Goal: Task Accomplishment & Management: Manage account settings

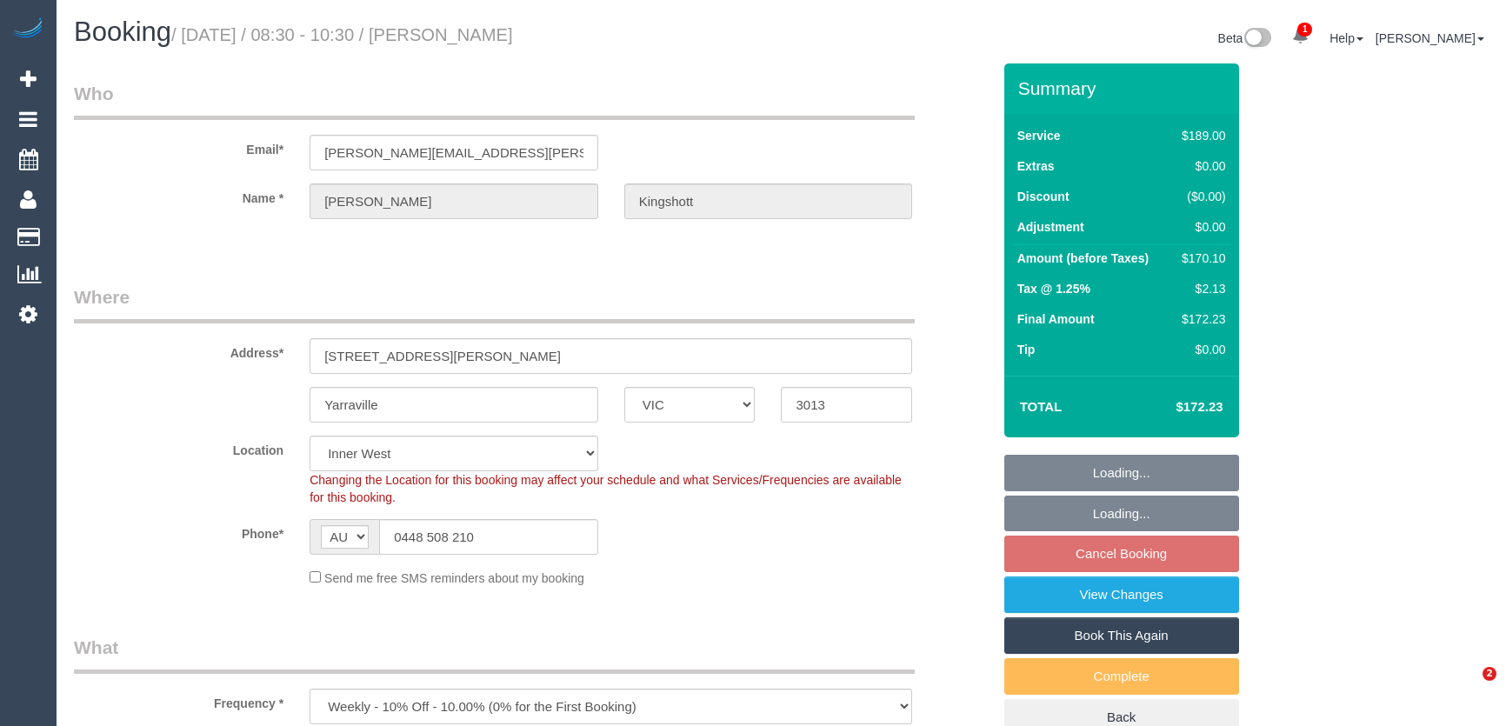
select select "VIC"
select select "number:27"
select select "number:14"
select select "number:19"
select select "number:36"
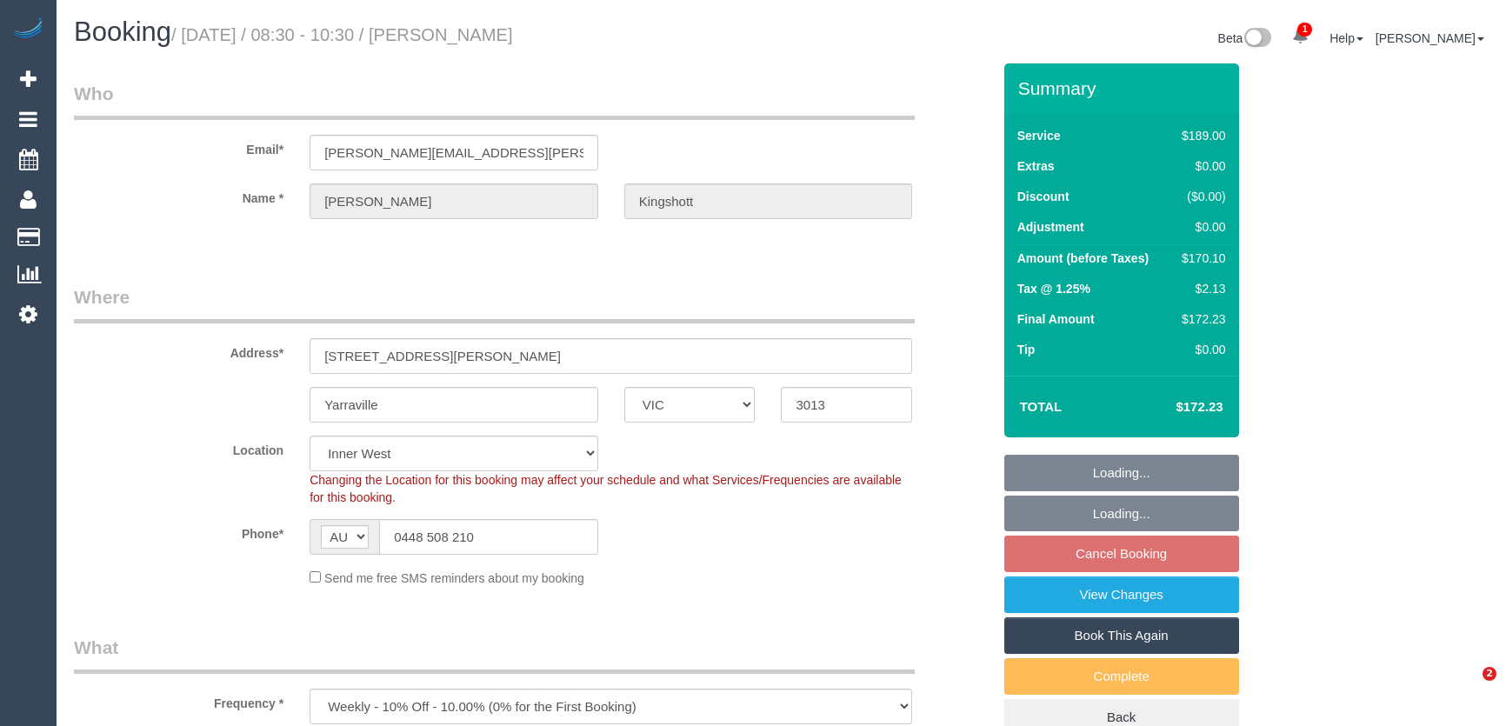
select select "number:34"
select select "number:11"
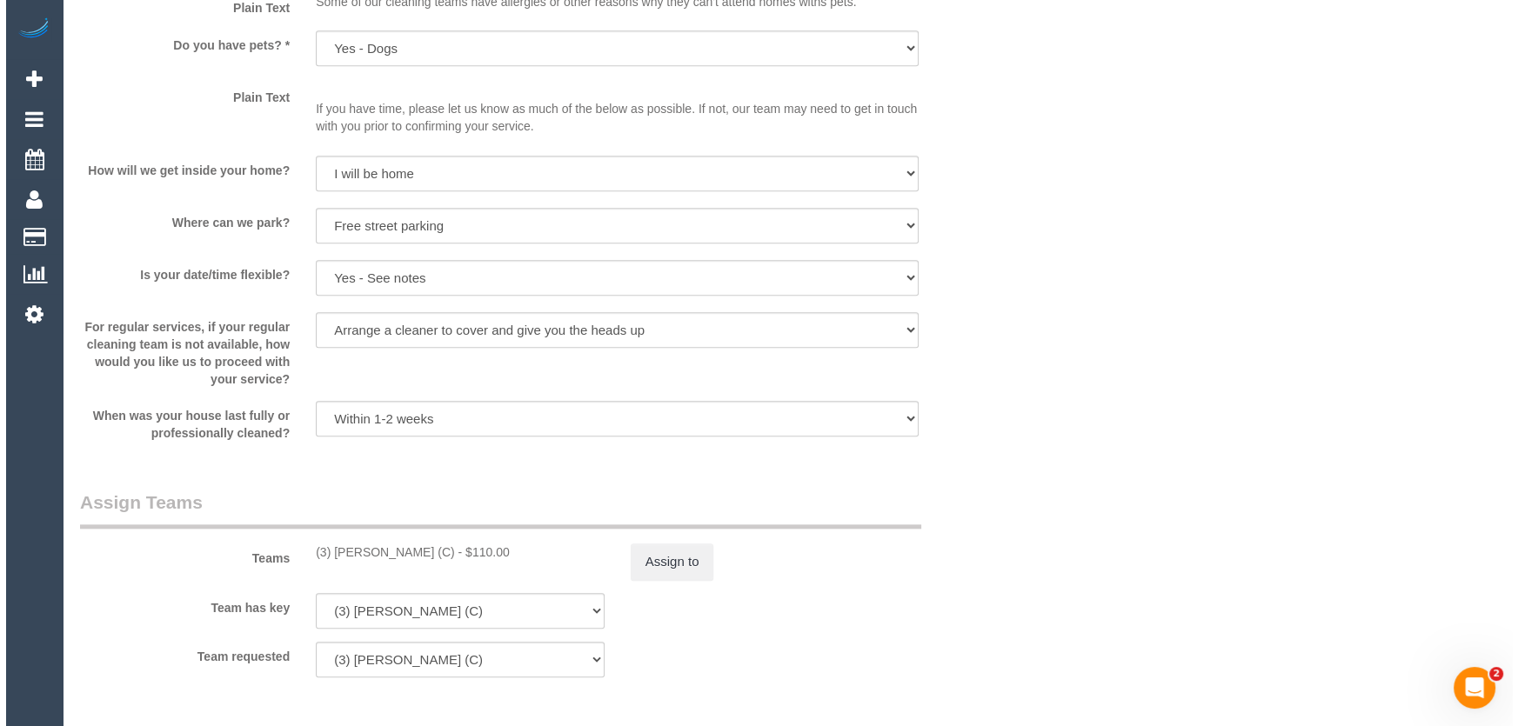
scroll to position [2371, 0]
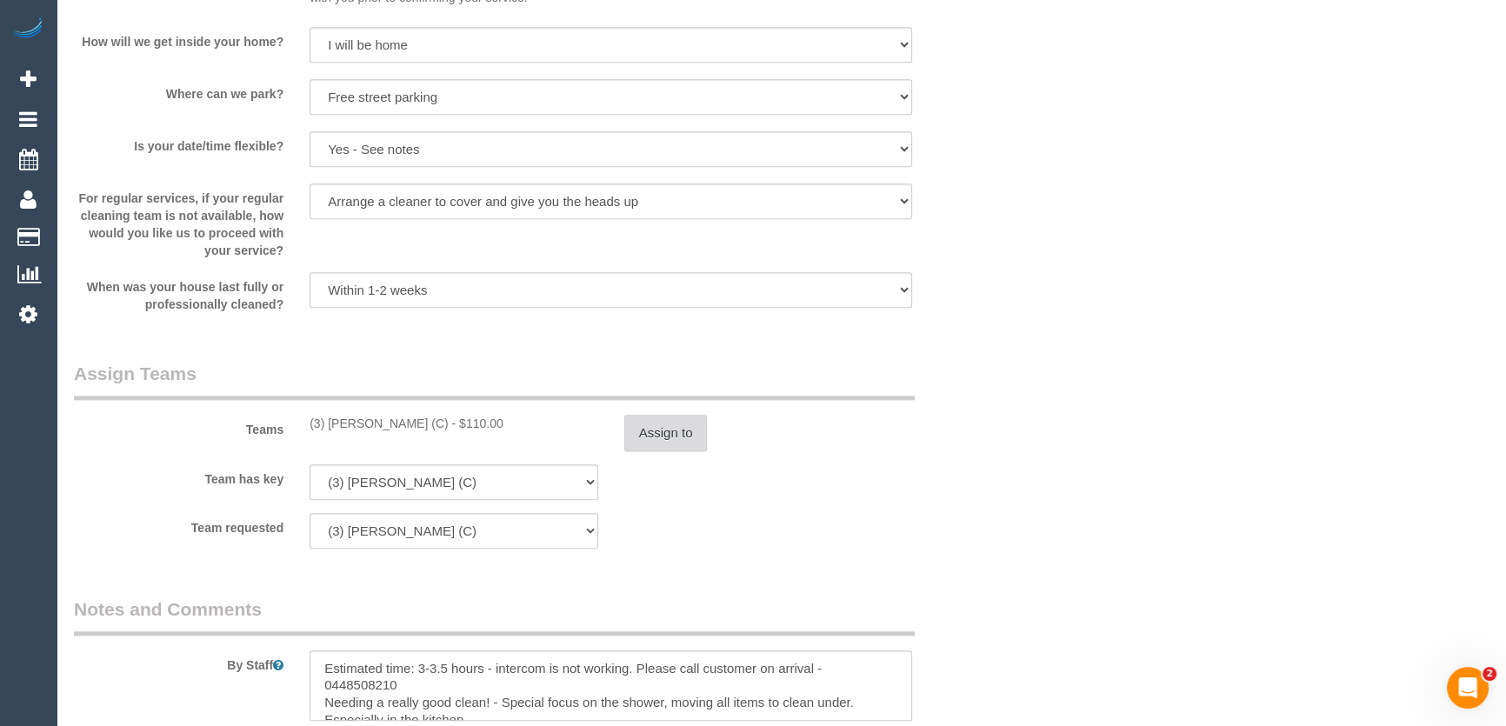
click at [653, 437] on button "Assign to" at bounding box center [665, 433] width 83 height 37
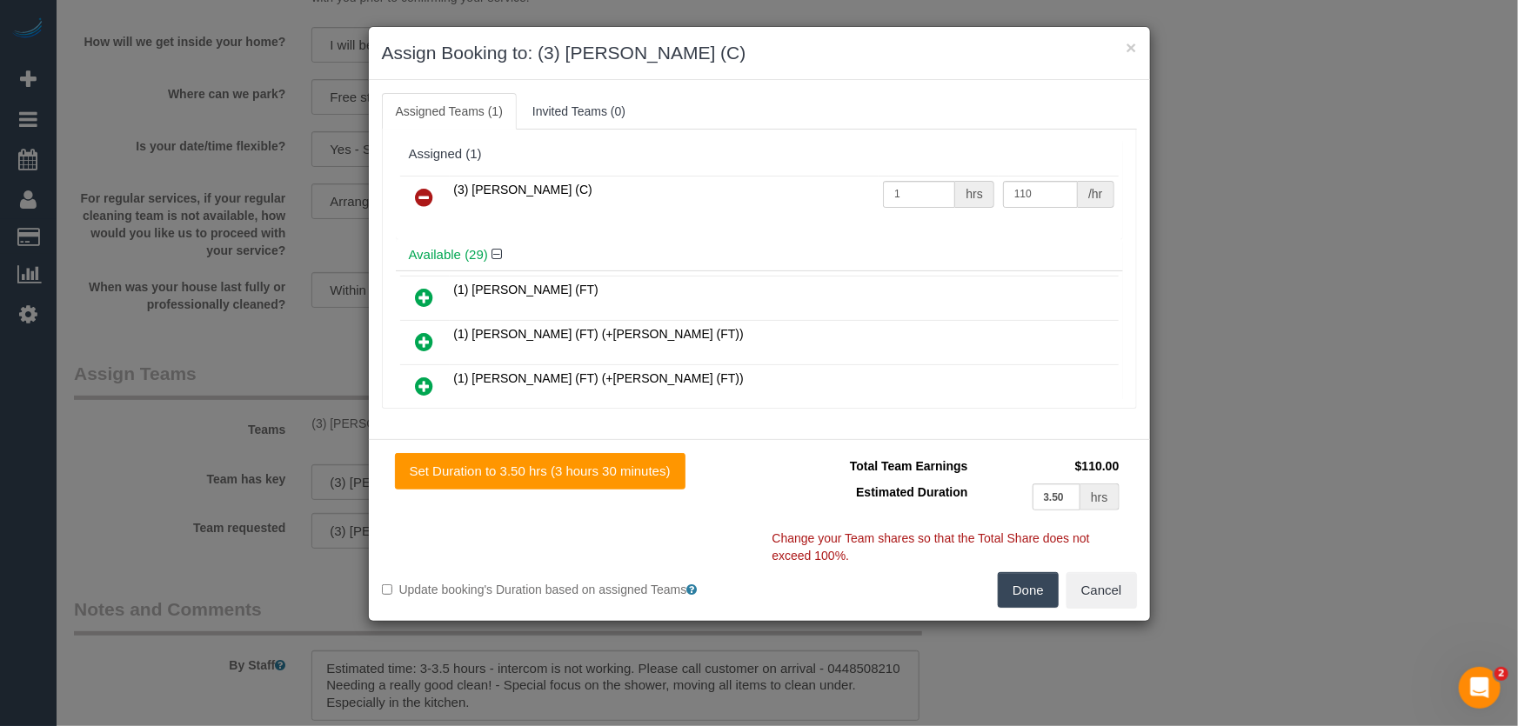
click at [417, 192] on icon at bounding box center [425, 197] width 18 height 21
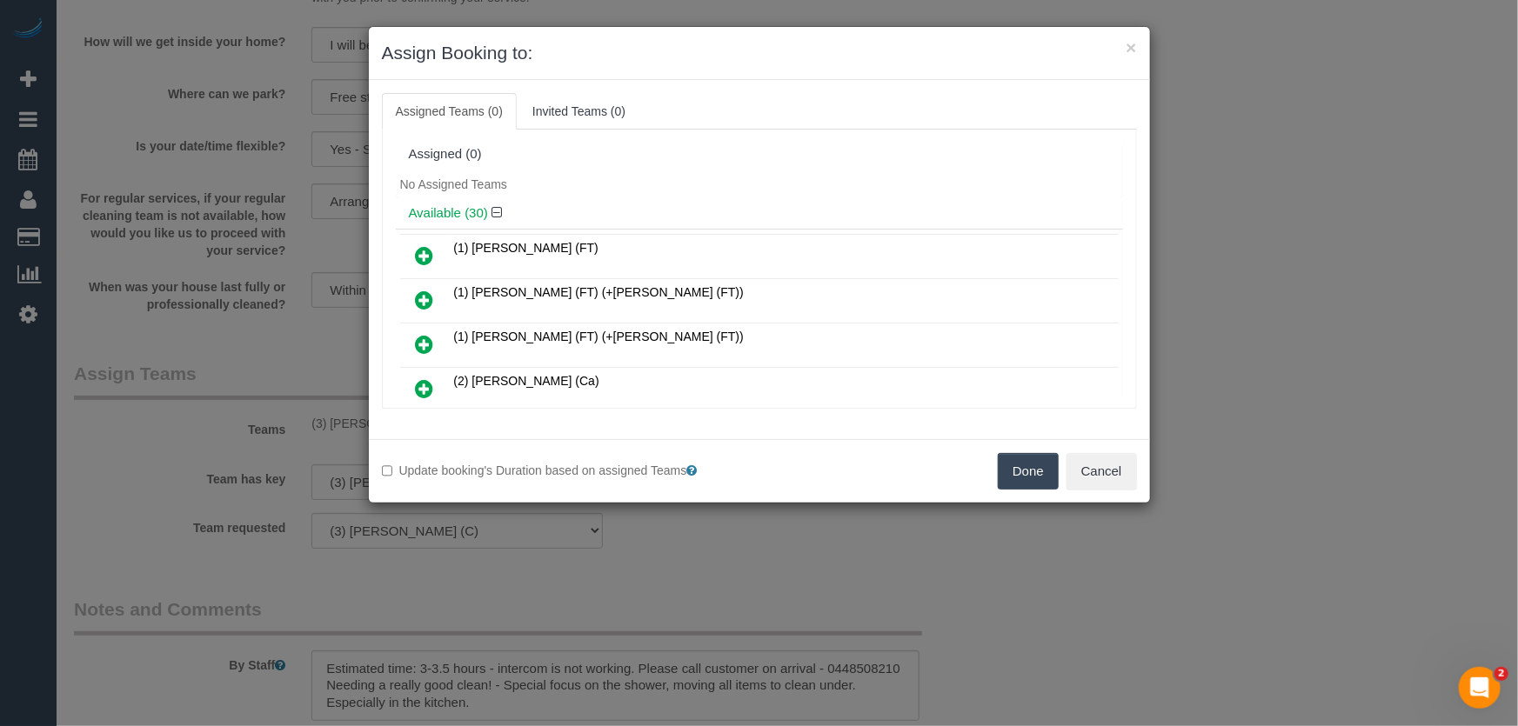
scroll to position [718, 0]
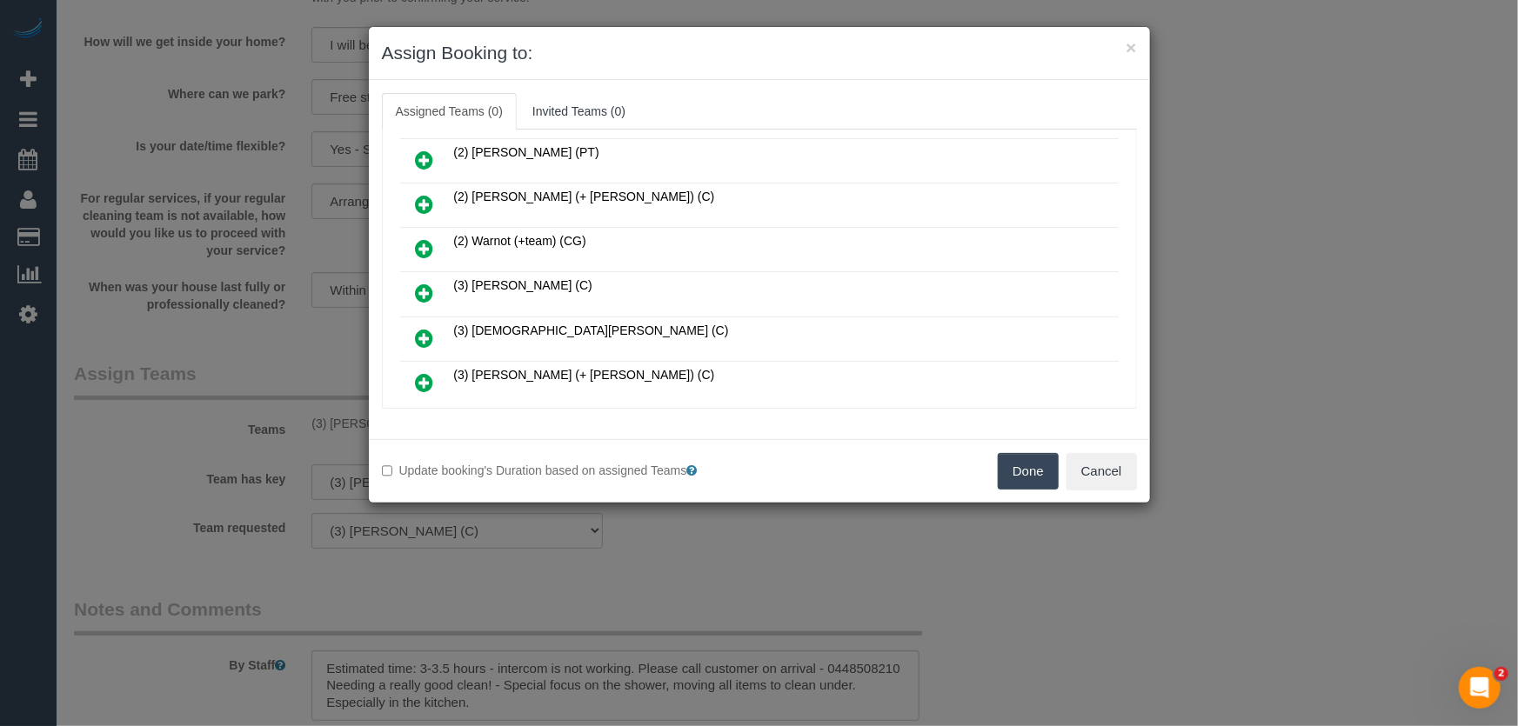
click at [429, 283] on icon at bounding box center [425, 293] width 18 height 21
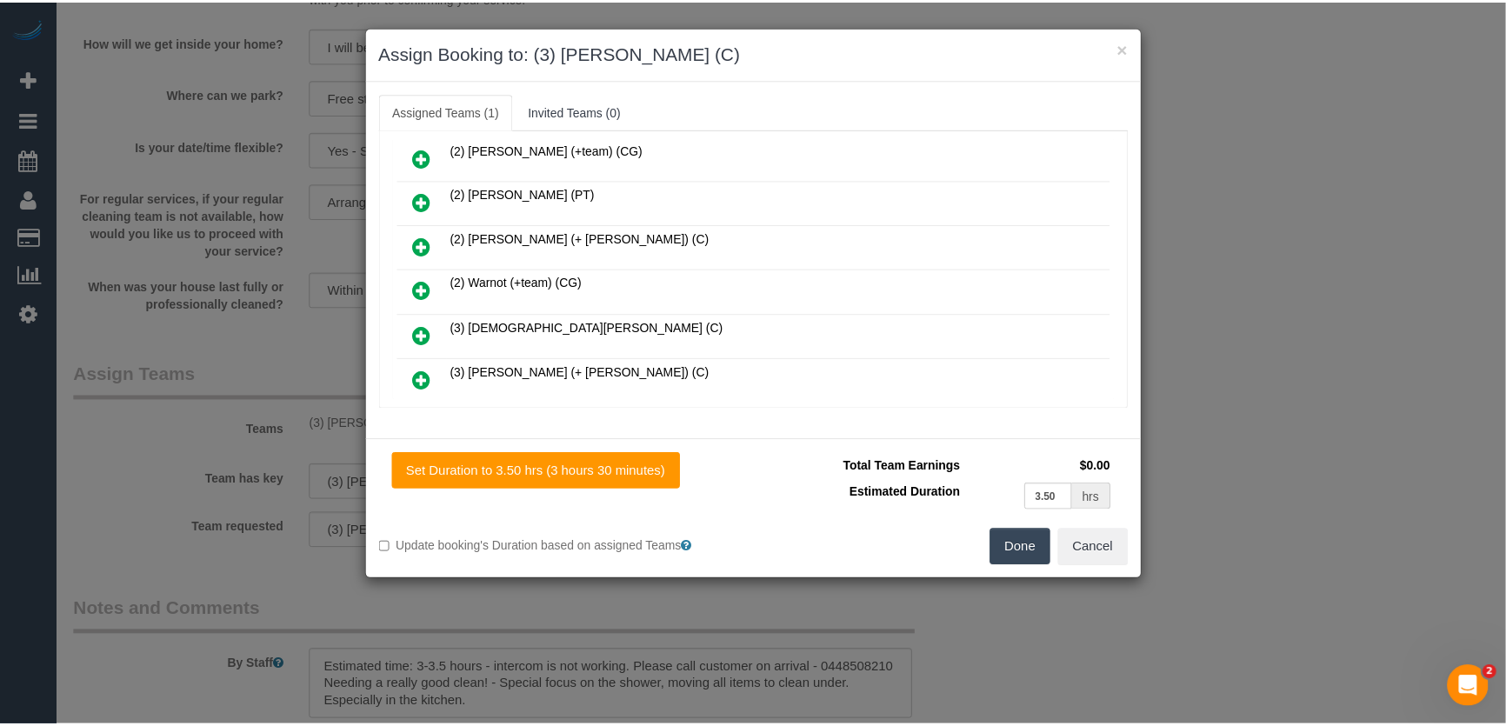
scroll to position [759, 0]
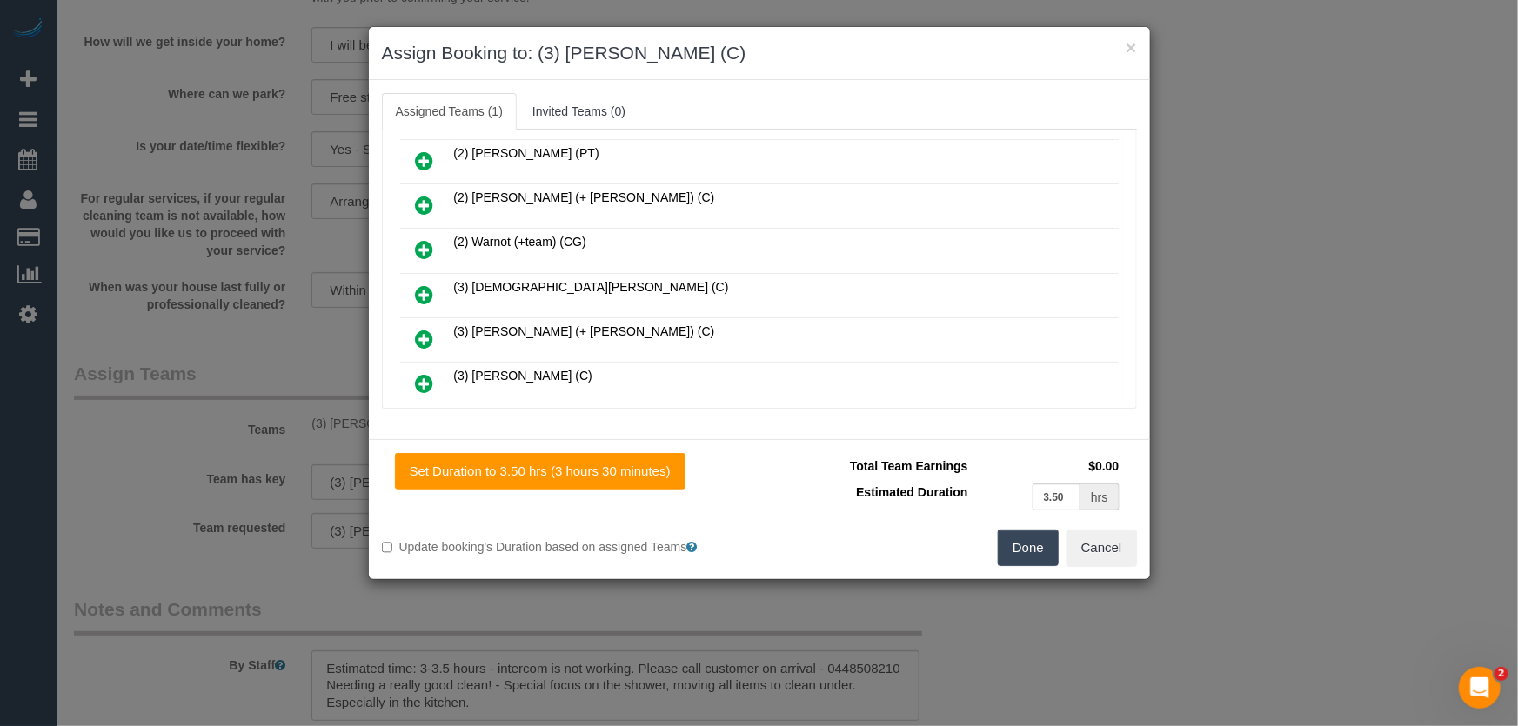
click at [1024, 552] on button "Done" at bounding box center [1027, 548] width 61 height 37
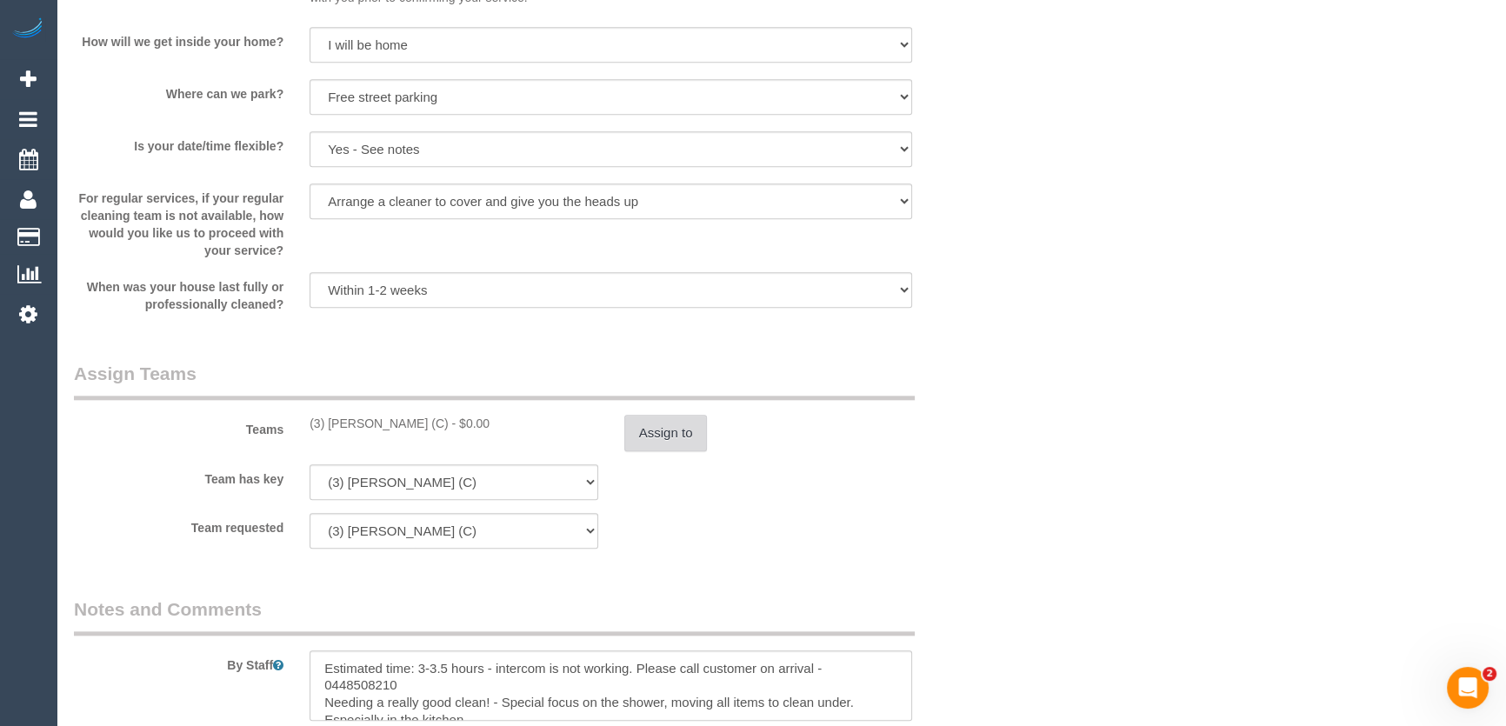
click at [676, 437] on button "Assign to" at bounding box center [665, 433] width 83 height 37
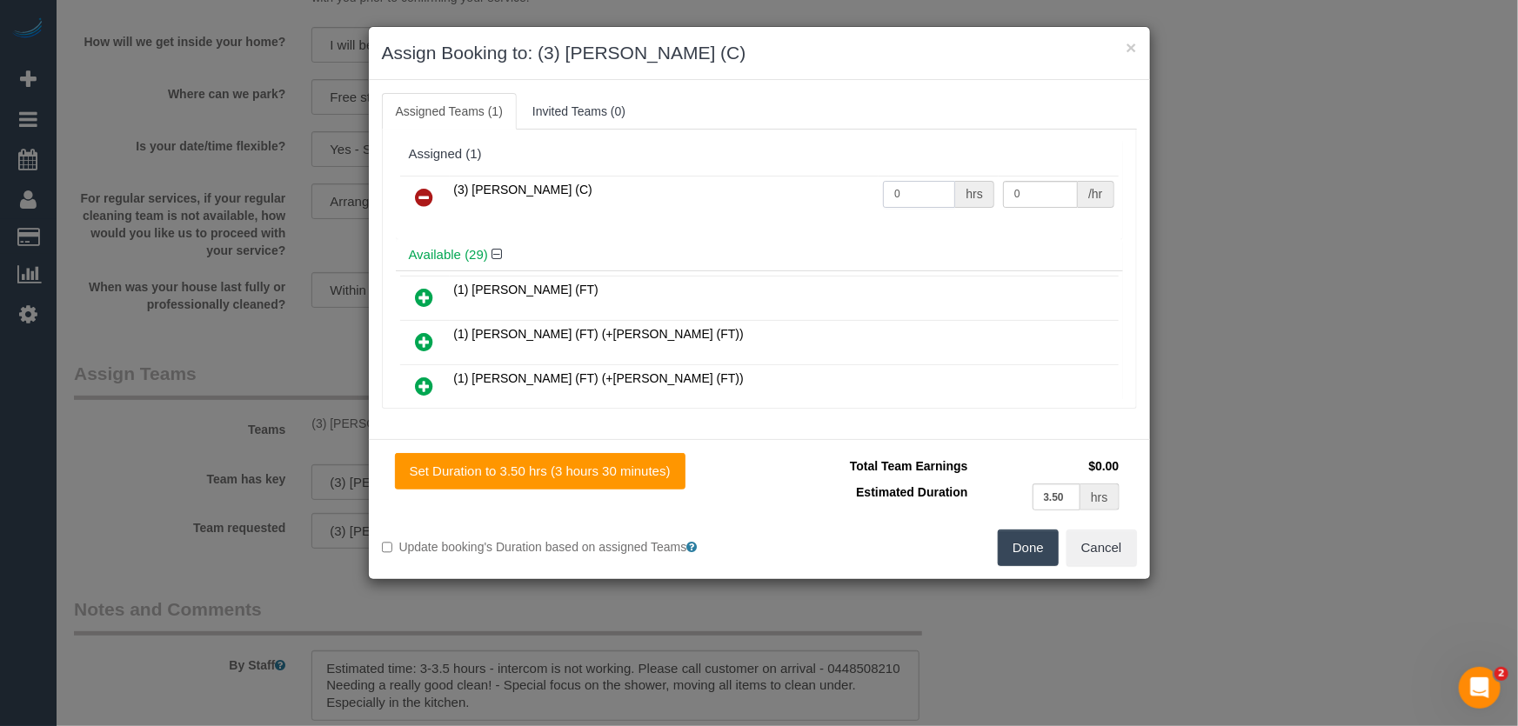
click at [913, 190] on input "0" at bounding box center [919, 194] width 72 height 27
type input "1"
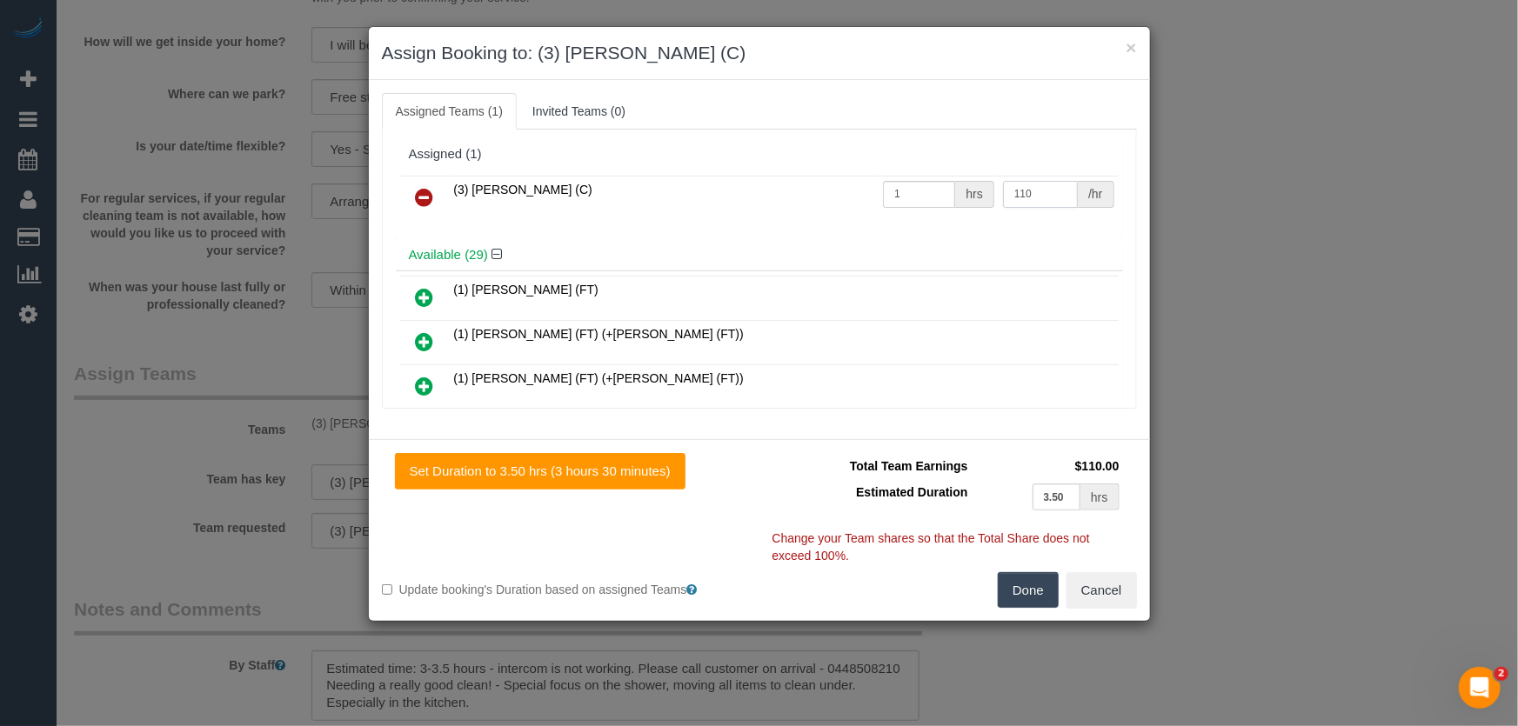
type input "110"
click at [1022, 600] on button "Done" at bounding box center [1027, 590] width 61 height 37
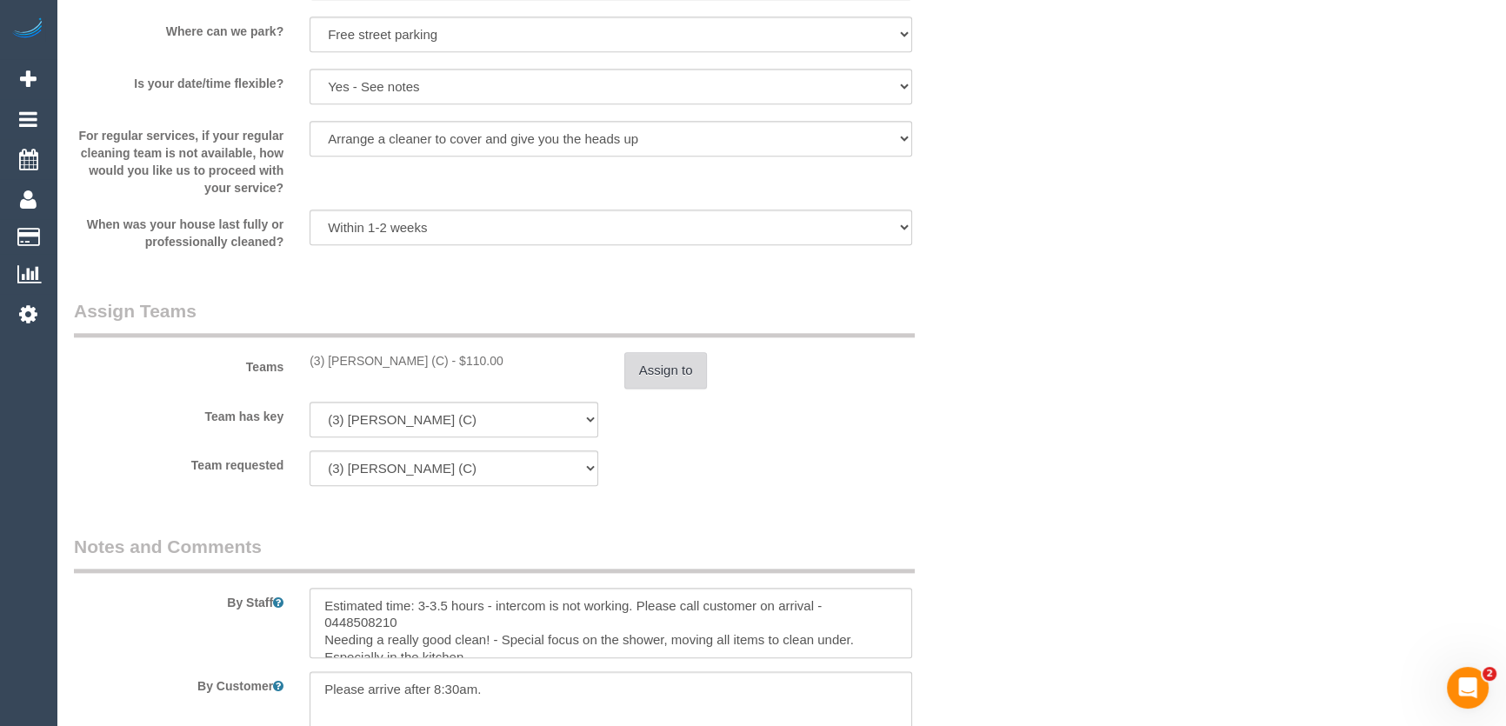
scroll to position [2530, 0]
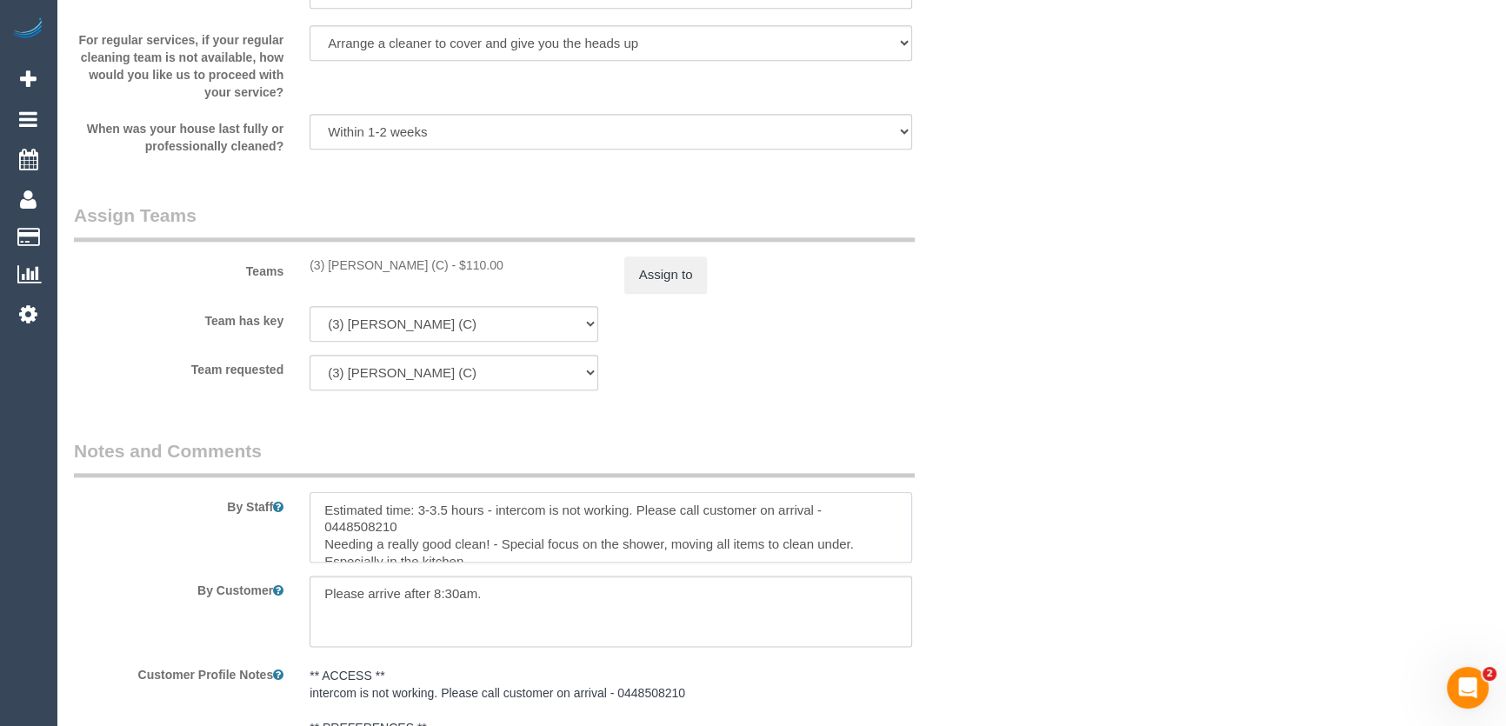
click at [317, 503] on textarea at bounding box center [611, 527] width 603 height 71
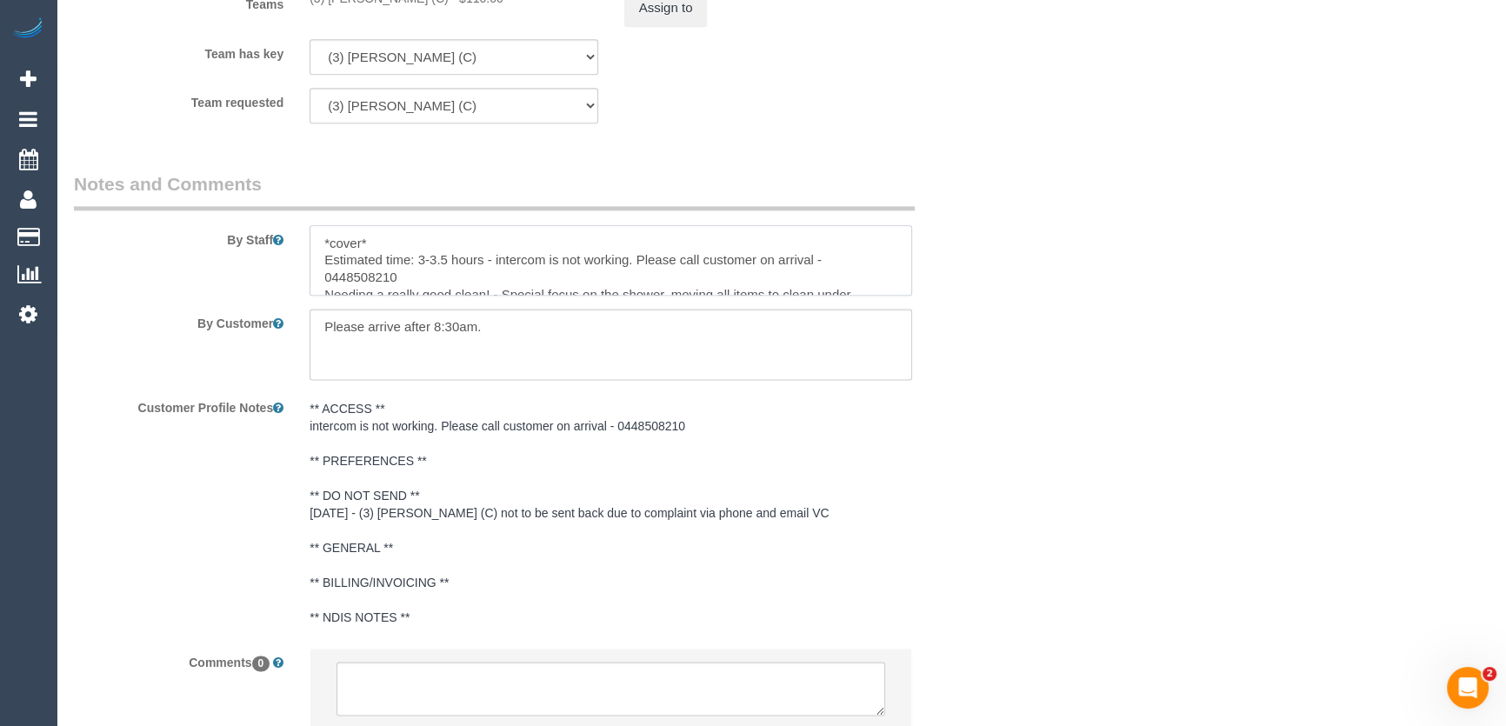
scroll to position [2927, 0]
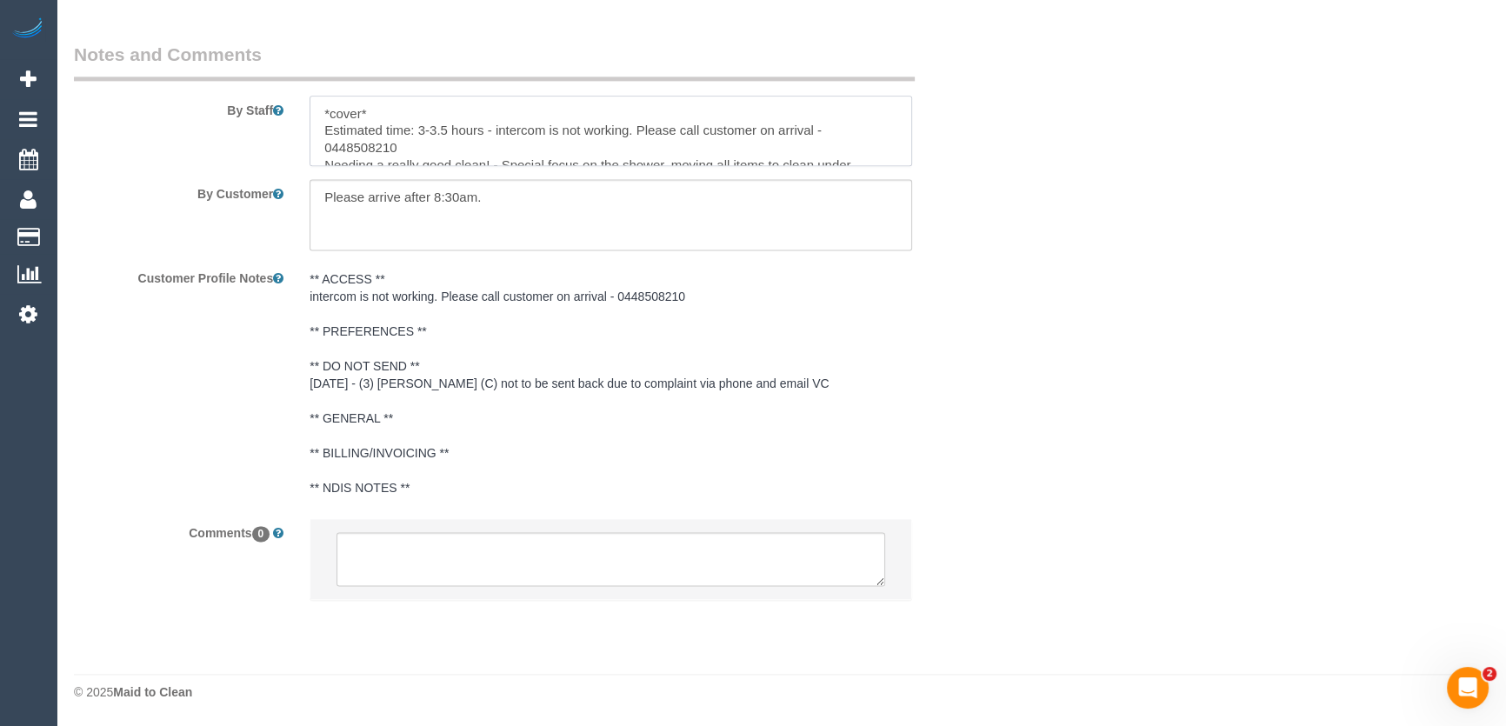
type textarea "*cover* Estimated time: 3-3.5 hours - intercom is not working. Please call cust…"
click at [379, 552] on textarea at bounding box center [611, 559] width 549 height 54
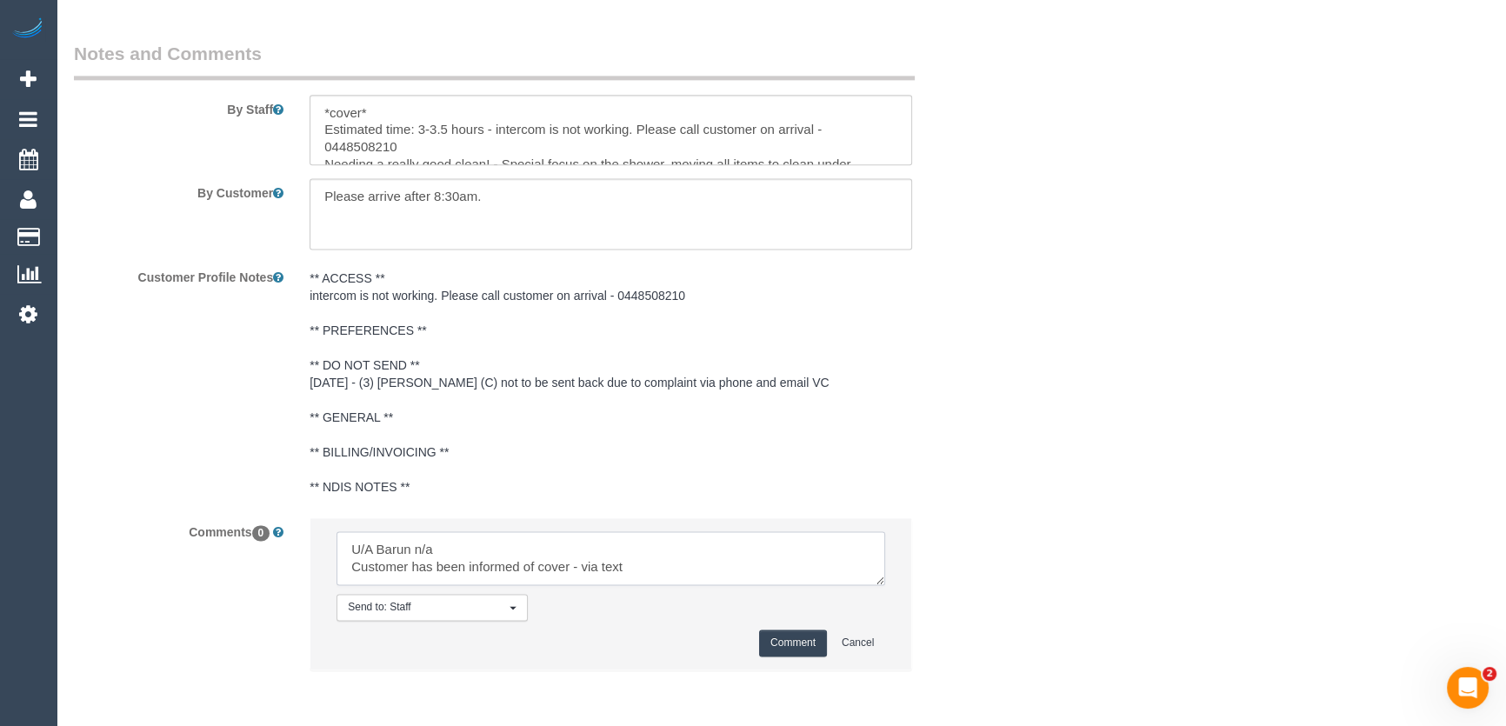
type textarea "U/A Barun n/a Customer has been informed of cover - via text"
click at [777, 644] on button "Comment" at bounding box center [793, 643] width 68 height 27
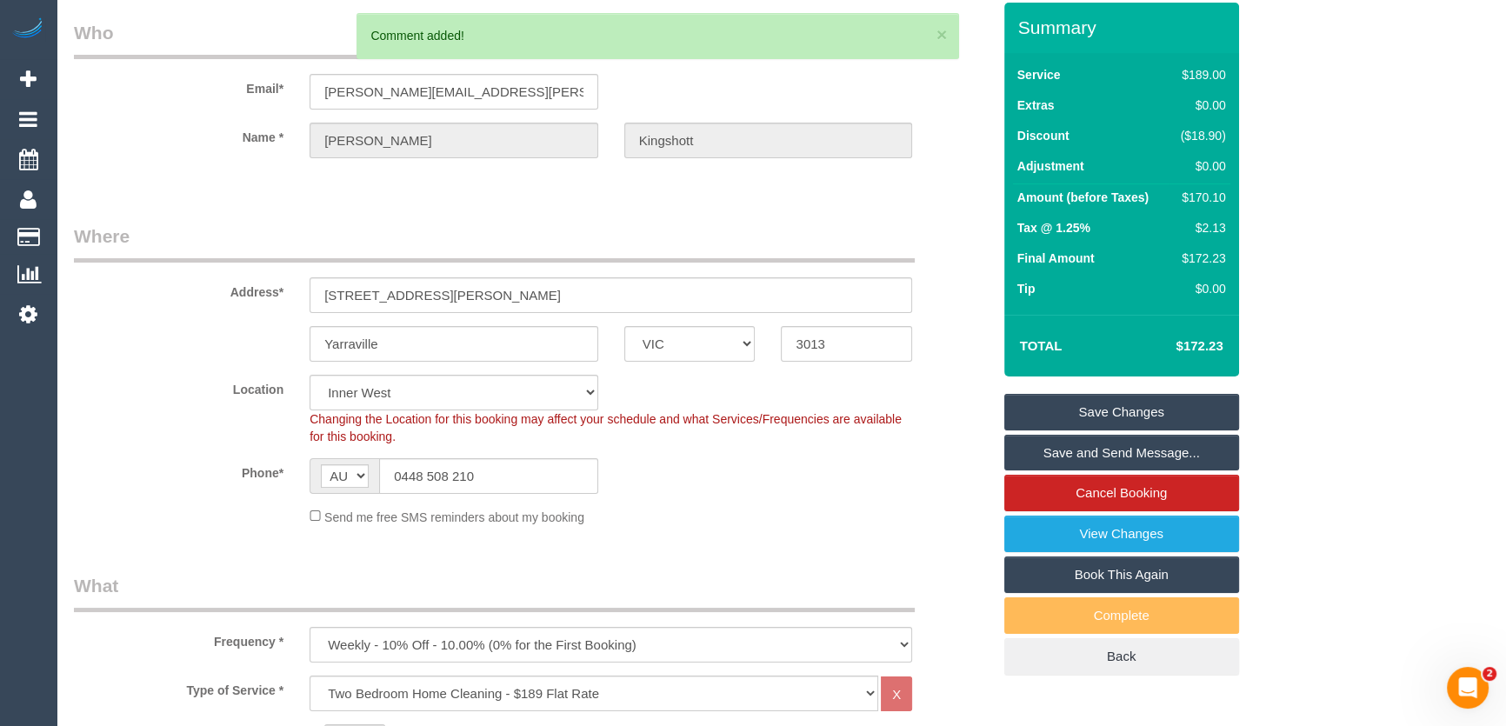
scroll to position [0, 0]
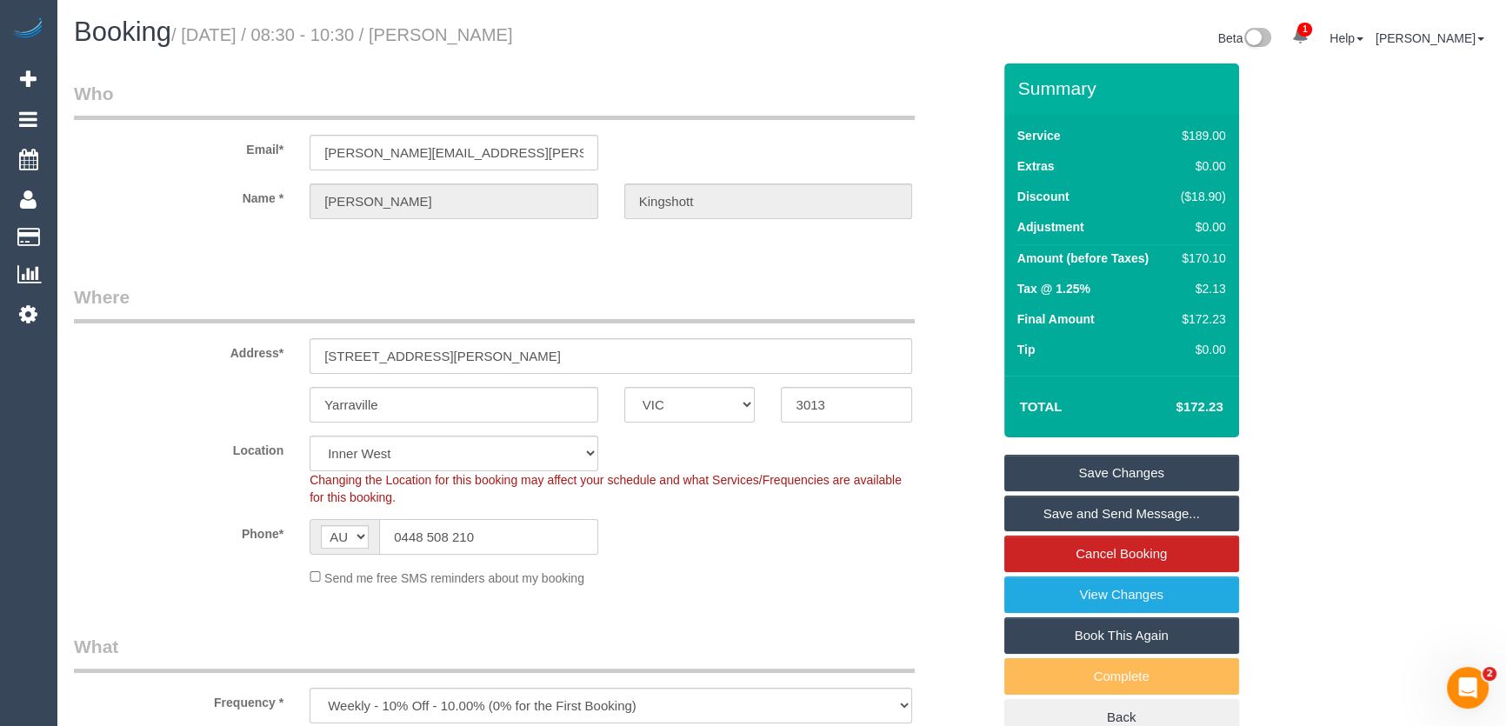
click at [511, 542] on input "0448 508 210" at bounding box center [488, 537] width 219 height 36
click at [512, 542] on input "0448 508 210" at bounding box center [488, 537] width 219 height 36
click at [484, 35] on small "/ August 15, 2025 / 08:30 - 10:30 / Isabelle Kingshott" at bounding box center [342, 34] width 342 height 19
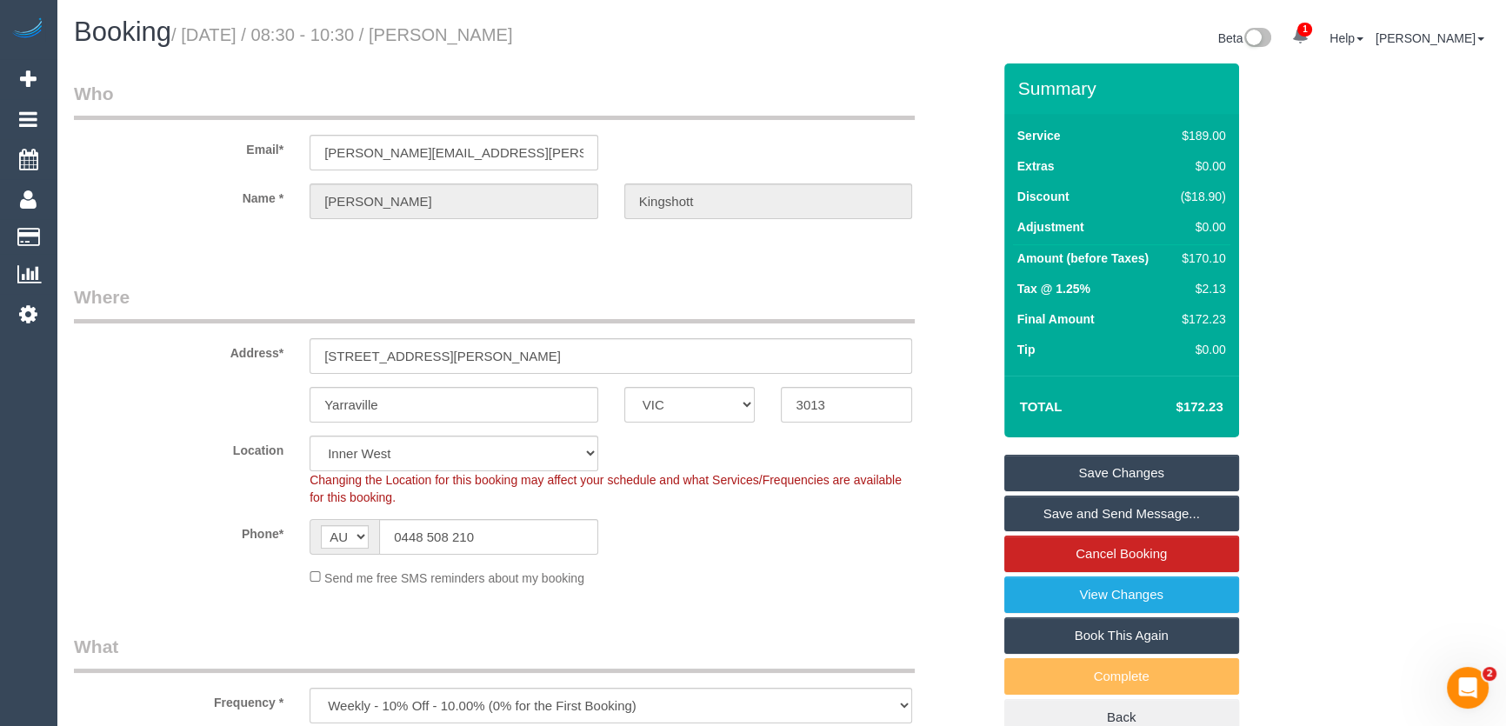
click at [484, 35] on small "/ August 15, 2025 / 08:30 - 10:30 / Isabelle Kingshott" at bounding box center [342, 34] width 342 height 19
copy small "Isabelle Kingshott"
click at [1110, 461] on link "Save Changes" at bounding box center [1121, 473] width 235 height 37
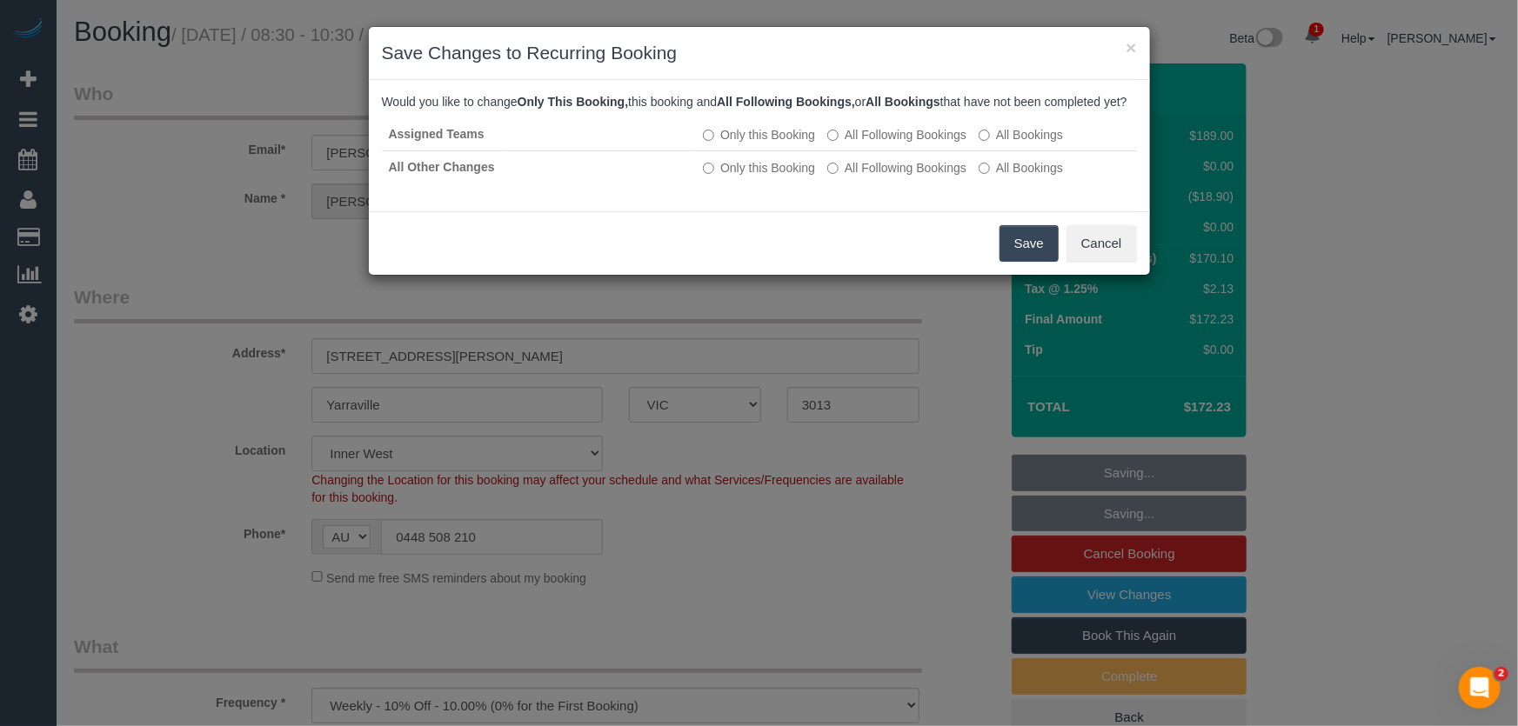
click at [1011, 262] on button "Save" at bounding box center [1028, 243] width 59 height 37
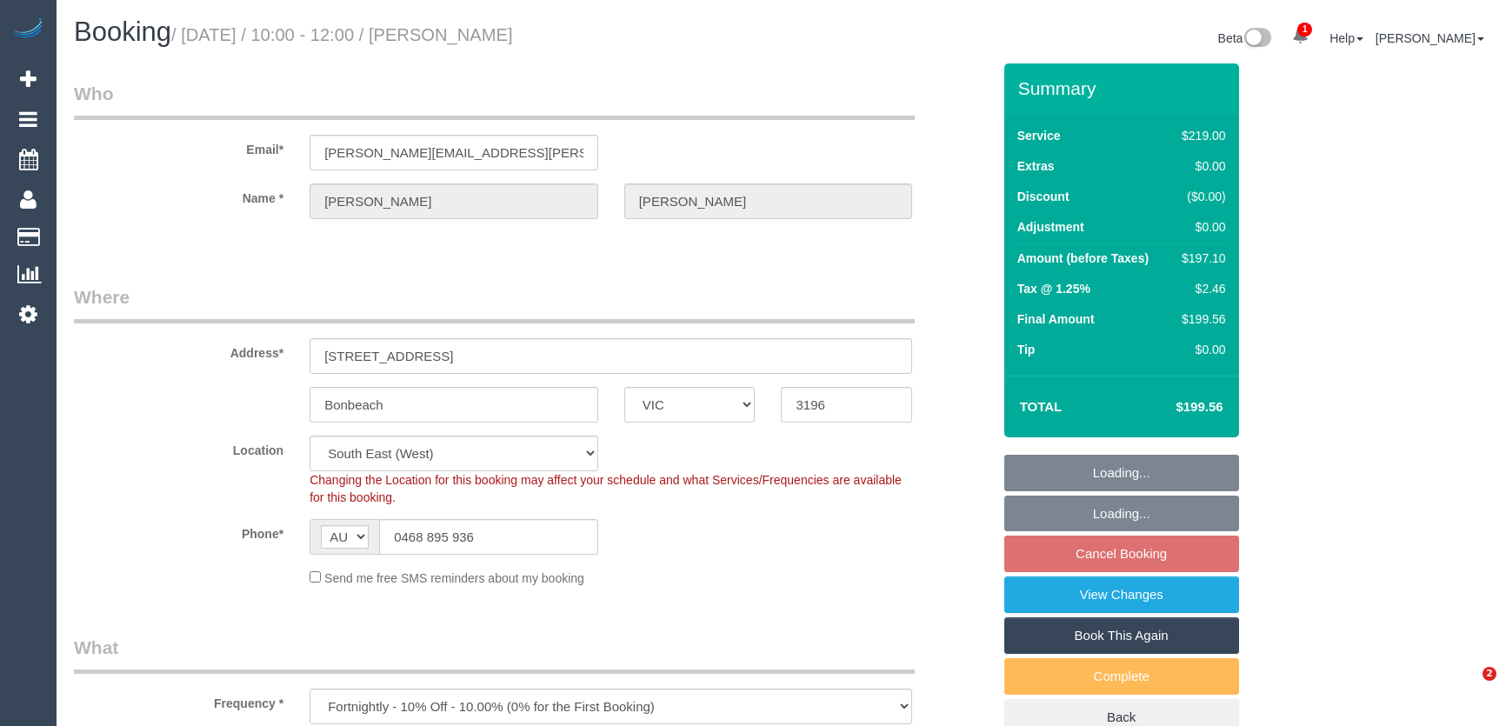
select select "VIC"
select select "number:29"
select select "number:14"
select select "number:19"
select select "number:22"
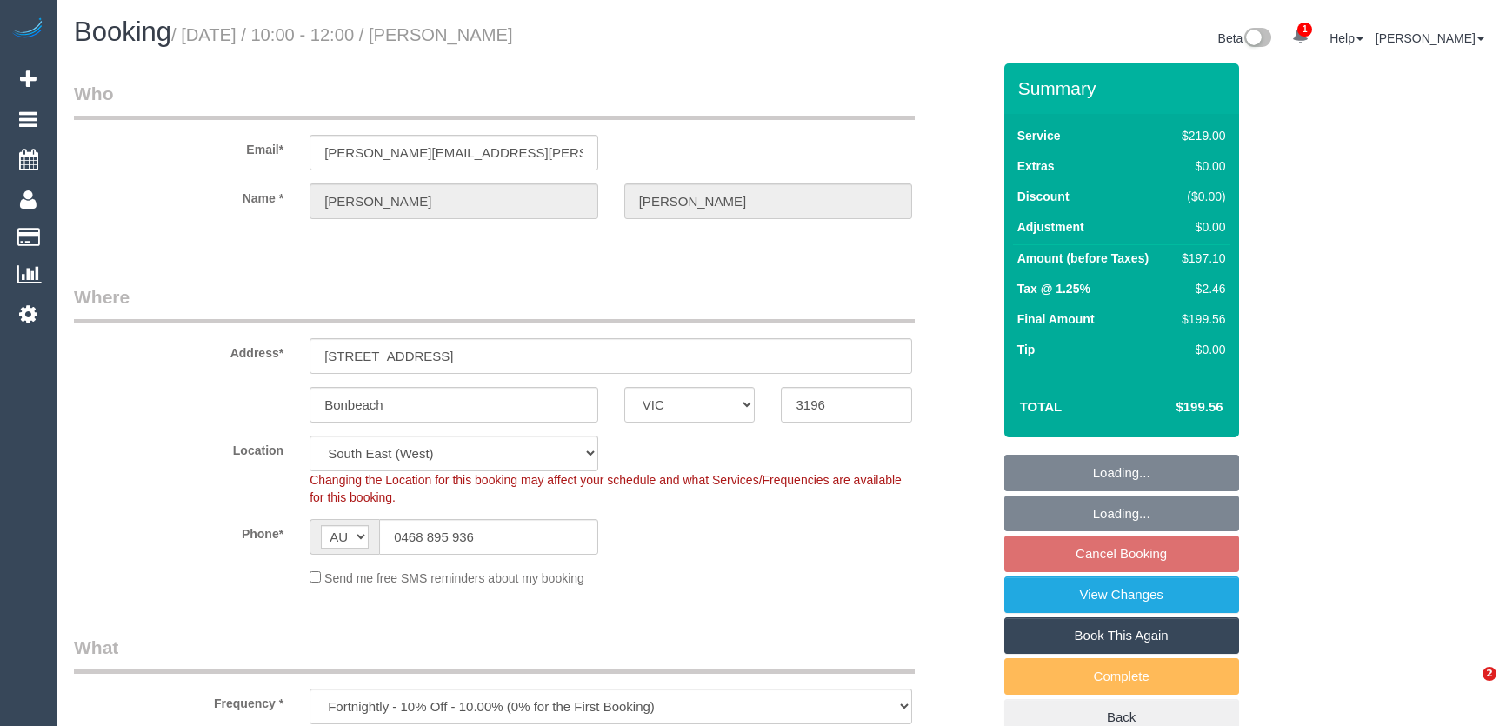
select select "number:34"
select select "number:11"
select select "object:1330"
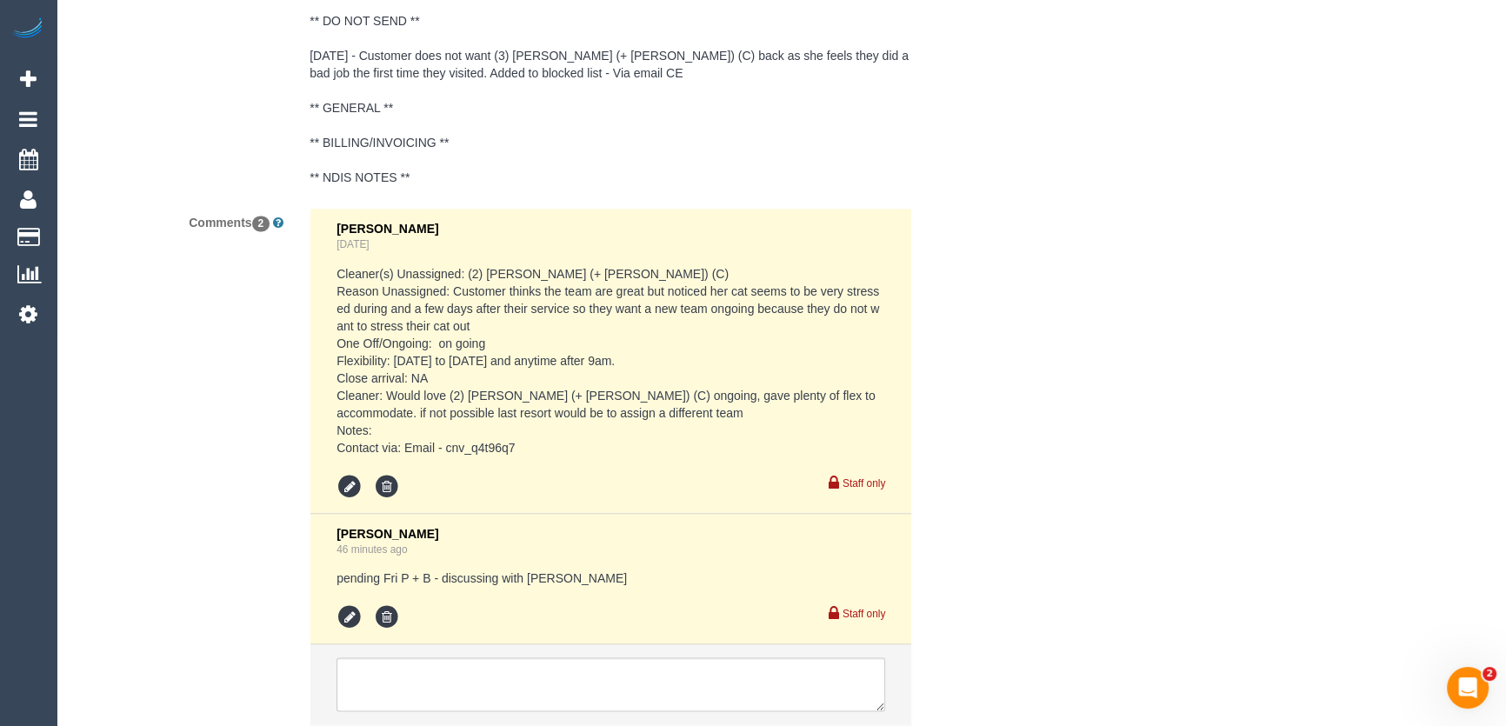
scroll to position [3379, 0]
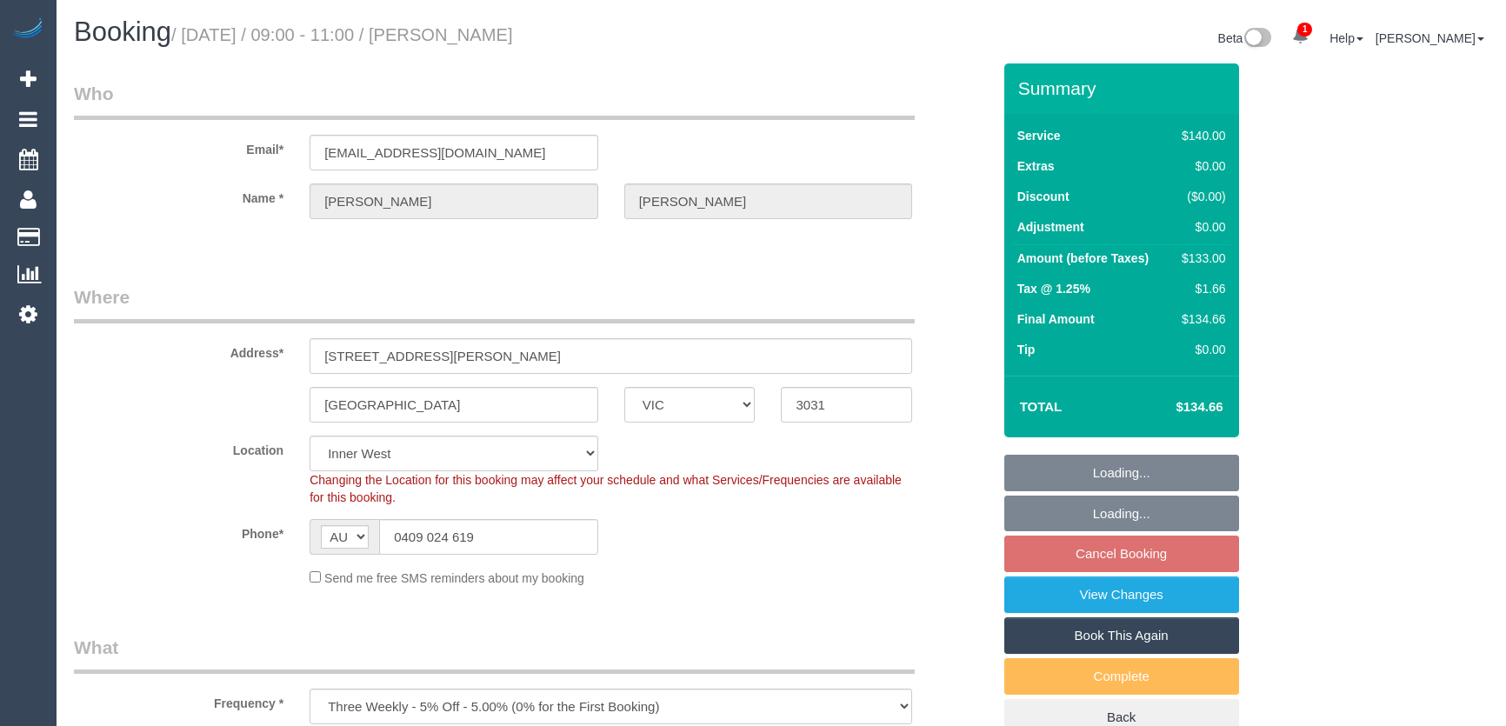
select select "VIC"
select select "number:29"
select select "number:16"
select select "number:19"
select select "number:24"
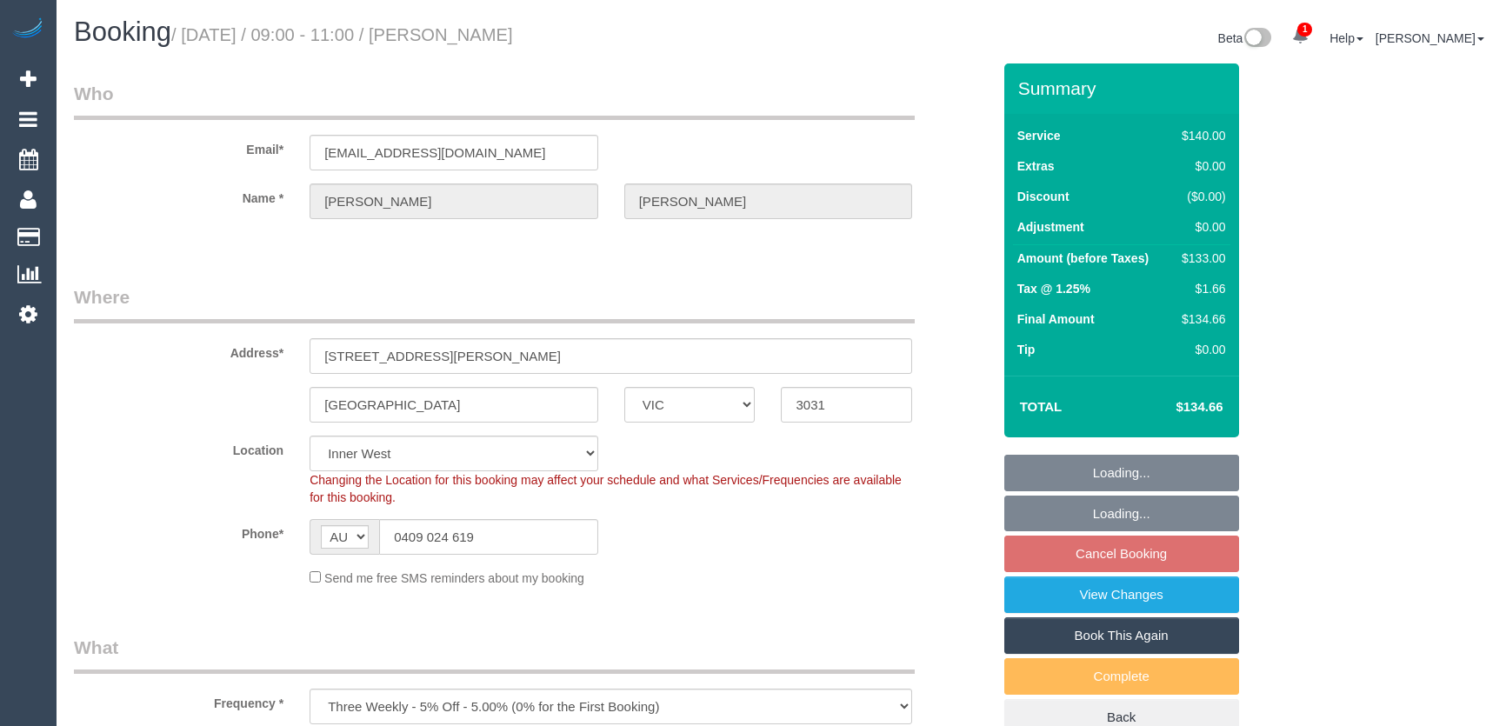
select select "number:34"
select select "number:12"
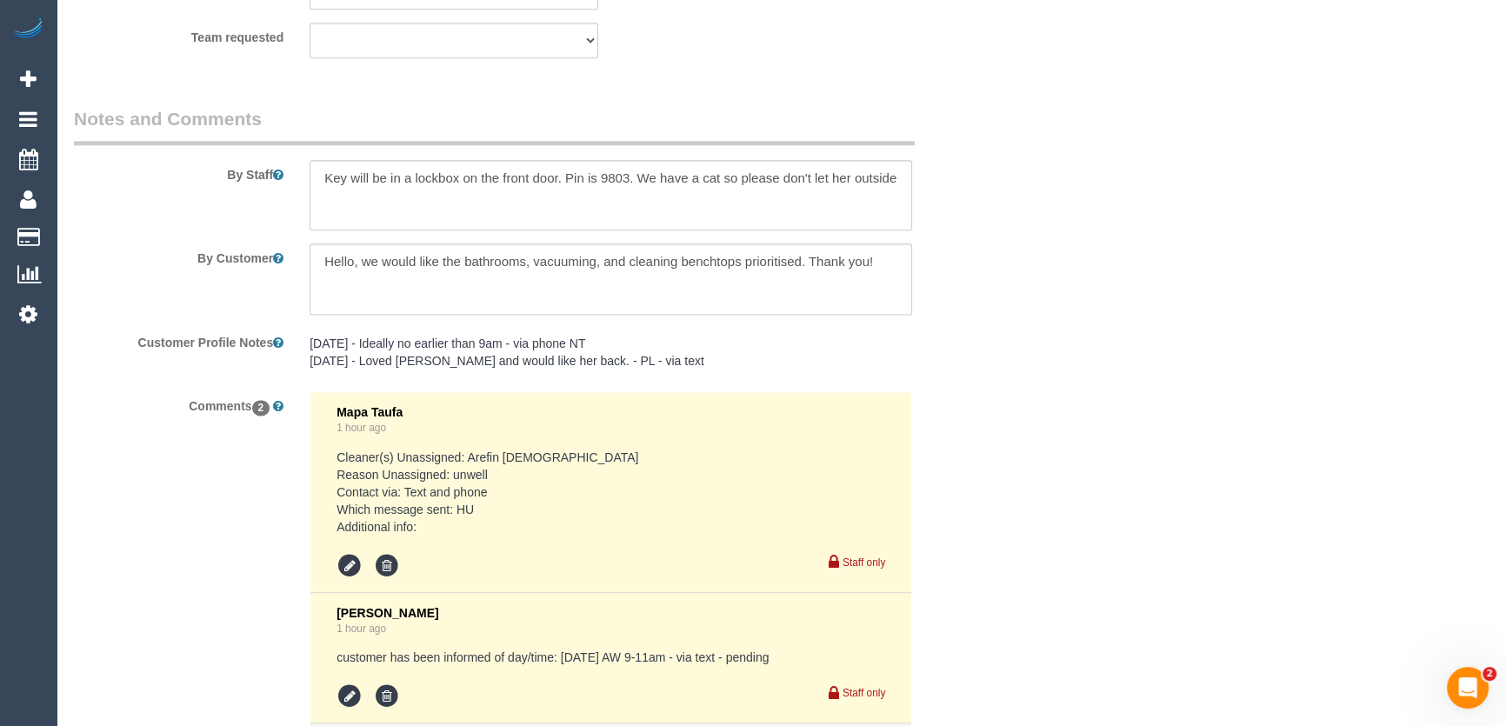
scroll to position [3048, 0]
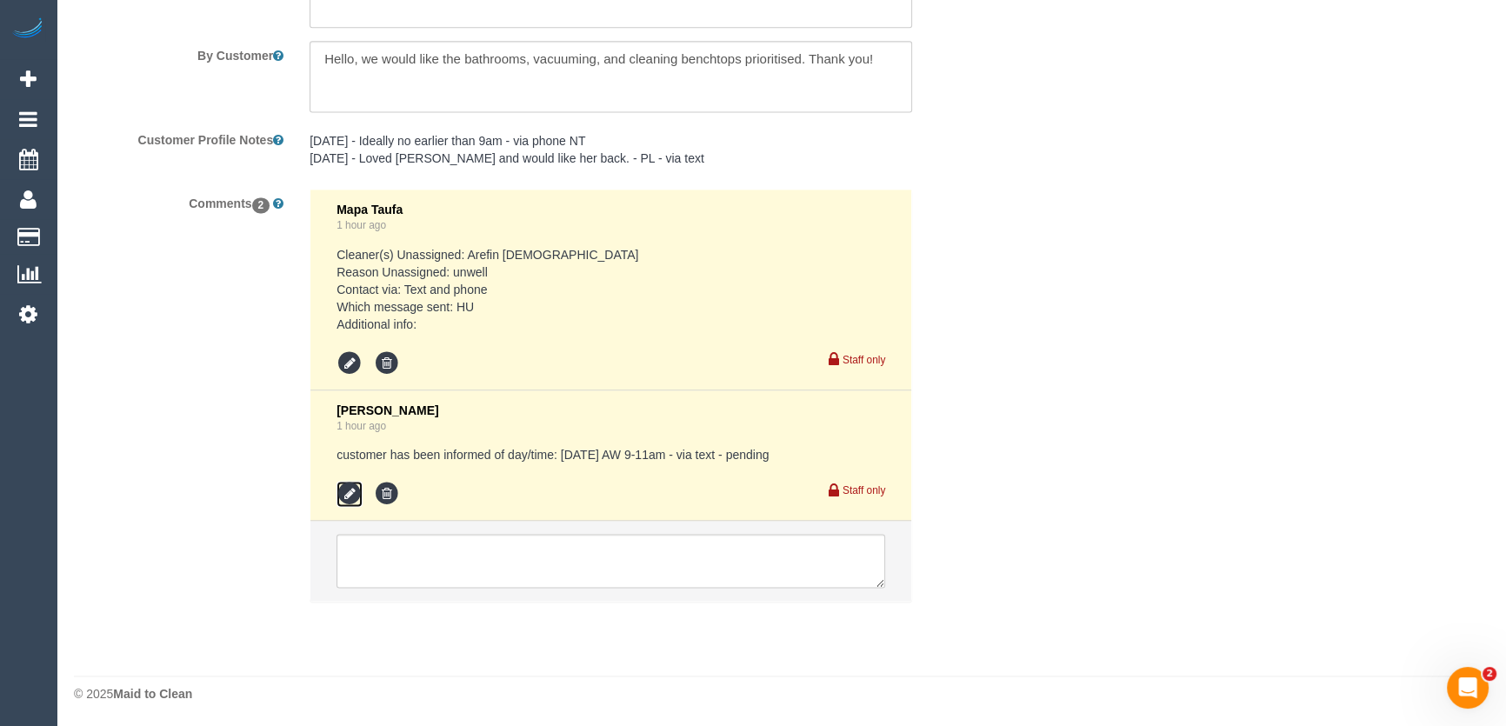
click at [343, 488] on icon at bounding box center [350, 494] width 26 height 26
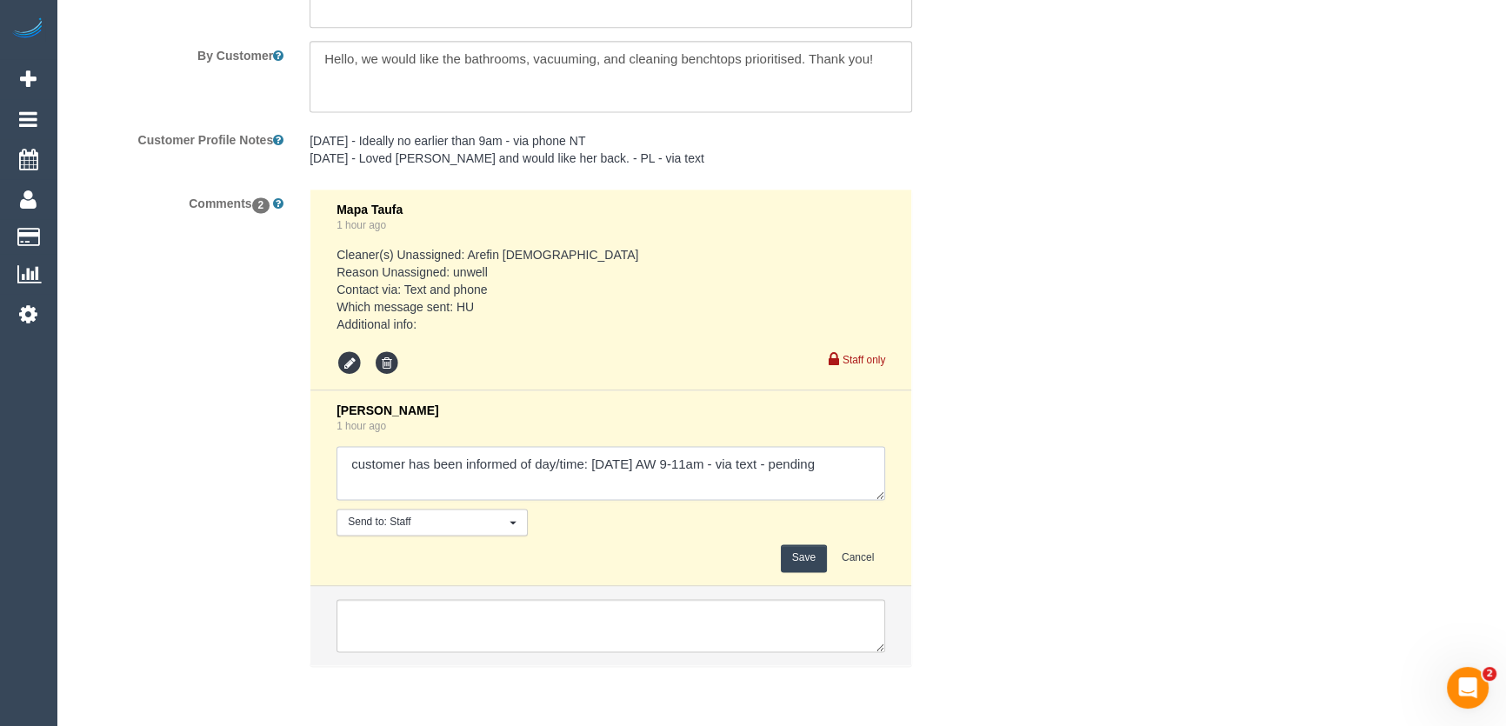
click at [852, 458] on textarea at bounding box center [611, 473] width 549 height 54
type textarea "customer has been informed of day/time: Friday 15/8 AW 9-11am - via text - conf…"
click at [809, 565] on button "Save" at bounding box center [804, 557] width 46 height 27
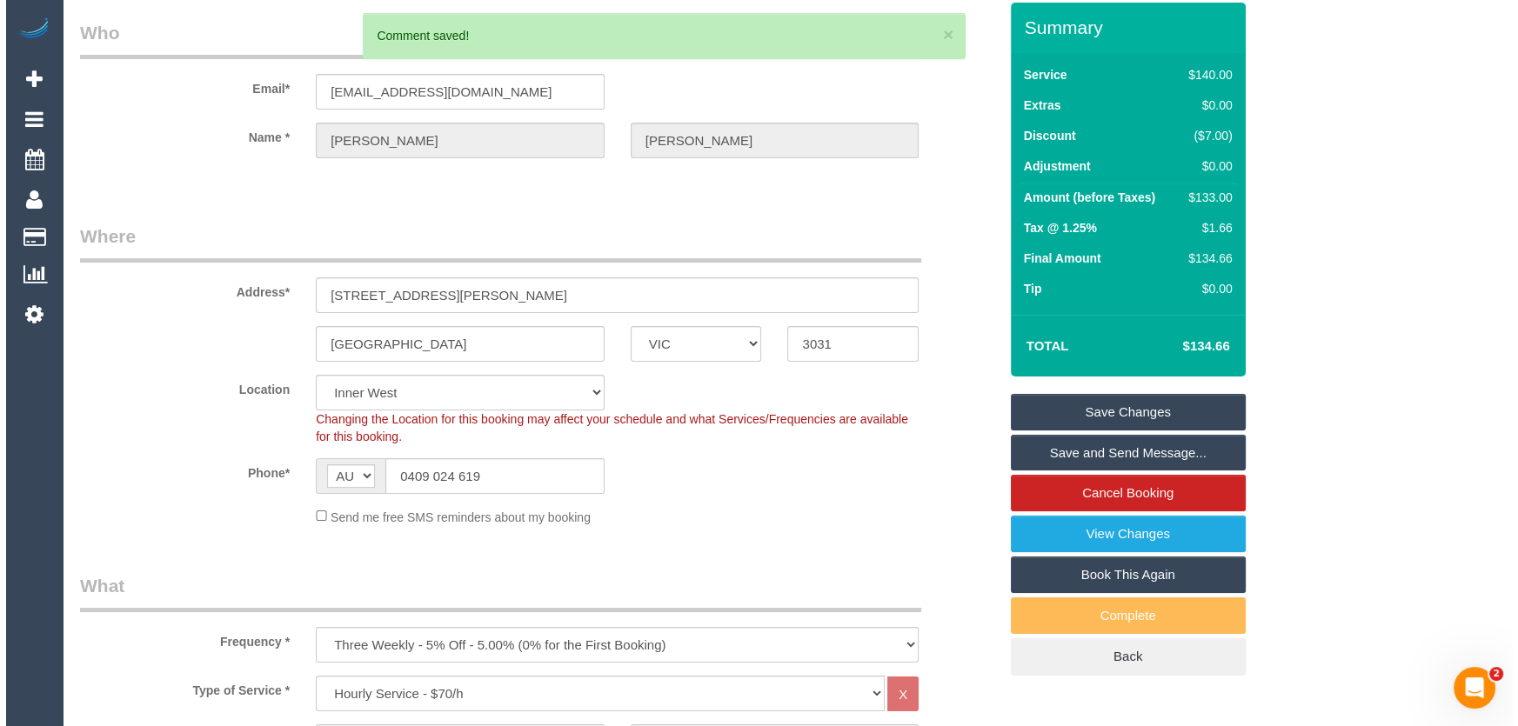
scroll to position [0, 0]
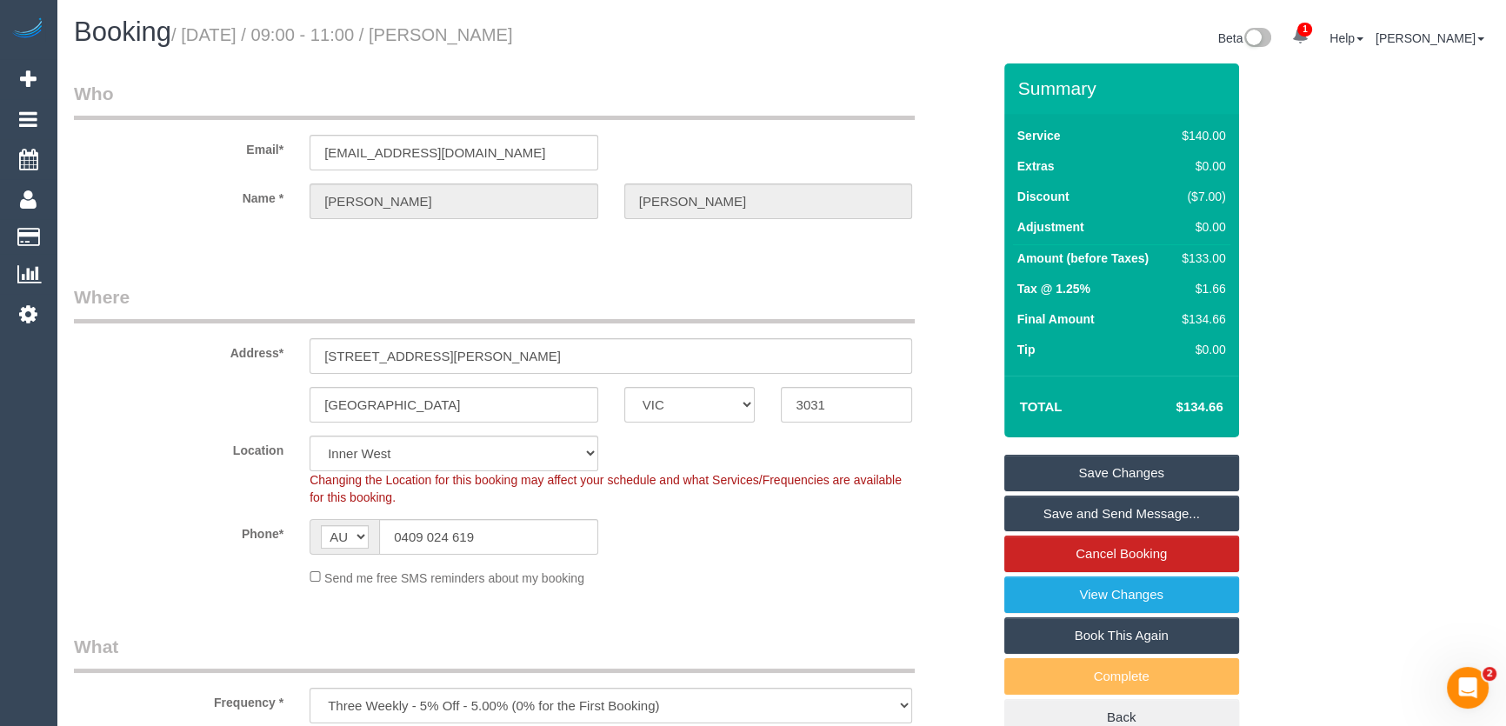
click at [1096, 516] on link "Save and Send Message..." at bounding box center [1121, 514] width 235 height 37
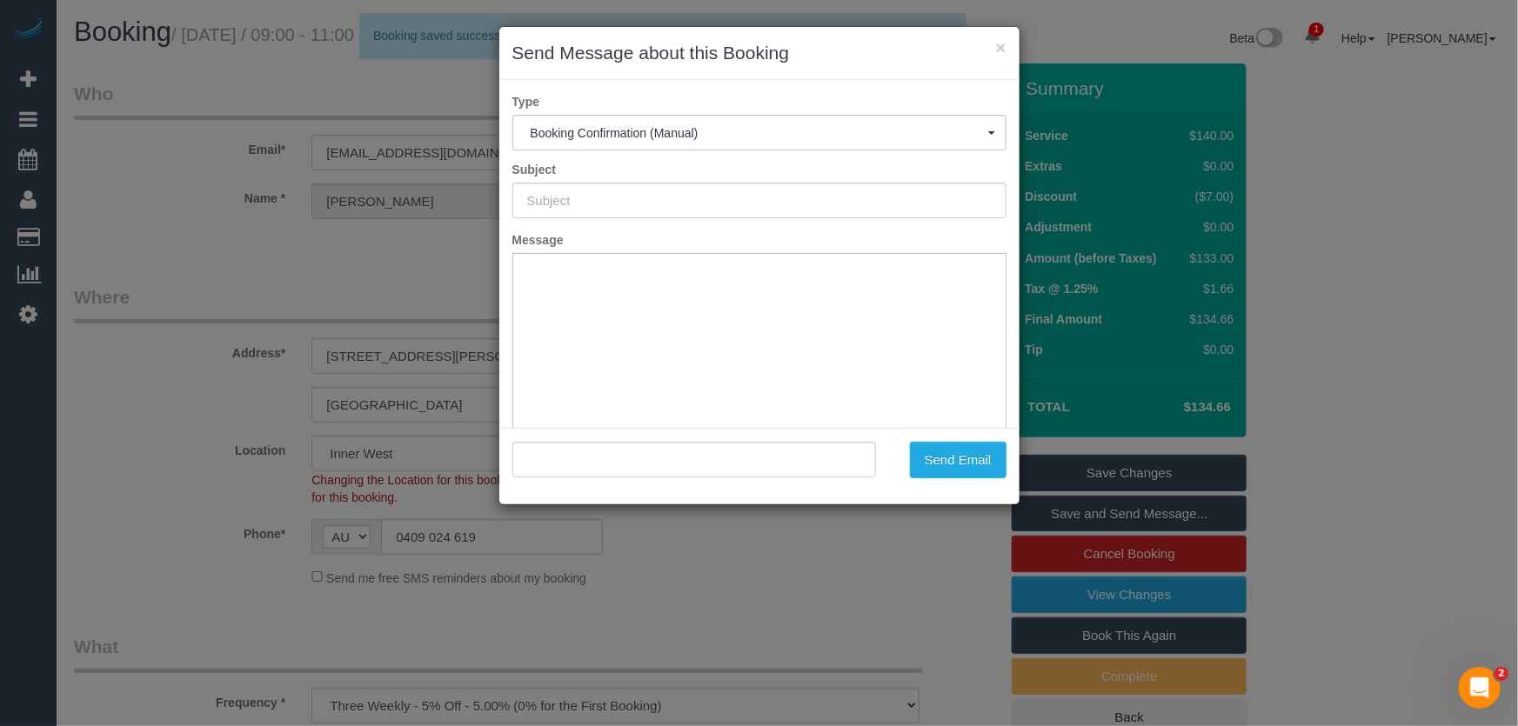
type input "Booking Confirmed"
type input ""Jaryd Rankin" <jarydsrankin@gmail.com>"
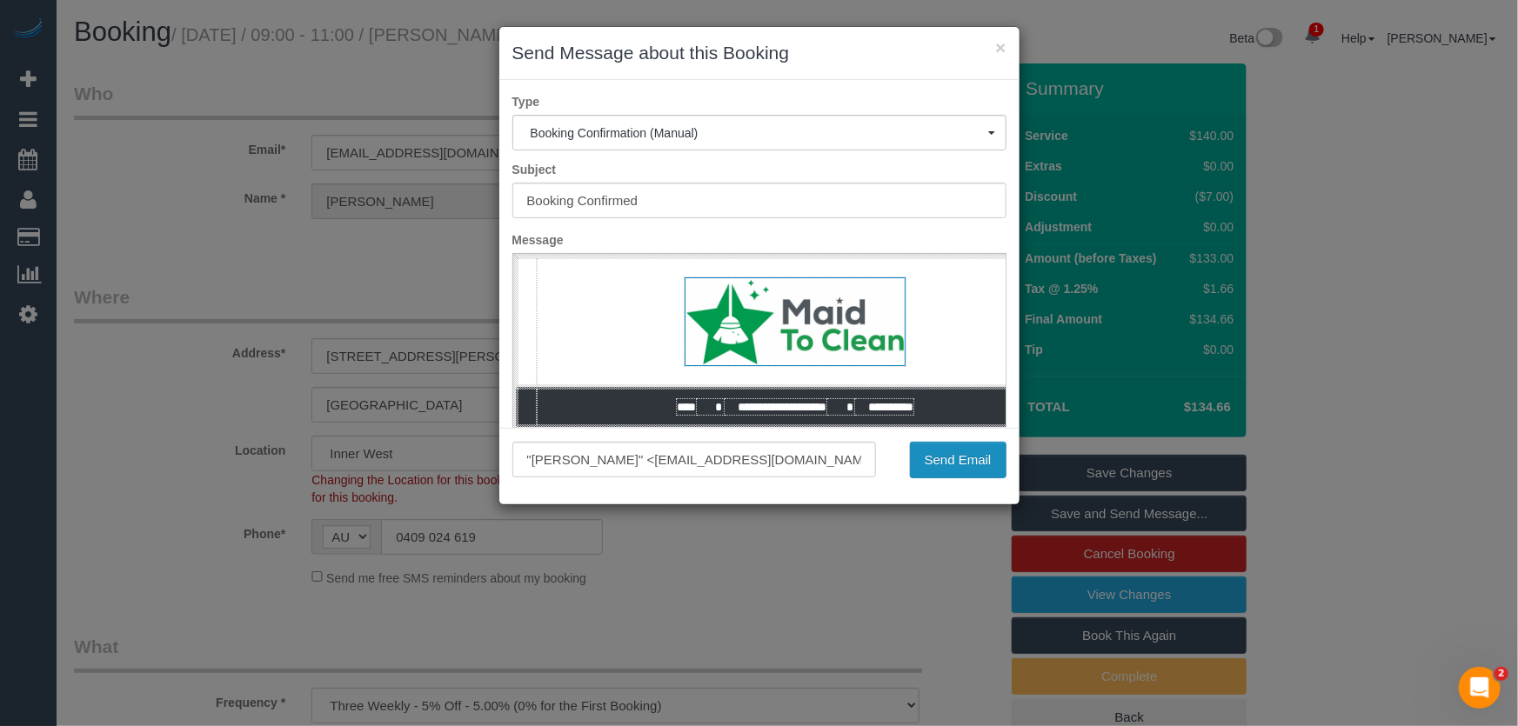
drag, startPoint x: 957, startPoint y: 461, endPoint x: 911, endPoint y: 470, distance: 46.9
click at [957, 461] on button "Send Email" at bounding box center [958, 460] width 97 height 37
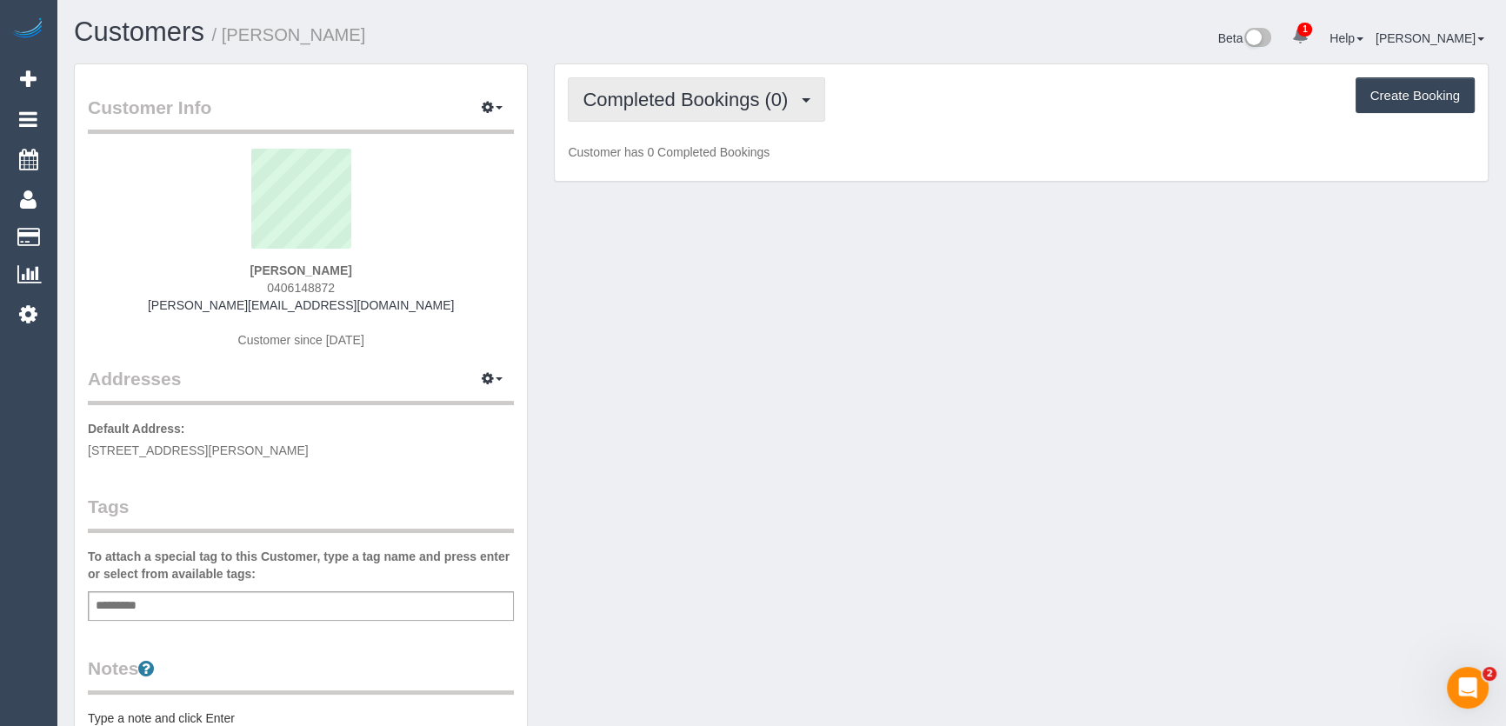
click at [717, 112] on button "Completed Bookings (0)" at bounding box center [696, 99] width 257 height 44
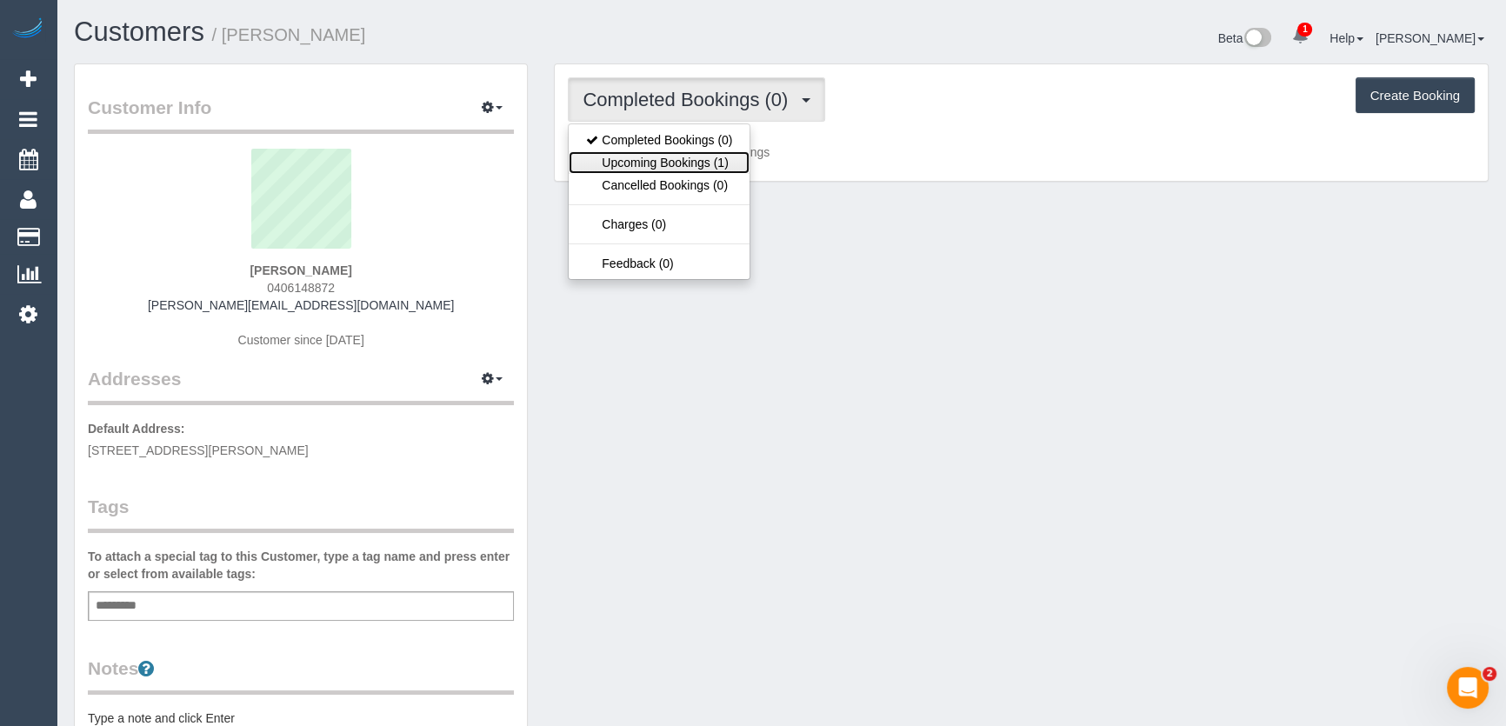
click at [719, 170] on link "Upcoming Bookings (1)" at bounding box center [659, 162] width 181 height 23
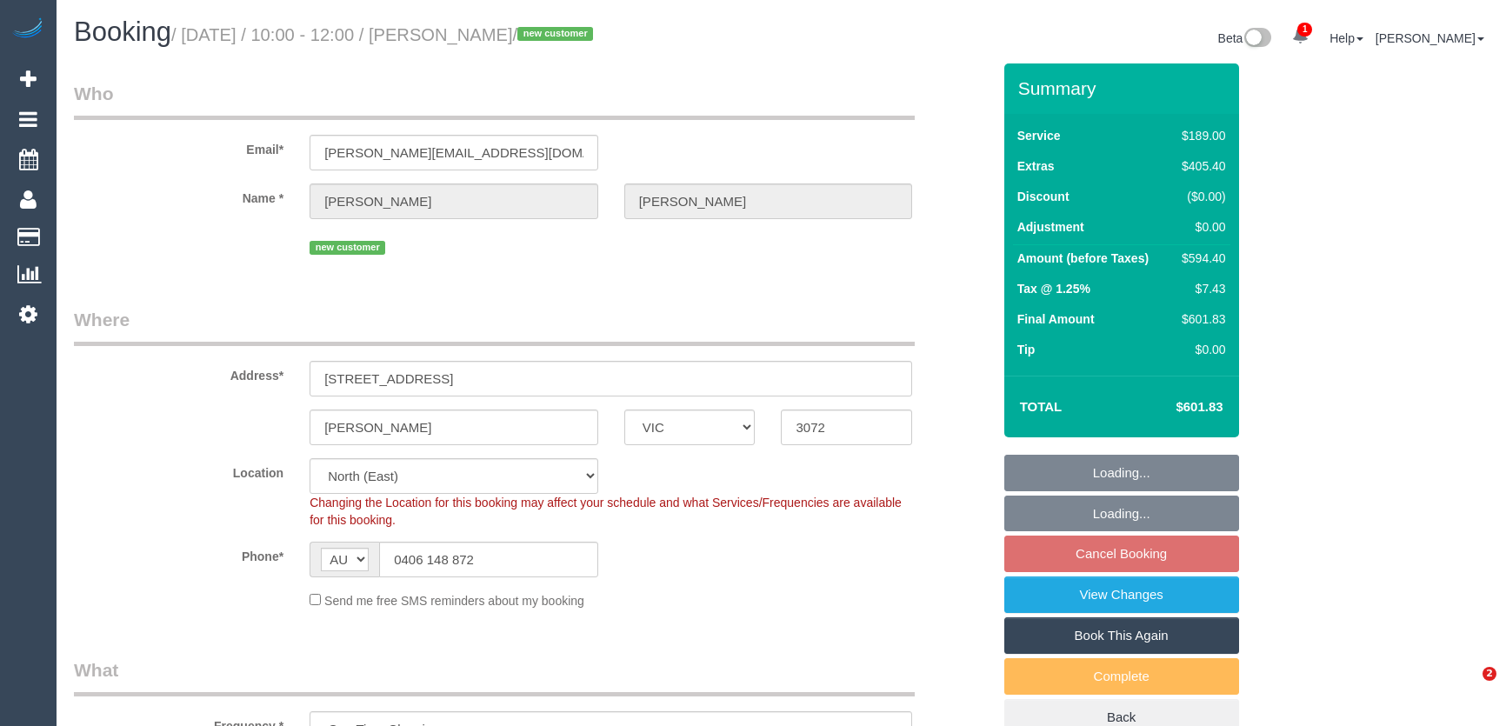
select select "VIC"
select select "number:27"
select select "number:17"
select select "number:18"
select select "number:36"
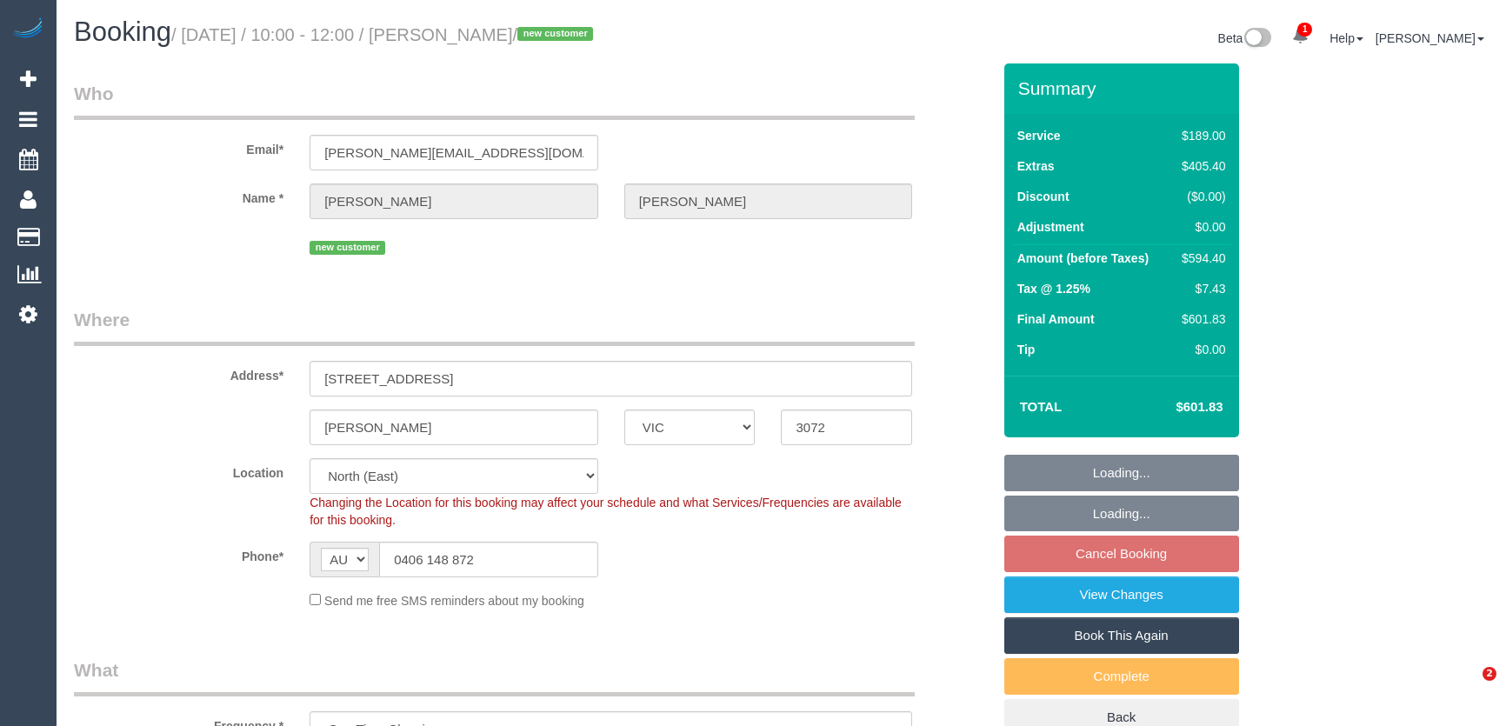
select select "number:26"
select select "VIC"
select select "object:673"
select select "number:27"
select select "number:17"
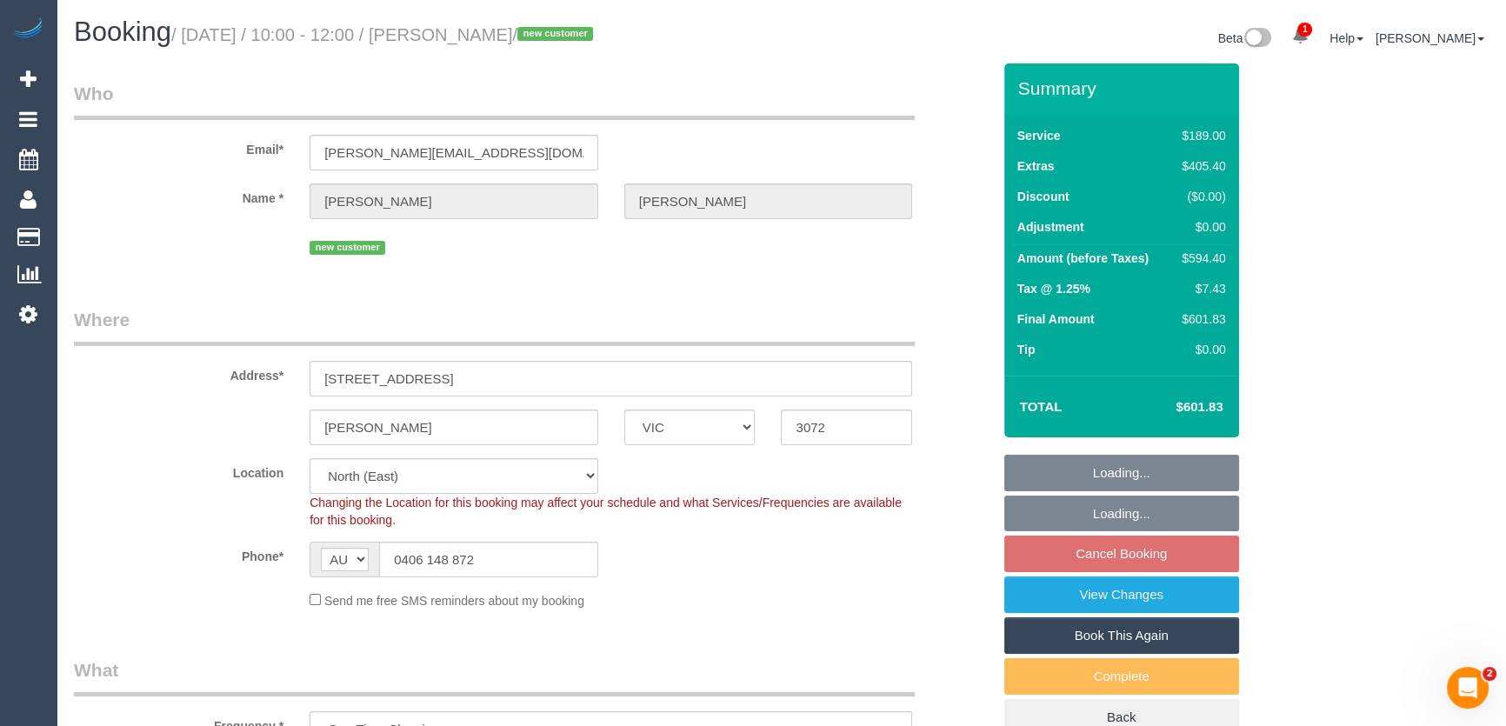
select select "number:18"
select select "number:36"
select select "number:26"
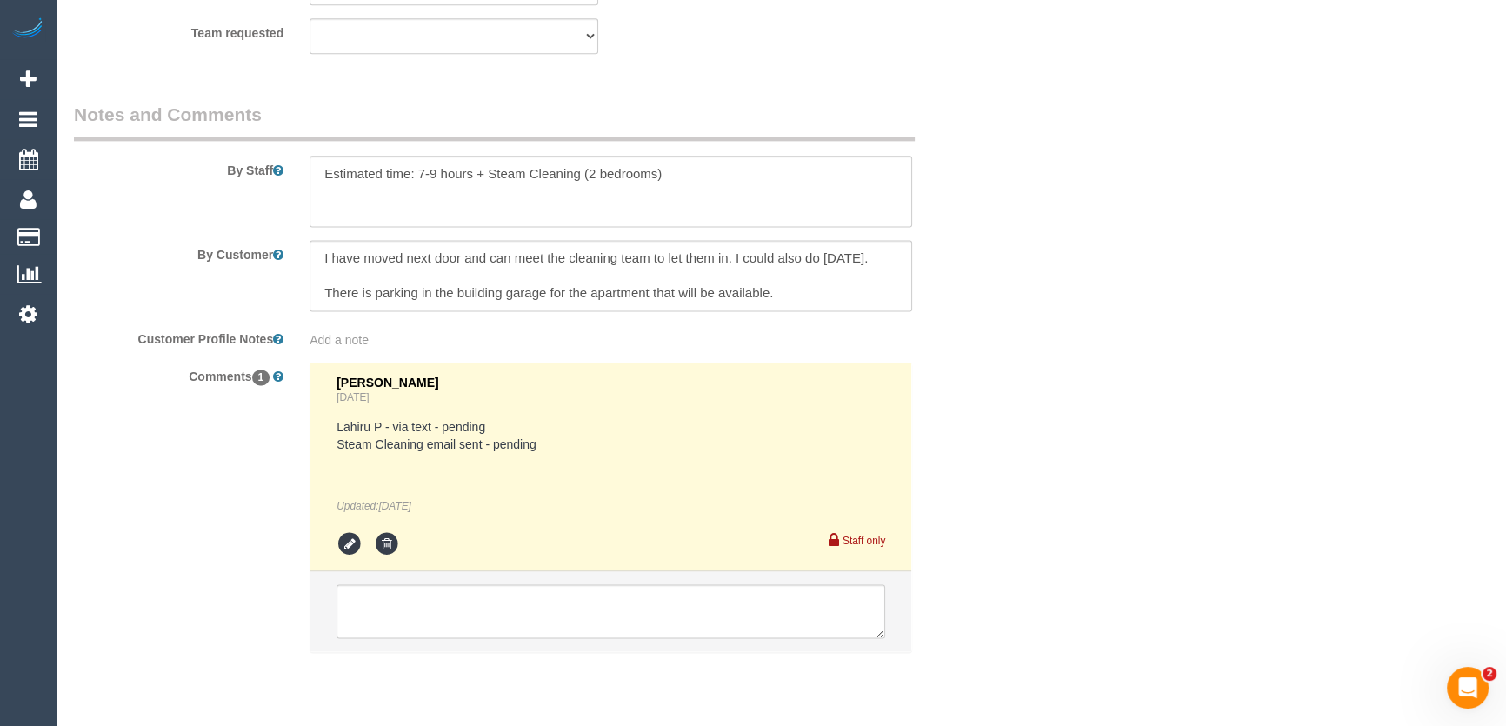
scroll to position [2925, 0]
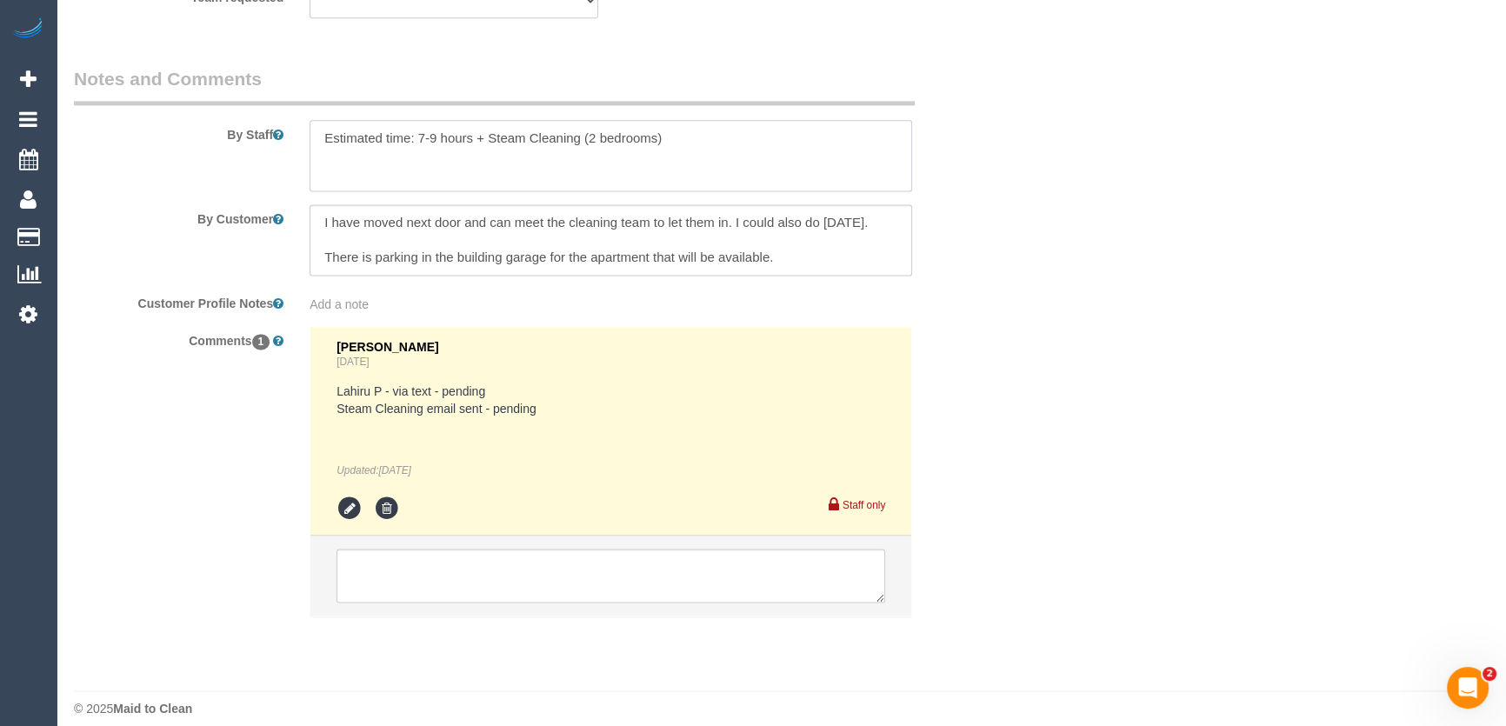
click at [704, 147] on textarea at bounding box center [611, 155] width 603 height 71
paste textarea "- there are two bedrooms with carpet that require a steam clean, the rest of th…"
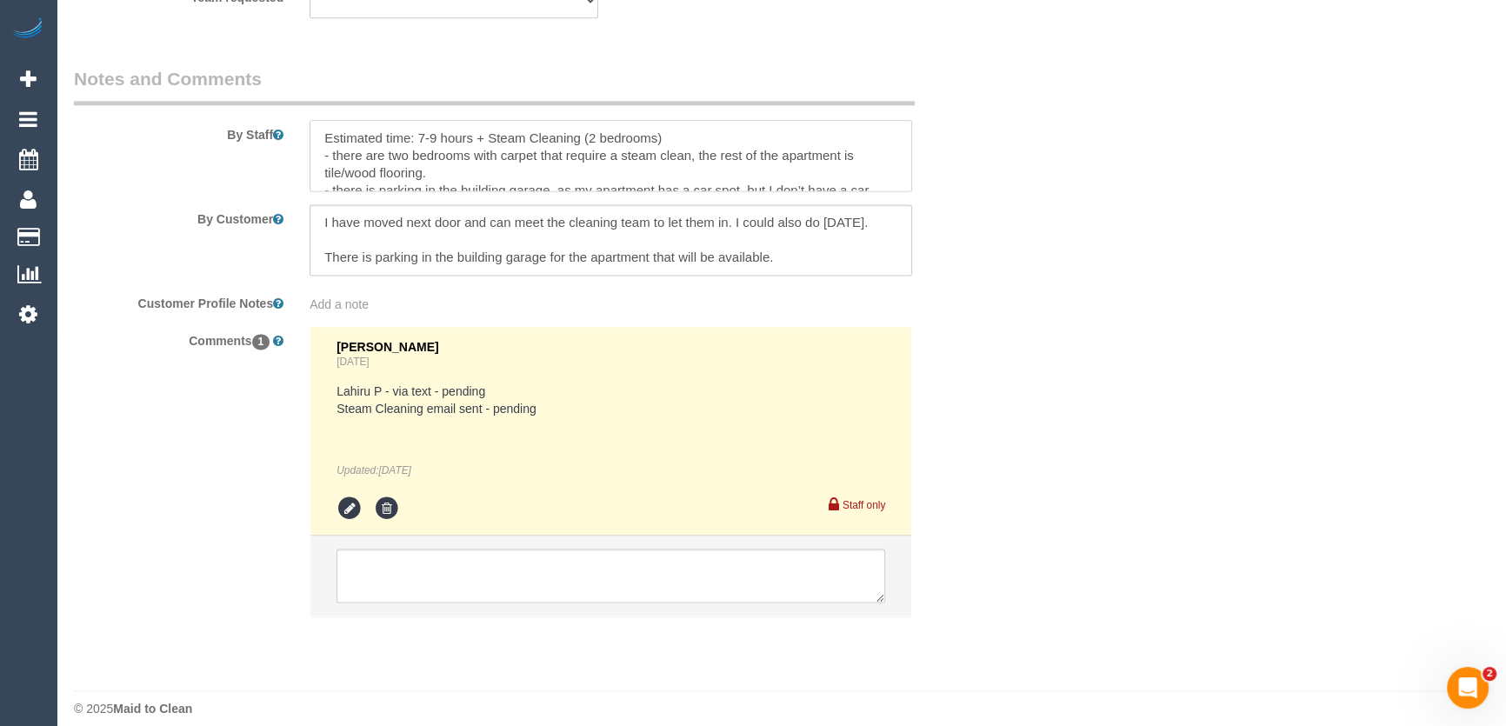
scroll to position [23, 0]
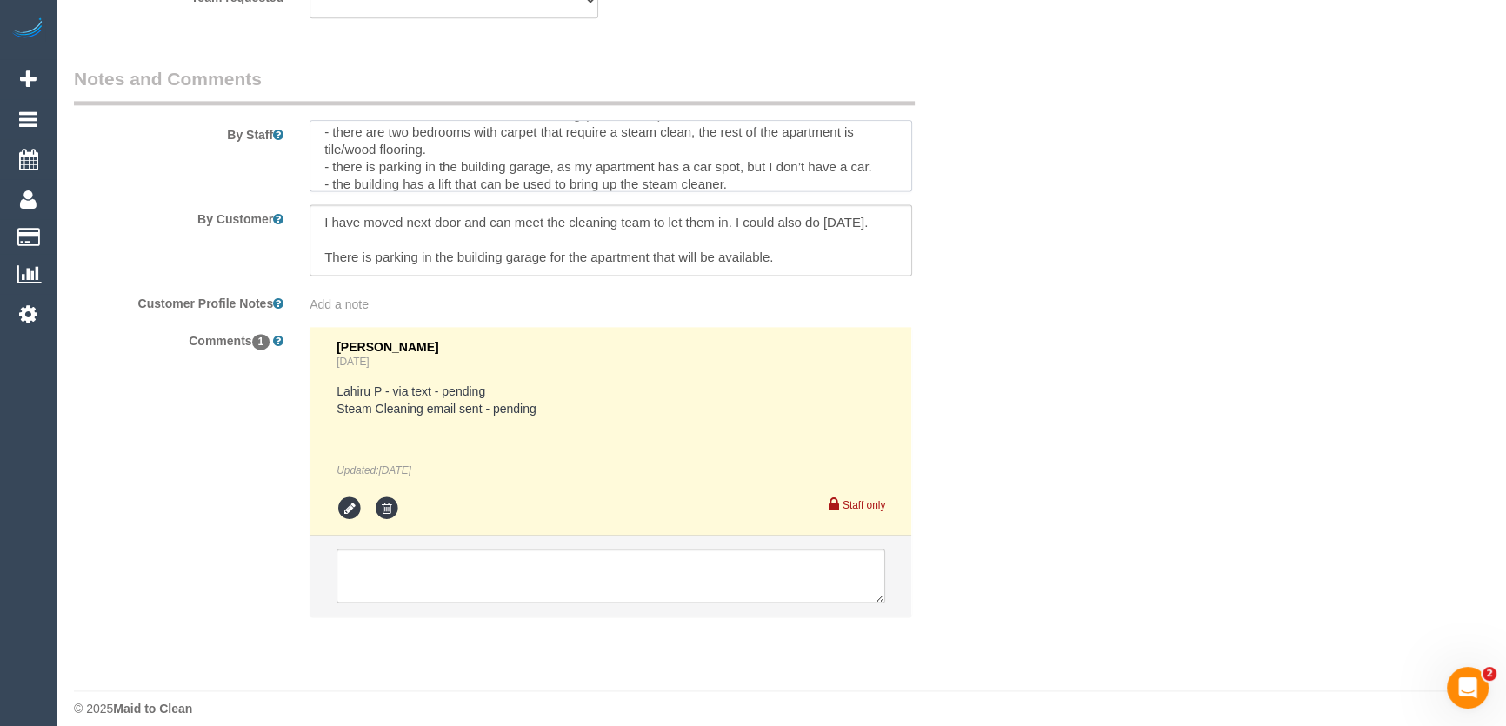
type textarea "Estimated time: 7-9 hours + Steam Cleaning (2 bedrooms) - there are two bedroom…"
click at [390, 219] on textarea at bounding box center [611, 239] width 603 height 71
click at [731, 217] on textarea at bounding box center [611, 239] width 603 height 71
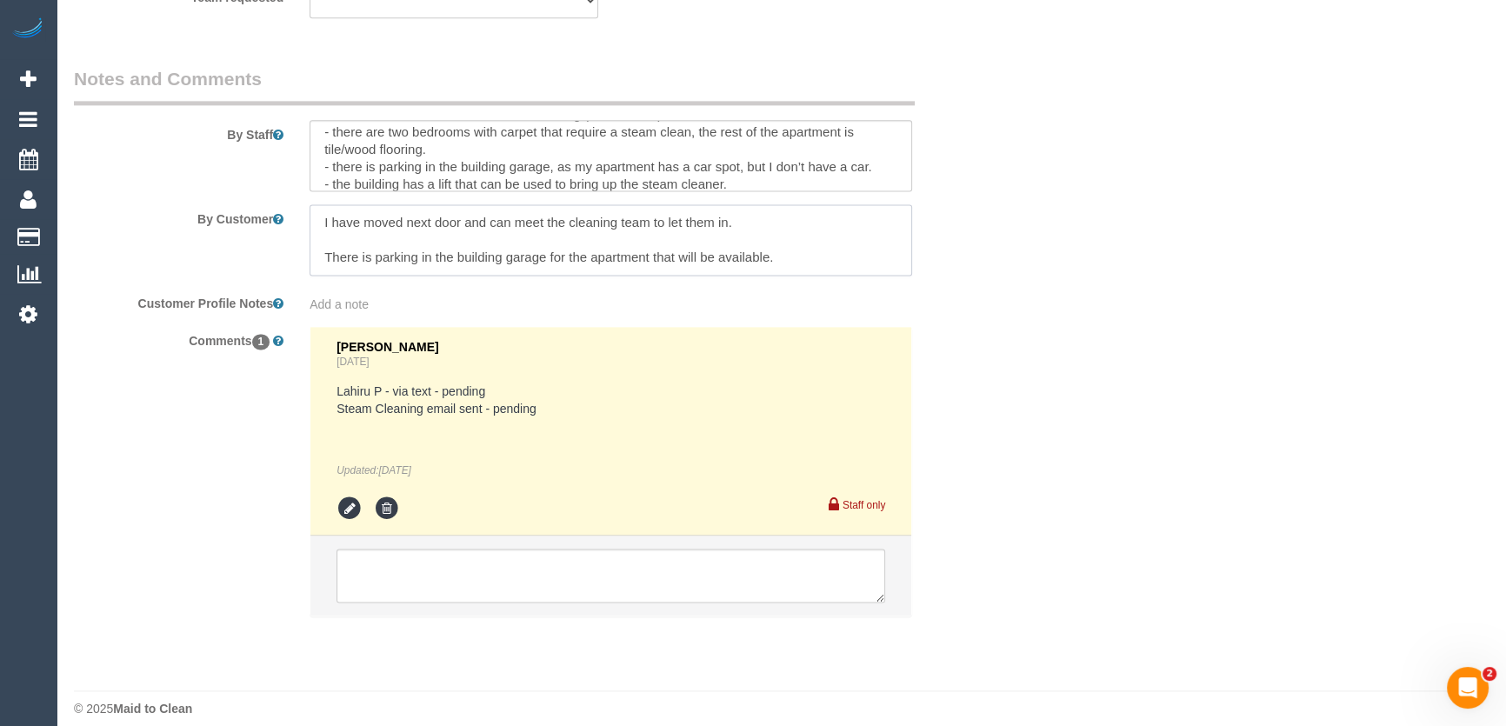
scroll to position [0, 0]
type textarea "I have moved next door and can meet the cleaning team to let them in. There is …"
click at [376, 506] on icon at bounding box center [387, 509] width 26 height 26
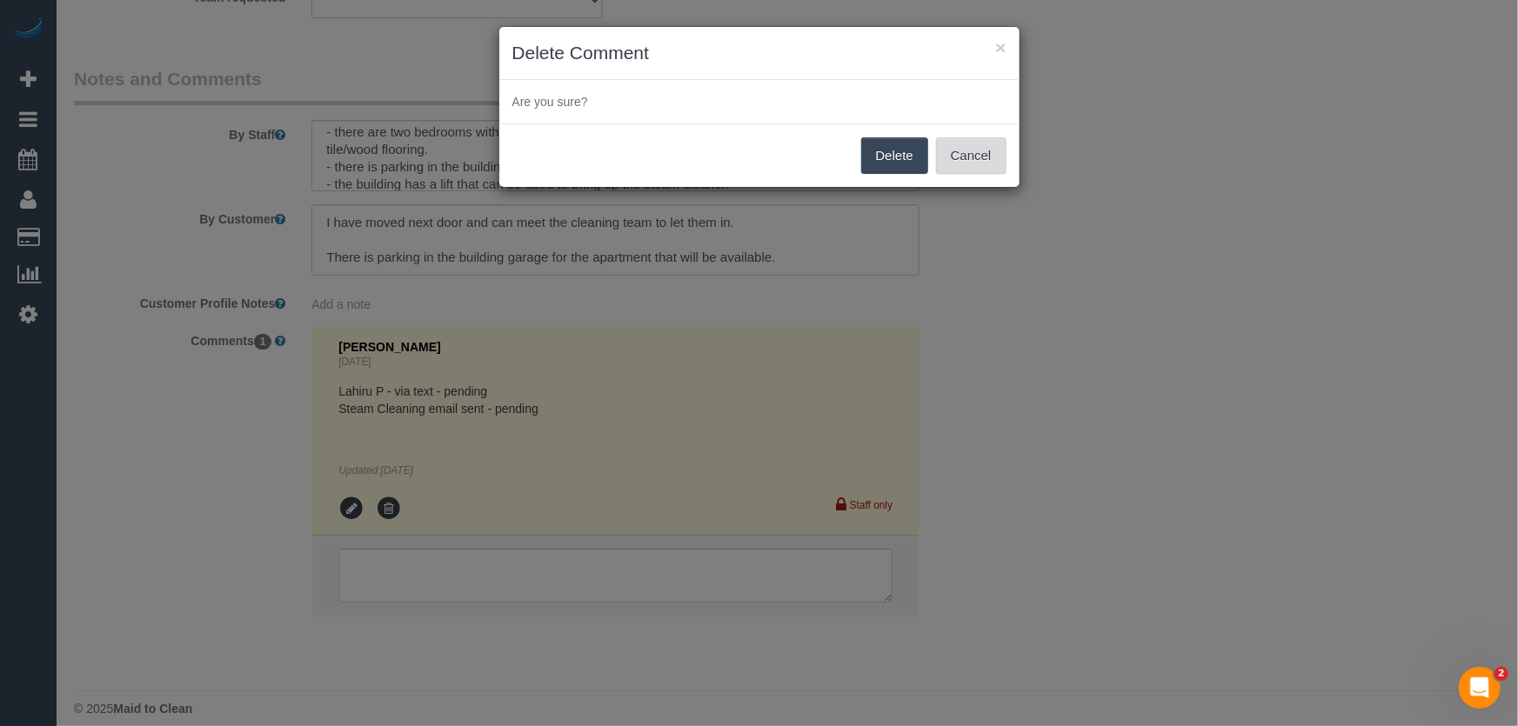
click at [983, 163] on button "Cancel" at bounding box center [971, 155] width 70 height 37
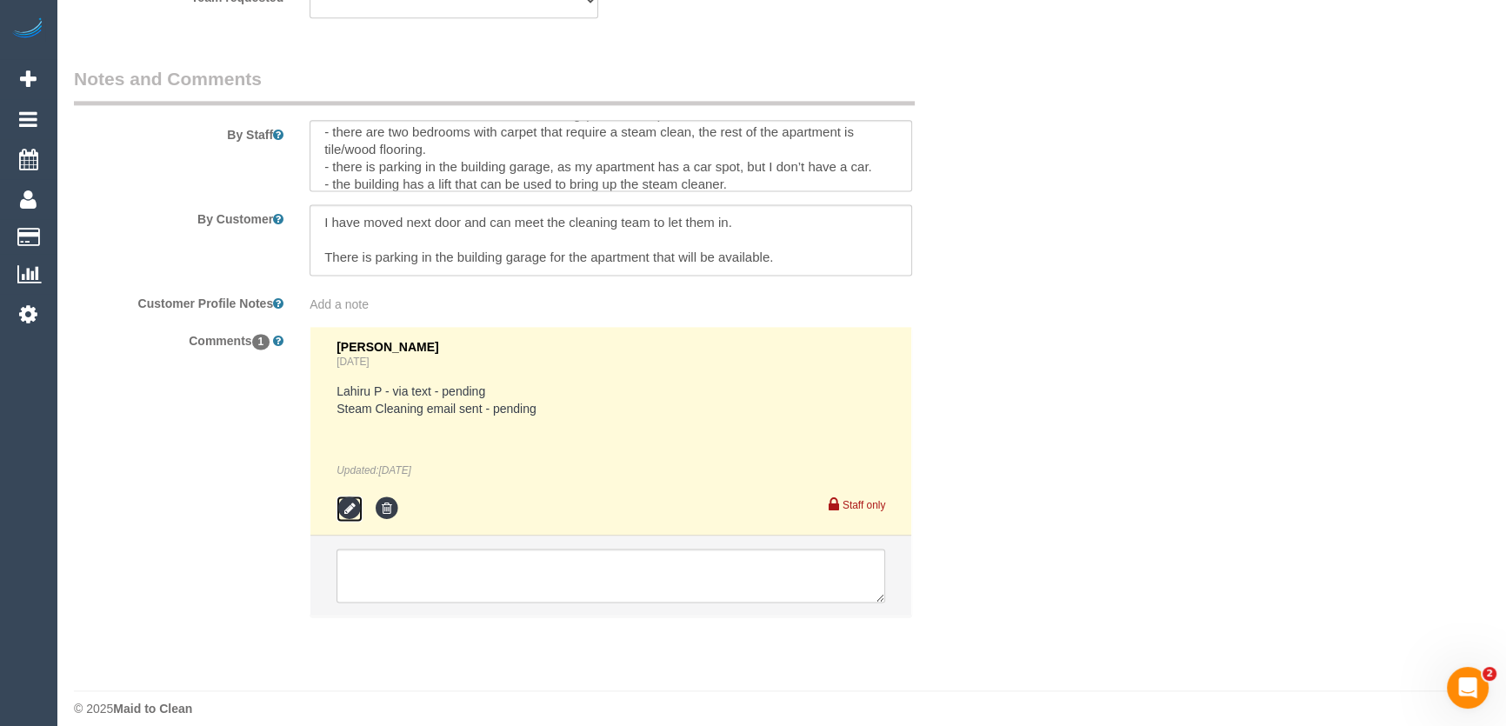
click at [348, 508] on icon at bounding box center [350, 509] width 26 height 26
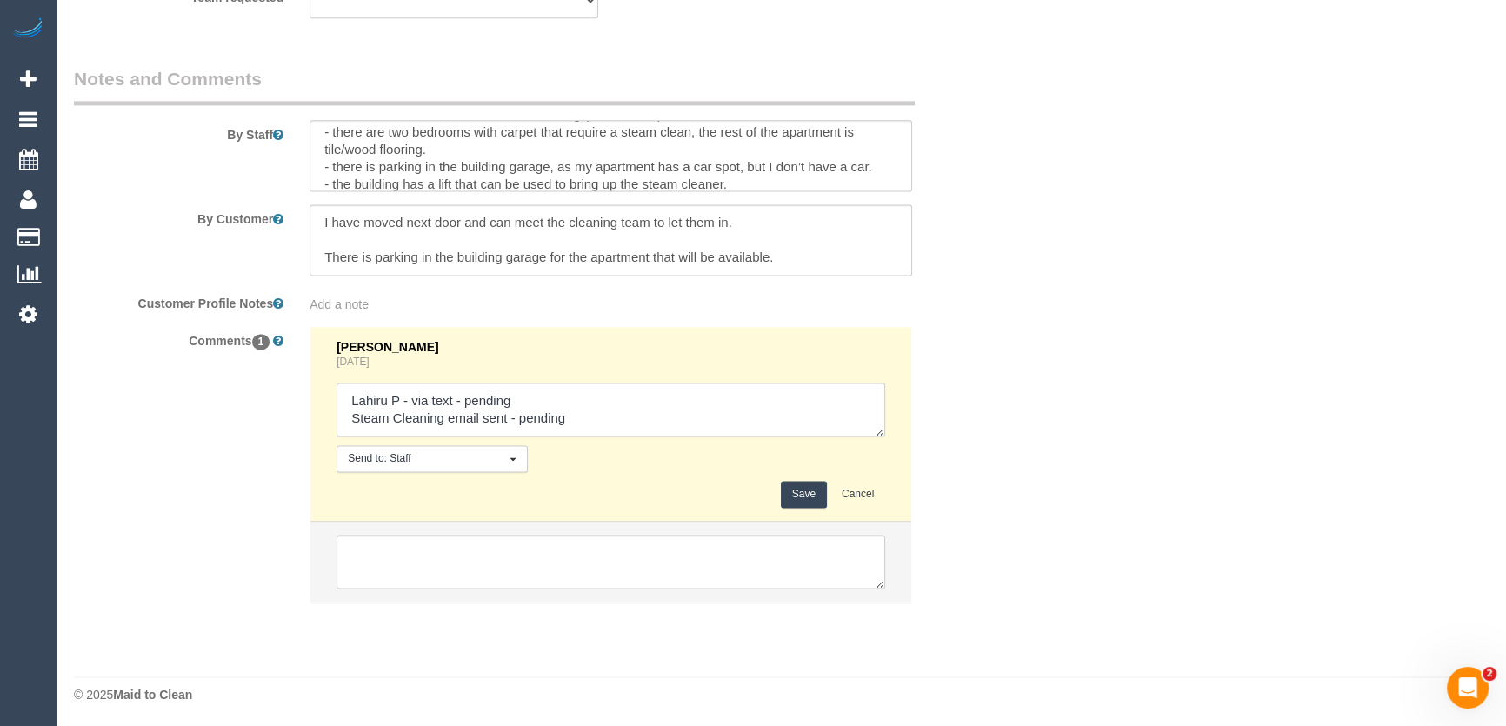
click at [561, 424] on textarea at bounding box center [611, 410] width 549 height 54
click at [567, 425] on textarea at bounding box center [611, 410] width 549 height 54
type textarea "Lahiru P - via text - pending Steam Cleaning email sent - confirmed"
click at [808, 497] on button "Save" at bounding box center [804, 494] width 46 height 27
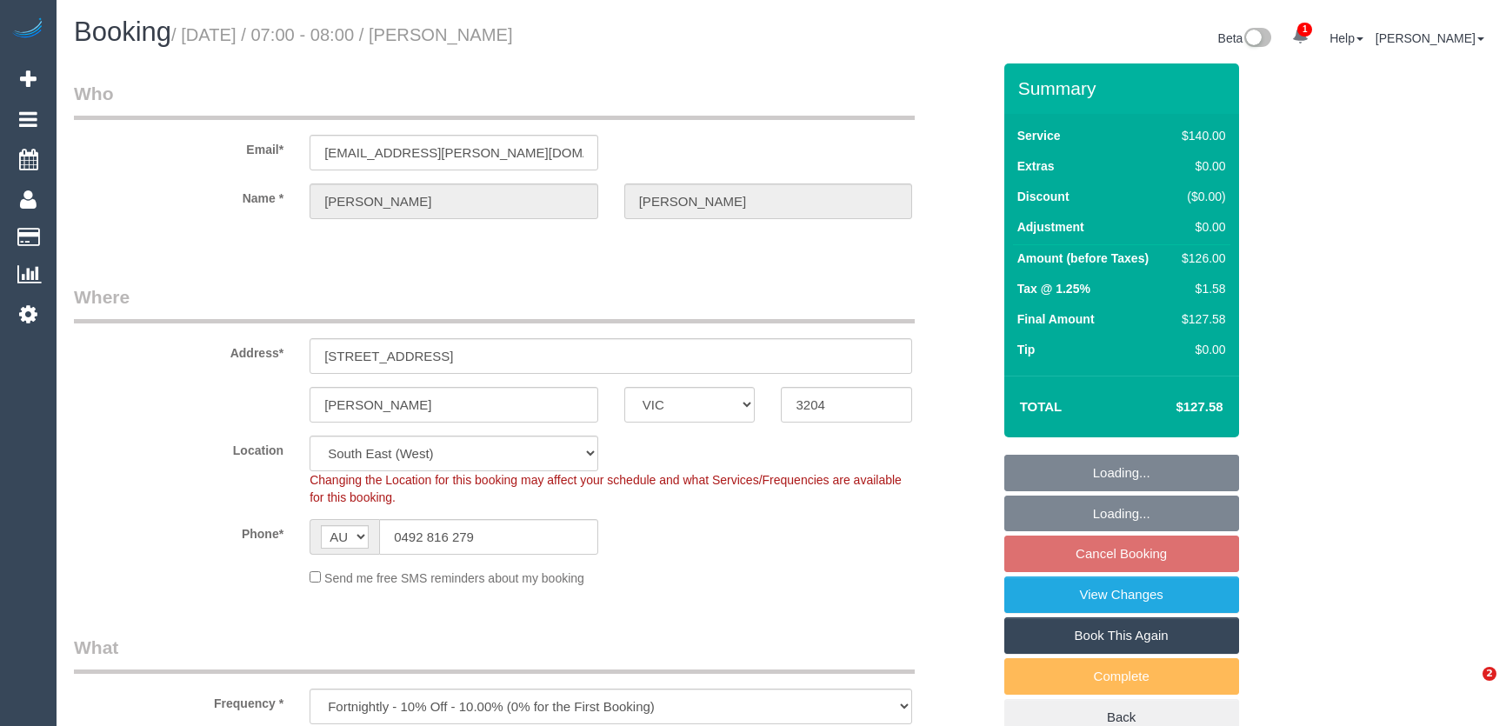
select select "VIC"
select select "number:28"
select select "number:15"
select select "number:19"
select select "number:22"
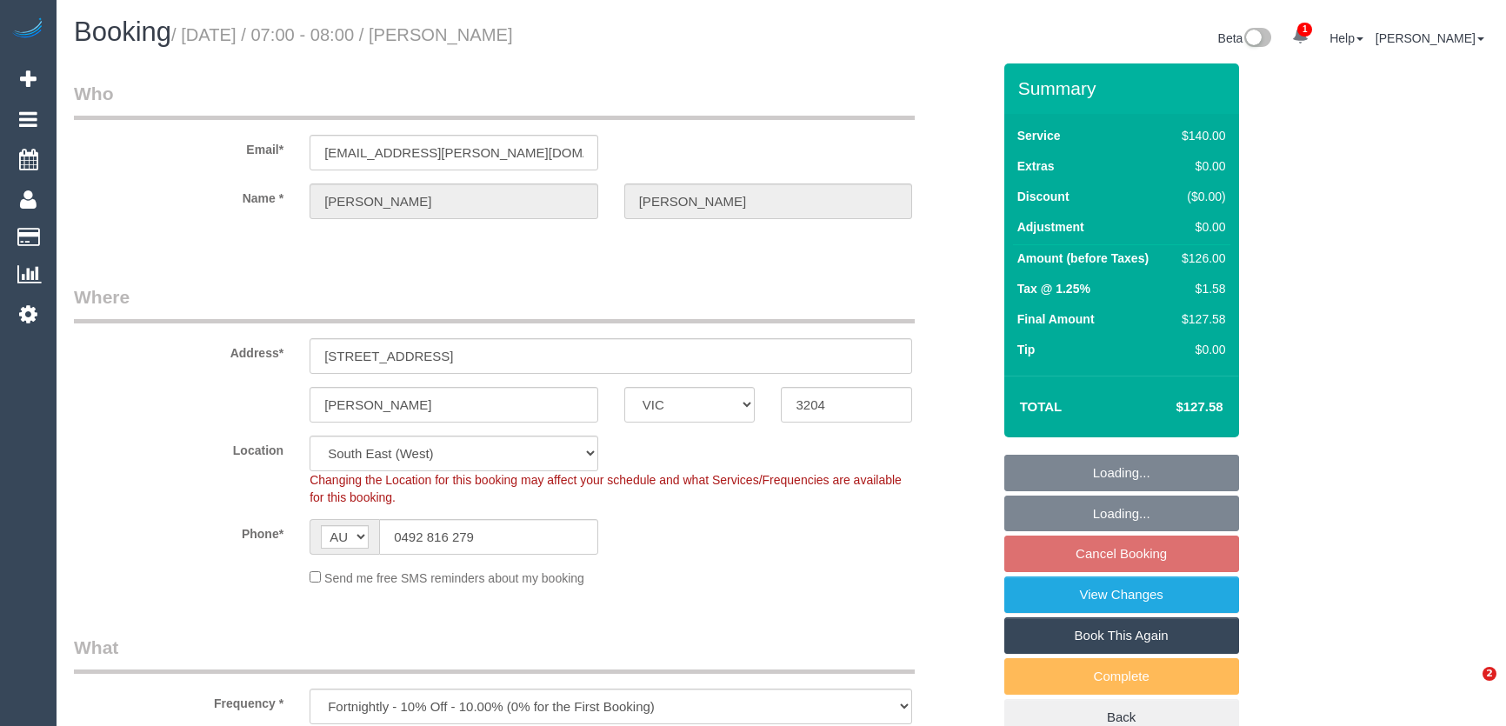
select select "number:33"
select select "number:26"
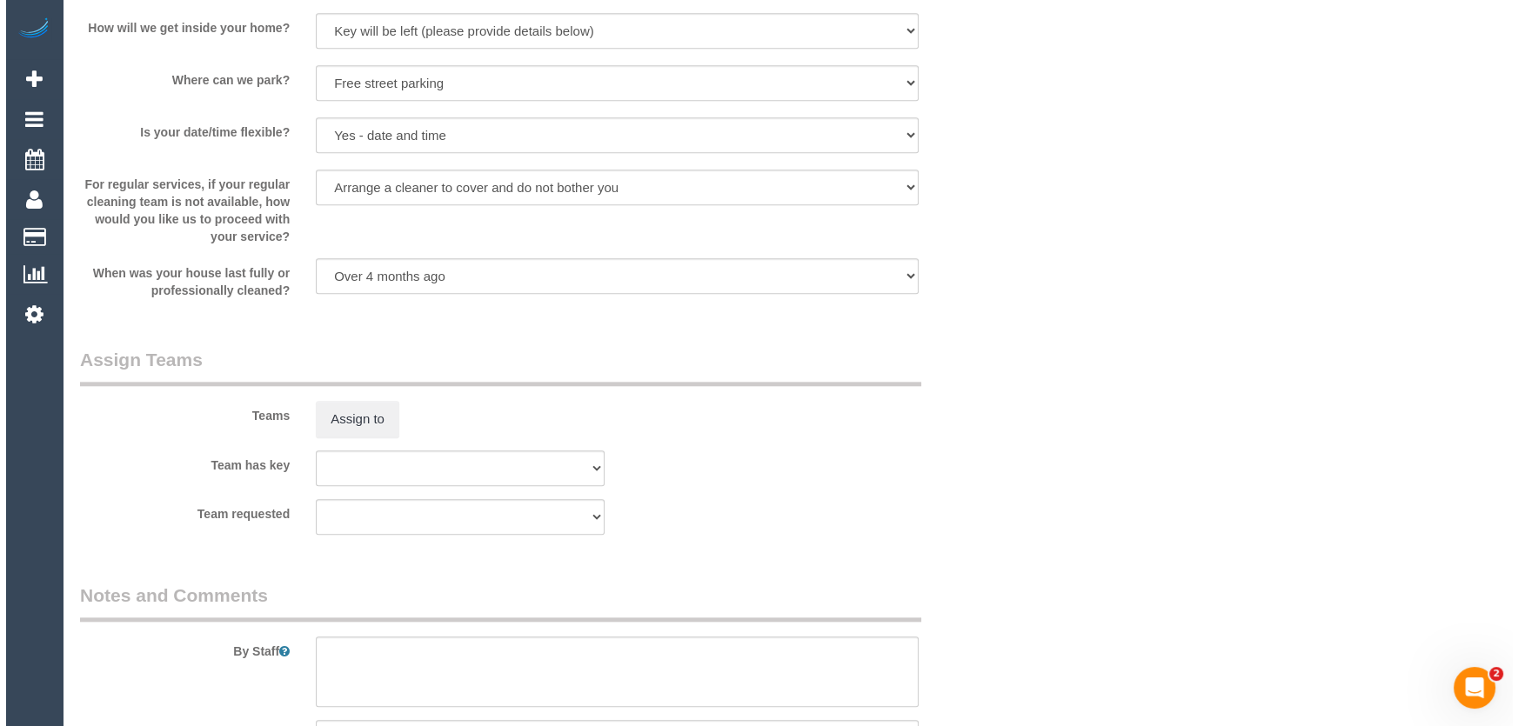
scroll to position [2371, 0]
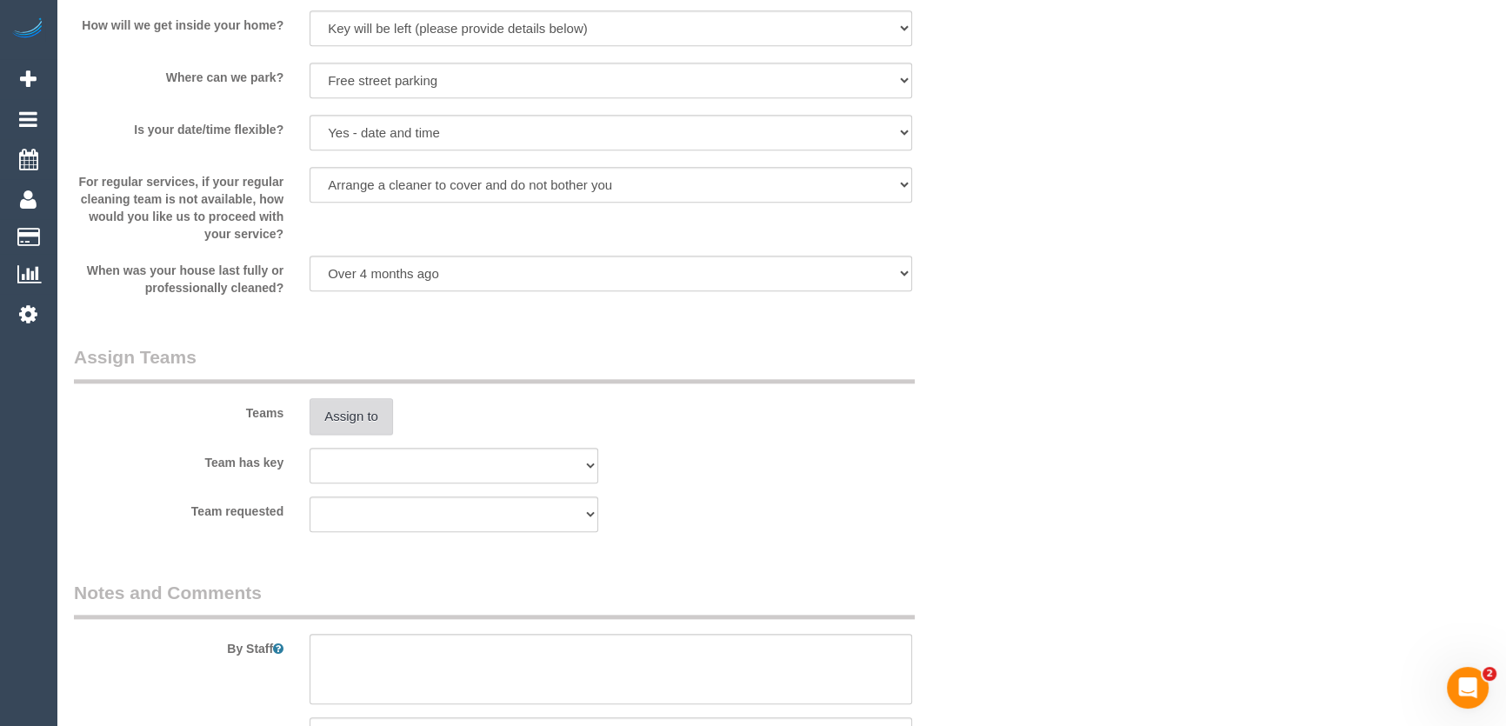
click at [337, 417] on button "Assign to" at bounding box center [351, 416] width 83 height 37
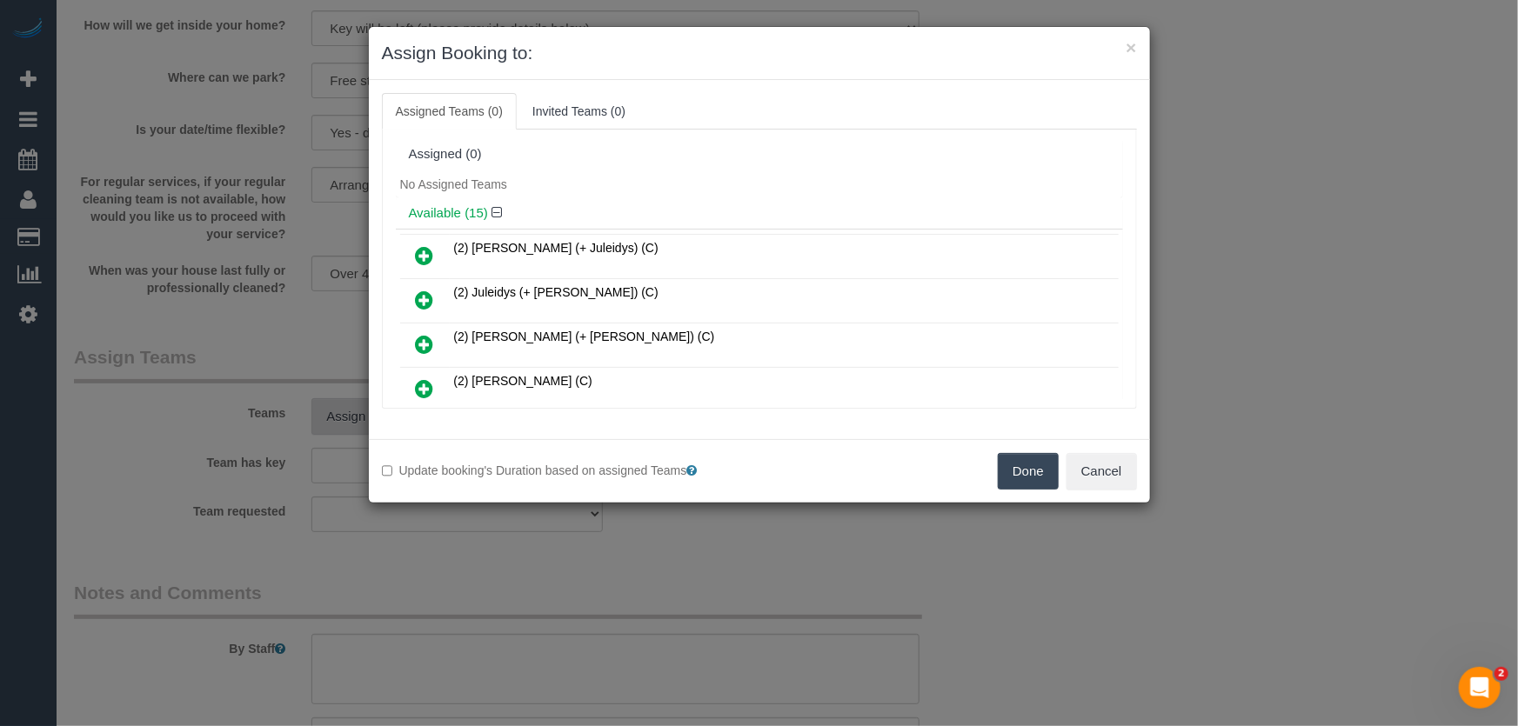
scroll to position [196, 0]
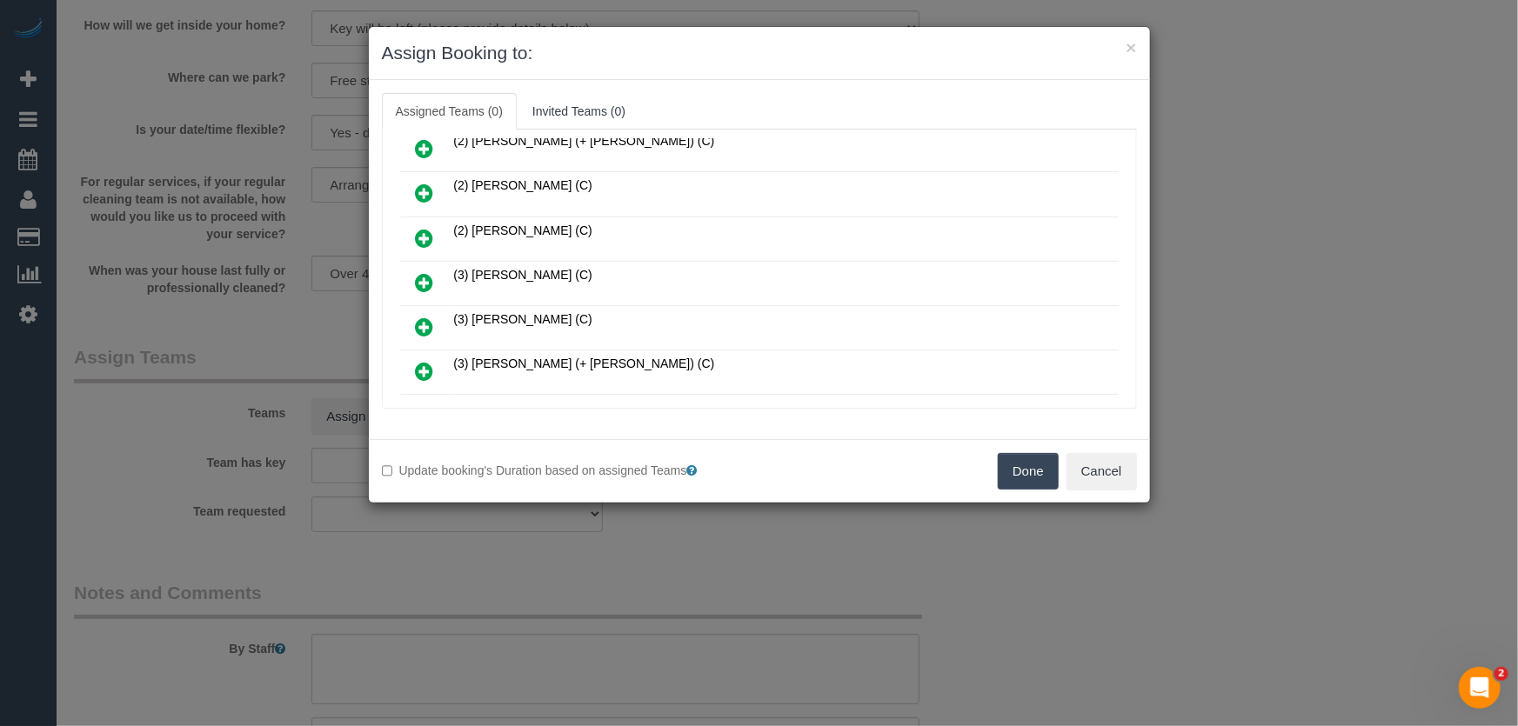
click at [422, 277] on icon at bounding box center [425, 282] width 18 height 21
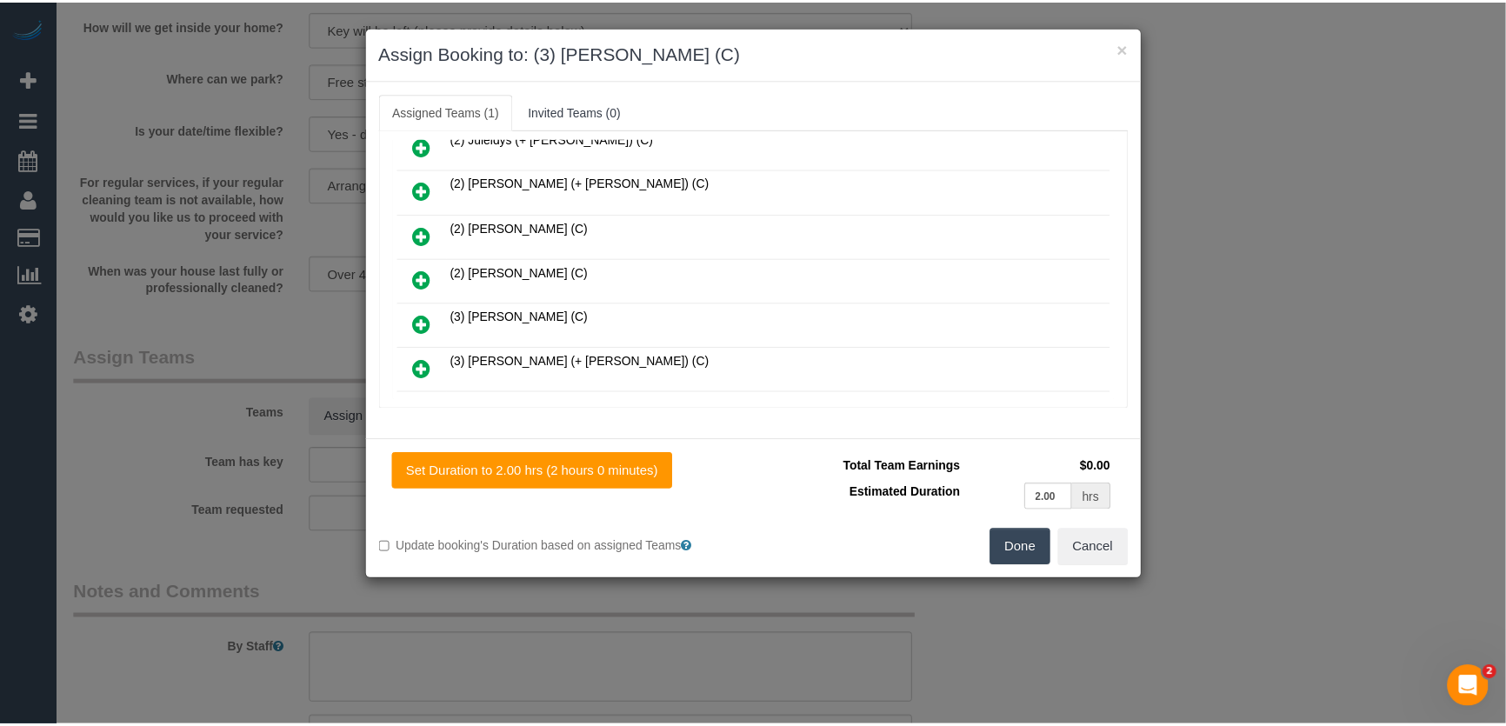
scroll to position [236, 0]
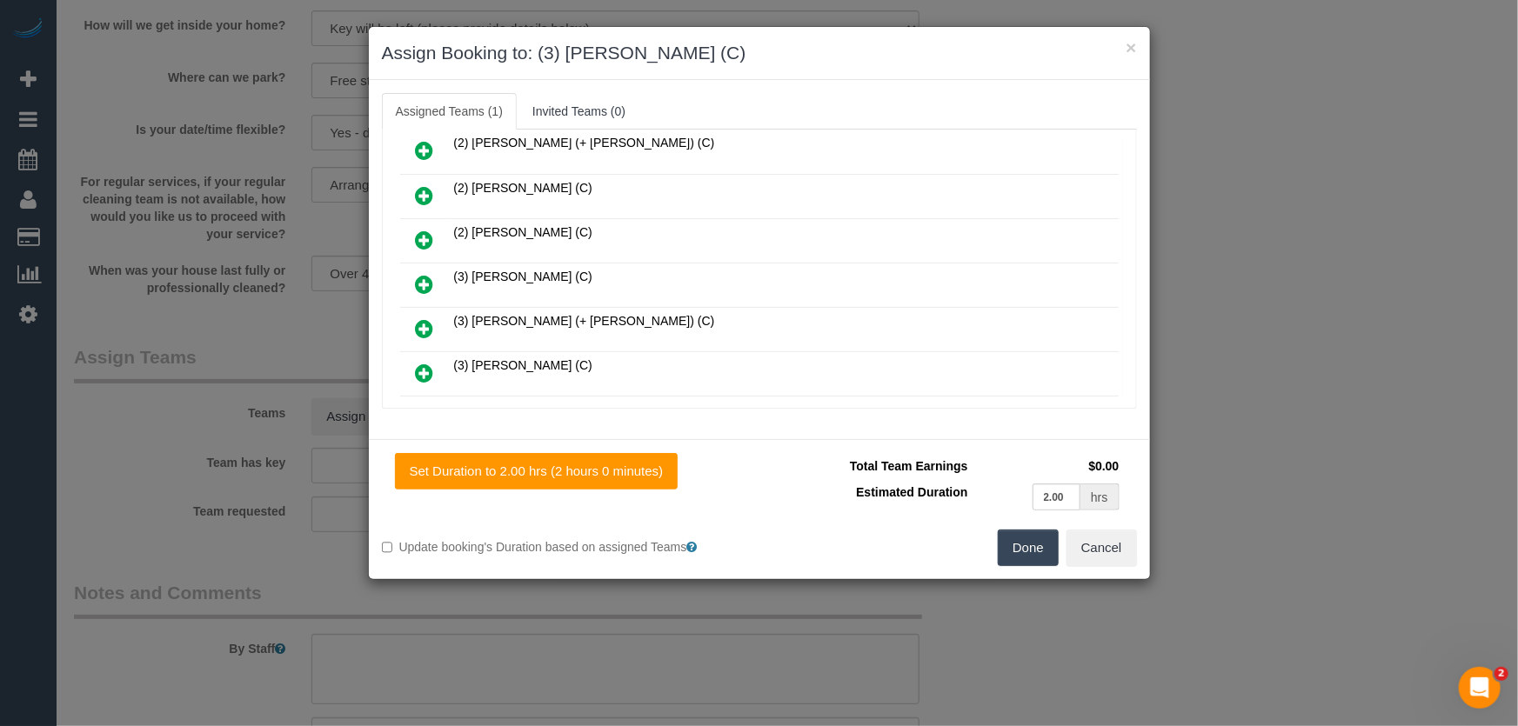
click at [1044, 558] on button "Done" at bounding box center [1027, 548] width 61 height 37
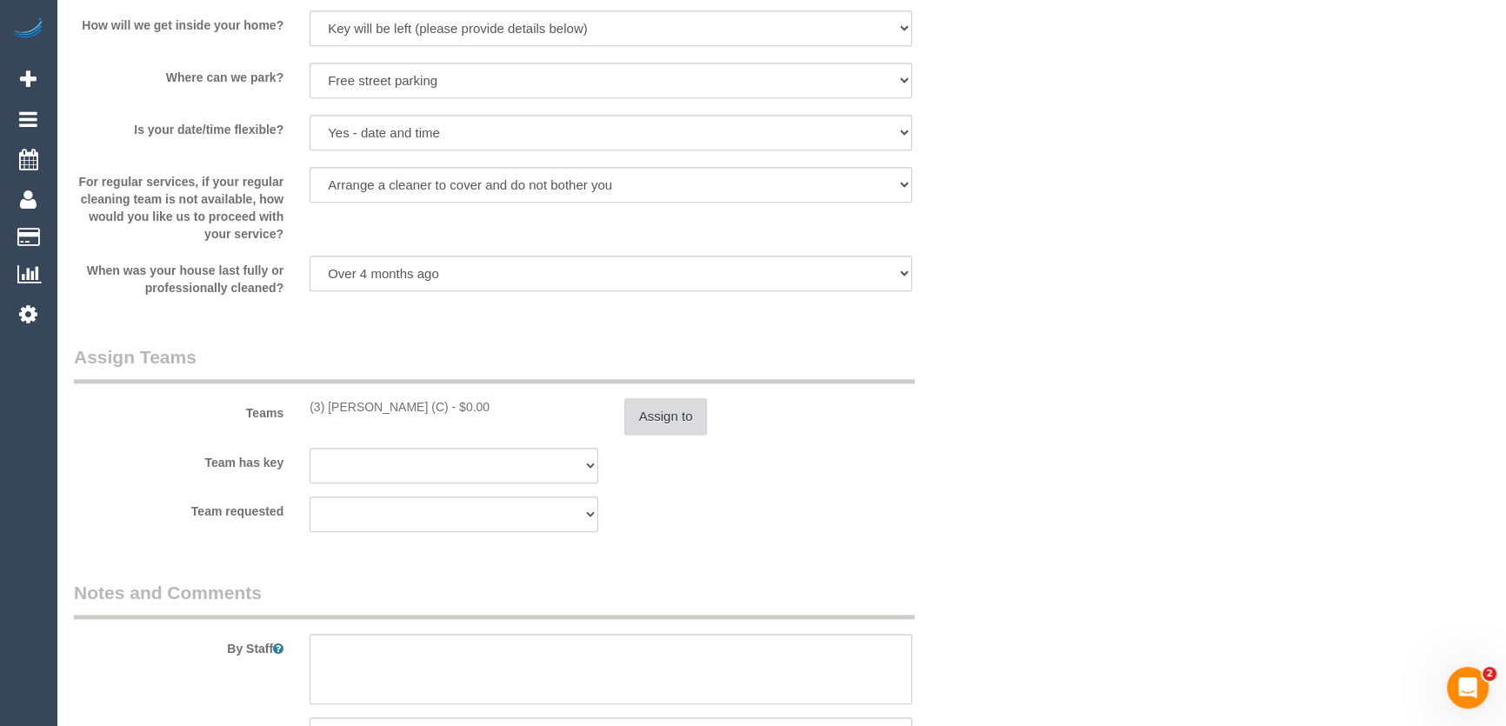
click at [677, 424] on button "Assign to" at bounding box center [665, 416] width 83 height 37
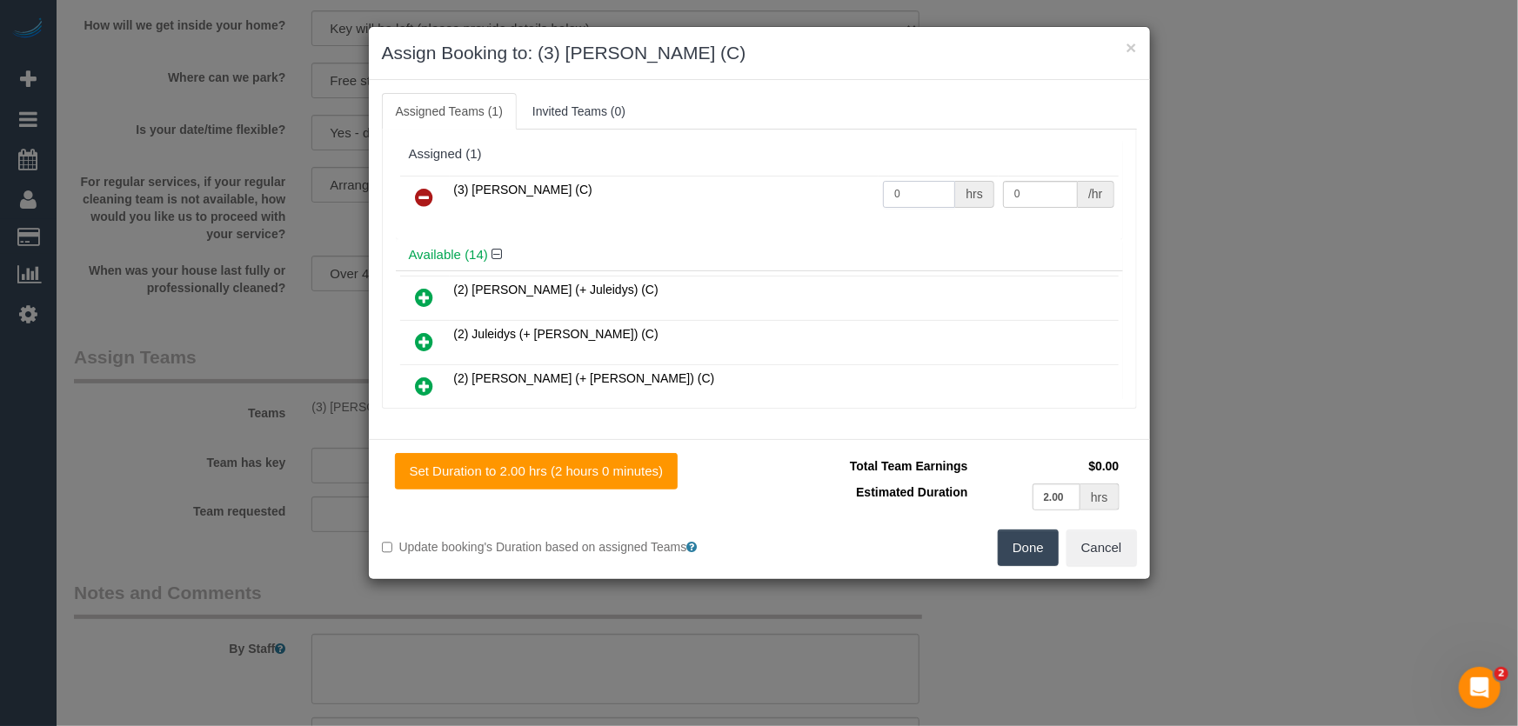
click at [928, 192] on input "0" at bounding box center [919, 194] width 72 height 27
type input "2"
type input "35"
click at [1021, 549] on button "Done" at bounding box center [1027, 548] width 61 height 37
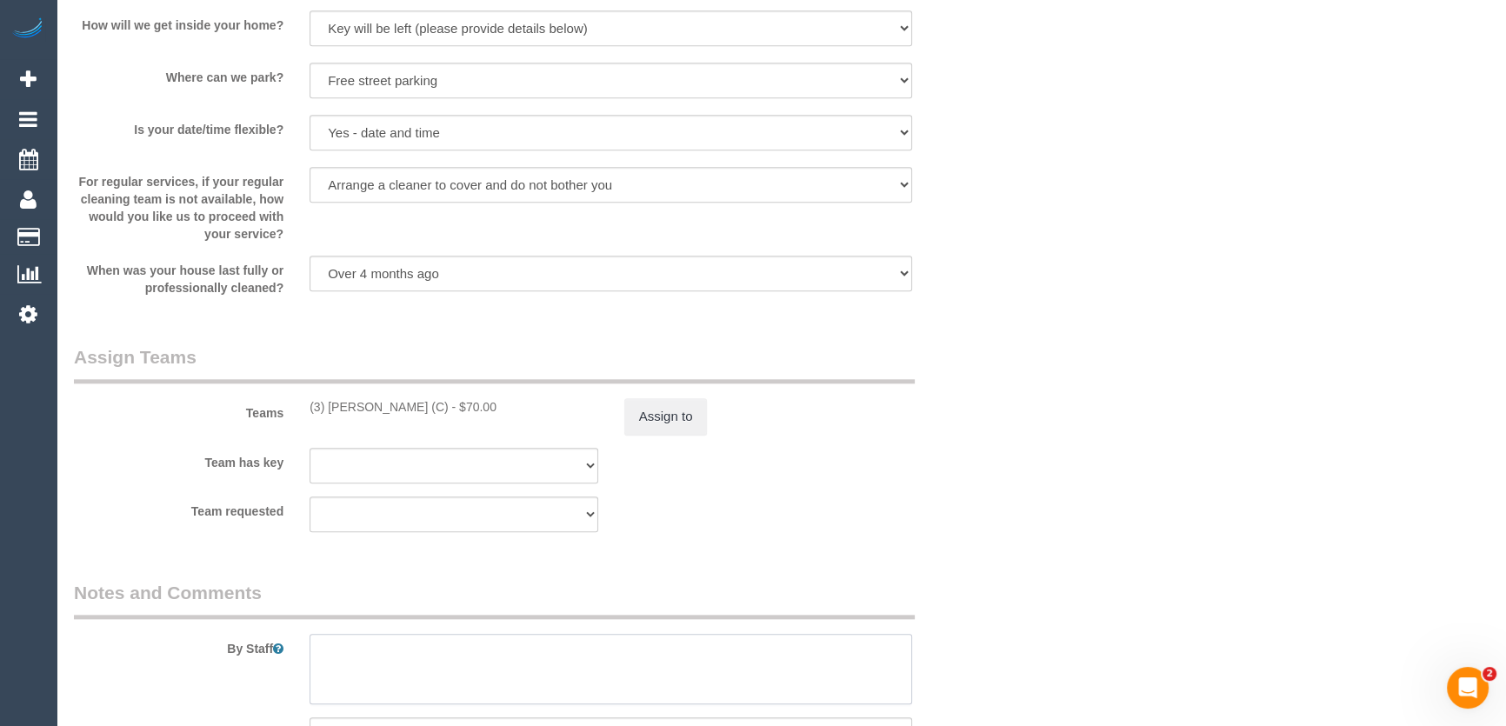
click at [379, 650] on textarea at bounding box center [611, 669] width 603 height 71
type textarea "*cover*"
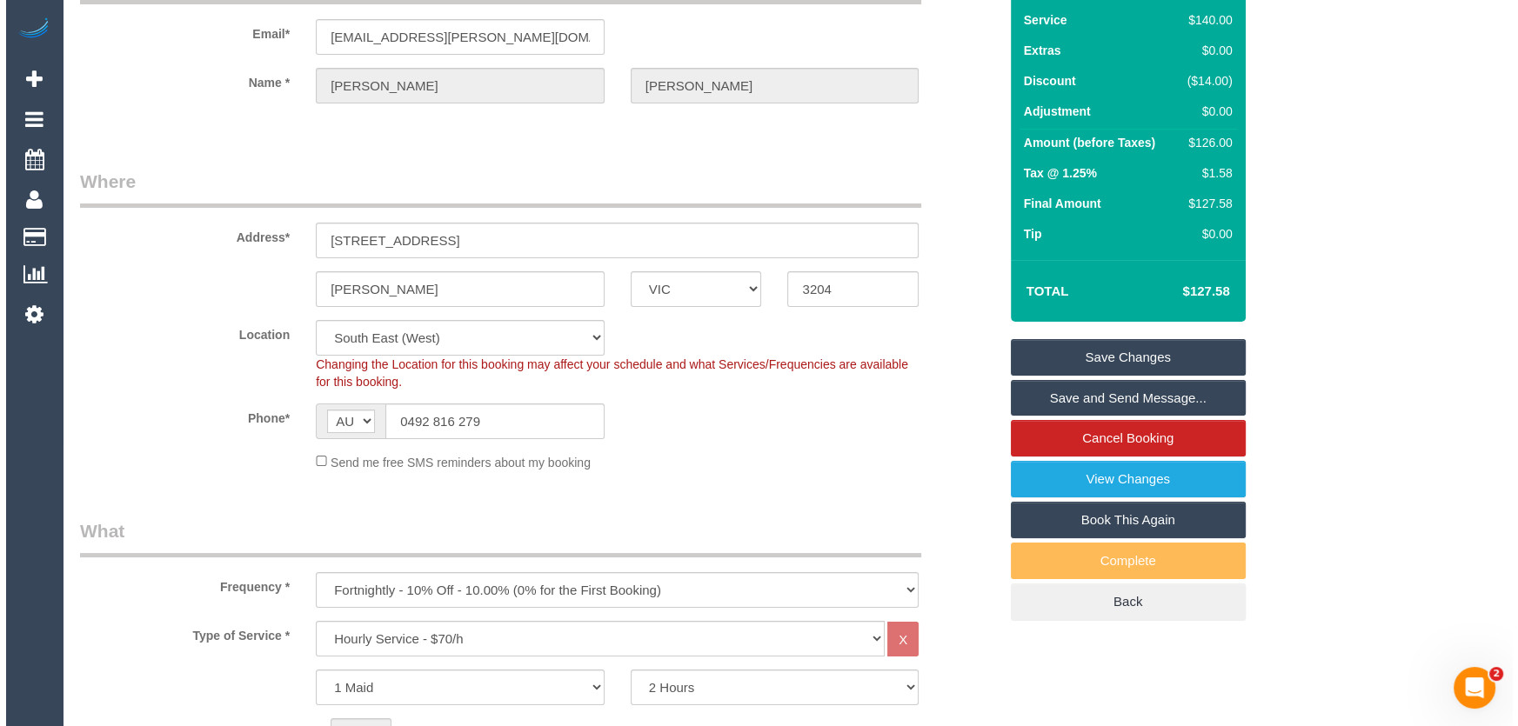
scroll to position [0, 0]
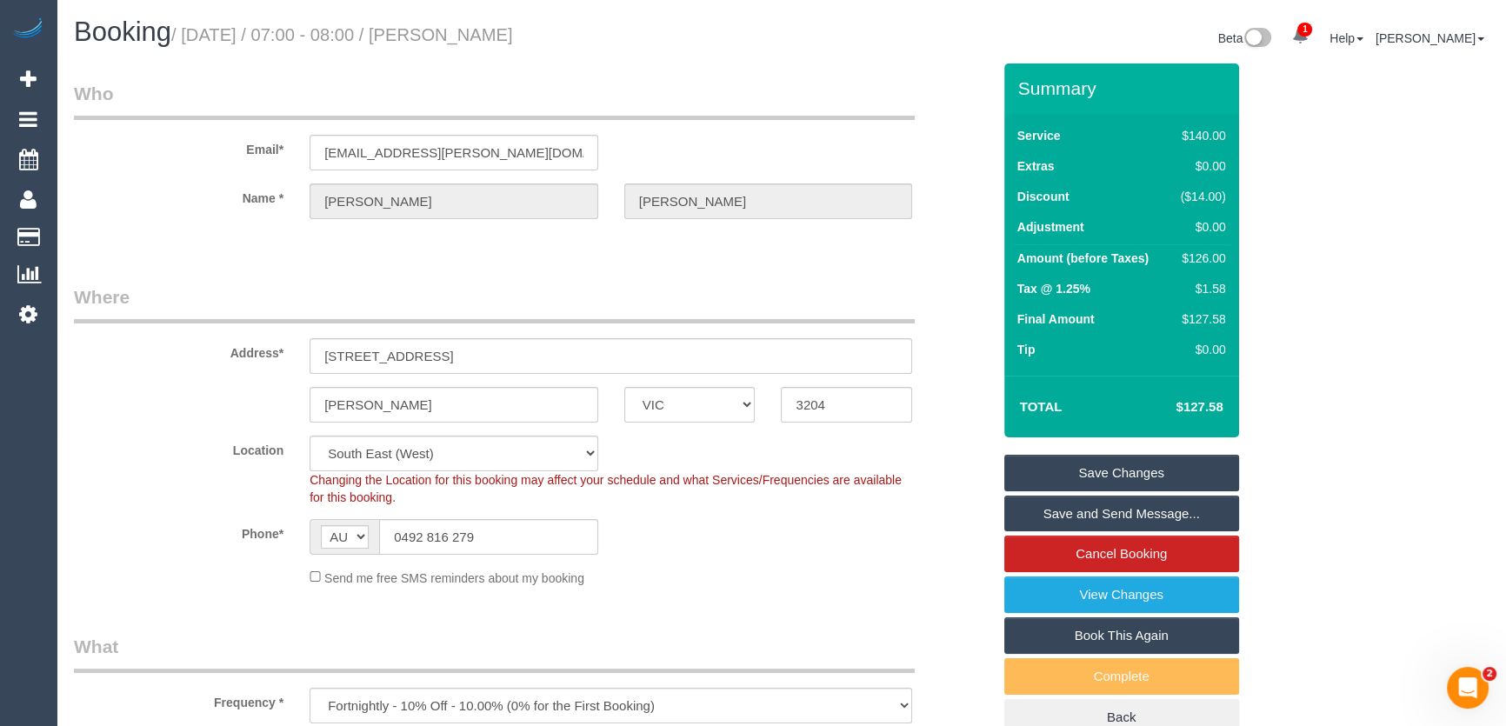
click at [462, 37] on small "/ August 15, 2025 / 07:00 - 08:00 / Sue Drummond" at bounding box center [342, 34] width 342 height 19
copy small "Sue Drummond"
click at [1148, 478] on link "Save Changes" at bounding box center [1121, 473] width 235 height 37
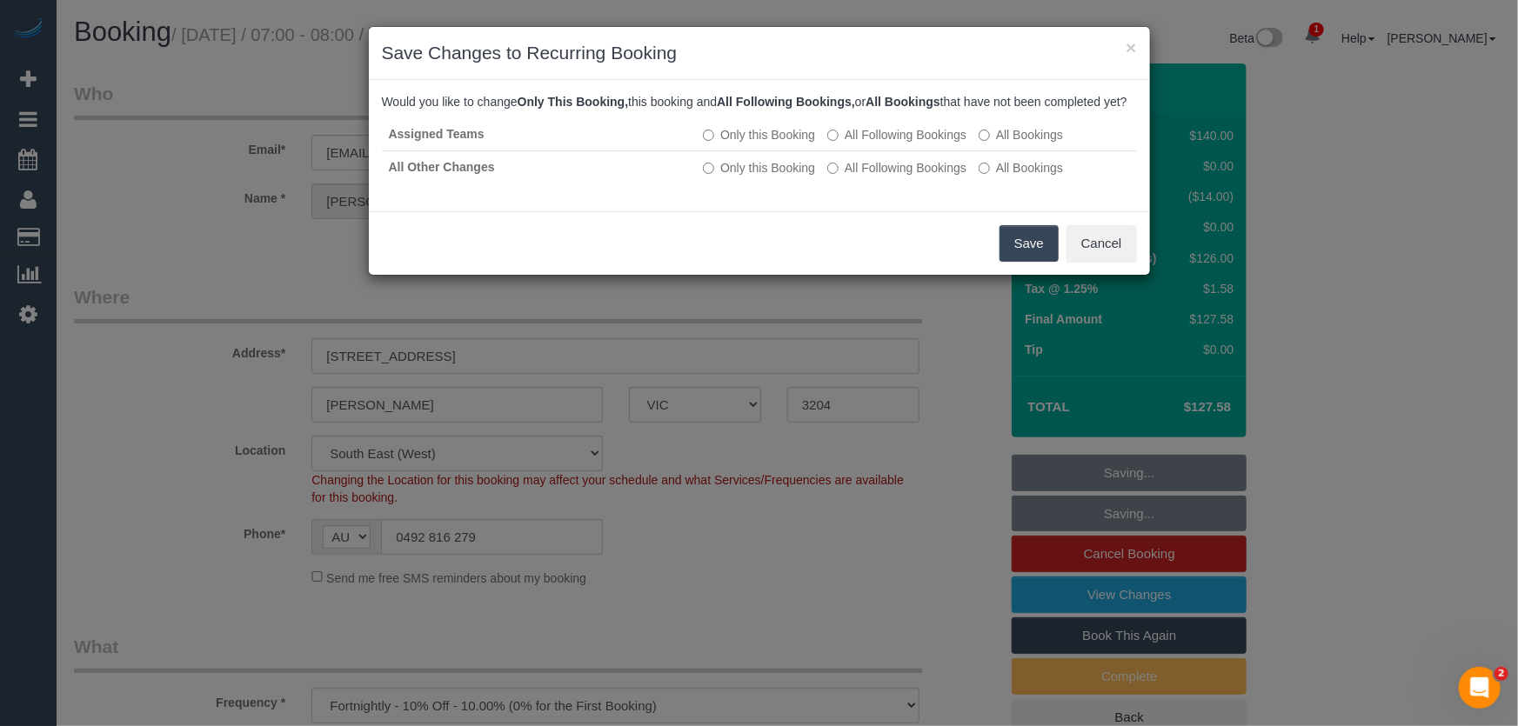
click at [1020, 261] on button "Save" at bounding box center [1028, 243] width 59 height 37
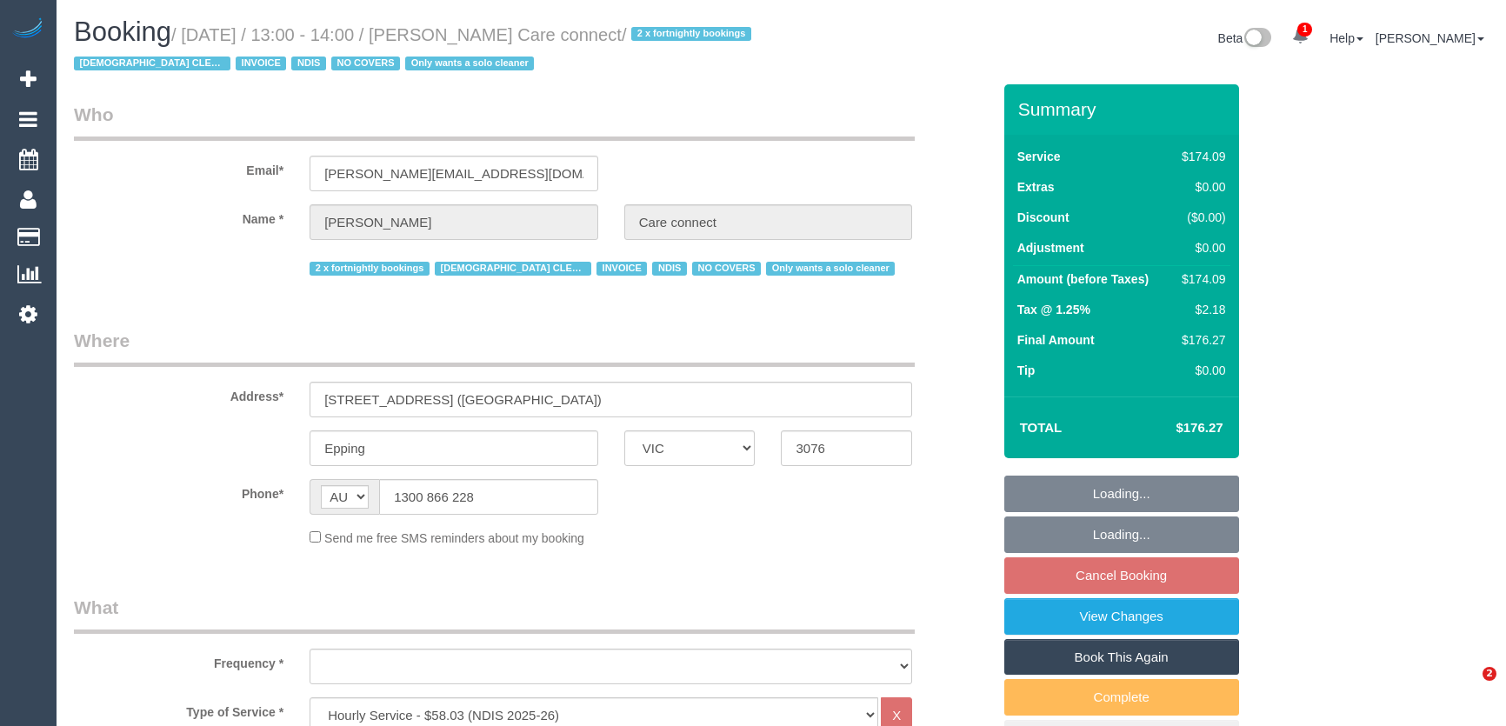
select select "VIC"
select select "180"
select select "object:624"
select select "number:28"
select select "number:14"
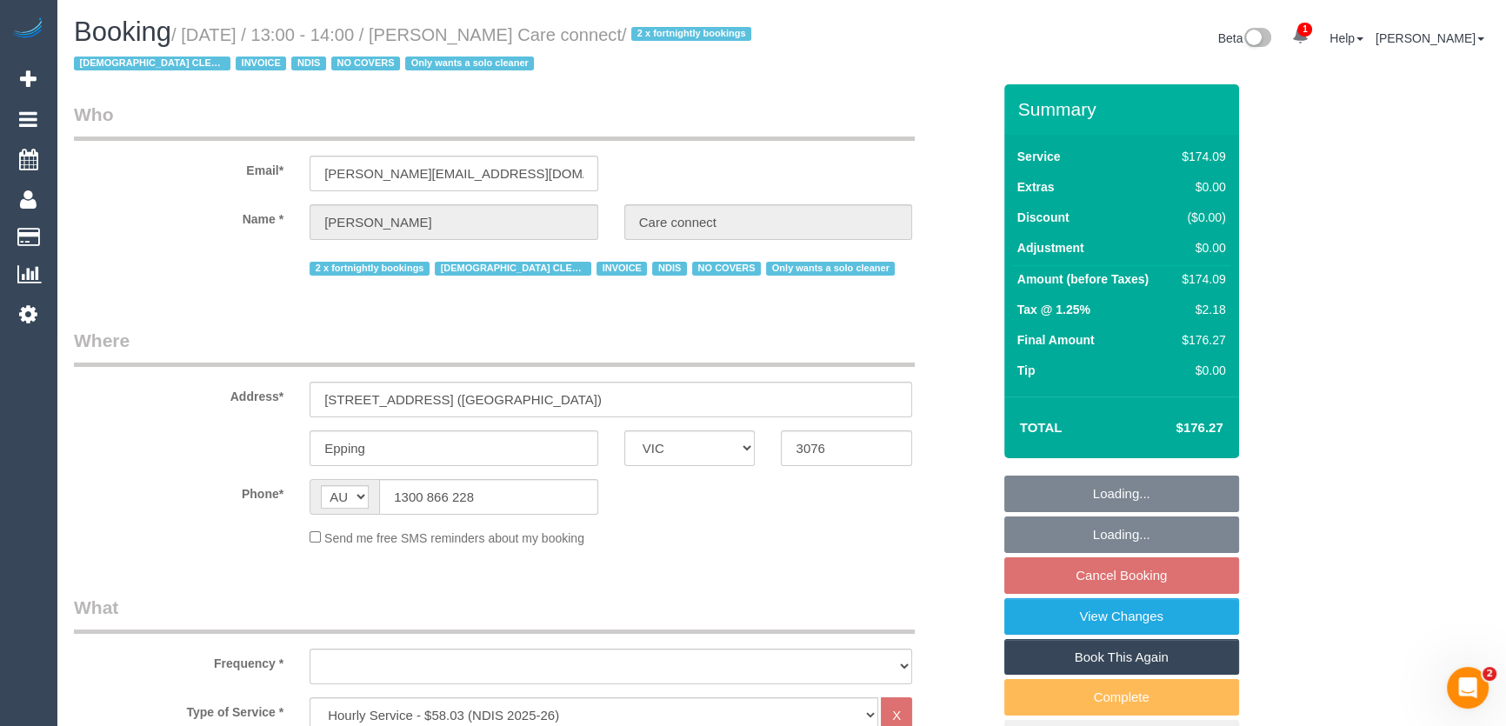
select select "number:19"
select select "number:25"
select select "number:35"
select select "number:11"
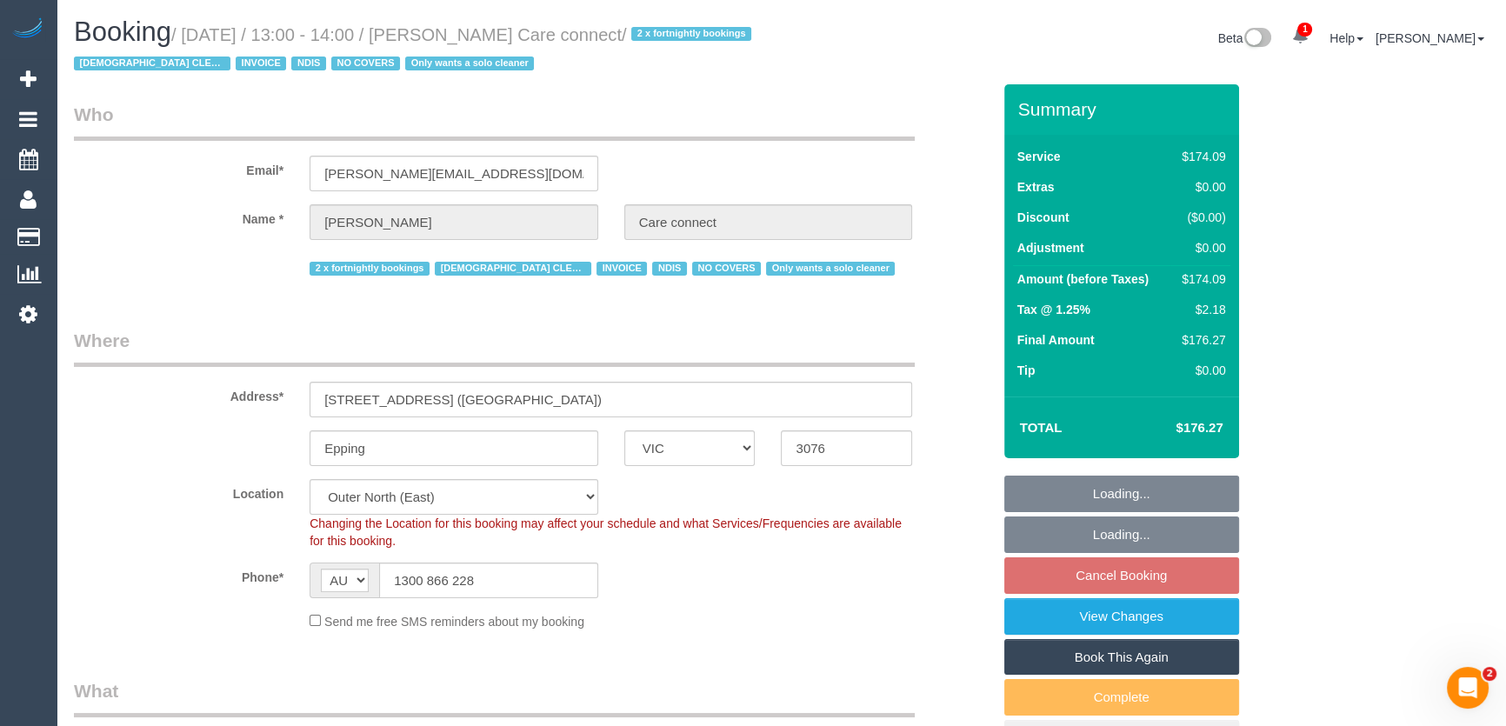
select select "object:777"
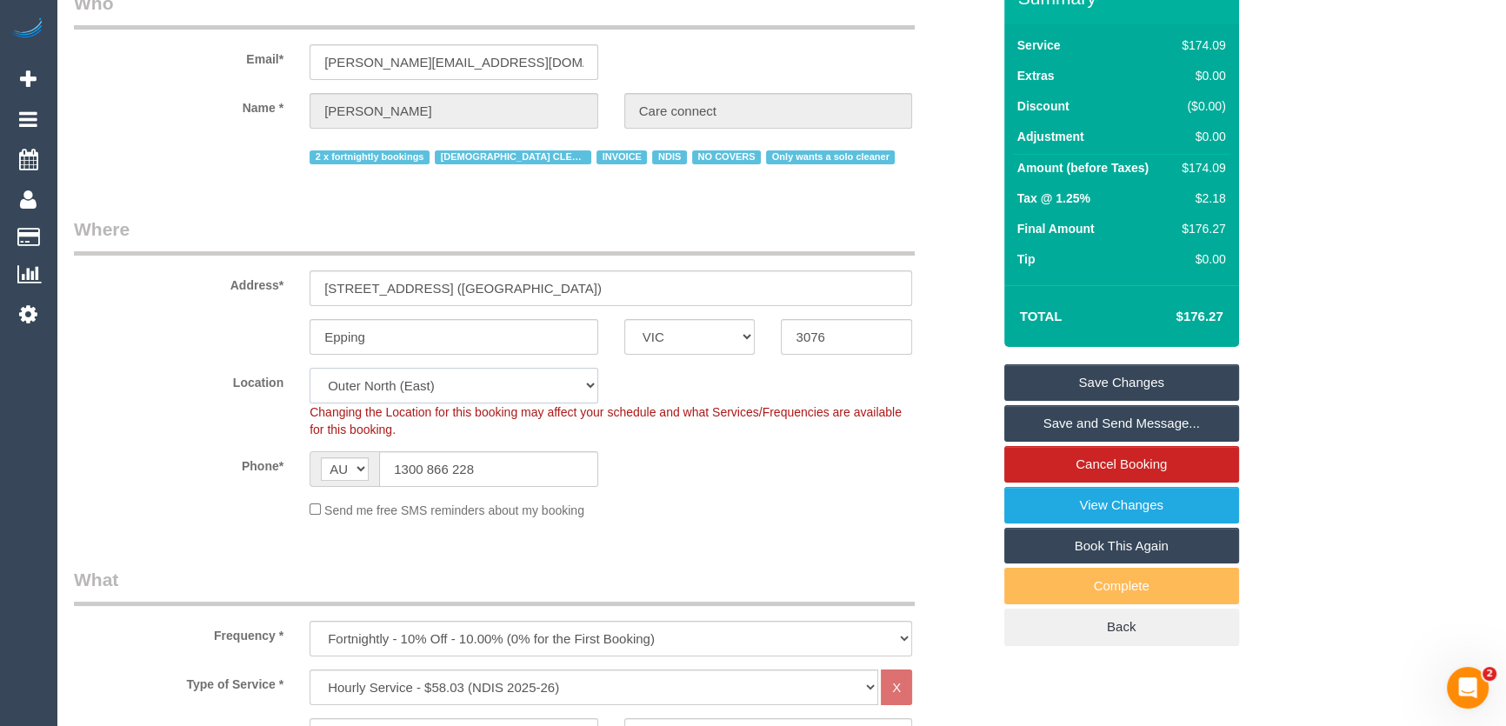
click at [362, 368] on select "Office City East (North) East (South) Inner East Inner North (East) Inner North…" at bounding box center [454, 386] width 289 height 36
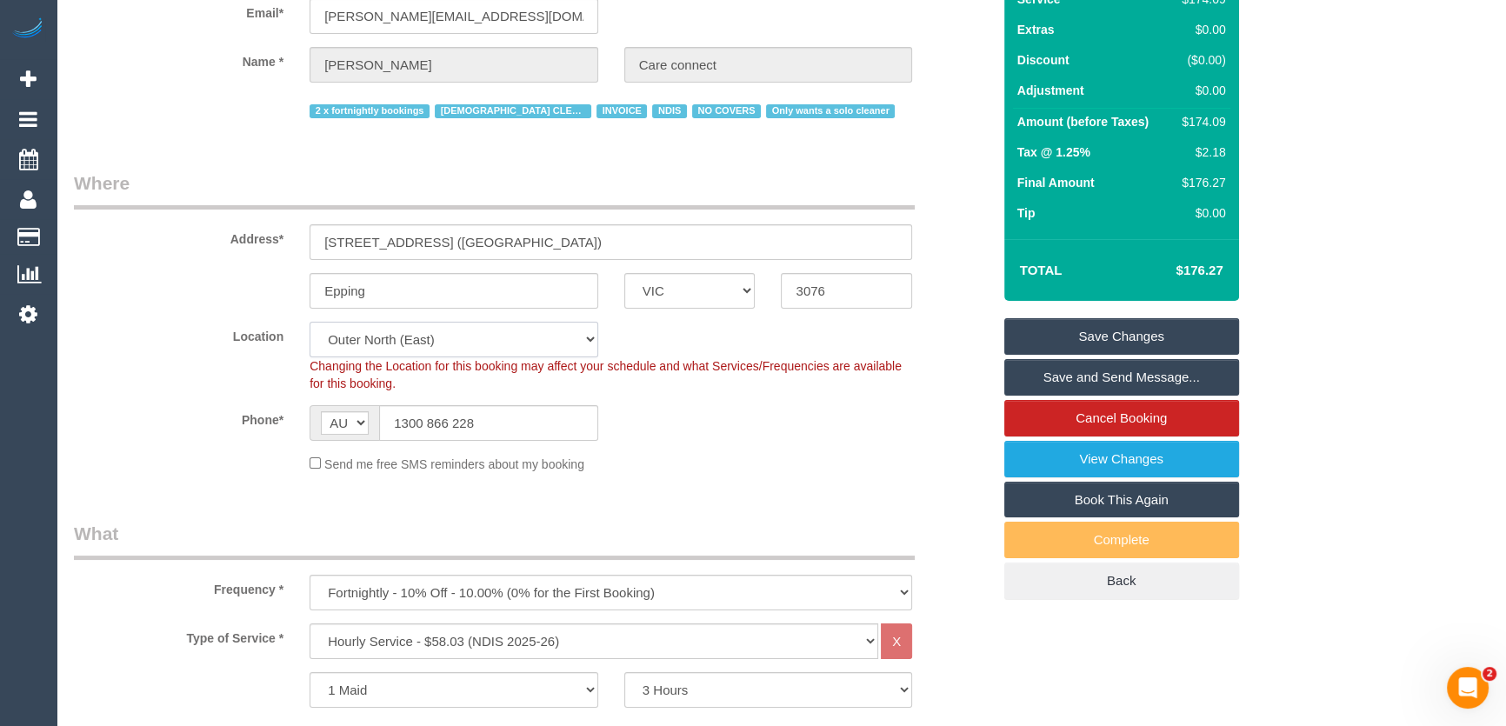
select select "50"
click at [310, 322] on select "Office City East (North) East (South) Inner East Inner North (East) Inner North…" at bounding box center [454, 340] width 289 height 36
select select "object:1584"
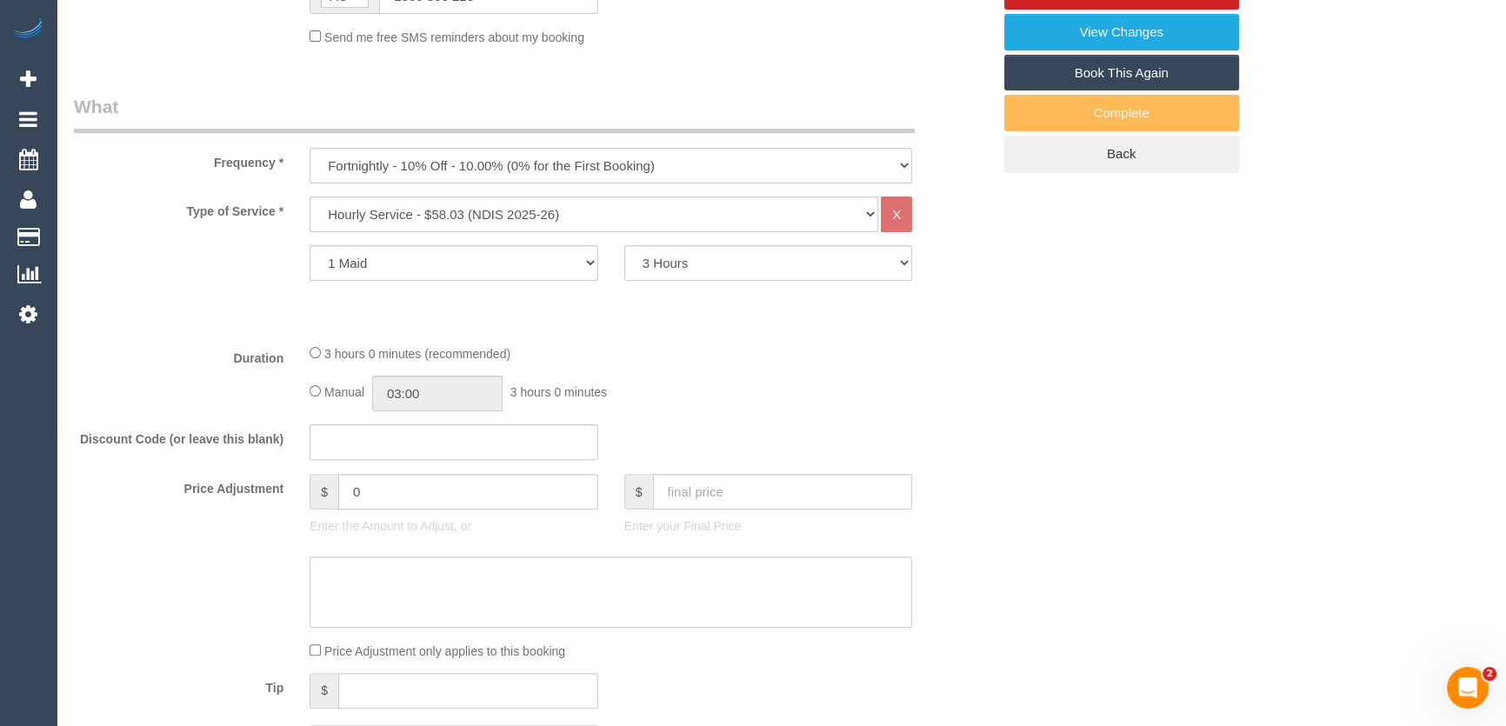
scroll to position [711, 0]
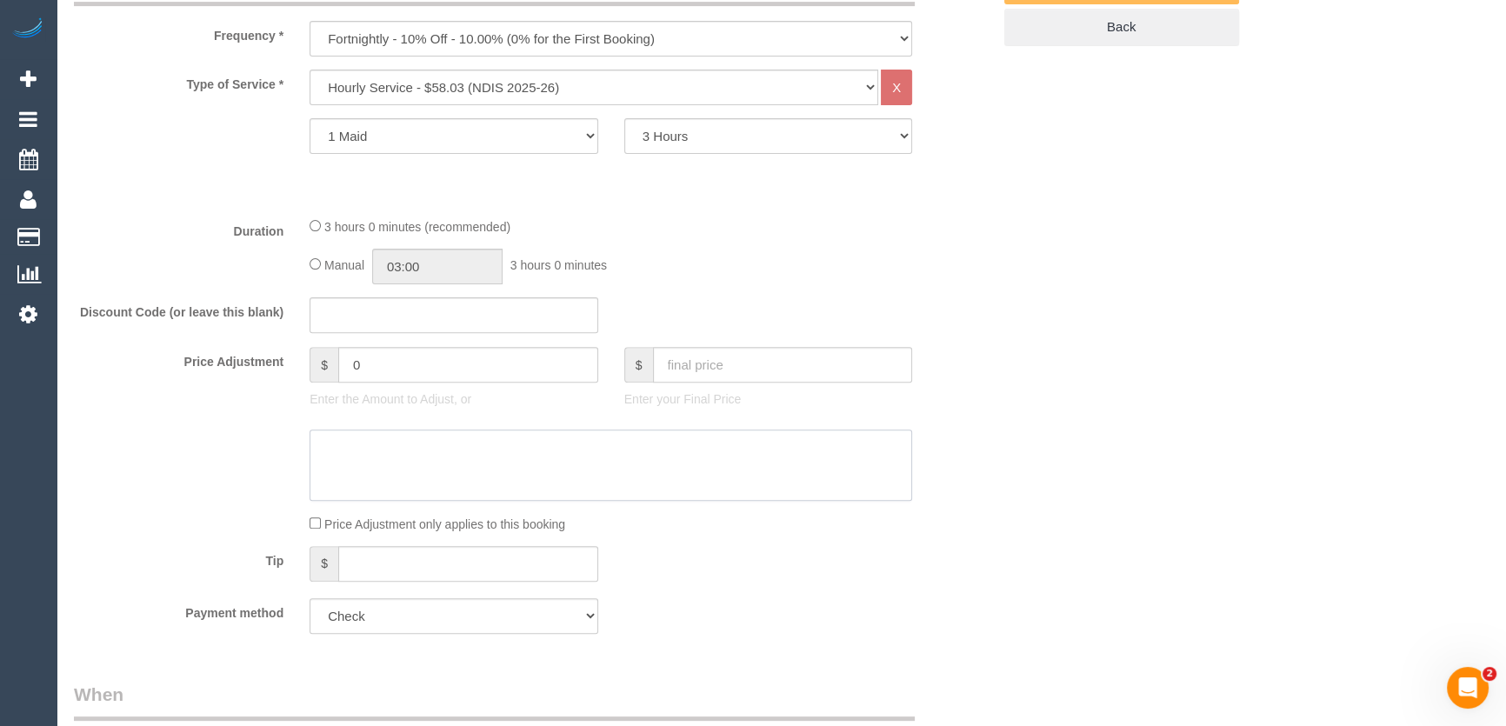
click at [354, 430] on textarea at bounding box center [611, 465] width 603 height 71
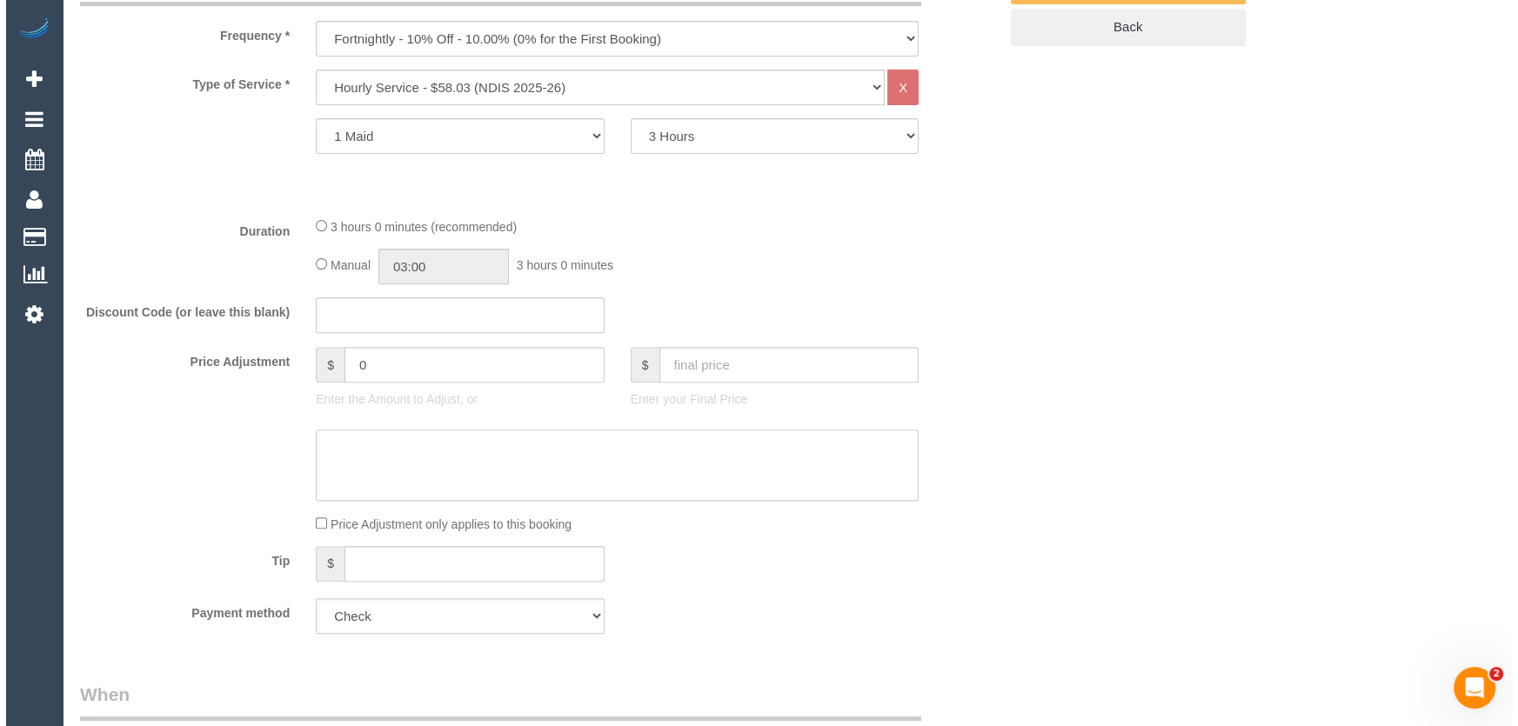
scroll to position [1897, 0]
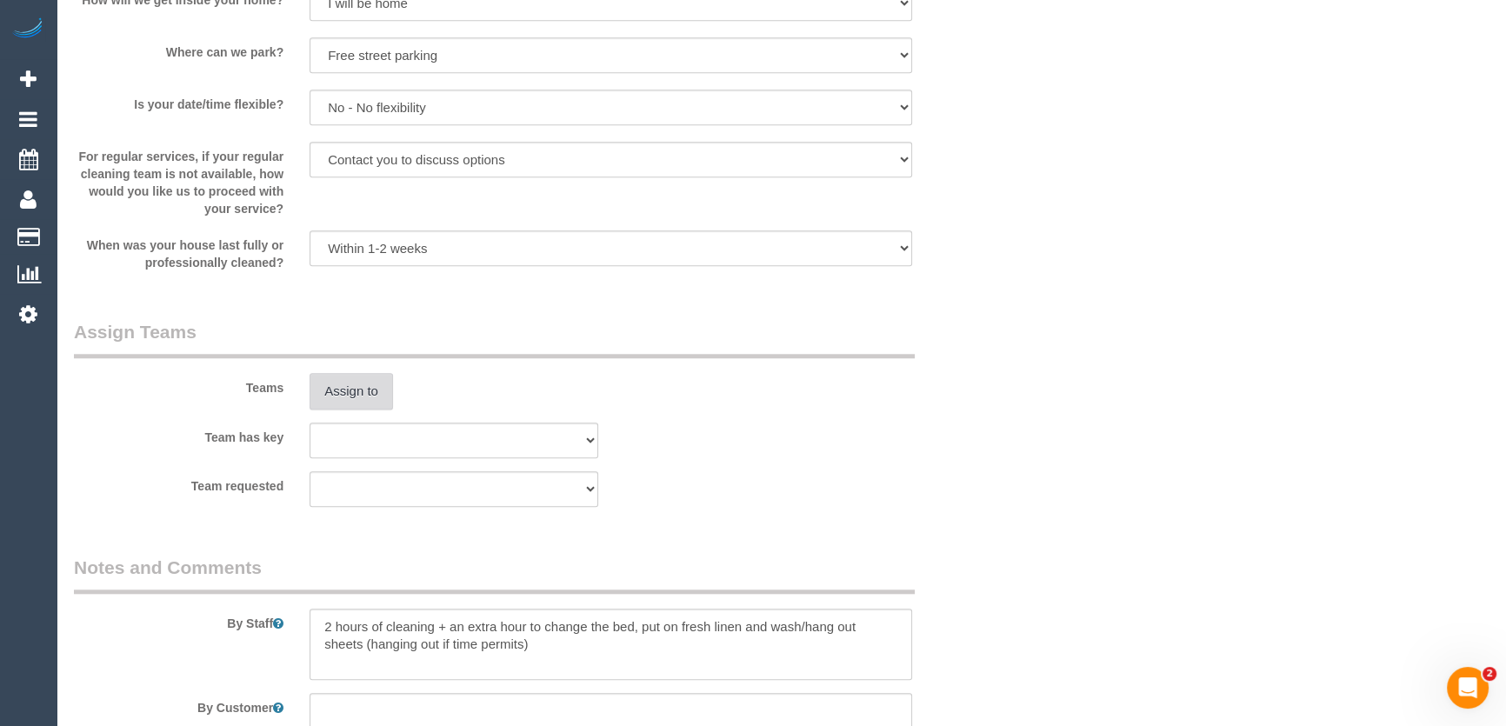
click at [331, 390] on button "Assign to" at bounding box center [351, 391] width 83 height 37
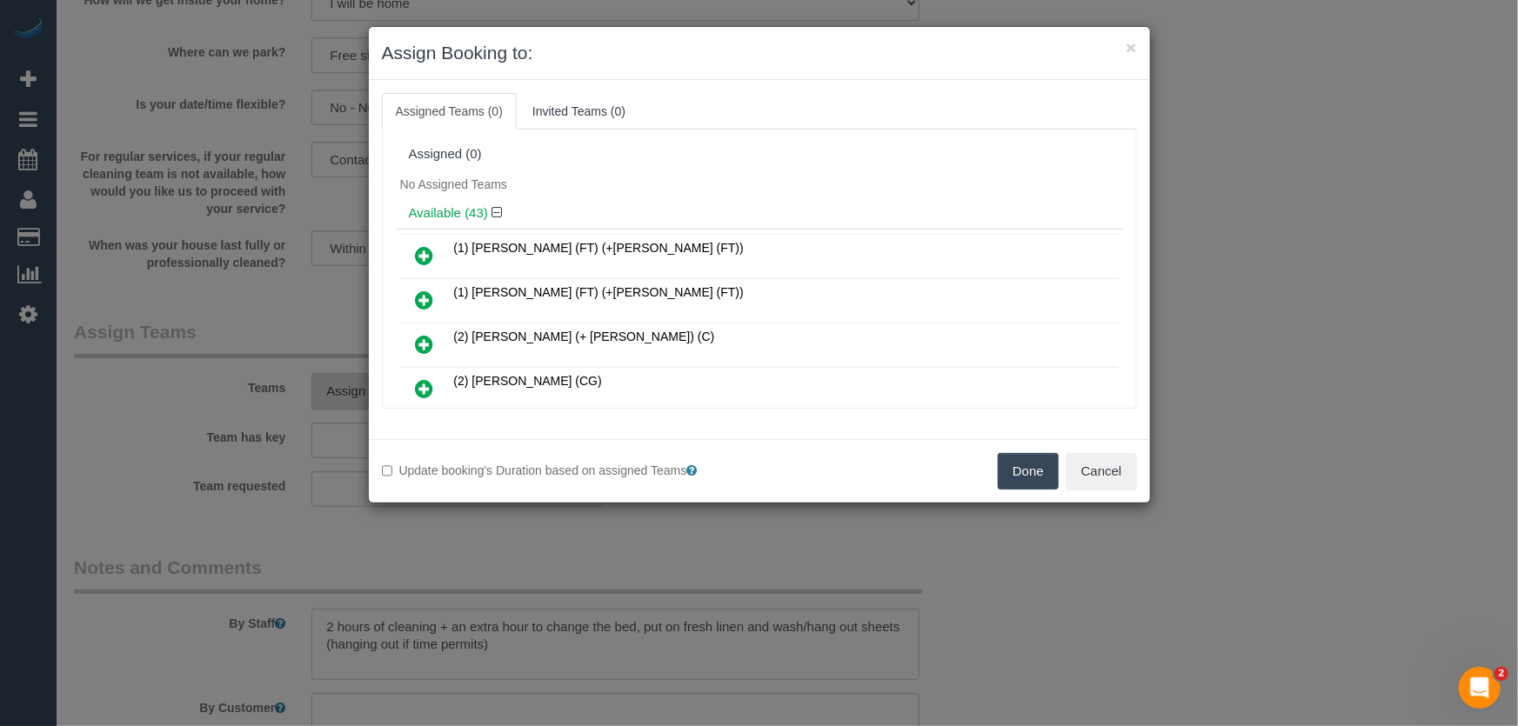
scroll to position [849, 0]
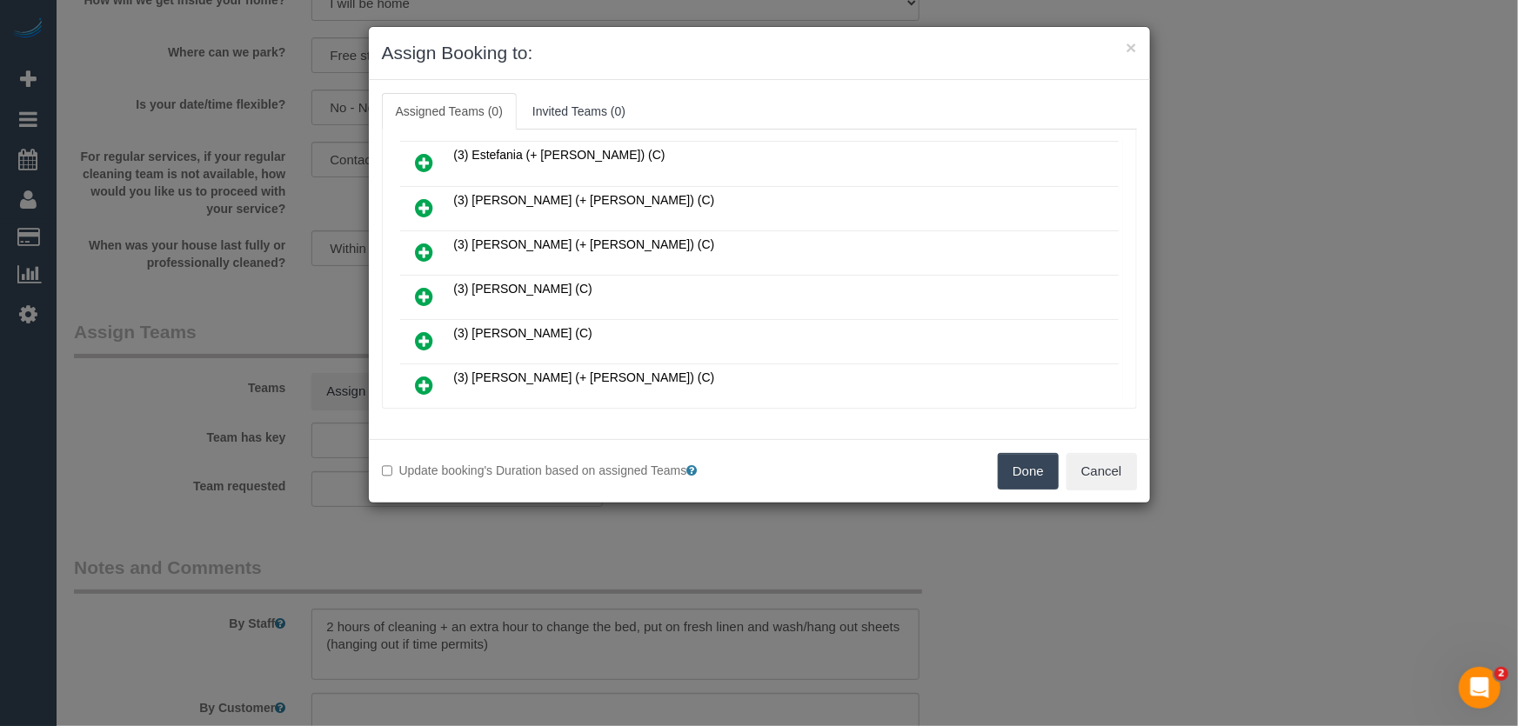
click at [422, 286] on icon at bounding box center [425, 296] width 18 height 21
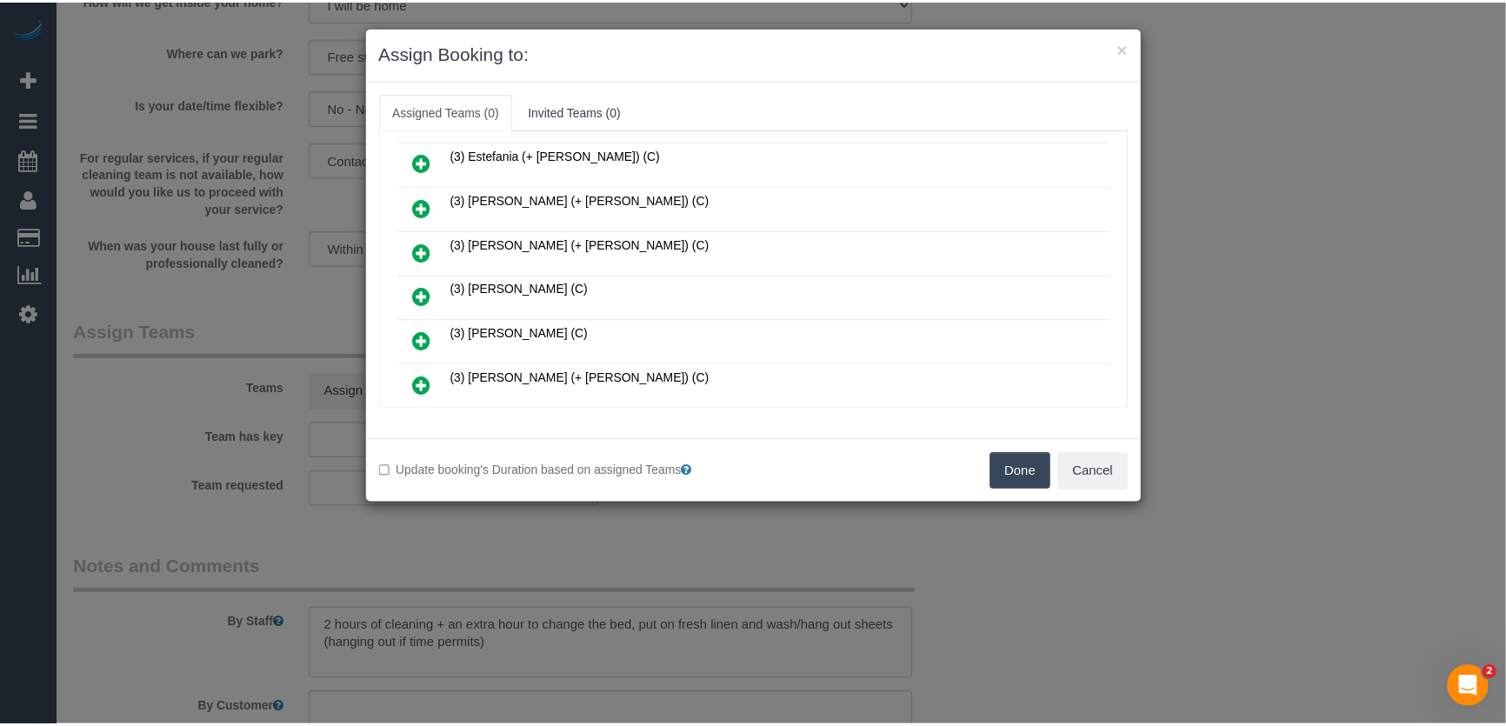
scroll to position [890, 0]
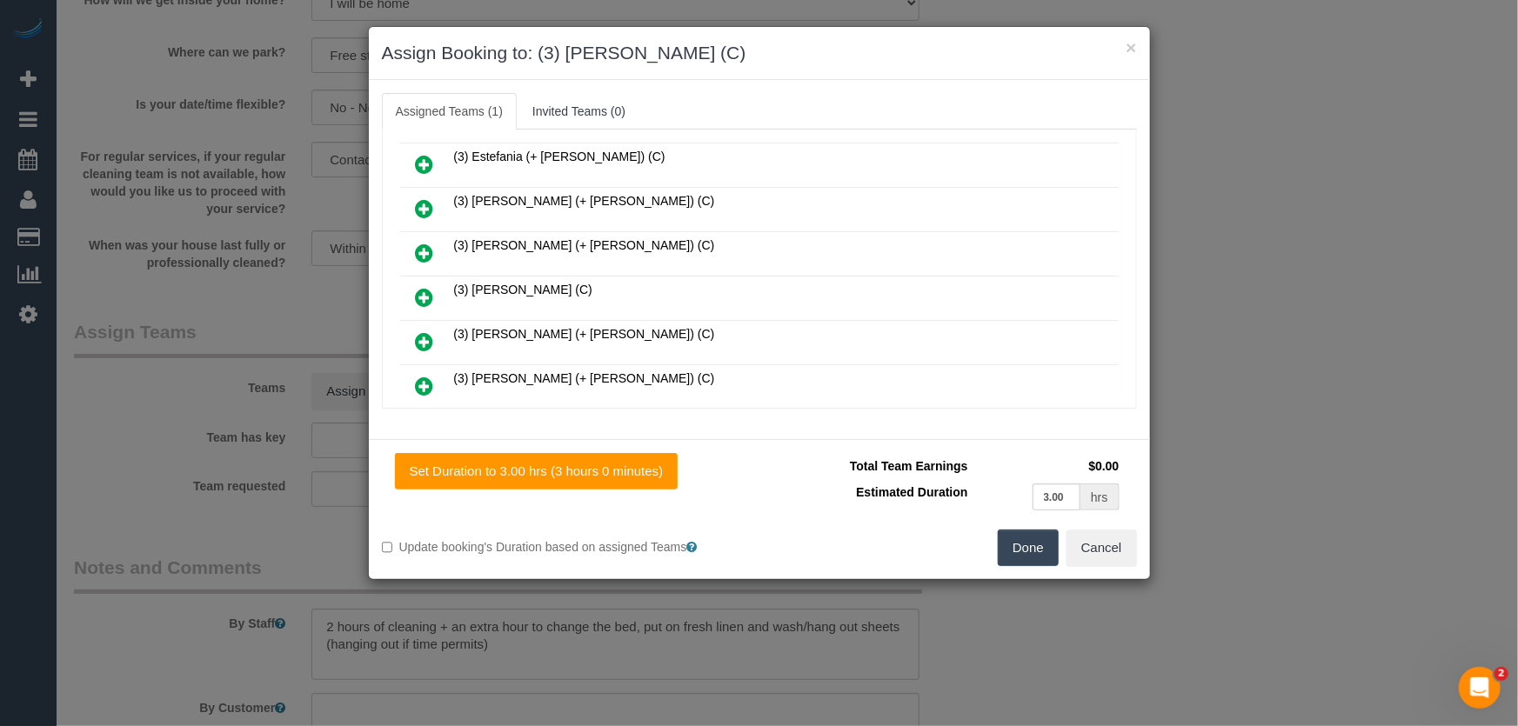
click at [1009, 544] on button "Done" at bounding box center [1027, 548] width 61 height 37
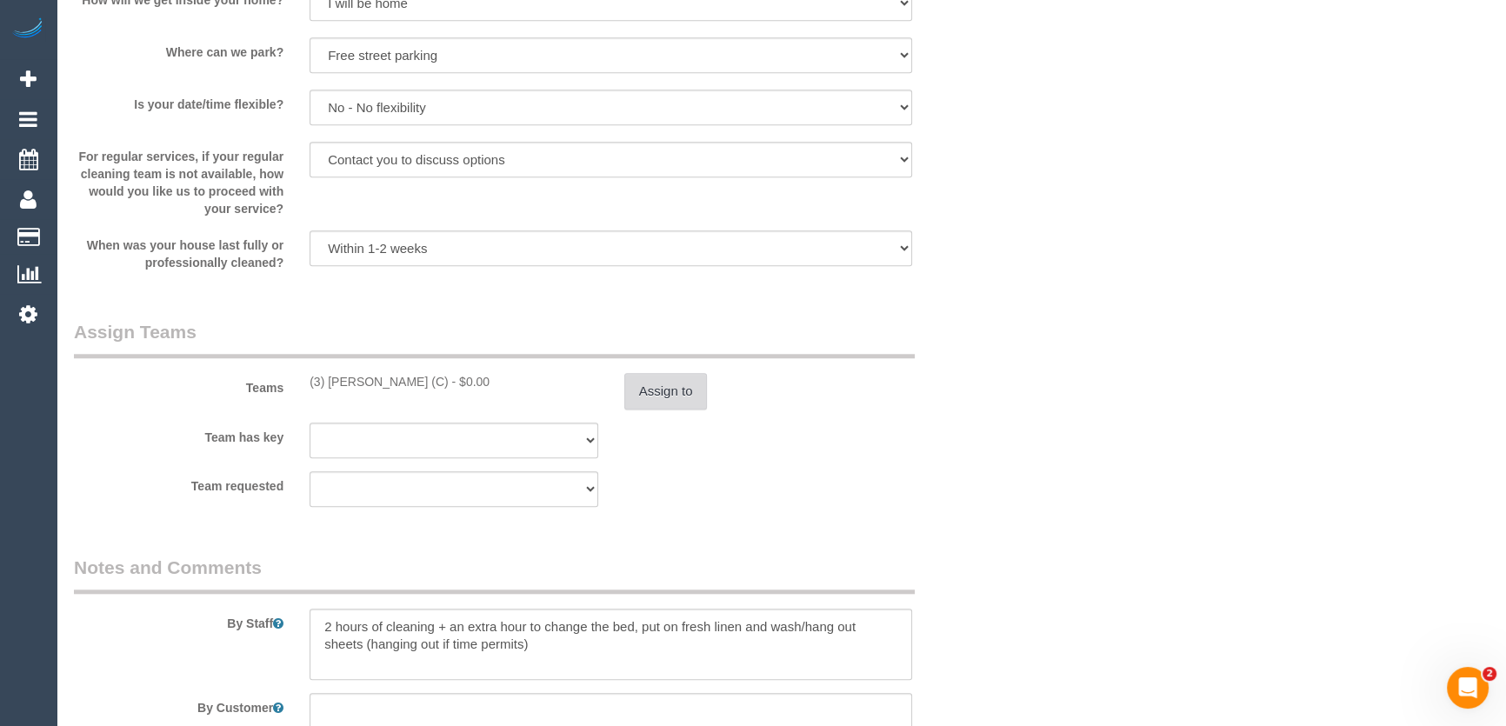
click at [678, 384] on button "Assign to" at bounding box center [665, 391] width 83 height 37
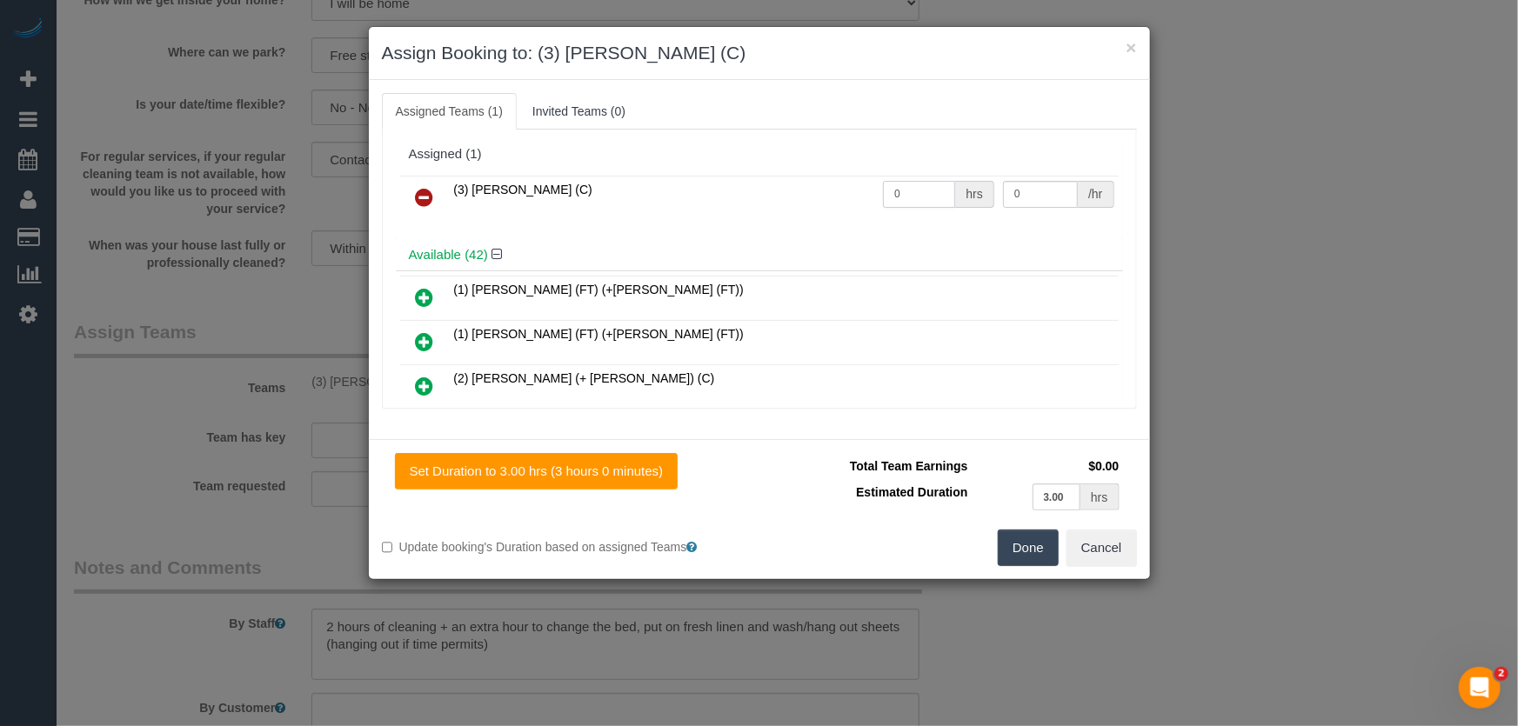
click at [926, 198] on input "0" at bounding box center [919, 194] width 72 height 27
type input "3"
type input "35"
click at [1017, 548] on button "Done" at bounding box center [1027, 548] width 61 height 37
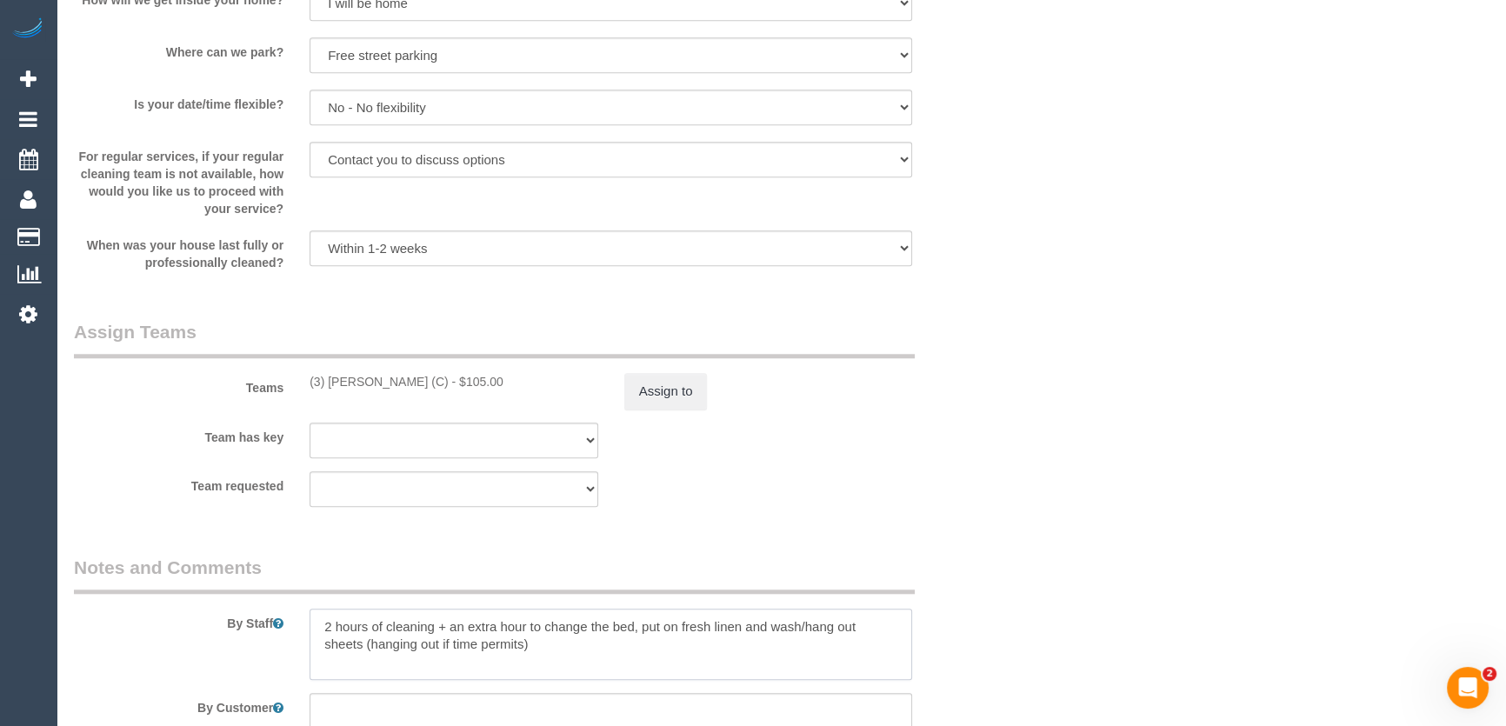
click at [322, 620] on textarea at bounding box center [611, 644] width 603 height 71
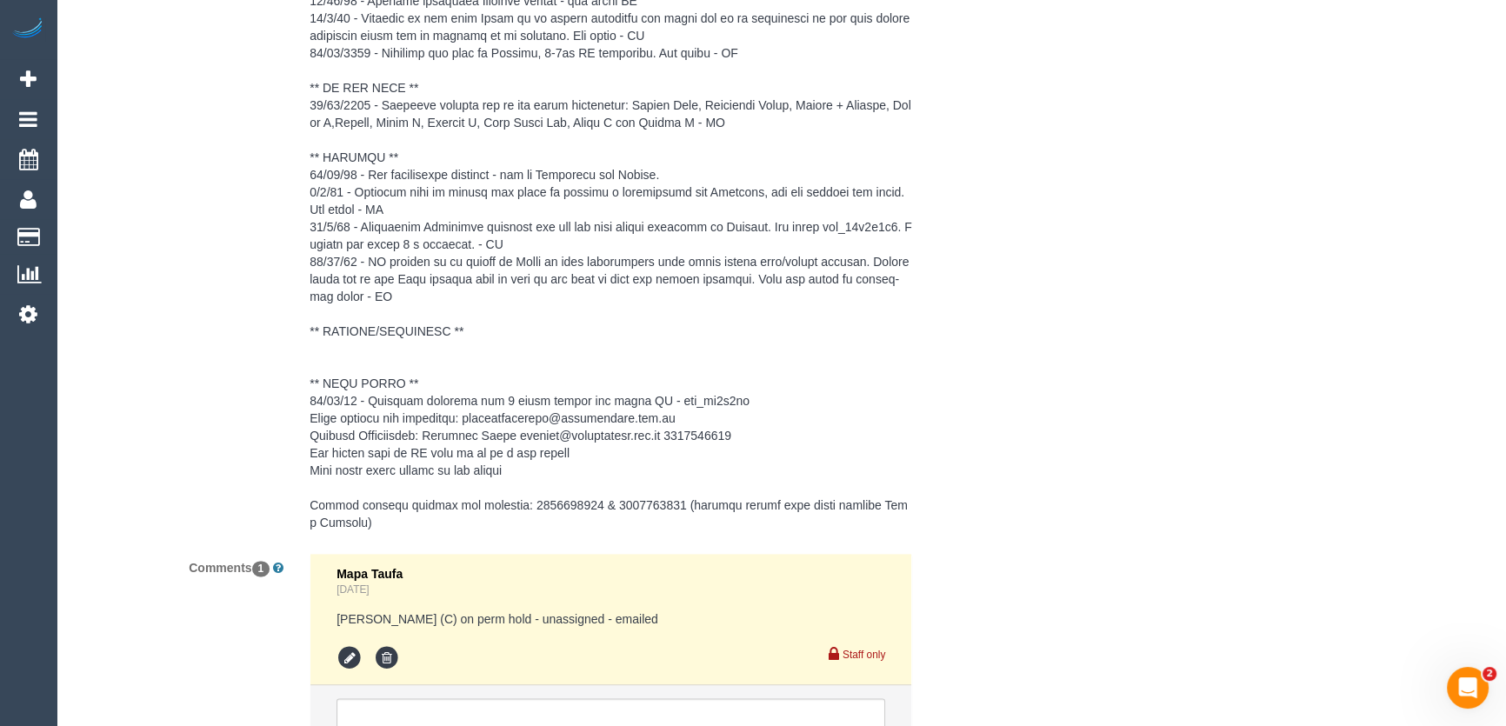
scroll to position [3008, 0]
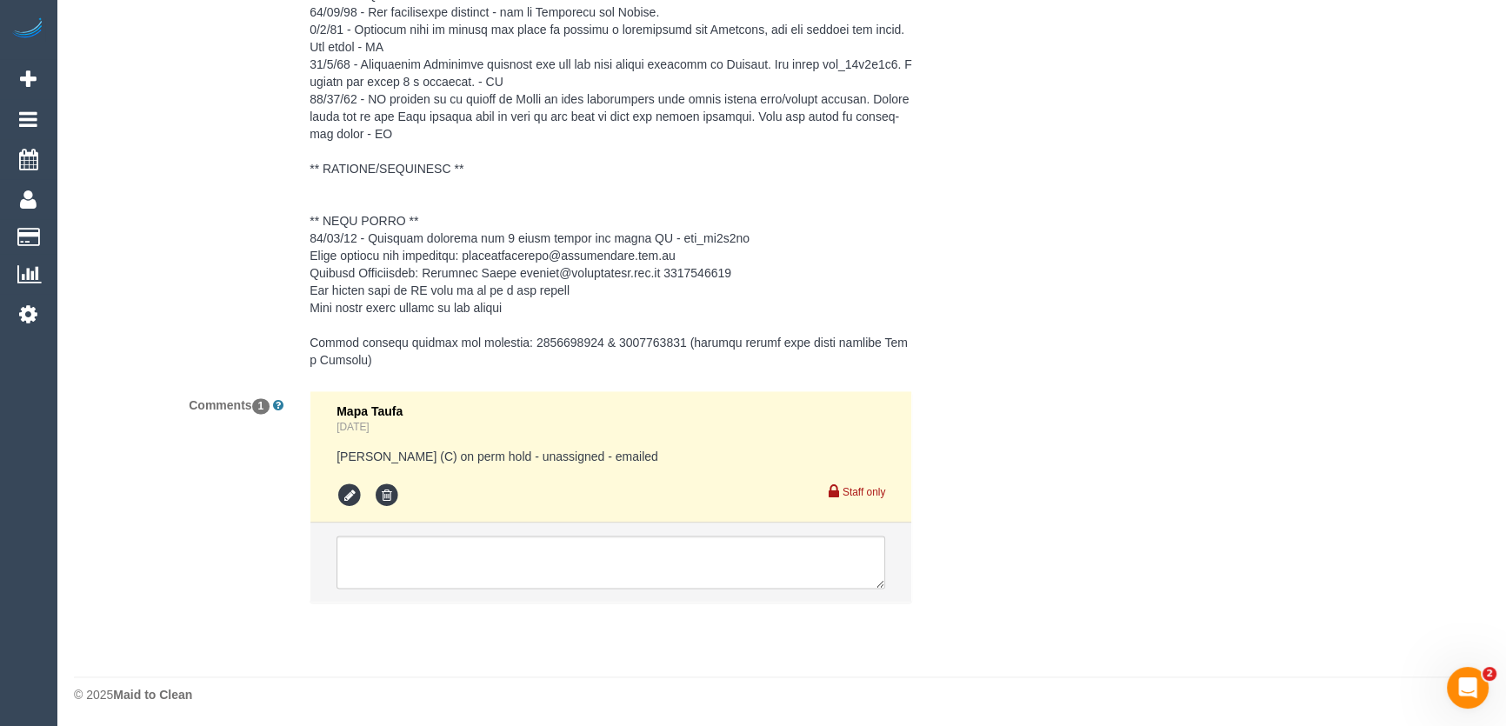
type textarea "*cover* 2 hours of cleaning + an extra hour to change the bed, put on fresh lin…"
click at [470, 582] on textarea at bounding box center [611, 563] width 549 height 54
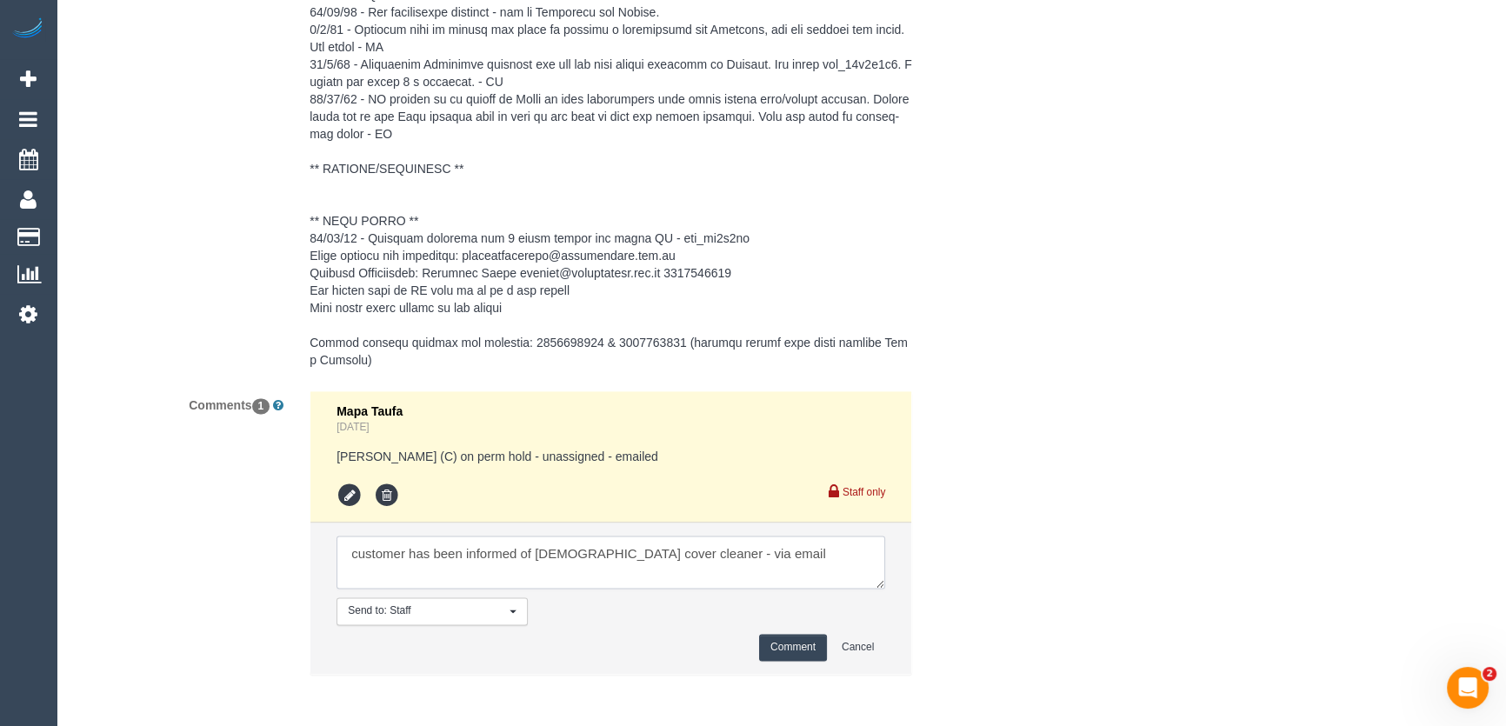
type textarea "customer has been informed of female cover cleaner - via email"
click at [790, 646] on button "Comment" at bounding box center [793, 647] width 68 height 27
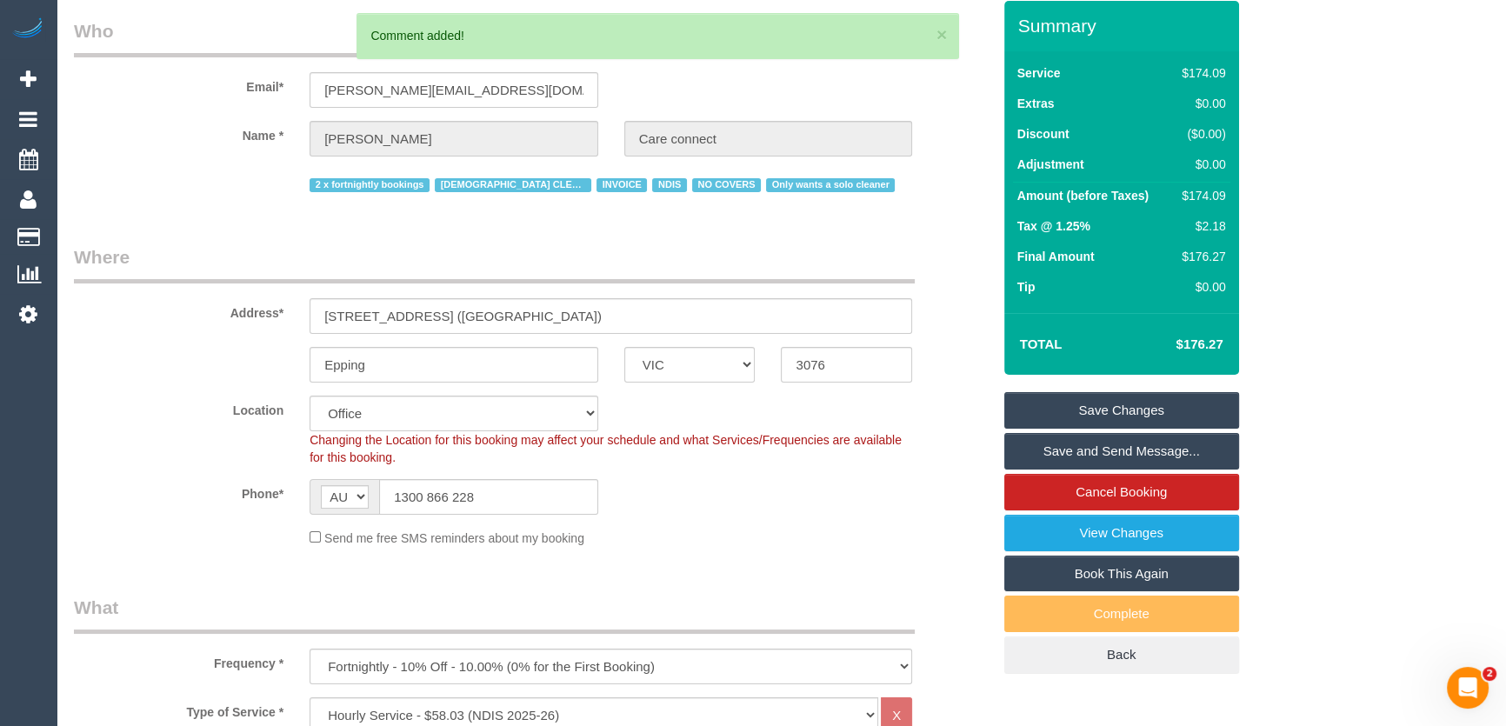
scroll to position [0, 0]
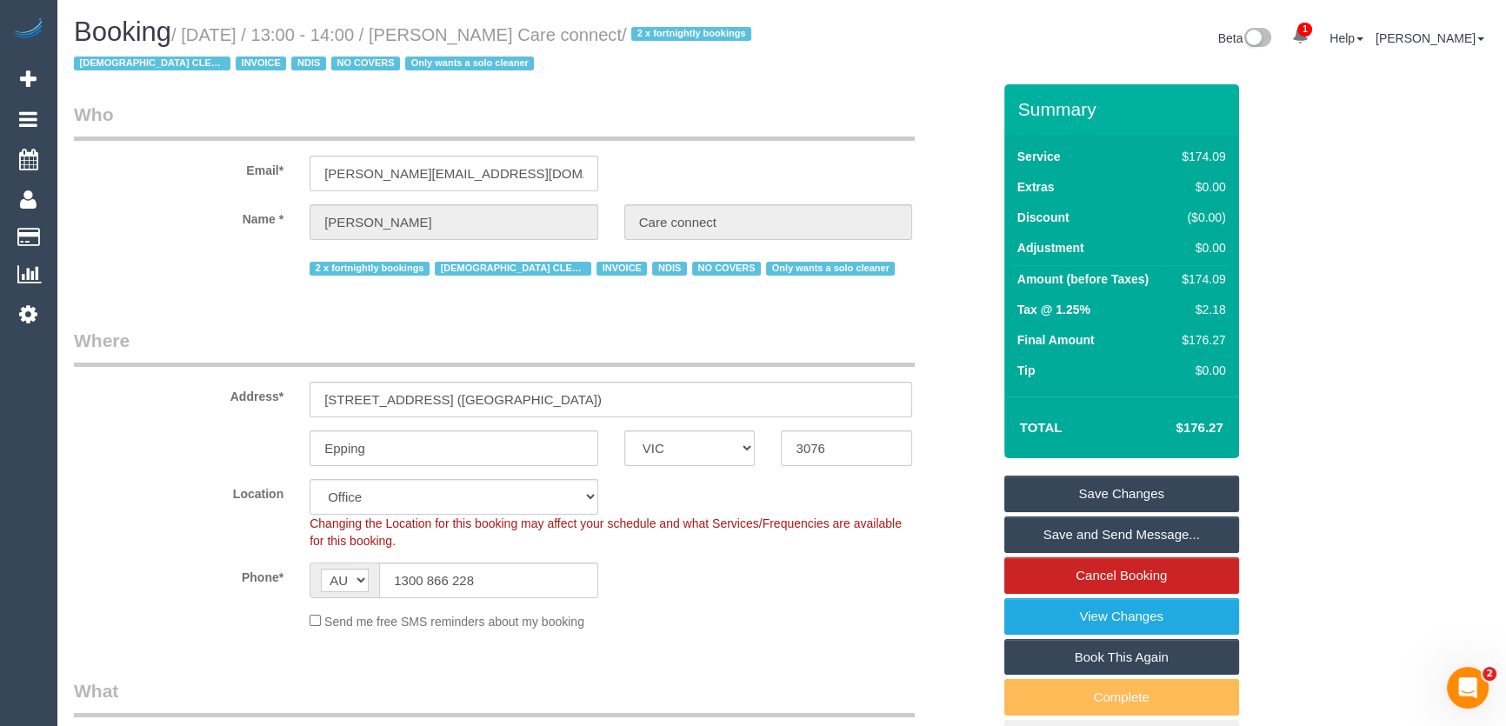
click at [465, 37] on small "/ August 15, 2025 / 13:00 - 14:00 / Marcelle Orfali Care connect / 2 x fortnigh…" at bounding box center [415, 49] width 683 height 49
copy small "Marcelle Orfali Care connect"
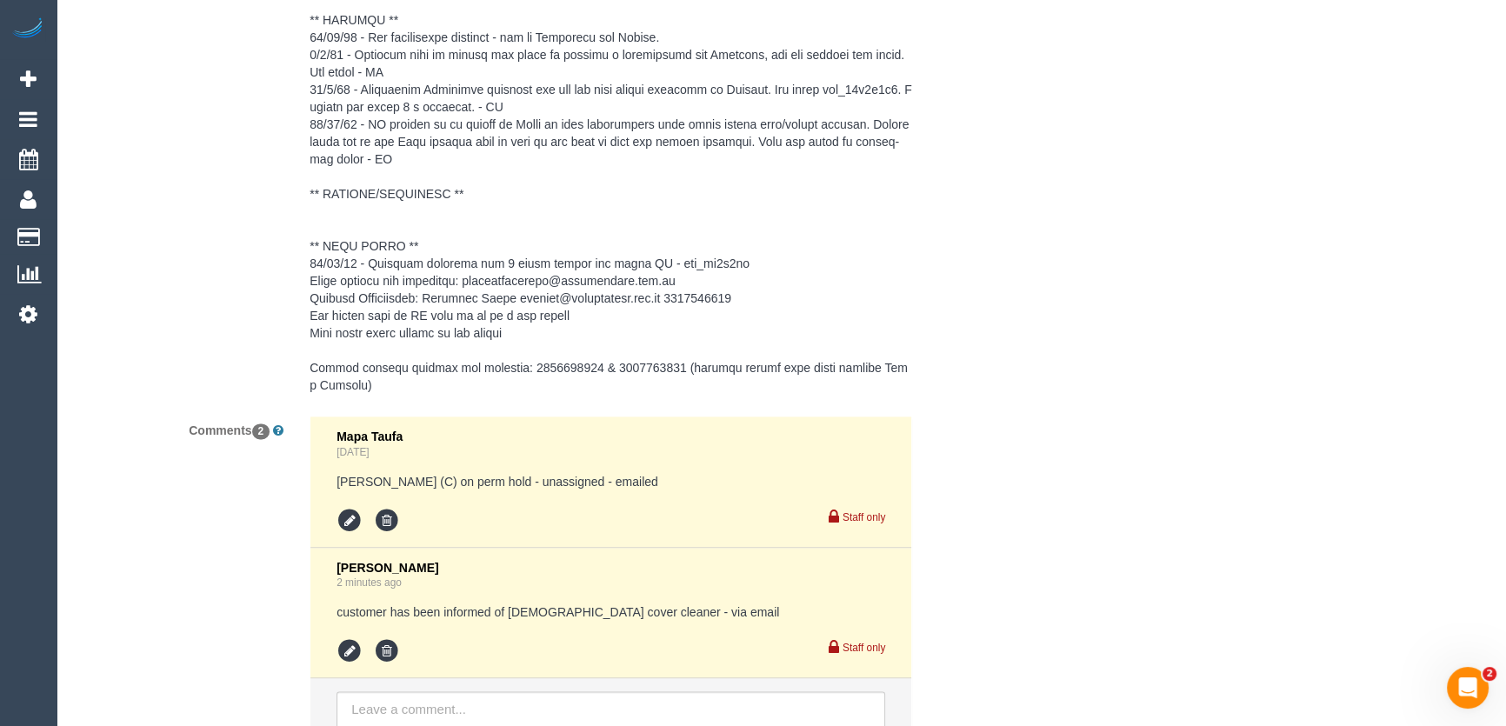
scroll to position [3139, 0]
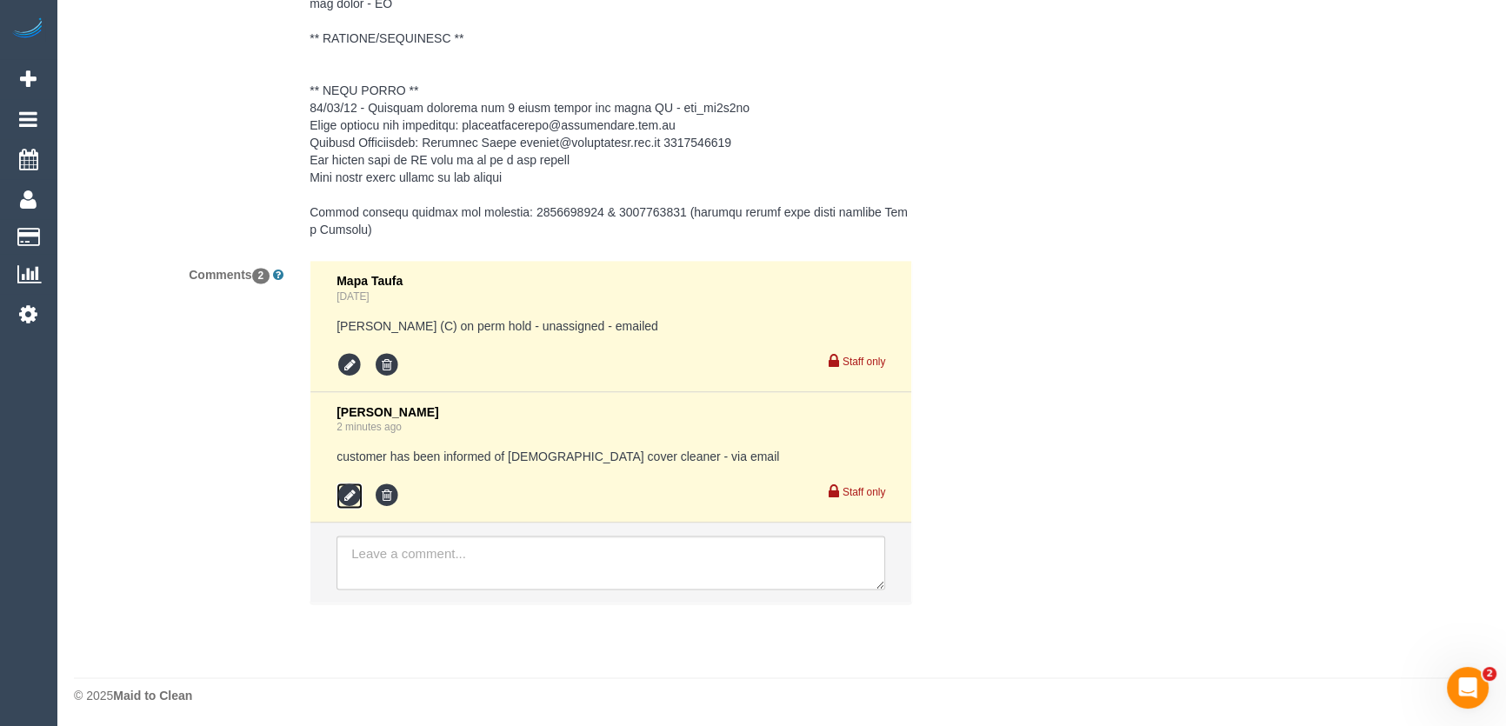
click at [352, 496] on icon at bounding box center [350, 496] width 26 height 26
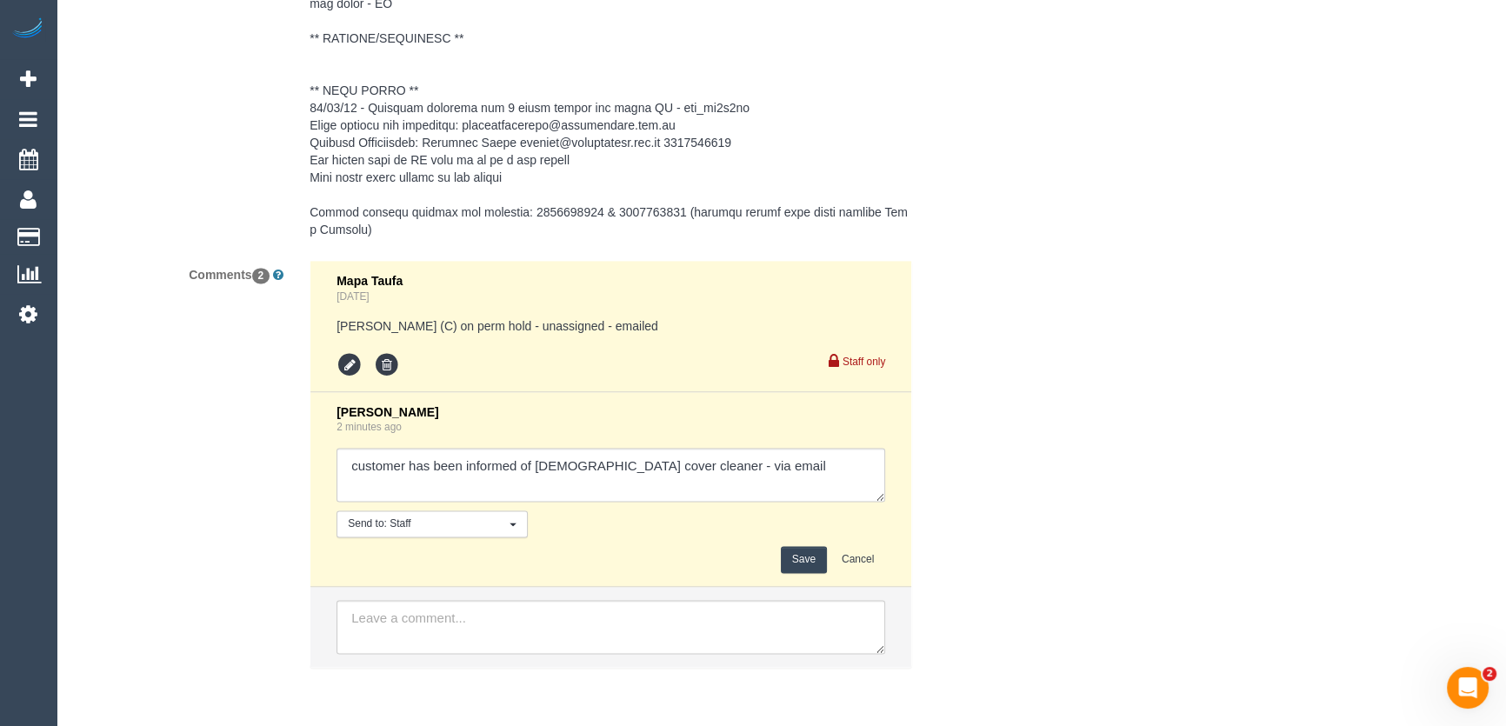
click at [818, 557] on button "Save" at bounding box center [804, 559] width 46 height 27
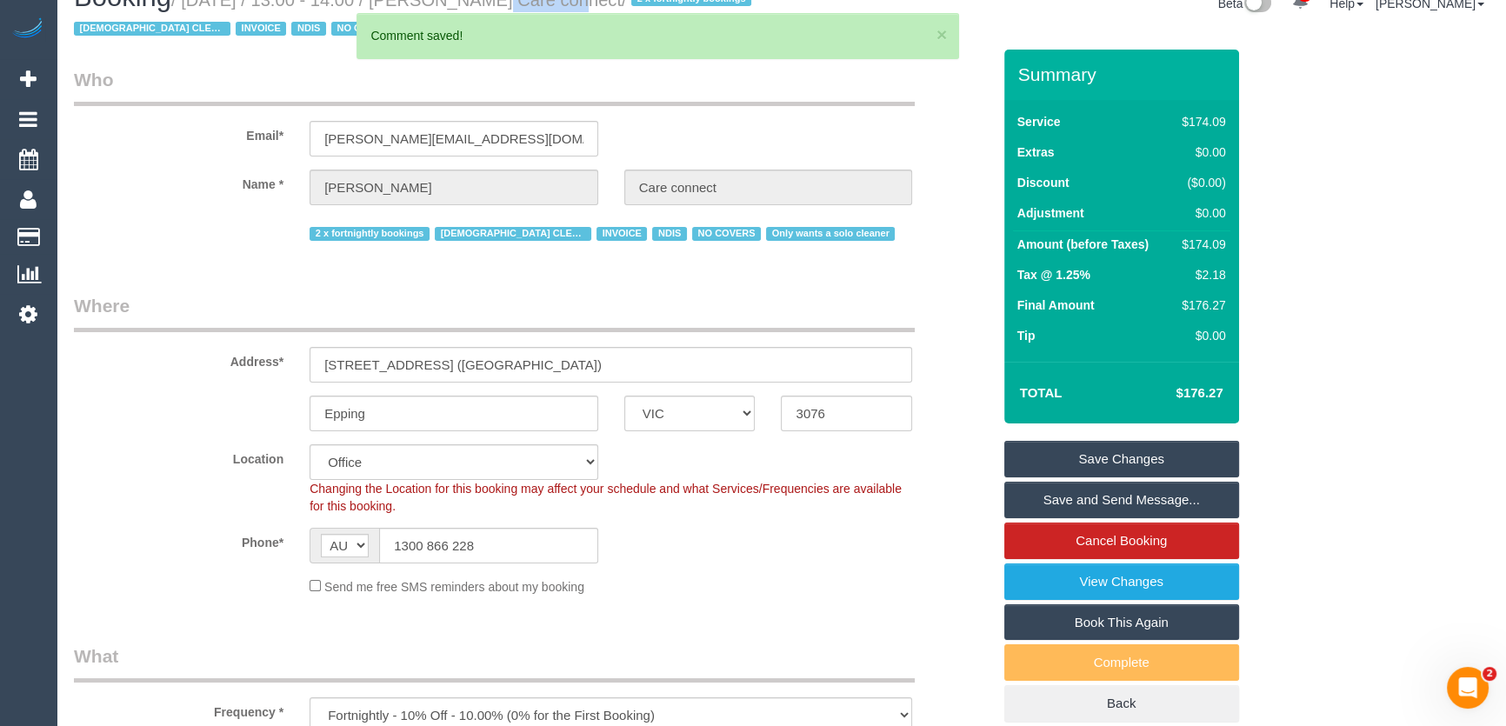
scroll to position [0, 0]
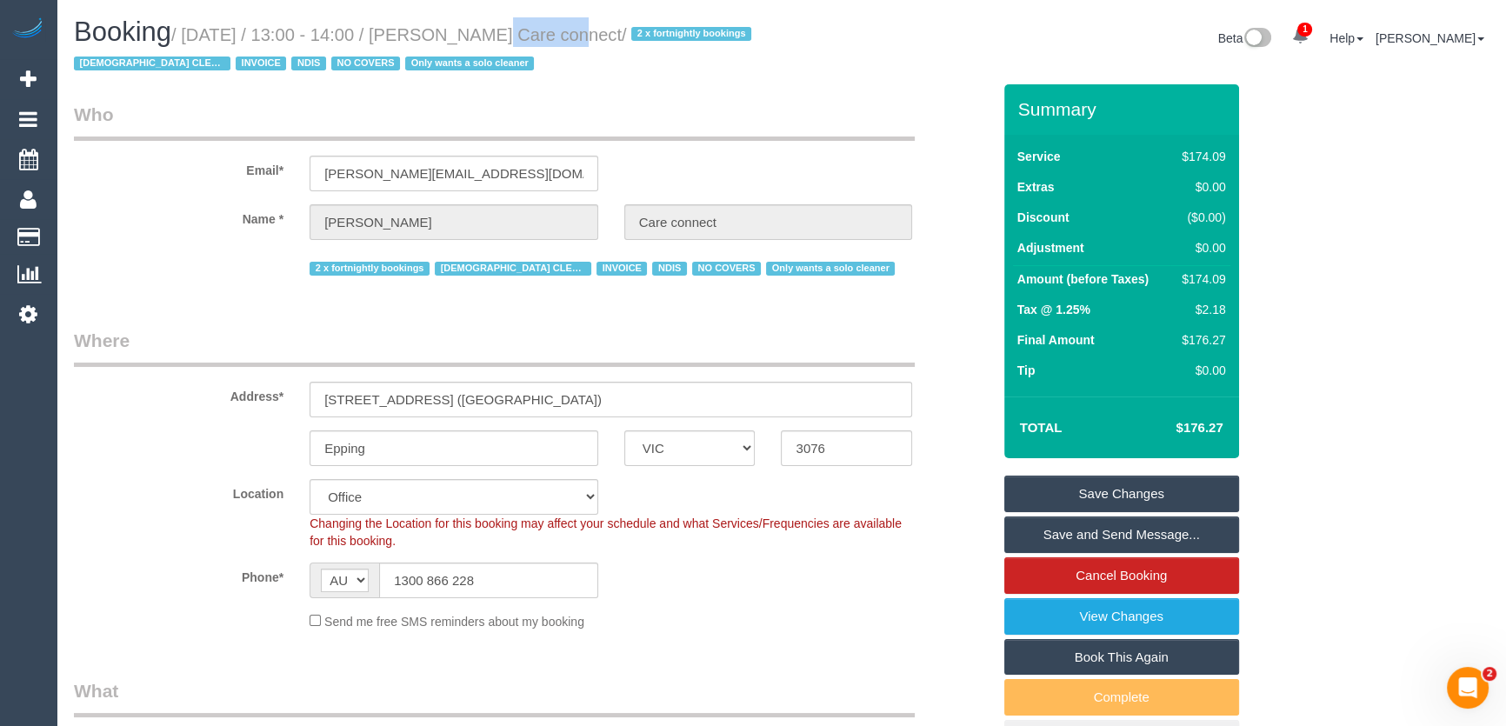
click at [1110, 531] on link "Save and Send Message..." at bounding box center [1121, 535] width 235 height 37
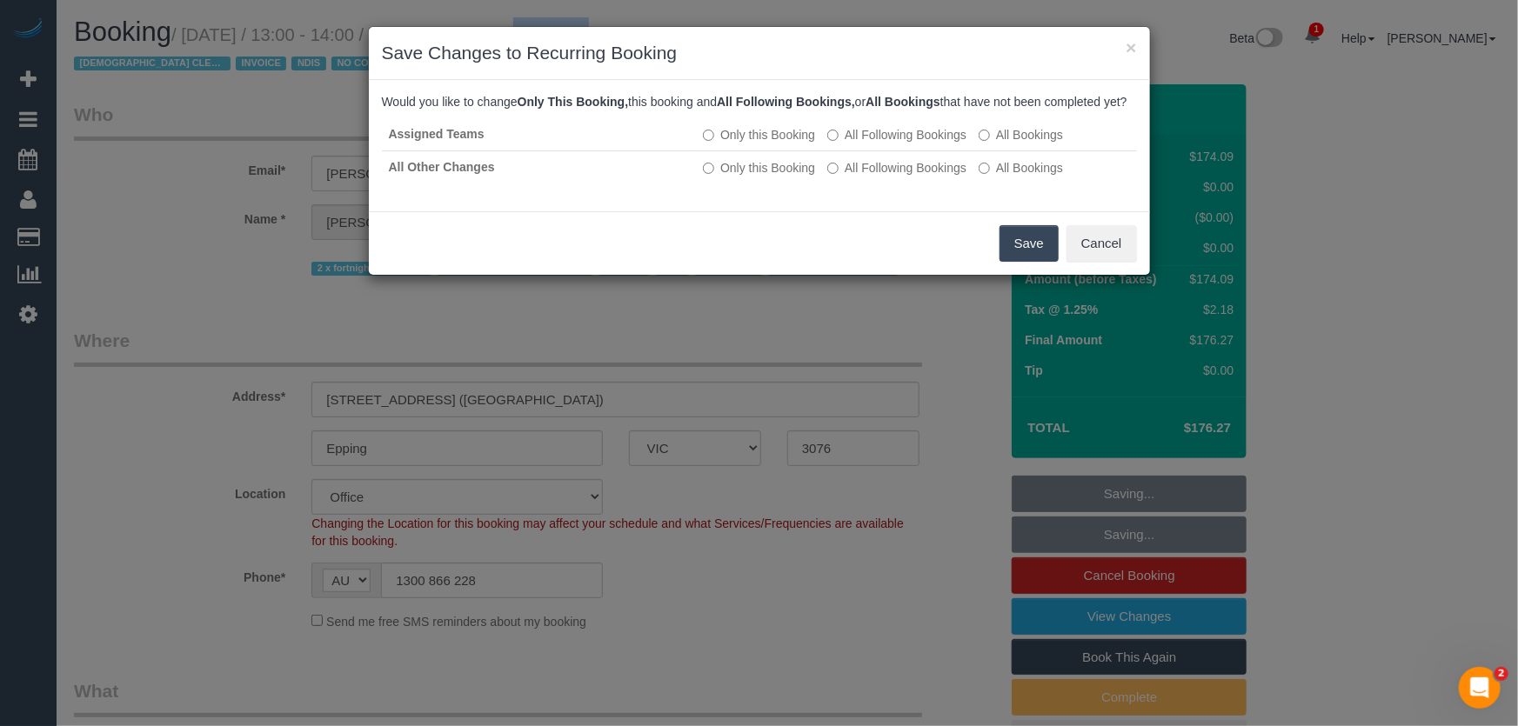
click at [1024, 250] on button "Save" at bounding box center [1028, 243] width 59 height 37
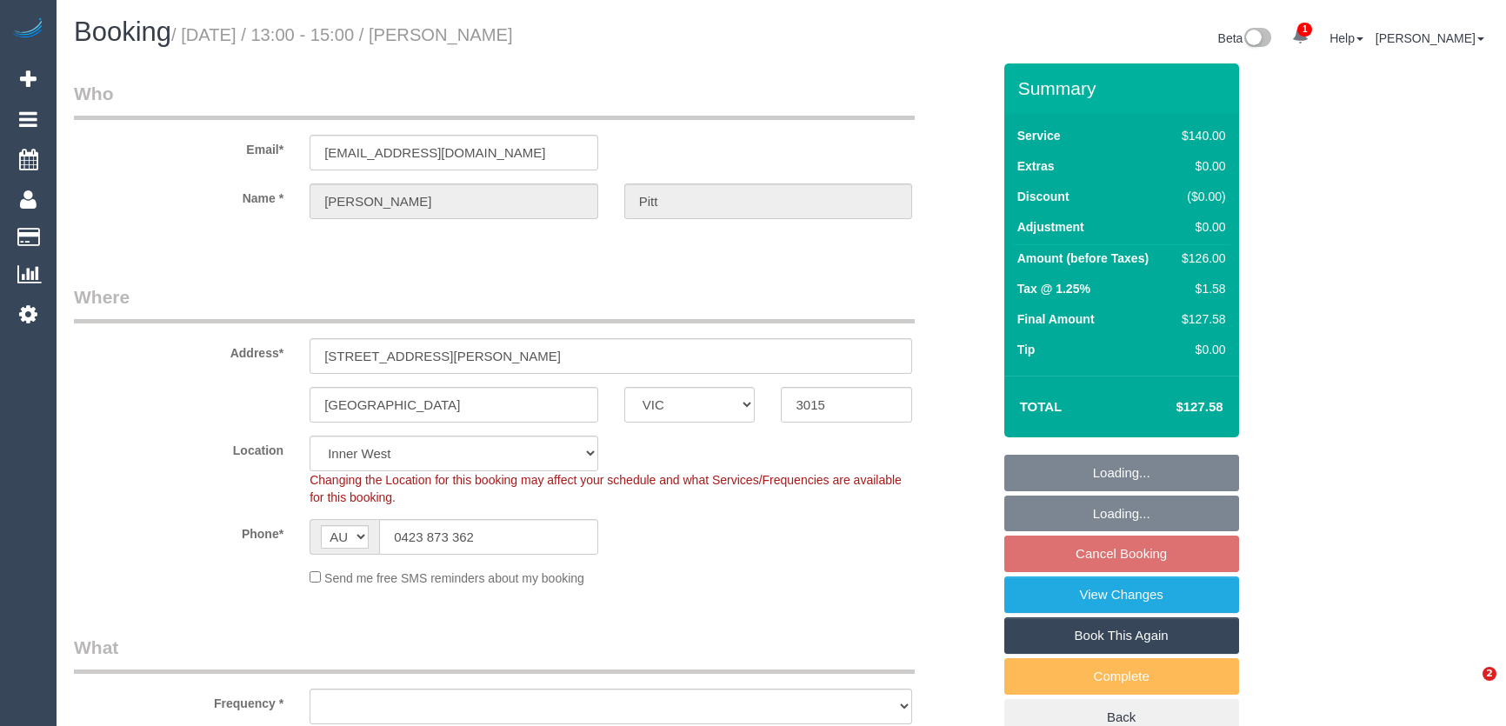
select select "VIC"
select select "number:27"
select select "number:14"
select select "number:19"
select select "number:22"
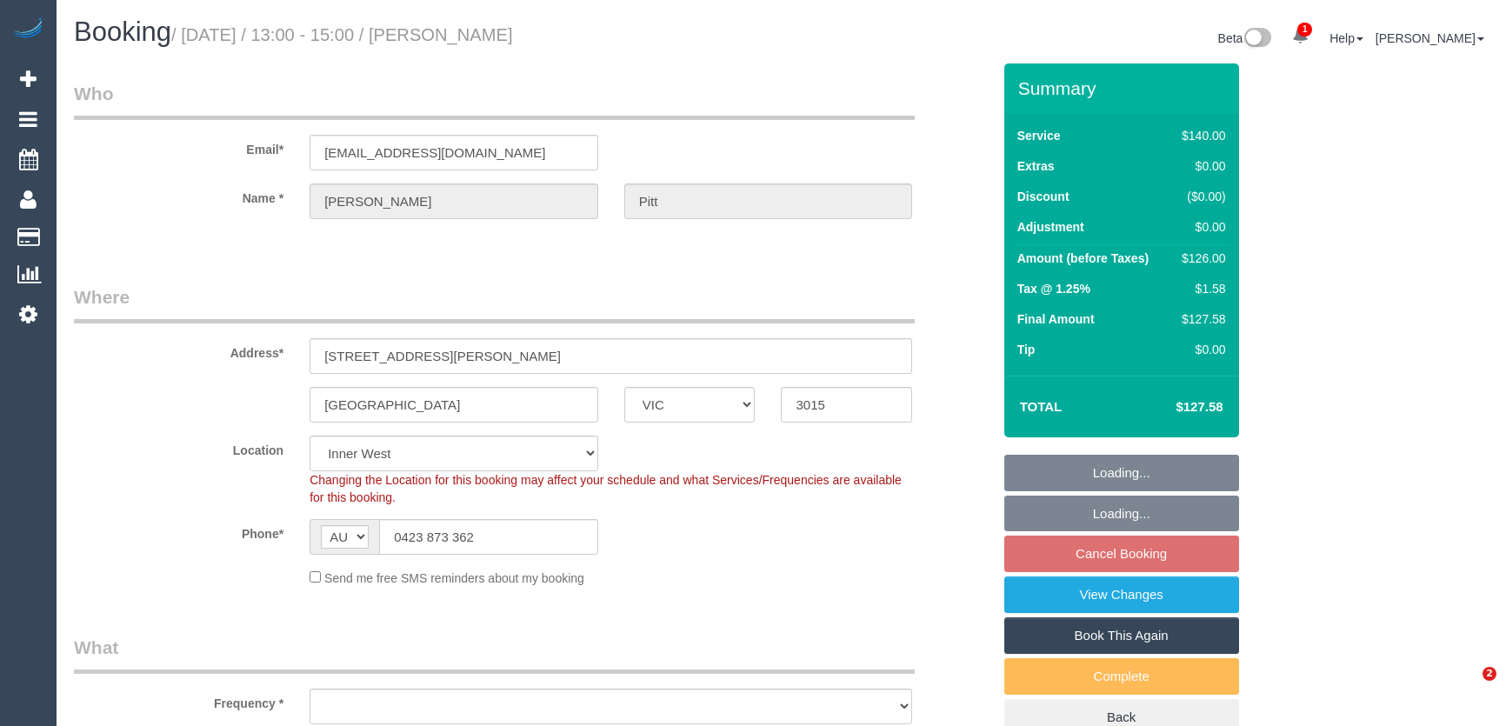
select select "number:34"
select select "object:685"
select select "string:stripe-pm_1PpI3A2GScqysDRVKIA8APAc"
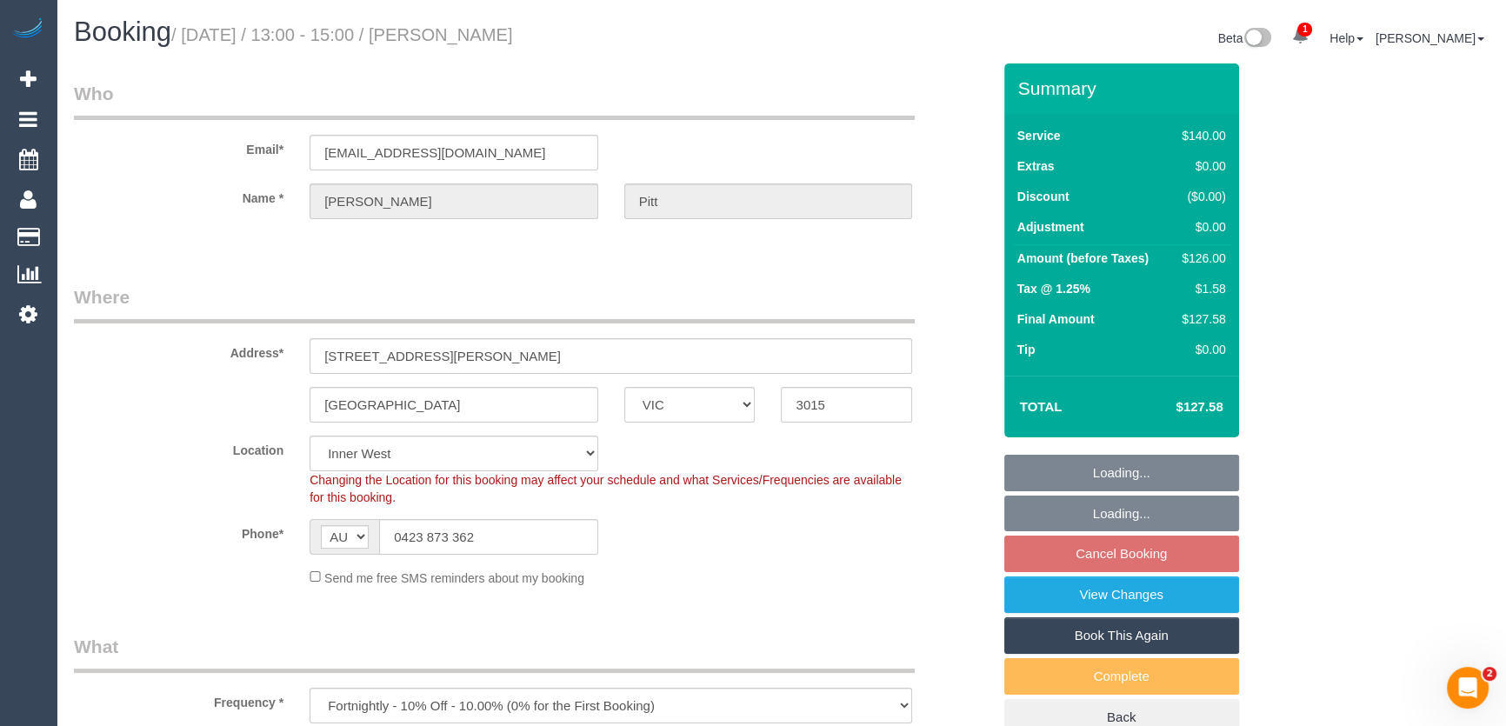
select select "object:1412"
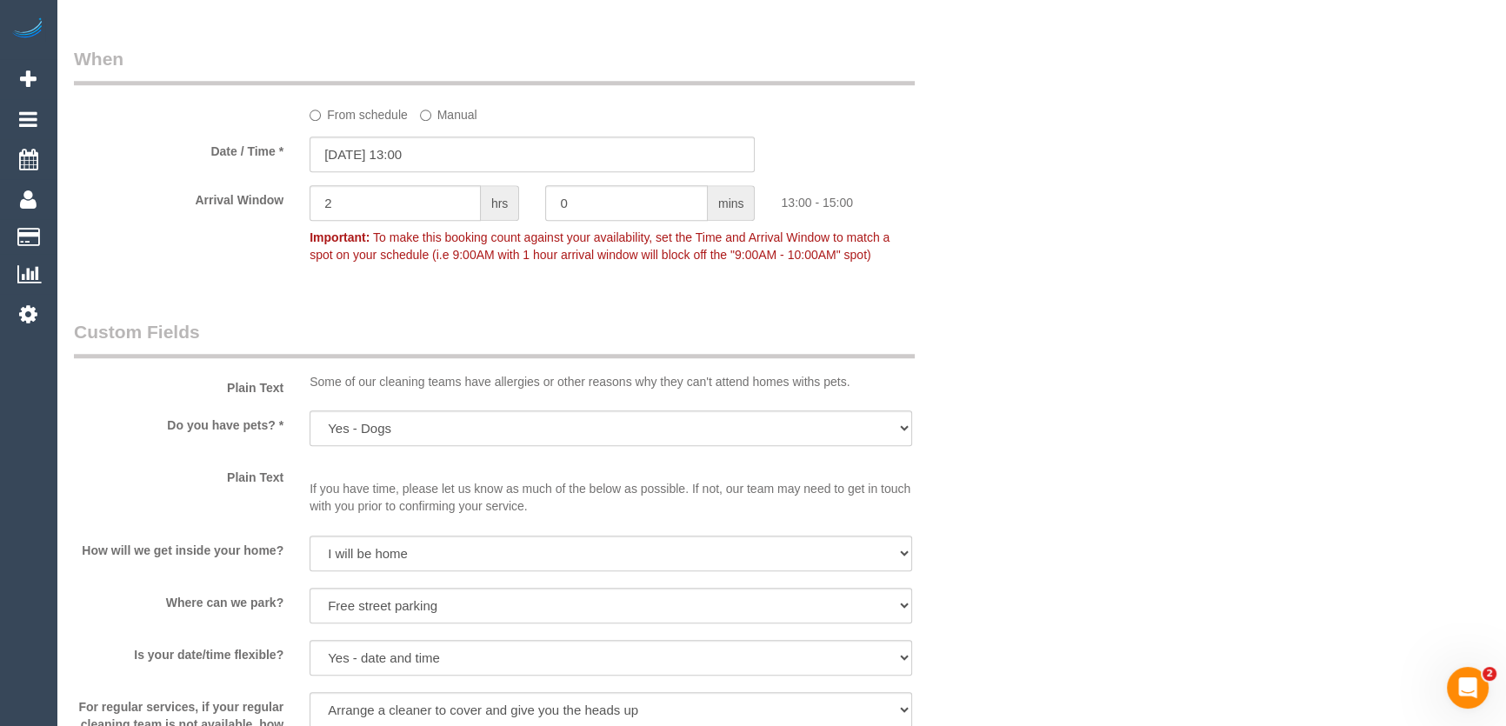
scroll to position [1818, 0]
click at [470, 149] on input "[DATE] 13:00" at bounding box center [532, 153] width 445 height 36
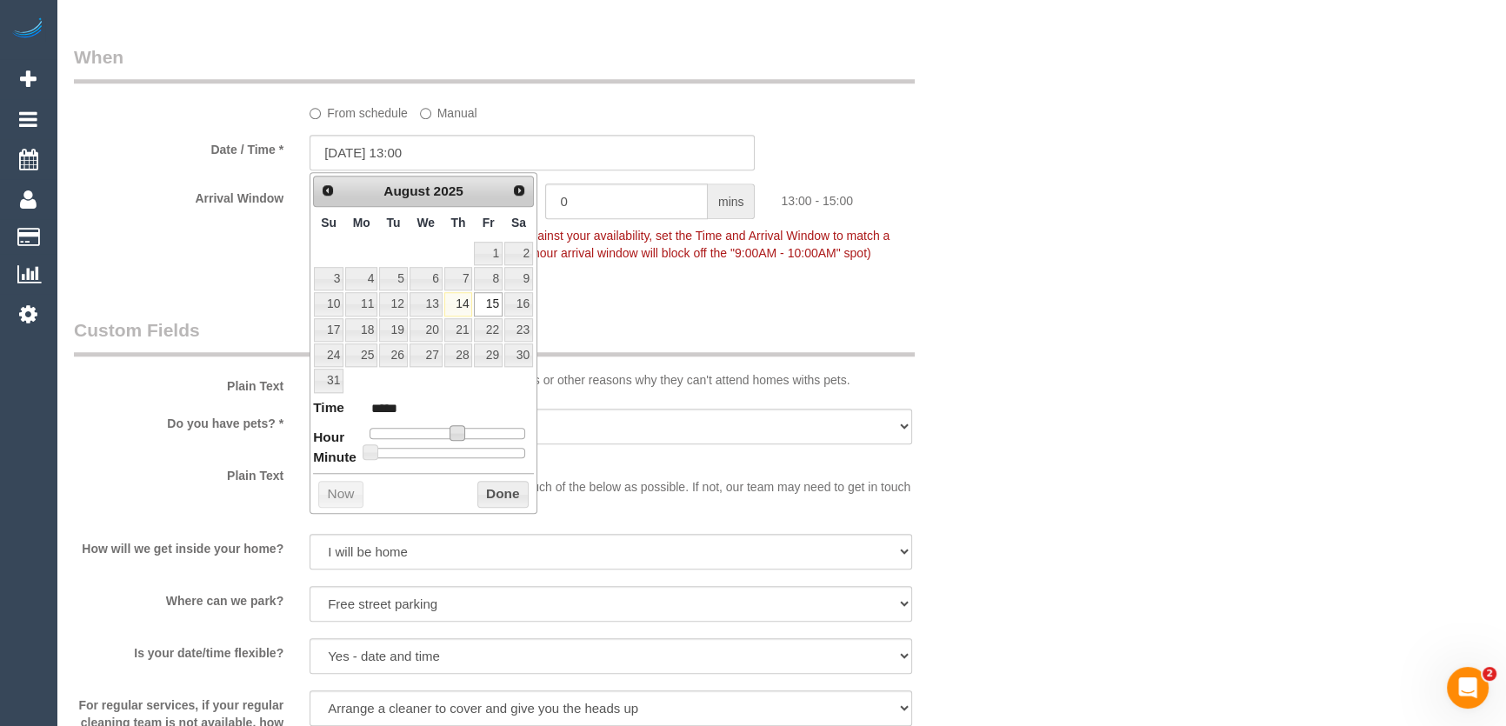
type input "15/08/2025 12:00"
type input "*****"
click at [451, 429] on span at bounding box center [451, 433] width 16 height 16
click at [649, 263] on div "Arrival Window 2 hrs 0 mins 12:00 - 14:00 Important: To make this booking count…" at bounding box center [533, 226] width 944 height 86
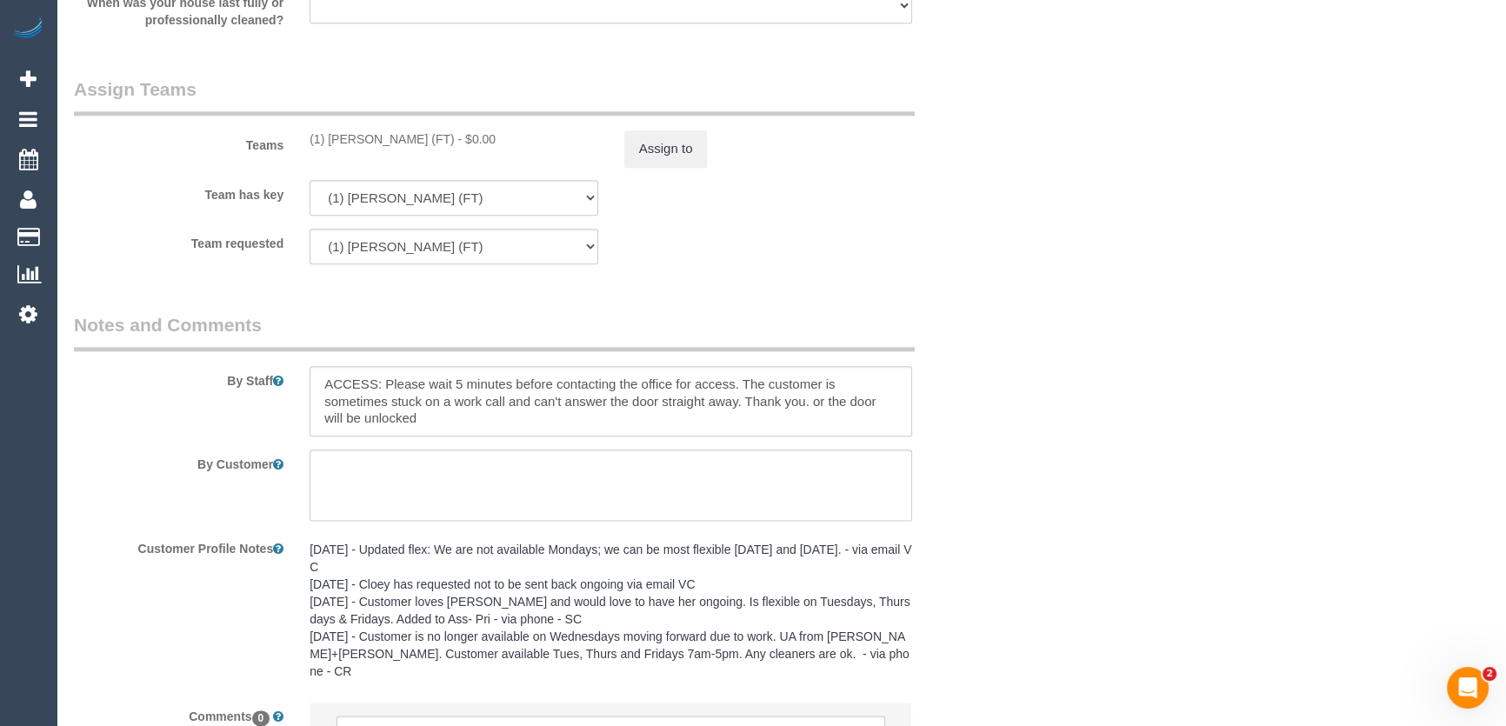
scroll to position [2774, 0]
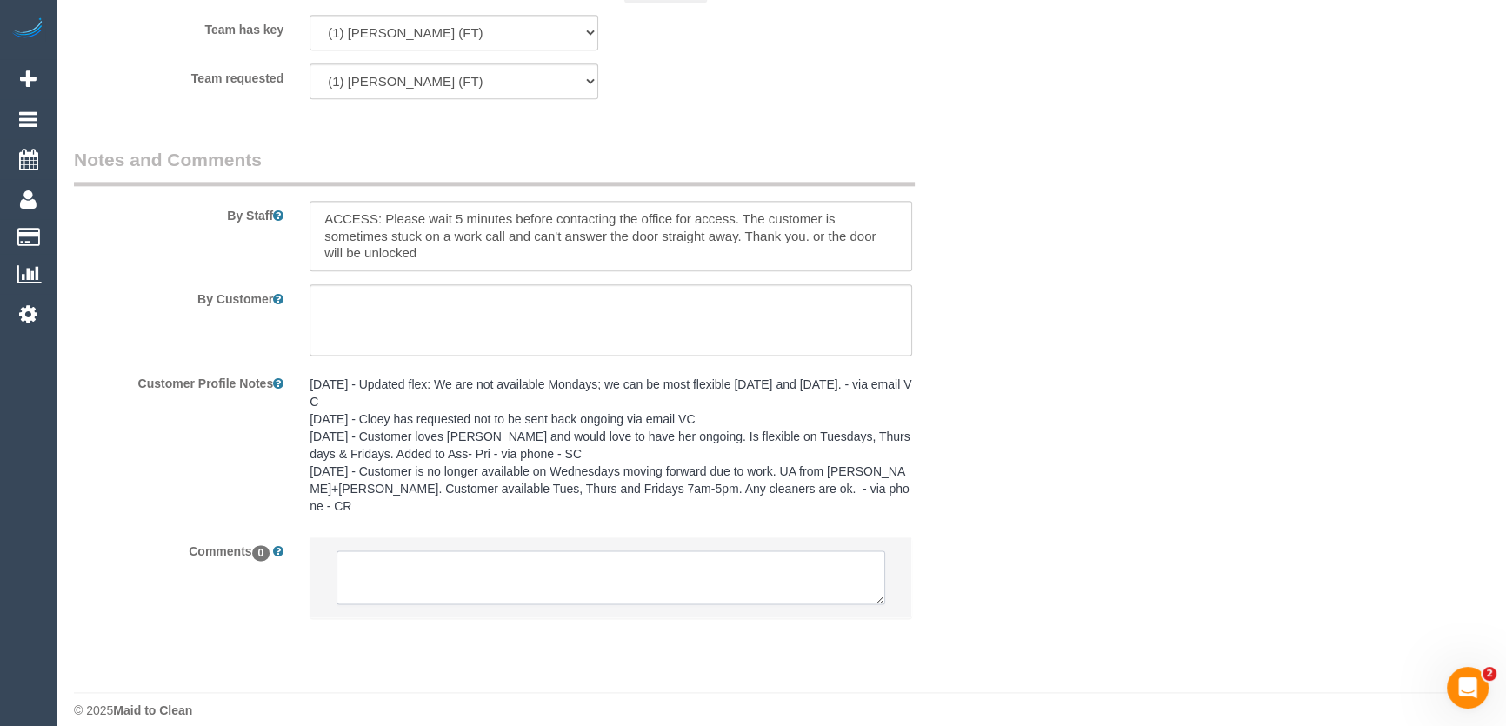
click at [436, 552] on textarea at bounding box center [611, 577] width 549 height 54
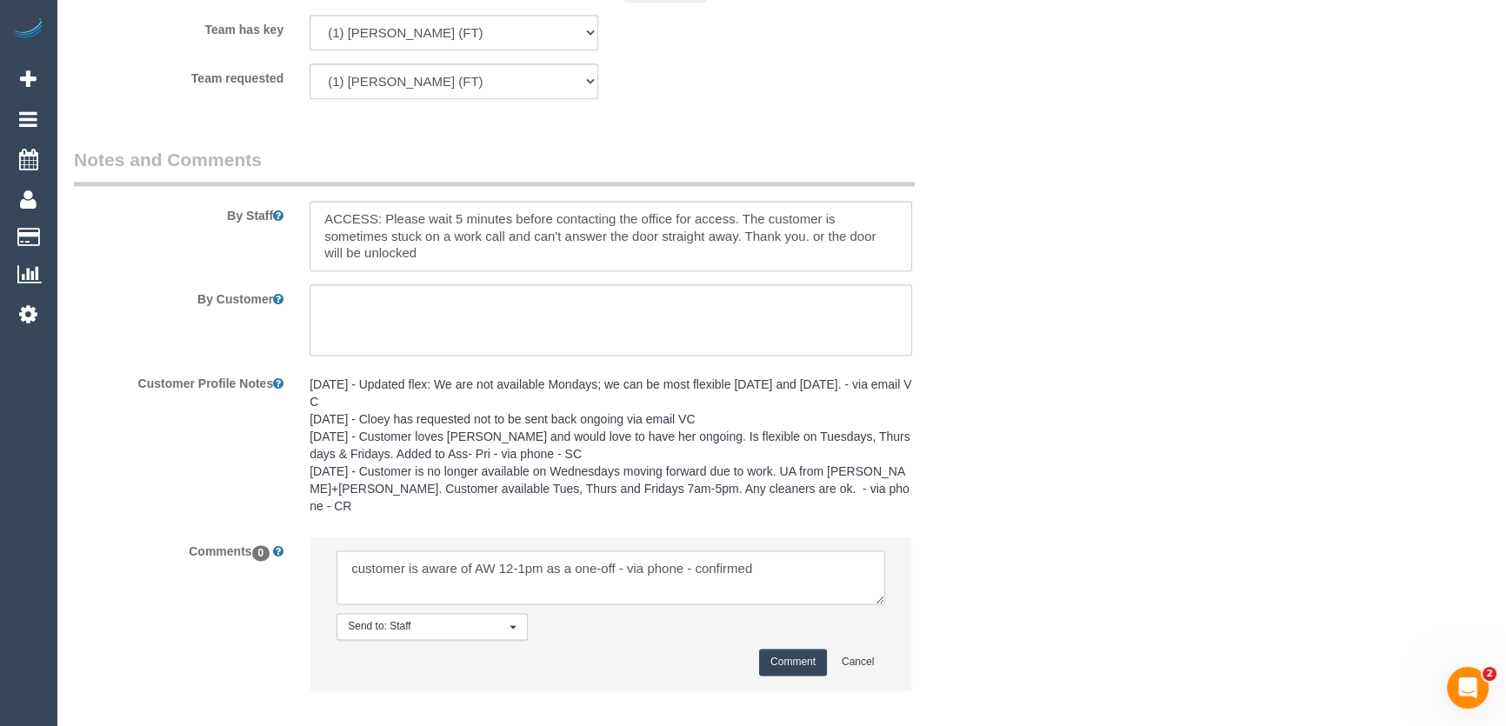
type textarea "customer is aware of AW 12-1pm as a one-off - via phone - confirmed"
click at [805, 649] on button "Comment" at bounding box center [793, 662] width 68 height 27
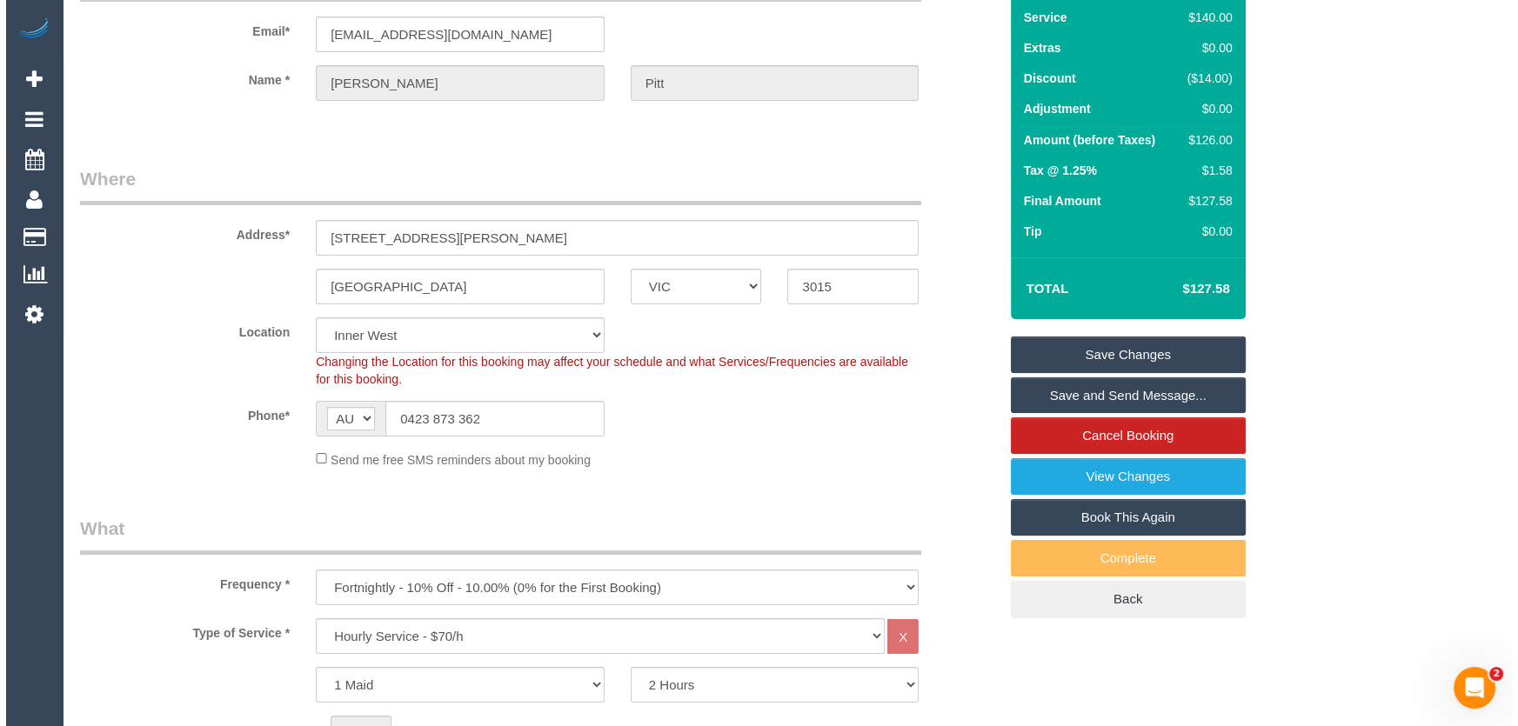
scroll to position [0, 0]
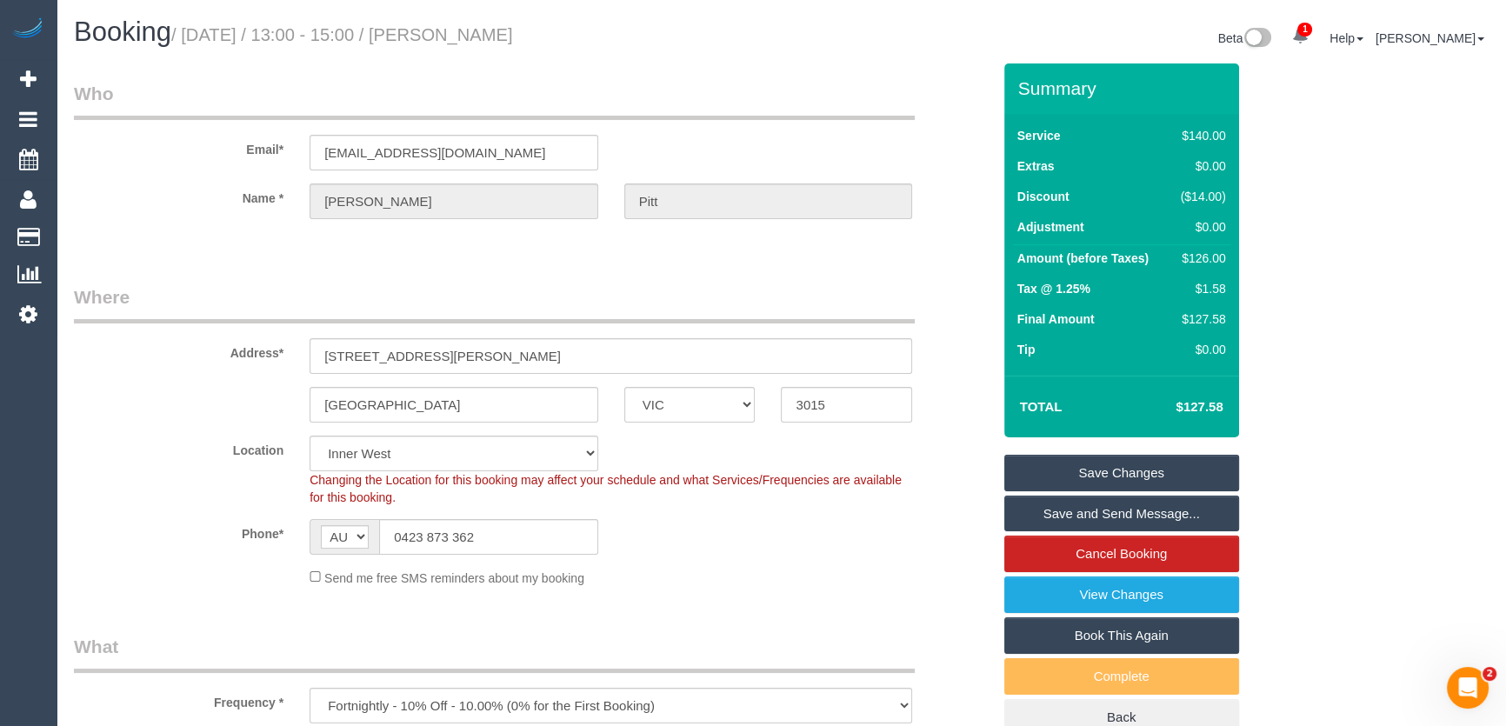
click at [1067, 473] on link "Save Changes" at bounding box center [1121, 473] width 235 height 37
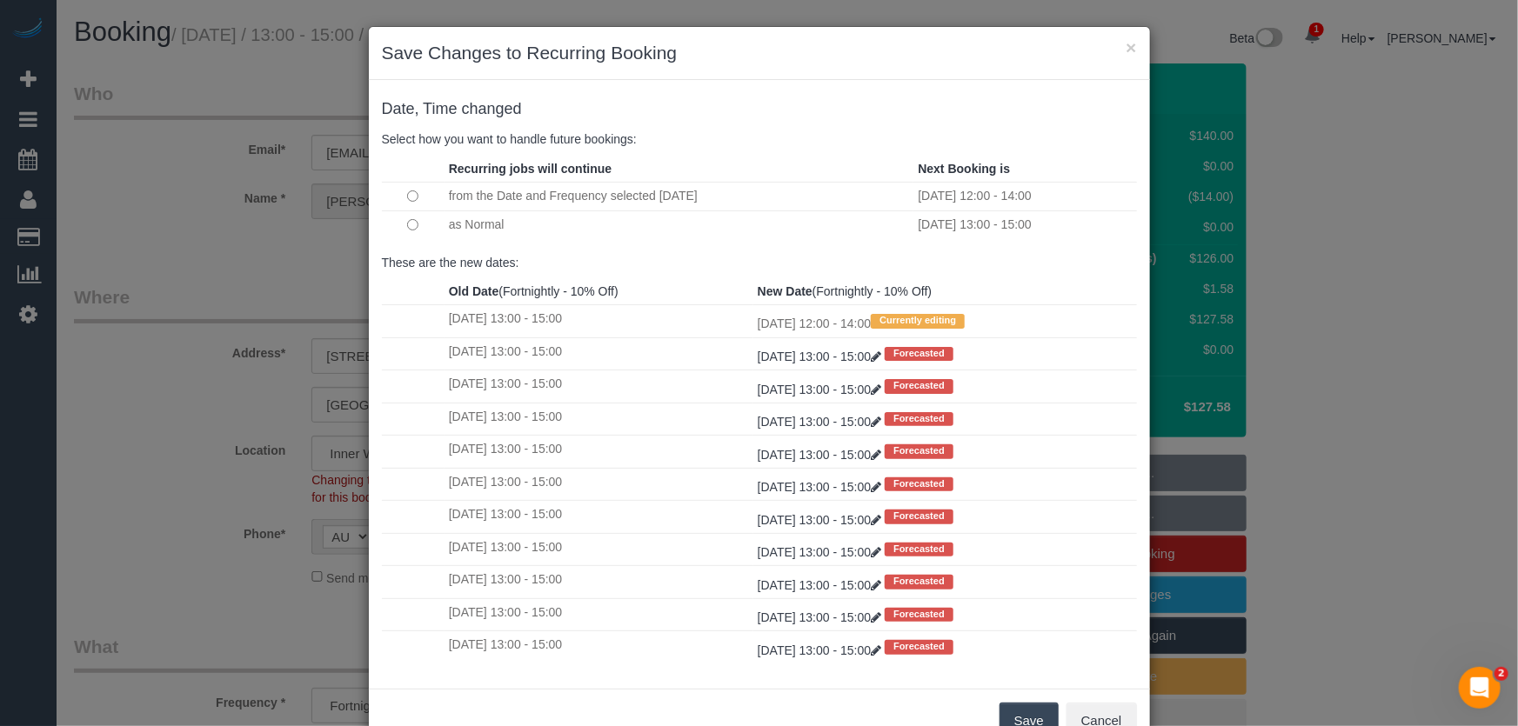
click at [1017, 720] on button "Save" at bounding box center [1028, 721] width 59 height 37
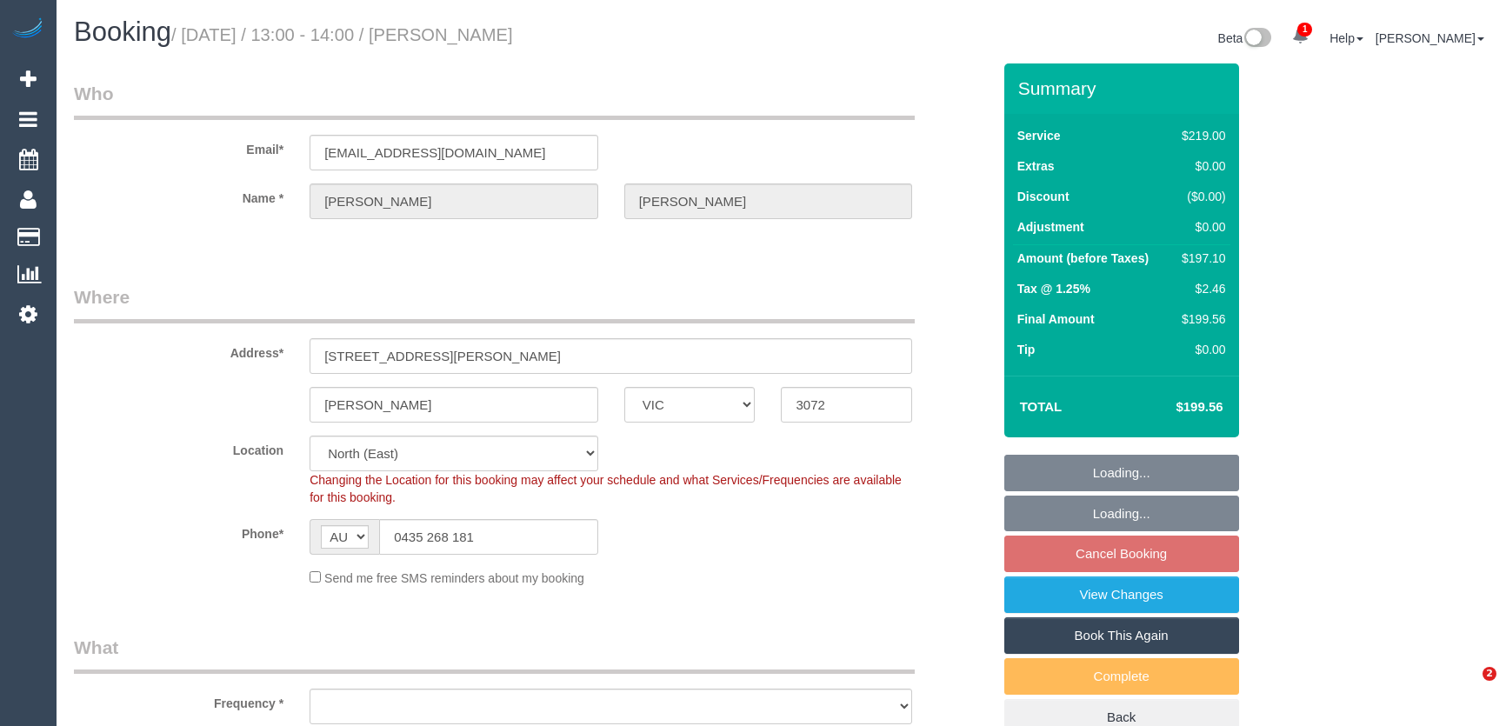
select select "VIC"
select select "string:stripe-pm_1RLXQJ2GScqysDRVdTkU3jsz"
select select "object:543"
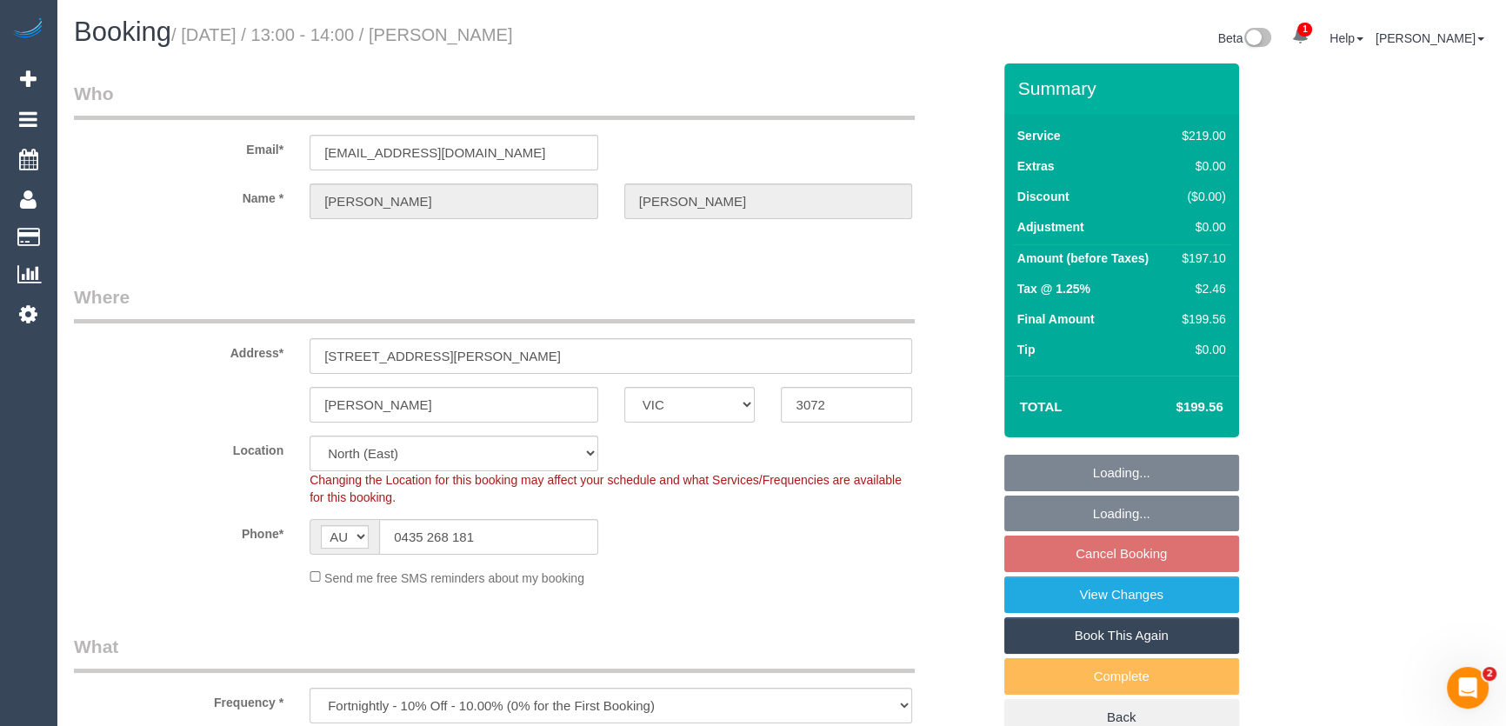
select select "number:27"
select select "number:14"
select select "number:19"
select select "number:36"
select select "number:34"
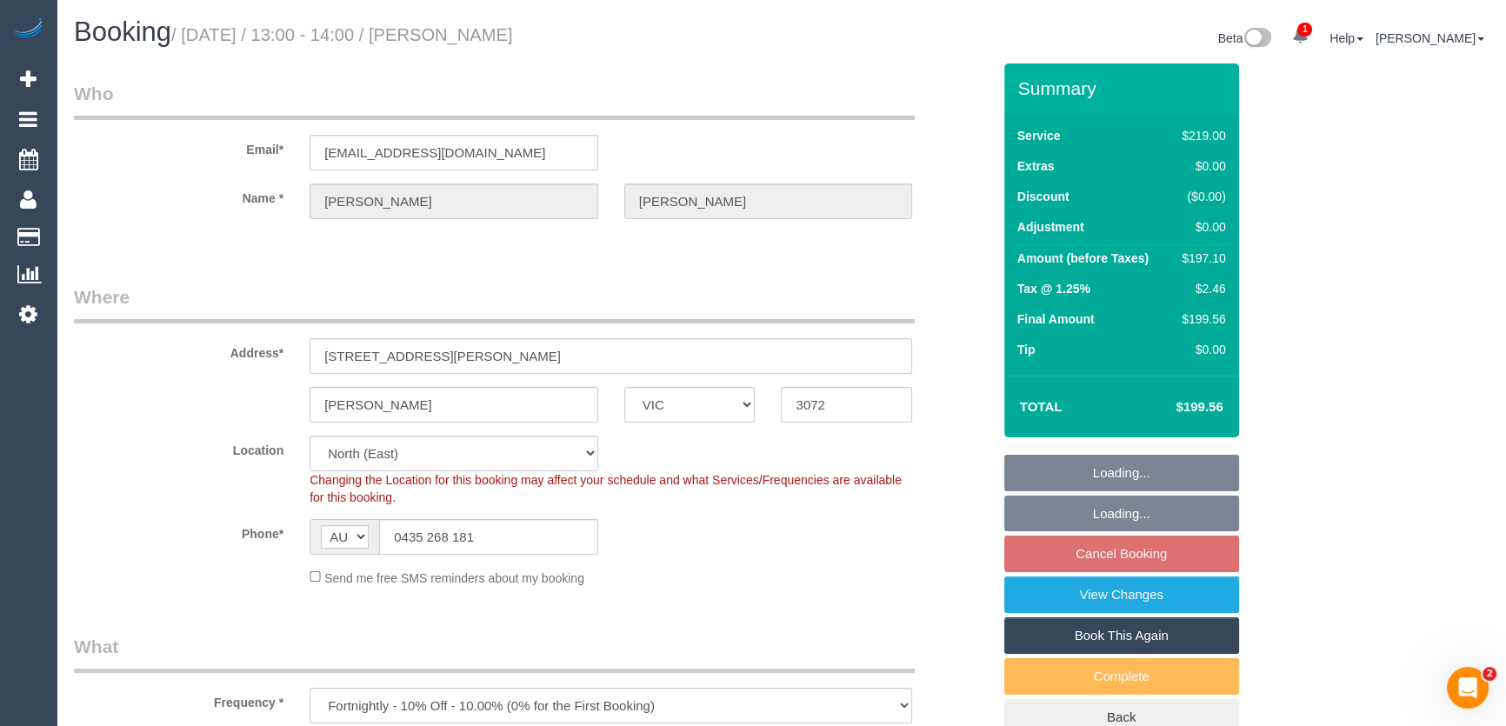
select select "number:11"
select select "object:658"
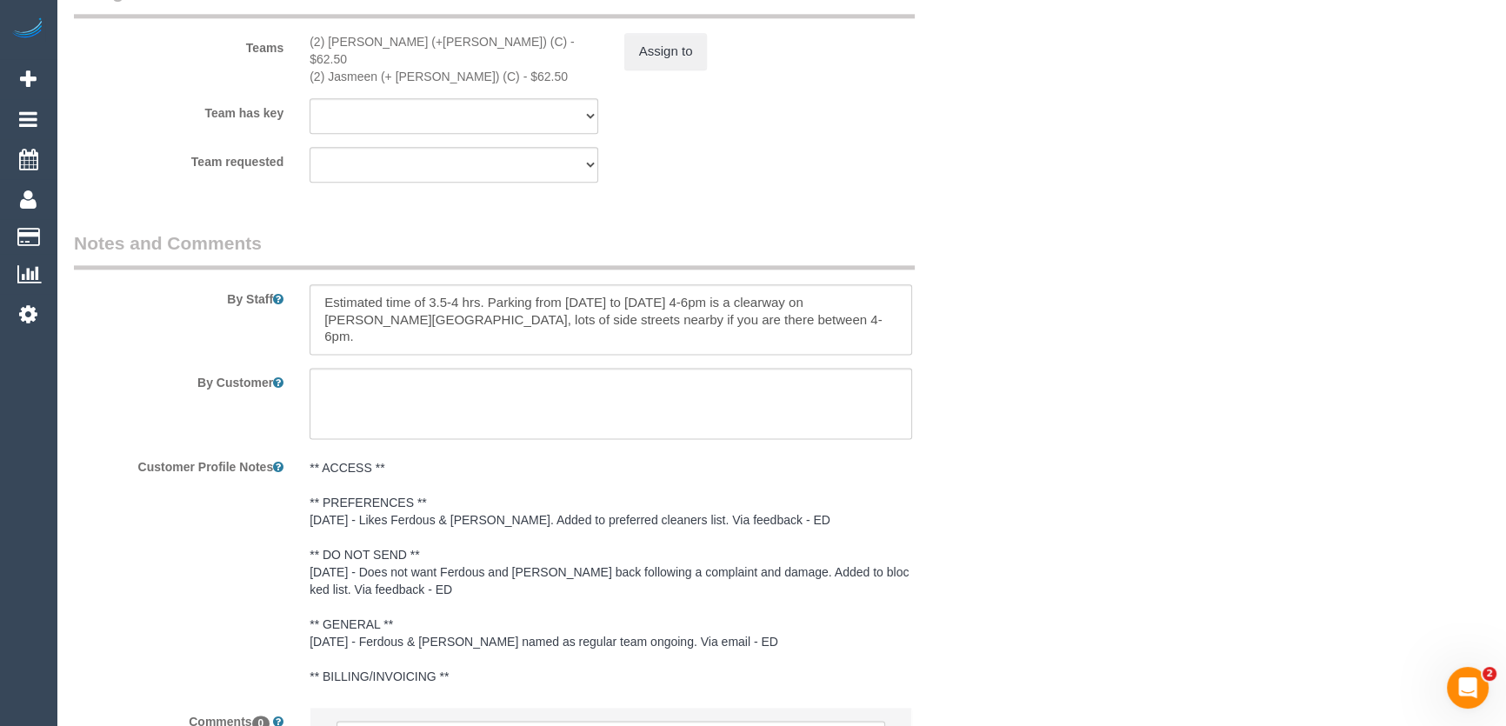
scroll to position [2845, 0]
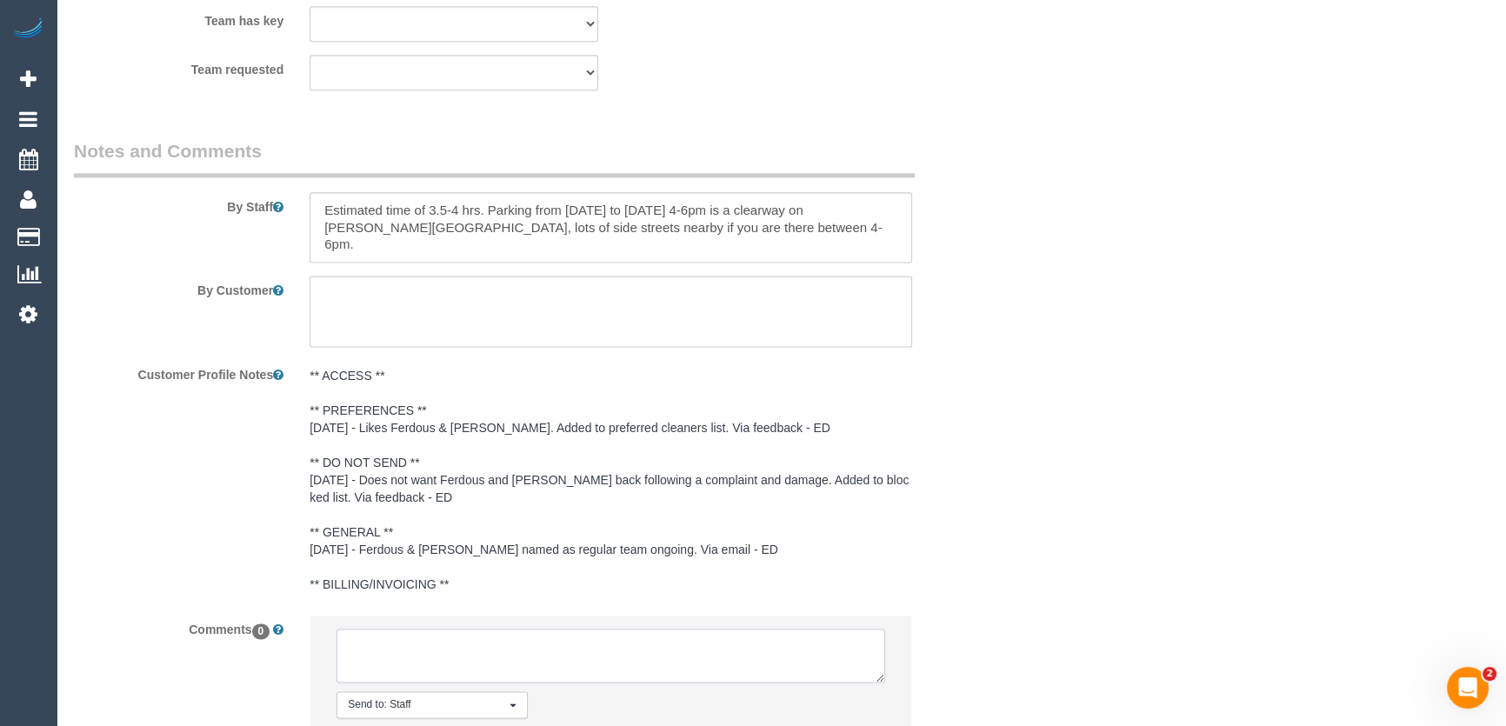
click at [364, 629] on textarea at bounding box center [611, 656] width 549 height 54
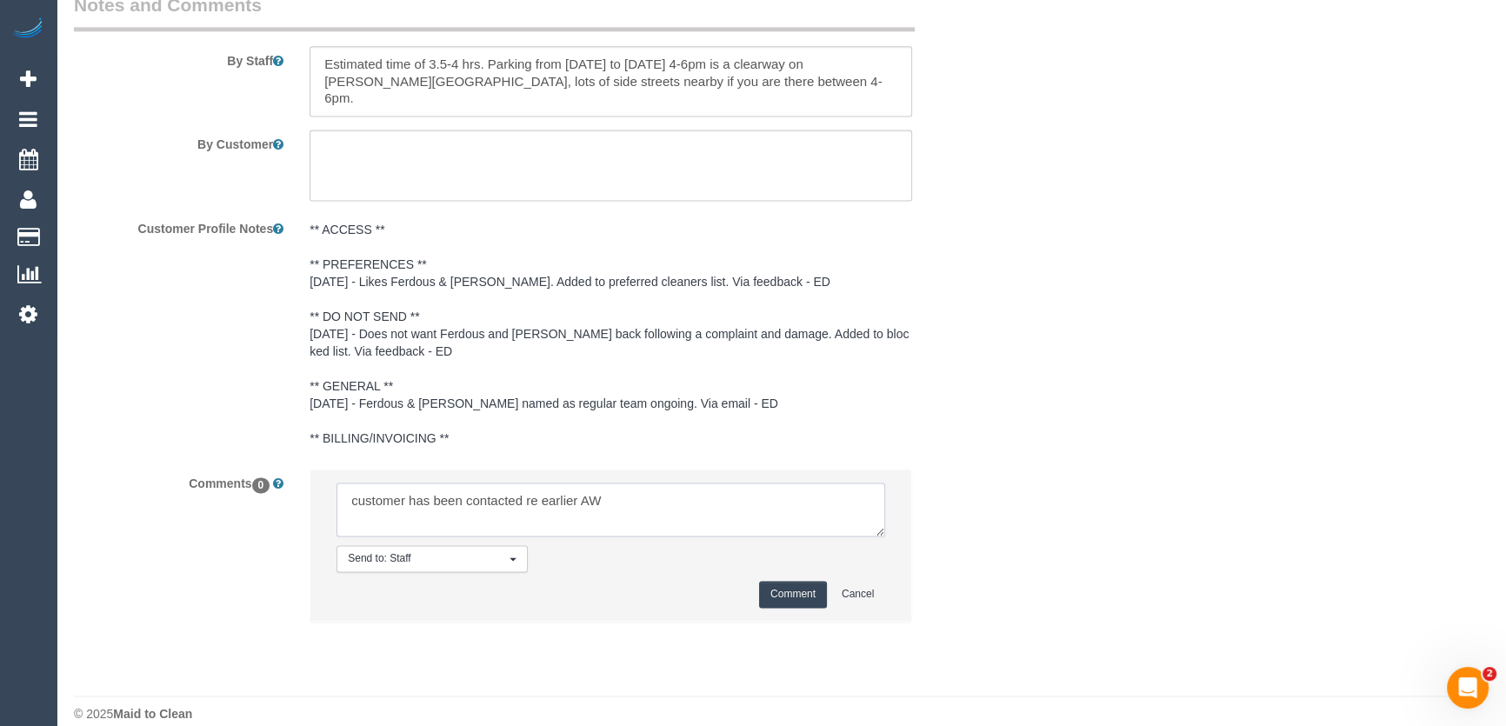
scroll to position [2998, 0]
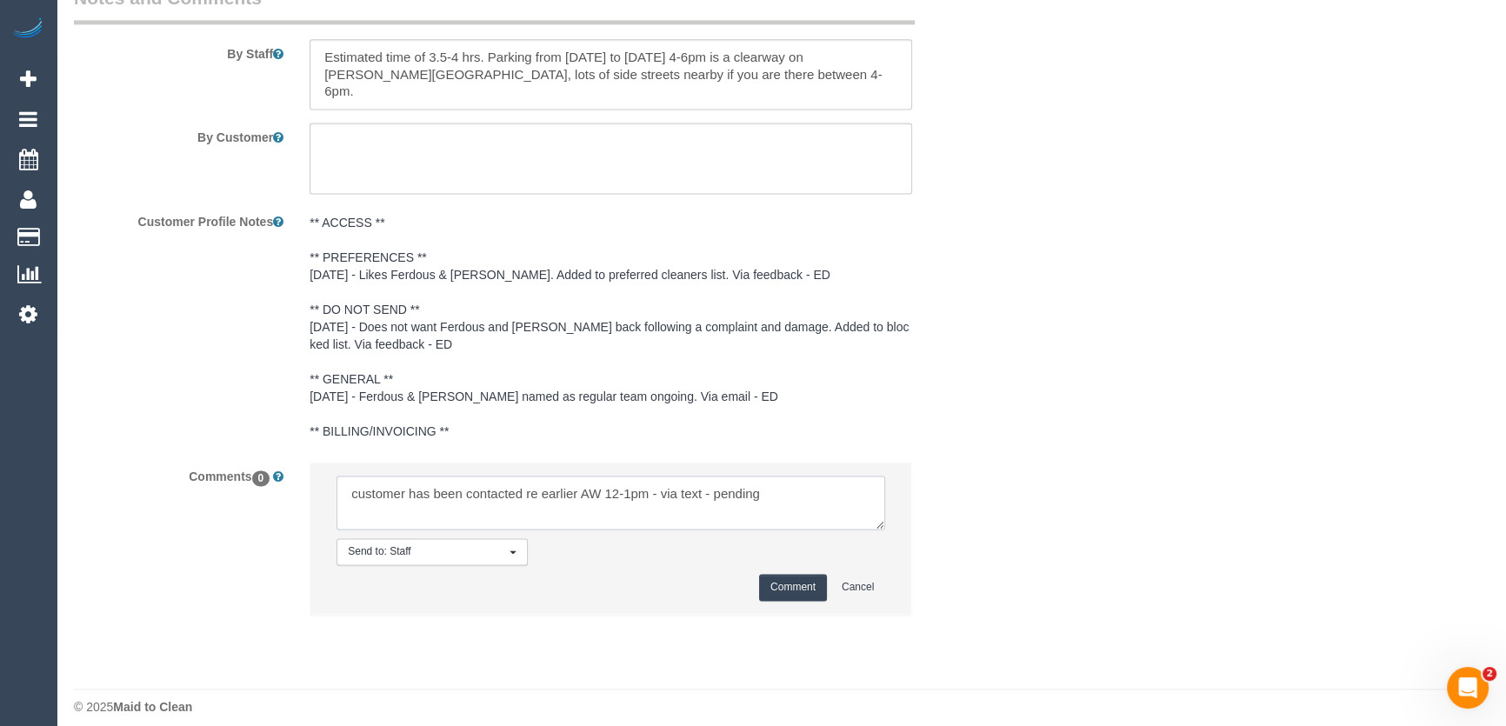
type textarea "customer has been contacted re earlier AW 12-1pm - via text - pending"
click at [800, 574] on button "Comment" at bounding box center [793, 587] width 68 height 27
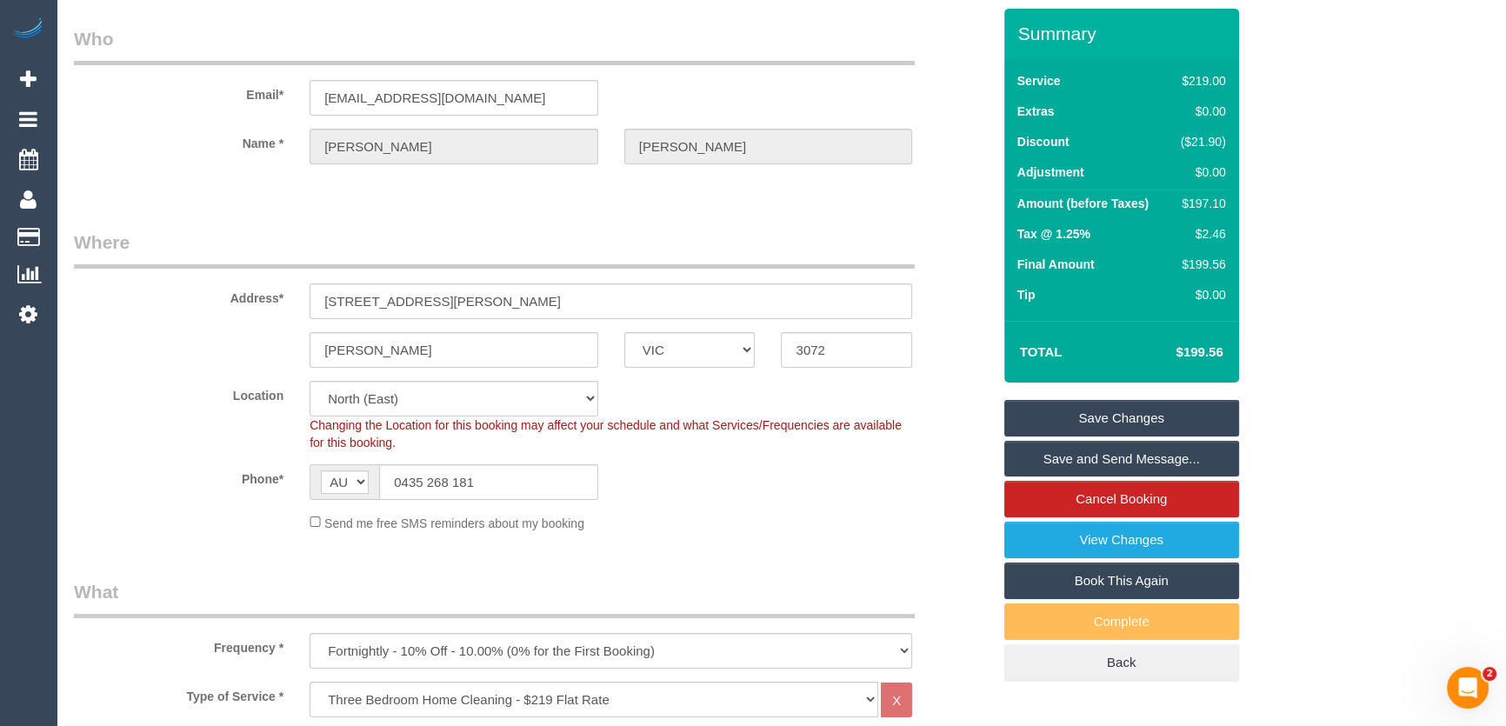
scroll to position [0, 0]
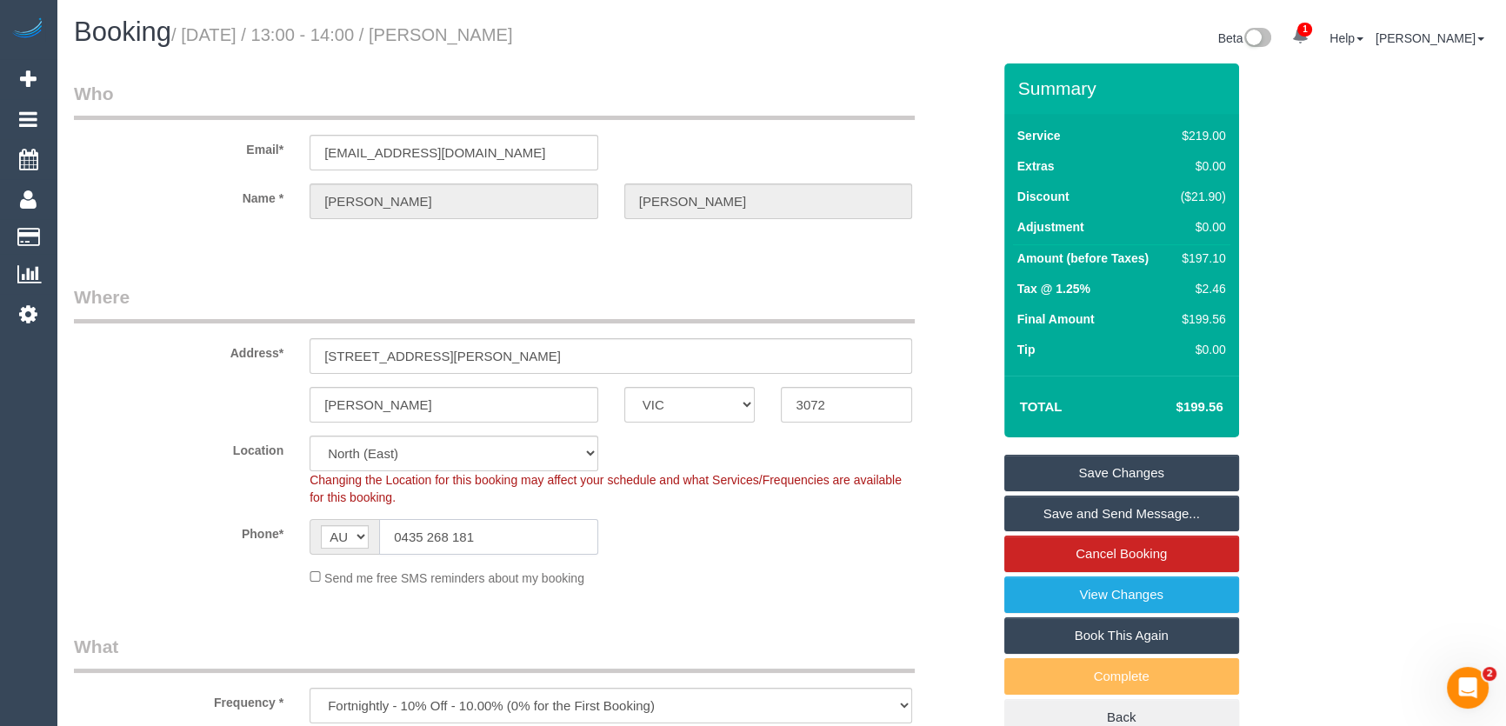
click at [494, 530] on input "0435 268 181" at bounding box center [488, 537] width 219 height 36
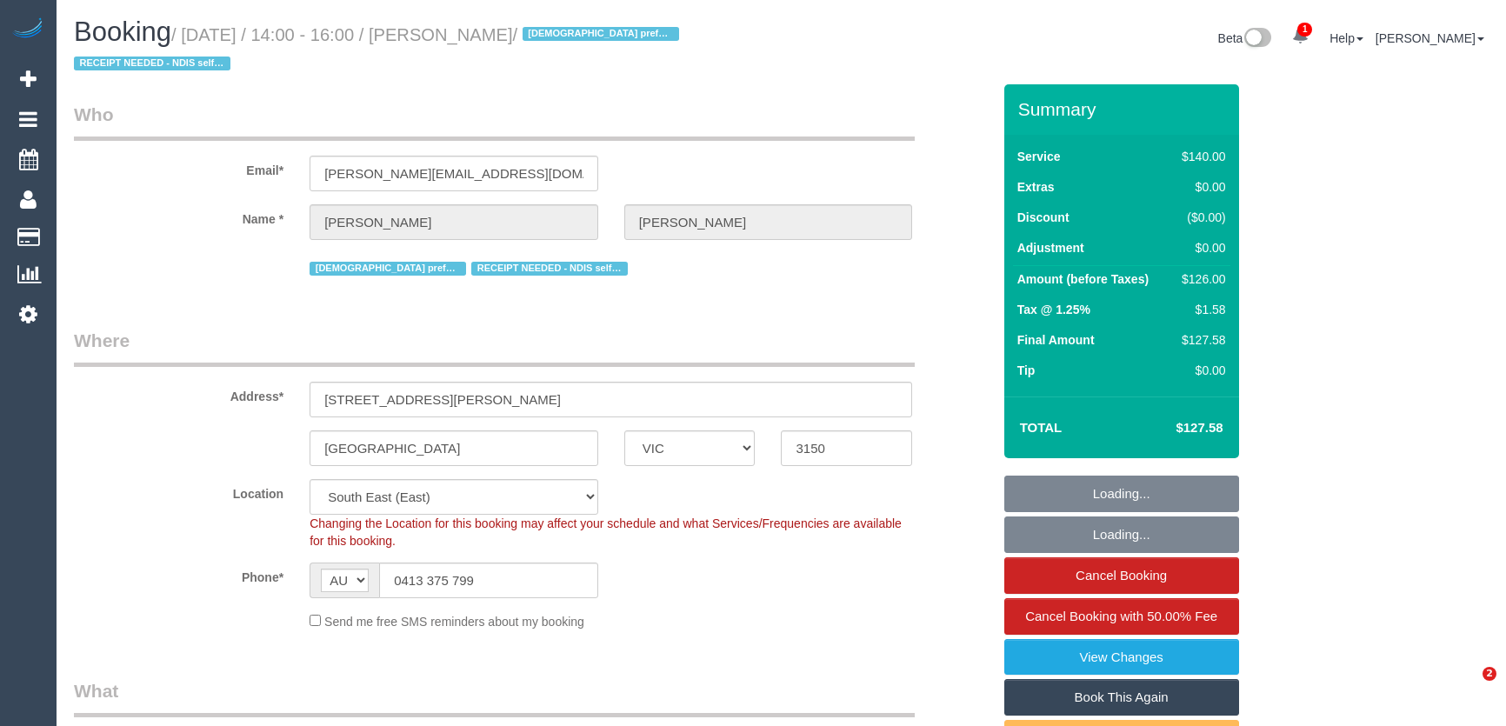
select select "VIC"
select select "number:28"
select select "number:14"
select select "number:19"
select select "number:36"
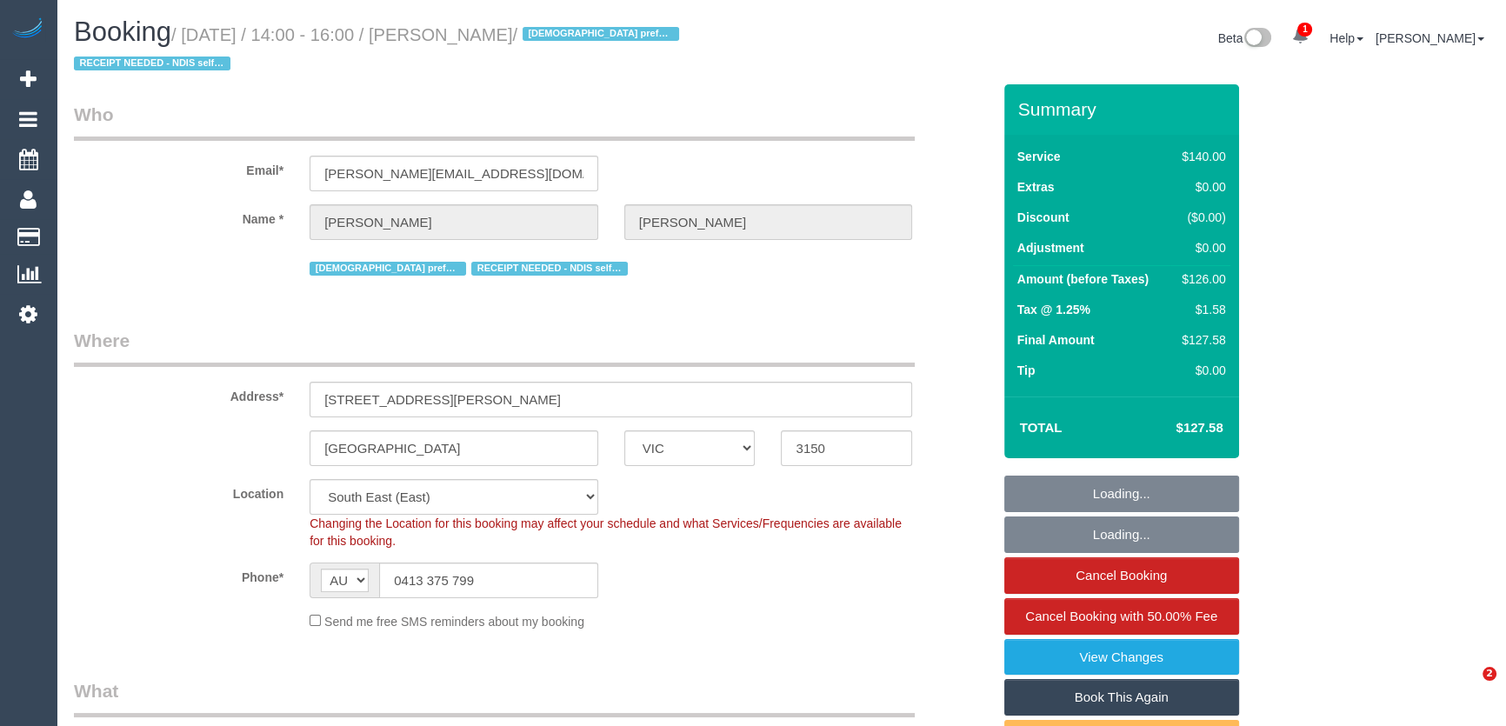
select select "number:35"
select select "number:11"
select select "string:stripe-pm_1PSWu32GScqysDRVsa0pN6oM"
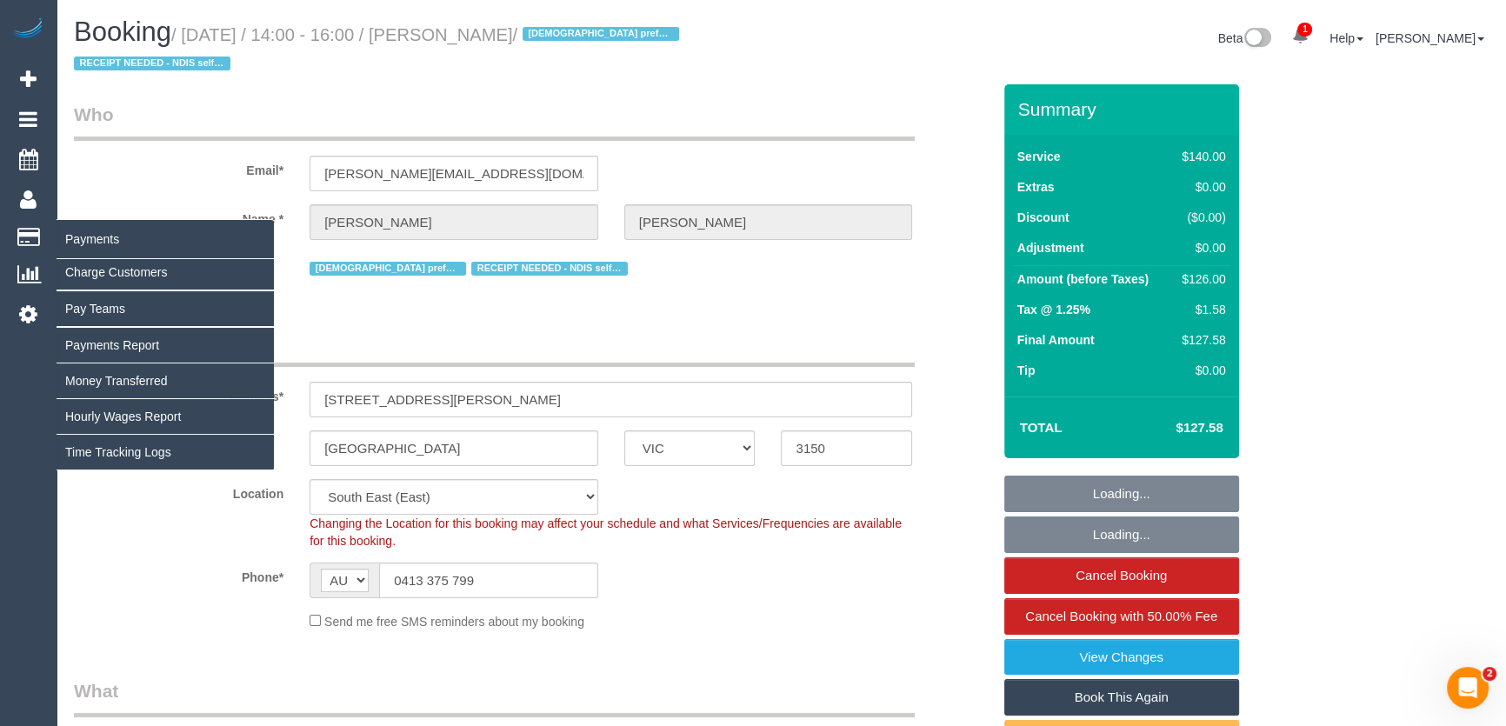
select select "object:1404"
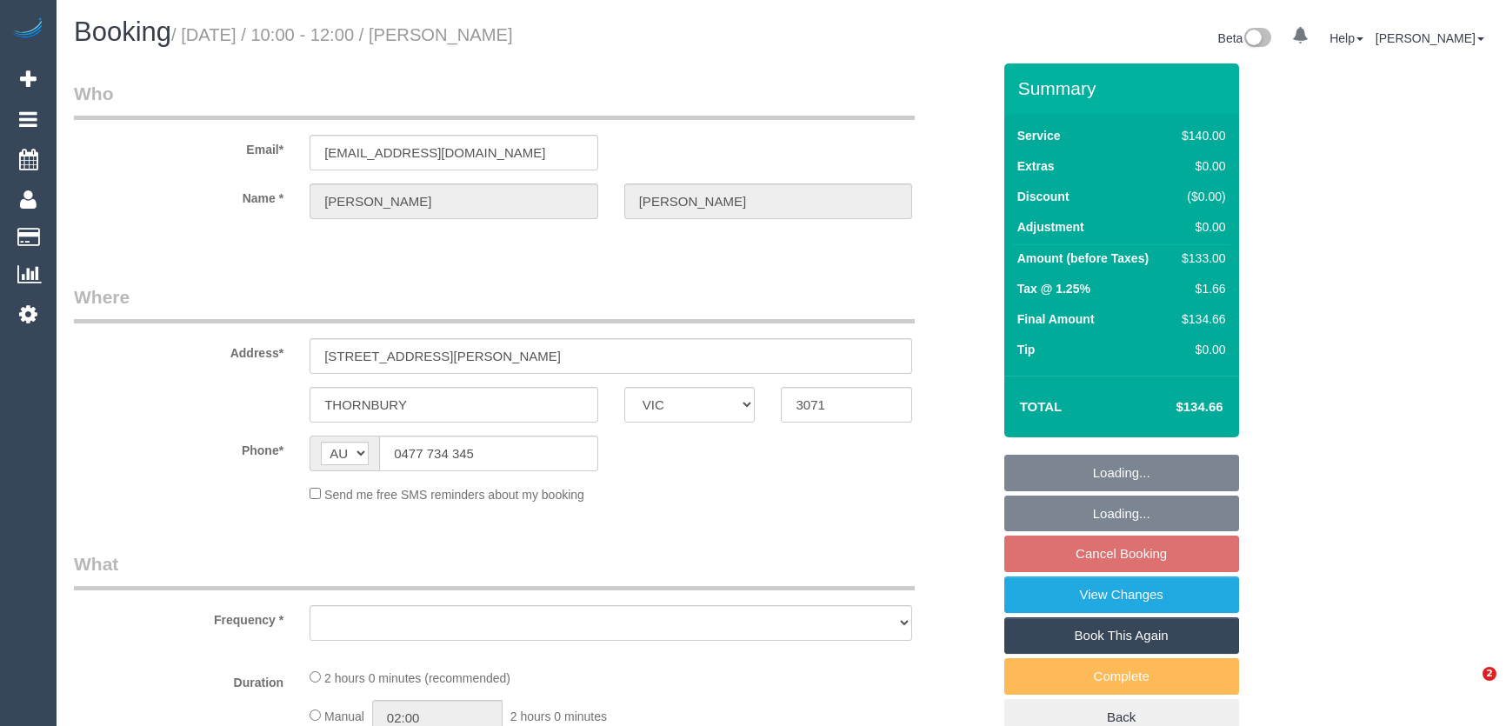
select select "VIC"
select select "object:537"
select select "string:stripe-pm_1R1mmA2GScqysDRVUIw8RXzk"
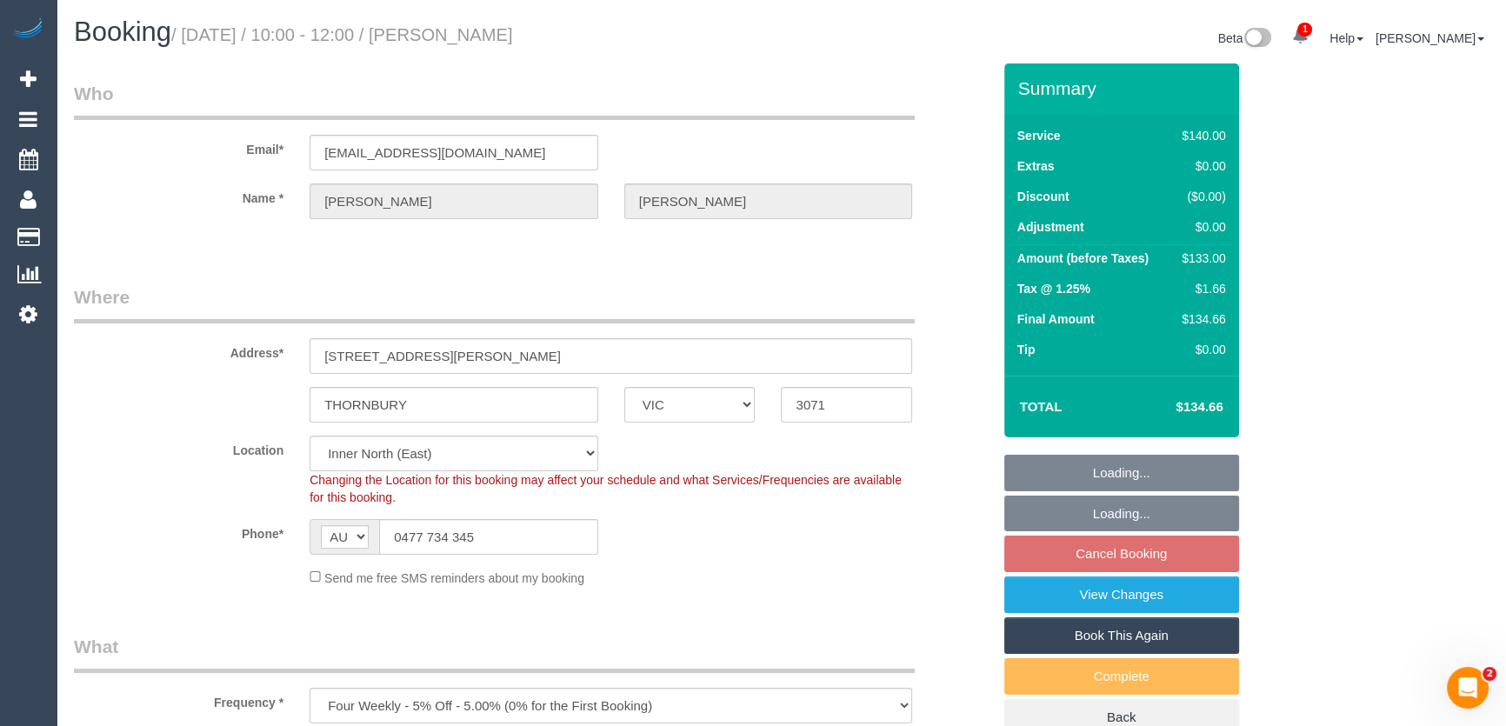
select select "number:29"
select select "number:14"
select select "number:19"
select select "number:22"
select select "number:35"
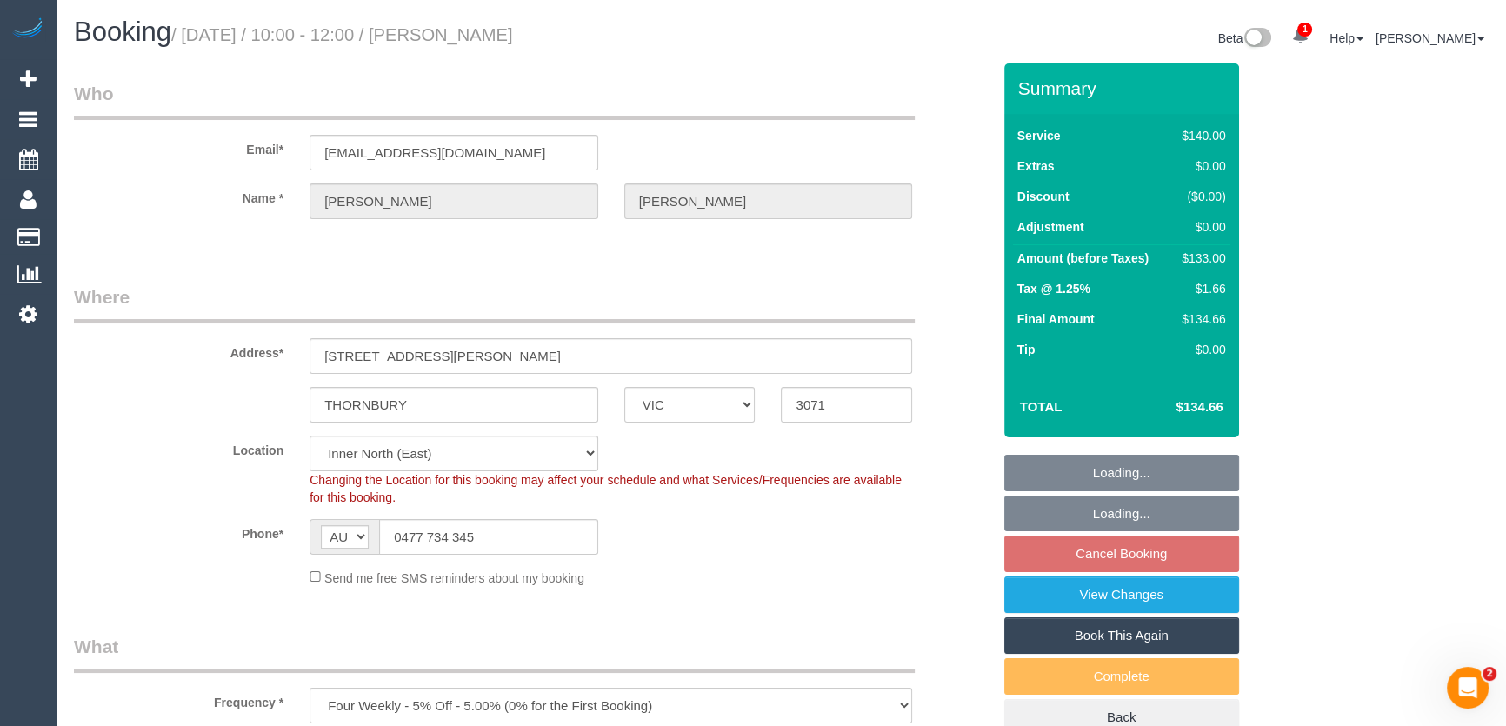
select select "number:13"
select select "object:1646"
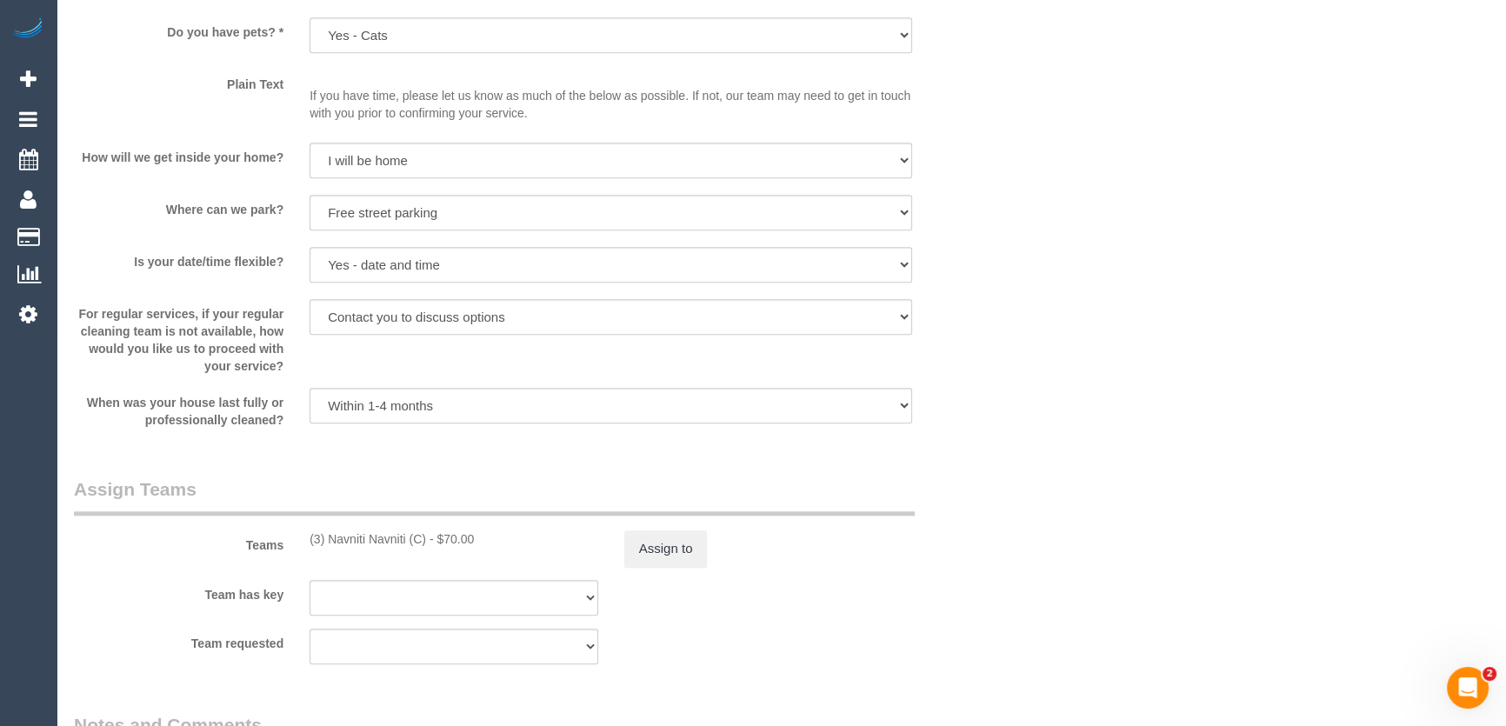
scroll to position [2371, 0]
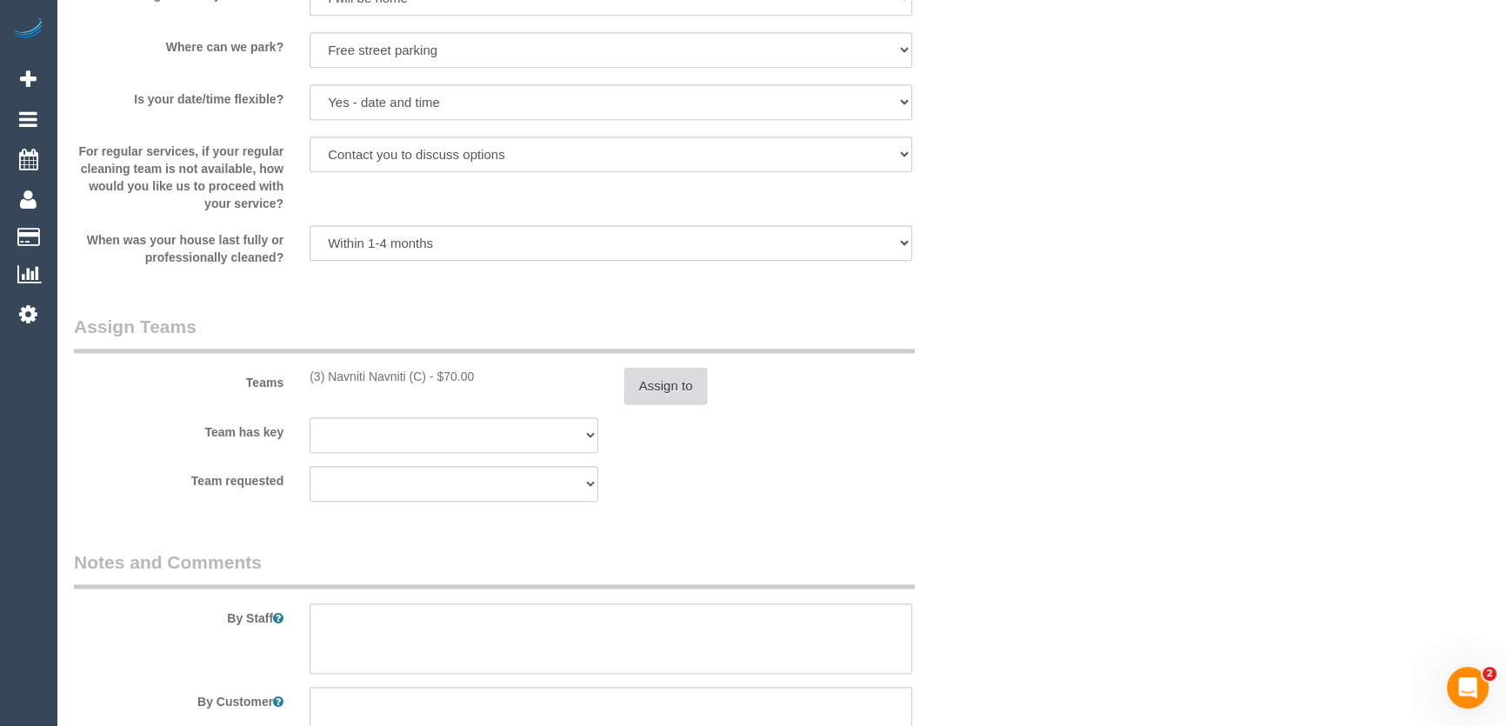
click at [685, 388] on button "Assign to" at bounding box center [665, 386] width 83 height 37
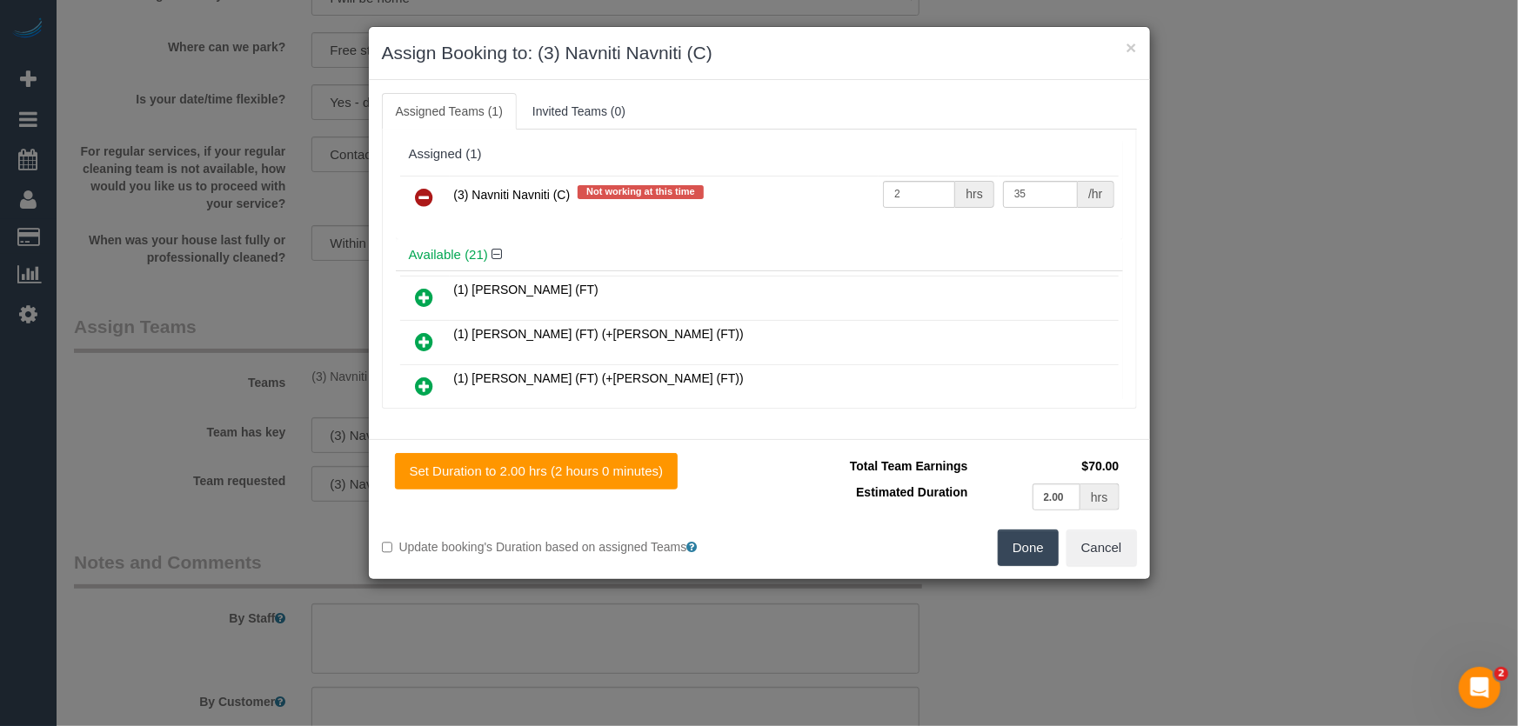
click at [428, 196] on icon at bounding box center [425, 197] width 18 height 21
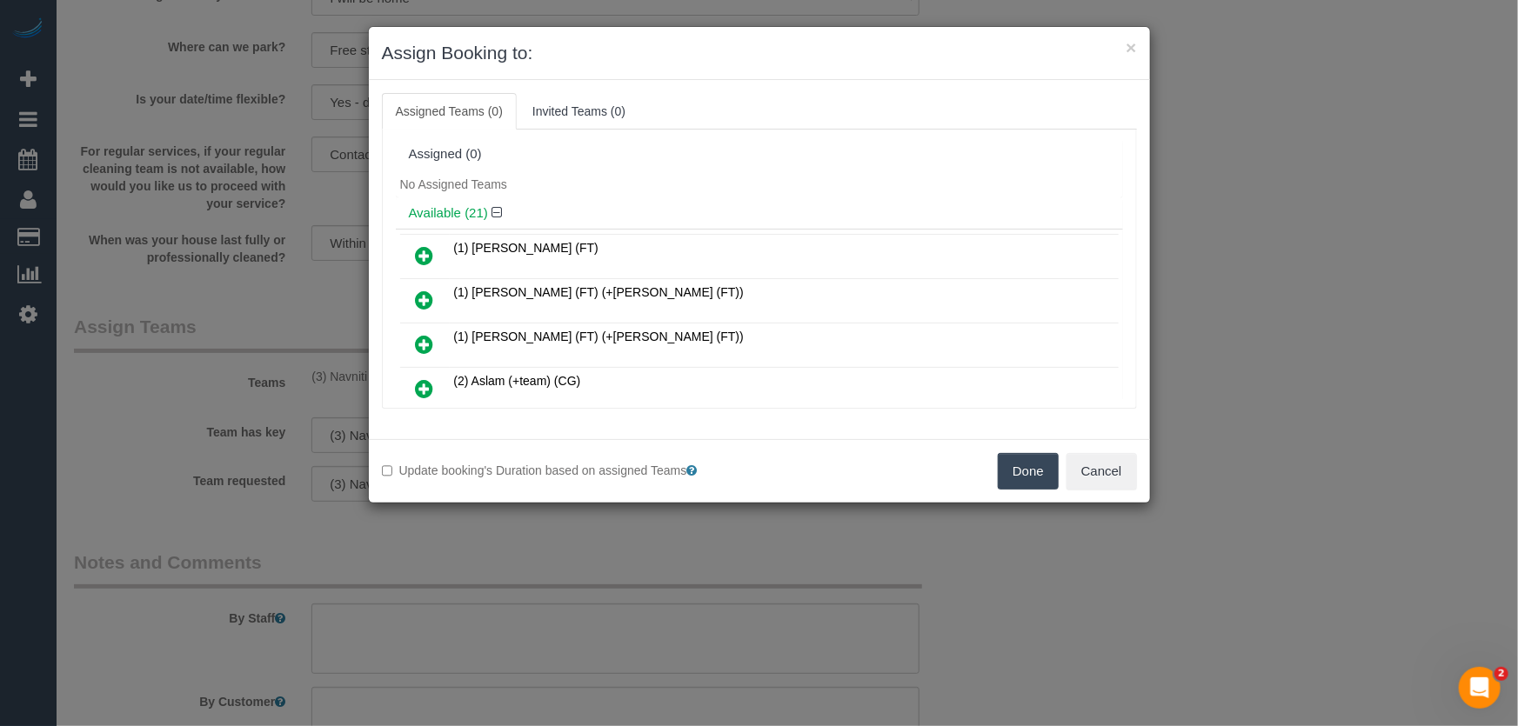
drag, startPoint x: 1025, startPoint y: 477, endPoint x: 1012, endPoint y: 474, distance: 13.5
click at [1024, 477] on button "Done" at bounding box center [1027, 471] width 61 height 37
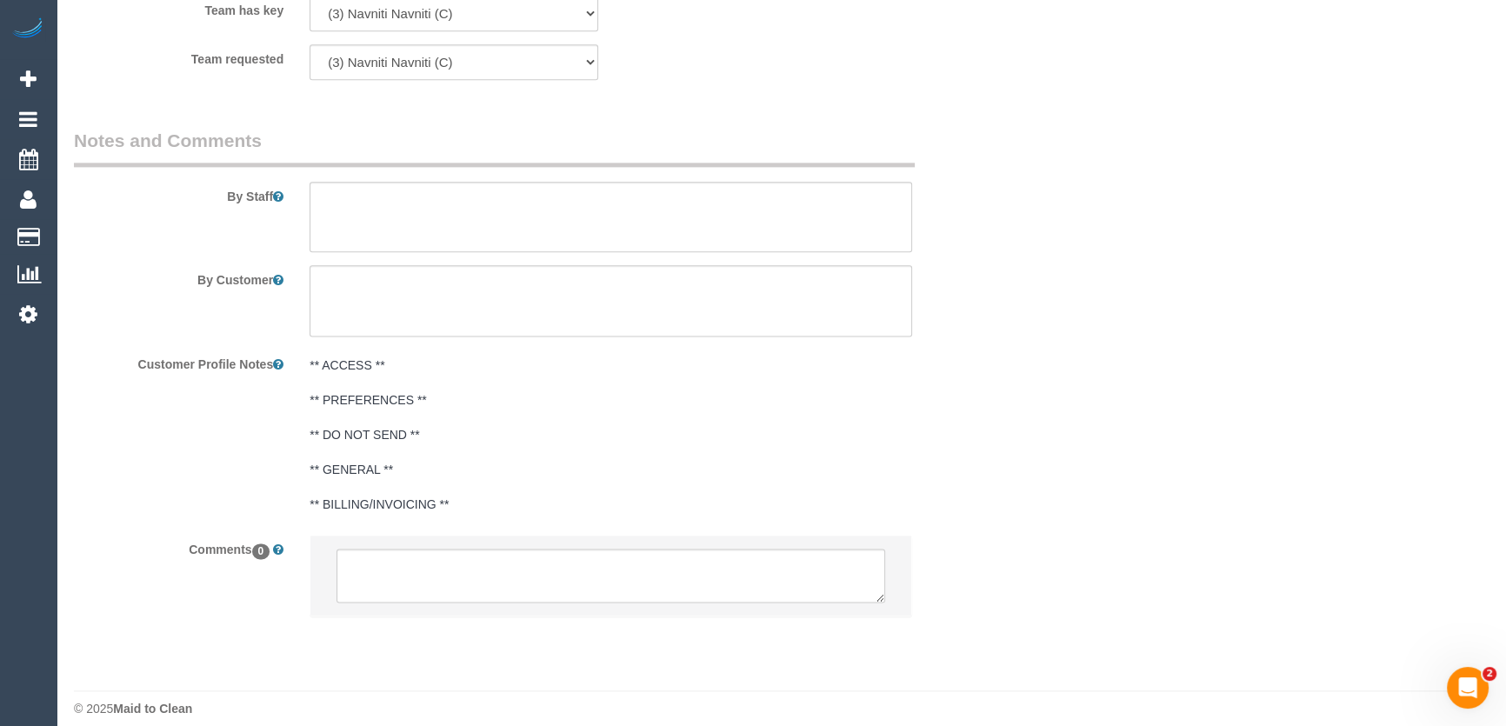
scroll to position [2809, 0]
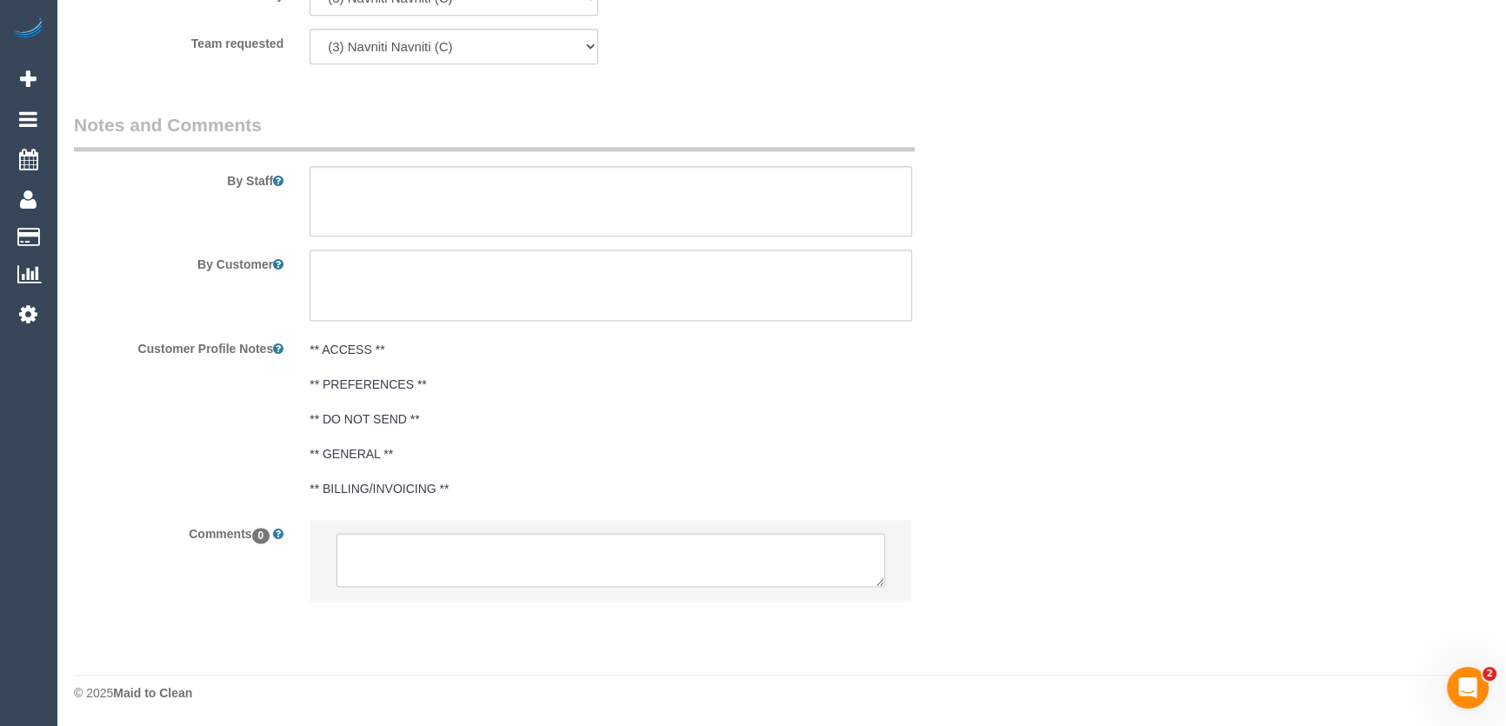
click at [484, 528] on li at bounding box center [610, 560] width 601 height 80
click at [455, 548] on textarea at bounding box center [611, 560] width 549 height 54
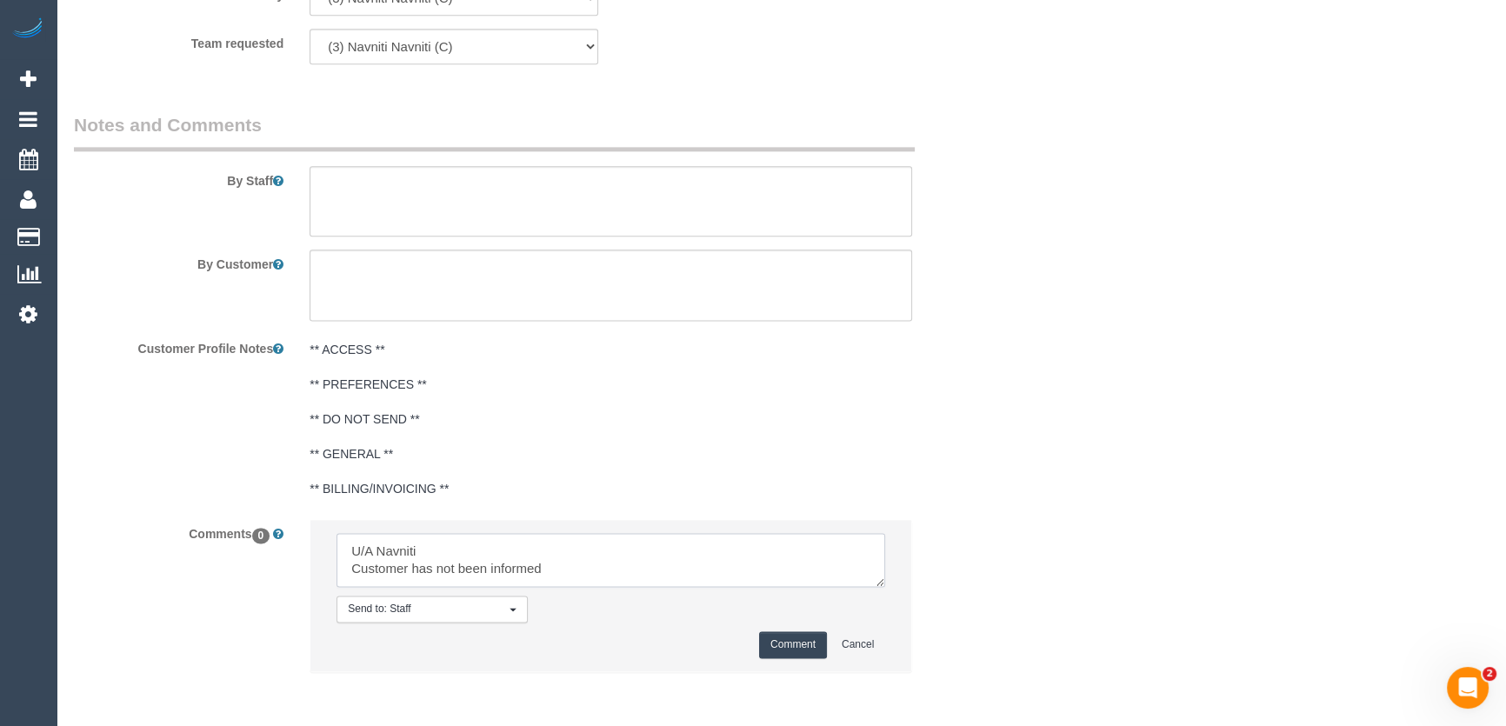
type textarea "U/A Navniti Customer has not been informed"
click at [777, 644] on button "Comment" at bounding box center [793, 644] width 68 height 27
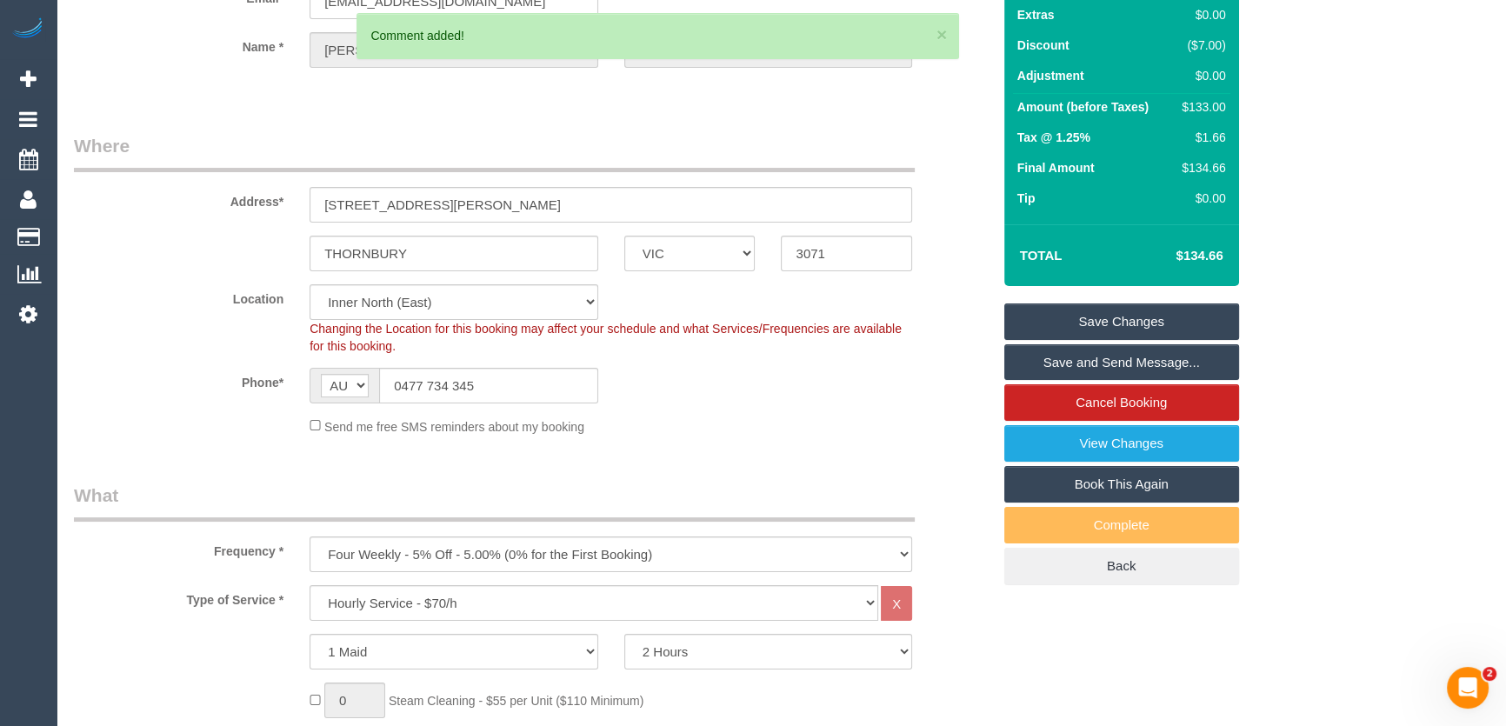
scroll to position [0, 0]
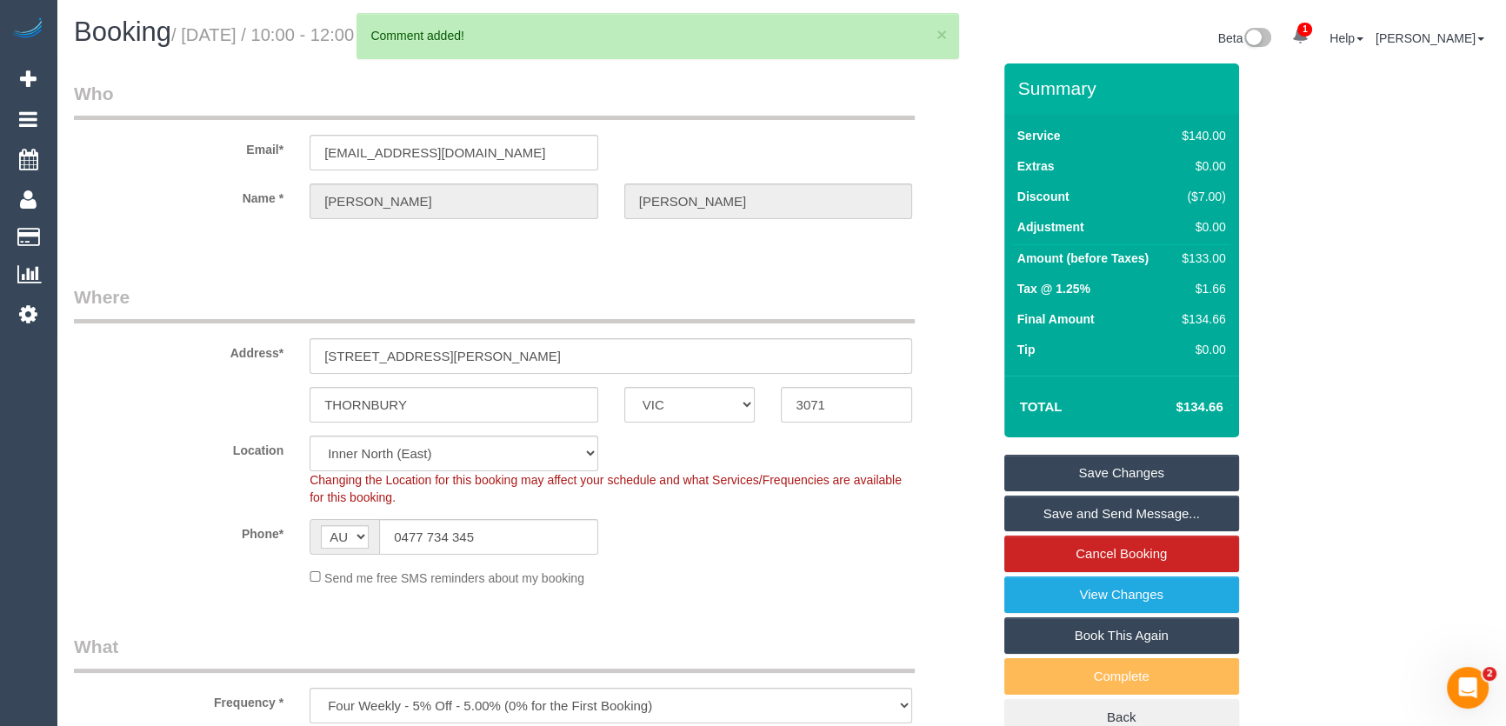
click at [1077, 464] on link "Save Changes" at bounding box center [1121, 473] width 235 height 37
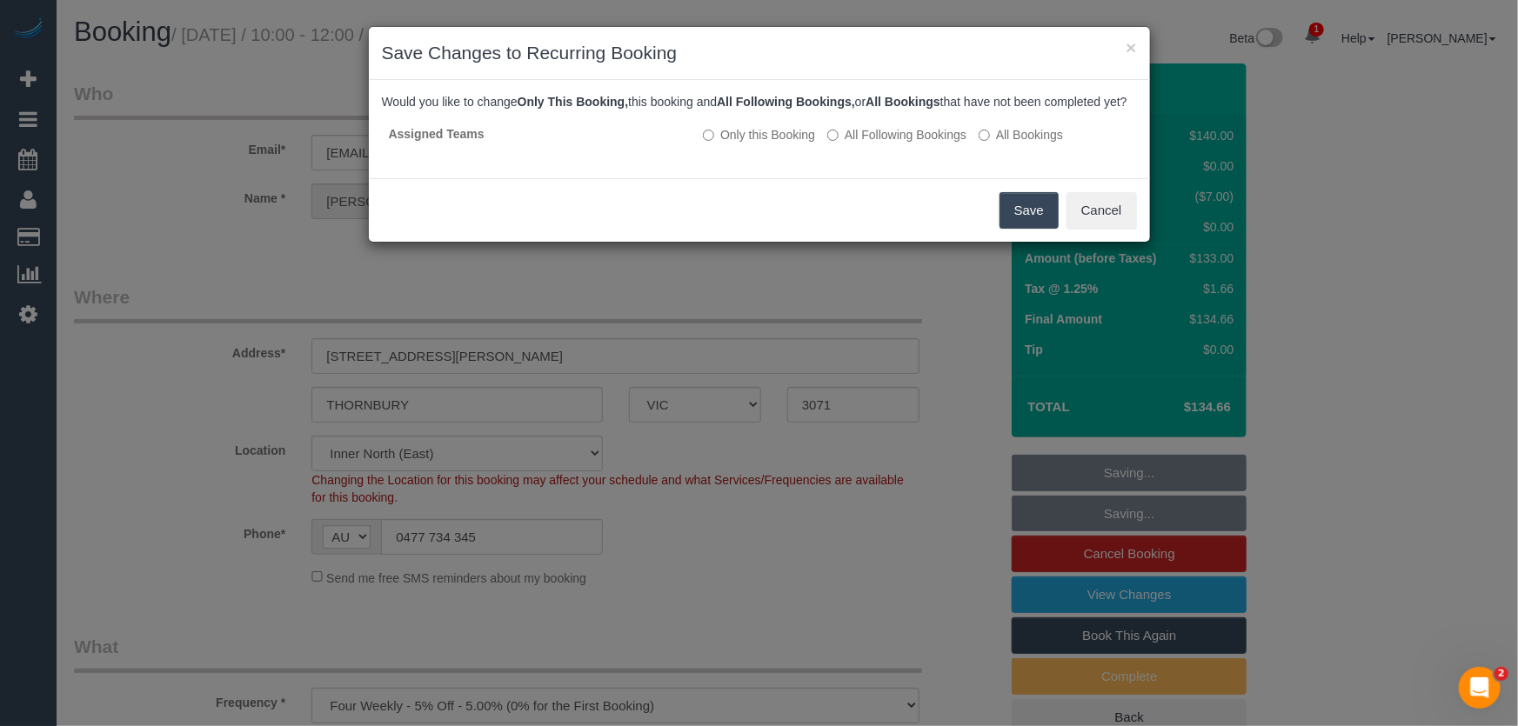
click at [1023, 227] on button "Save" at bounding box center [1028, 210] width 59 height 37
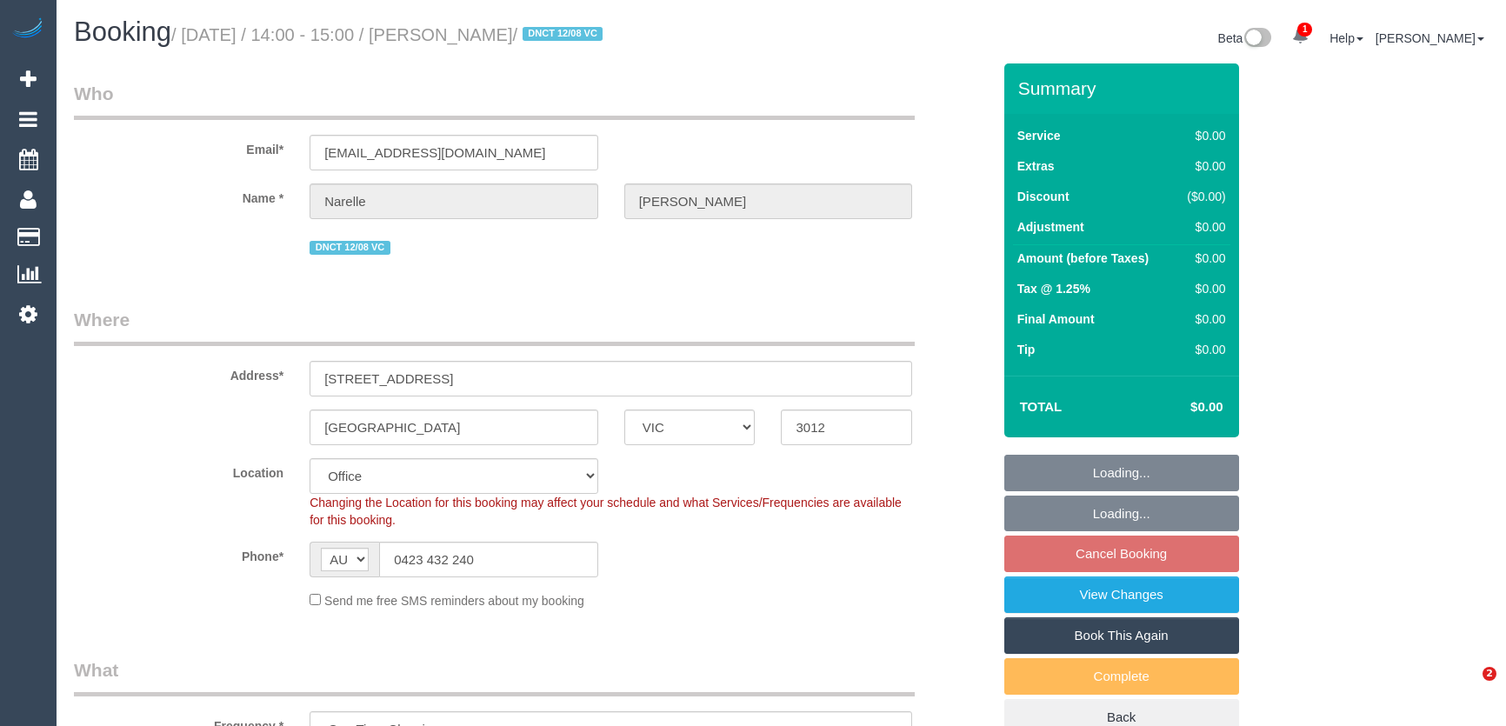
select select "VIC"
select select "string:stripe-pm_1RuXKF2GScqysDRVkRBcHjqx"
select select "number:28"
select select "number:14"
select select "number:19"
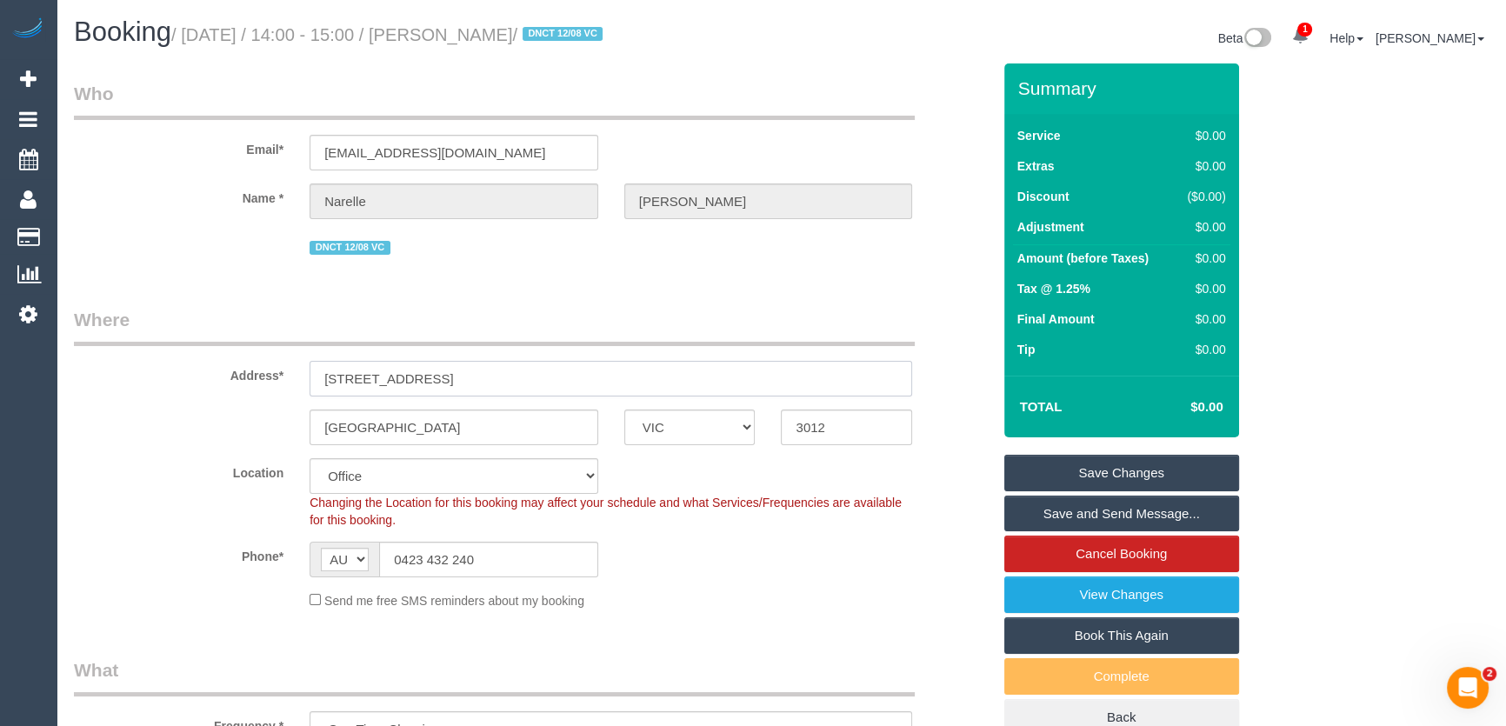
click at [906, 369] on input "42 Chirnside street" at bounding box center [611, 379] width 603 height 36
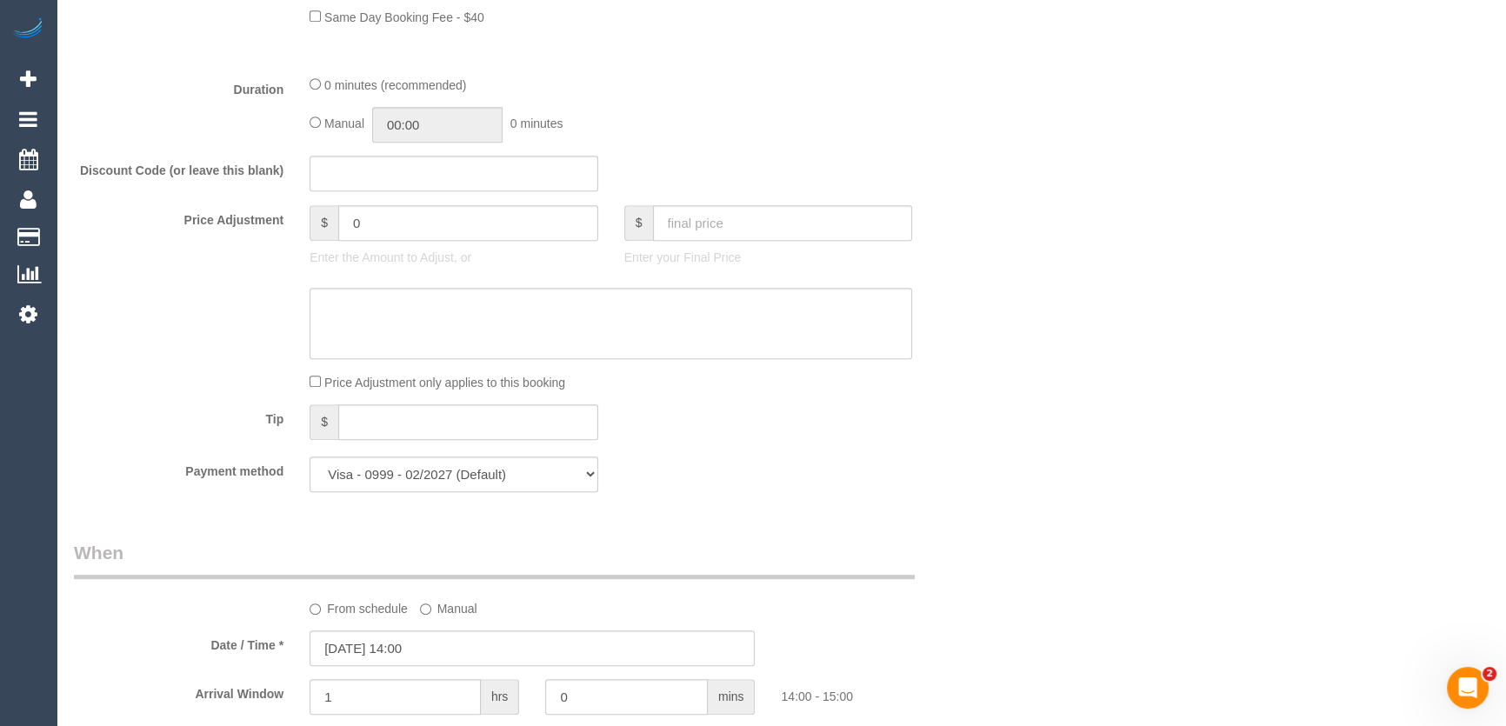
scroll to position [126, 0]
click at [454, 125] on input "00:00" at bounding box center [437, 125] width 130 height 36
click at [430, 257] on li "03:00" at bounding box center [418, 260] width 77 height 23
type input "03:00"
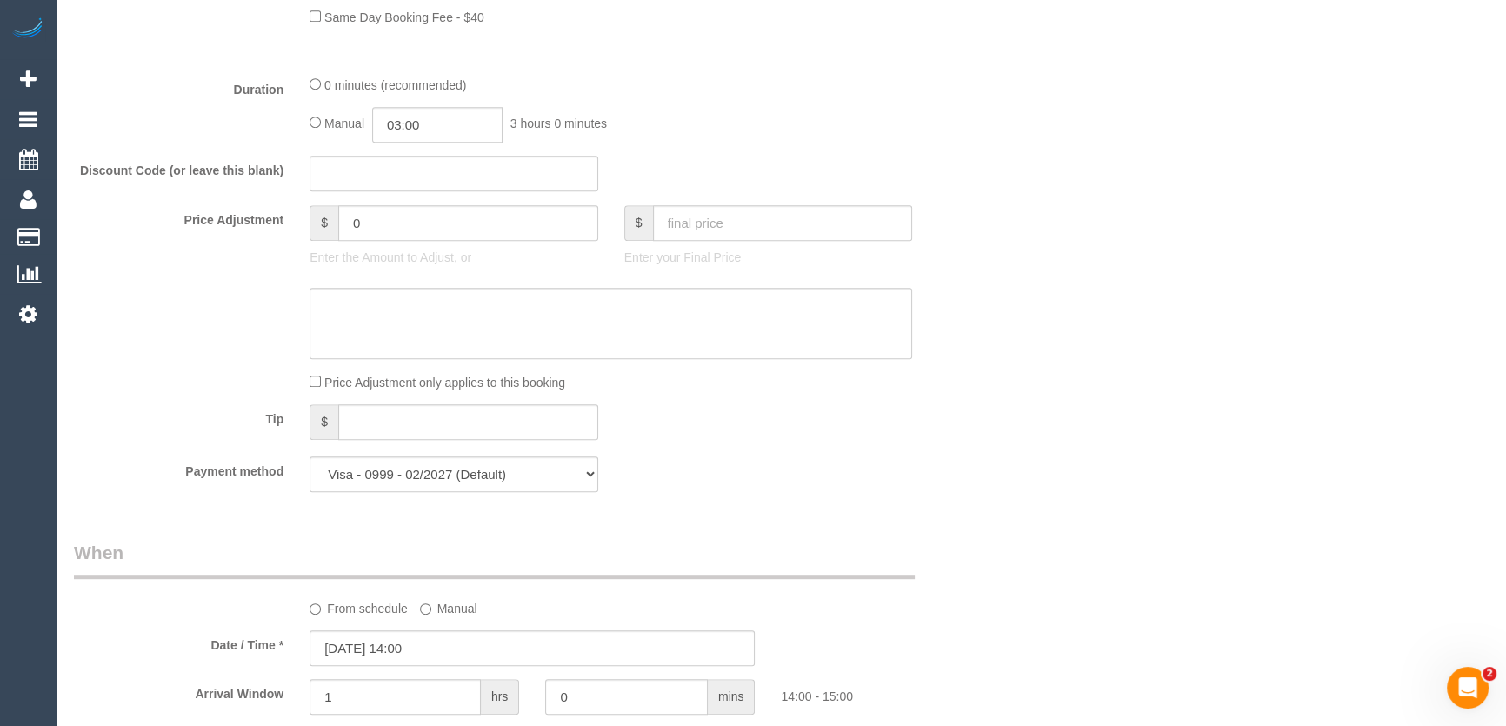
click at [929, 385] on div "Price Adjustment only applies to this booking" at bounding box center [533, 381] width 944 height 19
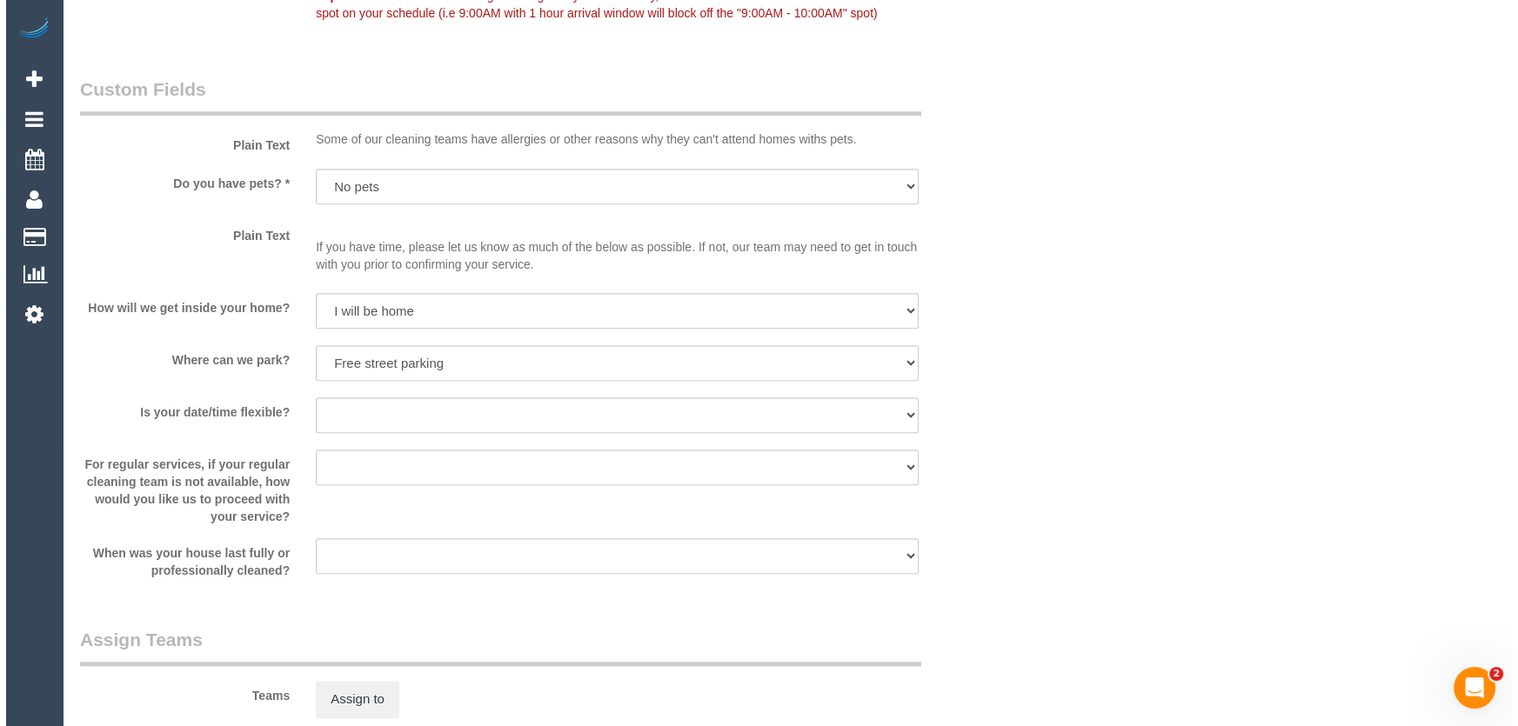
scroll to position [1976, 0]
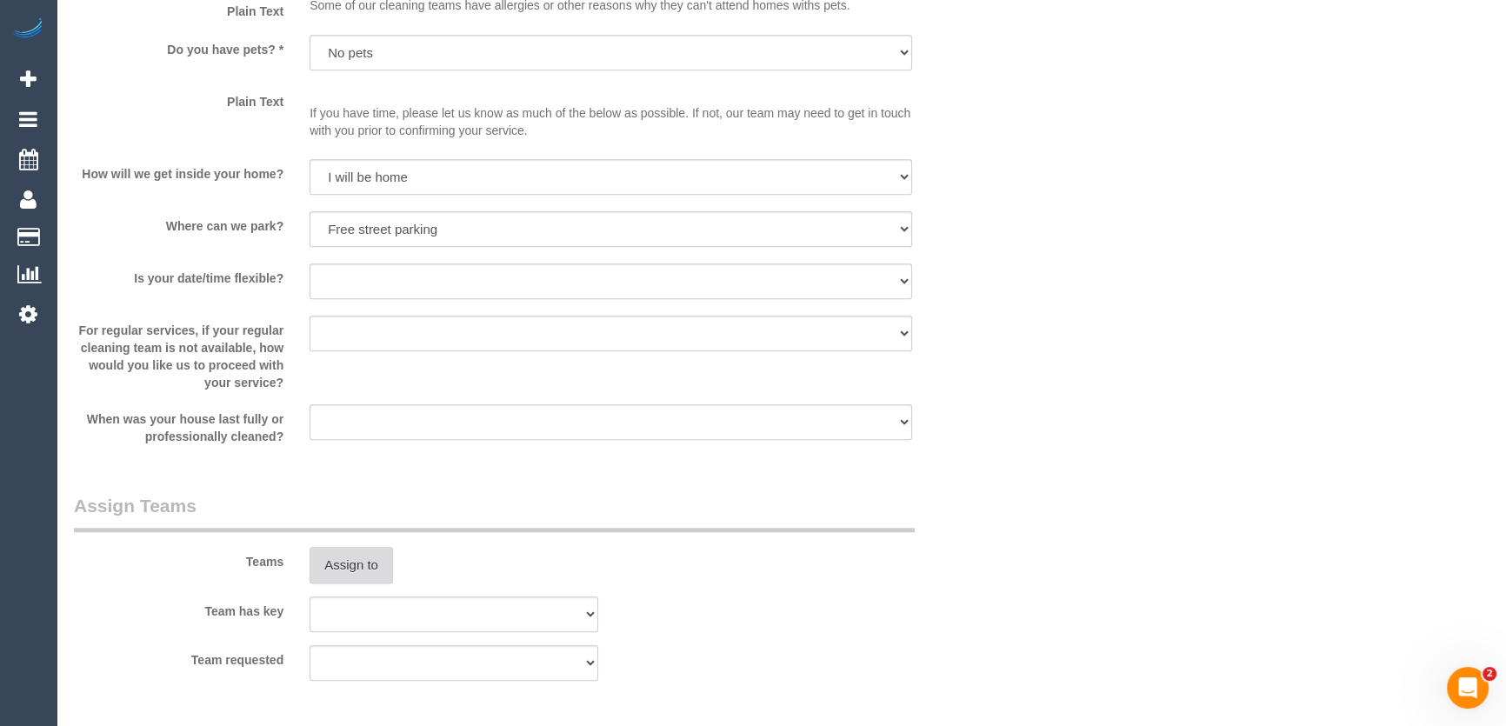
click at [369, 563] on button "Assign to" at bounding box center [351, 565] width 83 height 37
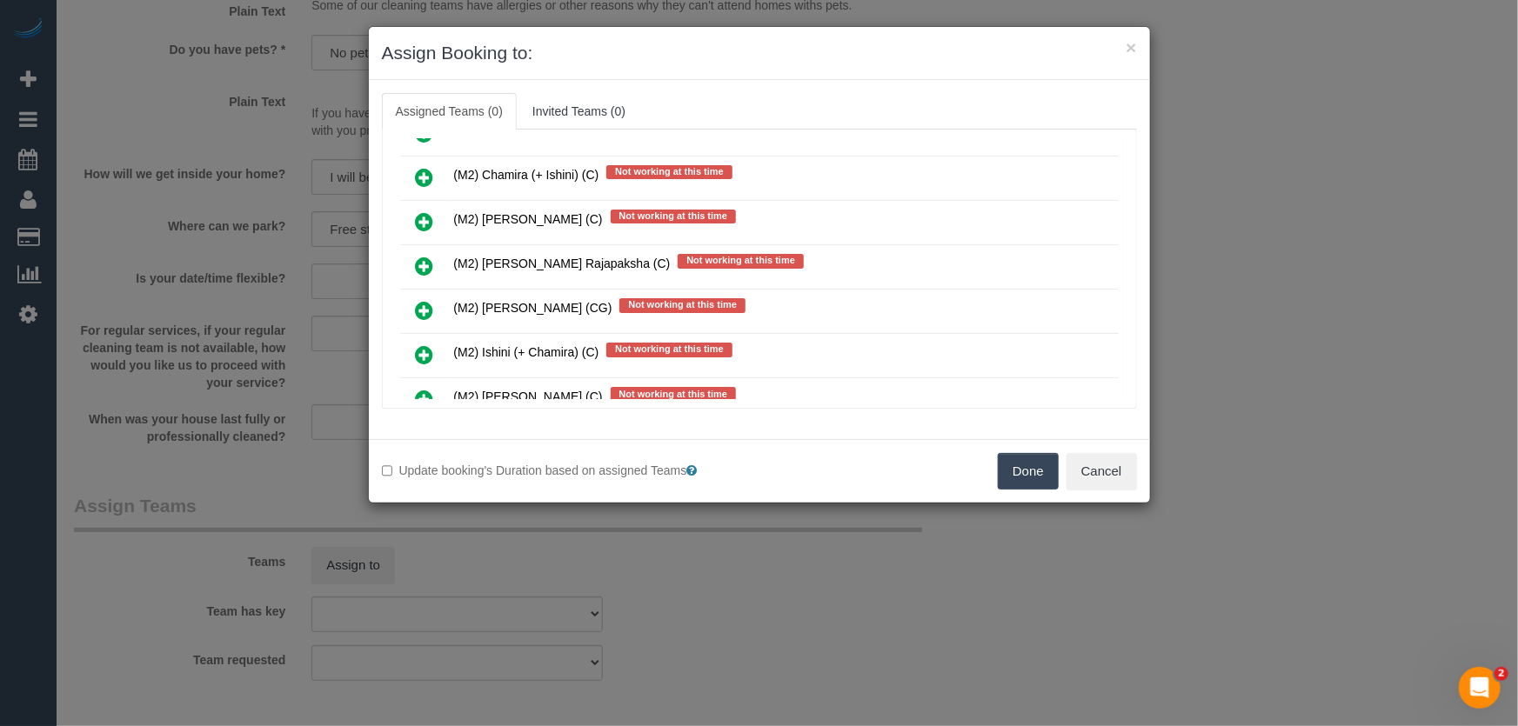
scroll to position [8322, 0]
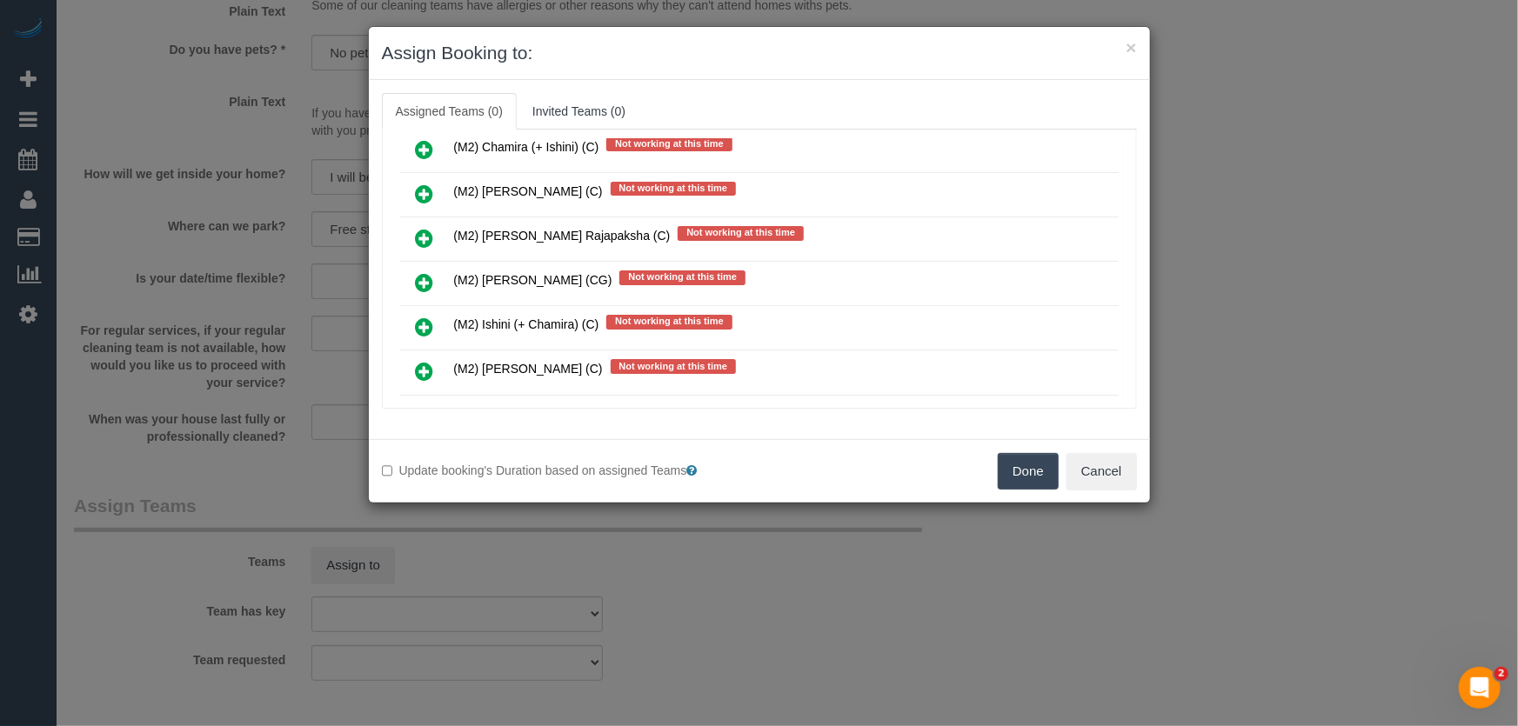
click at [422, 361] on icon at bounding box center [425, 371] width 18 height 21
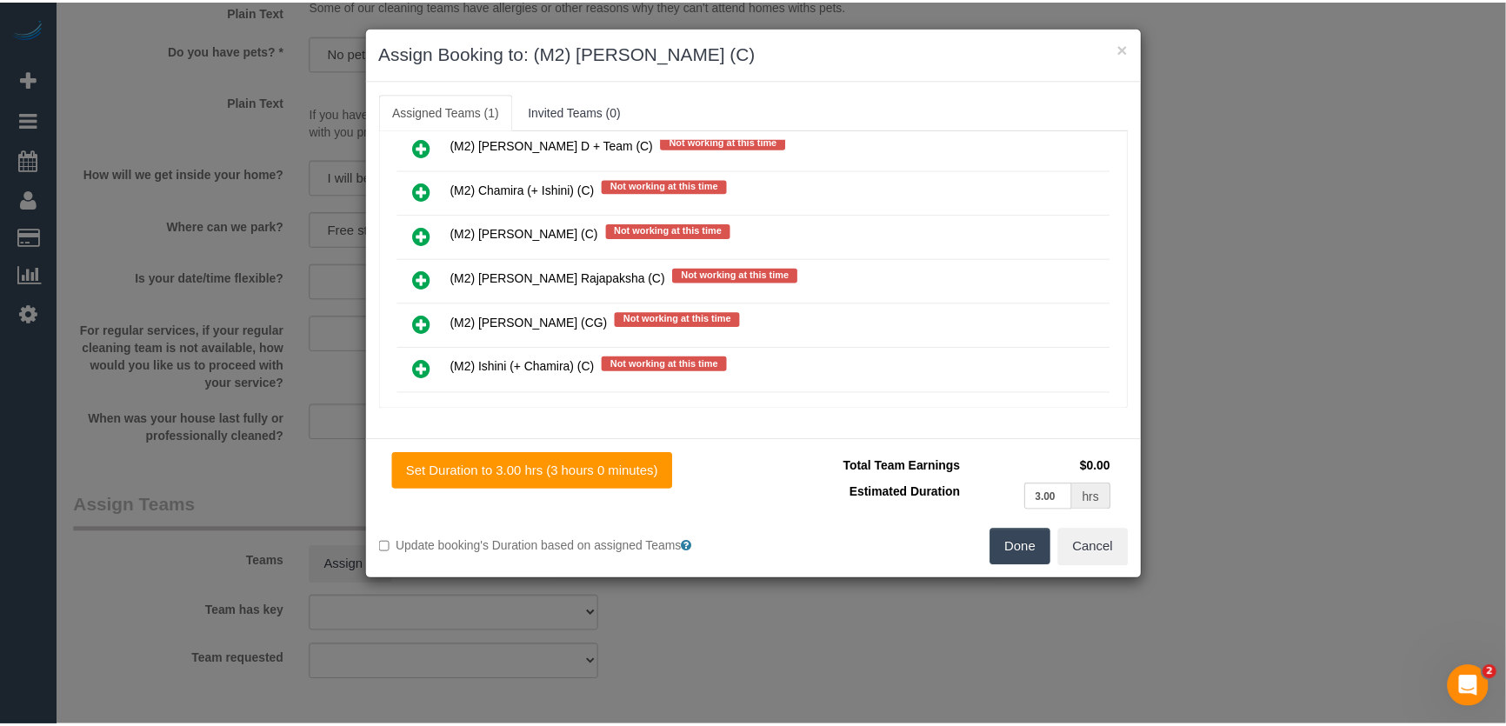
scroll to position [8363, 0]
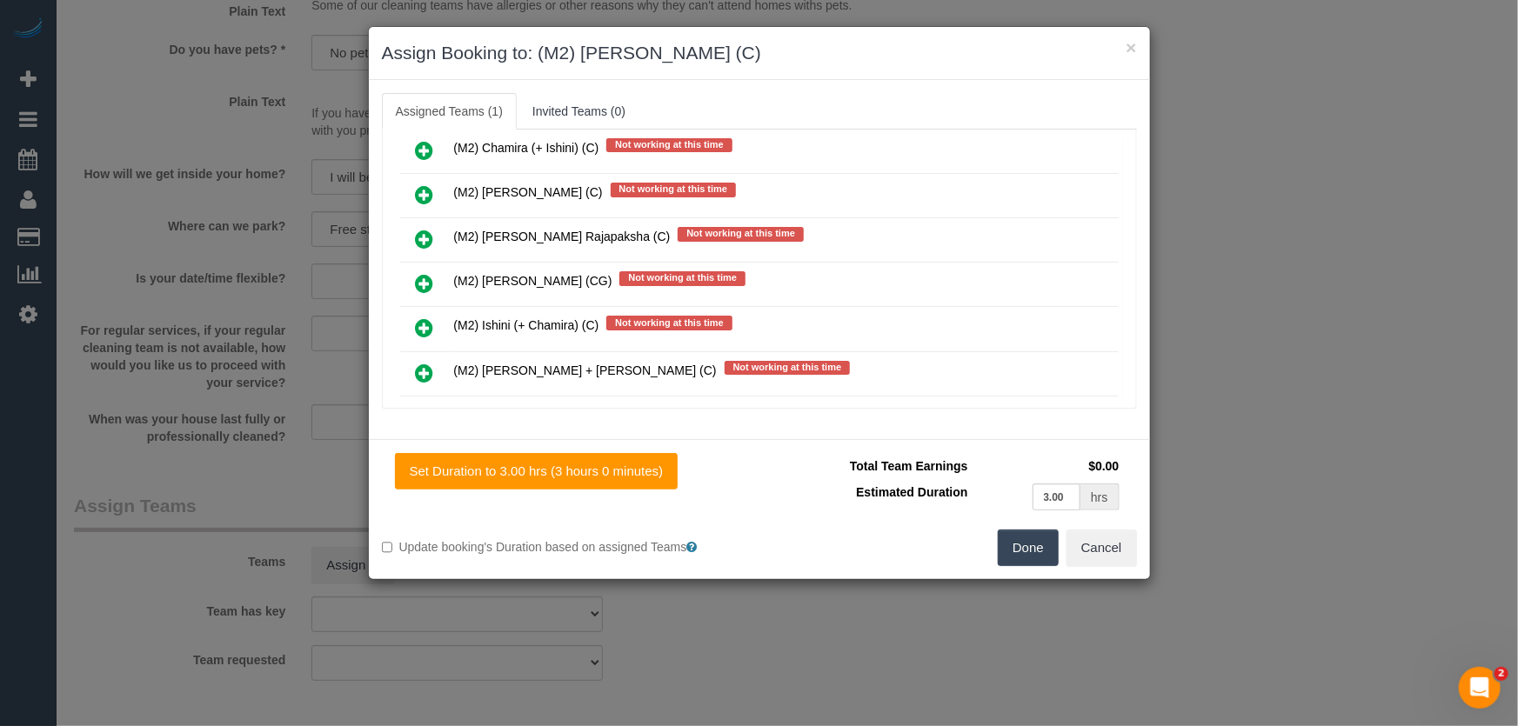
click at [1035, 554] on button "Done" at bounding box center [1027, 548] width 61 height 37
click at [1035, 554] on div "Done Cancel" at bounding box center [954, 548] width 390 height 37
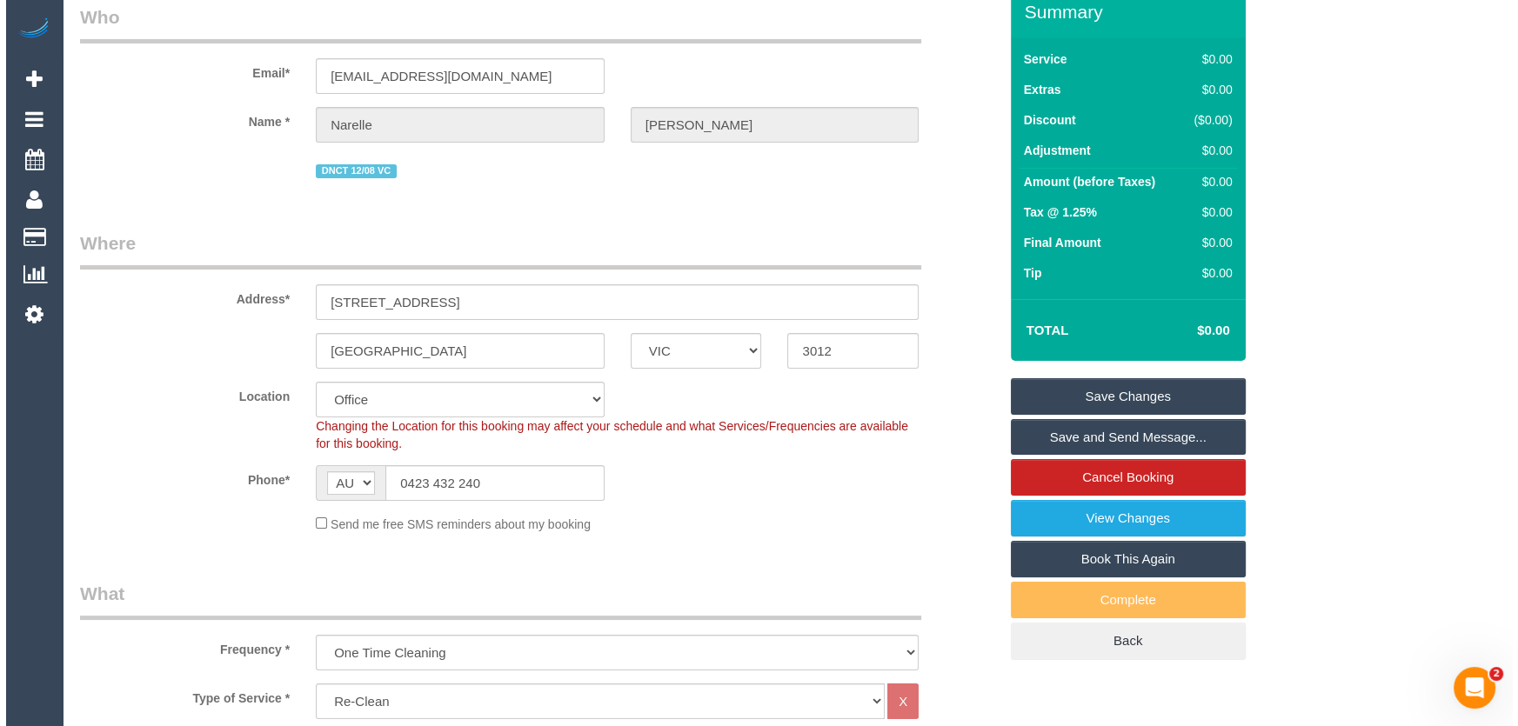
scroll to position [0, 0]
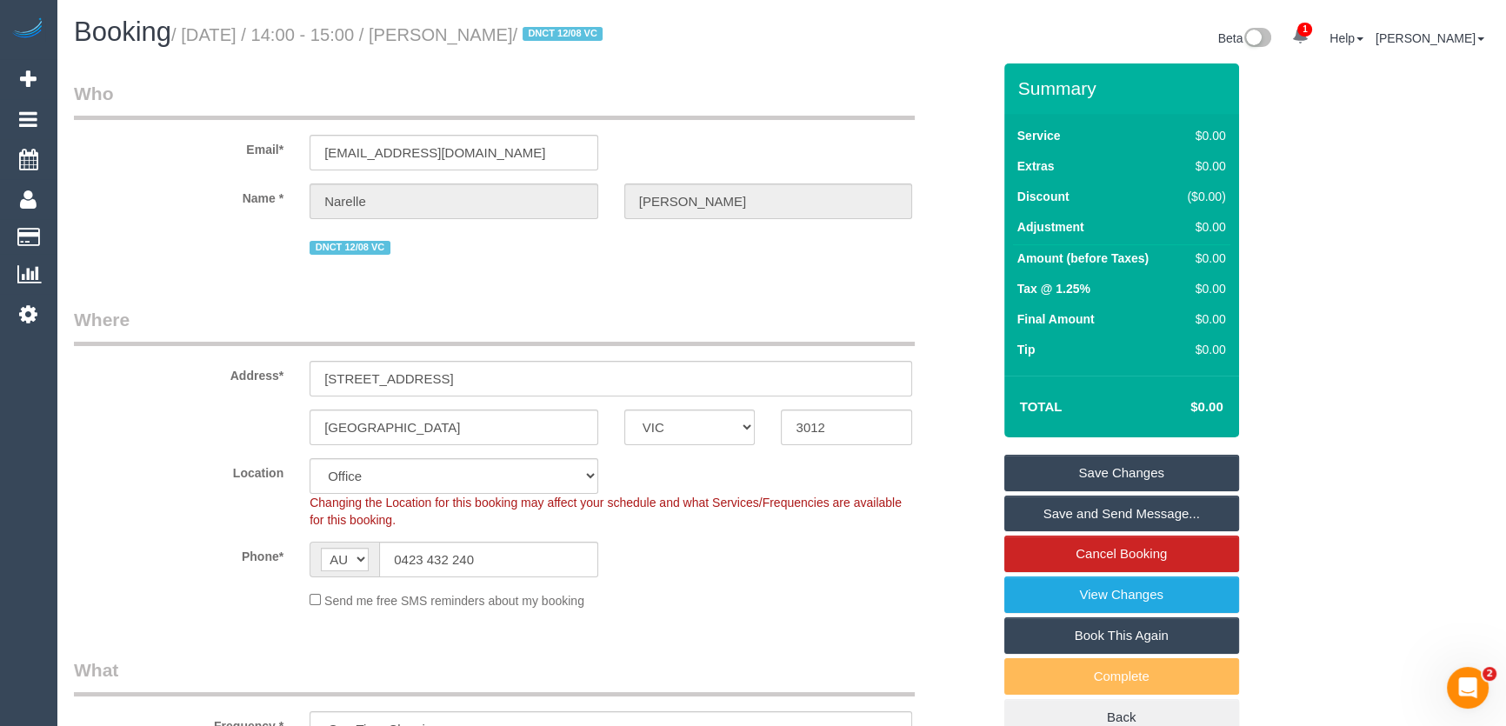
click at [475, 34] on small "/ August 15, 2025 / 14:00 - 15:00 / Narelle Parris / DNCT 12/08 VC" at bounding box center [389, 34] width 437 height 19
click at [475, 35] on small "/ August 15, 2025 / 14:00 - 15:00 / Narelle Parris / DNCT 12/08 VC" at bounding box center [389, 34] width 437 height 19
copy small "Narelle Parris"
click at [1109, 468] on link "Save Changes" at bounding box center [1121, 473] width 235 height 37
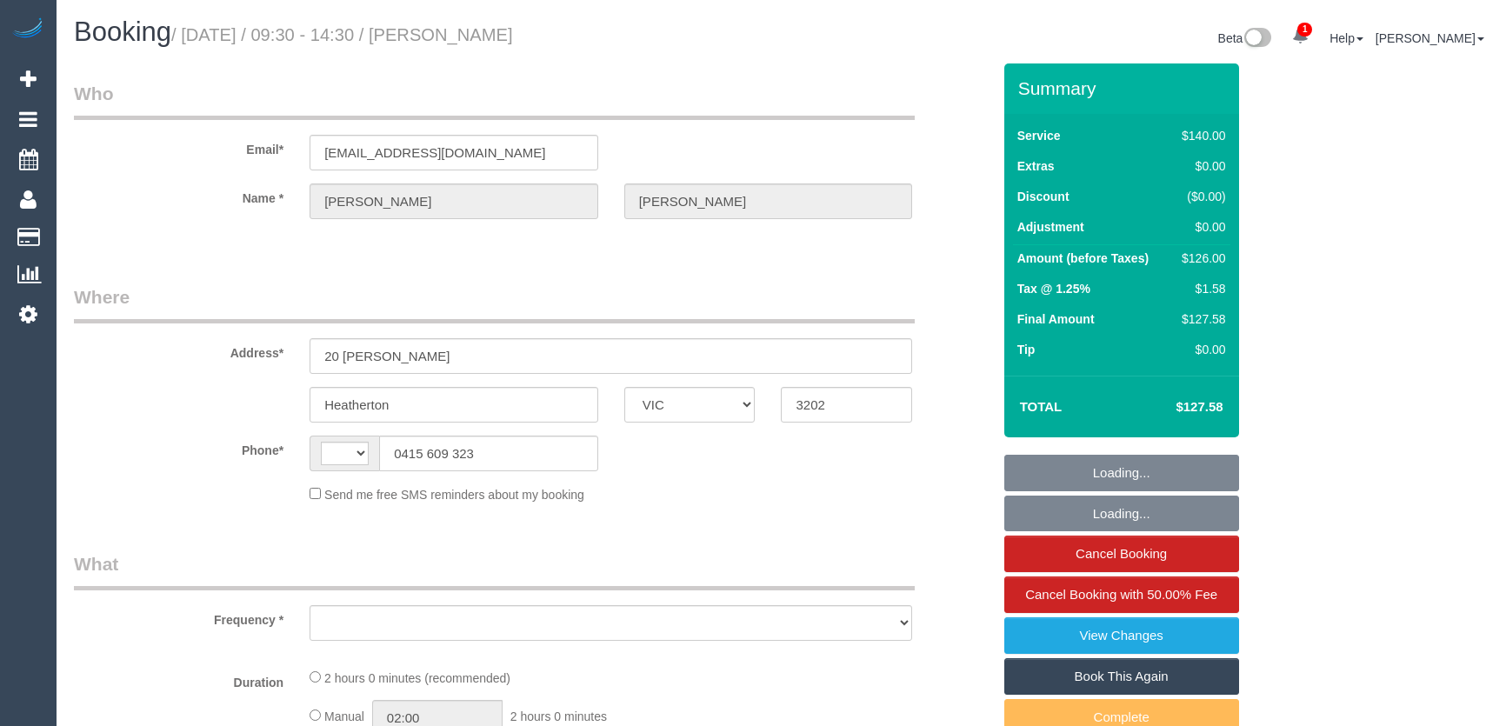
select select "VIC"
select select "string:stripe-pm_1Nzt8y2GScqysDRVew16rc4Z"
select select "number:28"
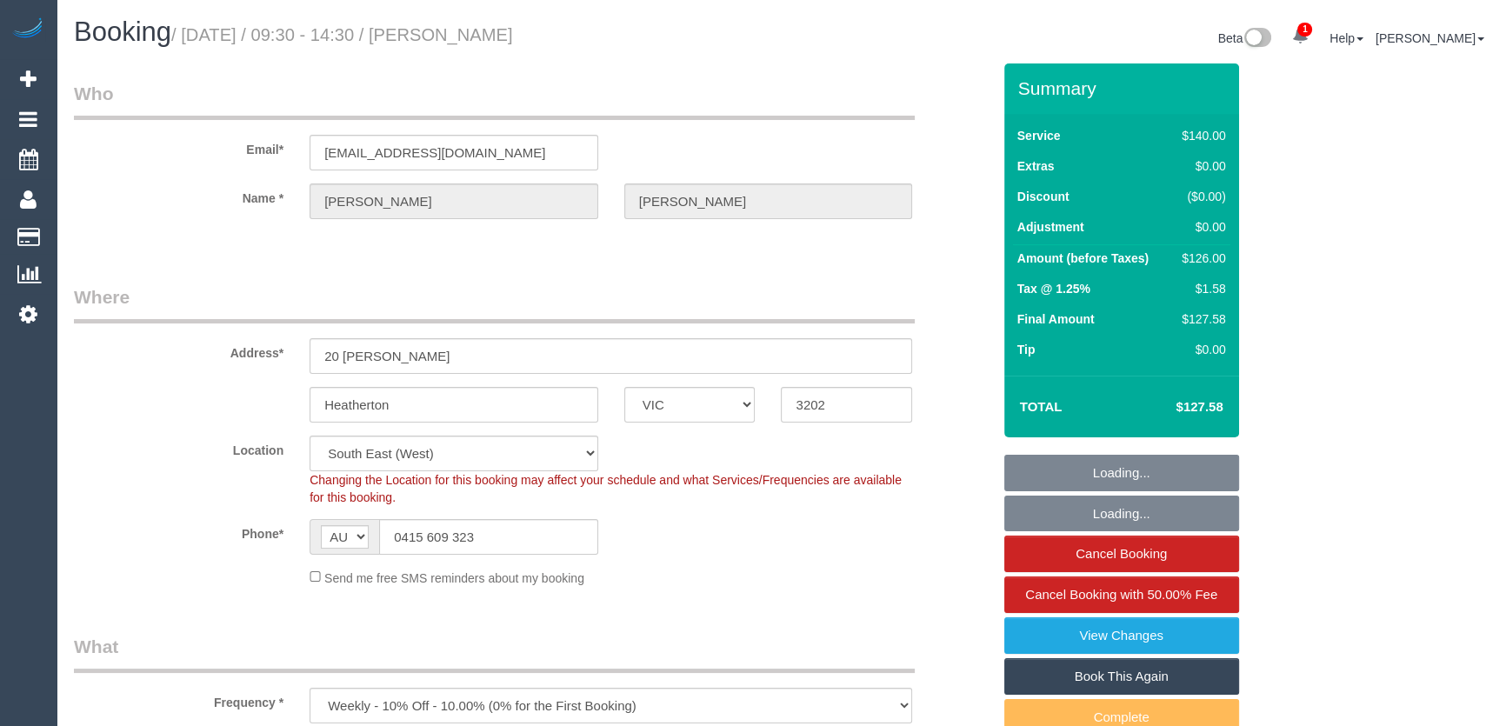
select select "string:AU"
select select "object:1401"
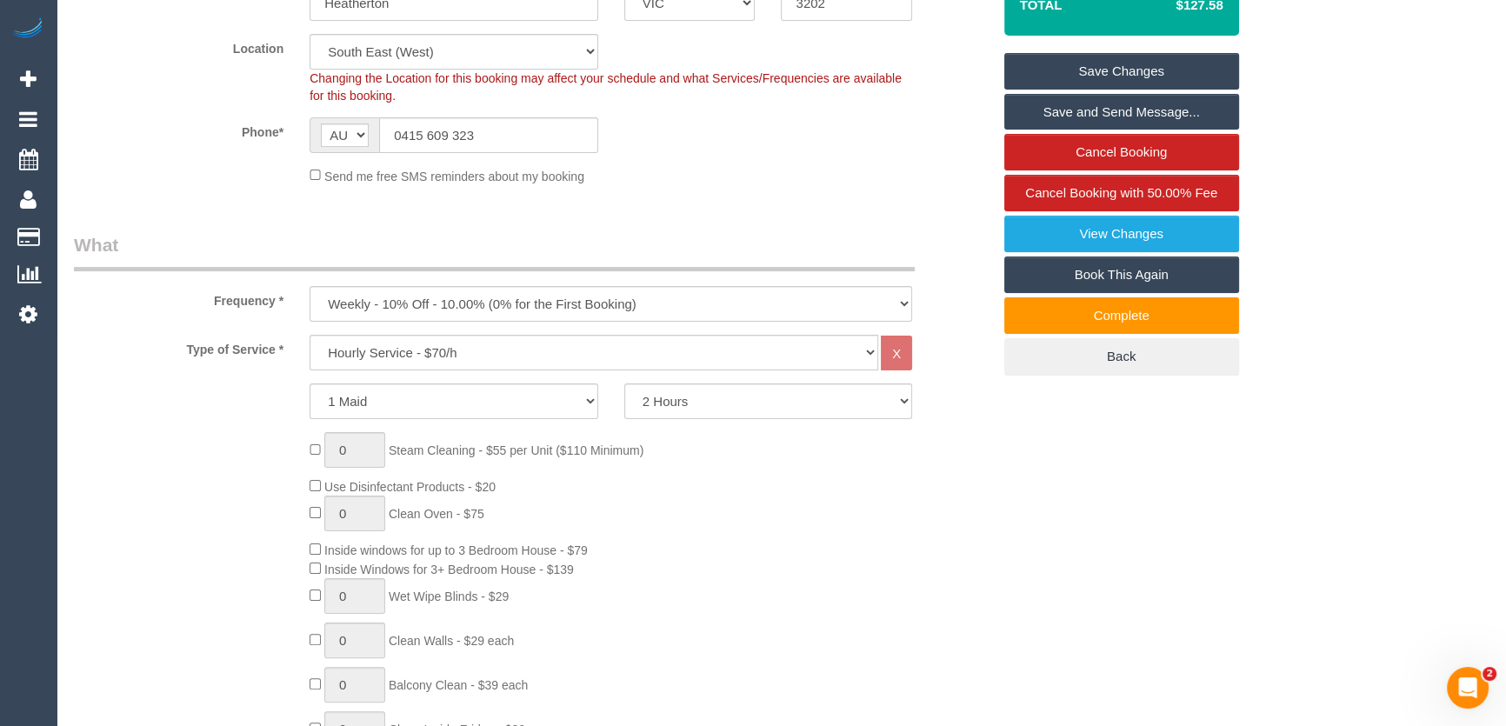
scroll to position [157, 0]
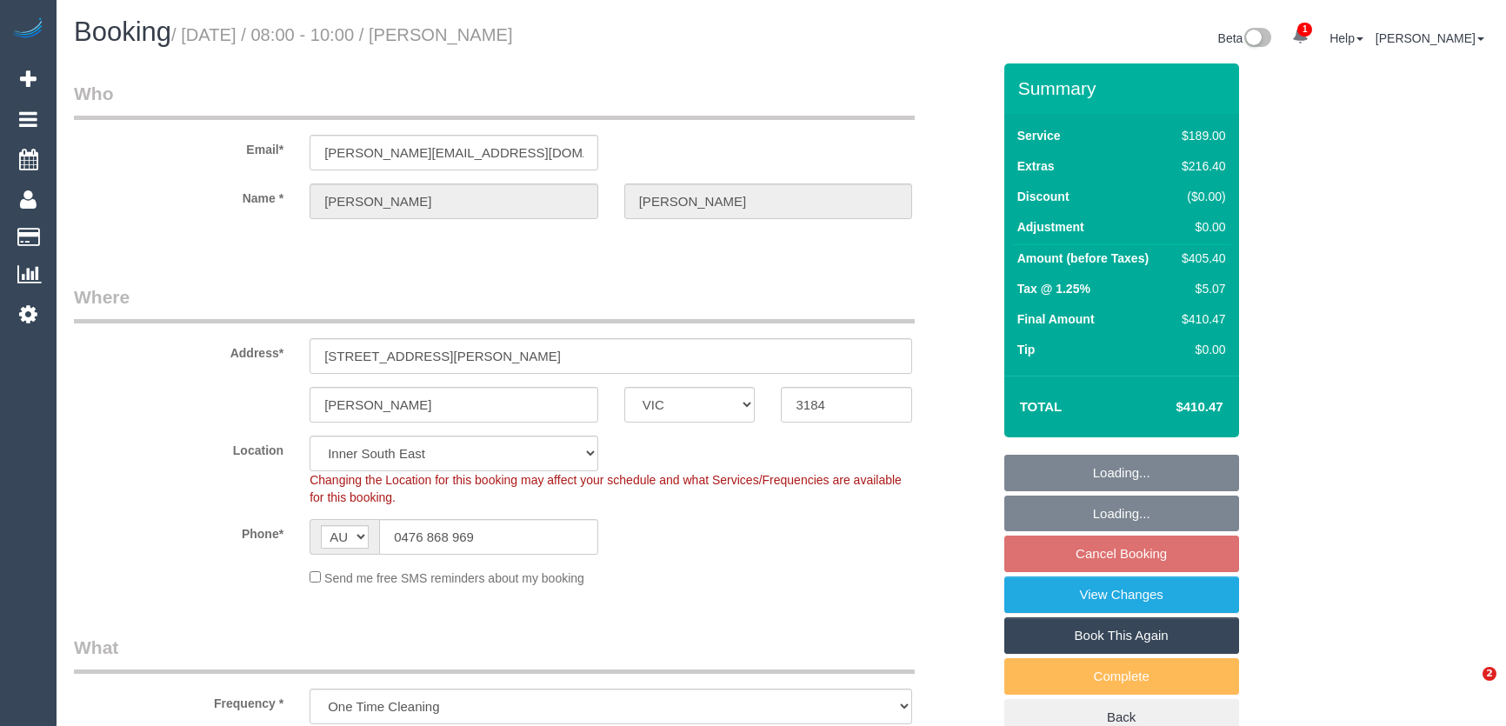
select select "VIC"
select select "spot2"
select select "number:27"
select select "number:15"
select select "number:19"
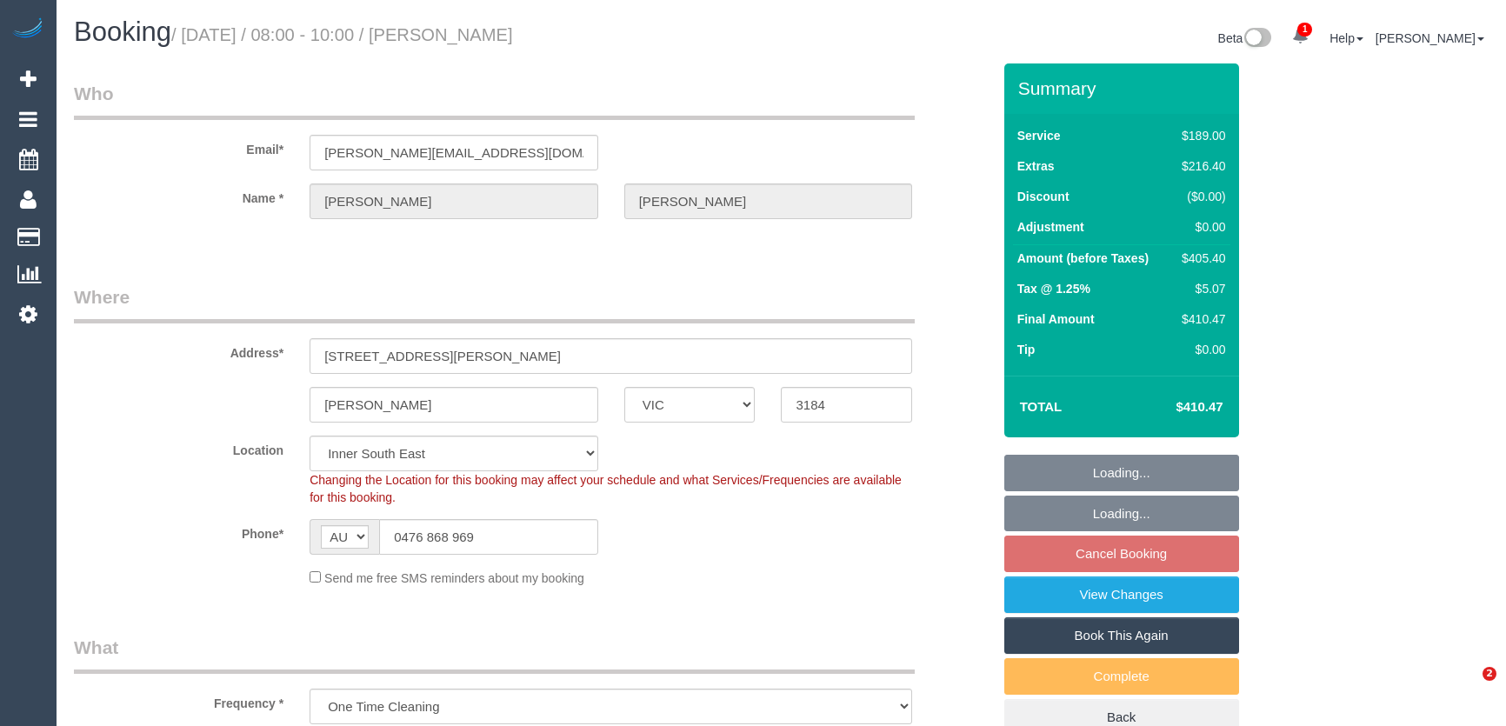
select select "number:24"
select select "number:33"
select select "number:13"
select select "object:1354"
select select
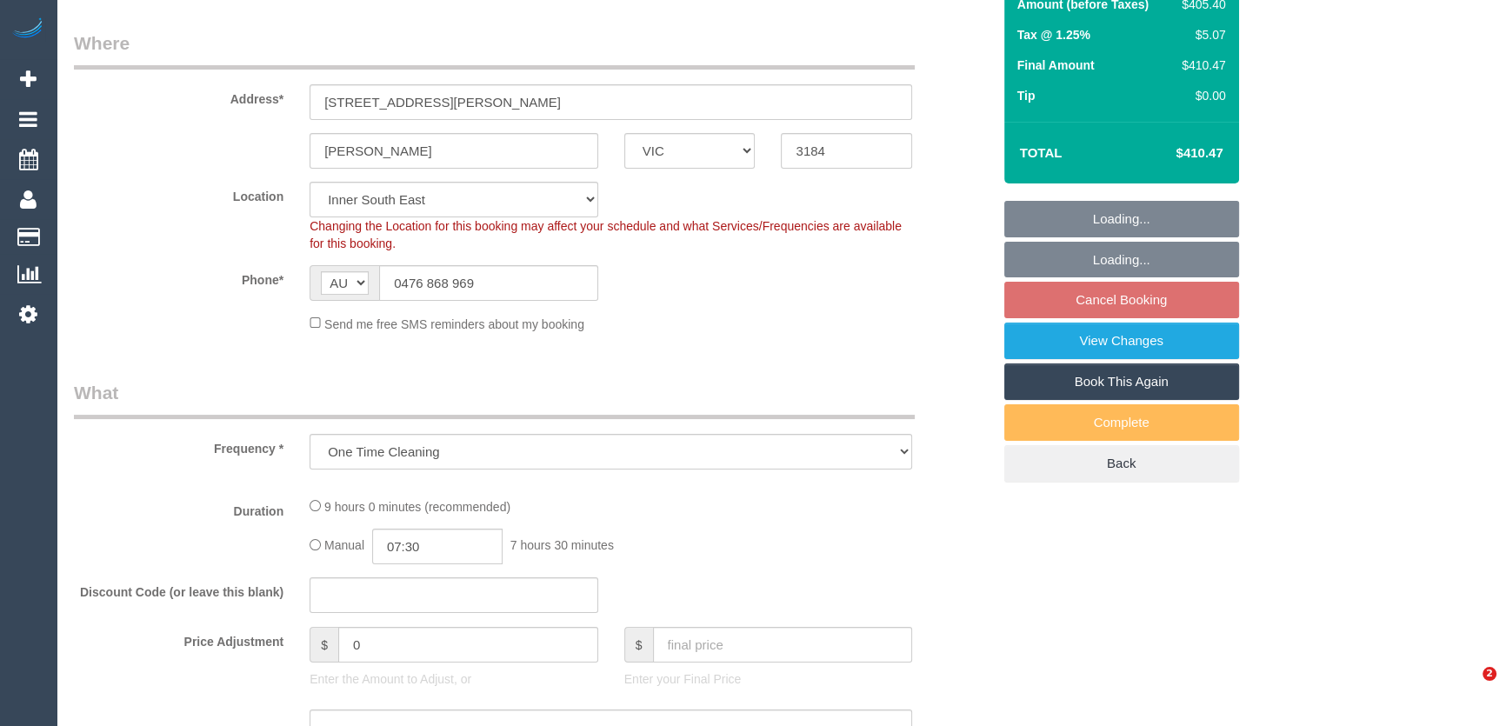
select select "string:stripe-pm_1RusGD2GScqysDRV8ZfL5r5Y"
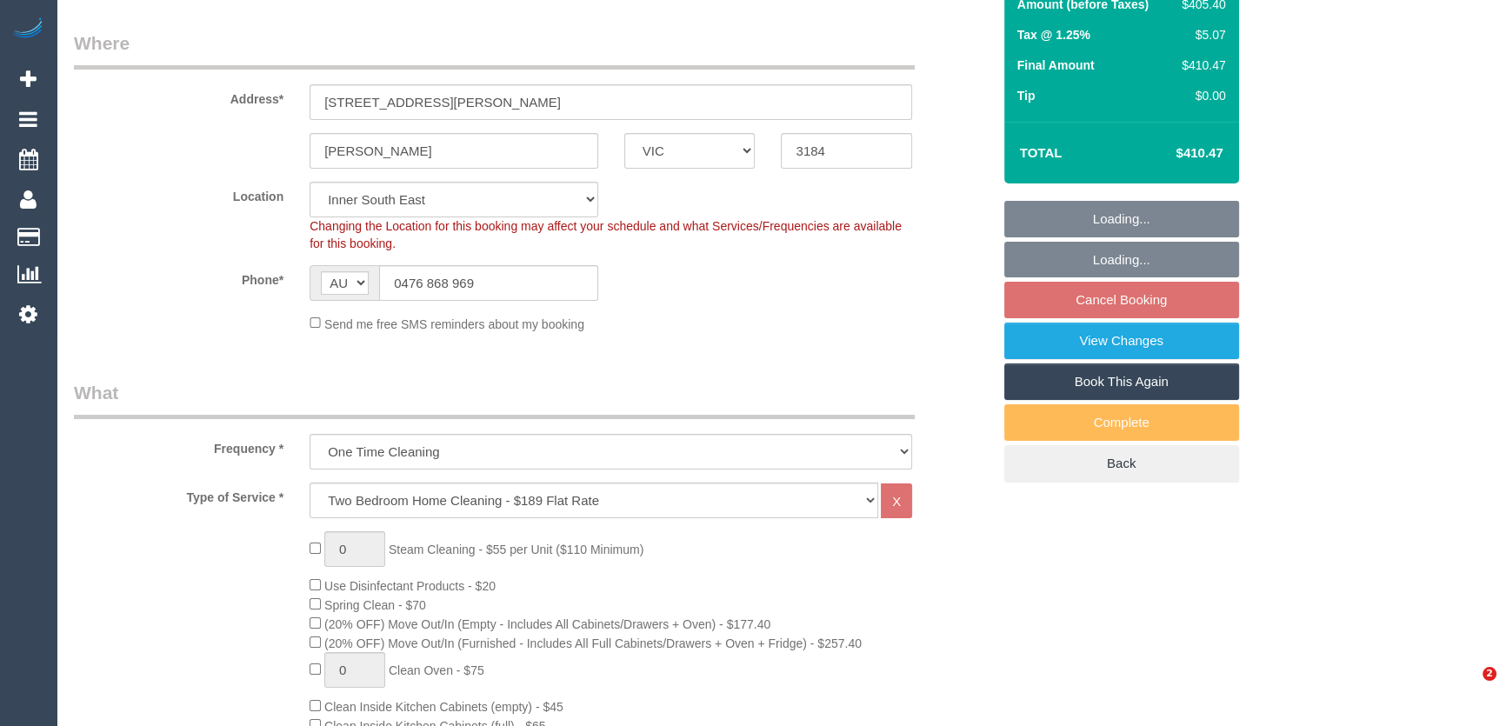
select select "spot19"
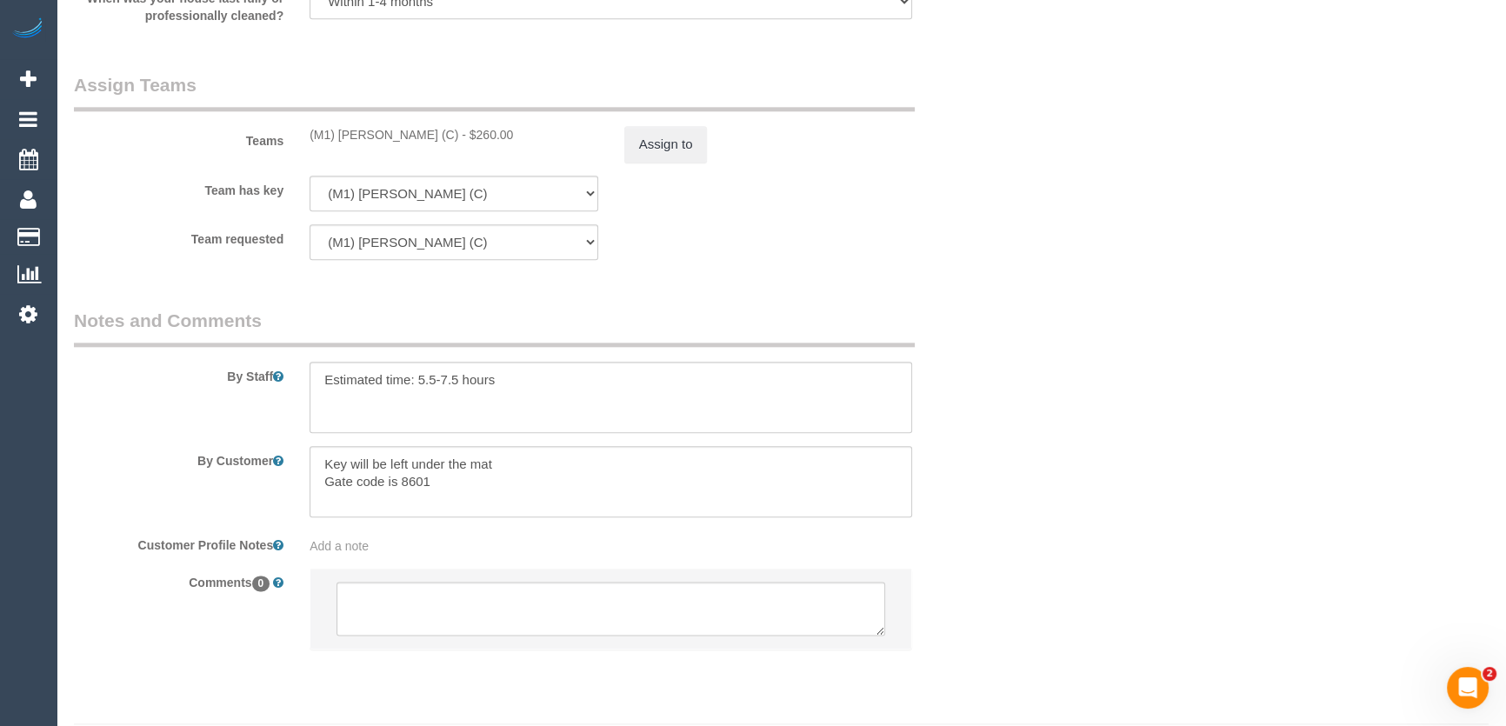
scroll to position [2614, 0]
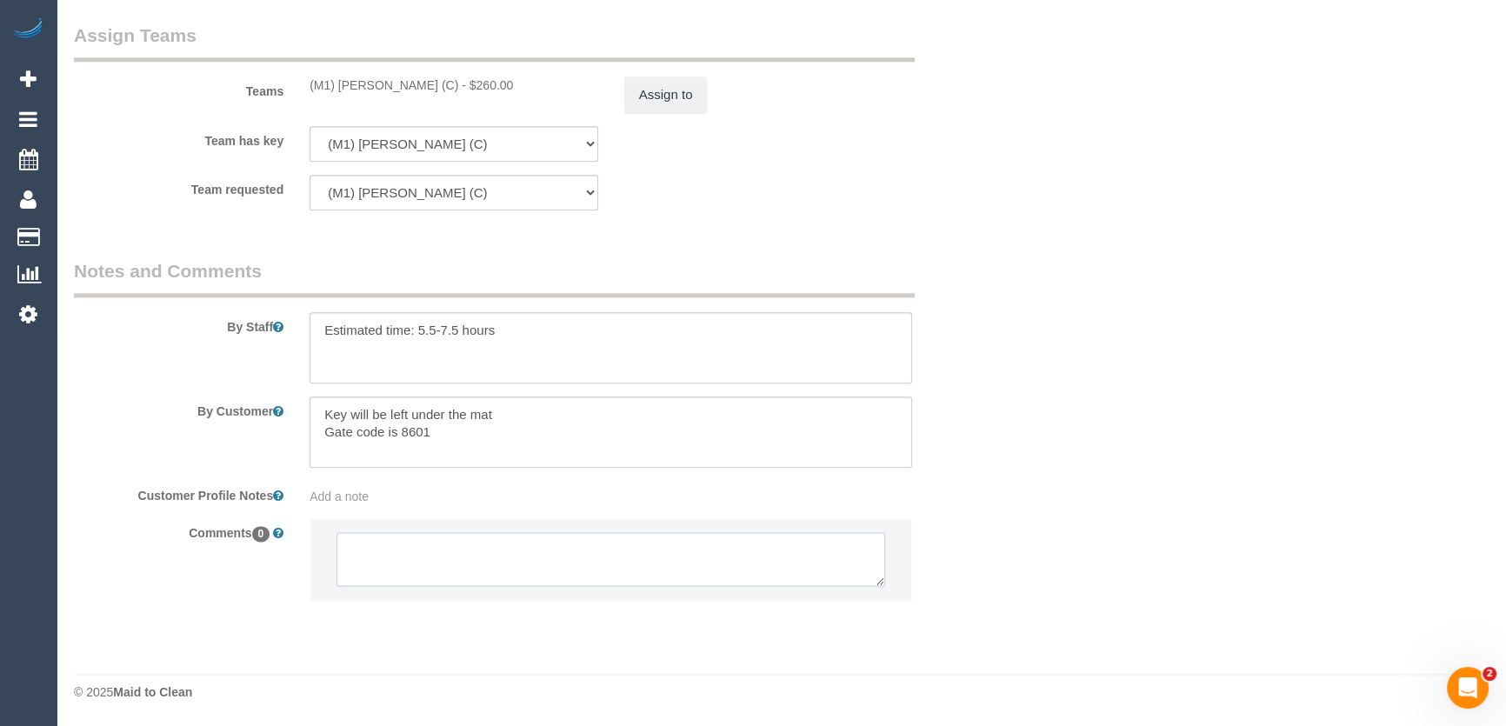
click at [457, 550] on textarea at bounding box center [611, 559] width 549 height 54
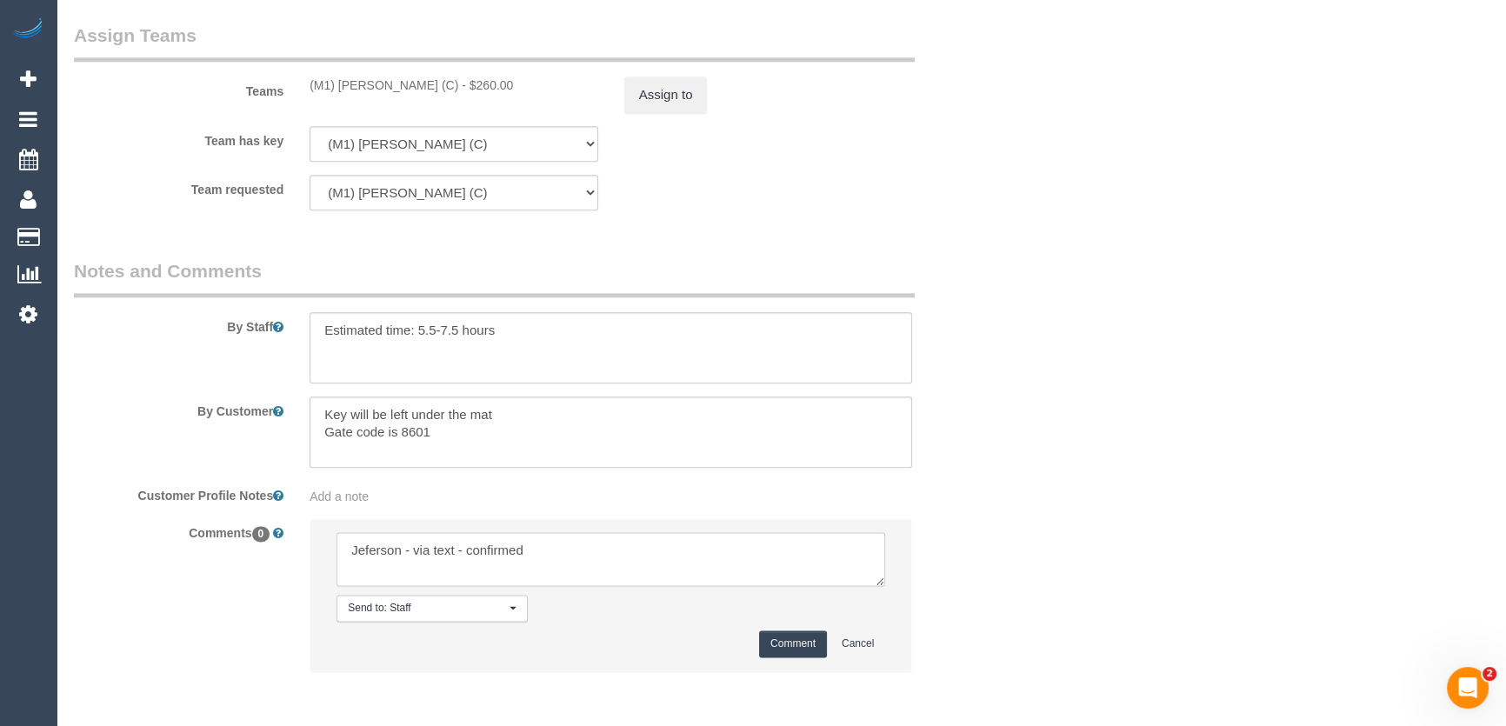
type textarea "Jeferson - via text - confirmed"
click at [784, 649] on button "Comment" at bounding box center [793, 643] width 68 height 27
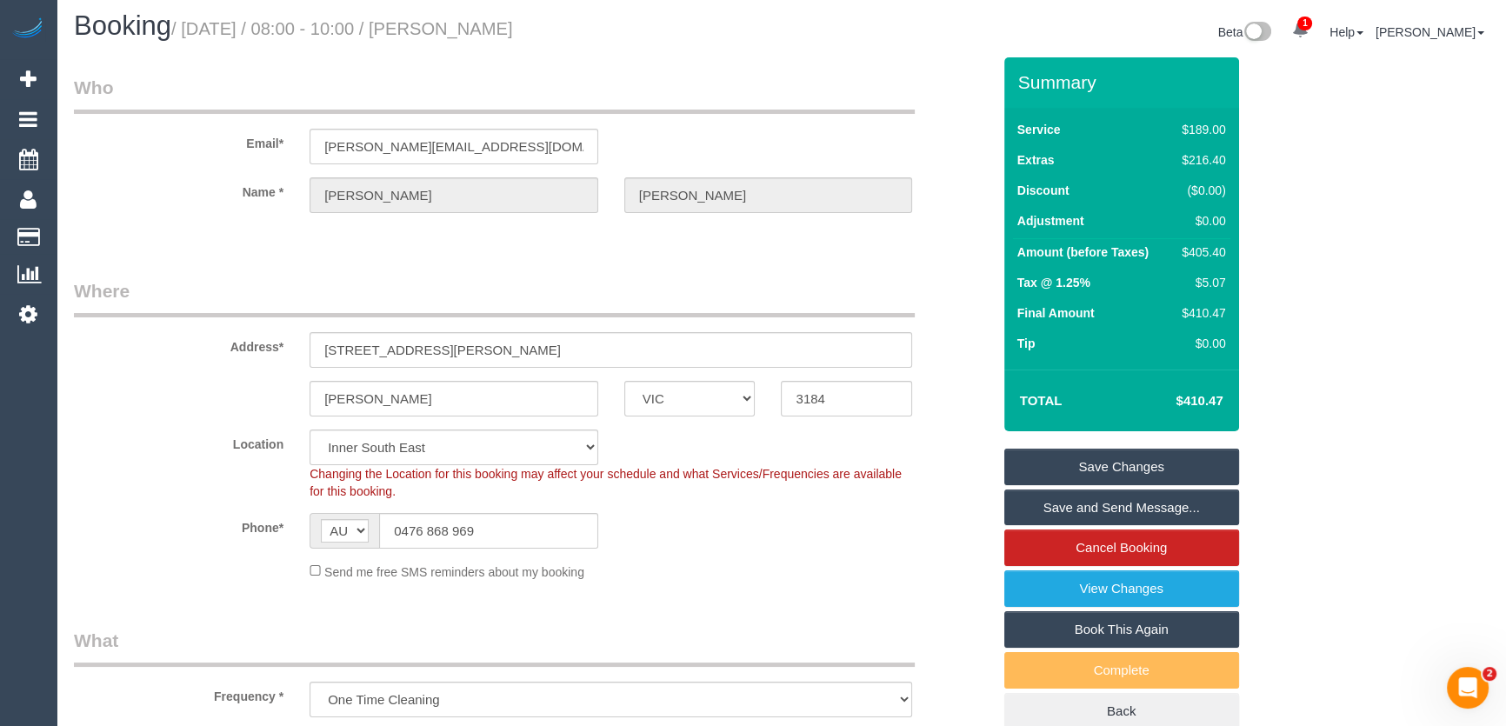
scroll to position [0, 0]
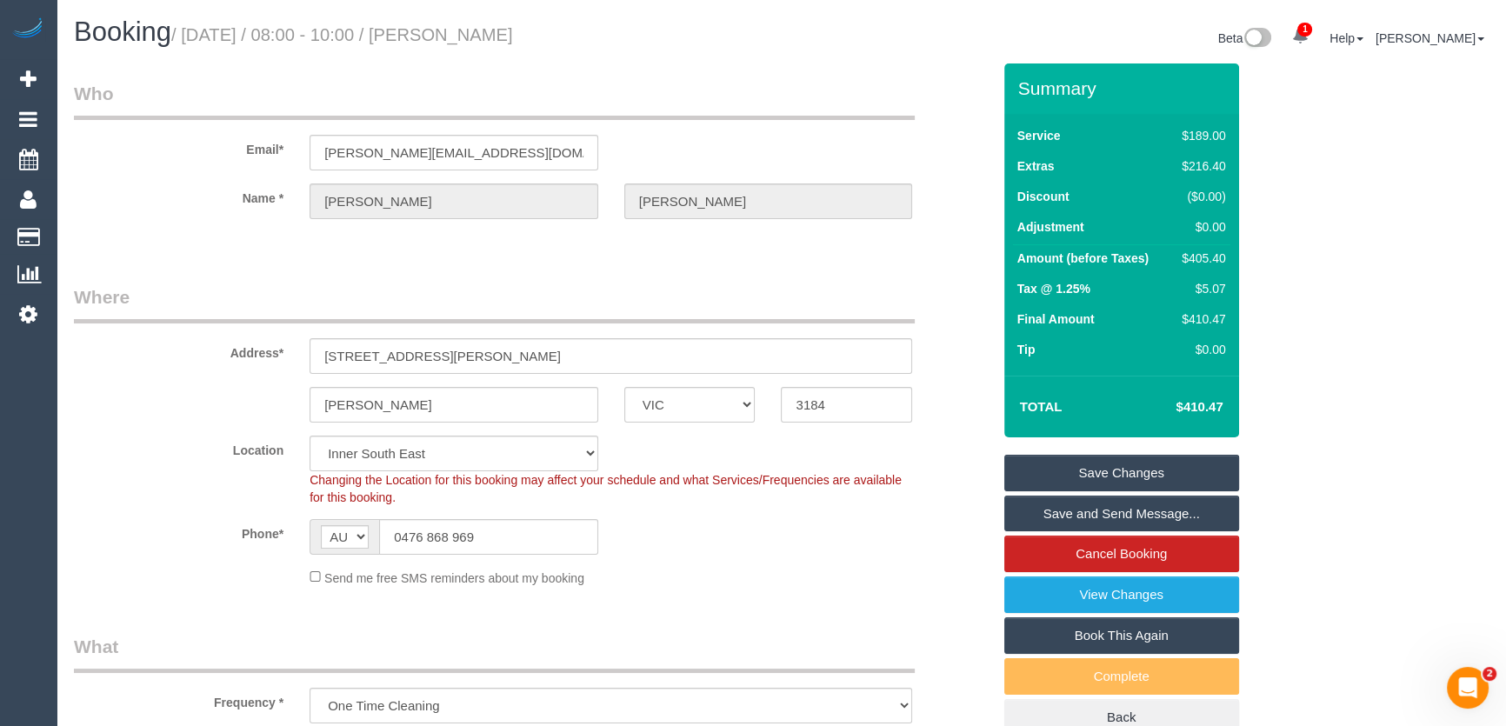
click at [1083, 504] on link "Save and Send Message..." at bounding box center [1121, 514] width 235 height 37
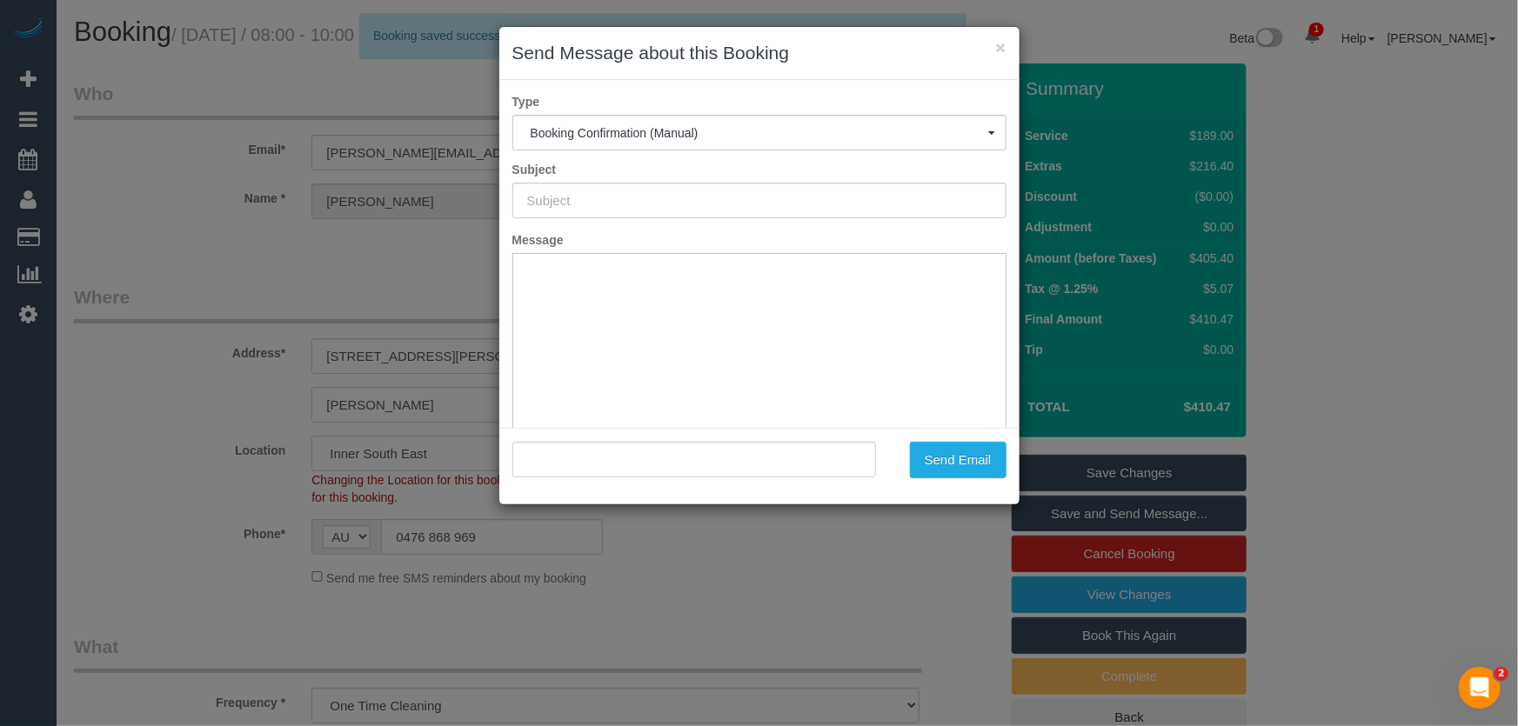
type input "Booking Confirmed"
type input ""Molly O'Donoghue" <molly@white.id.au>"
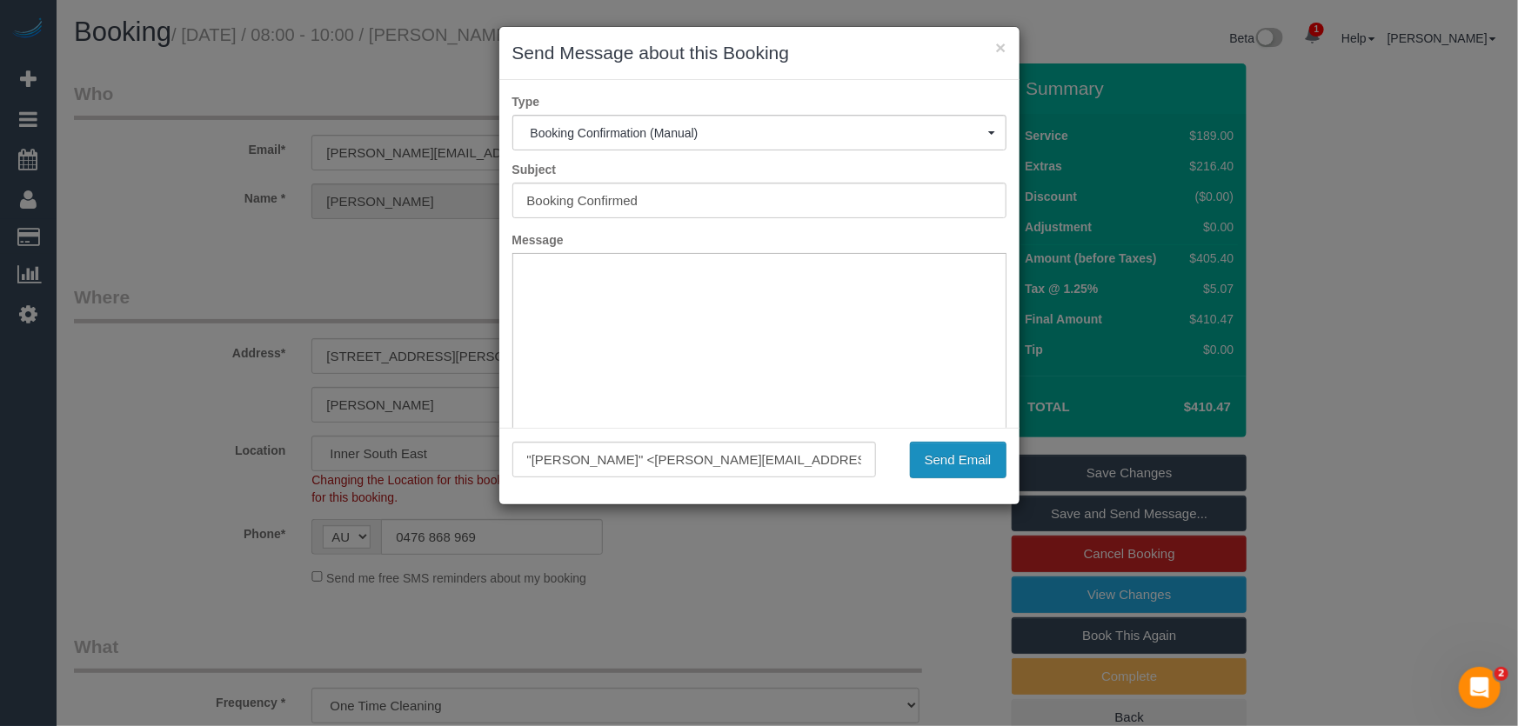
click at [938, 468] on button "Send Email" at bounding box center [958, 460] width 97 height 37
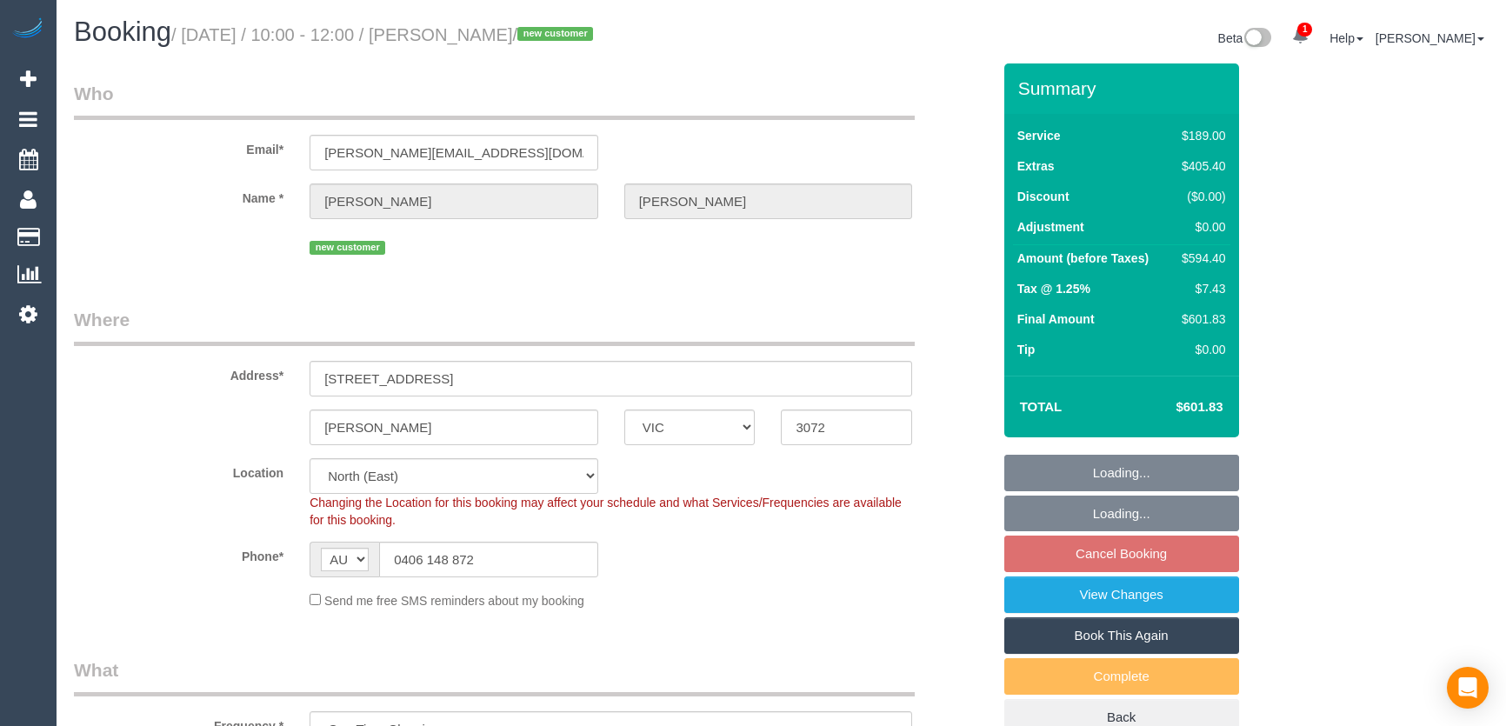
select select "VIC"
select select "number:27"
select select "number:17"
select select "number:18"
select select "number:36"
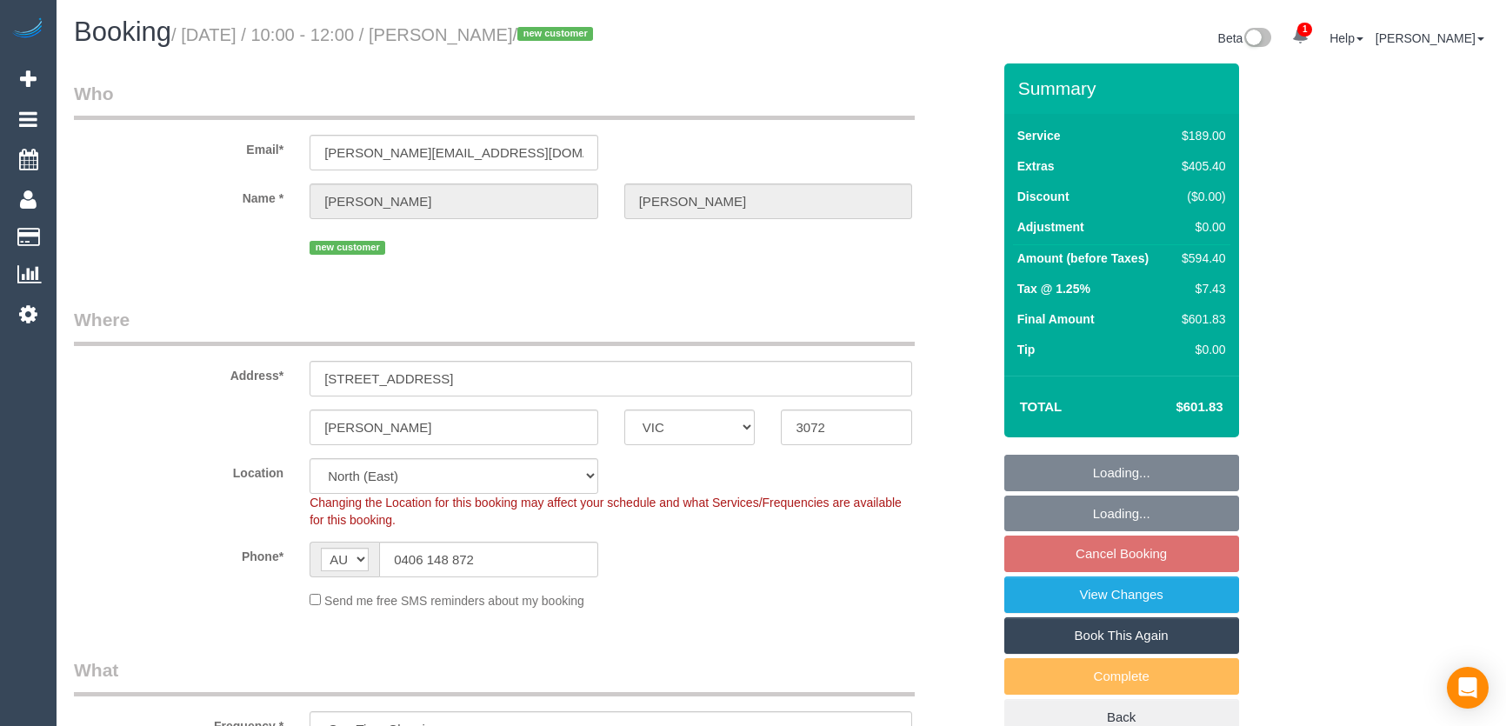
select select "number:26"
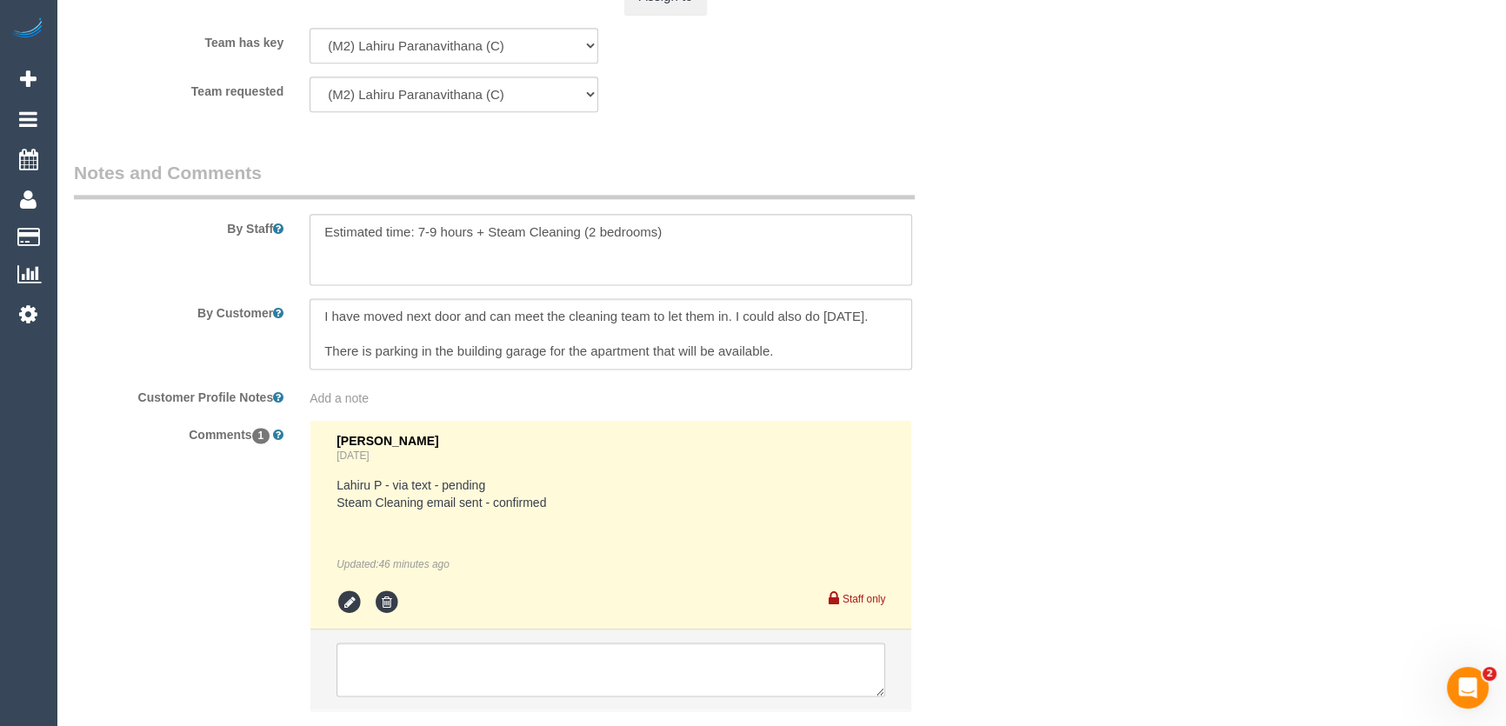
scroll to position [2942, 0]
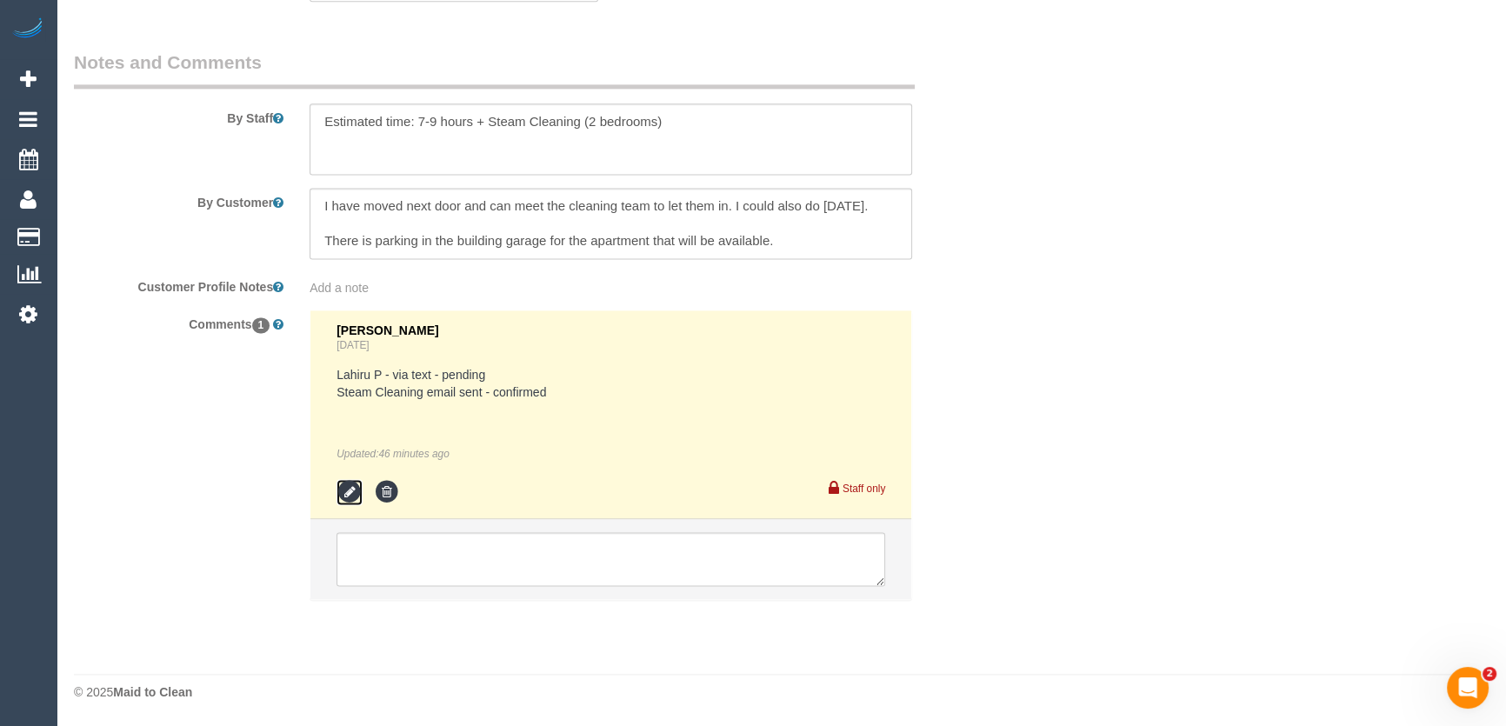
click at [340, 492] on icon at bounding box center [350, 492] width 26 height 26
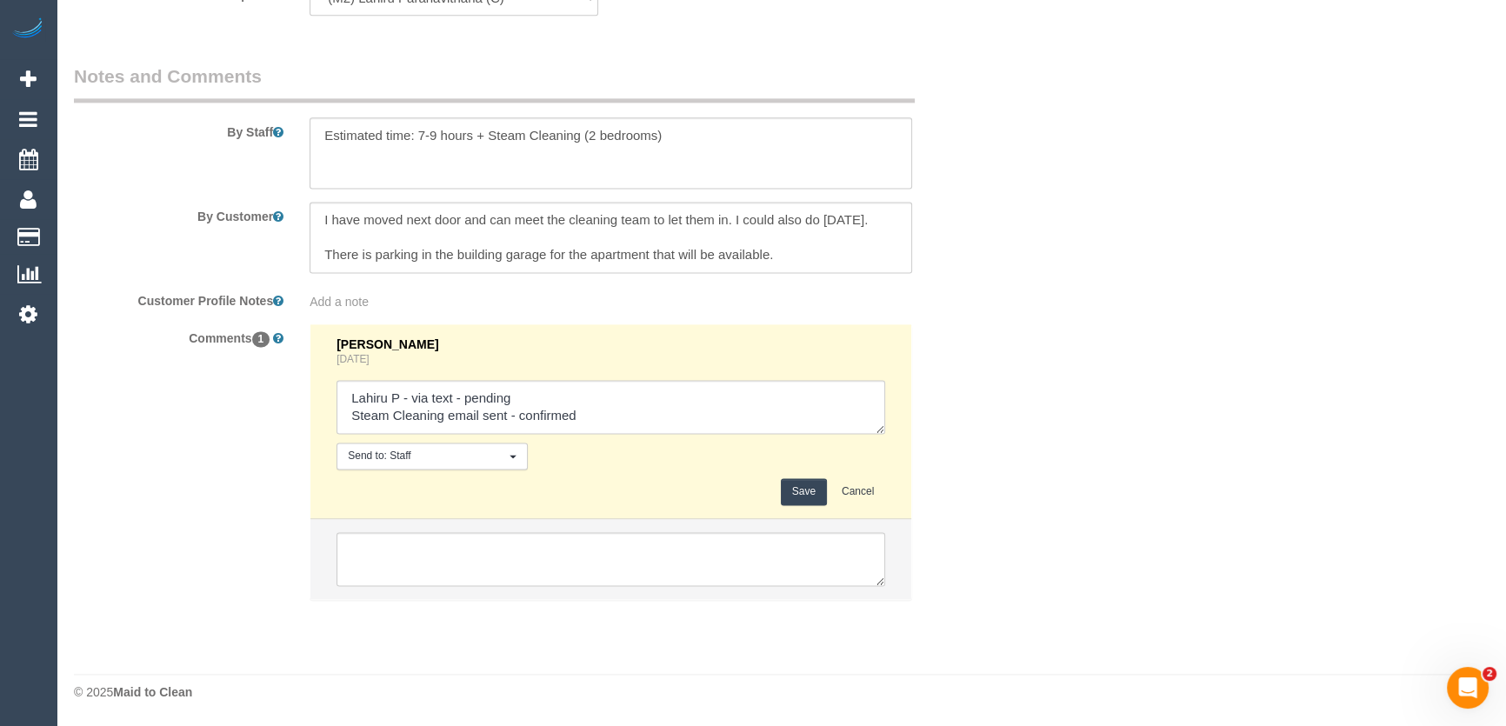
scroll to position [2928, 0]
click at [543, 391] on textarea at bounding box center [611, 407] width 549 height 54
type textarea "Lahiru P - via text - confirmed Steam Cleaning email sent - confirmed"
click at [898, 265] on textarea at bounding box center [611, 237] width 603 height 71
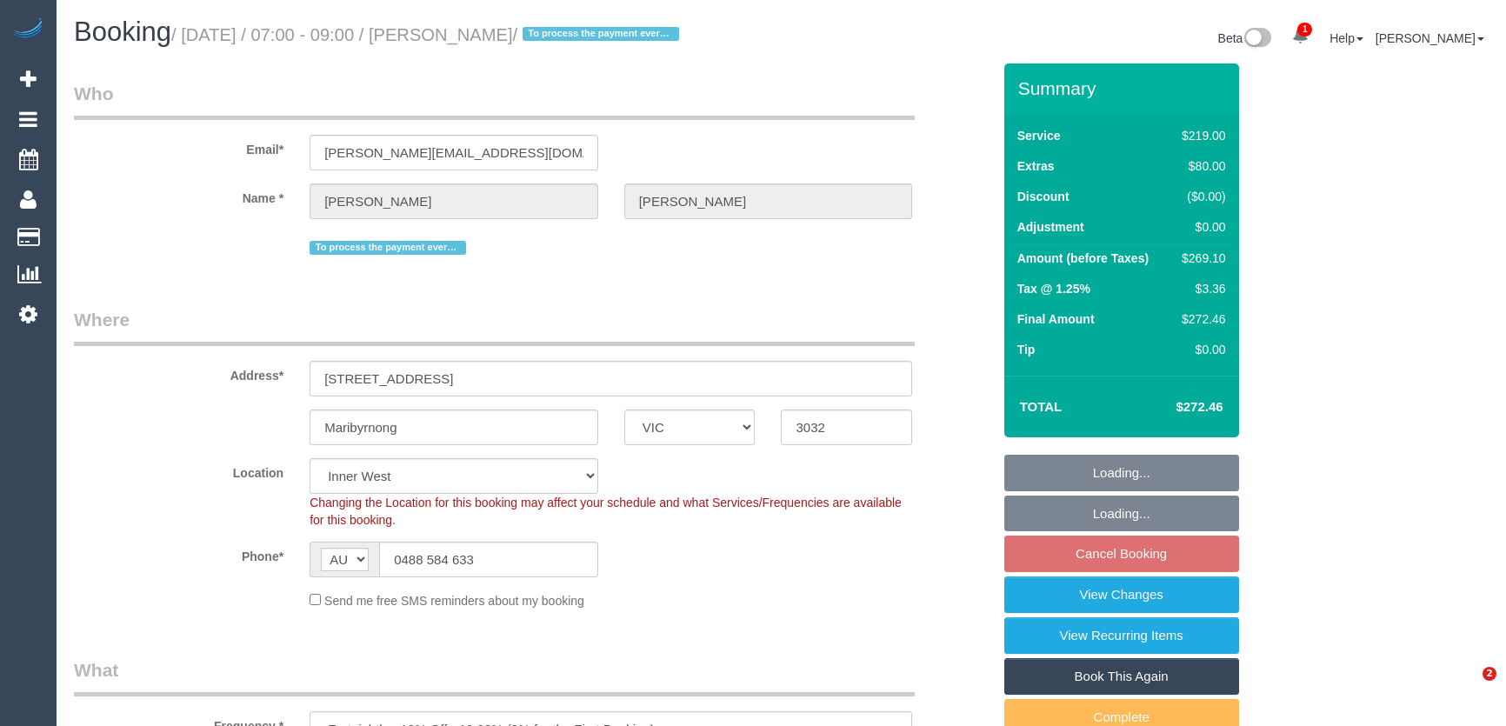
select select "VIC"
select select "number:27"
select select "number:14"
select select "number:19"
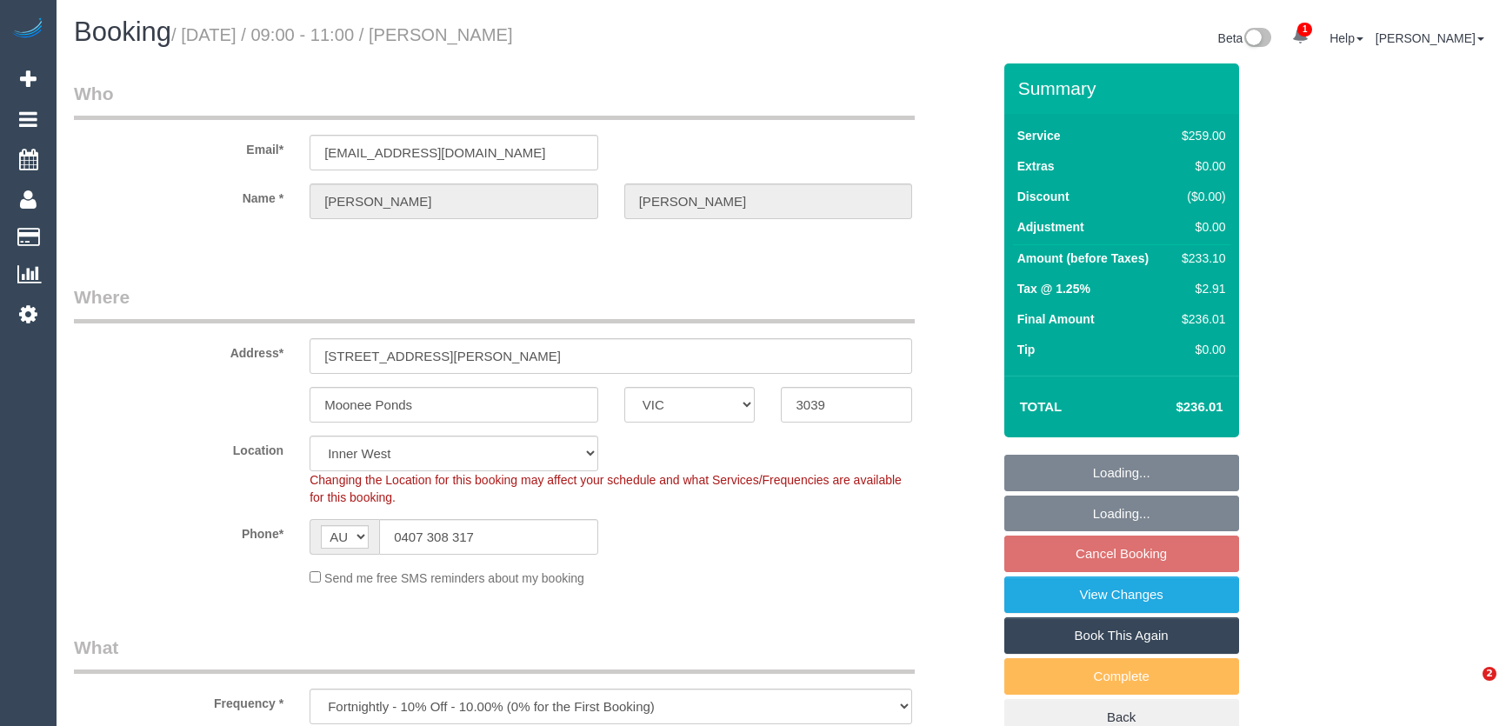
select select "VIC"
select select "number:28"
select select "number:14"
select select "number:19"
select select "number:36"
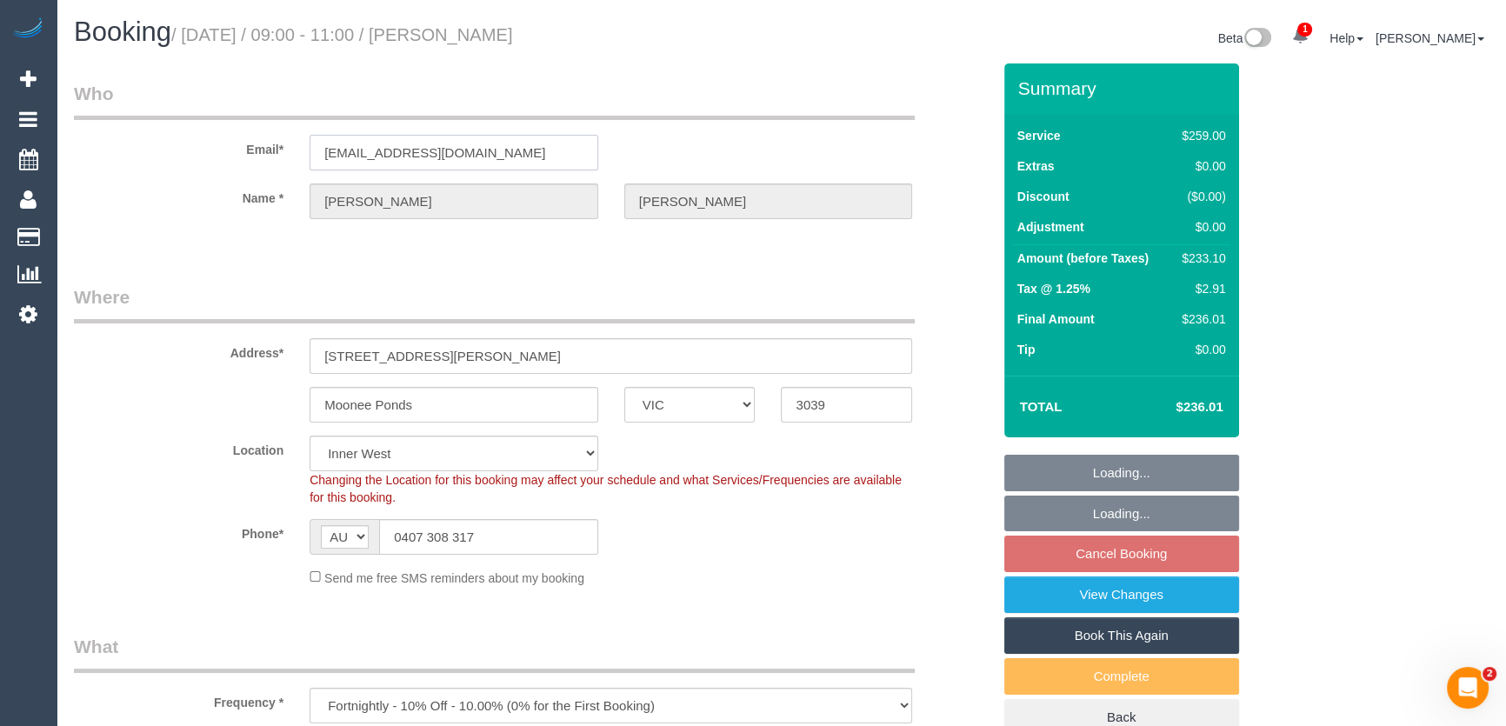
click at [520, 160] on input "jayneclark99@gmail.com" at bounding box center [454, 153] width 289 height 36
click at [519, 161] on input "jayneclark99@gmail.com" at bounding box center [454, 153] width 289 height 36
click at [517, 161] on input "jayneclark99@gmail.com" at bounding box center [454, 153] width 289 height 36
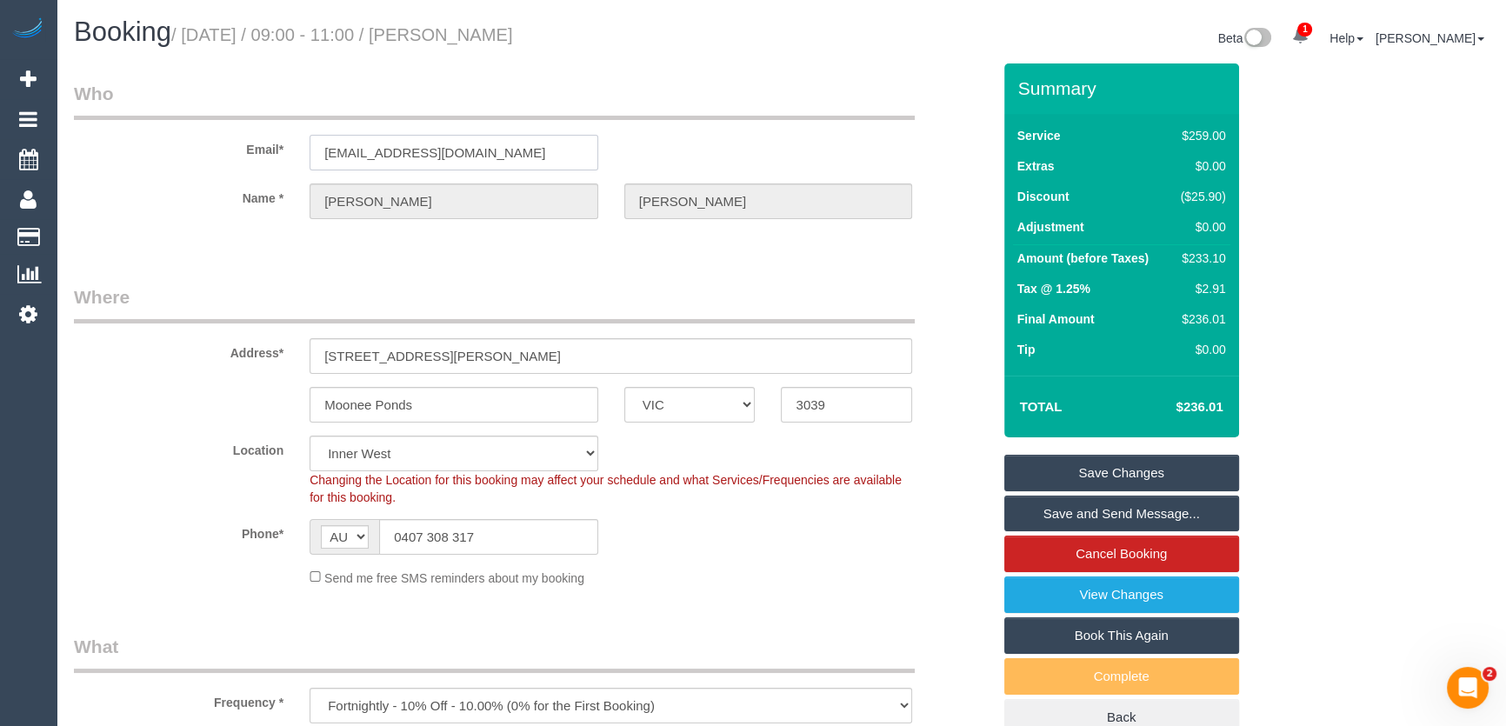
click at [506, 153] on input "jayneclark99@gmail.com" at bounding box center [454, 153] width 289 height 36
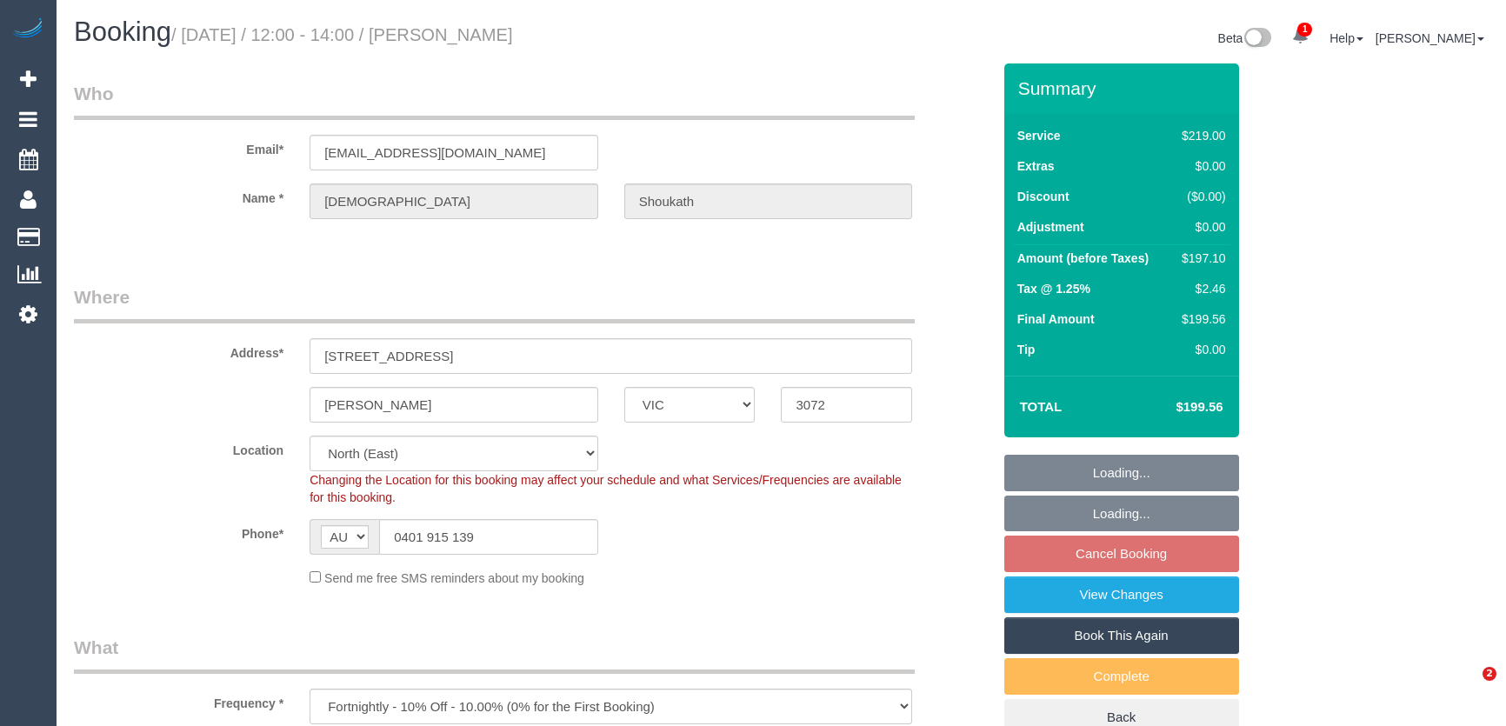
select select "VIC"
select select "number:28"
select select "number:17"
select select "number:19"
select select "number:22"
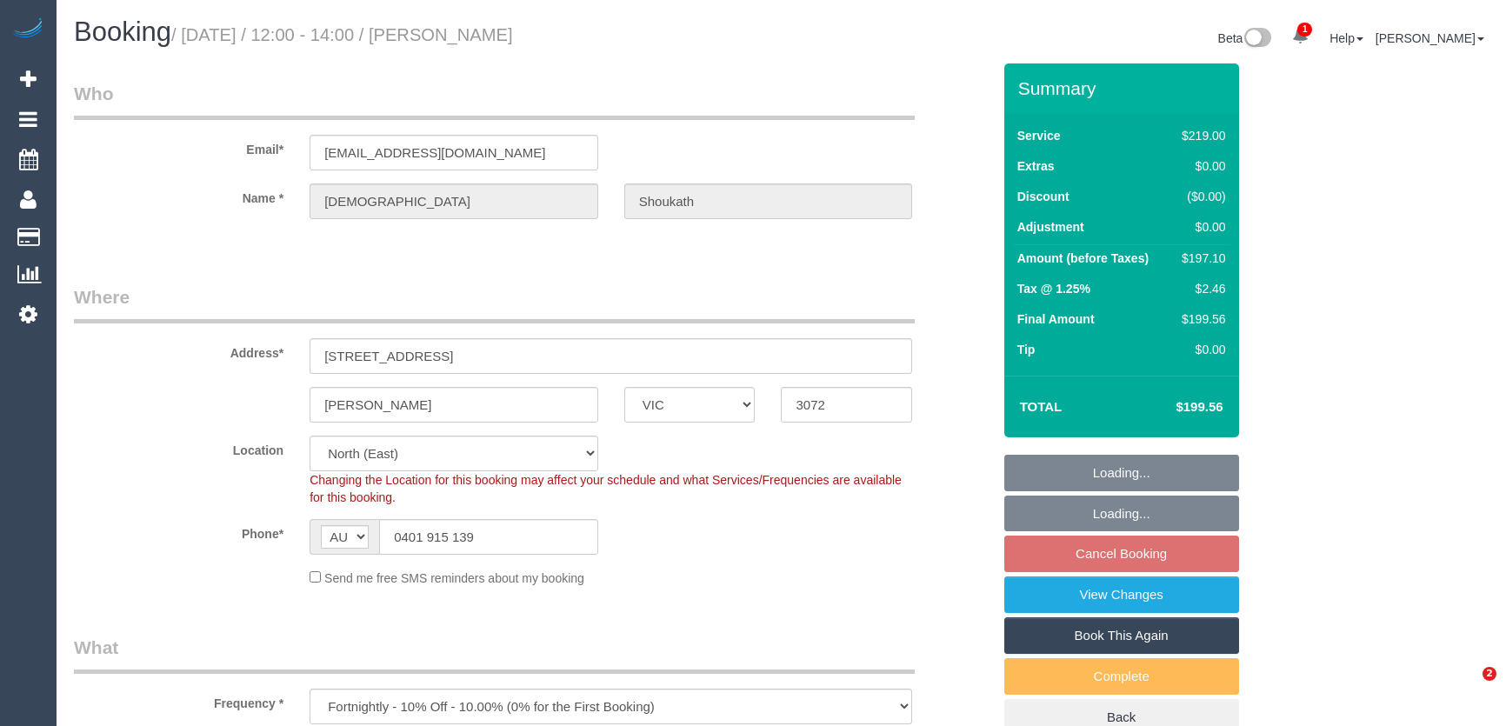
select select "number:34"
select select "number:12"
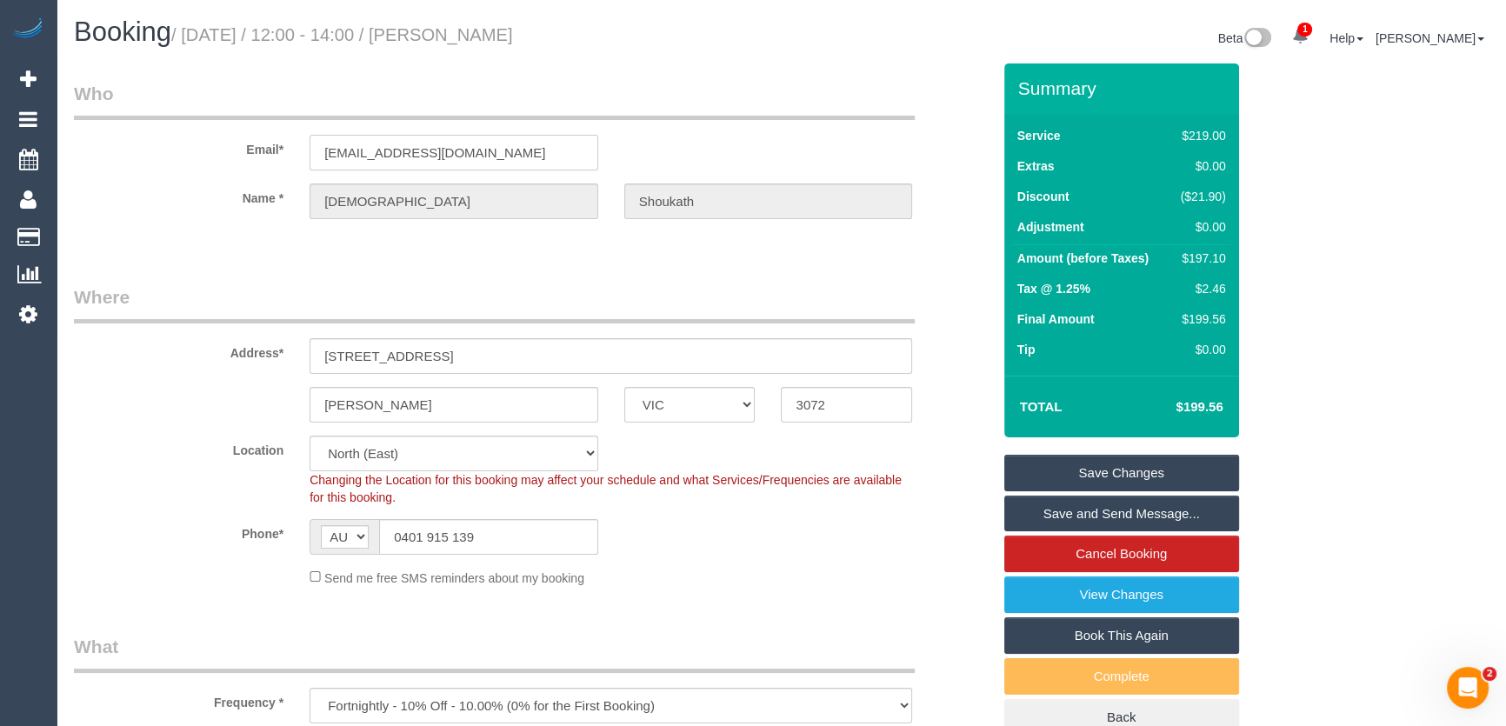
click at [510, 164] on input "[EMAIL_ADDRESS][DOMAIN_NAME]" at bounding box center [454, 153] width 289 height 36
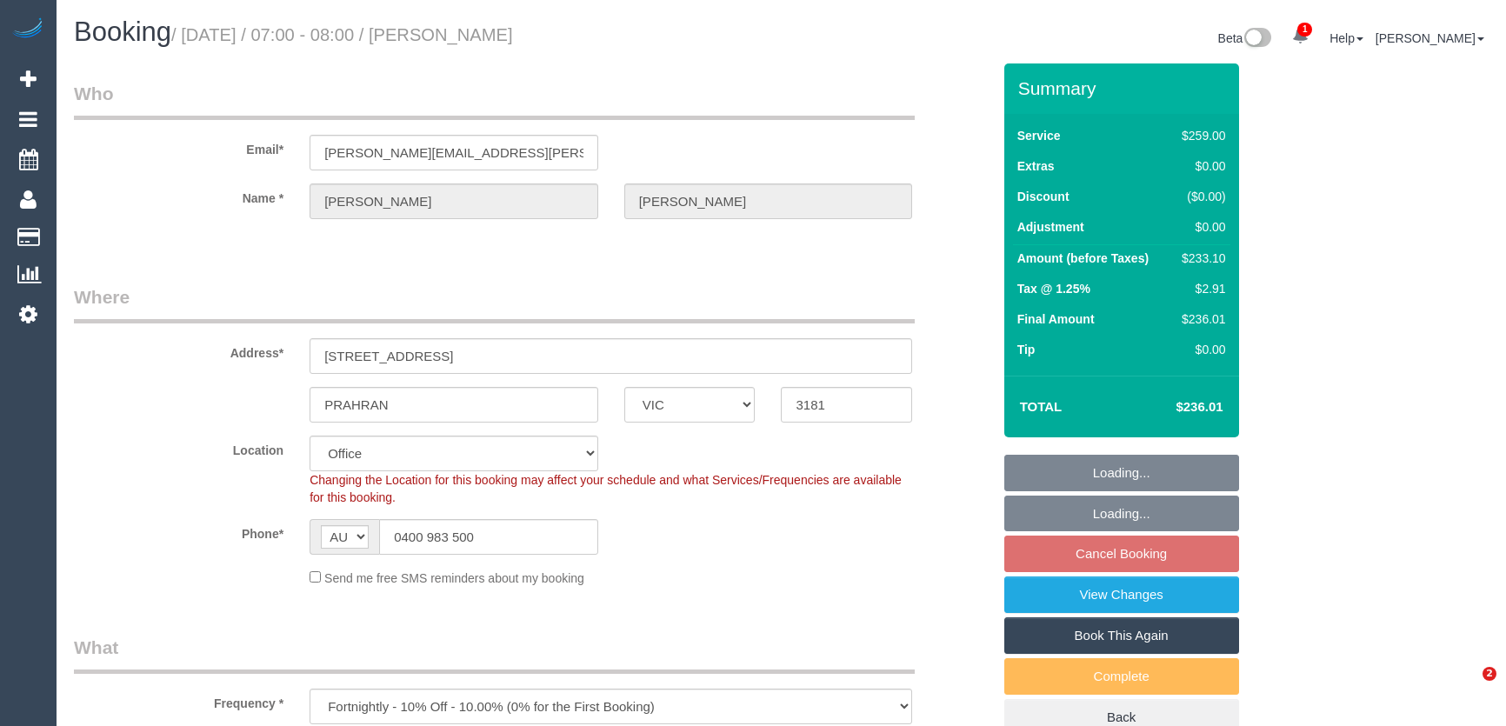
select select "VIC"
select select "string:stripe-pm_1OFrQF2GScqysDRVKJ2bZE9d"
select select "number:28"
select select "number:14"
select select "number:21"
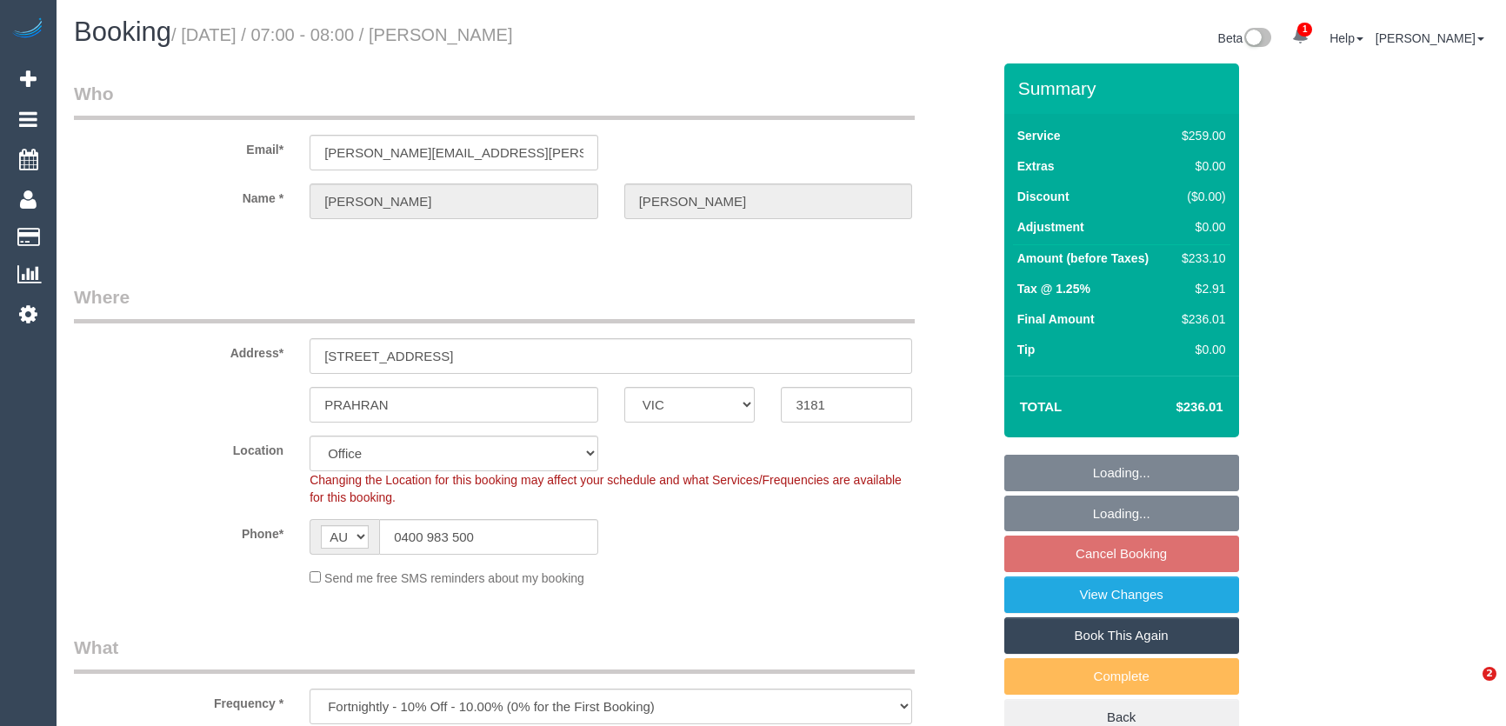
select select "number:24"
select select "number:35"
select select "number:13"
select select "object:2026"
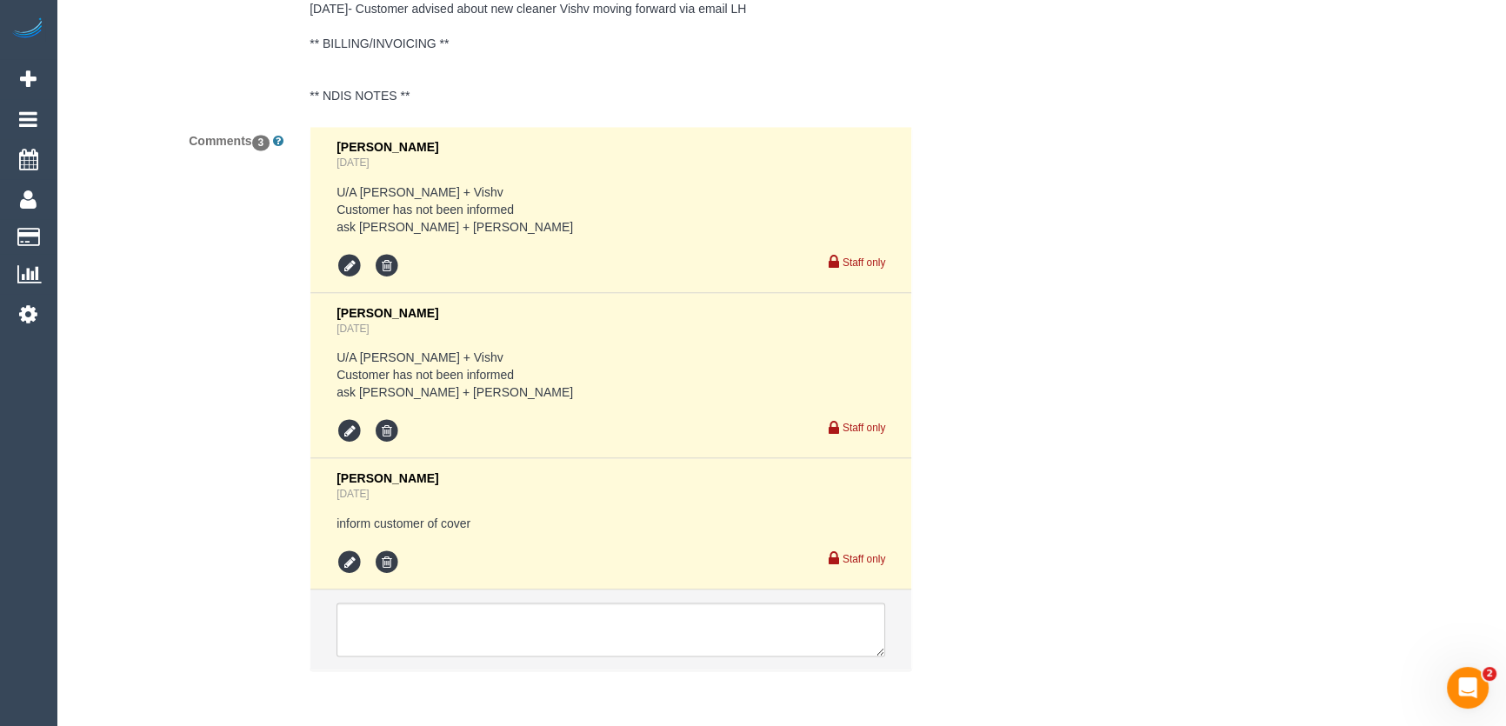
scroll to position [3558, 0]
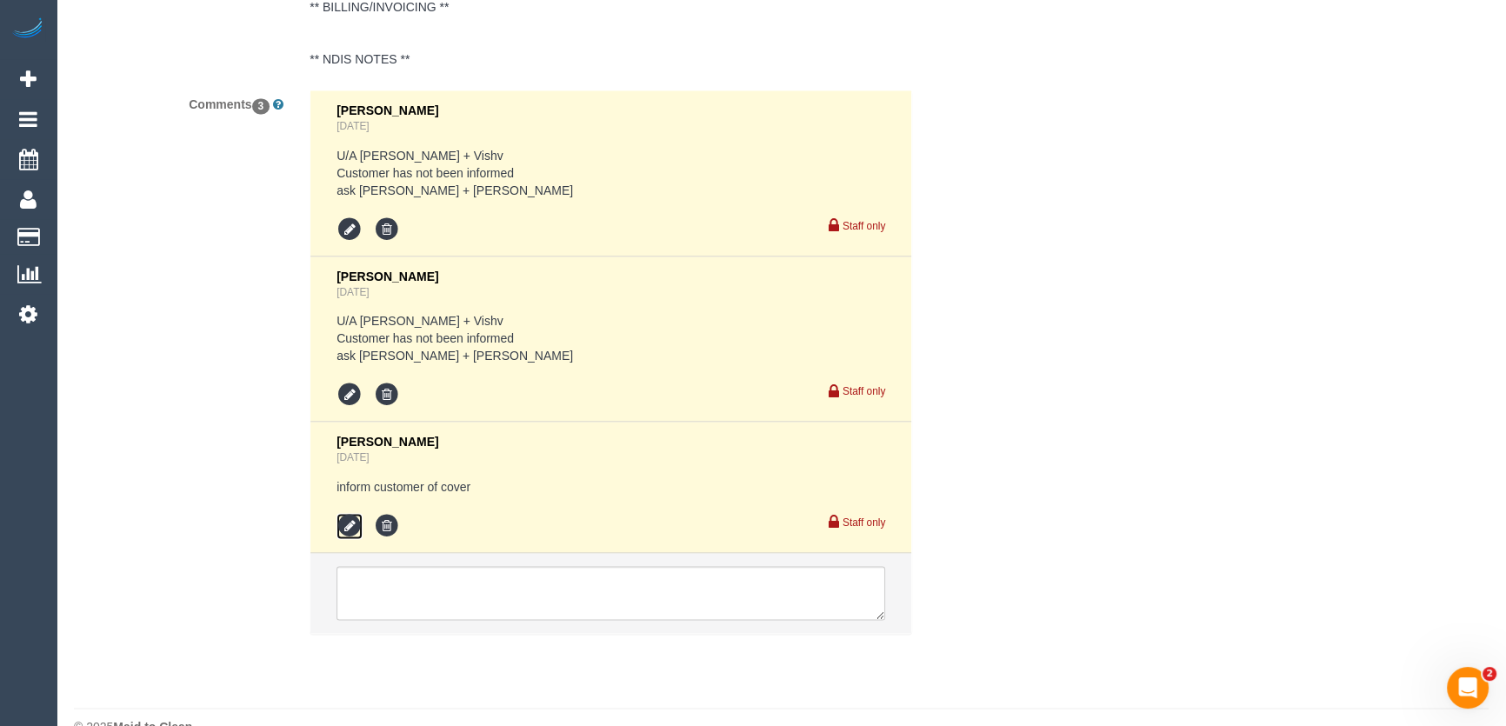
click at [348, 513] on icon at bounding box center [350, 526] width 26 height 26
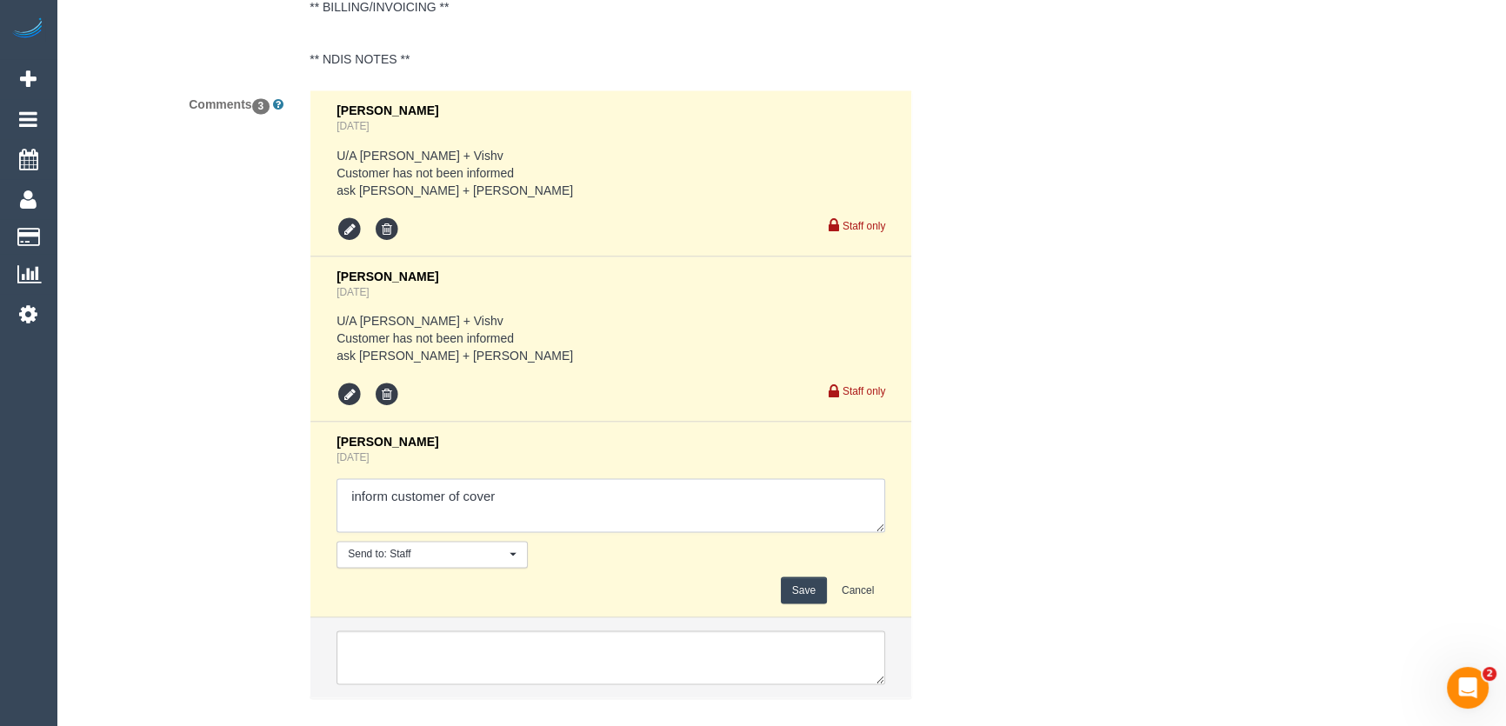
click at [506, 478] on textarea at bounding box center [611, 505] width 549 height 54
type textarea "inform customer of cover - via text"
click at [807, 577] on button "Save" at bounding box center [804, 590] width 46 height 27
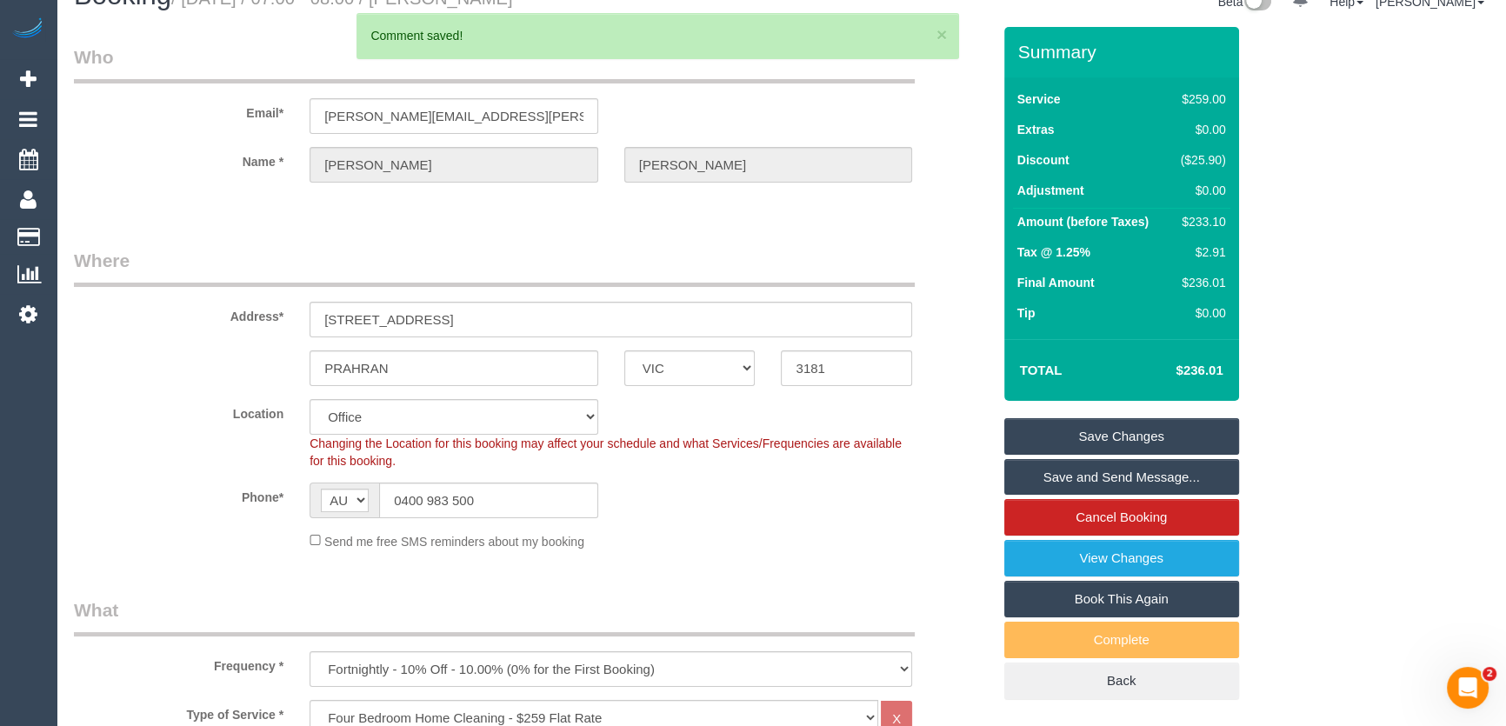
scroll to position [0, 0]
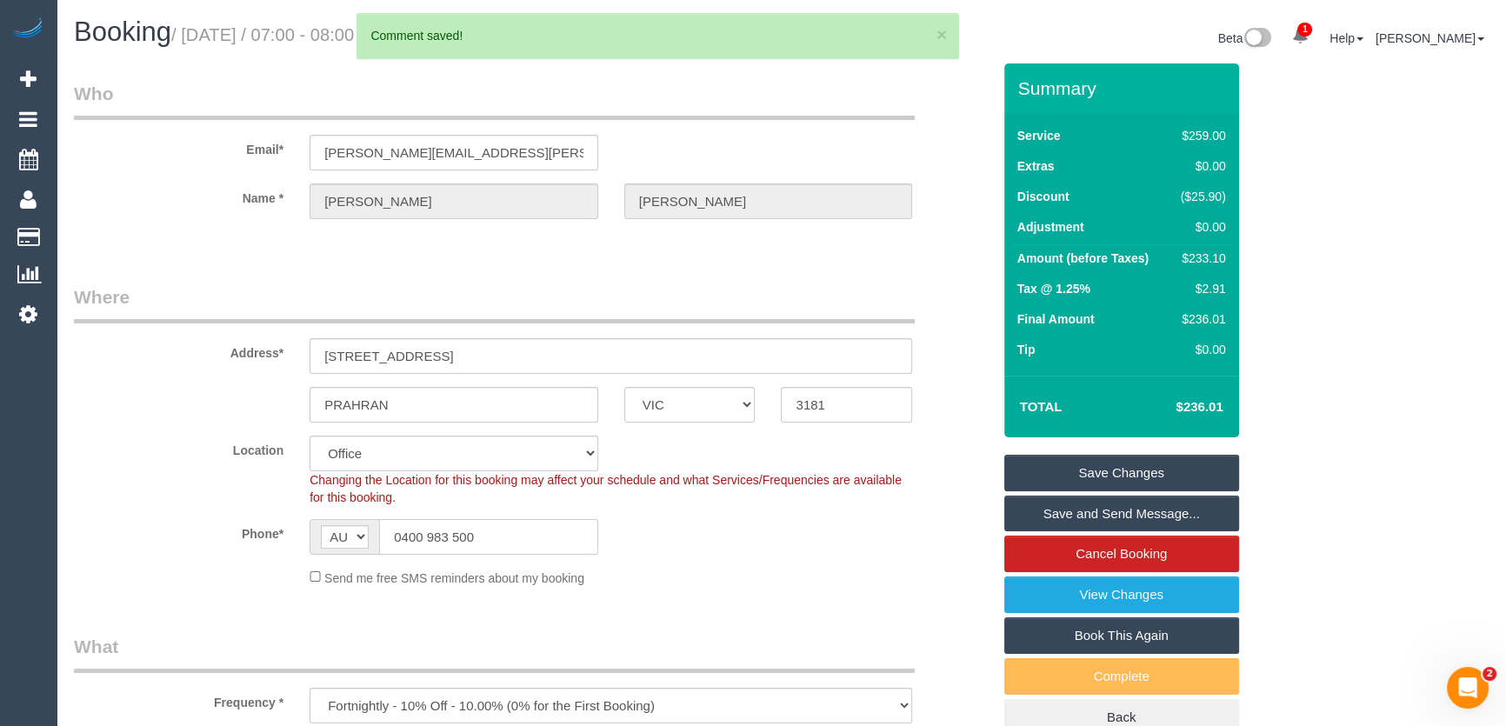
click at [512, 528] on input "0400 983 500" at bounding box center [488, 537] width 219 height 36
click at [510, 528] on input "0400 983 500" at bounding box center [488, 537] width 219 height 36
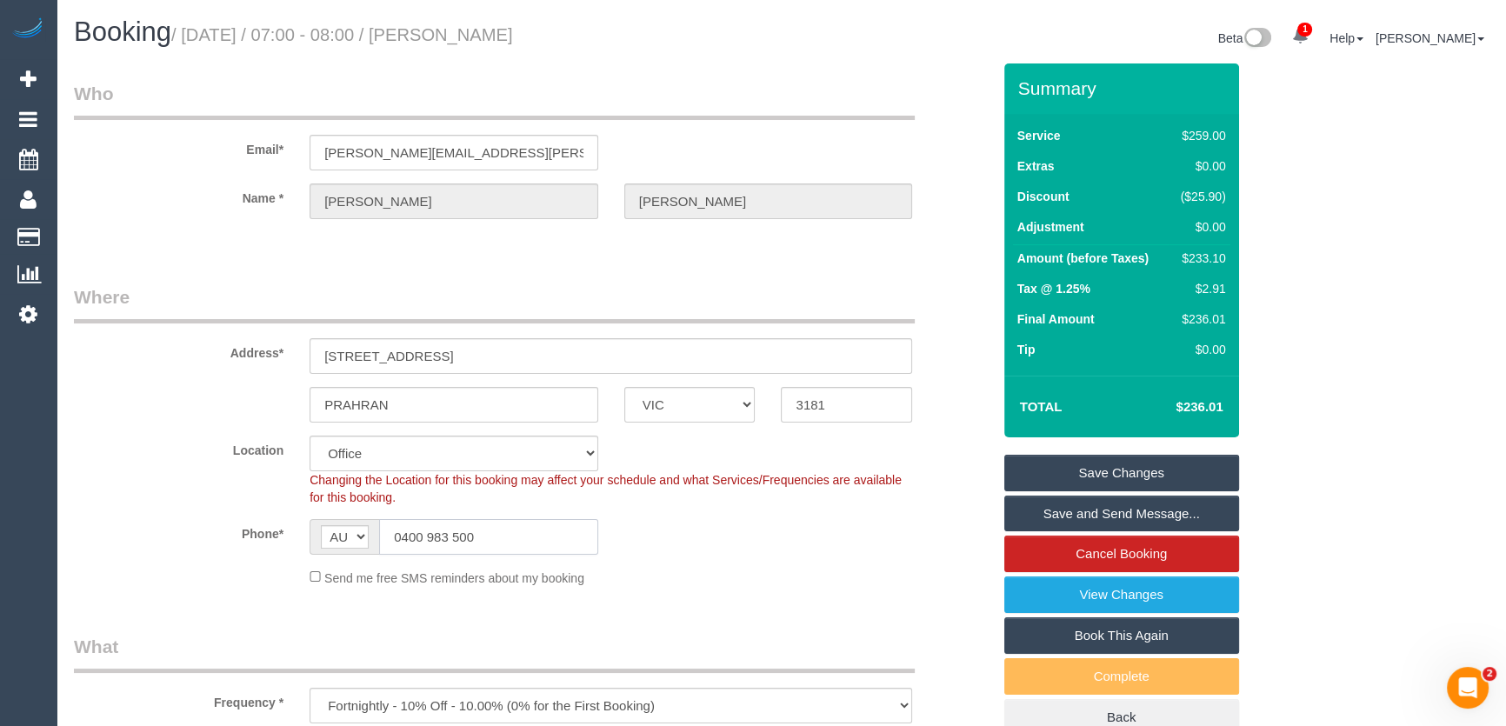
click at [510, 528] on input "0400 983 500" at bounding box center [488, 537] width 219 height 36
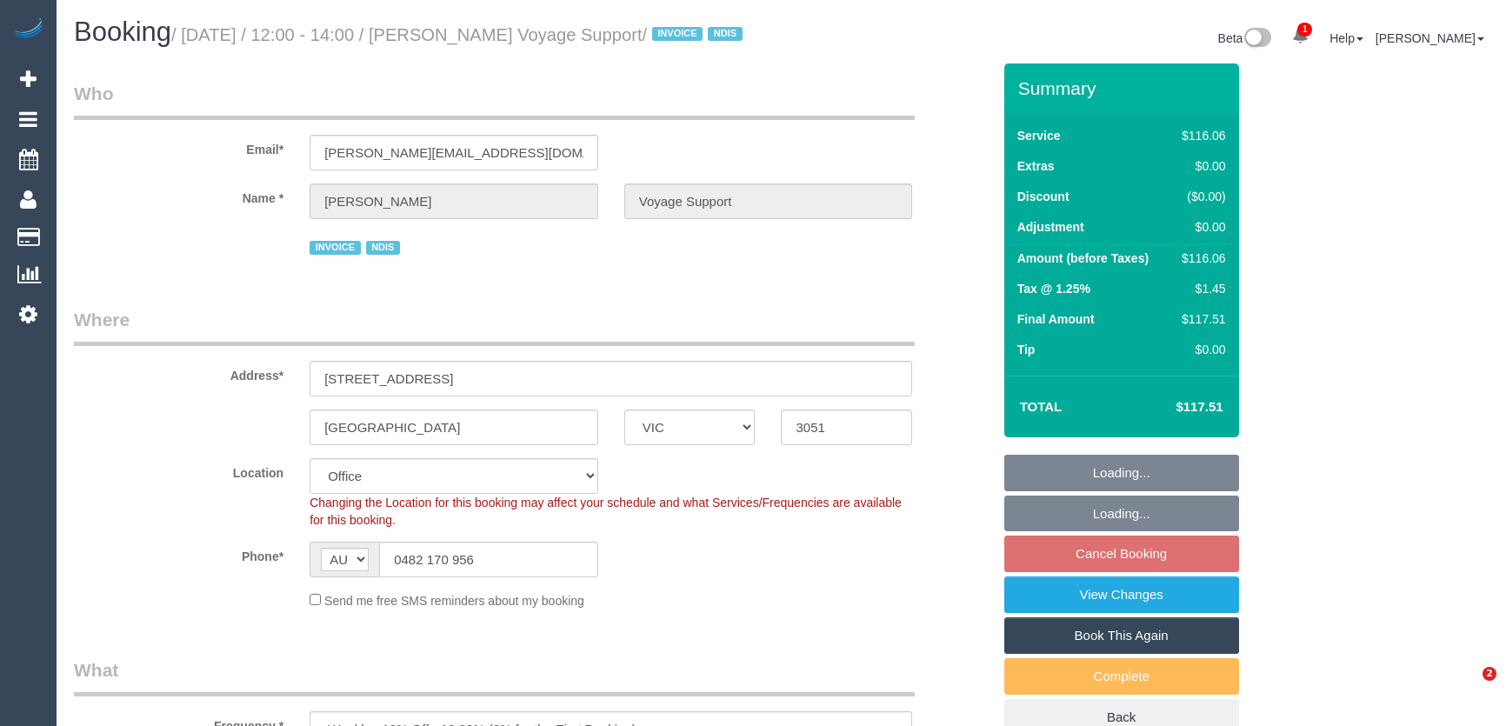
select select "VIC"
select select "number:28"
select select "number:14"
select select "number:19"
select select "number:36"
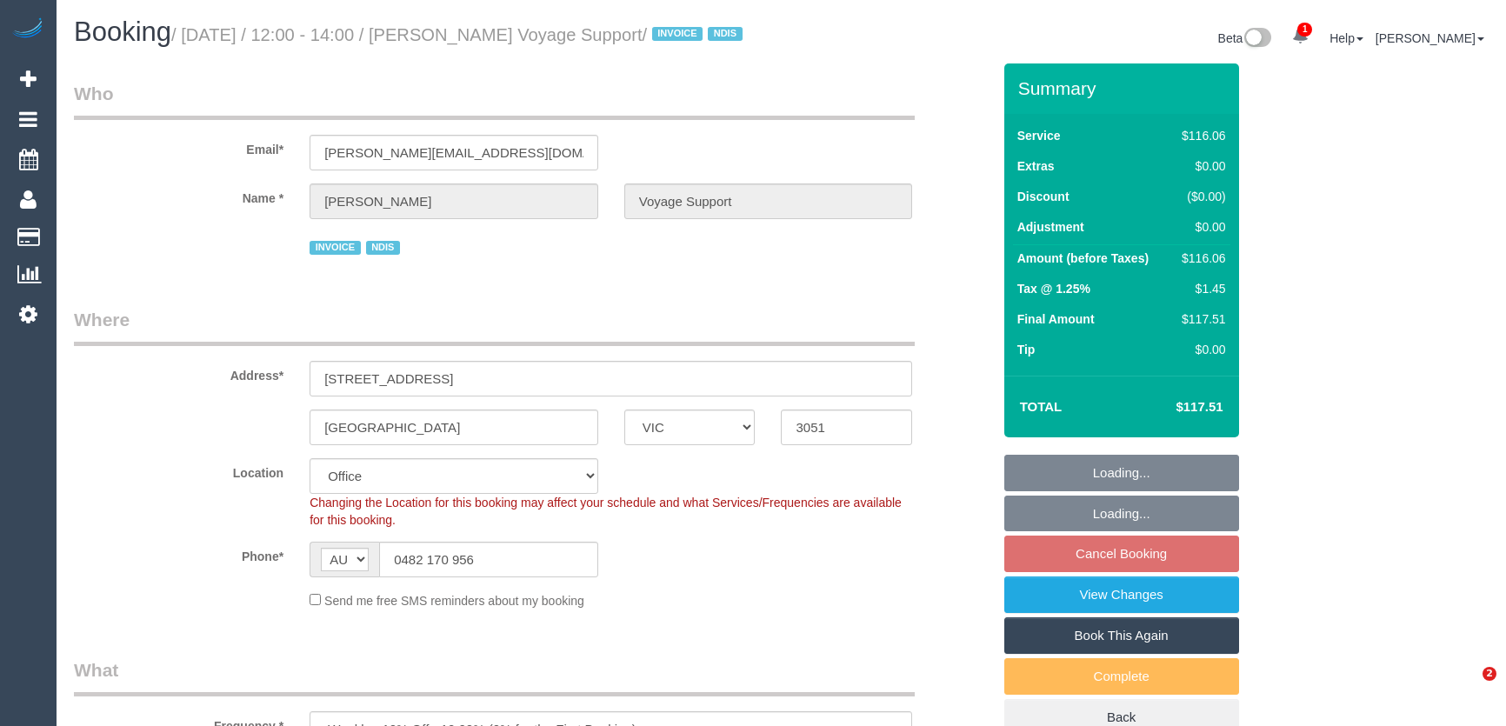
select select "number:33"
select select "number:12"
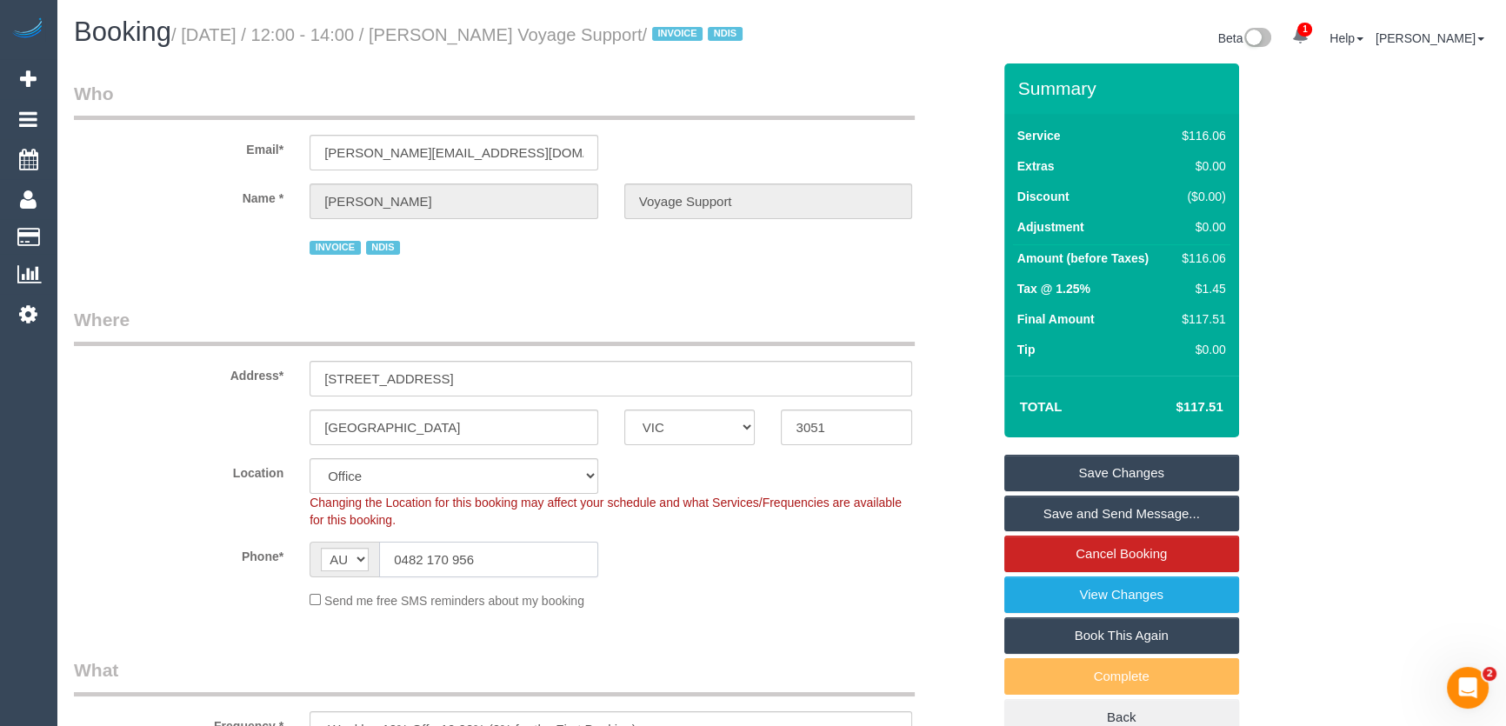
click at [523, 577] on input "0482 170 956" at bounding box center [488, 560] width 219 height 36
click at [501, 577] on input "0482 170 956" at bounding box center [488, 560] width 219 height 36
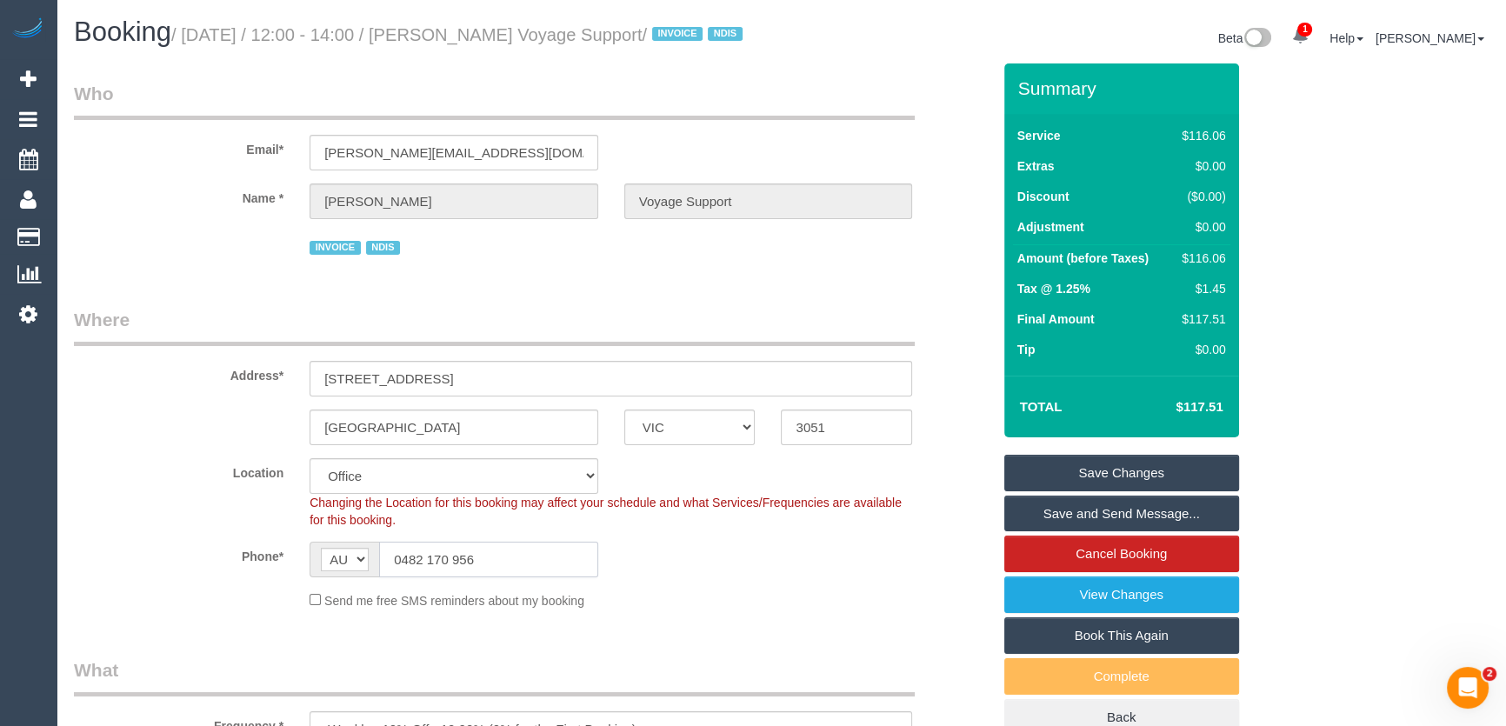
click at [477, 574] on input "0482 170 956" at bounding box center [488, 560] width 219 height 36
click at [506, 577] on input "0482 170 956" at bounding box center [488, 560] width 219 height 36
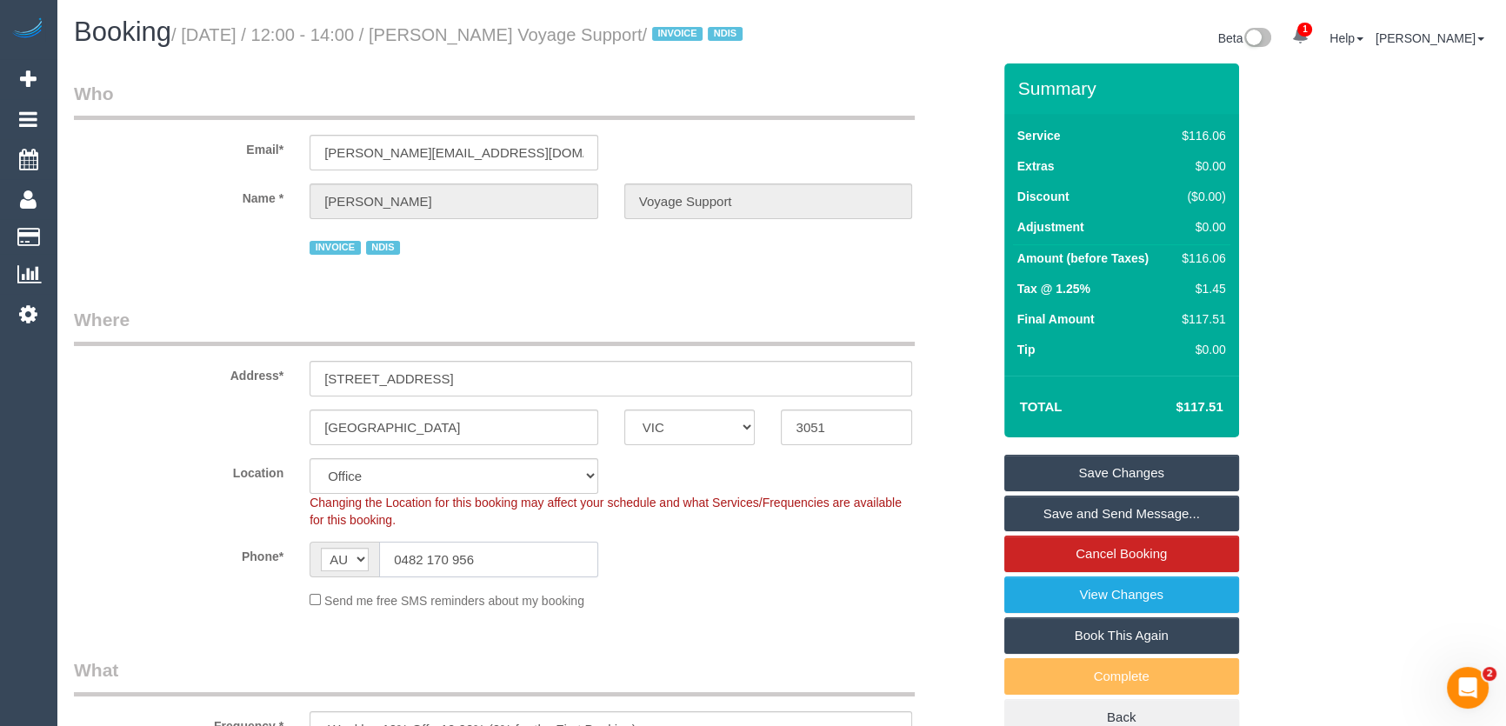
click at [506, 577] on input "0482 170 956" at bounding box center [488, 560] width 219 height 36
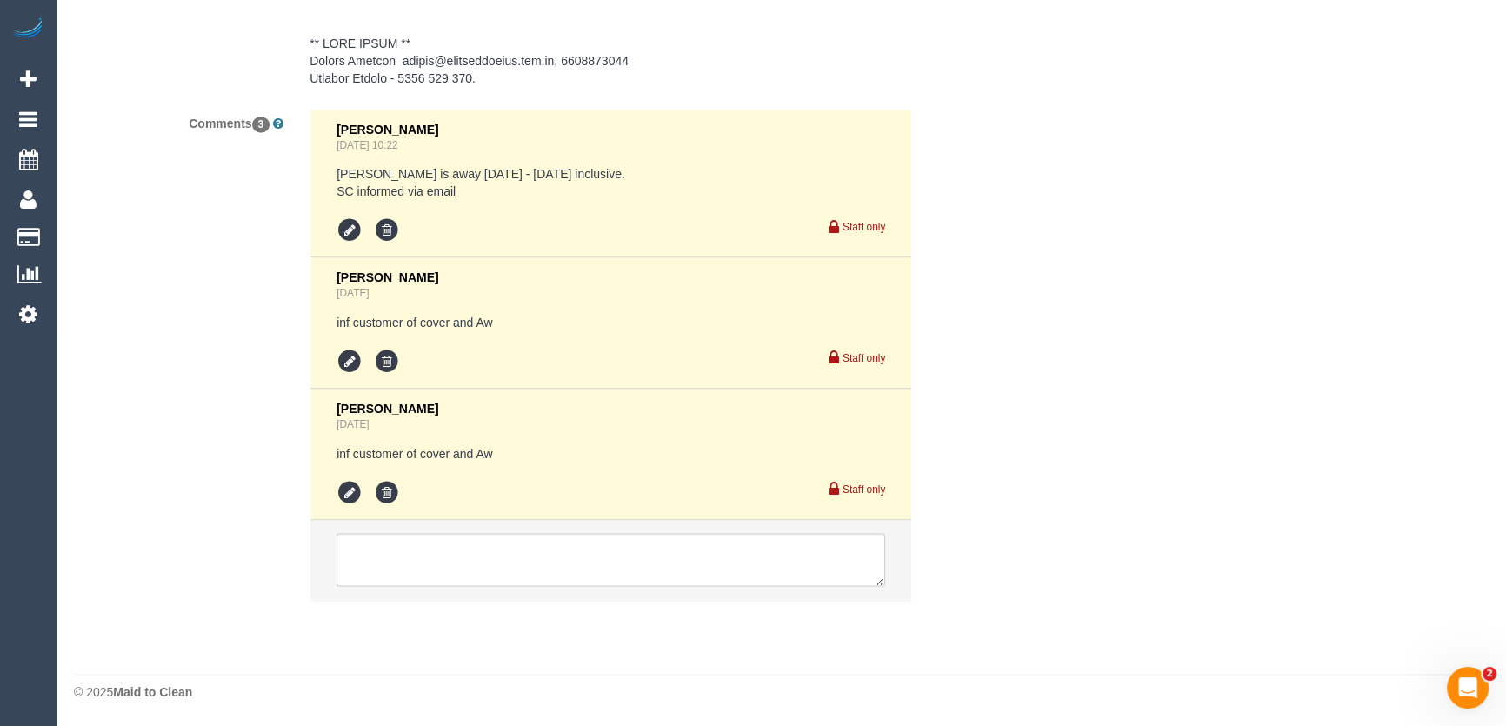
scroll to position [3108, 0]
click at [345, 497] on icon at bounding box center [350, 493] width 26 height 26
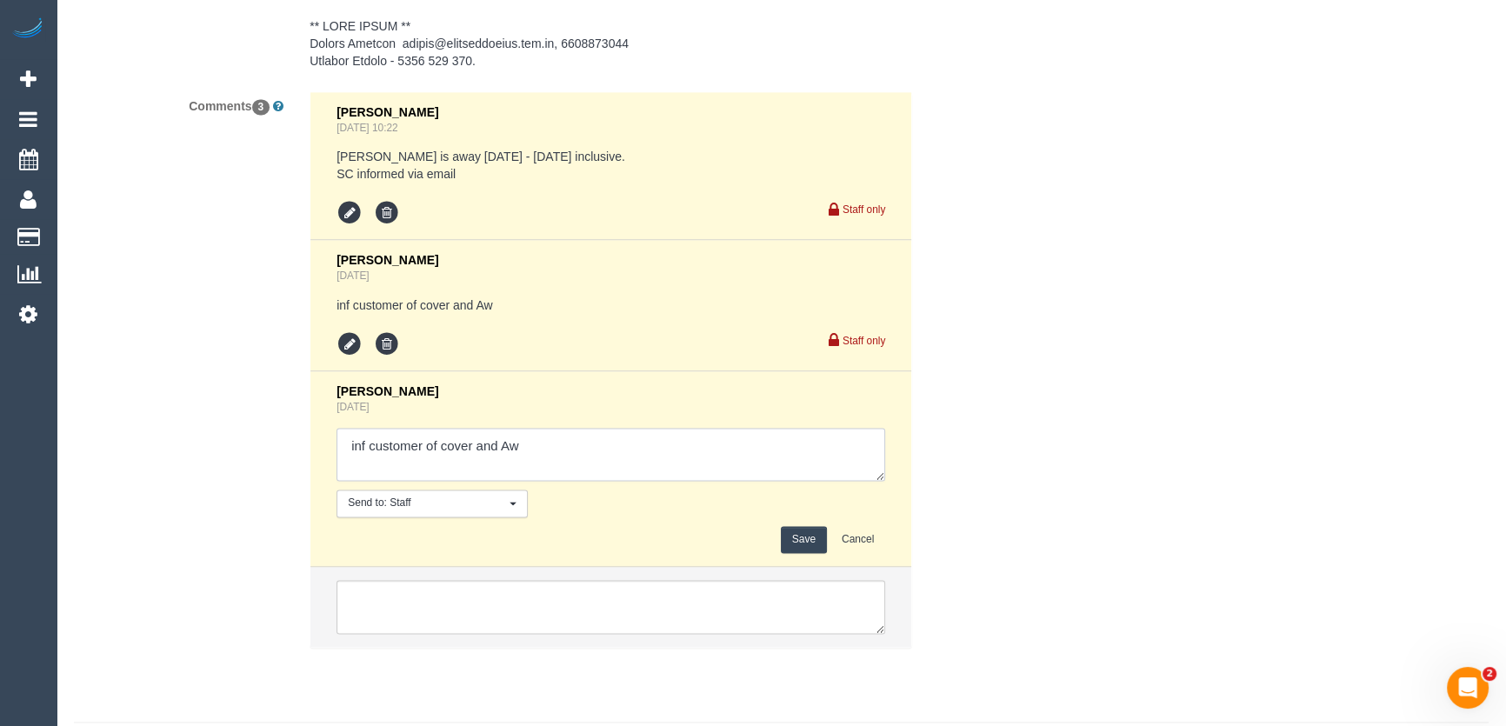
click at [574, 478] on textarea at bounding box center [611, 455] width 549 height 54
type textarea "inf customer of cover and Aw - via text"
click at [796, 553] on button "Save" at bounding box center [804, 539] width 46 height 27
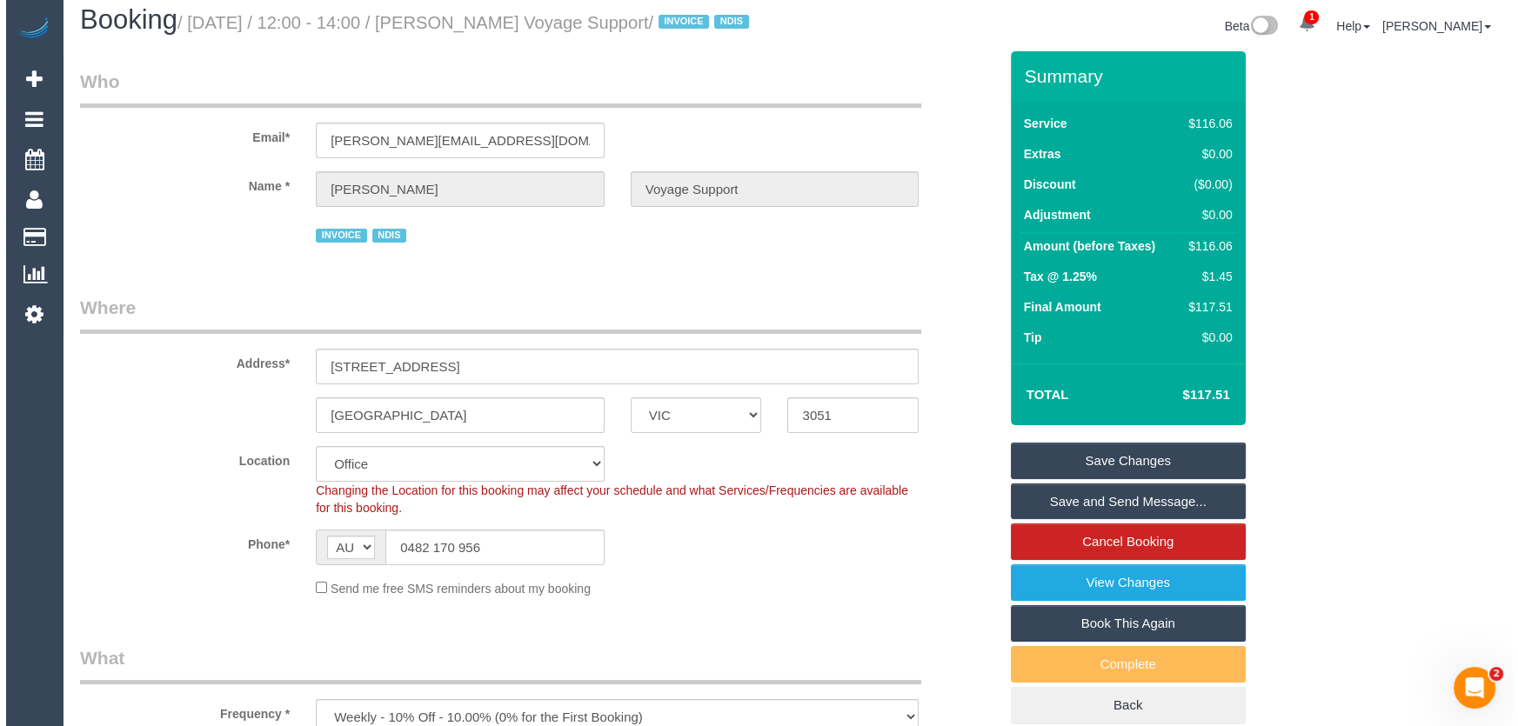
scroll to position [0, 0]
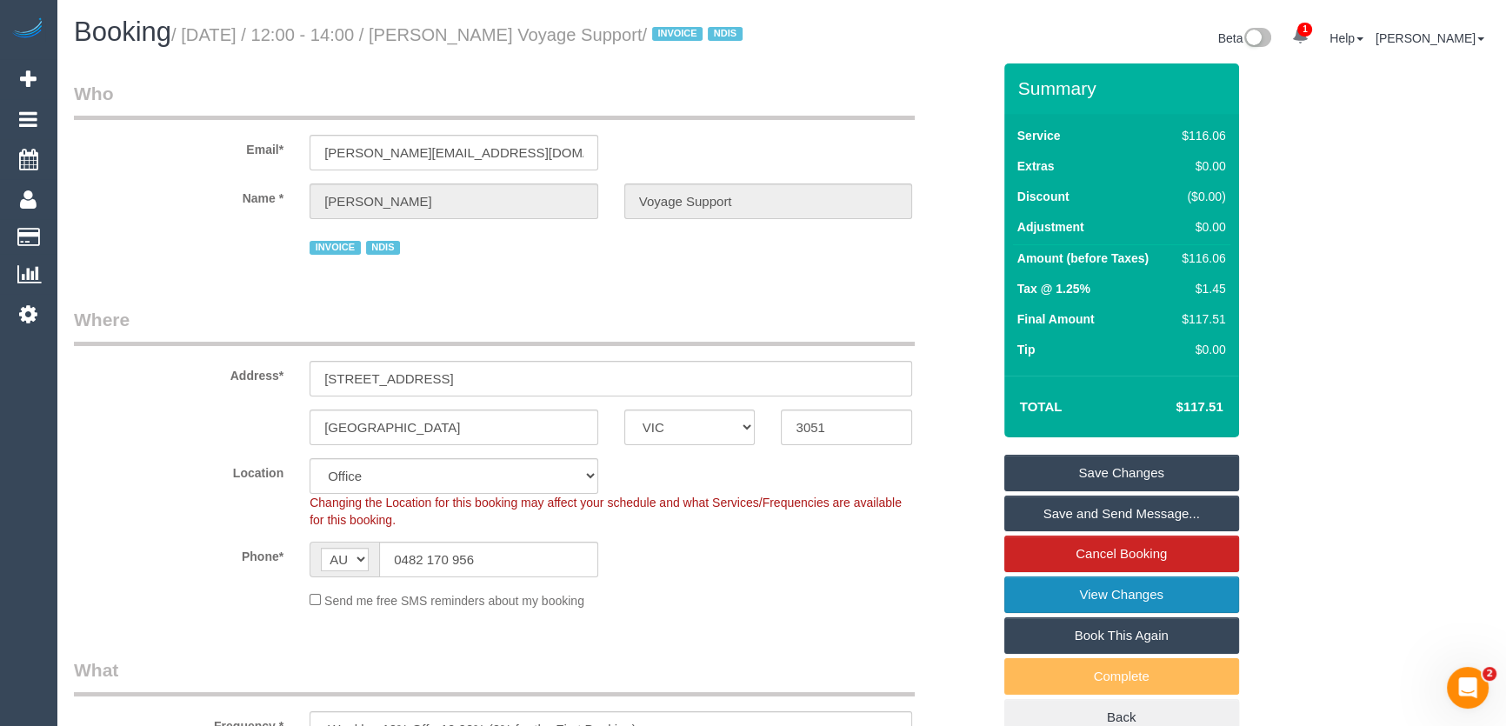
click at [1065, 613] on link "View Changes" at bounding box center [1121, 595] width 235 height 37
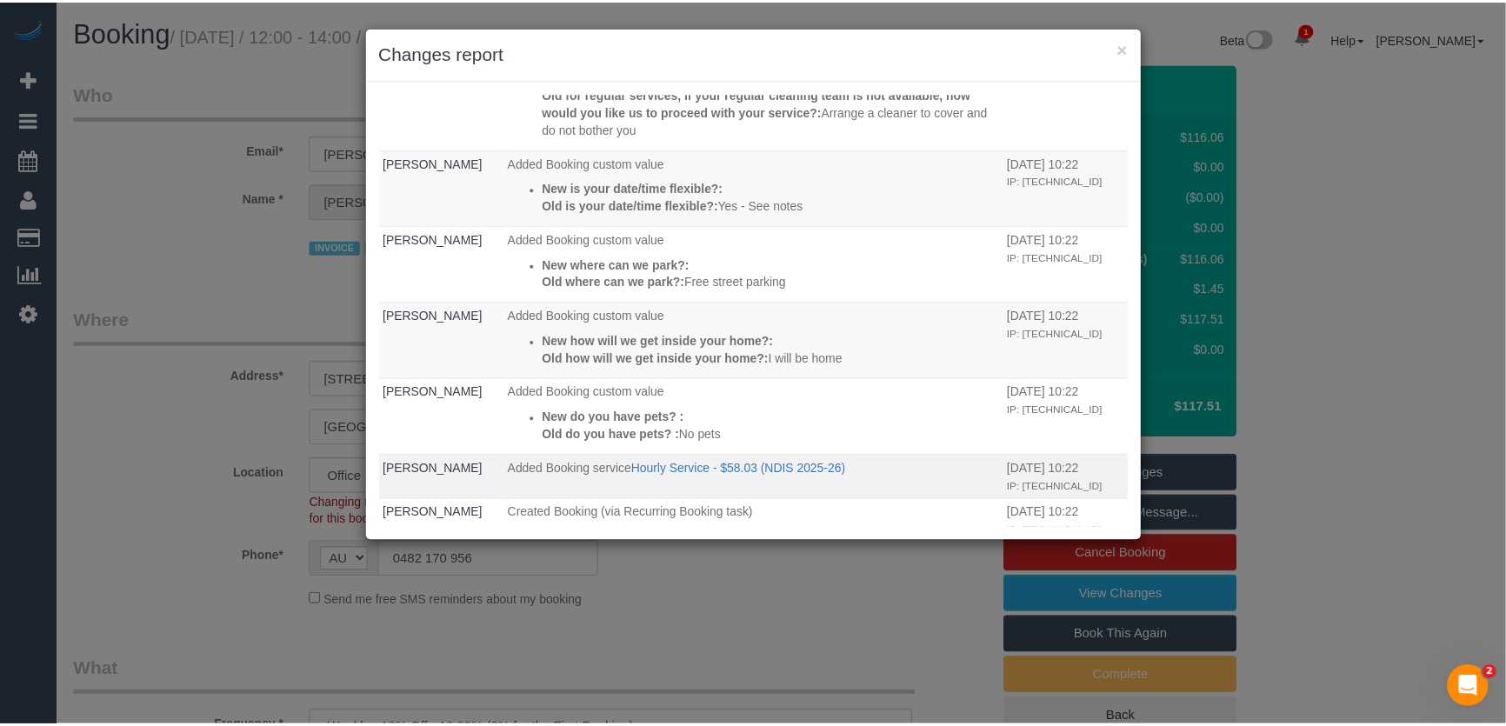
scroll to position [1391, 0]
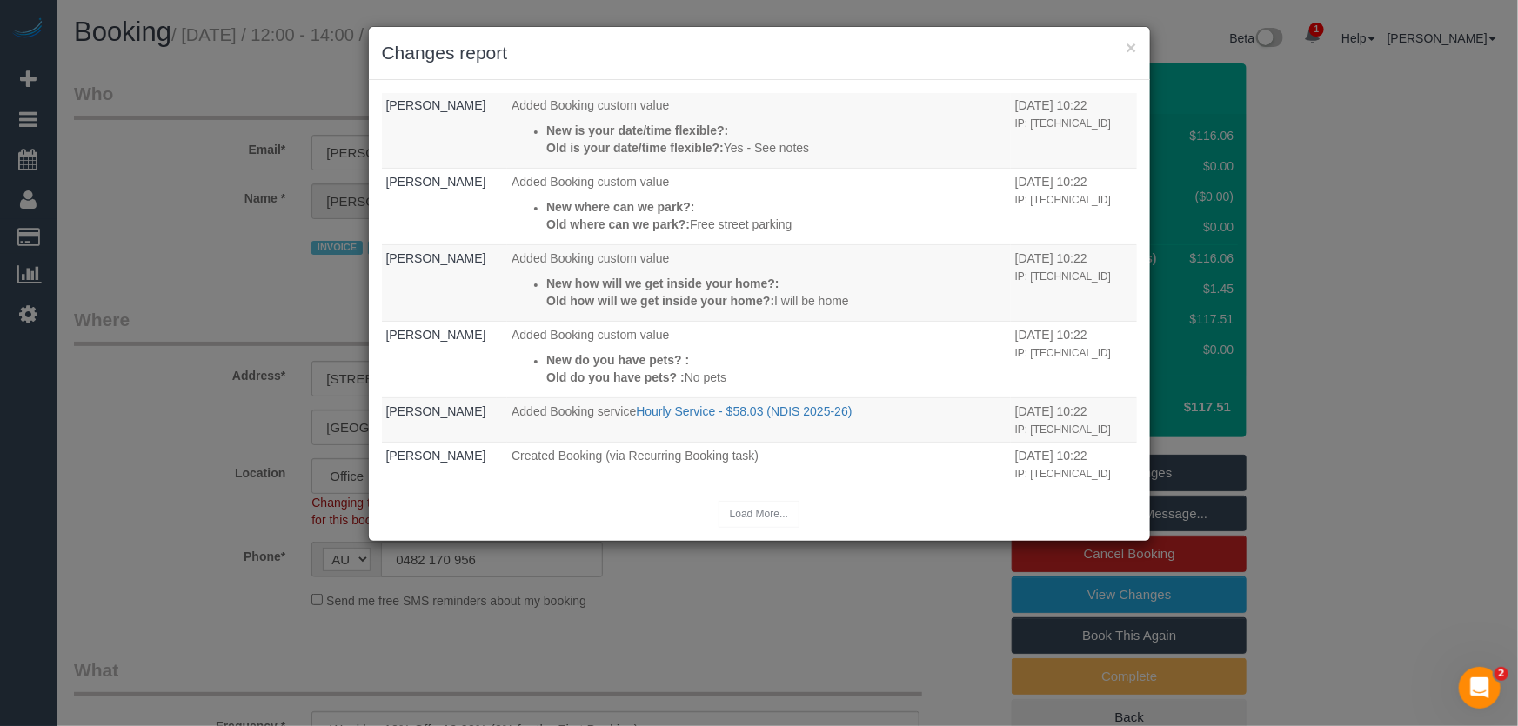
click at [807, 605] on div "× Changes report Who What When Jessica Trentin Updated Comment New comment: inf…" at bounding box center [759, 363] width 1518 height 726
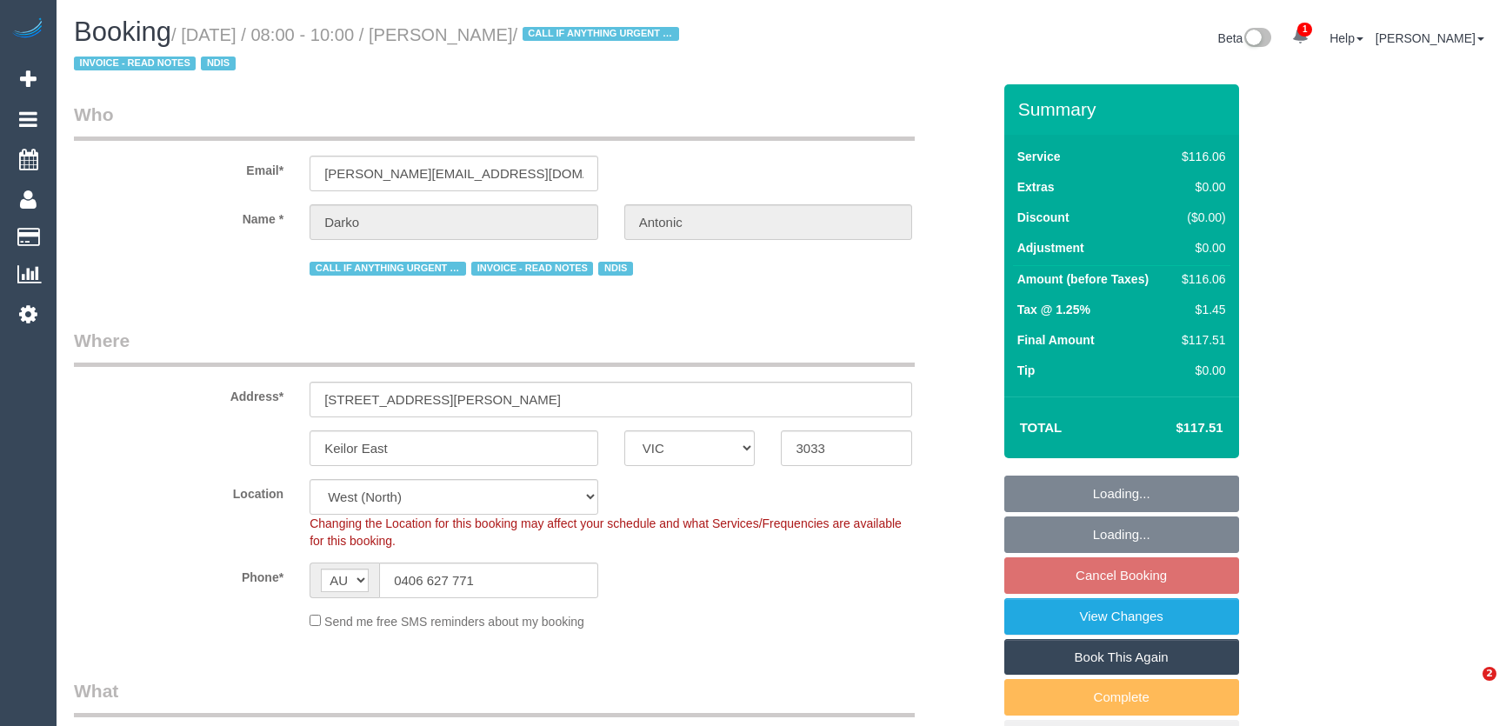
select select "VIC"
select select "number:28"
select select "number:14"
select select "number:19"
select select "number:22"
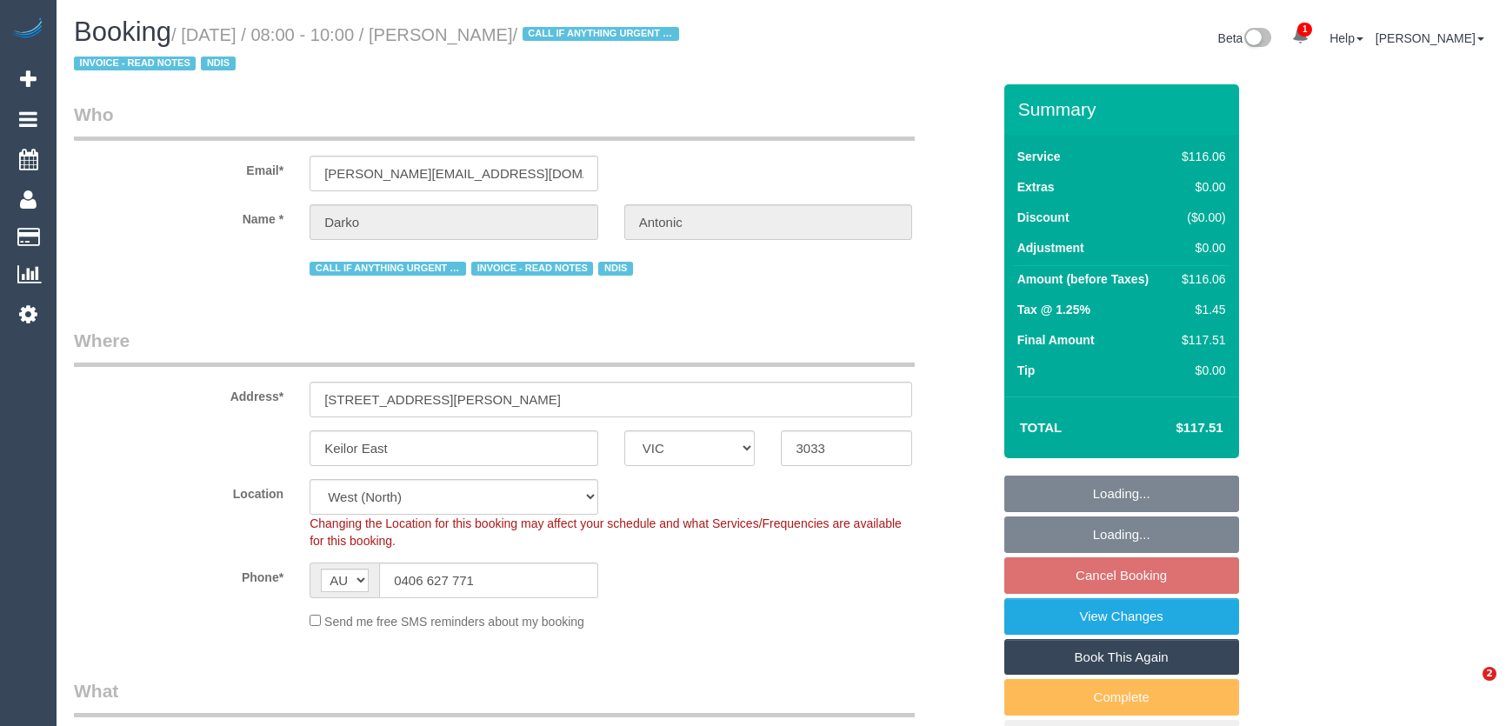
select select "number:34"
select select "number:12"
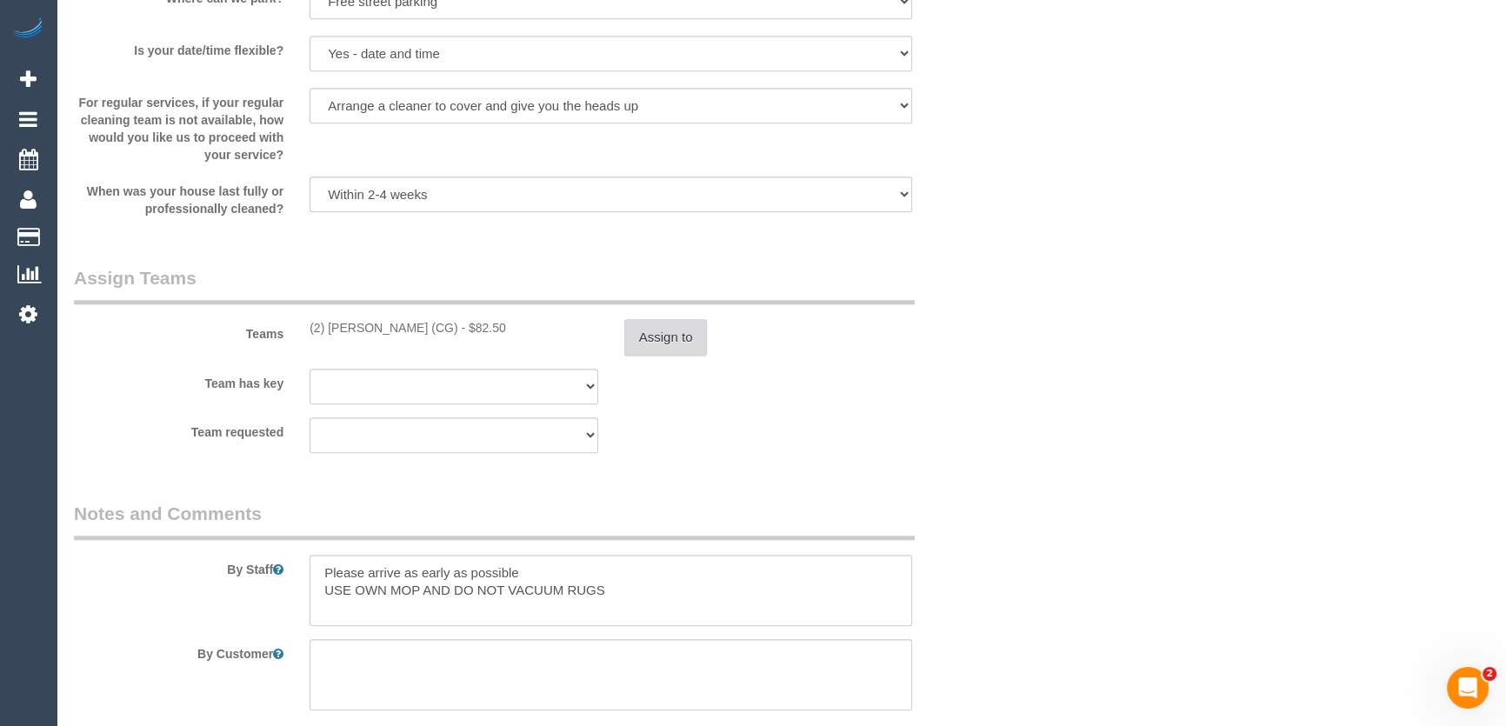
click at [657, 342] on button "Assign to" at bounding box center [665, 337] width 83 height 37
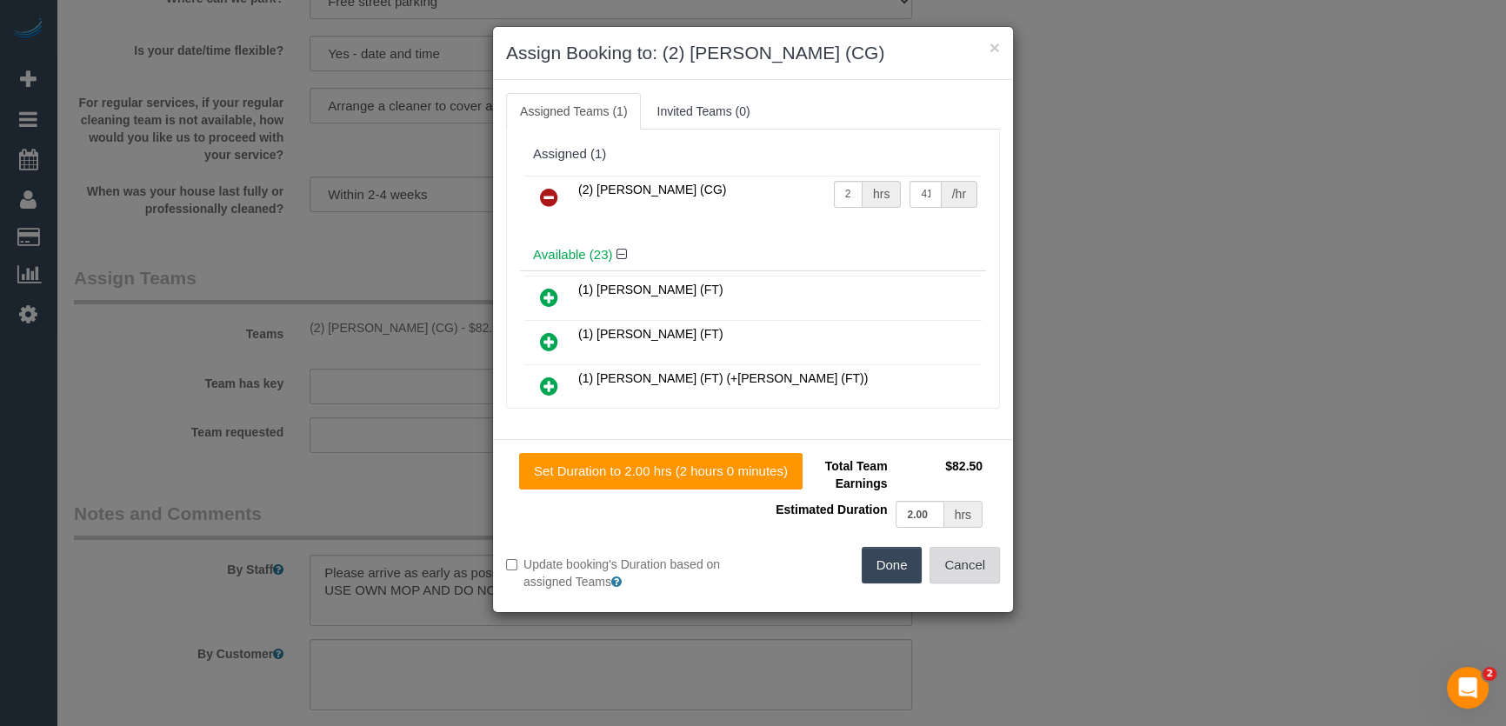
click at [1000, 548] on button "Cancel" at bounding box center [965, 565] width 70 height 37
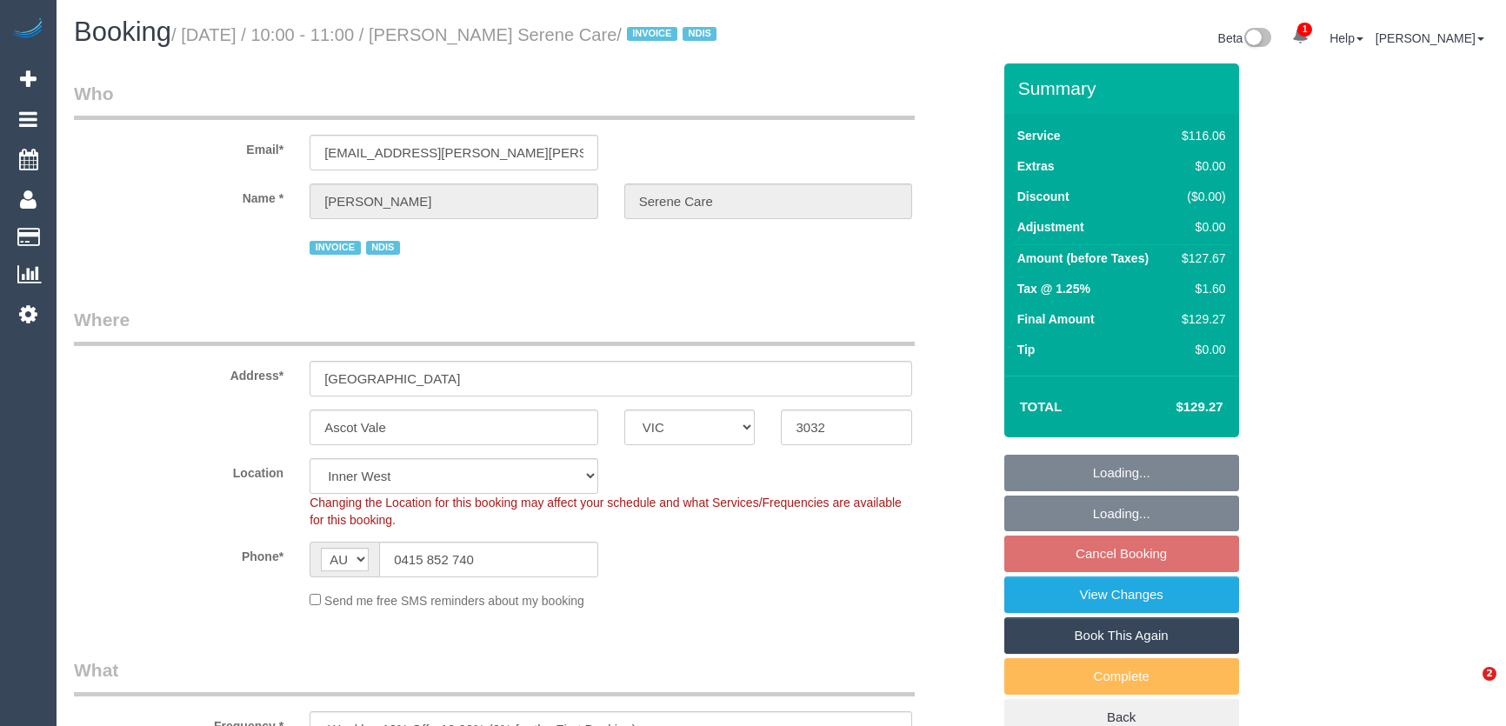
select select "VIC"
select select "number:28"
select select "number:14"
select select "number:19"
select select "number:25"
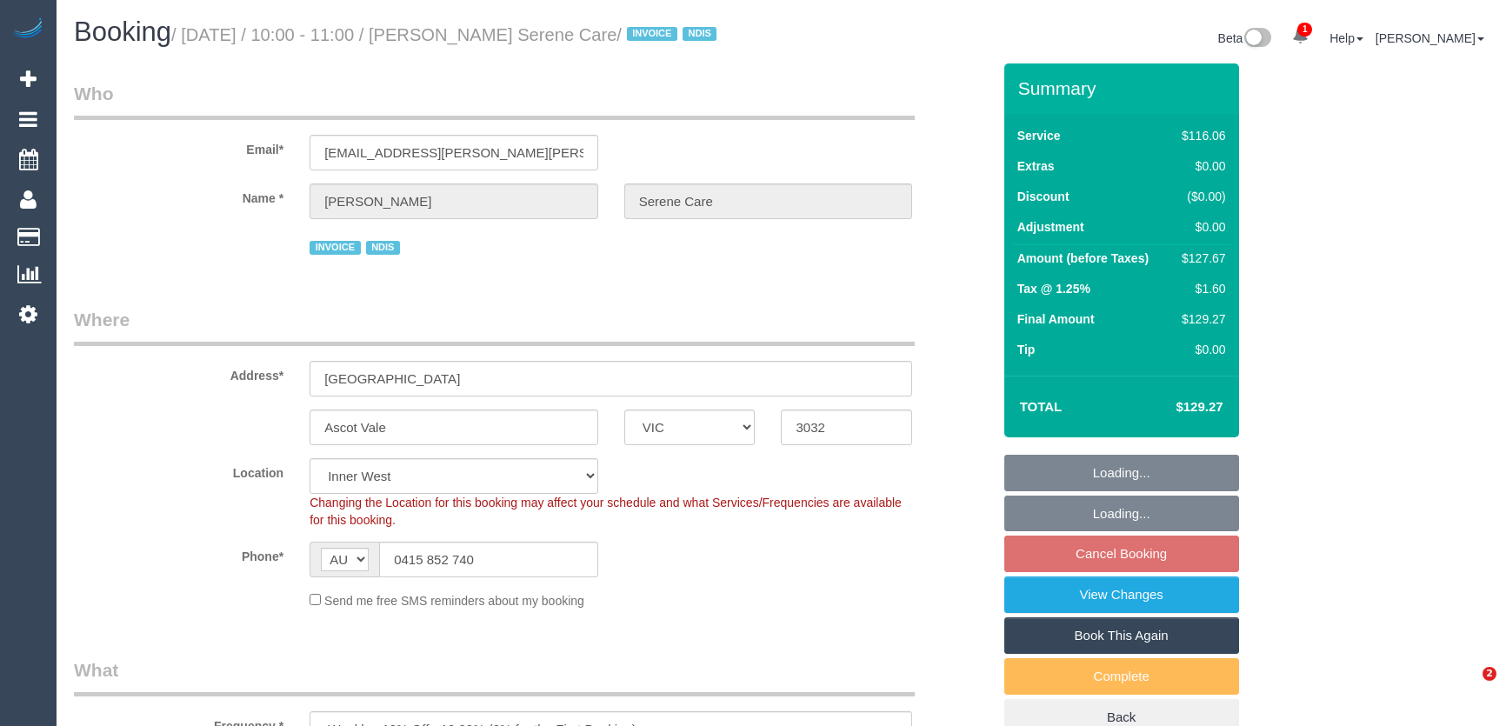
select select "number:35"
select select "number:11"
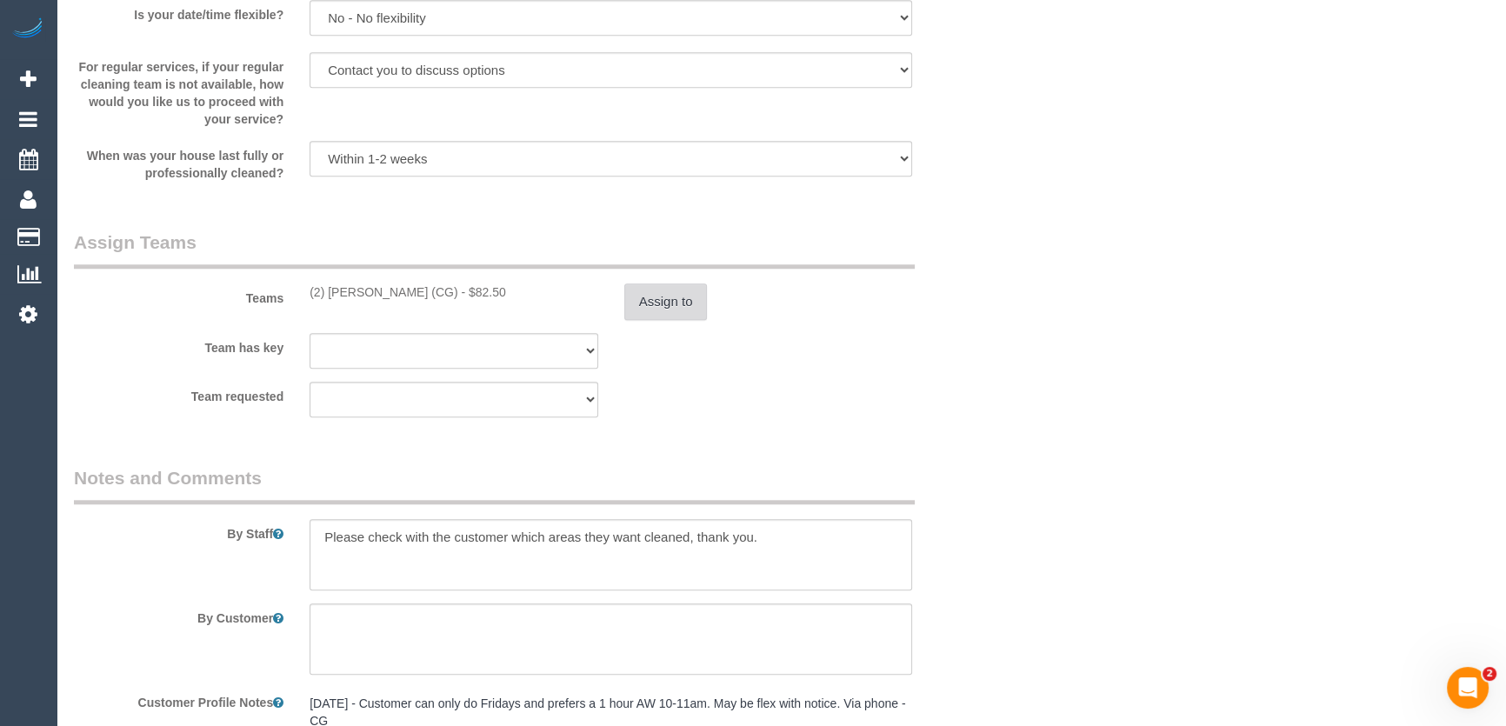
click at [665, 306] on button "Assign to" at bounding box center [665, 302] width 83 height 37
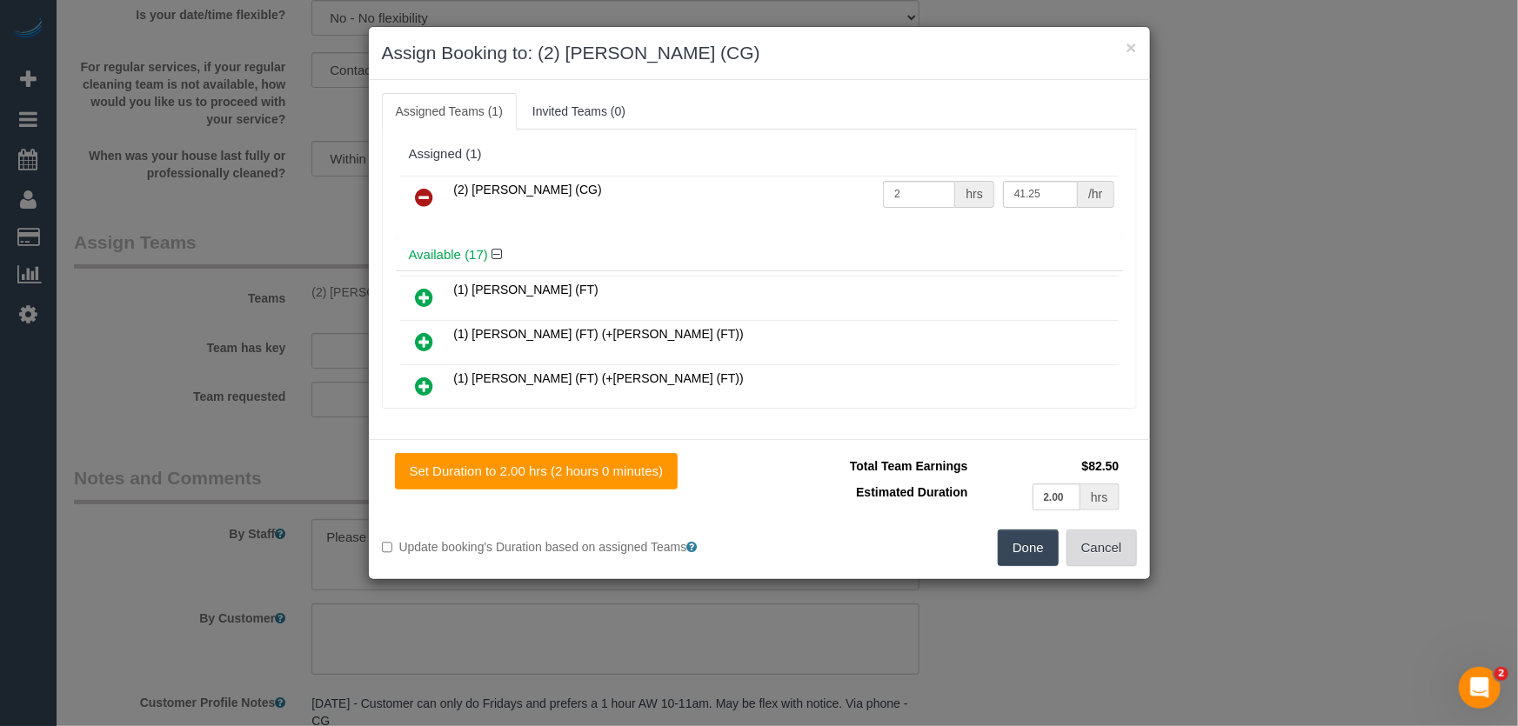
click at [1105, 548] on button "Cancel" at bounding box center [1101, 548] width 70 height 37
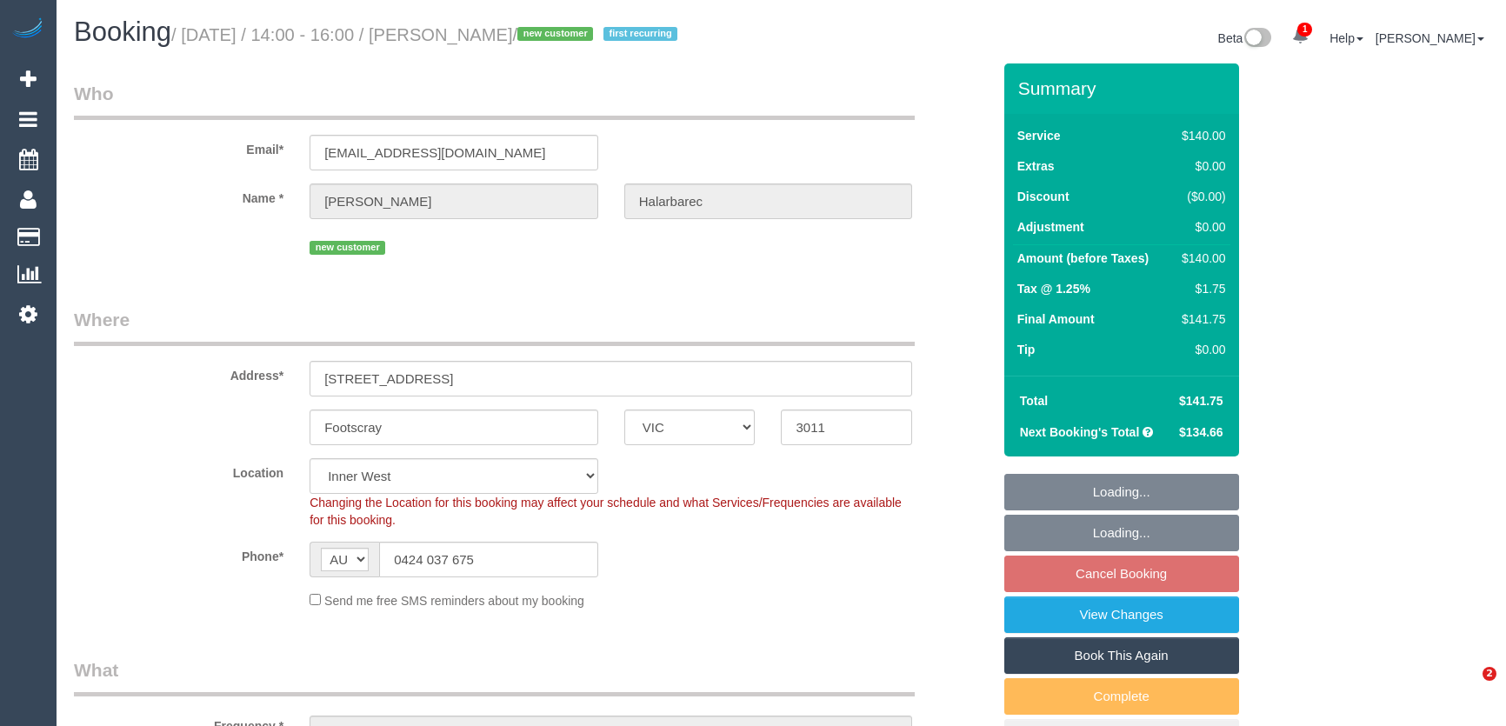
select select "VIC"
select select "number:29"
select select "number:14"
select select "number:19"
select select "number:22"
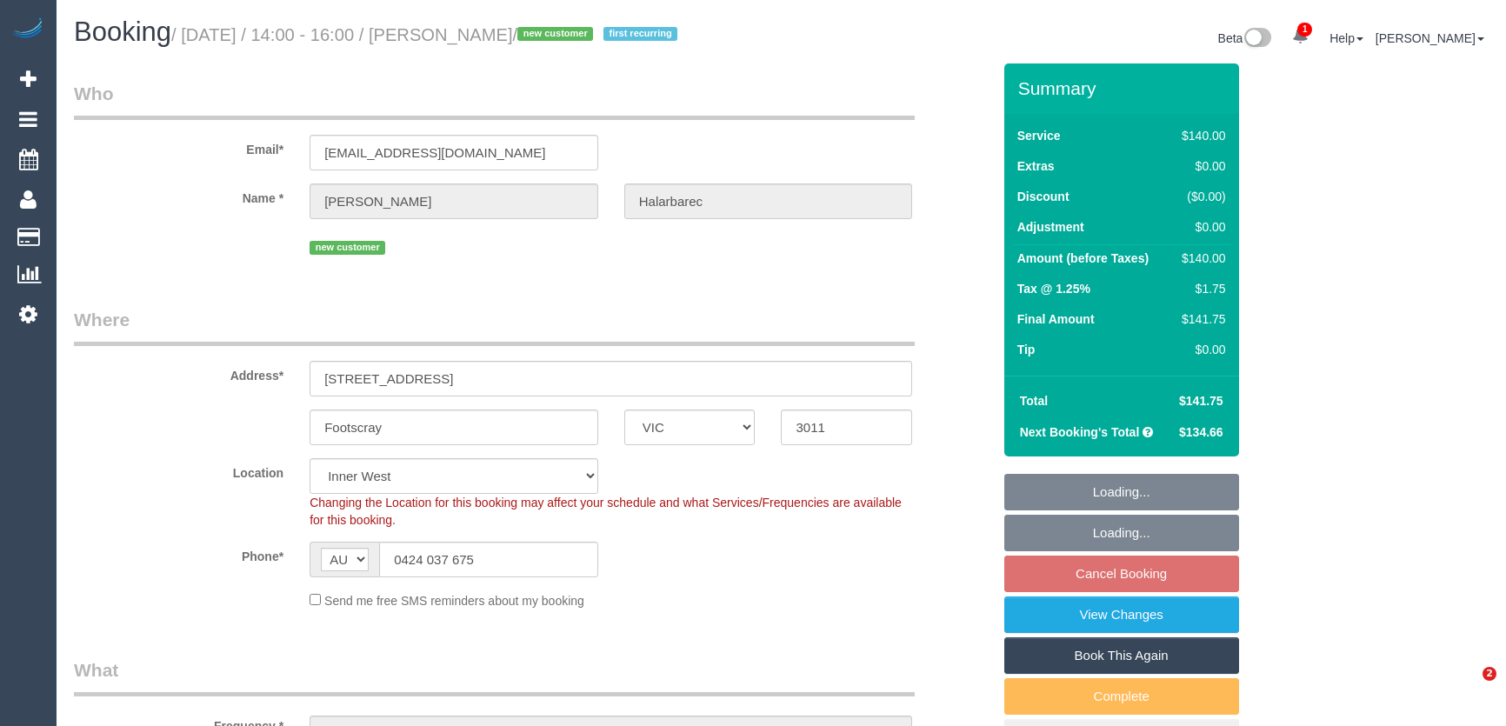
select select "number:34"
select select "number:12"
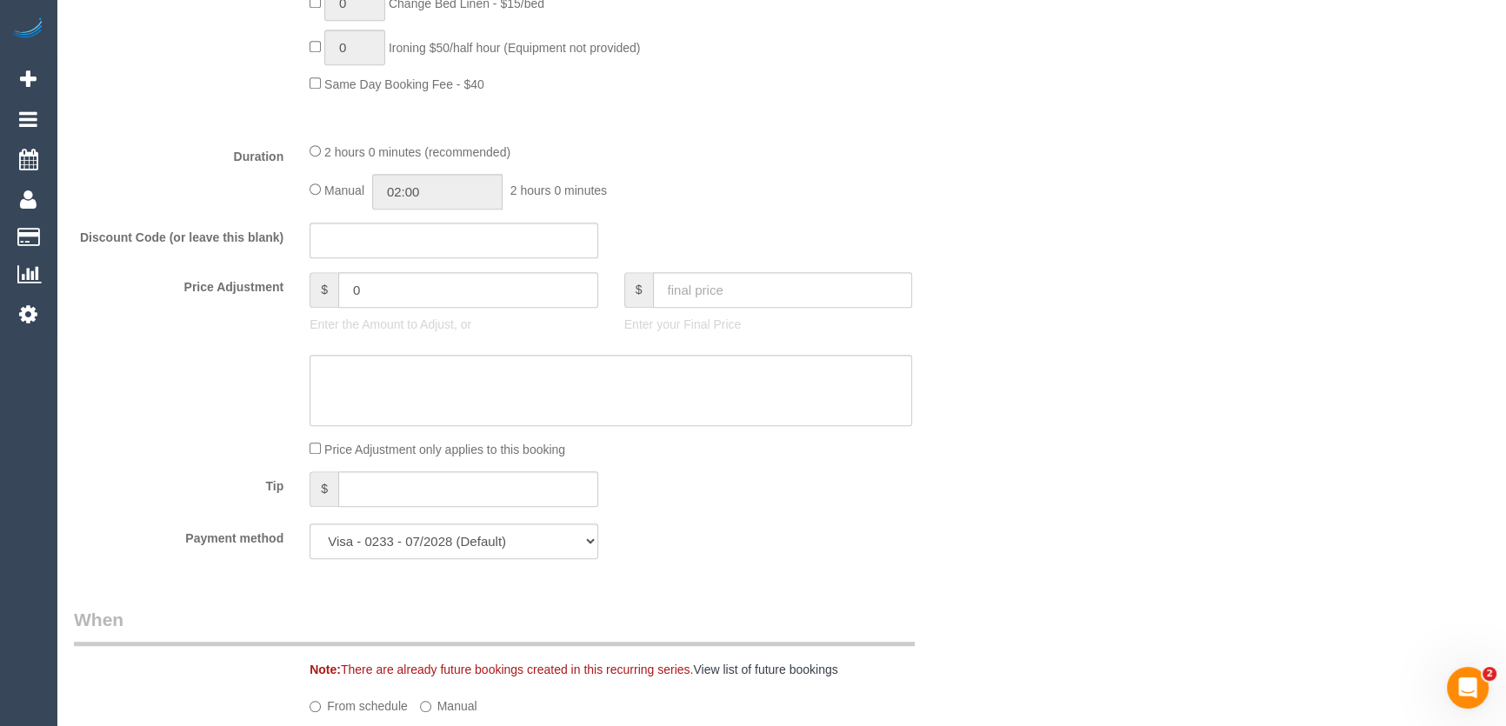
scroll to position [1502, 0]
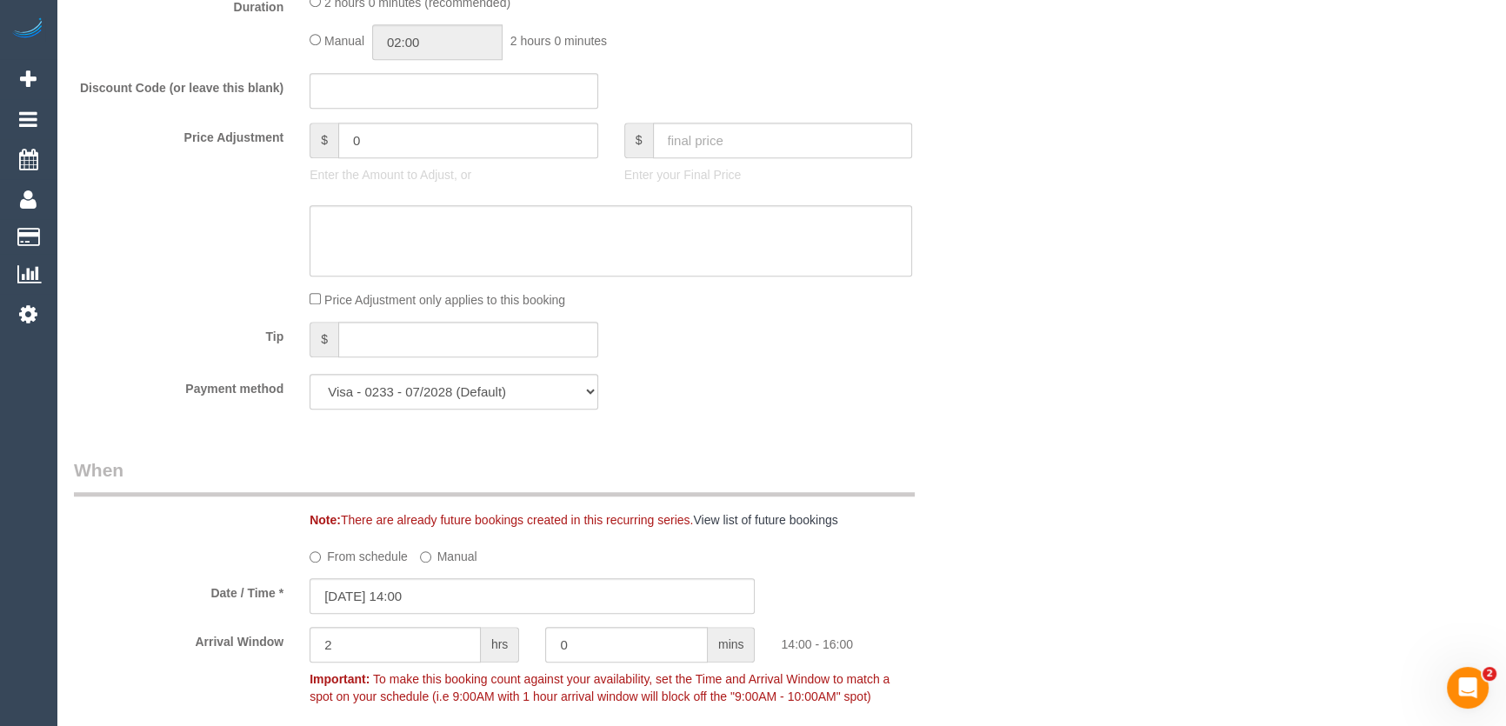
click at [672, 517] on div "Note: There are already future bookings created in this recurring series. View …" at bounding box center [650, 519] width 707 height 17
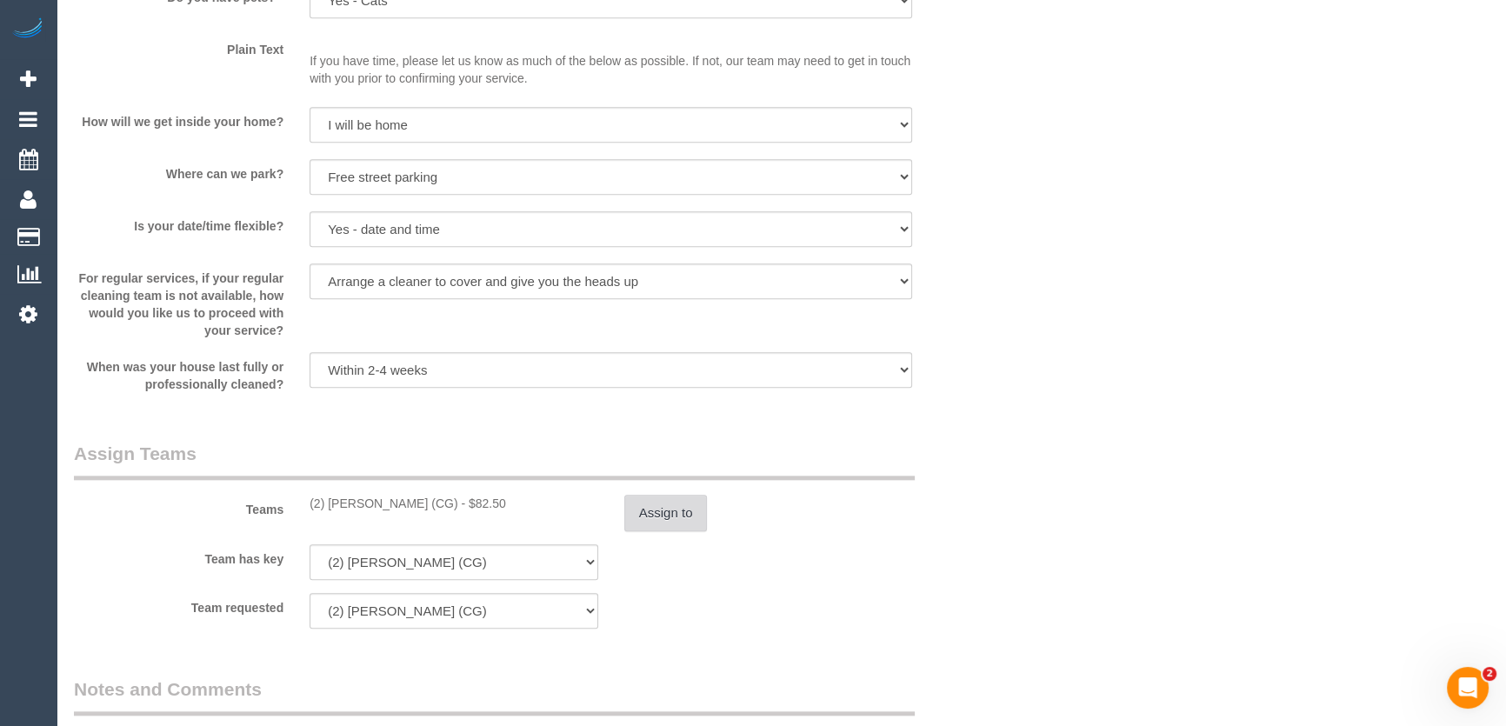
click at [654, 508] on button "Assign to" at bounding box center [665, 513] width 83 height 37
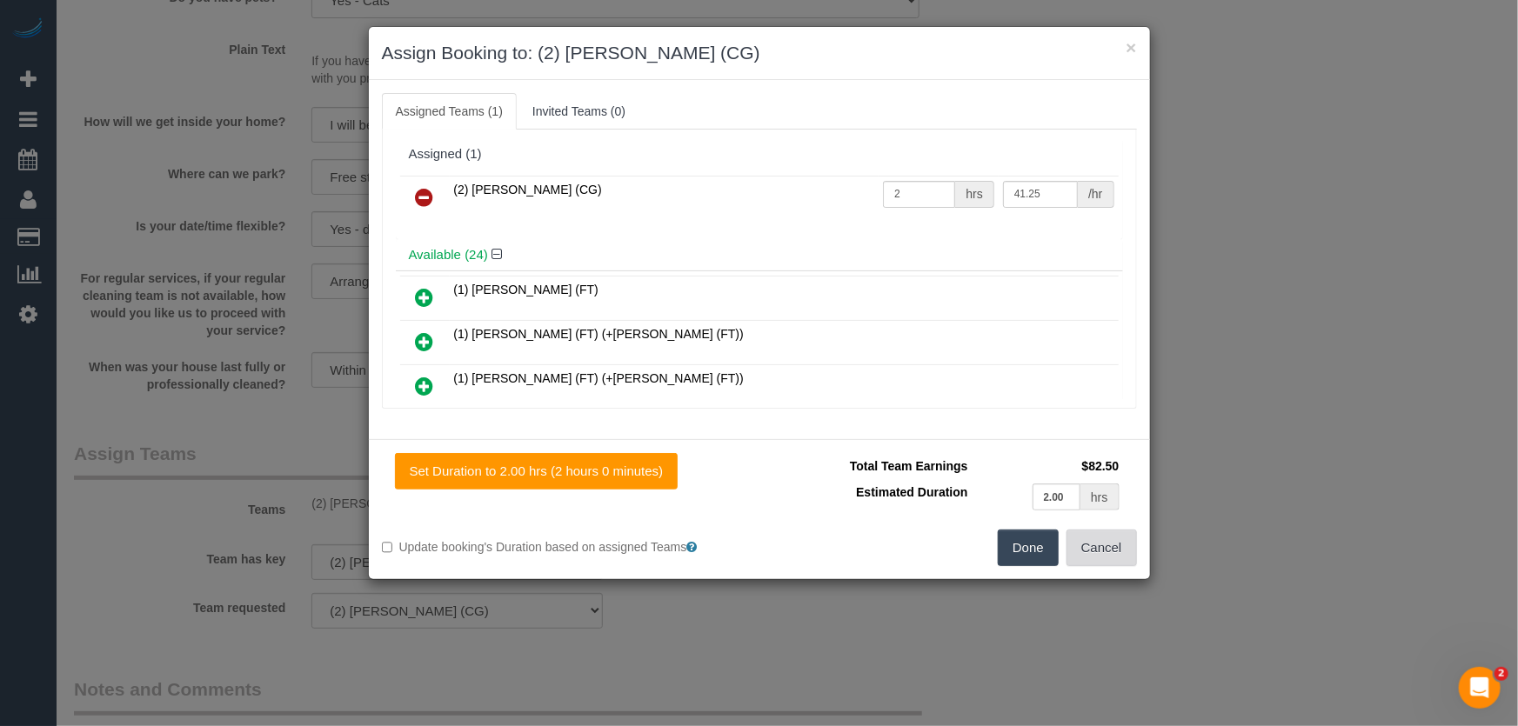
click at [1089, 540] on button "Cancel" at bounding box center [1101, 548] width 70 height 37
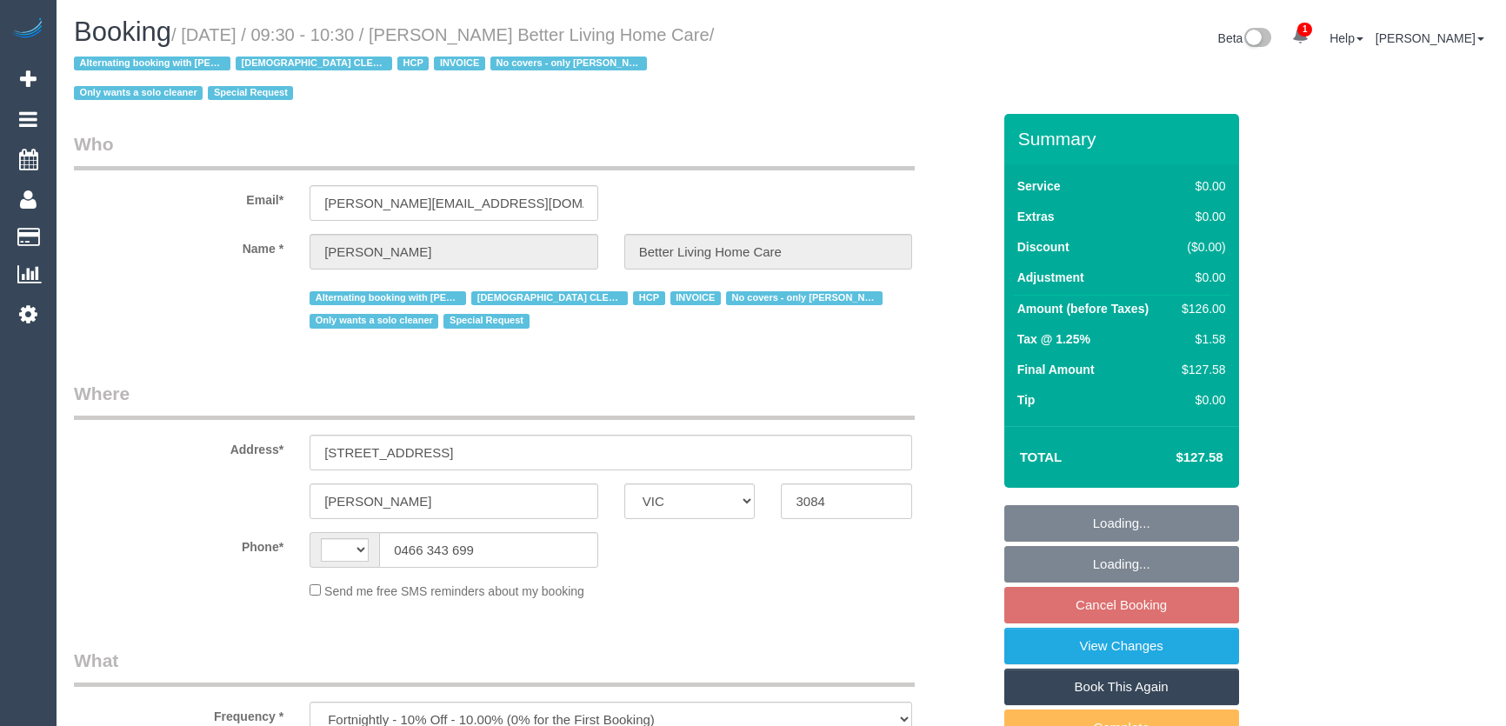
select select "VIC"
select select "120"
select select "string:AU"
select select "number:28"
select select "number:14"
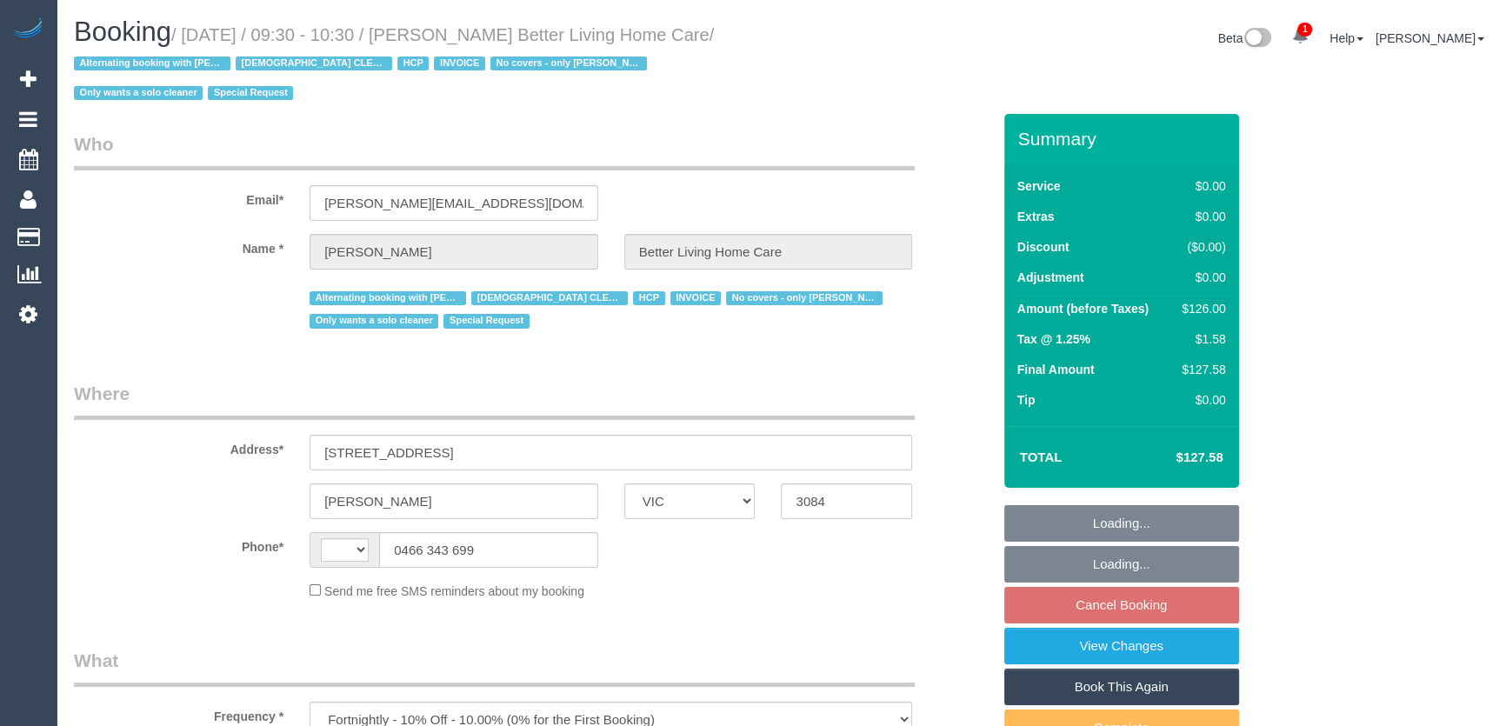
select select "number:19"
select select "number:25"
select select "number:35"
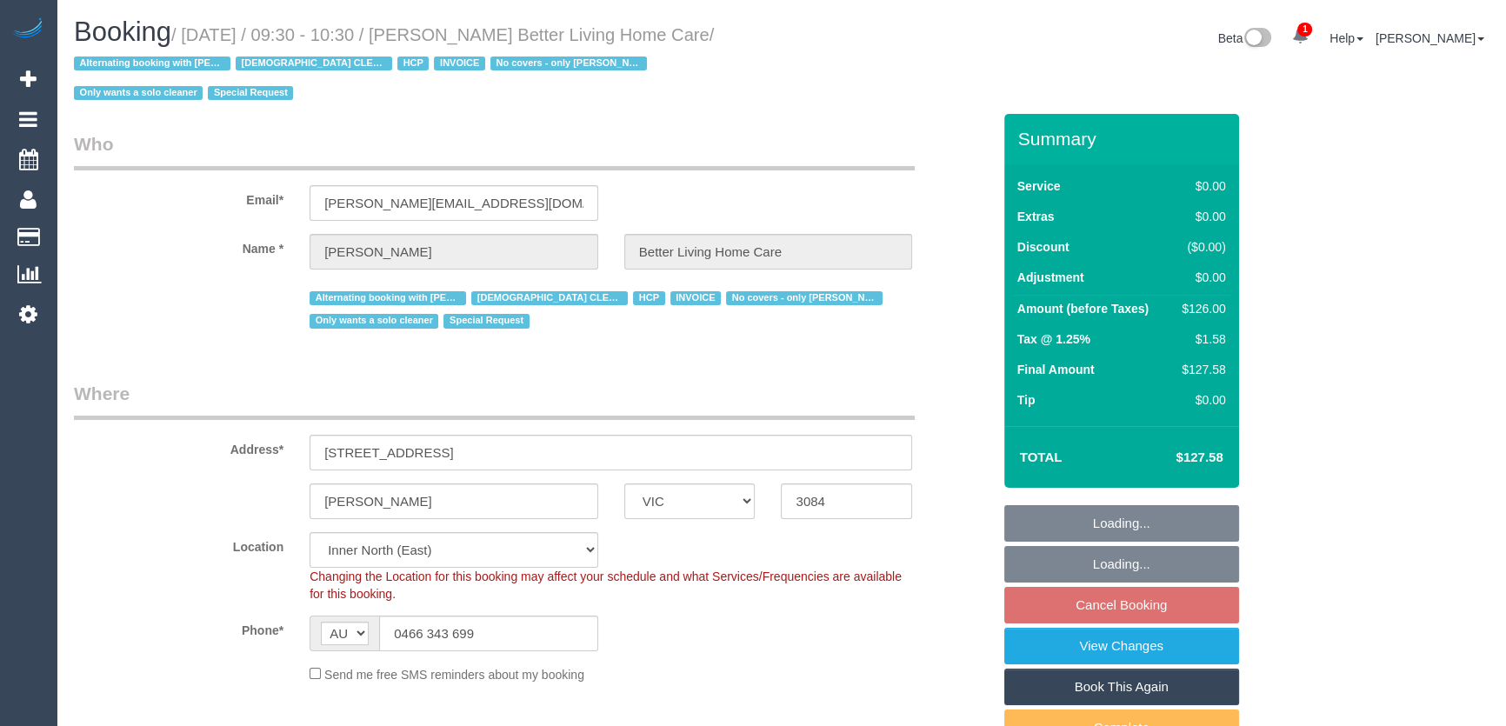
select select "object:1634"
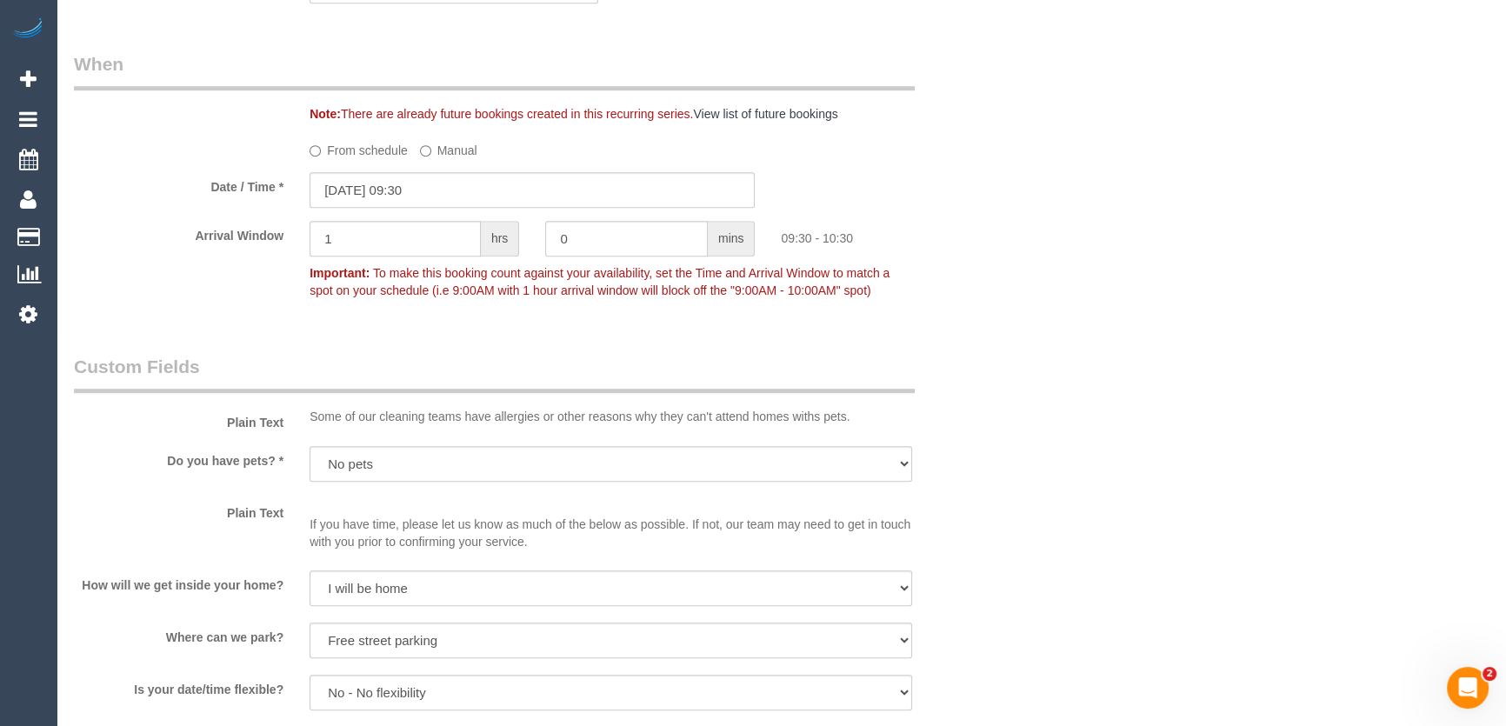
scroll to position [1423, 0]
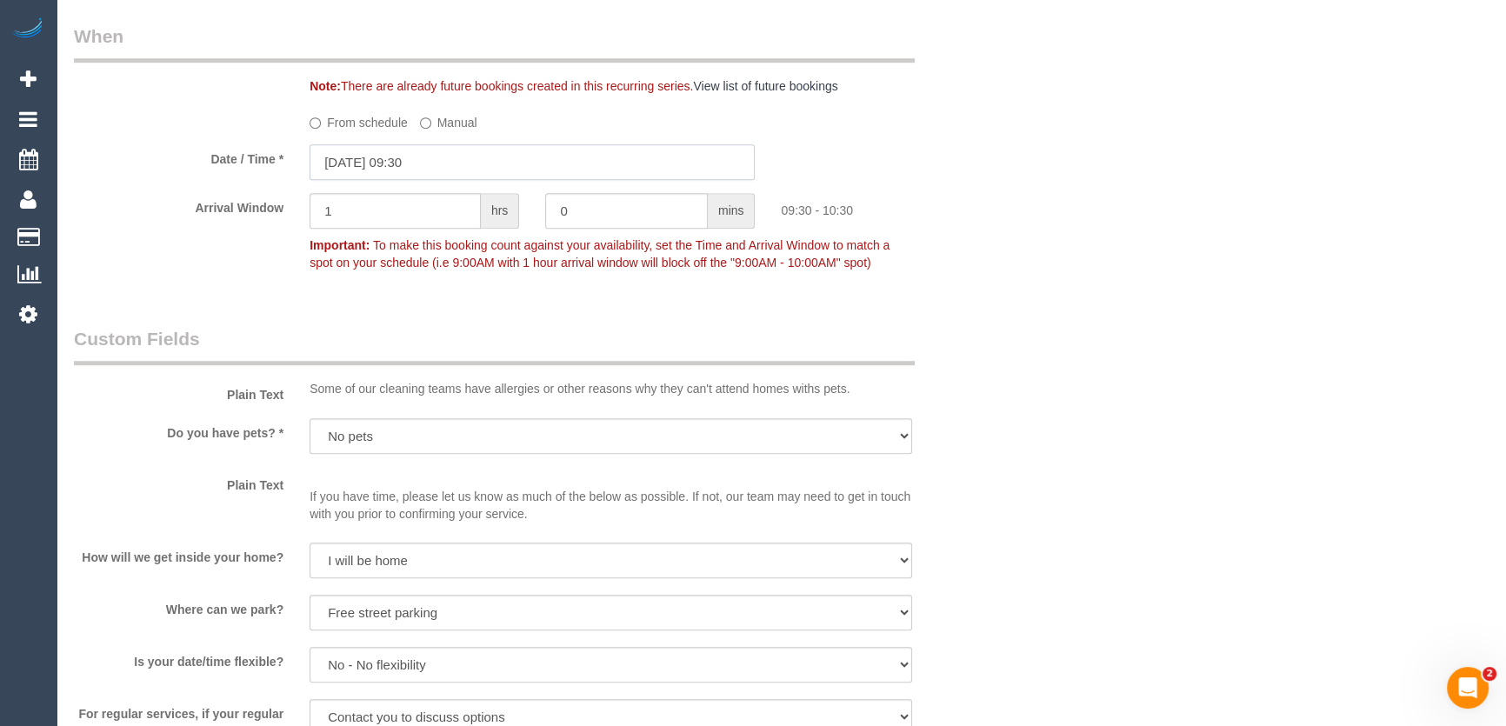
click at [459, 163] on input "[DATE] 09:30" at bounding box center [532, 162] width 445 height 36
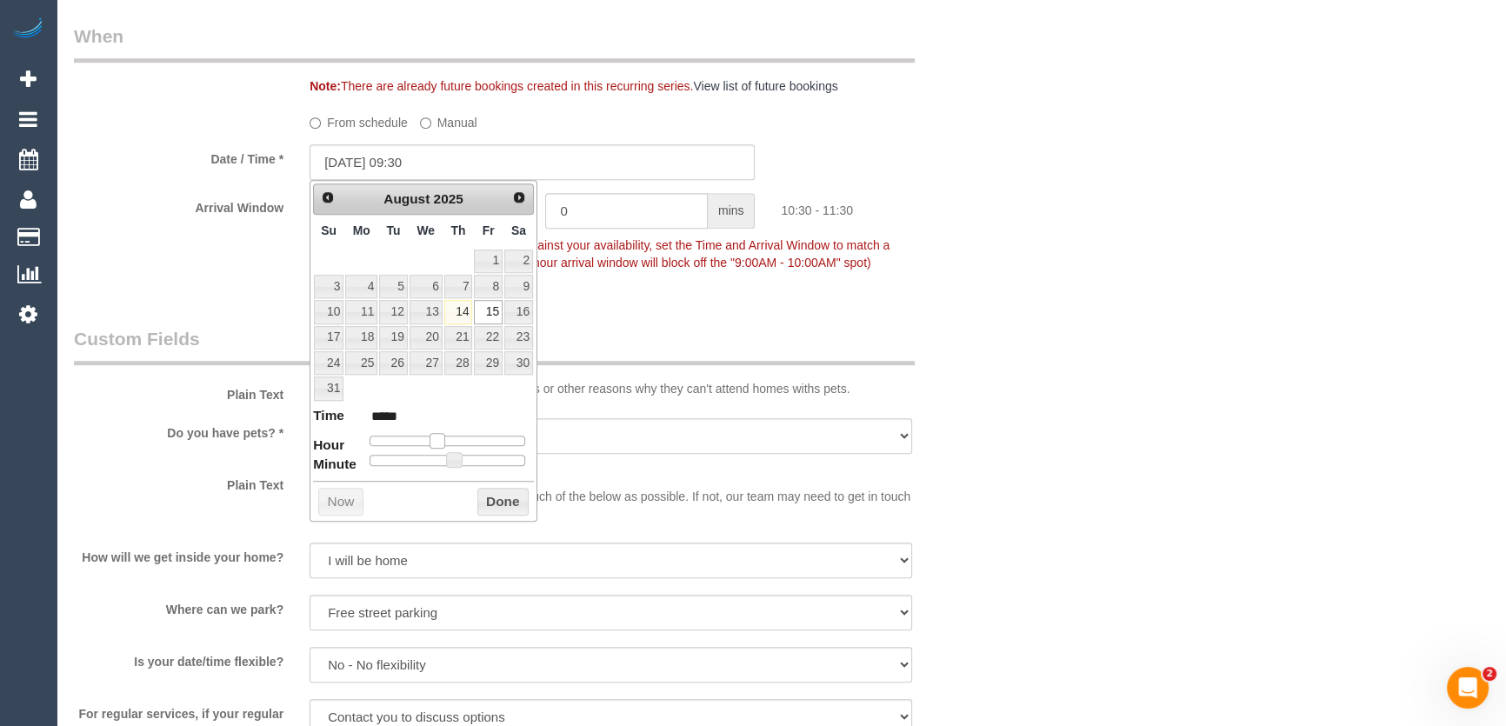
type input "[DATE] 10:30"
type input "*****"
type input "[DATE] 11:30"
type input "*****"
drag, startPoint x: 433, startPoint y: 436, endPoint x: 452, endPoint y: 436, distance: 19.1
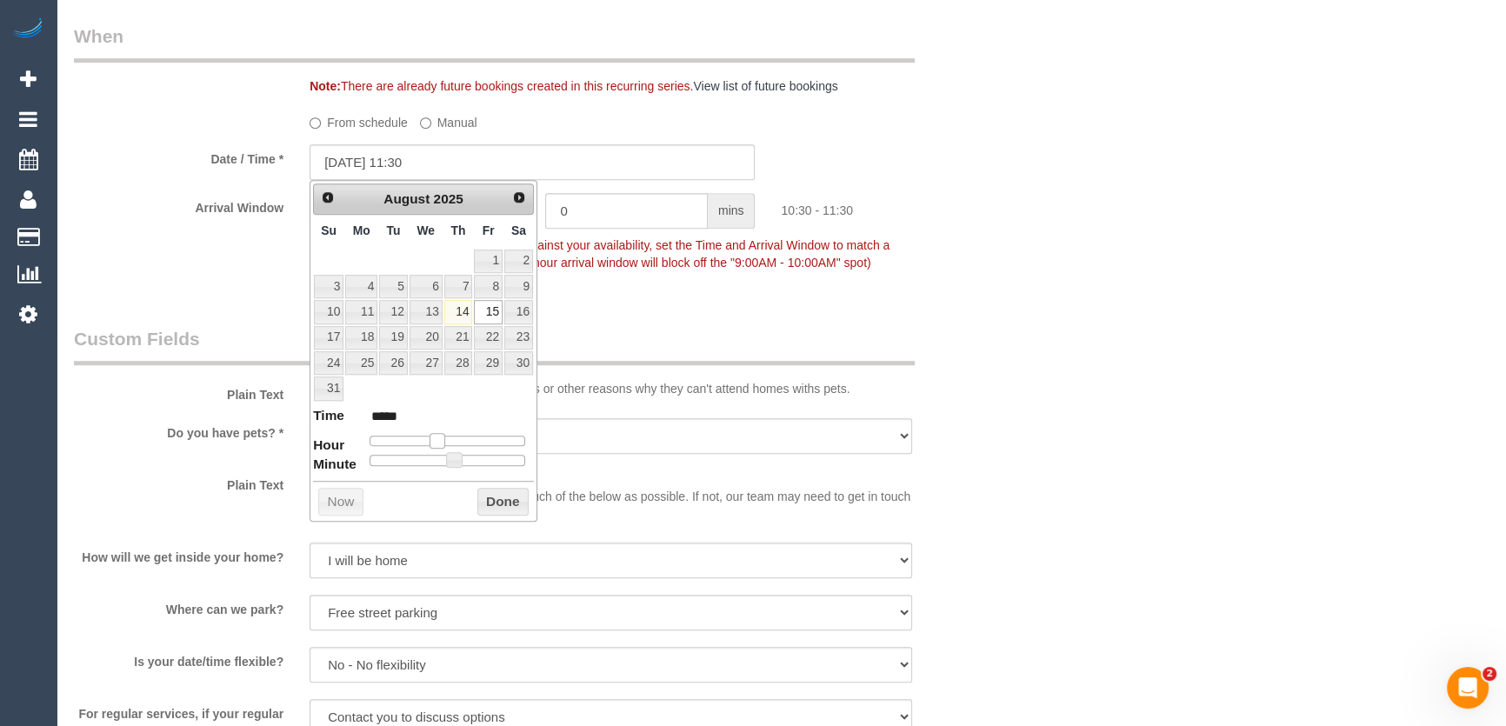
click at [445, 436] on span at bounding box center [438, 441] width 16 height 16
type input "[DATE] 12:30"
type input "*****"
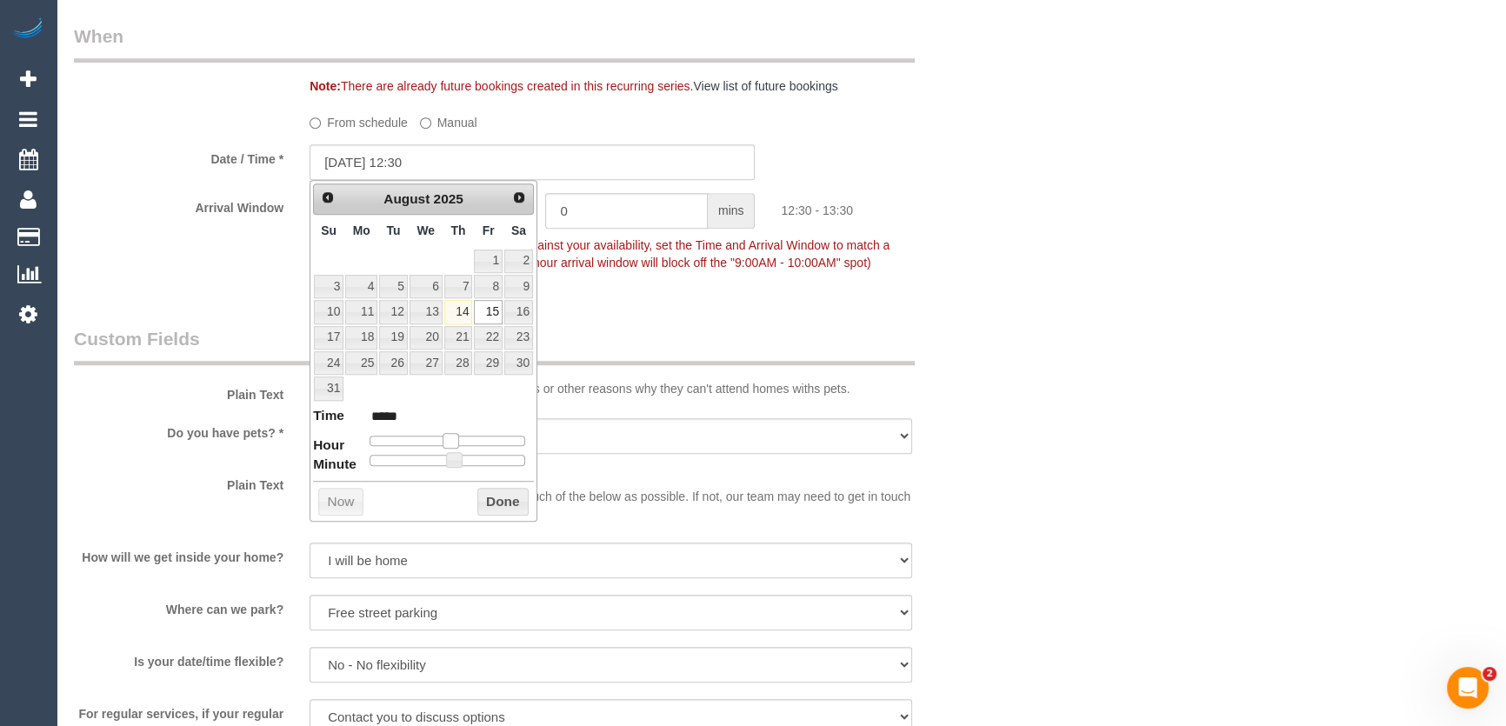
click at [454, 436] on div at bounding box center [448, 441] width 156 height 10
click at [456, 436] on span at bounding box center [451, 441] width 16 height 16
type input "15/08/2025 13:30"
type input "*****"
click at [464, 435] on span at bounding box center [458, 441] width 16 height 16
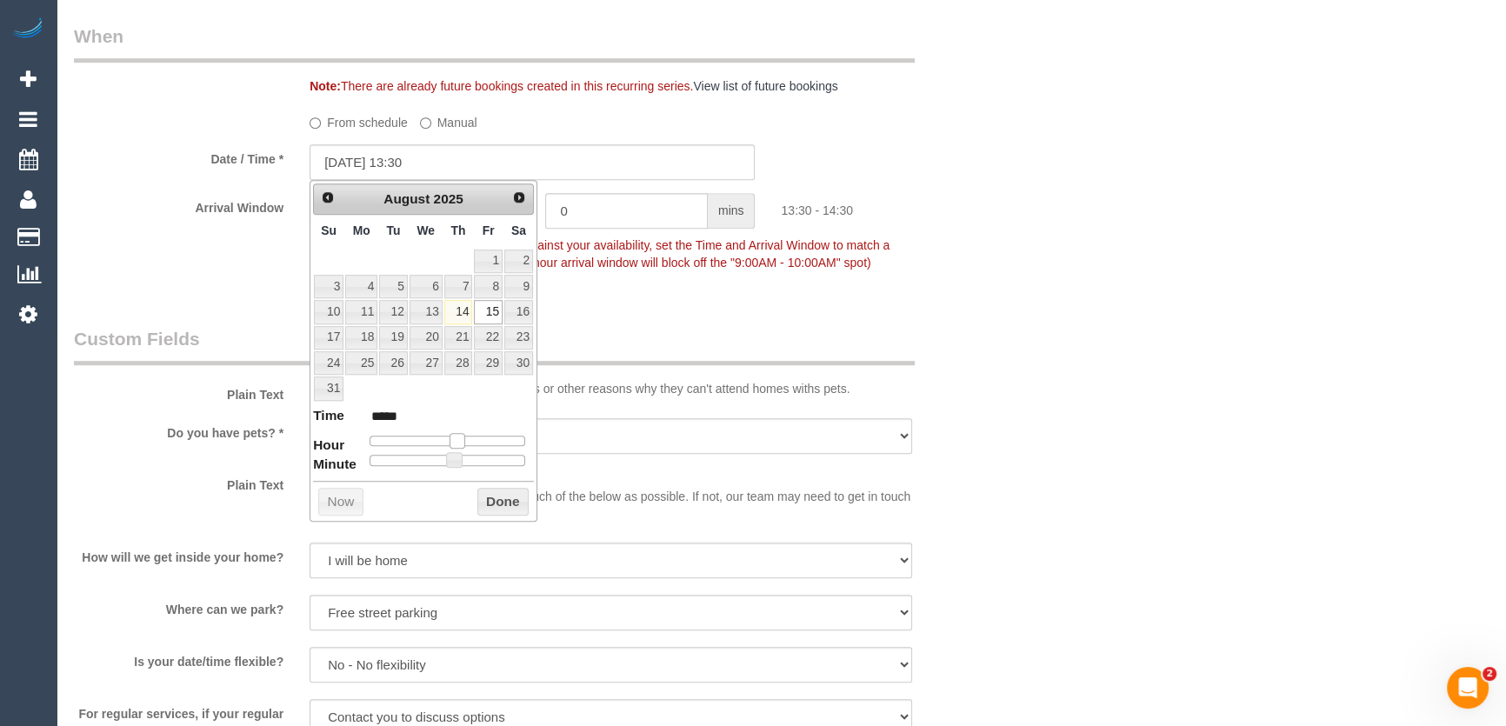
click at [464, 435] on span at bounding box center [458, 441] width 16 height 16
click at [705, 287] on fieldset "When Note: There are already future bookings created in this recurring series. …" at bounding box center [532, 157] width 917 height 269
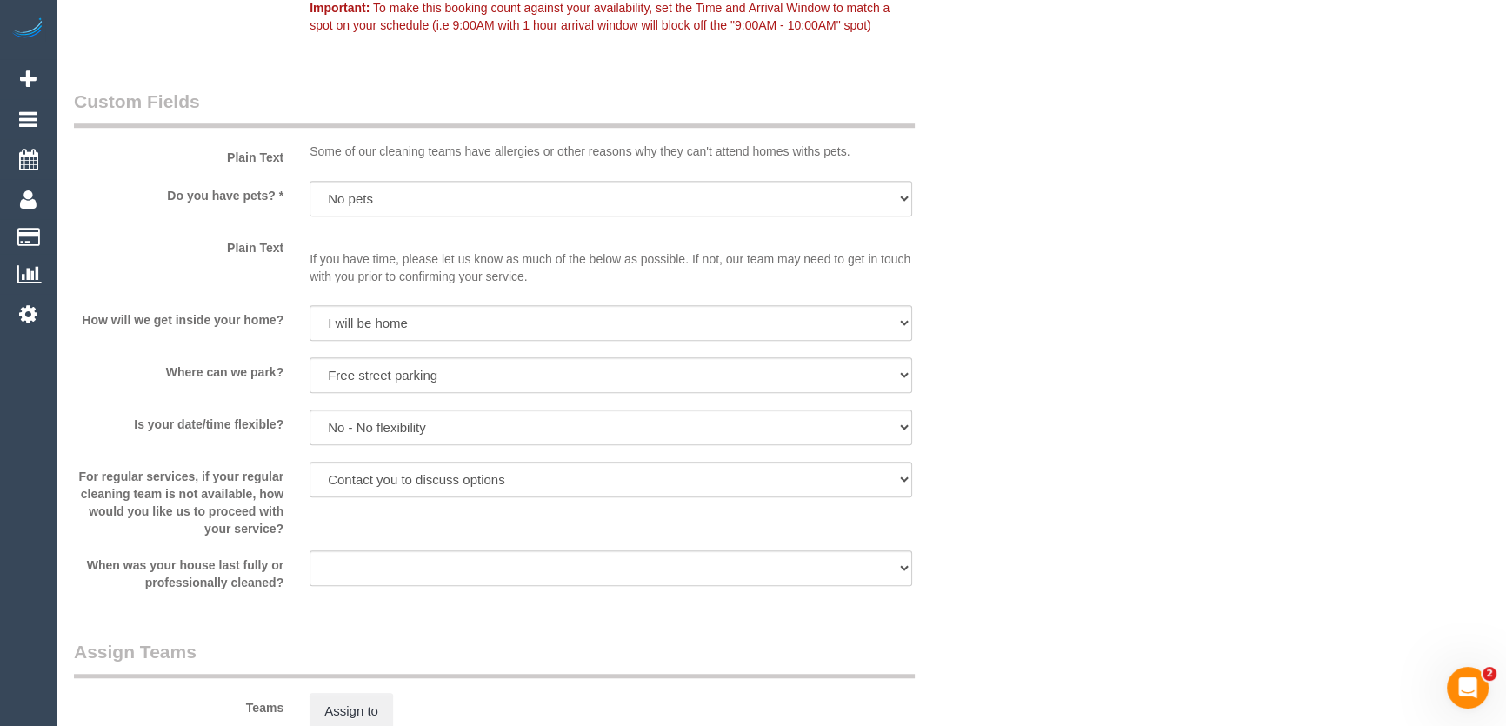
scroll to position [1776, 0]
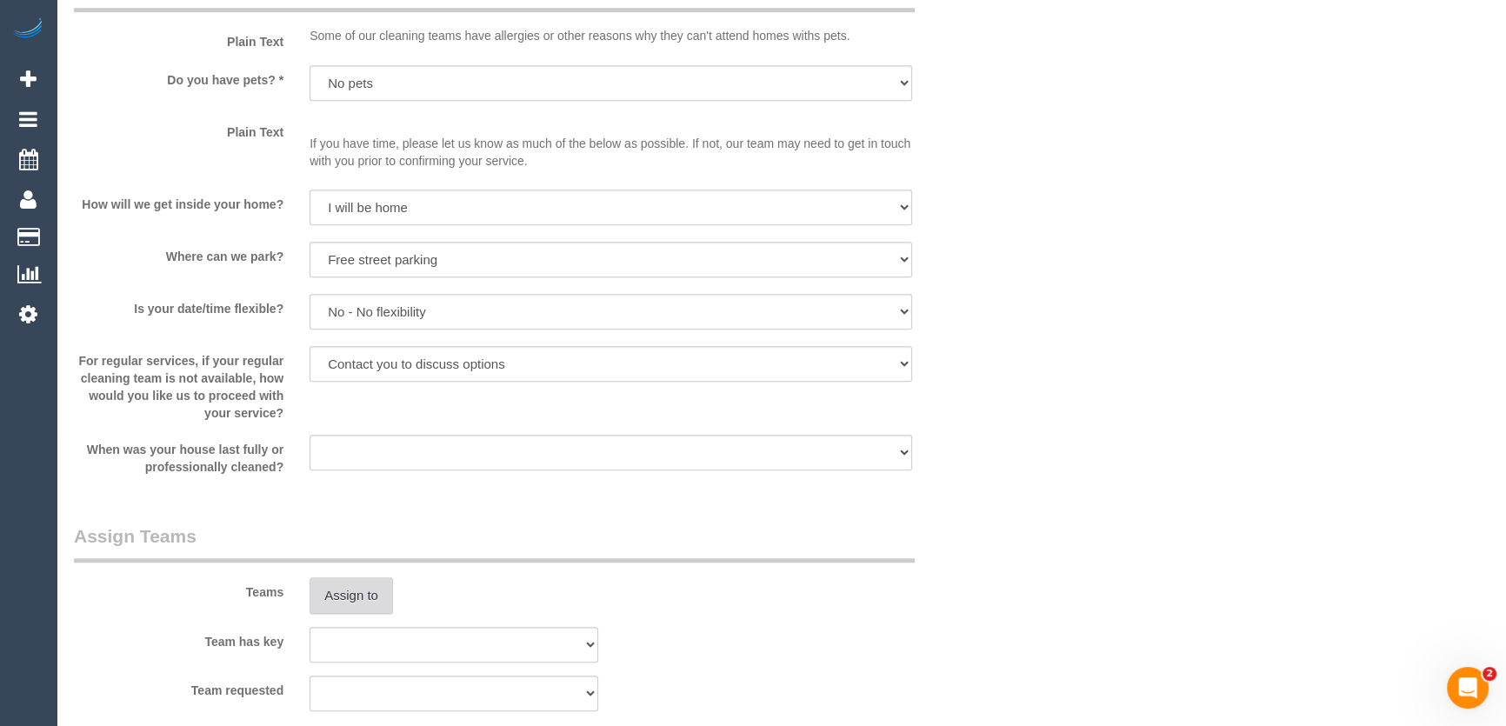
click at [357, 577] on button "Assign to" at bounding box center [351, 595] width 83 height 37
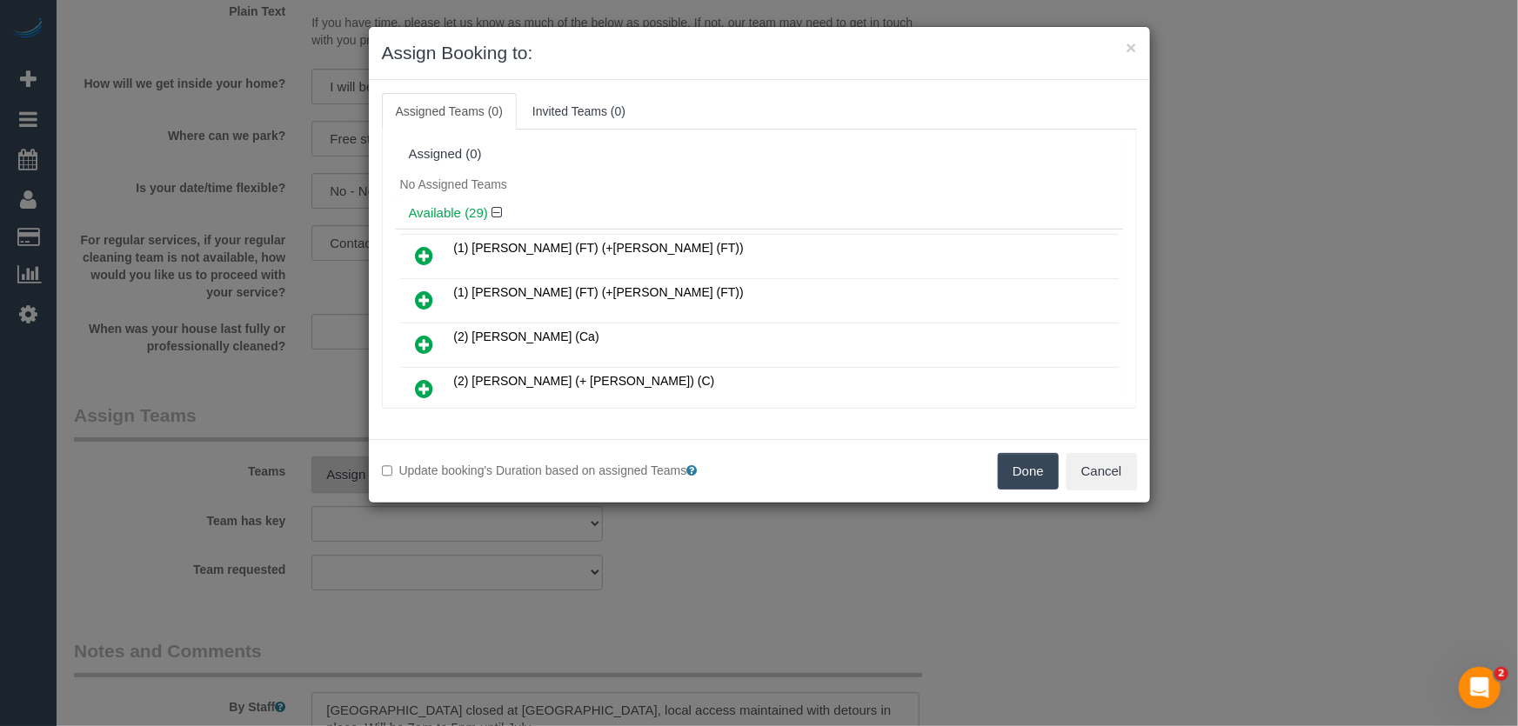
scroll to position [327, 0]
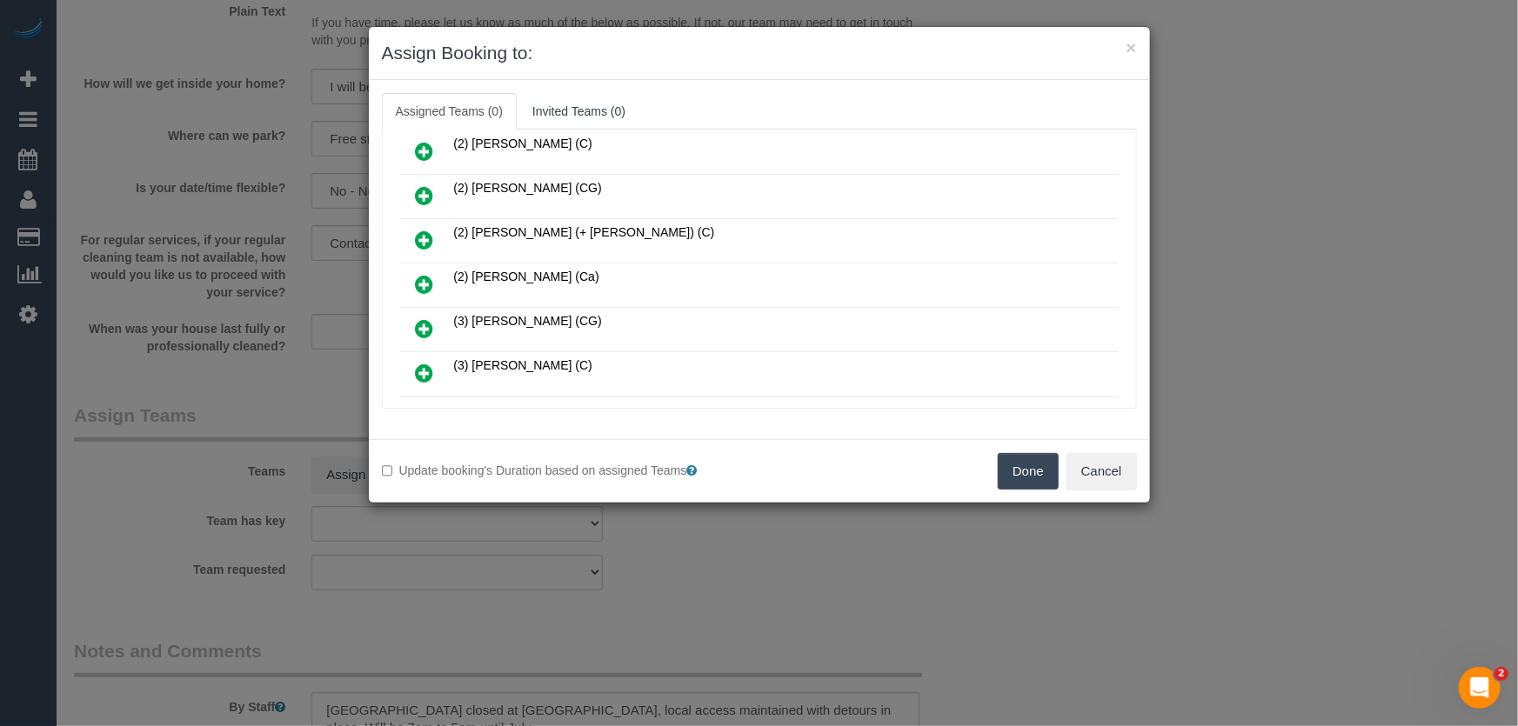
click at [424, 274] on icon at bounding box center [425, 284] width 18 height 21
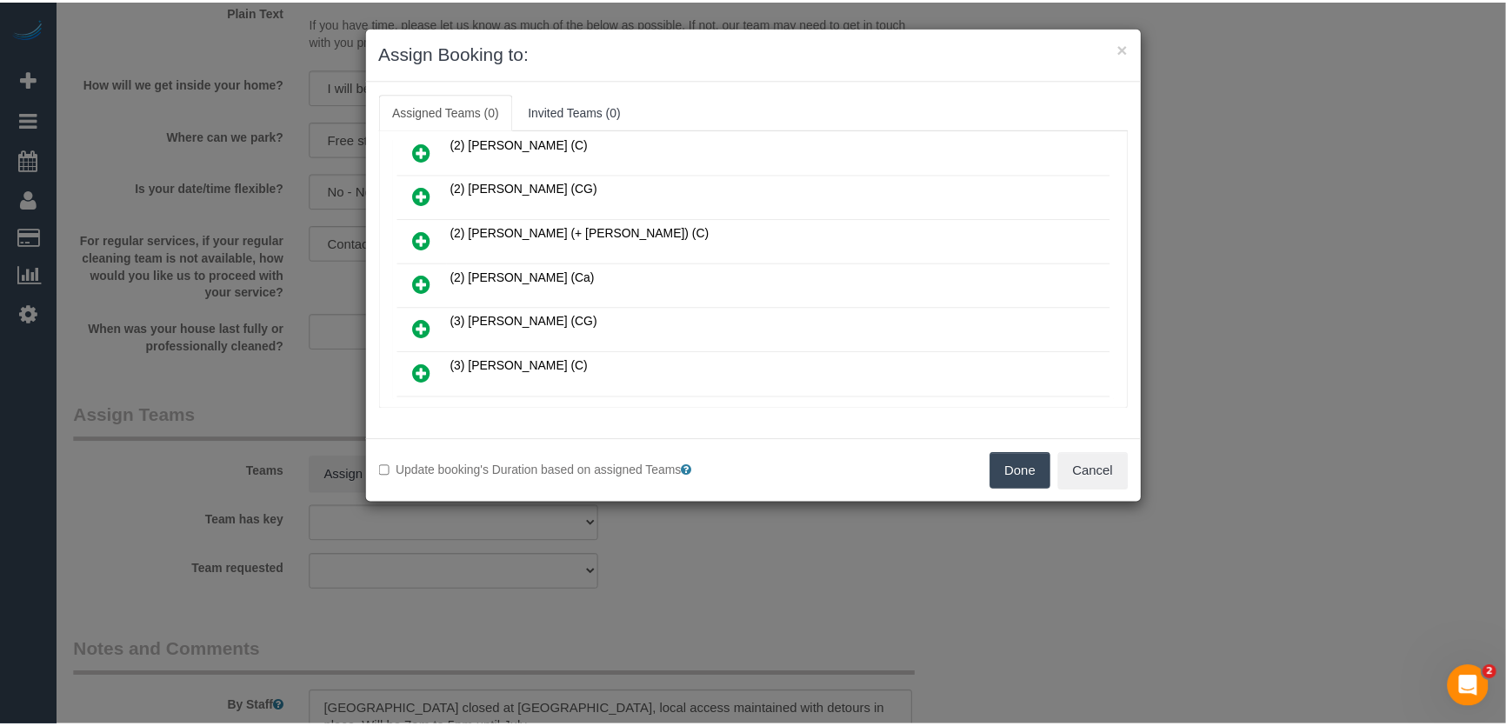
scroll to position [367, 0]
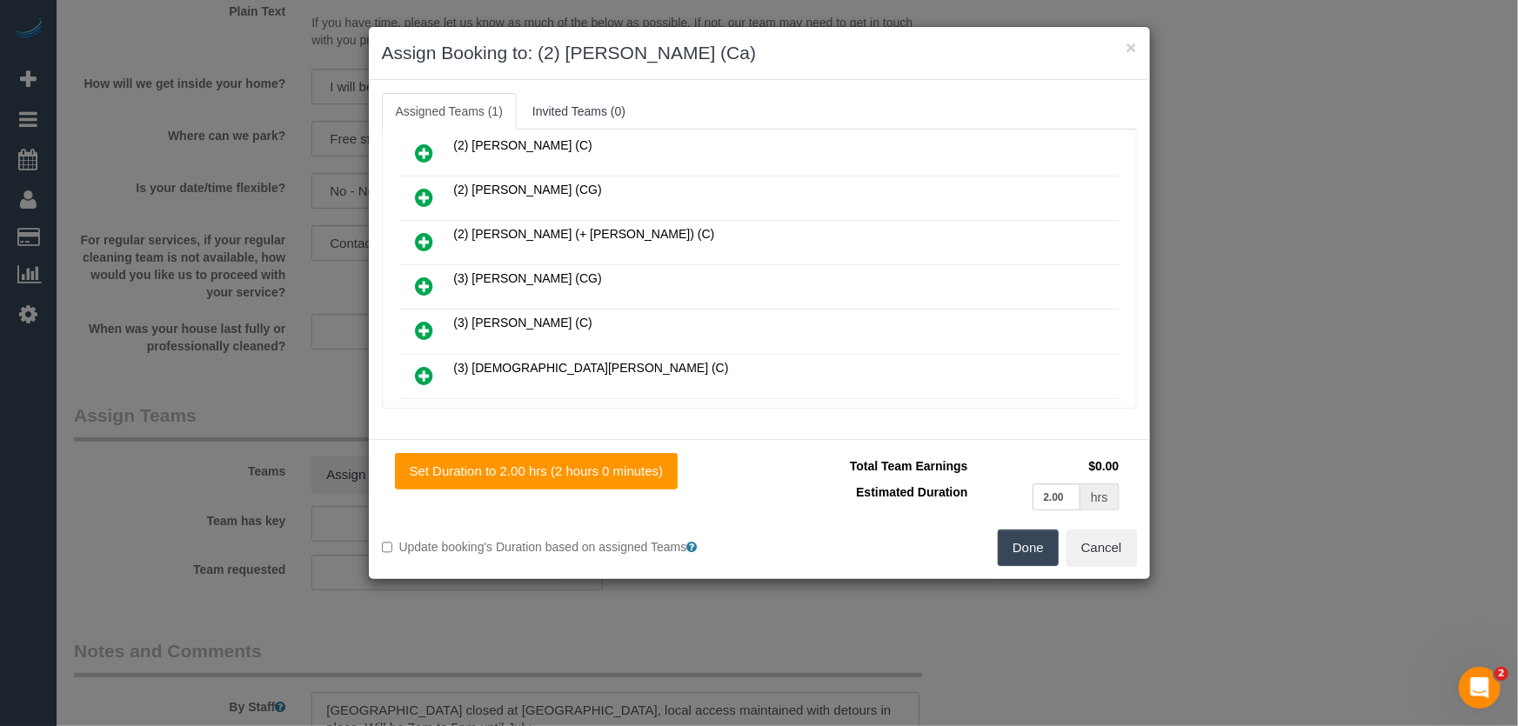
click at [1019, 549] on button "Done" at bounding box center [1027, 548] width 61 height 37
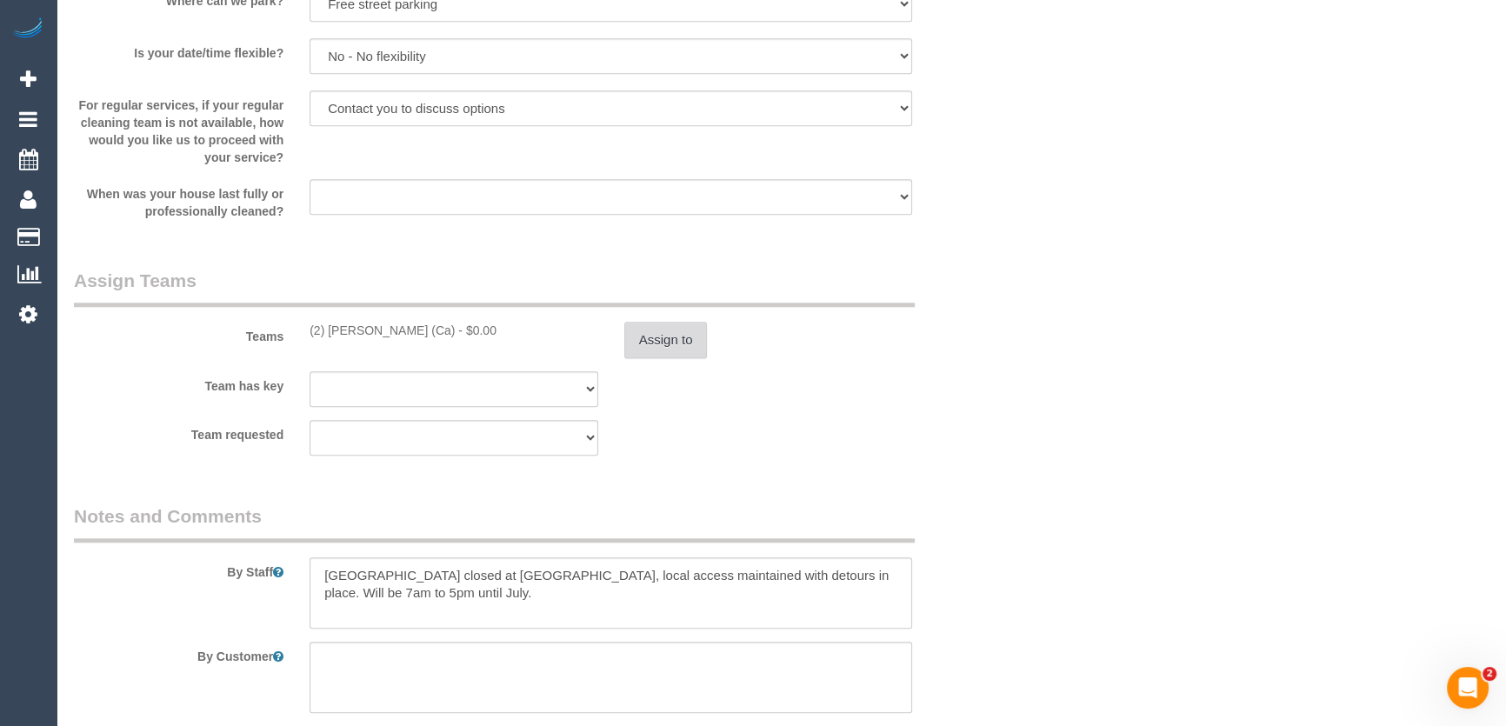
scroll to position [2134, 0]
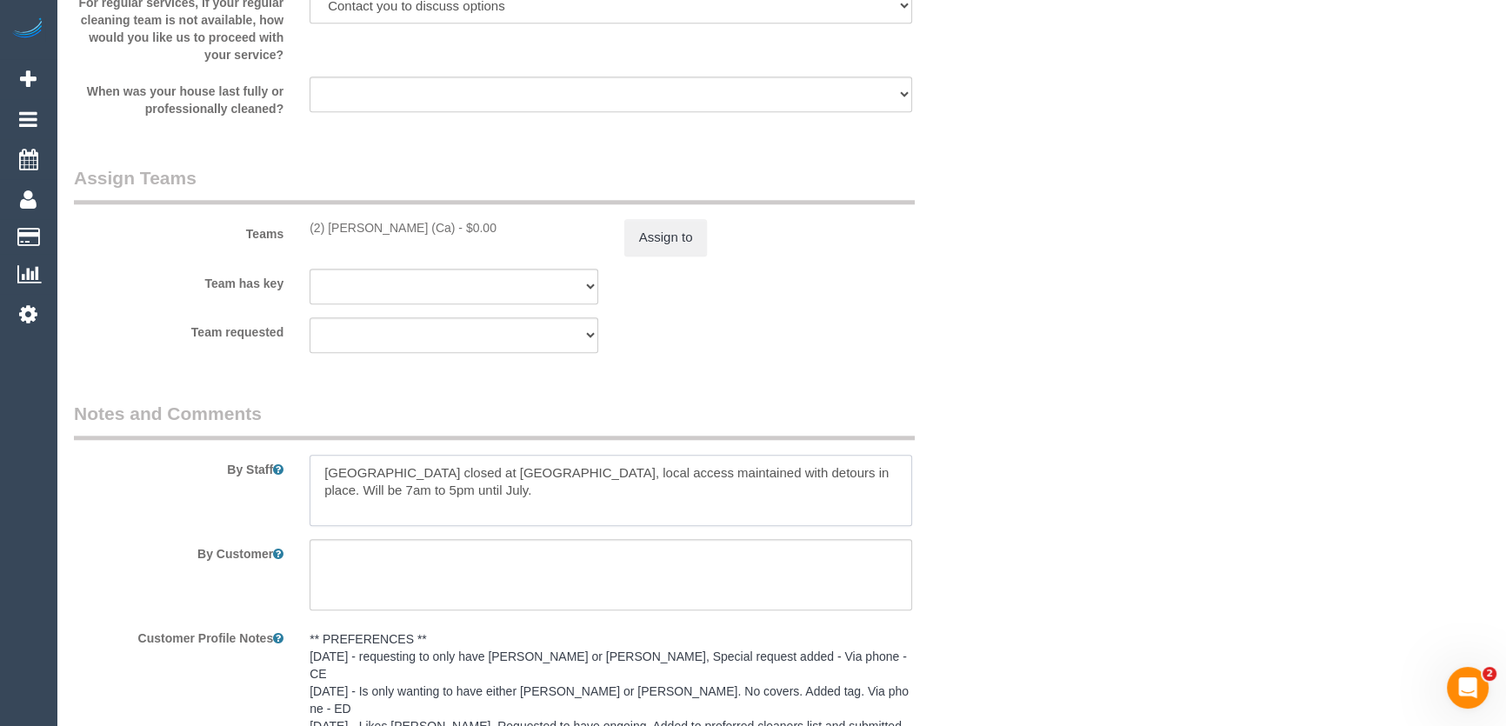
click at [319, 472] on textarea at bounding box center [611, 490] width 603 height 71
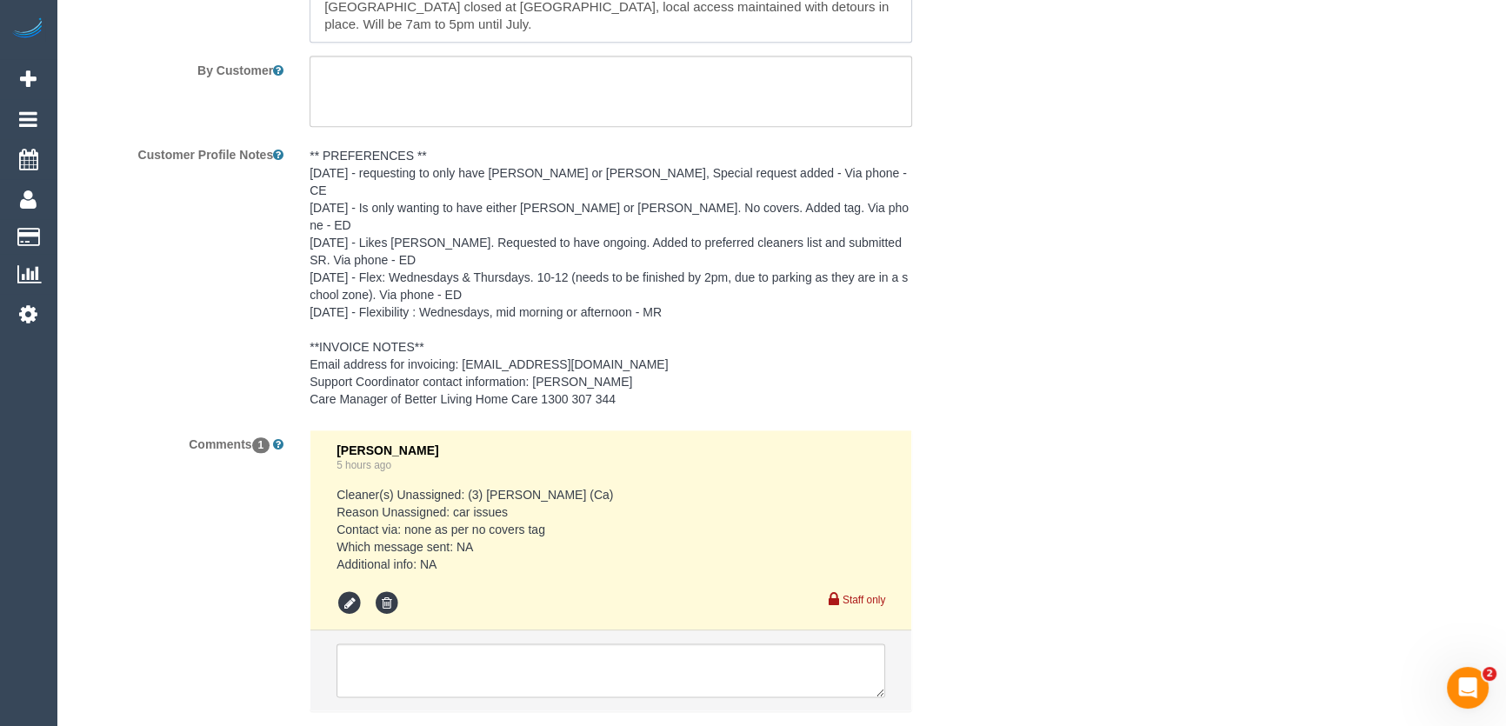
scroll to position [2692, 0]
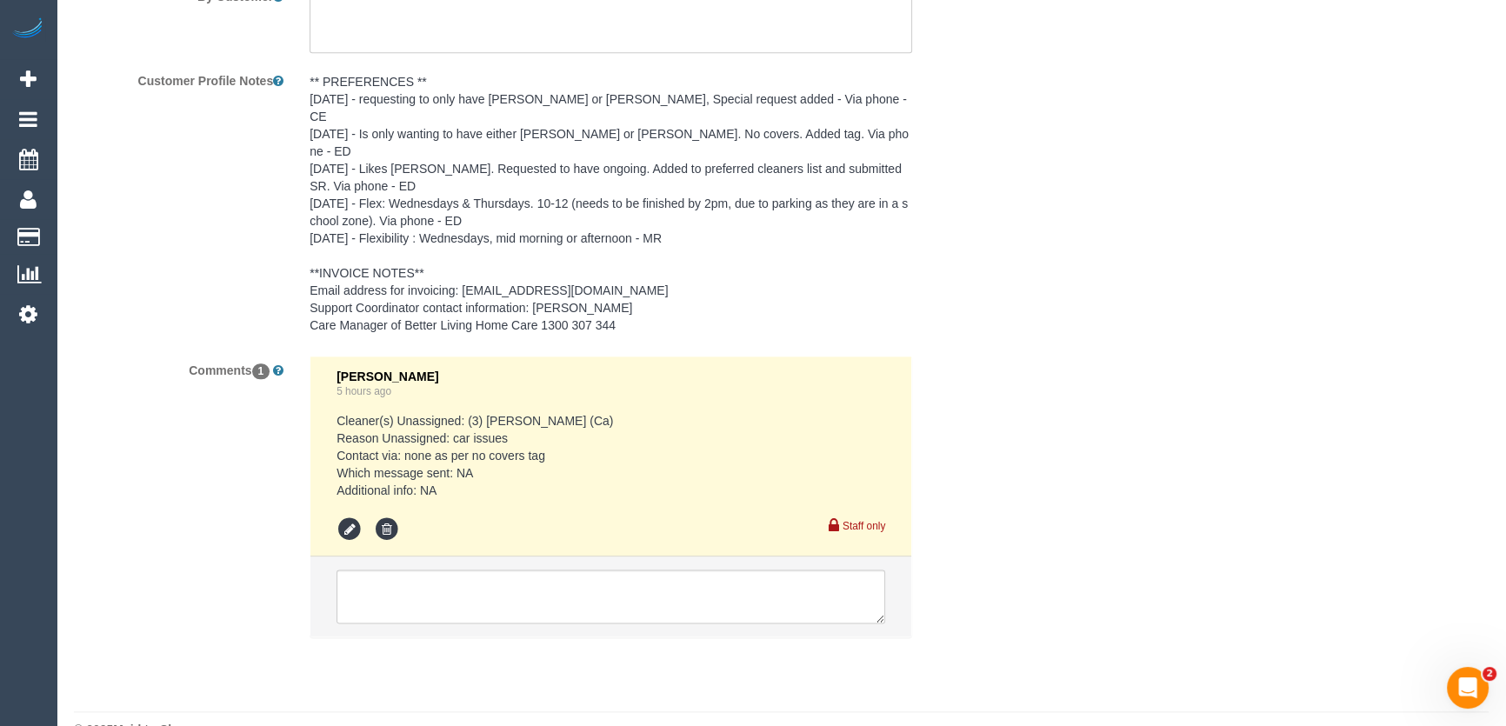
type textarea "*cover* Cantala Ave closed at lower plenty road, local access maintained with d…"
click at [425, 570] on textarea at bounding box center [611, 597] width 549 height 54
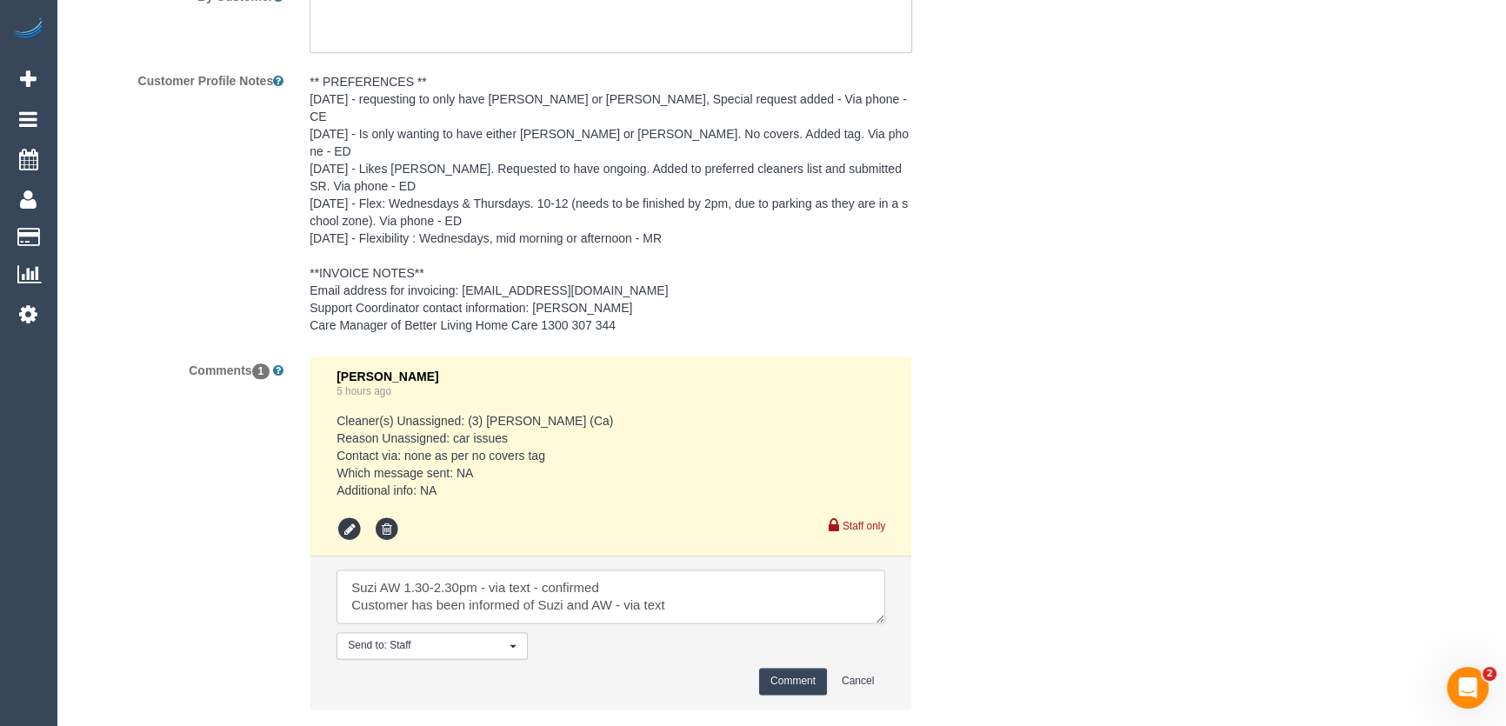
type textarea "Suzi AW 1.30-2.30pm - via text - confirmed Customer has been informed of Suzi a…"
click at [787, 668] on button "Comment" at bounding box center [793, 681] width 68 height 27
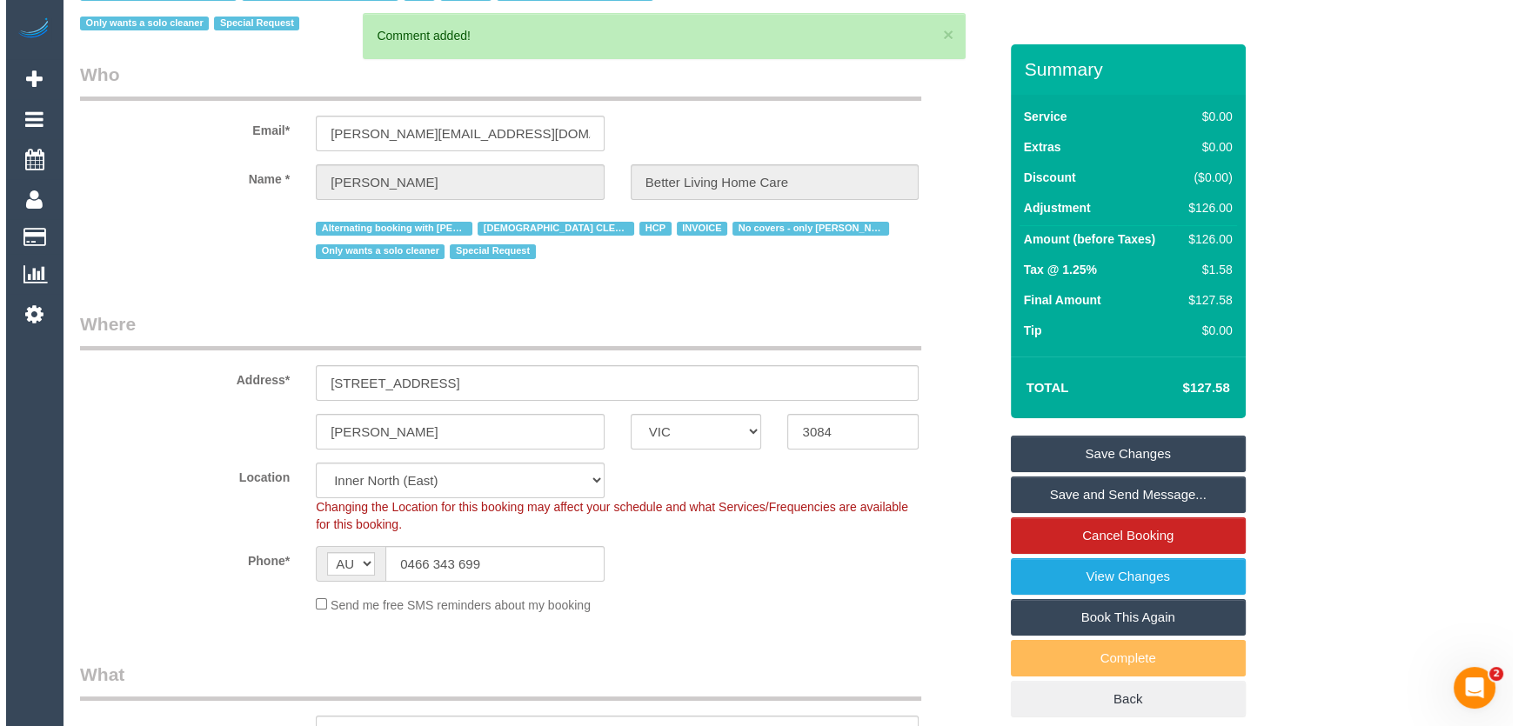
scroll to position [0, 0]
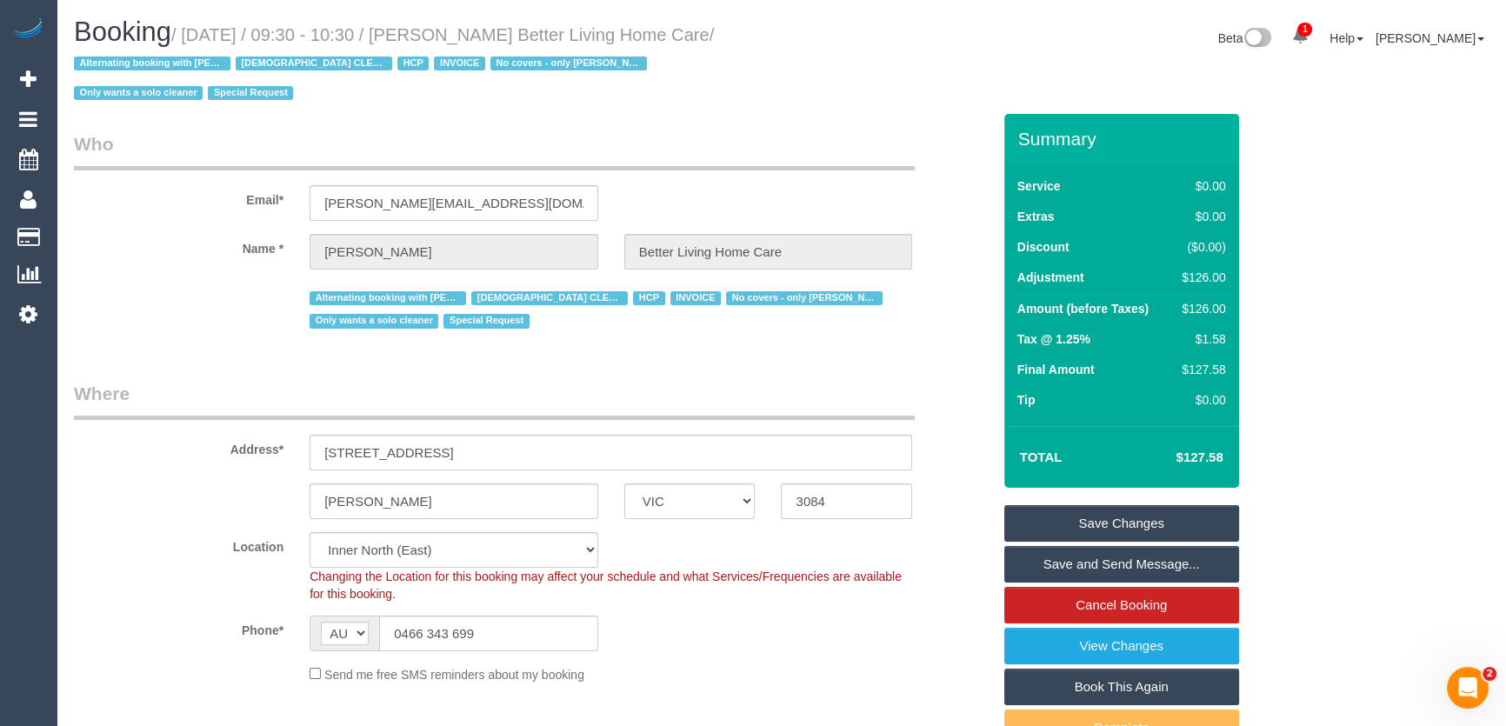
click at [454, 37] on small "/ August 15, 2025 / 09:30 - 10:30 / Mrs Vasantha Ragunathan Better Living Home …" at bounding box center [394, 64] width 640 height 78
click at [452, 40] on small "/ August 15, 2025 / 09:30 - 10:30 / Mrs Vasantha Ragunathan Better Living Home …" at bounding box center [394, 64] width 640 height 78
click at [453, 34] on small "/ August 15, 2025 / 09:30 - 10:30 / Mrs Vasantha Ragunathan Better Living Home …" at bounding box center [394, 64] width 640 height 78
copy small "Mrs Vasantha Ragunathan Better Living Home Care"
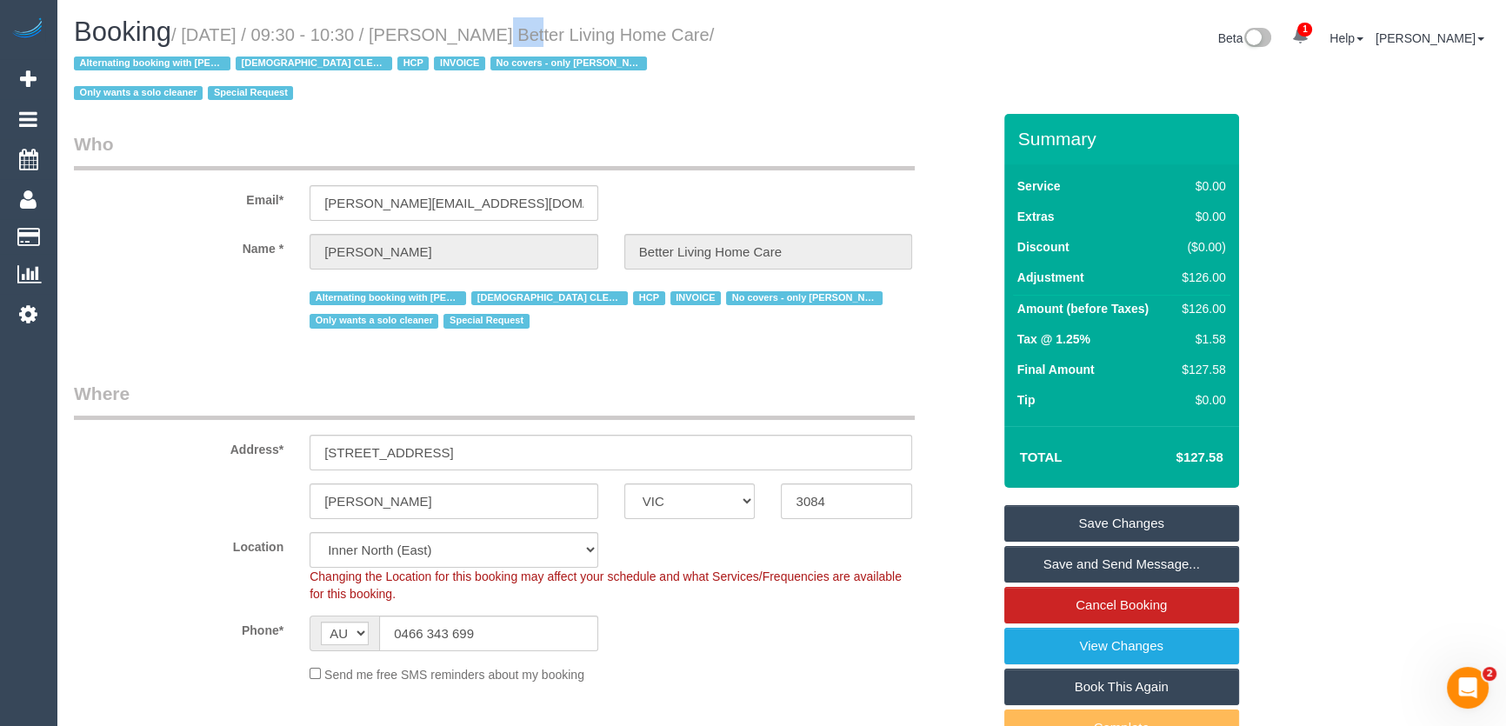
click at [1081, 565] on link "Save and Send Message..." at bounding box center [1121, 564] width 235 height 37
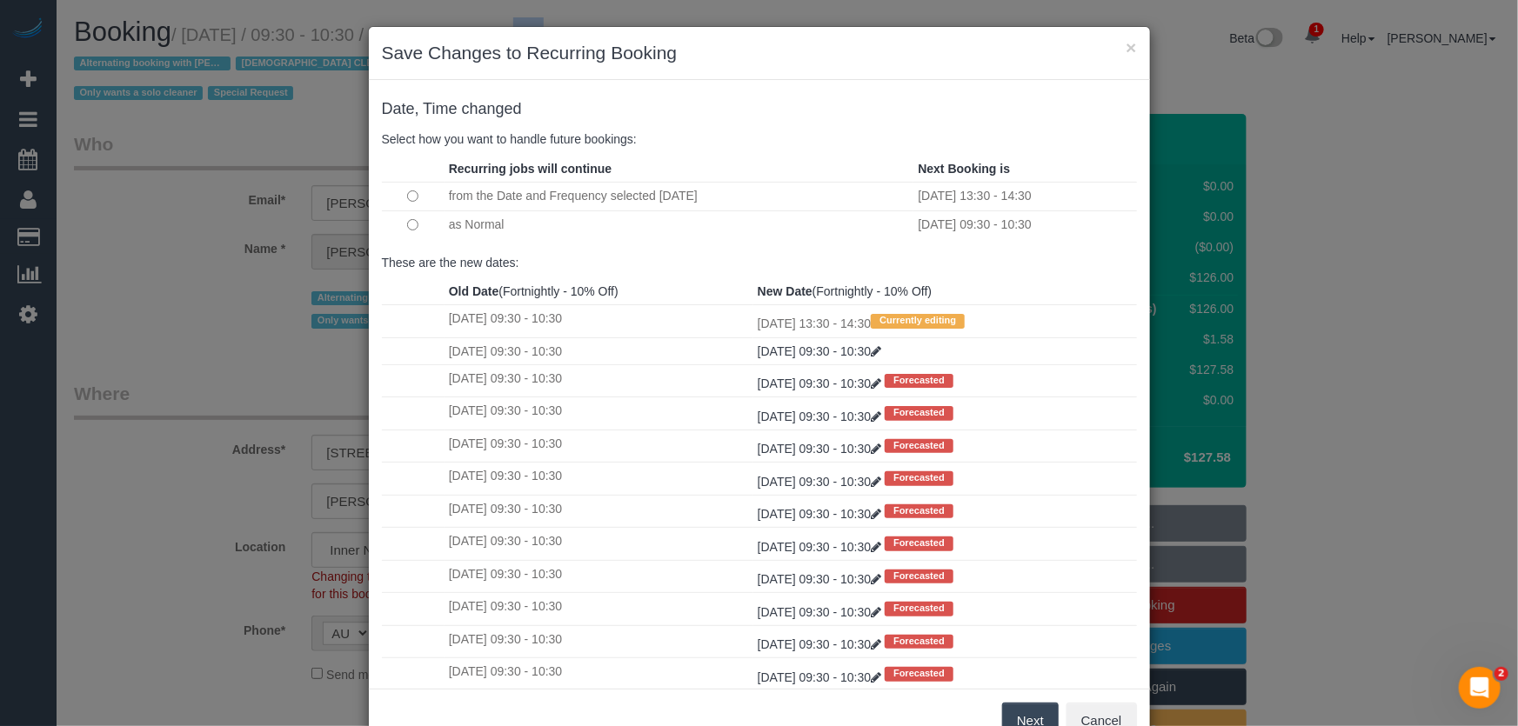
click at [1038, 721] on button "Next" at bounding box center [1030, 721] width 57 height 37
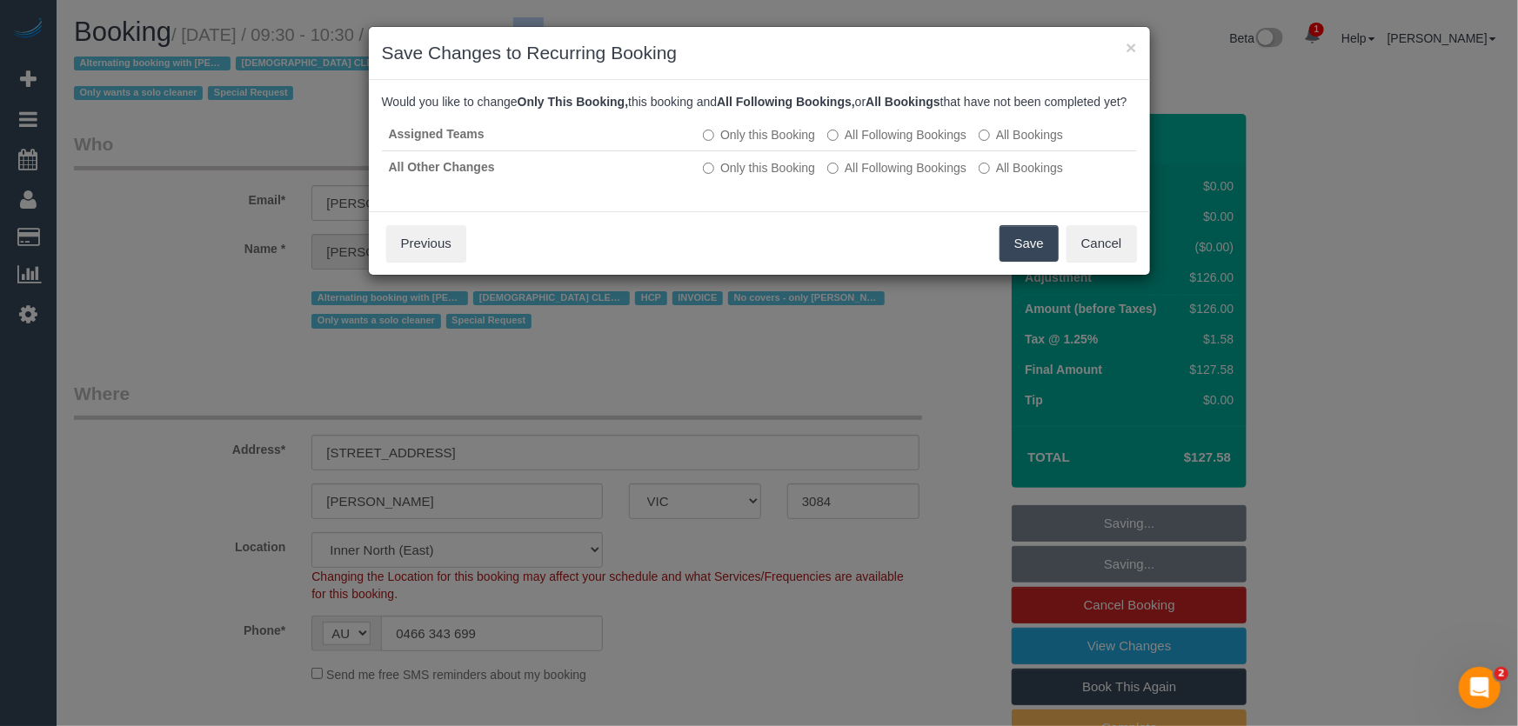
click at [1019, 262] on button "Save" at bounding box center [1028, 243] width 59 height 37
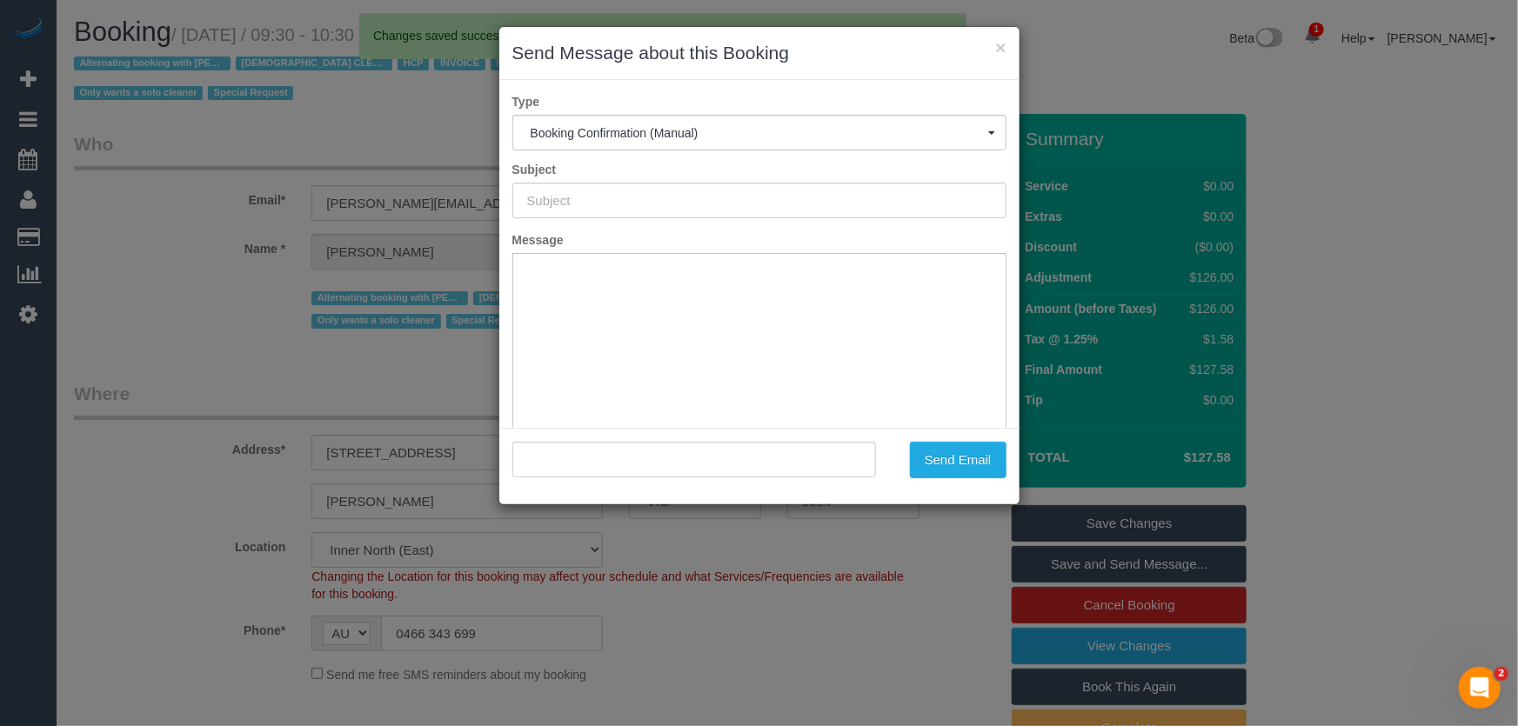
type input "Booking Confirmed"
type input ""Mrs Vasantha Ragunathan Better Living Home Care" <vasantha.betterlivinghc@fake…"
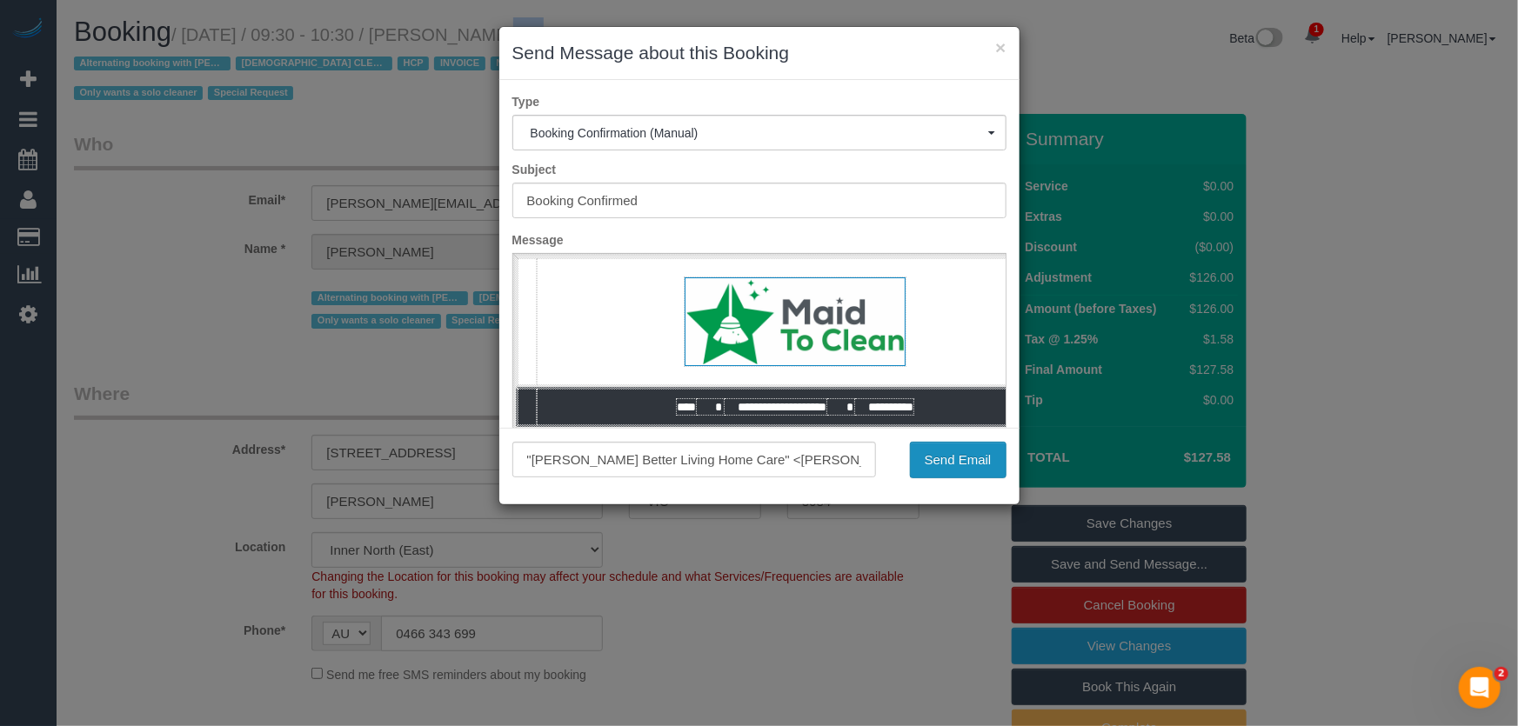
click at [955, 469] on button "Send Email" at bounding box center [958, 460] width 97 height 37
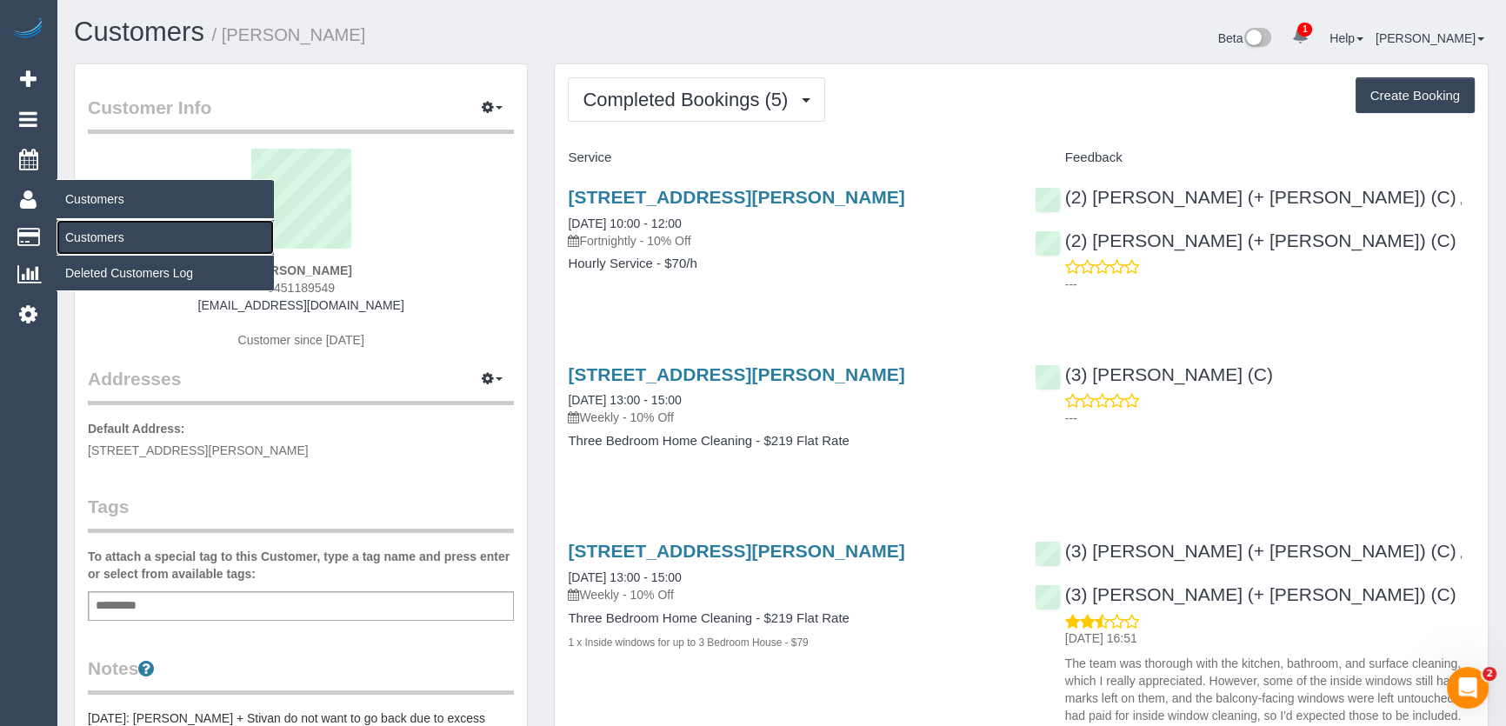
click at [94, 236] on link "Customers" at bounding box center [165, 237] width 217 height 35
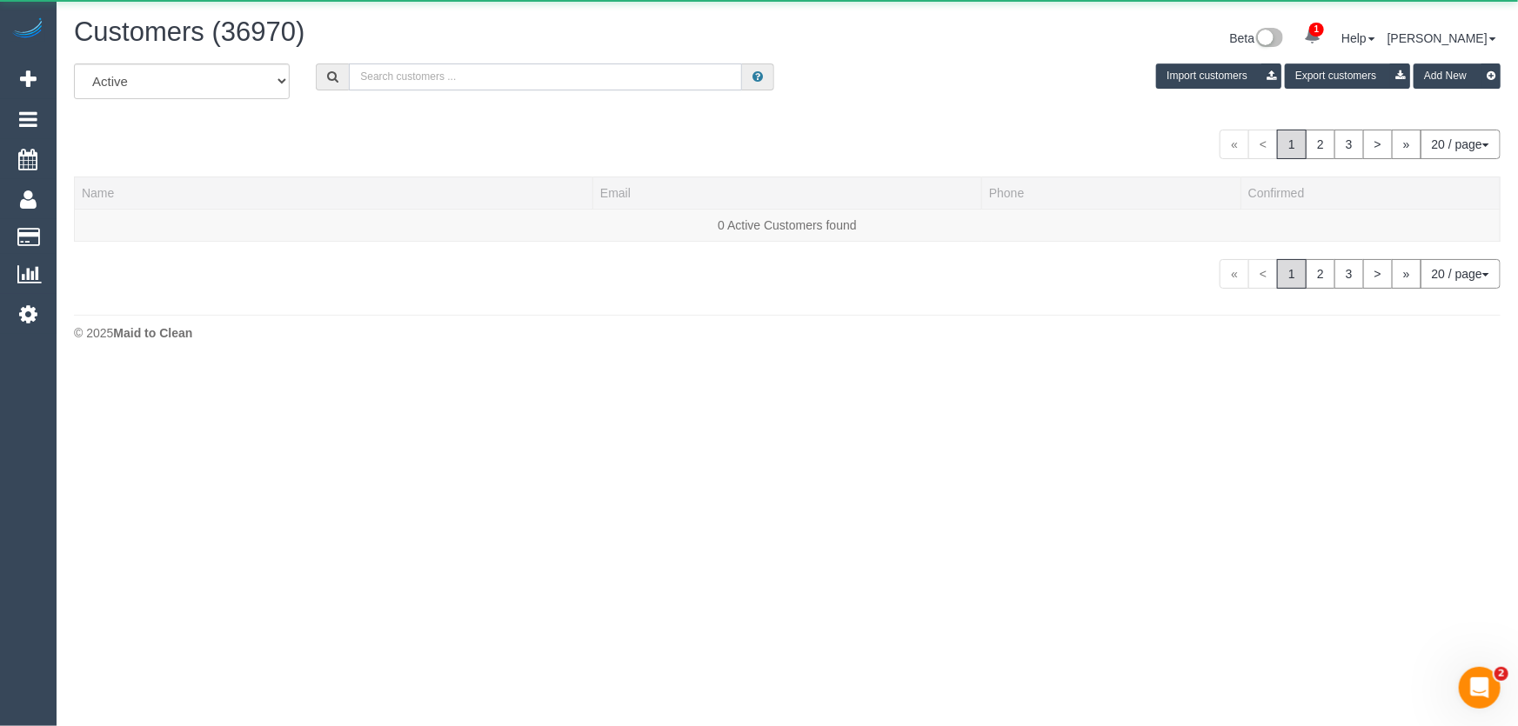
click at [416, 74] on input "text" at bounding box center [545, 76] width 393 height 27
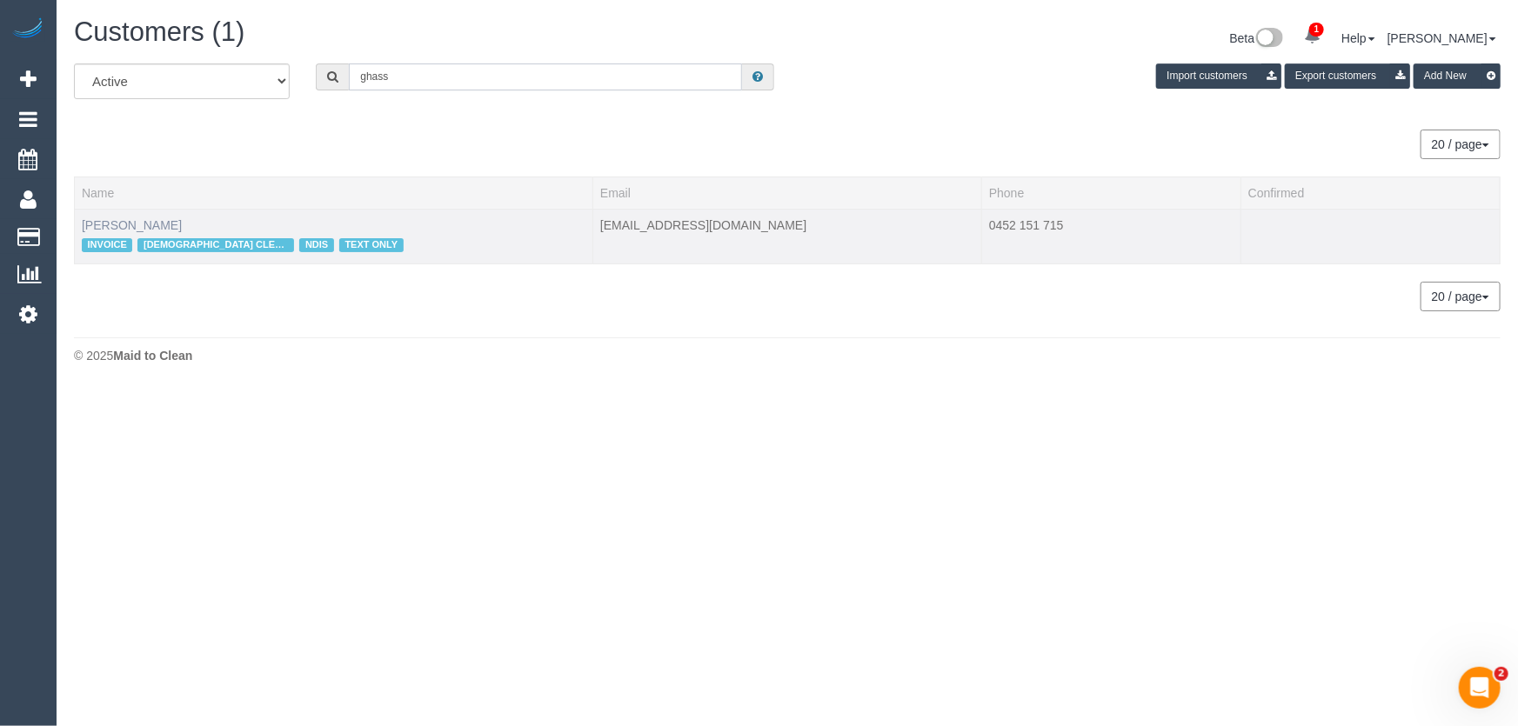
type input "ghass"
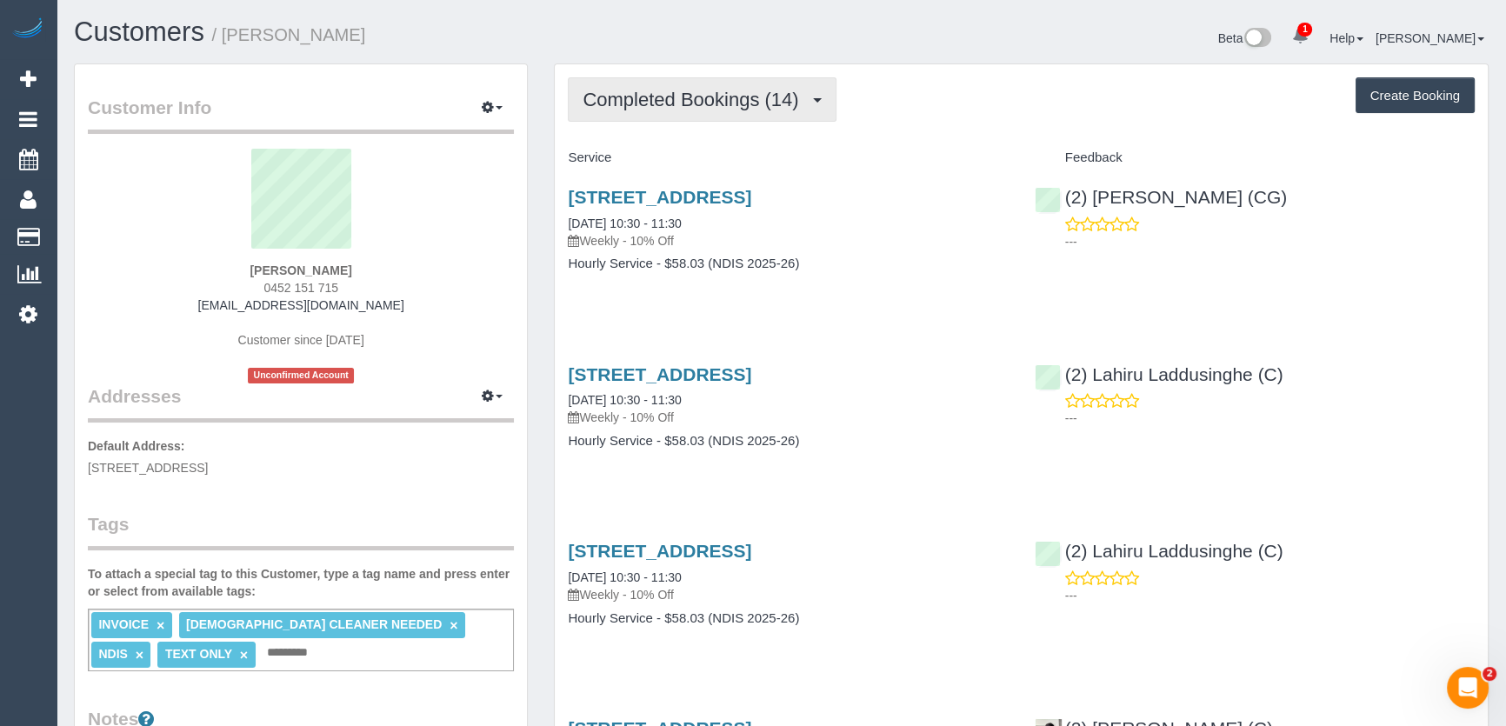
click at [636, 110] on button "Completed Bookings (14)" at bounding box center [702, 99] width 268 height 44
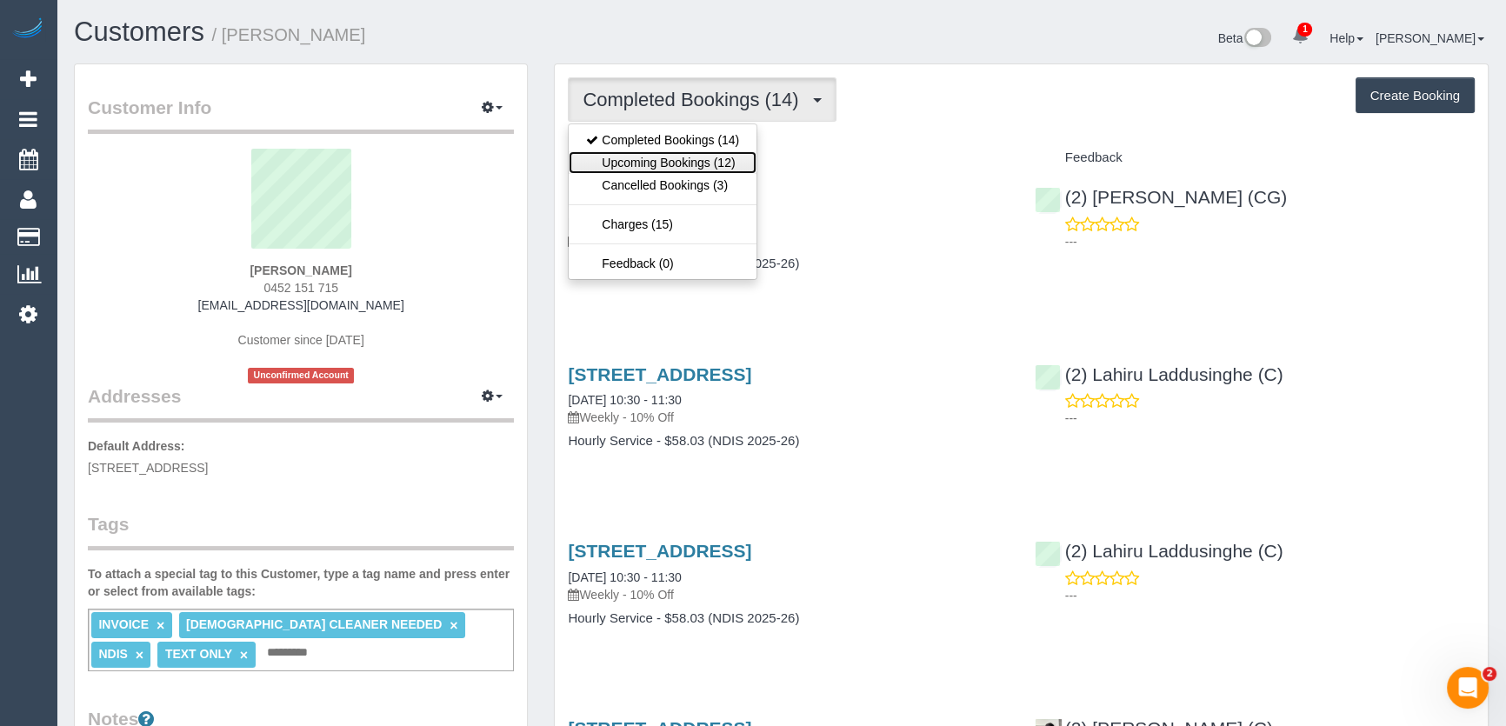
click at [643, 165] on link "Upcoming Bookings (12)" at bounding box center [663, 162] width 188 height 23
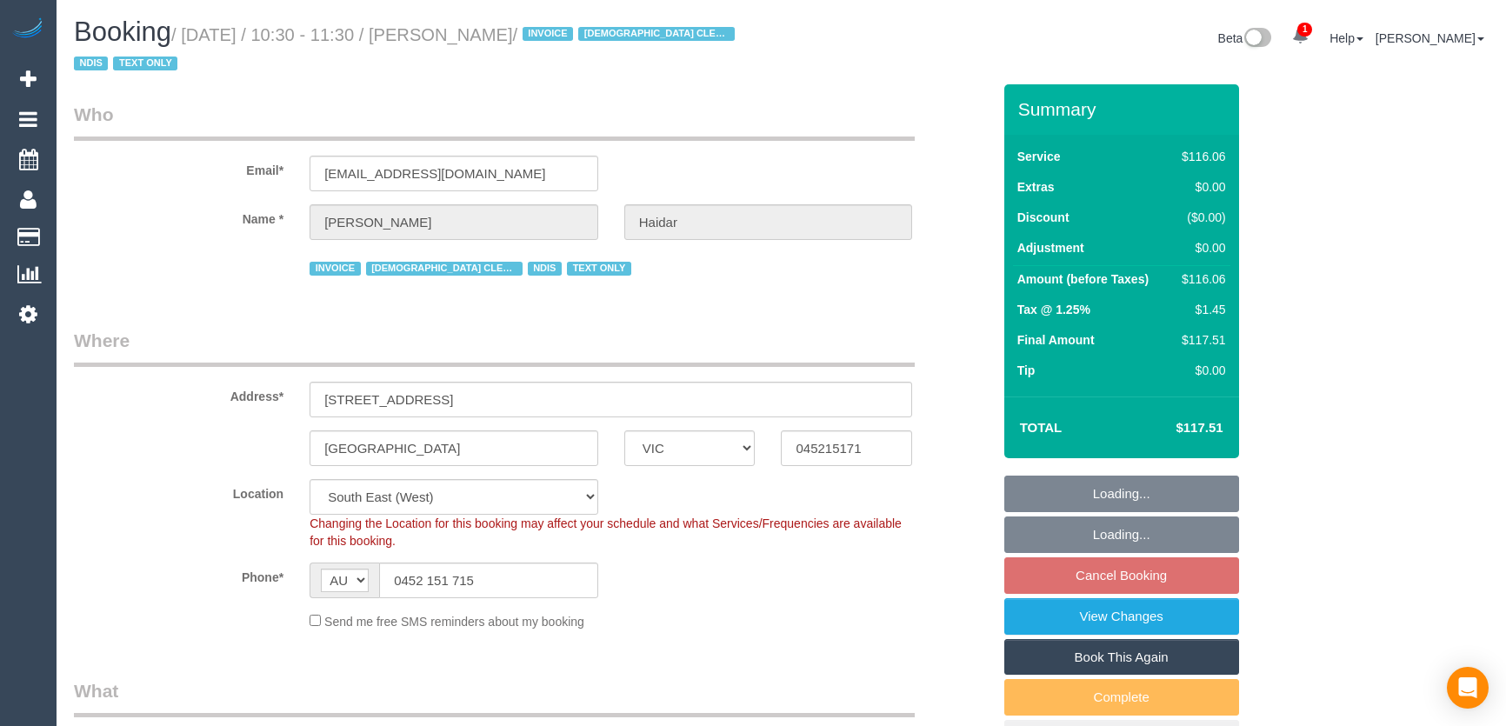
select select "VIC"
select select "number:27"
select select "number:14"
select select "number:19"
select select "number:36"
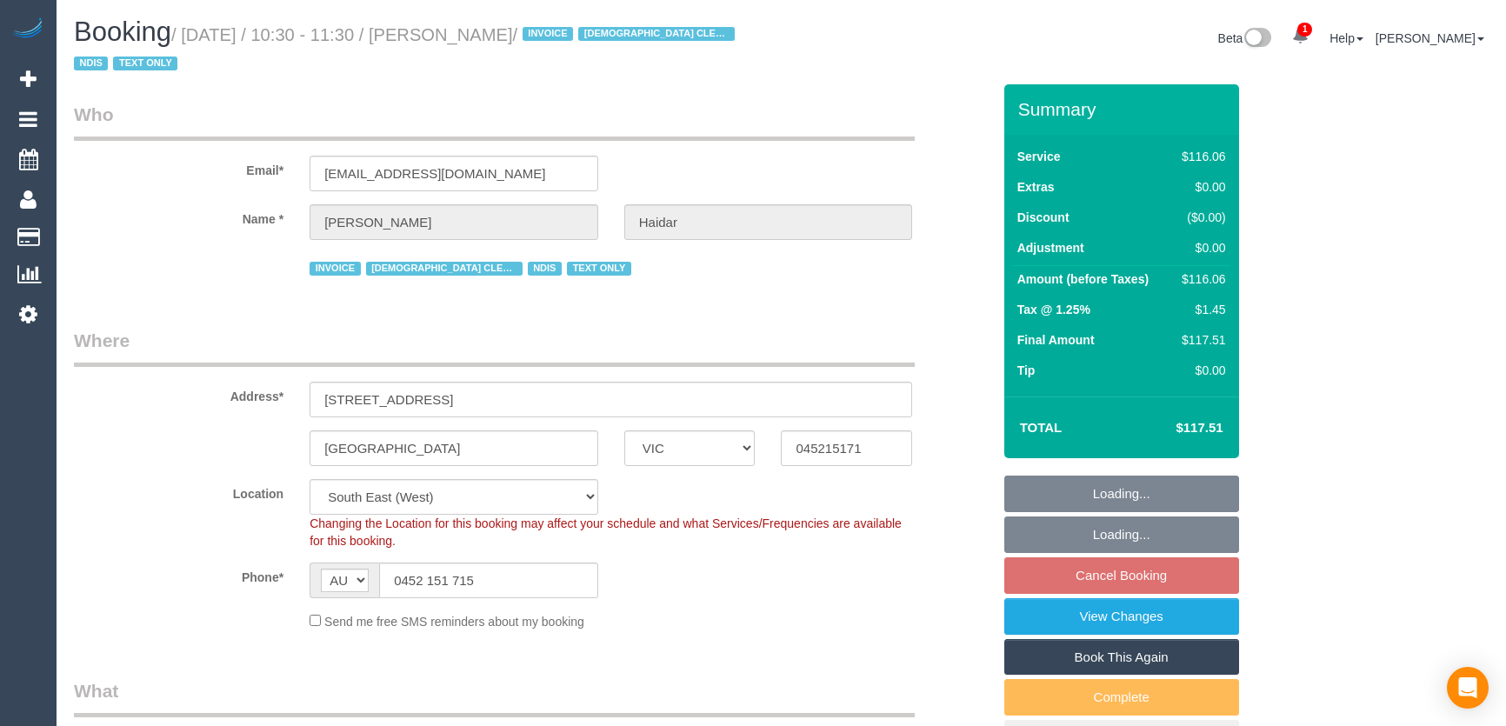
select select "number:35"
select select "object:1276"
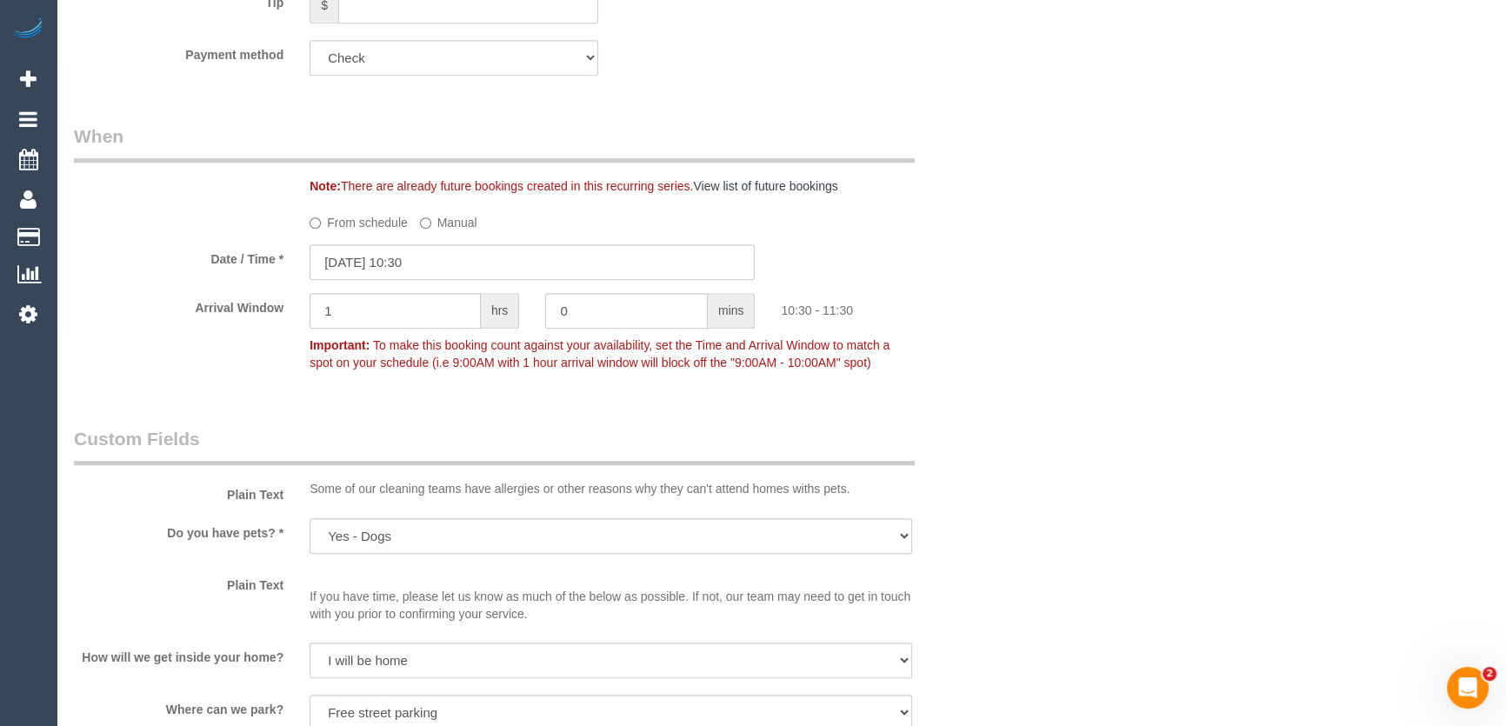
scroll to position [1344, 0]
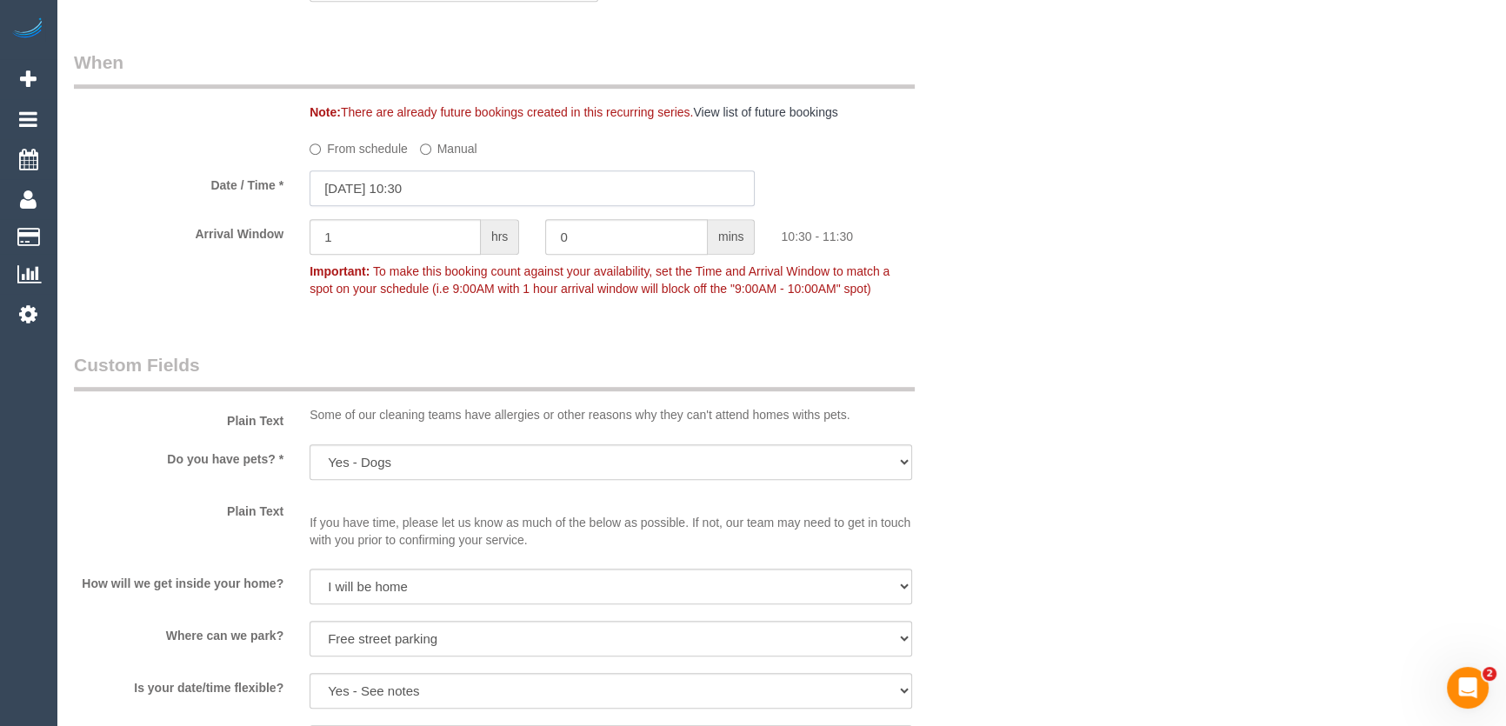
click at [474, 192] on input "[DATE] 10:30" at bounding box center [532, 188] width 445 height 36
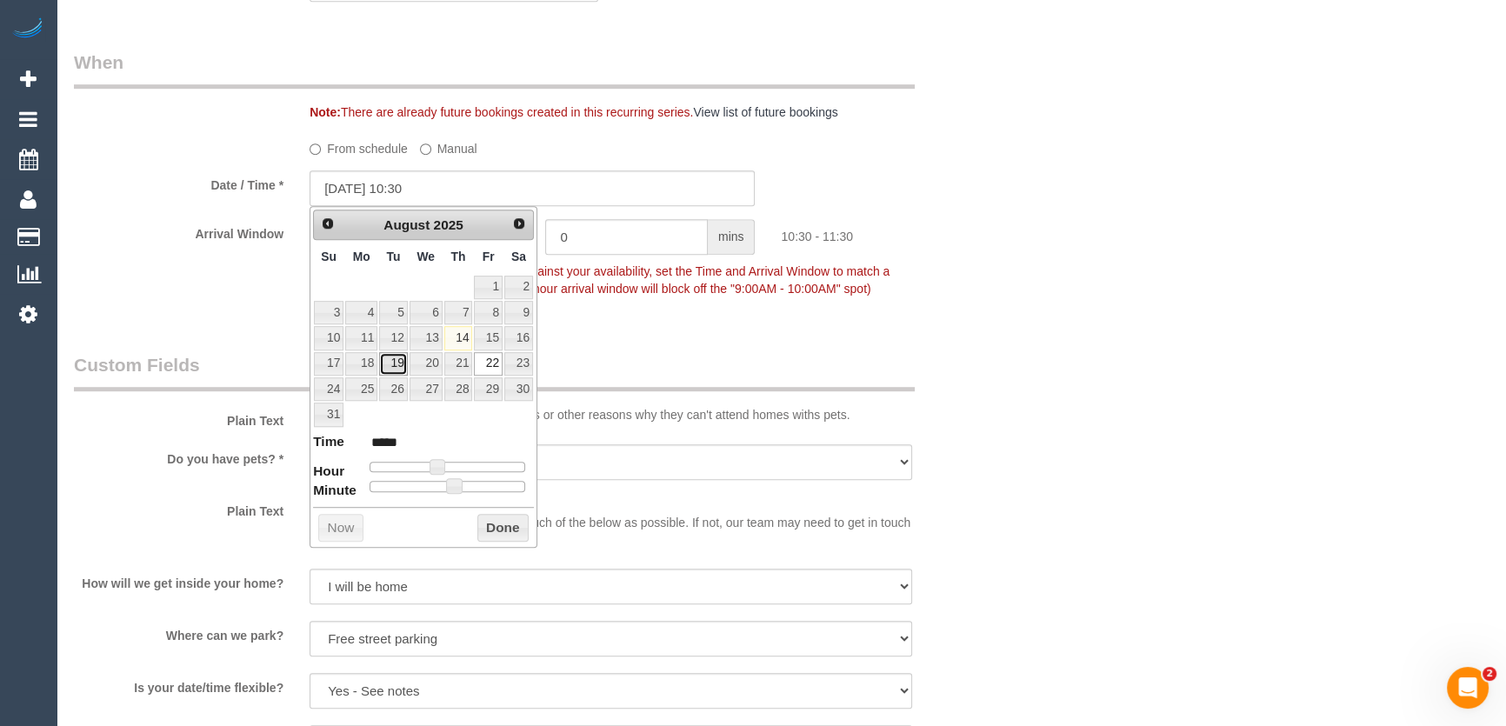
click at [399, 367] on link "19" at bounding box center [393, 363] width 28 height 23
type input "[DATE] 10:30"
click at [726, 354] on legend "Custom Fields" at bounding box center [494, 371] width 841 height 39
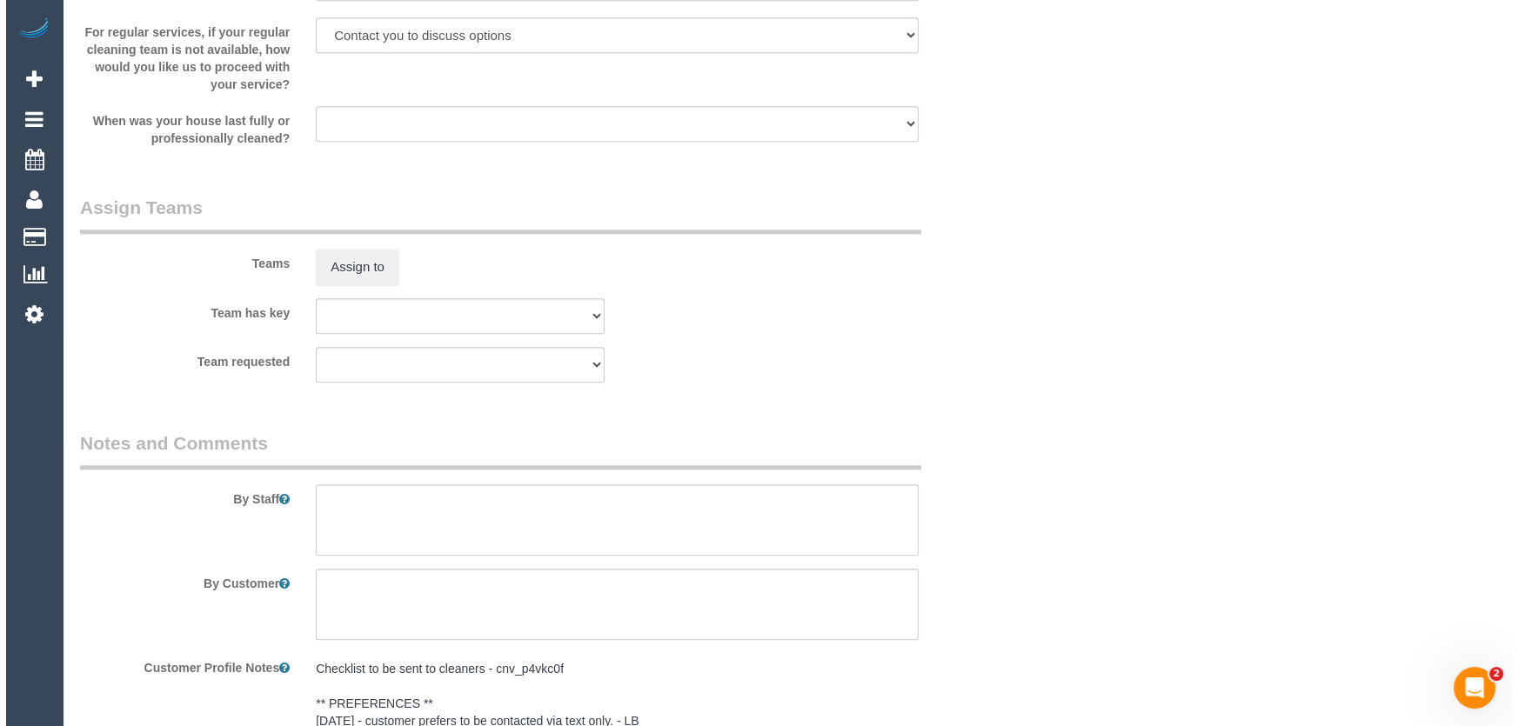
scroll to position [2134, 0]
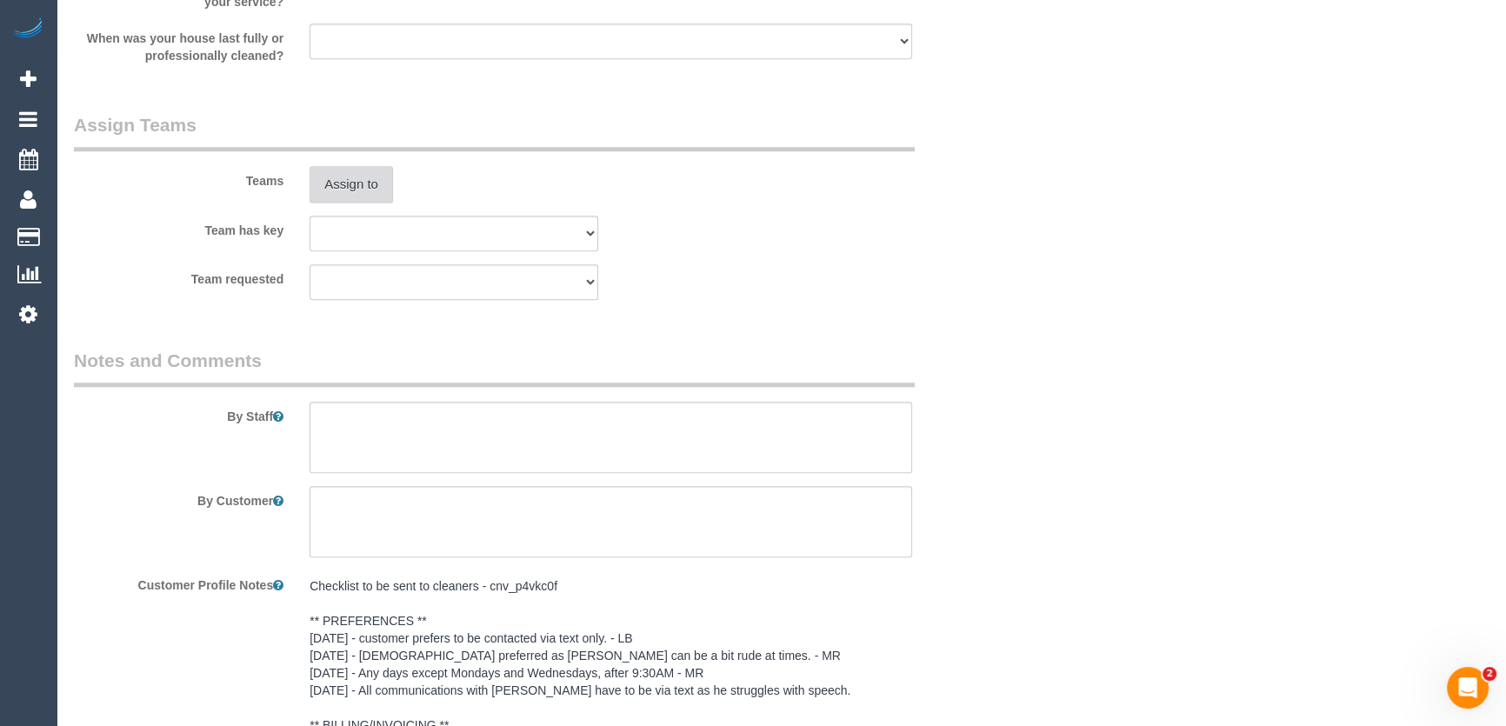
click at [344, 180] on button "Assign to" at bounding box center [351, 184] width 83 height 37
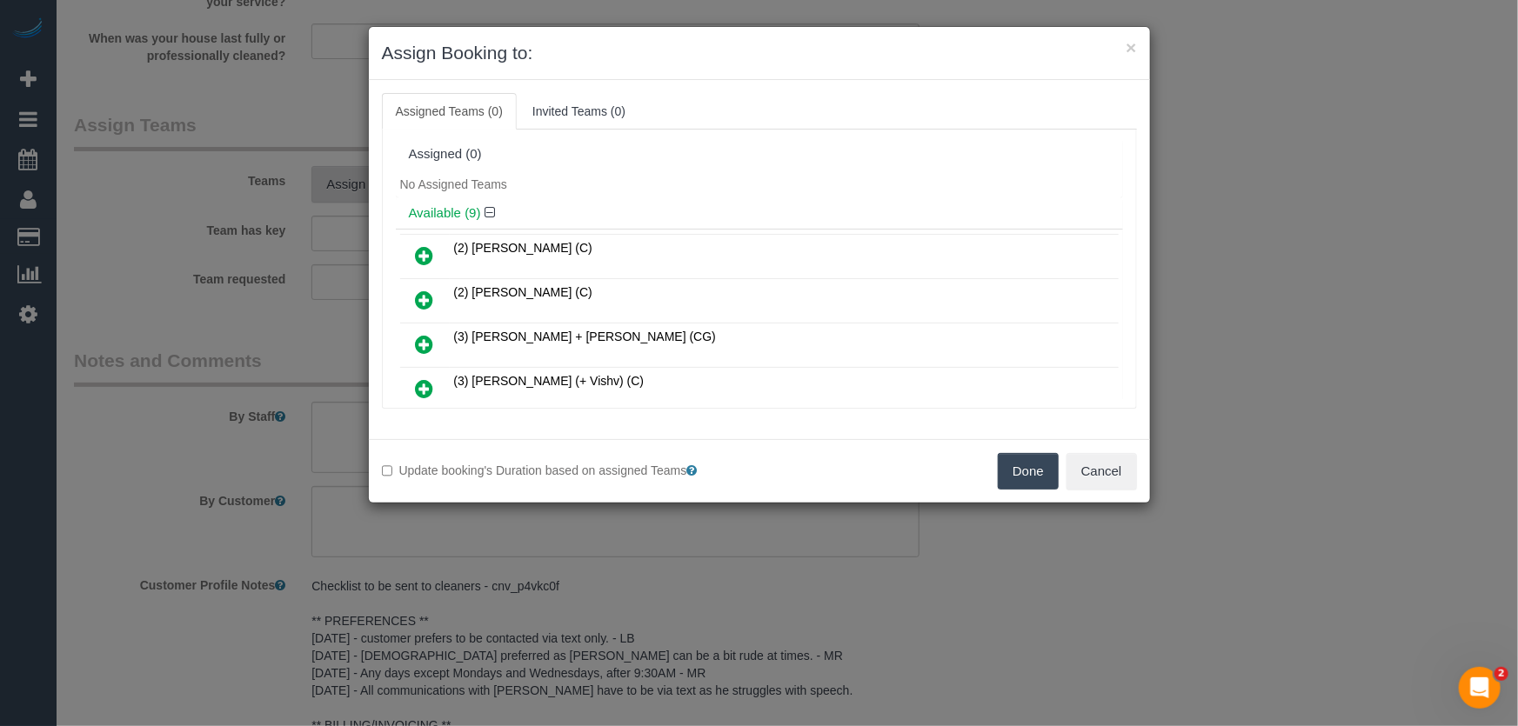
scroll to position [239, 0]
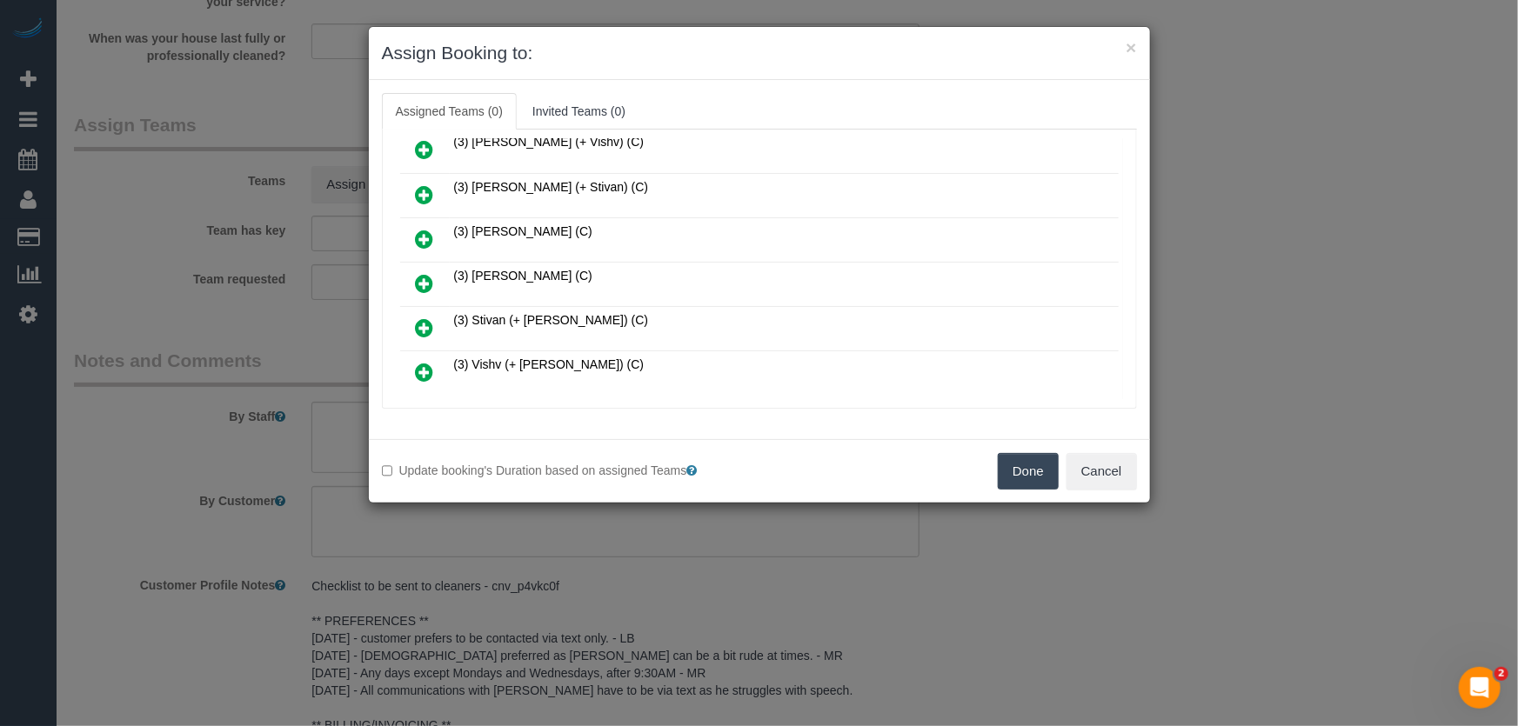
click at [427, 277] on icon at bounding box center [425, 283] width 18 height 21
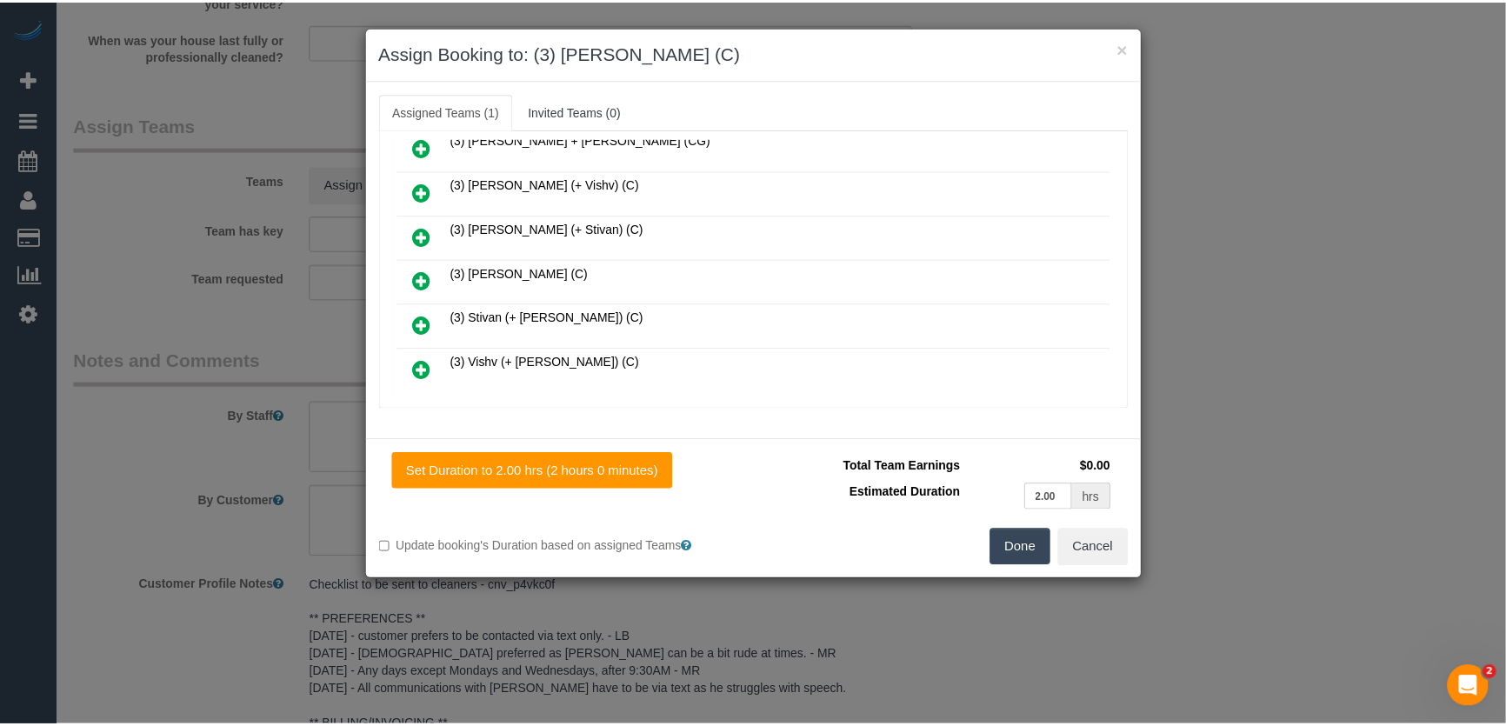
scroll to position [279, 0]
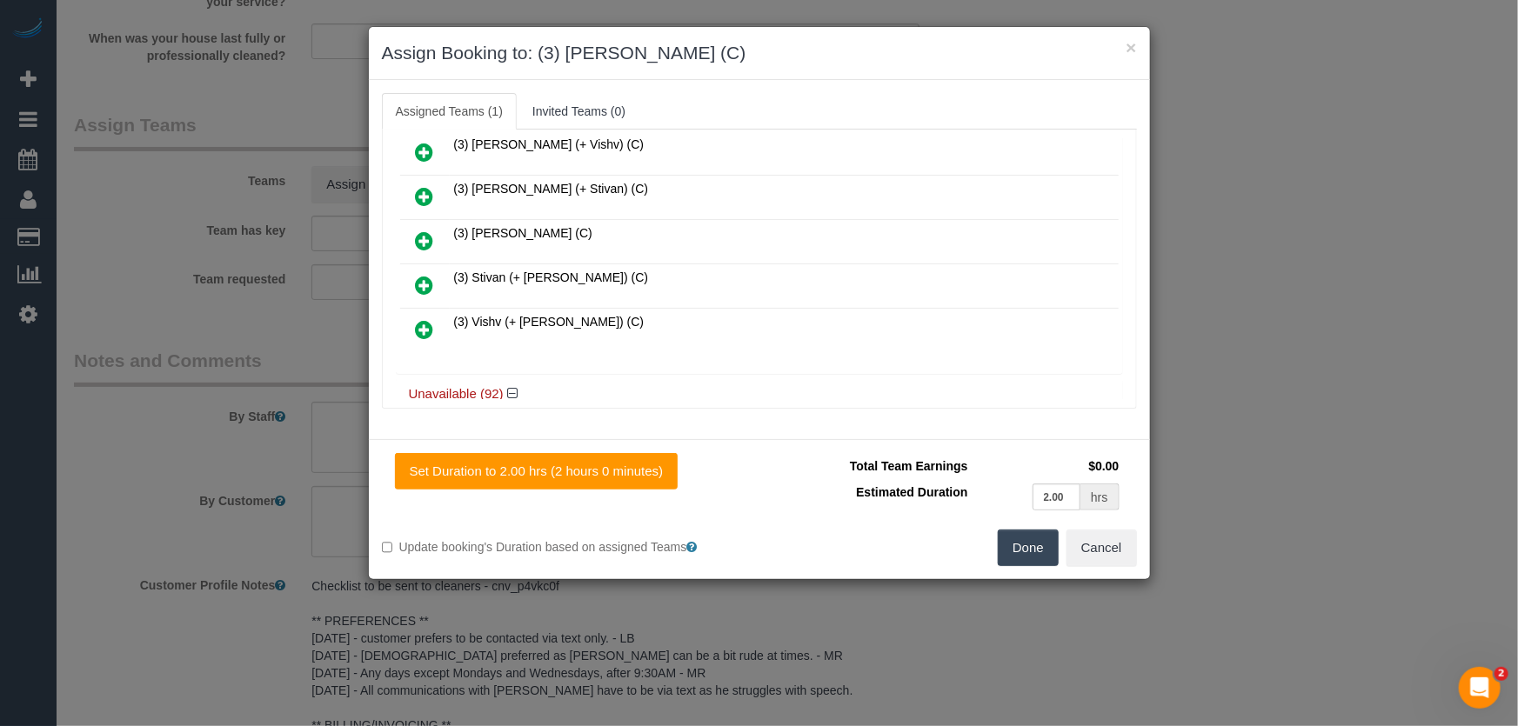
click at [1011, 557] on button "Done" at bounding box center [1027, 548] width 61 height 37
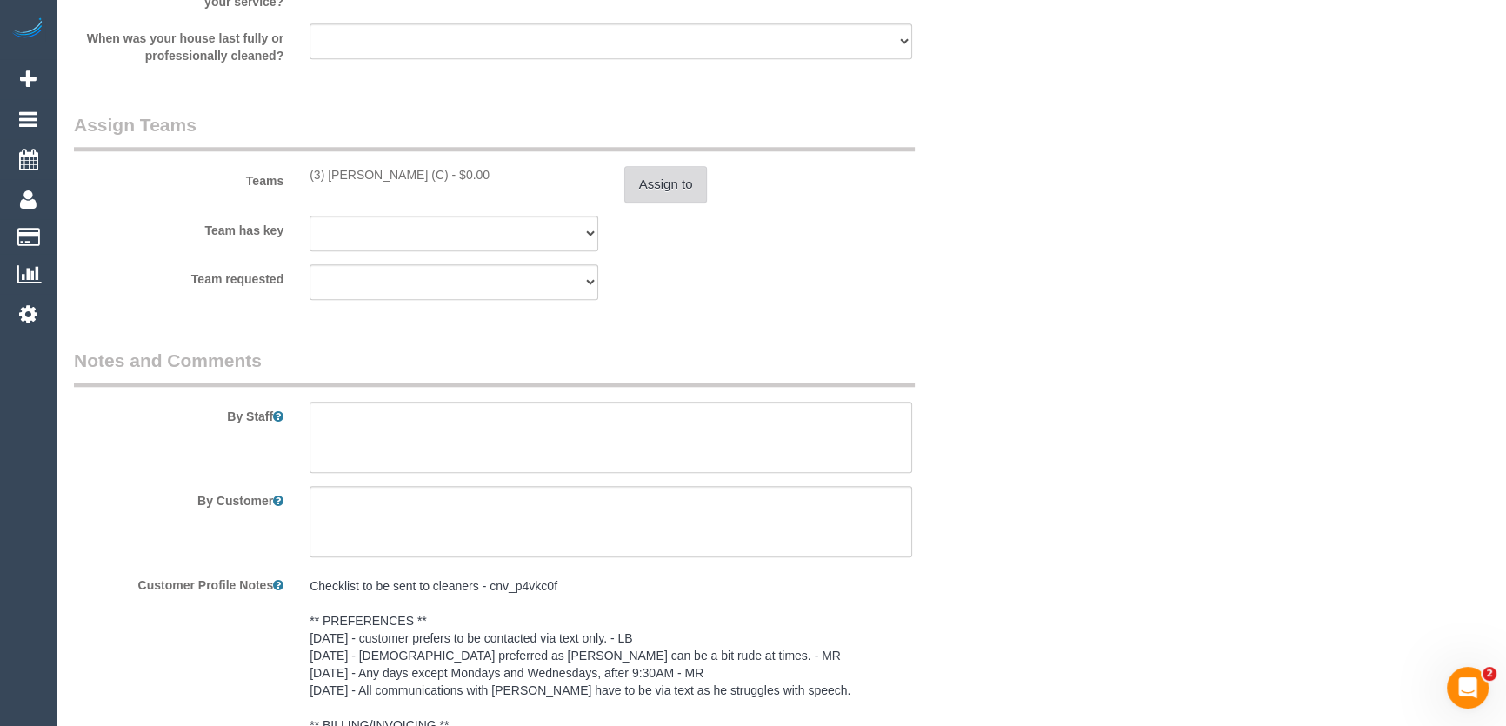
click at [652, 182] on button "Assign to" at bounding box center [665, 184] width 83 height 37
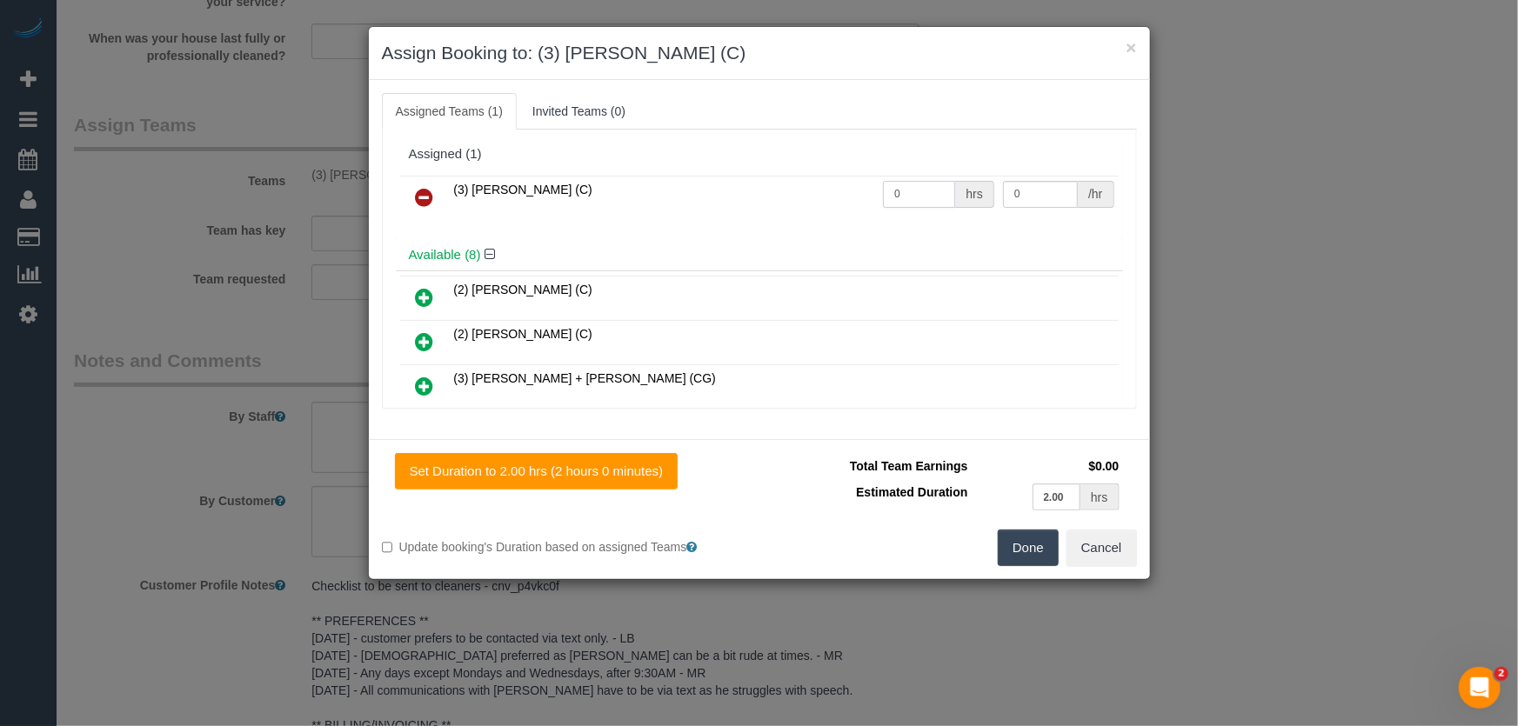
click at [916, 192] on input "0" at bounding box center [919, 194] width 72 height 27
type input "12"
click at [902, 183] on input "12" at bounding box center [919, 194] width 72 height 27
click at [901, 183] on input "12" at bounding box center [919, 194] width 72 height 27
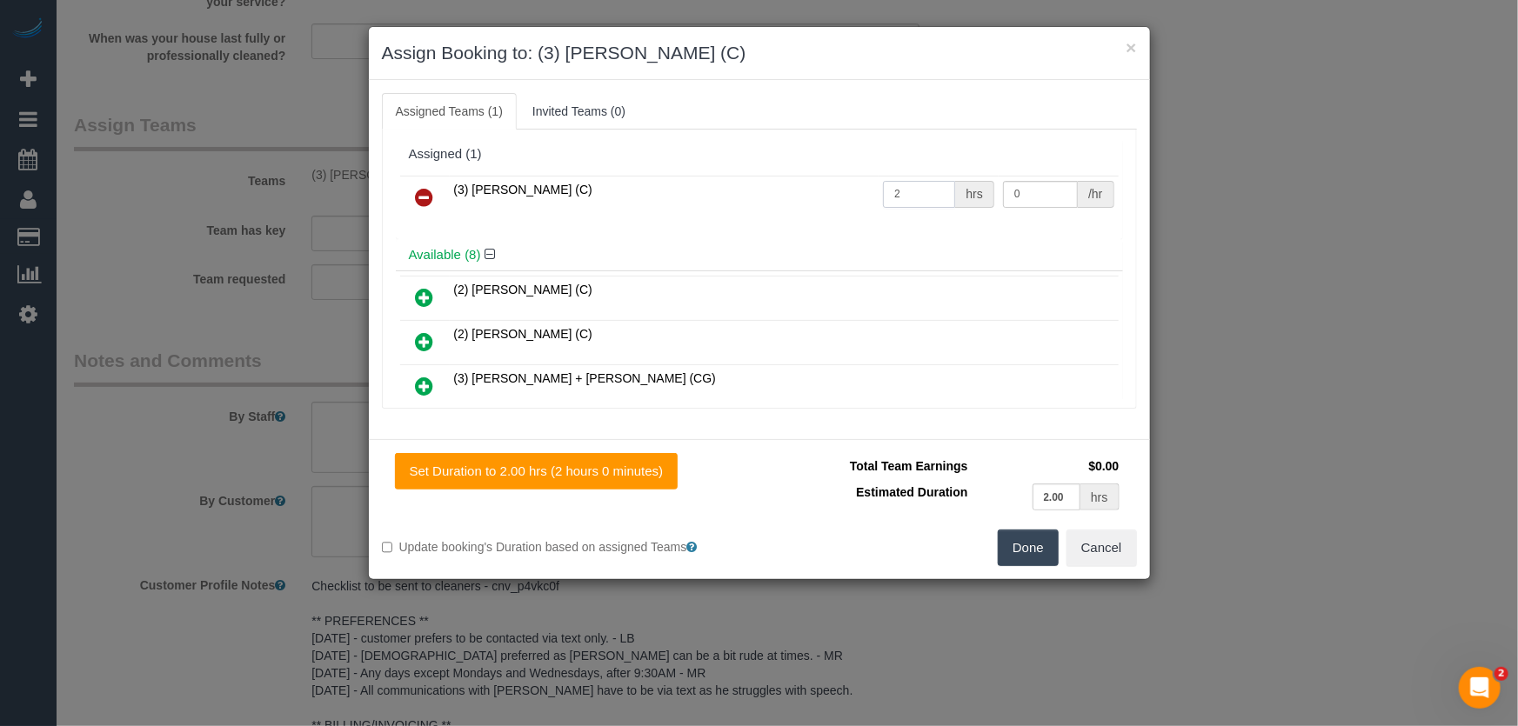
type input "2"
type input "35"
click at [1035, 533] on button "Done" at bounding box center [1027, 548] width 61 height 37
click at [1035, 533] on div "Done Cancel" at bounding box center [954, 548] width 390 height 37
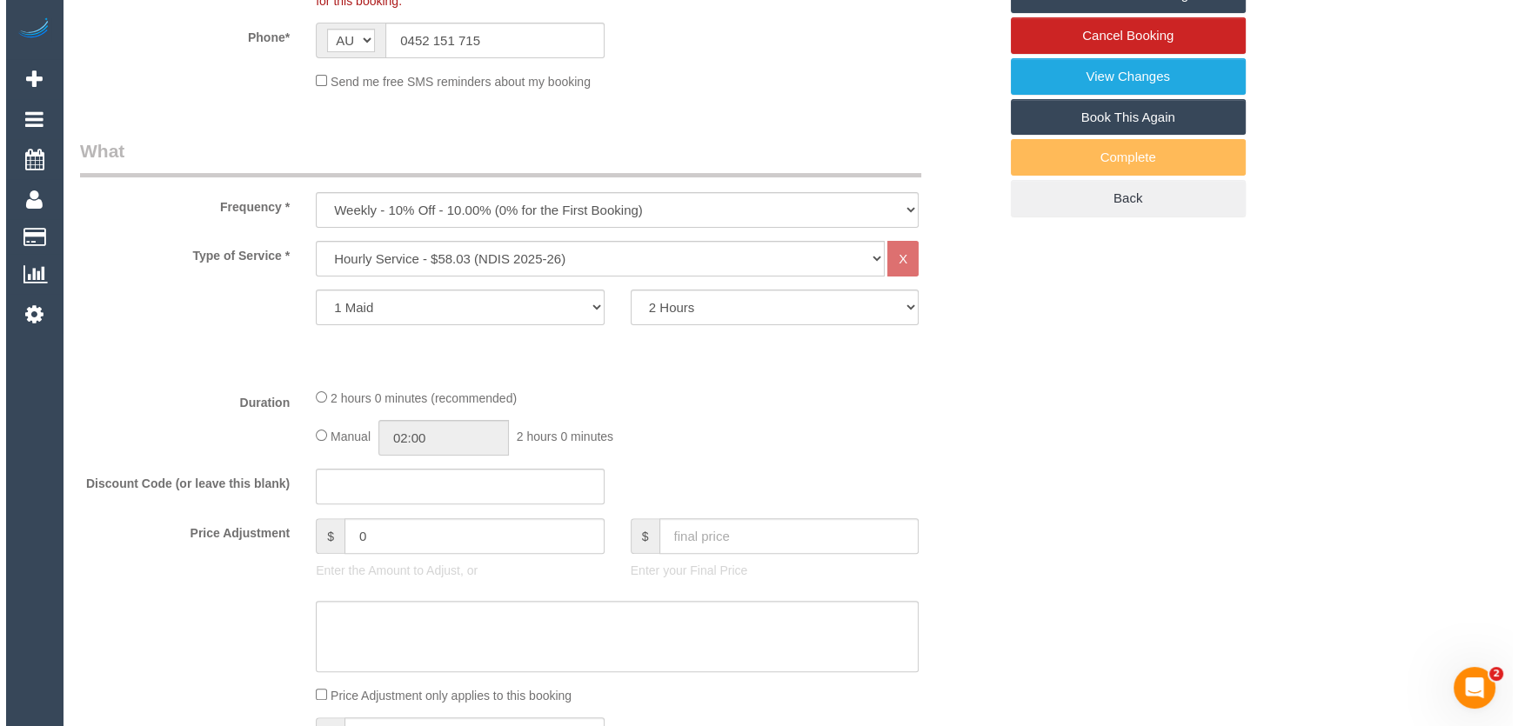
scroll to position [0, 0]
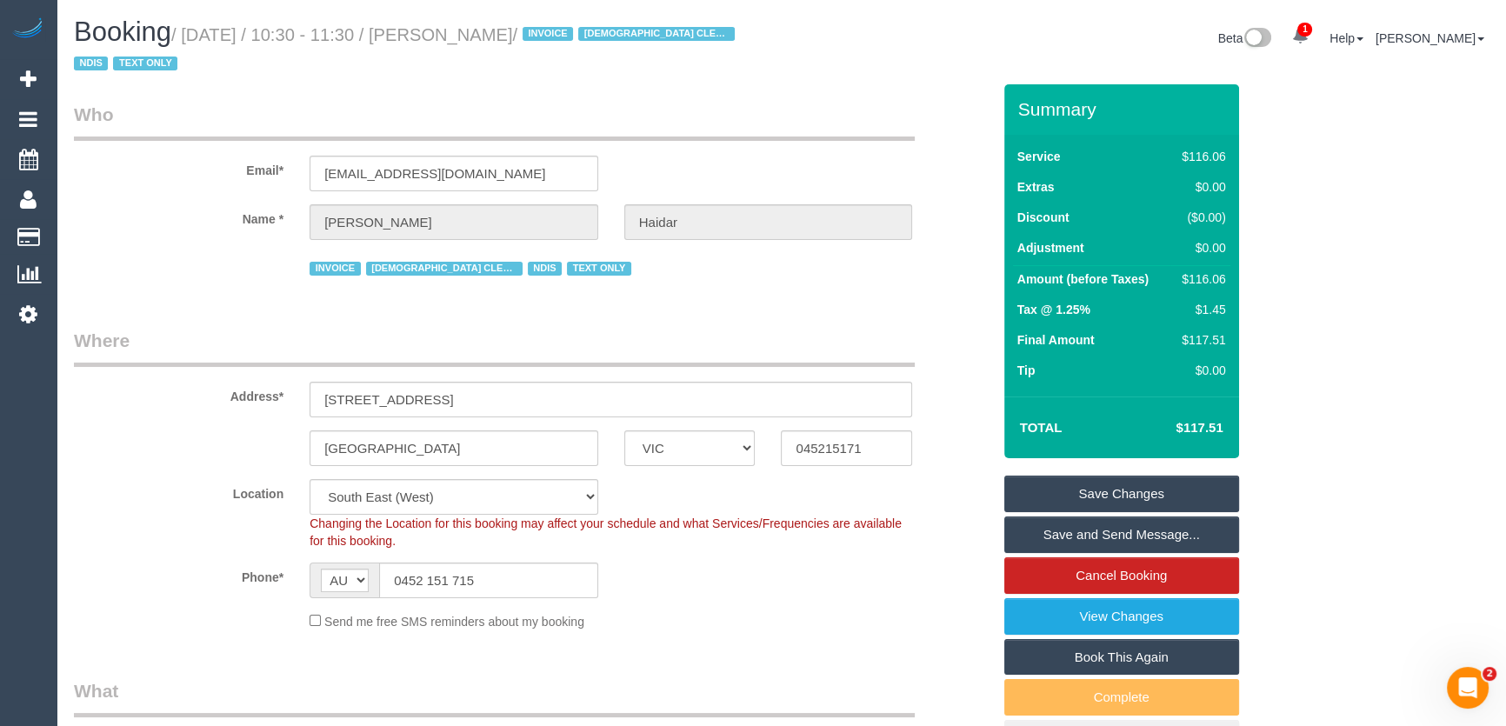
click at [470, 39] on small "/ [DATE] / 10:30 - 11:30 / [PERSON_NAME] / INVOICE [DEMOGRAPHIC_DATA] CLEANER N…" at bounding box center [407, 49] width 666 height 49
copy small "[PERSON_NAME]"
click at [497, 578] on input "0452 151 715" at bounding box center [488, 581] width 219 height 36
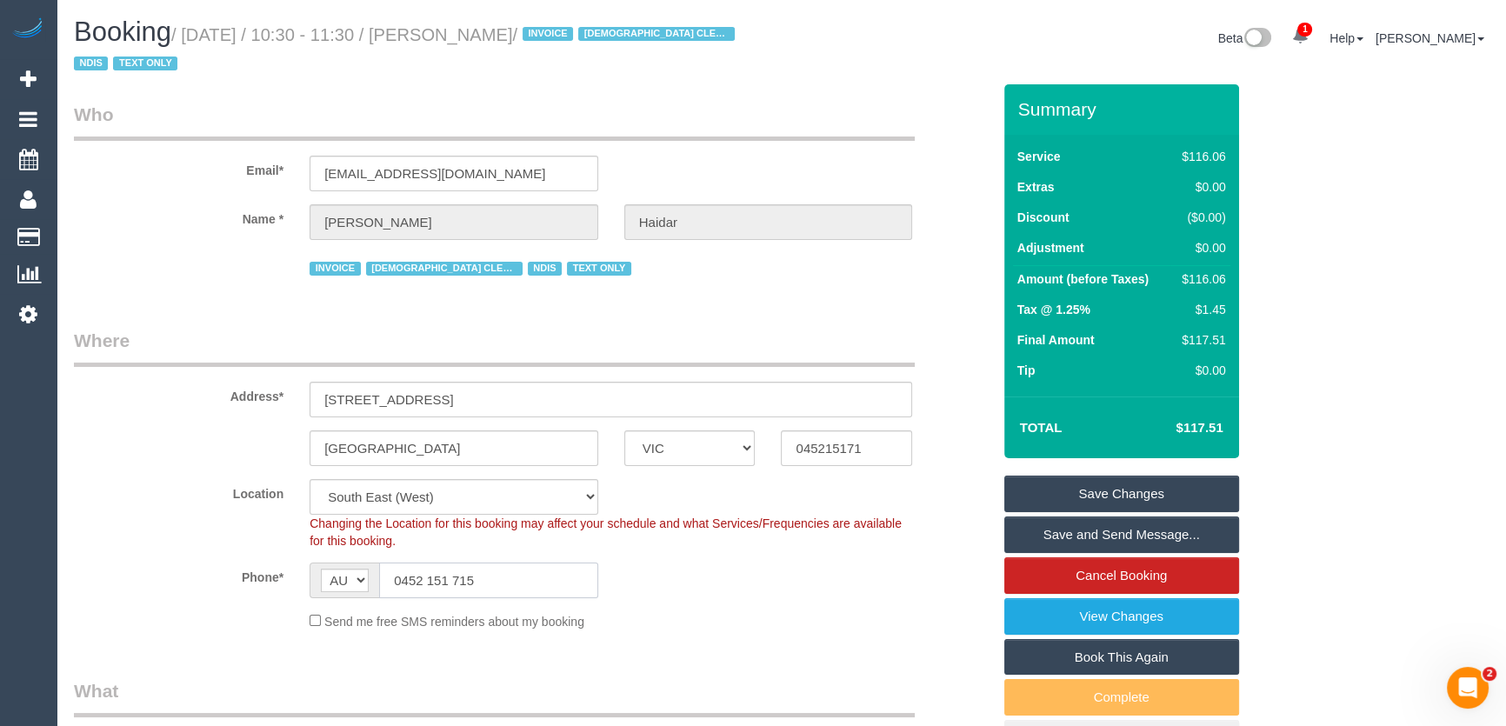
click at [497, 578] on input "0452 151 715" at bounding box center [488, 581] width 219 height 36
click at [468, 37] on small "/ [DATE] / 10:30 - 11:30 / [PERSON_NAME] / INVOICE [DEMOGRAPHIC_DATA] CLEANER N…" at bounding box center [407, 49] width 666 height 49
click at [468, 37] on small "/ August 22, 2025 / 10:30 - 11:30 / Ghassan Haidar / INVOICE MALE CLEANER NEEDE…" at bounding box center [407, 49] width 666 height 49
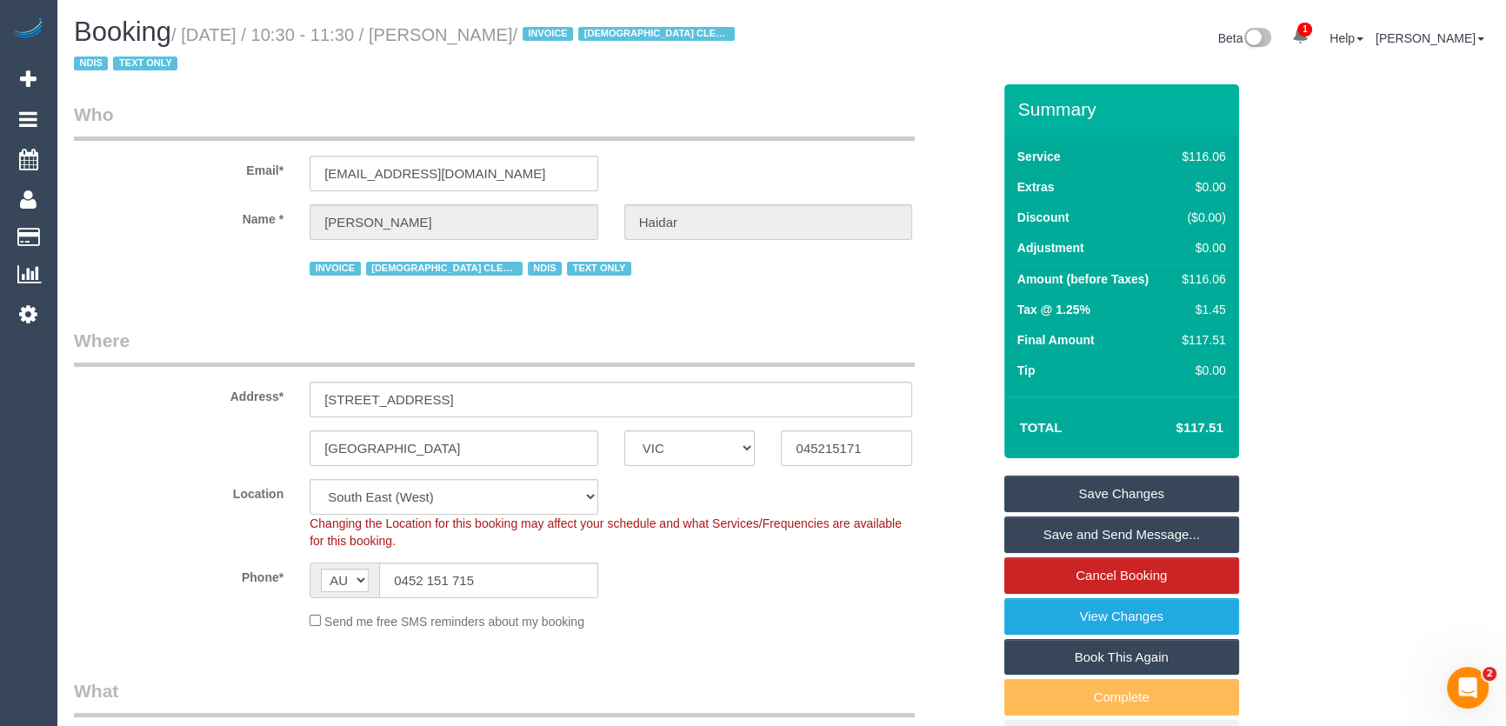
click at [468, 37] on small "/ August 22, 2025 / 10:30 - 11:30 / Ghassan Haidar / INVOICE MALE CLEANER NEEDE…" at bounding box center [407, 49] width 666 height 49
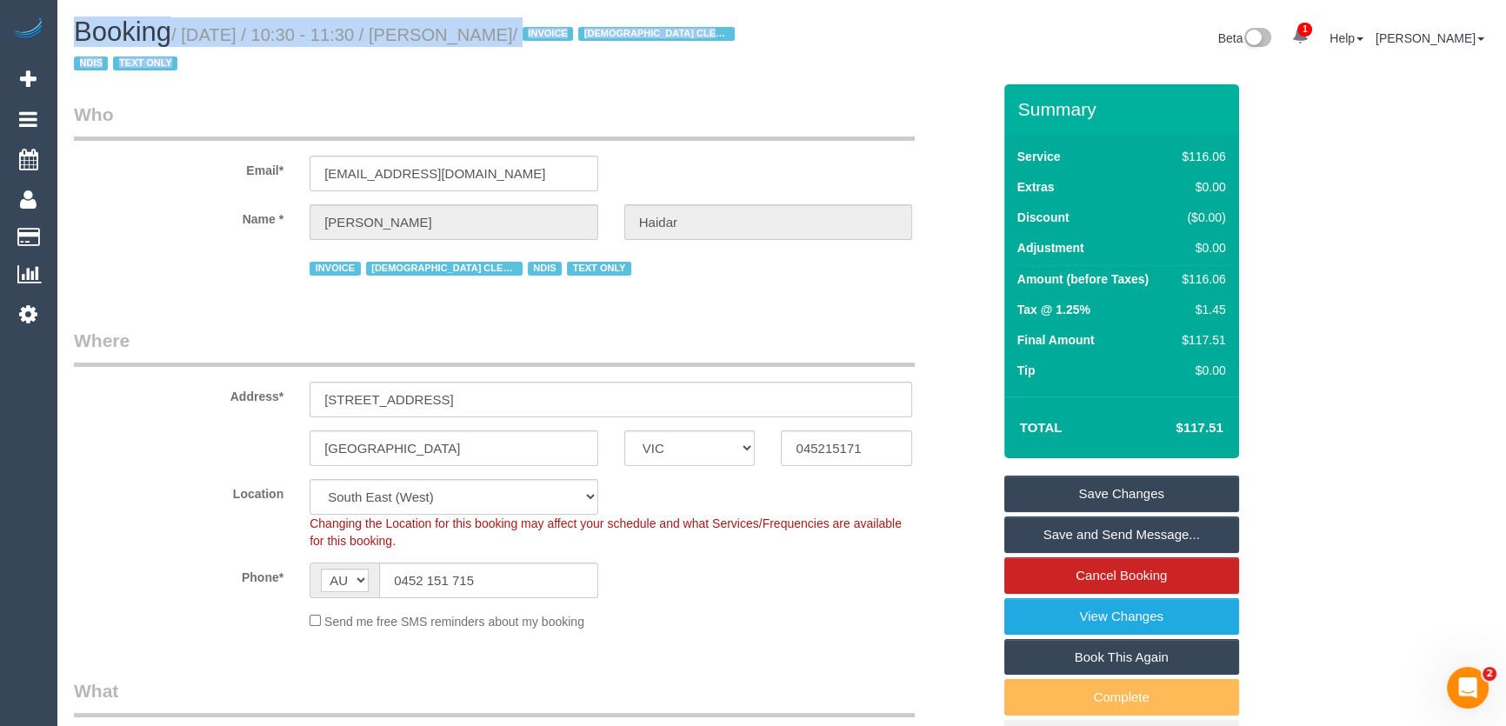
click at [464, 70] on h1 "Booking / August 22, 2025 / 10:30 - 11:30 / Ghassan Haidar / INVOICE MALE CLEAN…" at bounding box center [421, 46] width 695 height 59
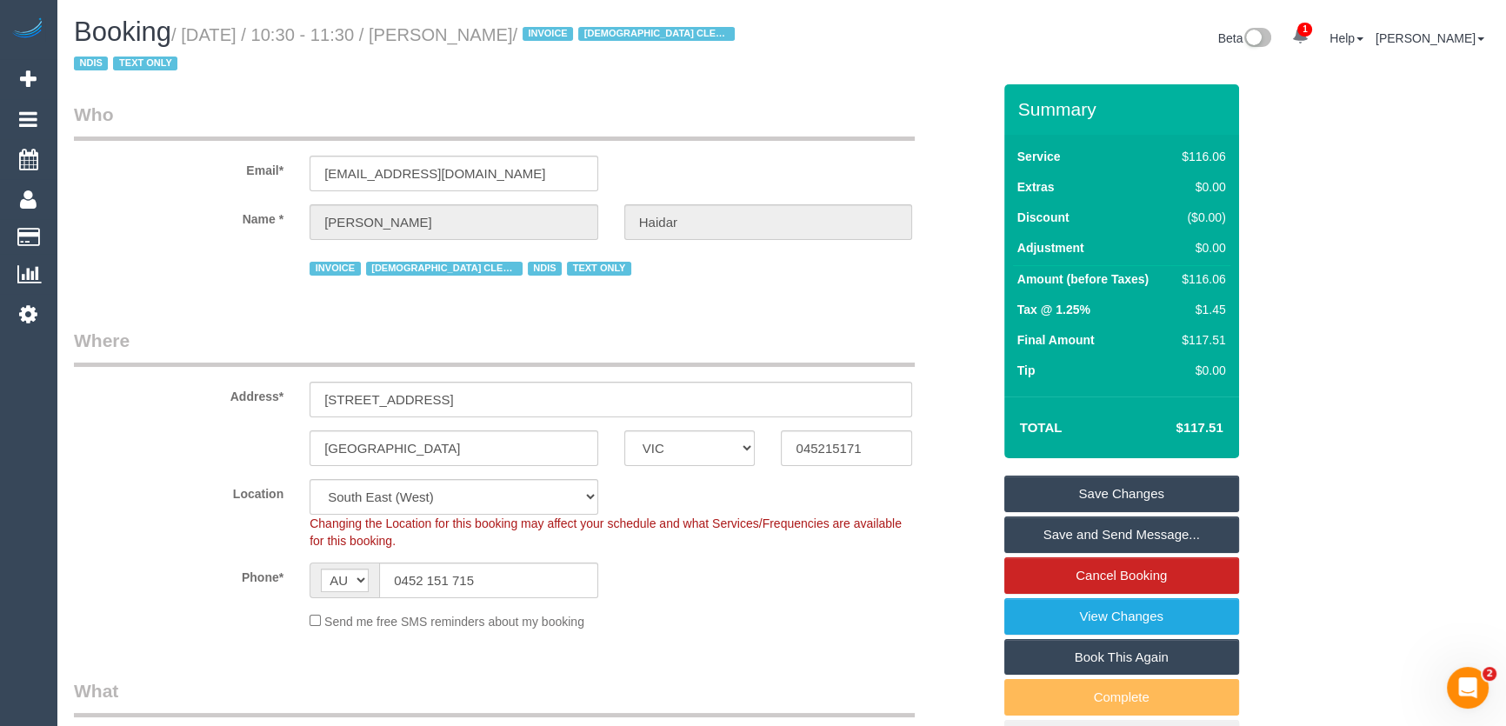
click at [480, 33] on small "/ August 22, 2025 / 10:30 - 11:30 / Ghassan Haidar / INVOICE MALE CLEANER NEEDE…" at bounding box center [407, 49] width 666 height 49
copy small "Ghassan Haidar"
click at [1085, 499] on link "Save Changes" at bounding box center [1121, 494] width 235 height 37
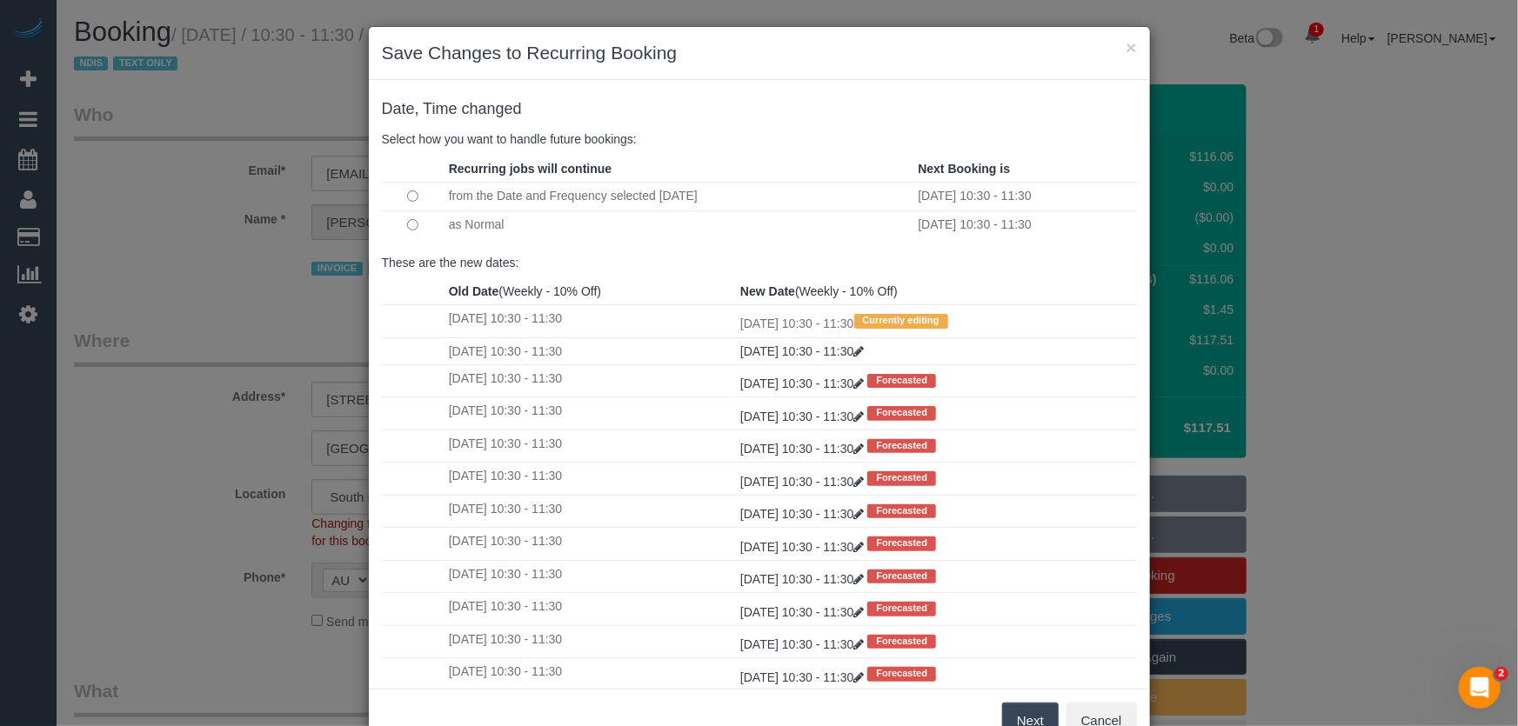
click at [1028, 717] on button "Next" at bounding box center [1030, 721] width 57 height 37
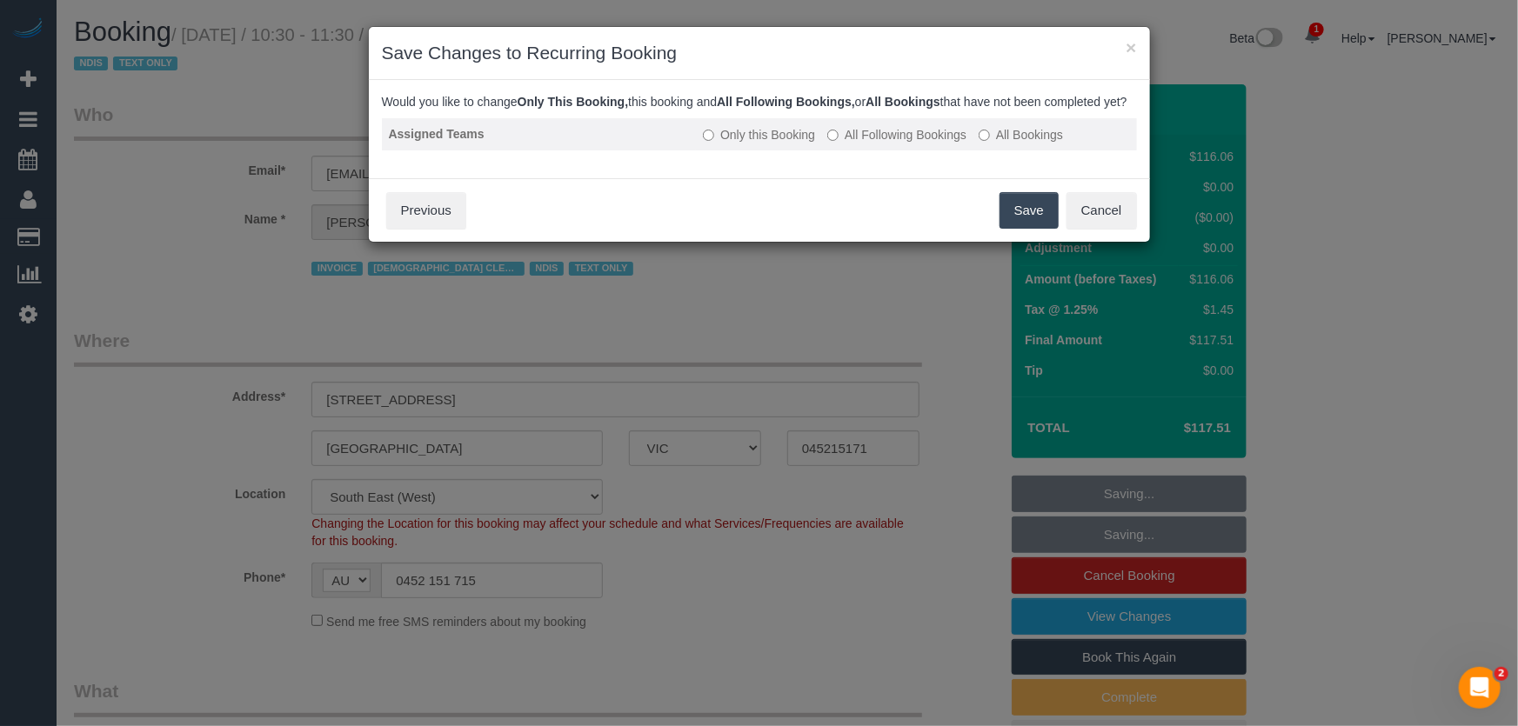
click at [905, 143] on label "All Following Bookings" at bounding box center [896, 134] width 139 height 17
click at [1024, 225] on button "Save" at bounding box center [1028, 210] width 59 height 37
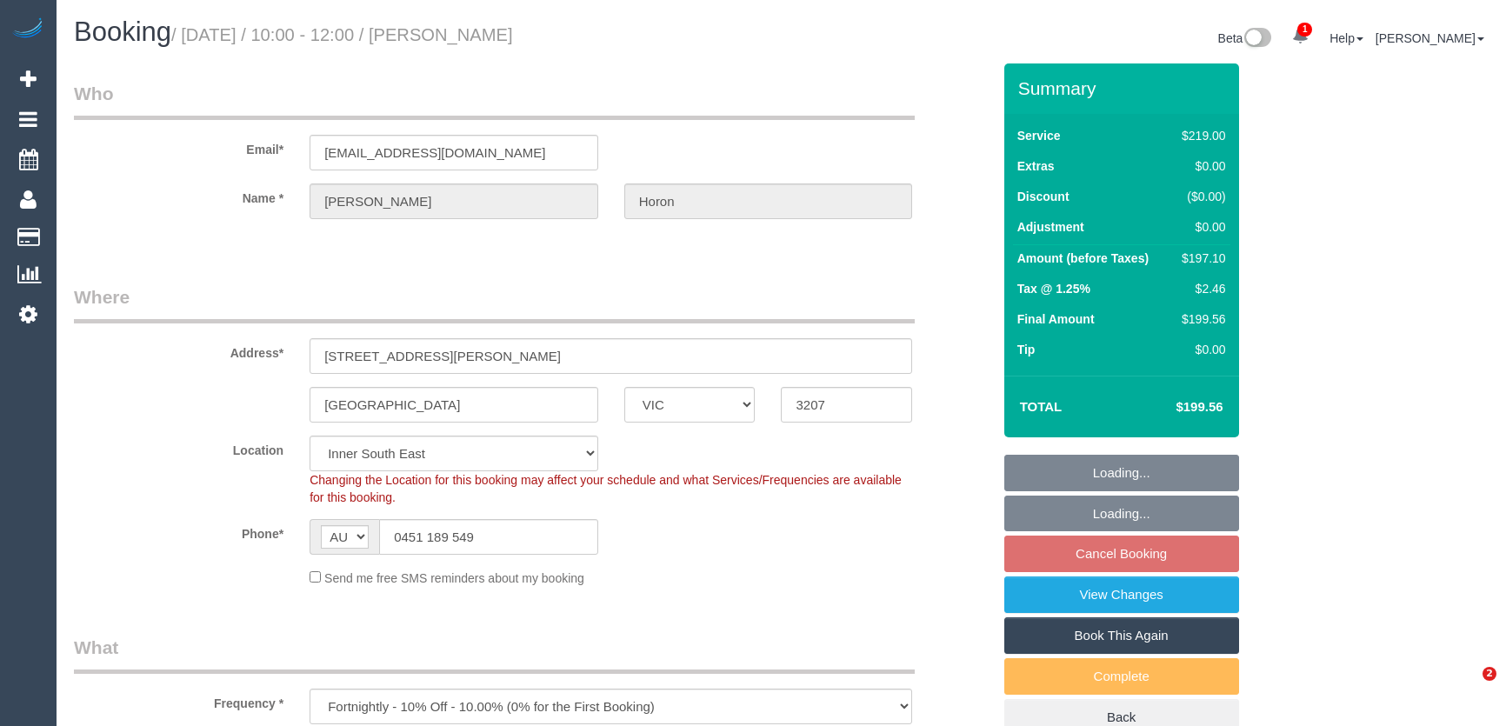
select select "VIC"
select select "number:28"
select select "number:14"
select select "number:19"
select select "number:24"
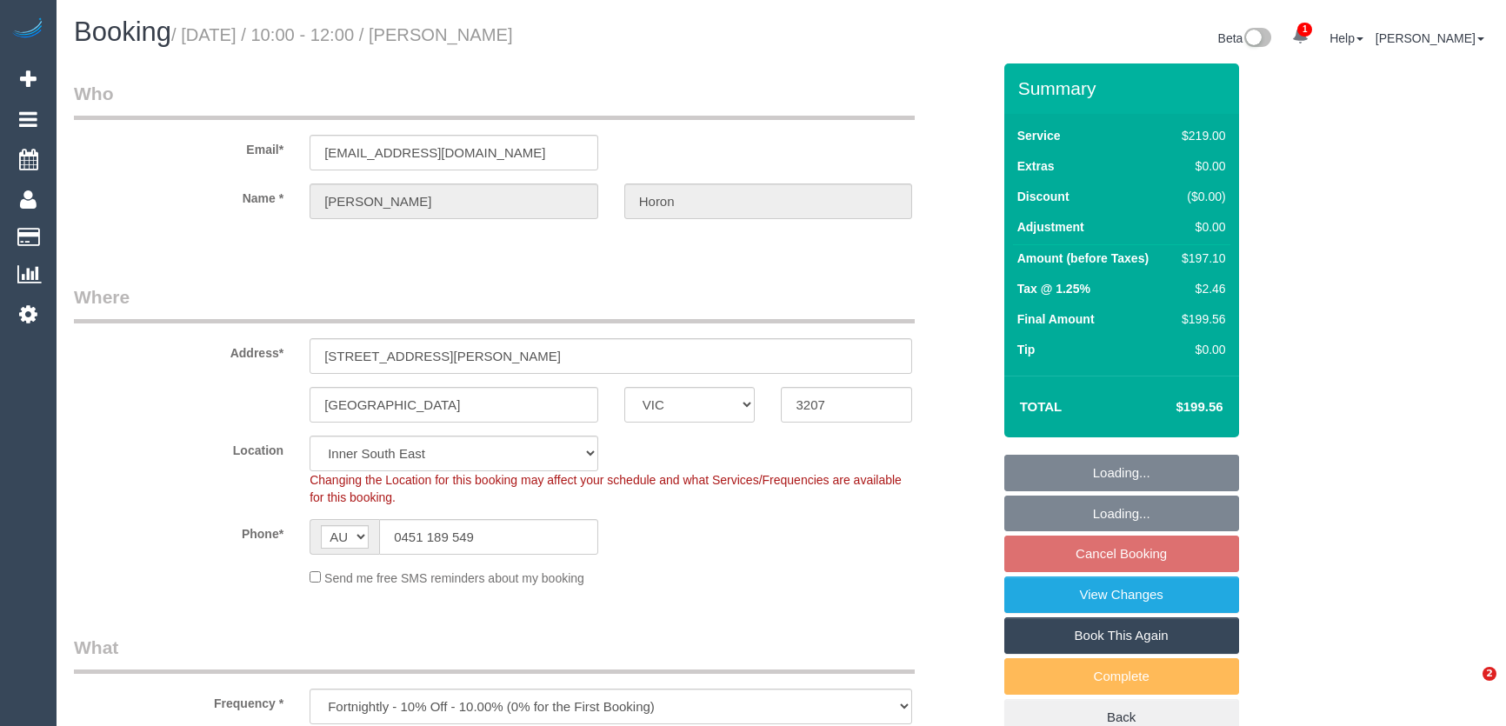
select select "number:34"
select select "number:11"
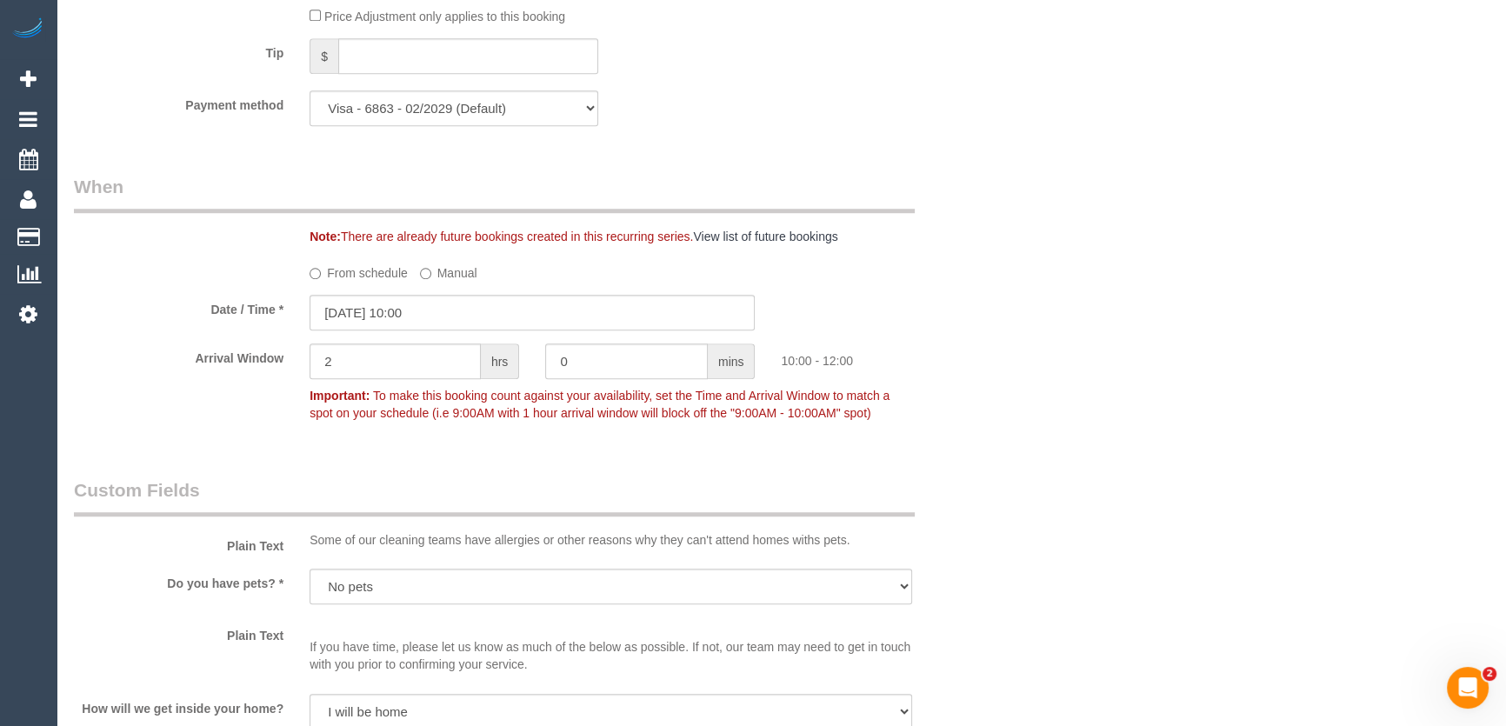
scroll to position [1818, 0]
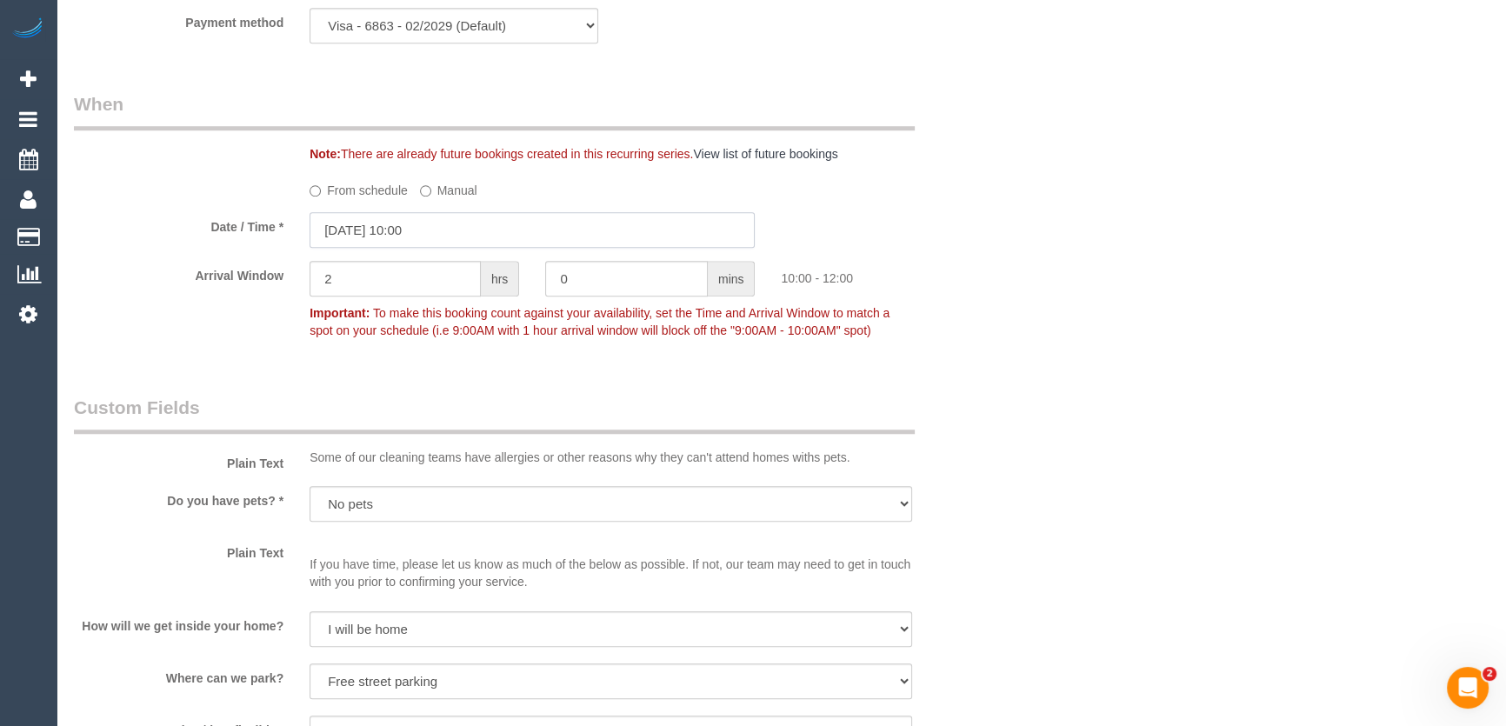
click at [450, 232] on input "[DATE] 10:00" at bounding box center [532, 230] width 445 height 36
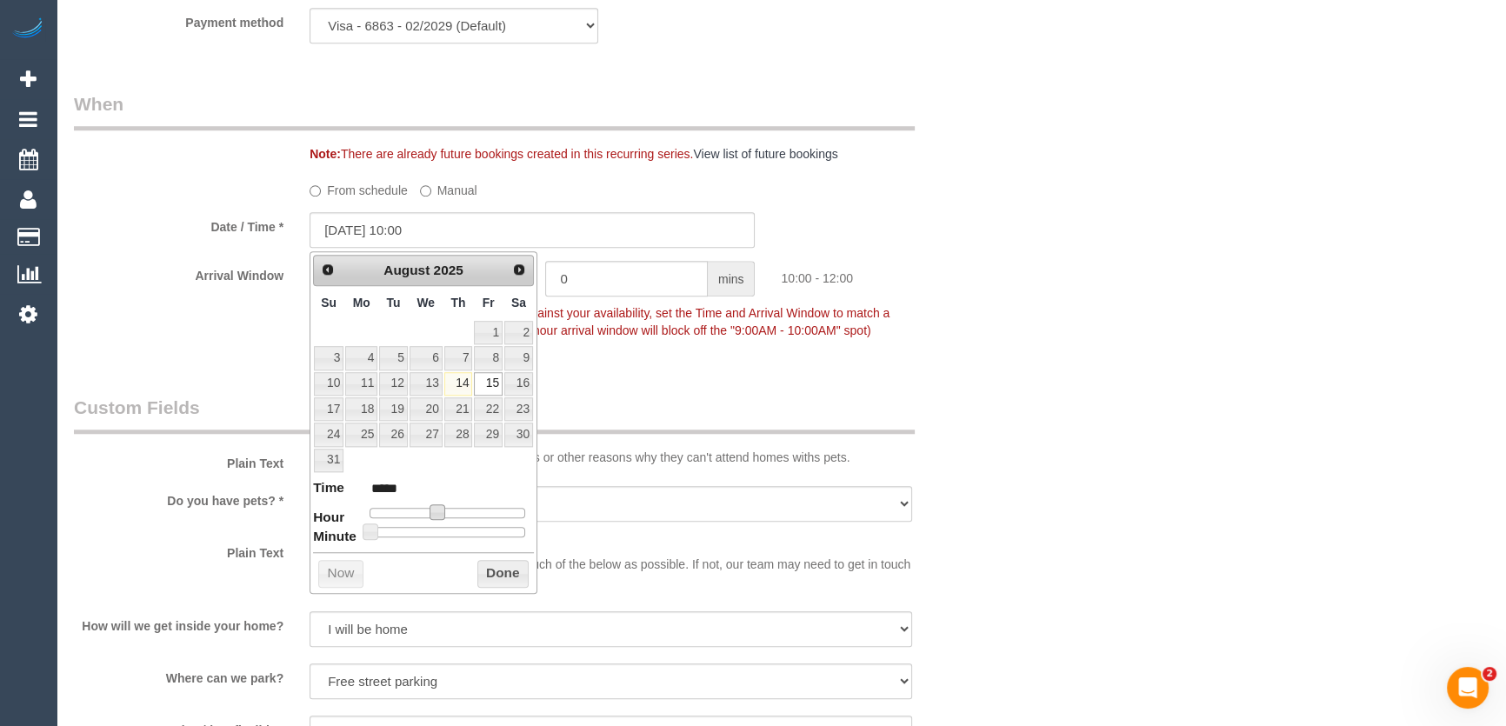
click at [438, 506] on span at bounding box center [438, 512] width 16 height 16
click at [436, 506] on span at bounding box center [438, 512] width 16 height 16
type input "[DATE] 09:00"
type input "*****"
click at [419, 508] on div at bounding box center [448, 513] width 156 height 10
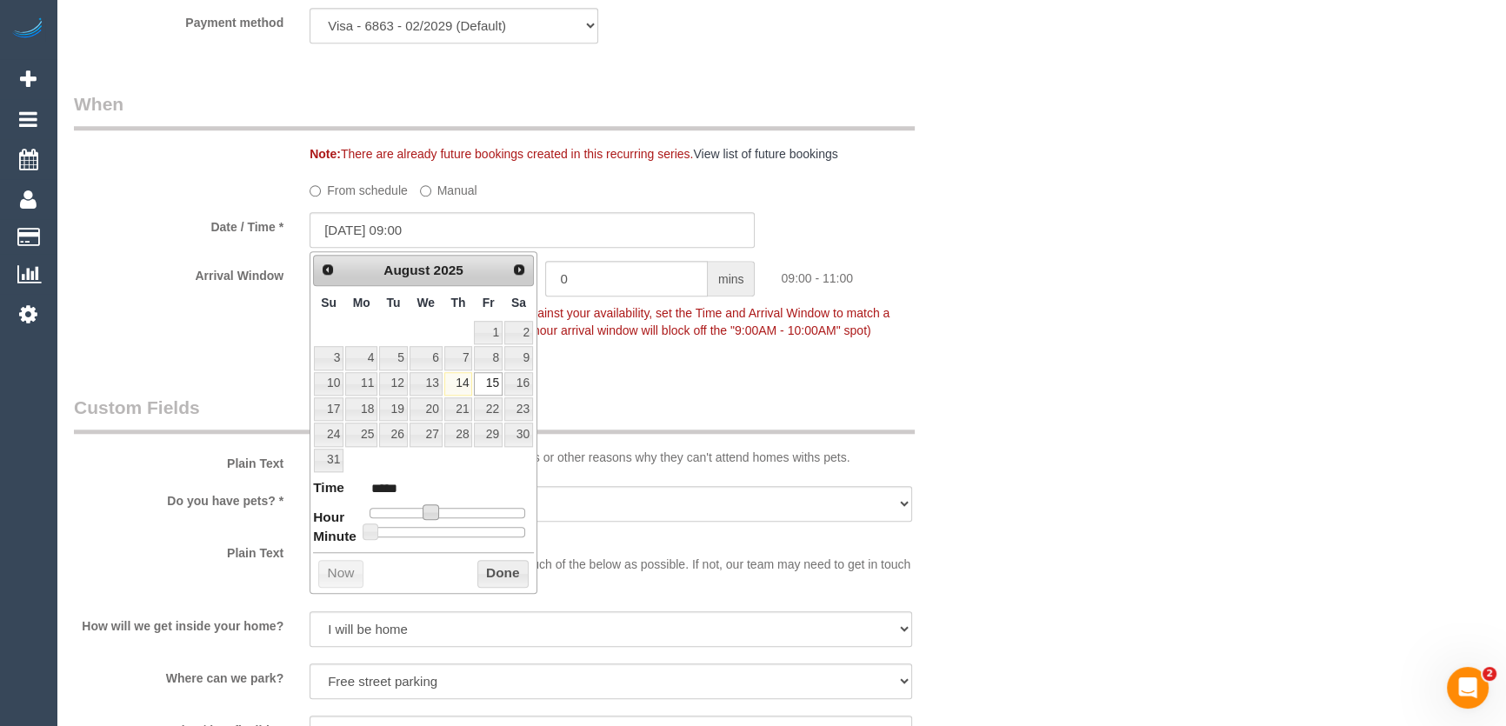
type input "[DATE] 07:00"
type input "*****"
click at [410, 508] on span at bounding box center [418, 512] width 16 height 16
click at [594, 395] on div "Who Email* [EMAIL_ADDRESS][DOMAIN_NAME] Name * [PERSON_NAME][GEOGRAPHIC_DATA] W…" at bounding box center [533, 169] width 944 height 3847
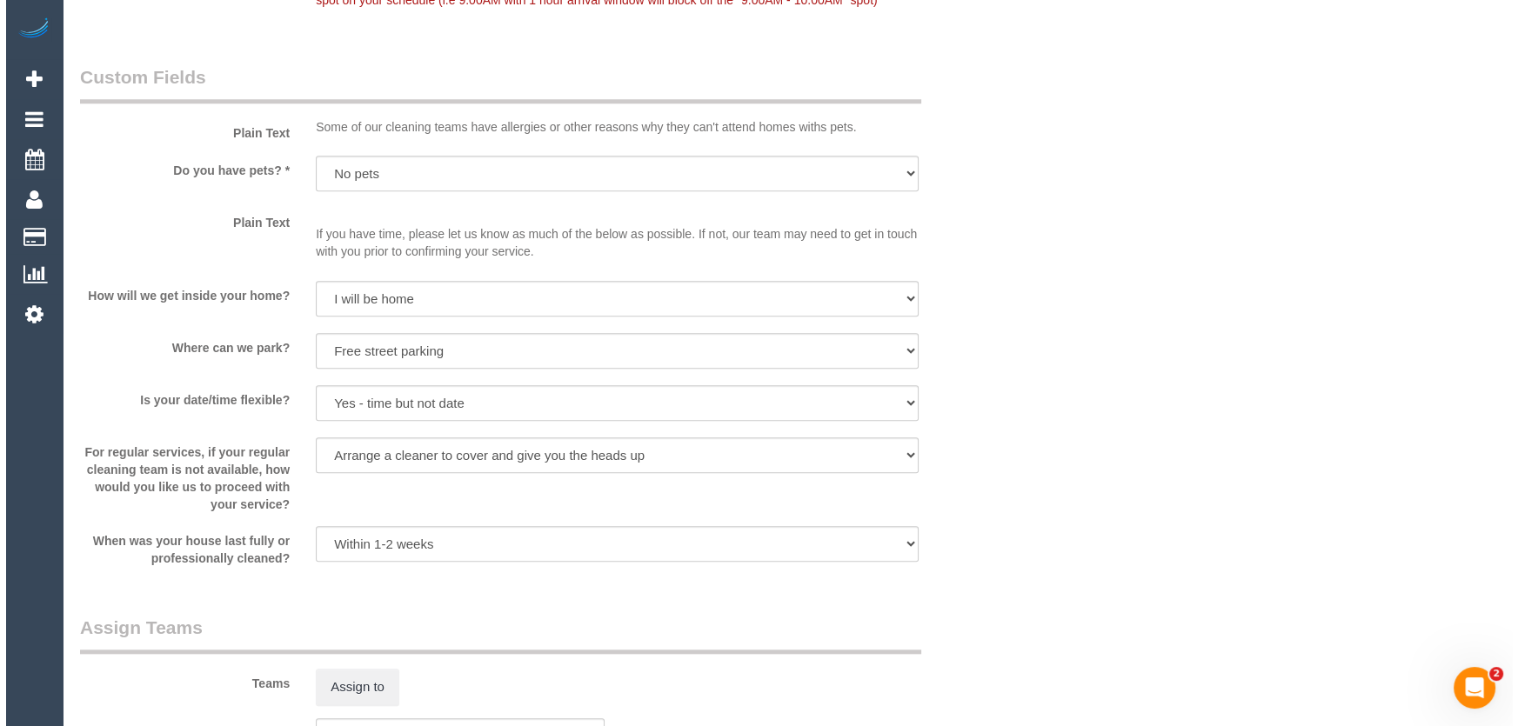
scroll to position [2213, 0]
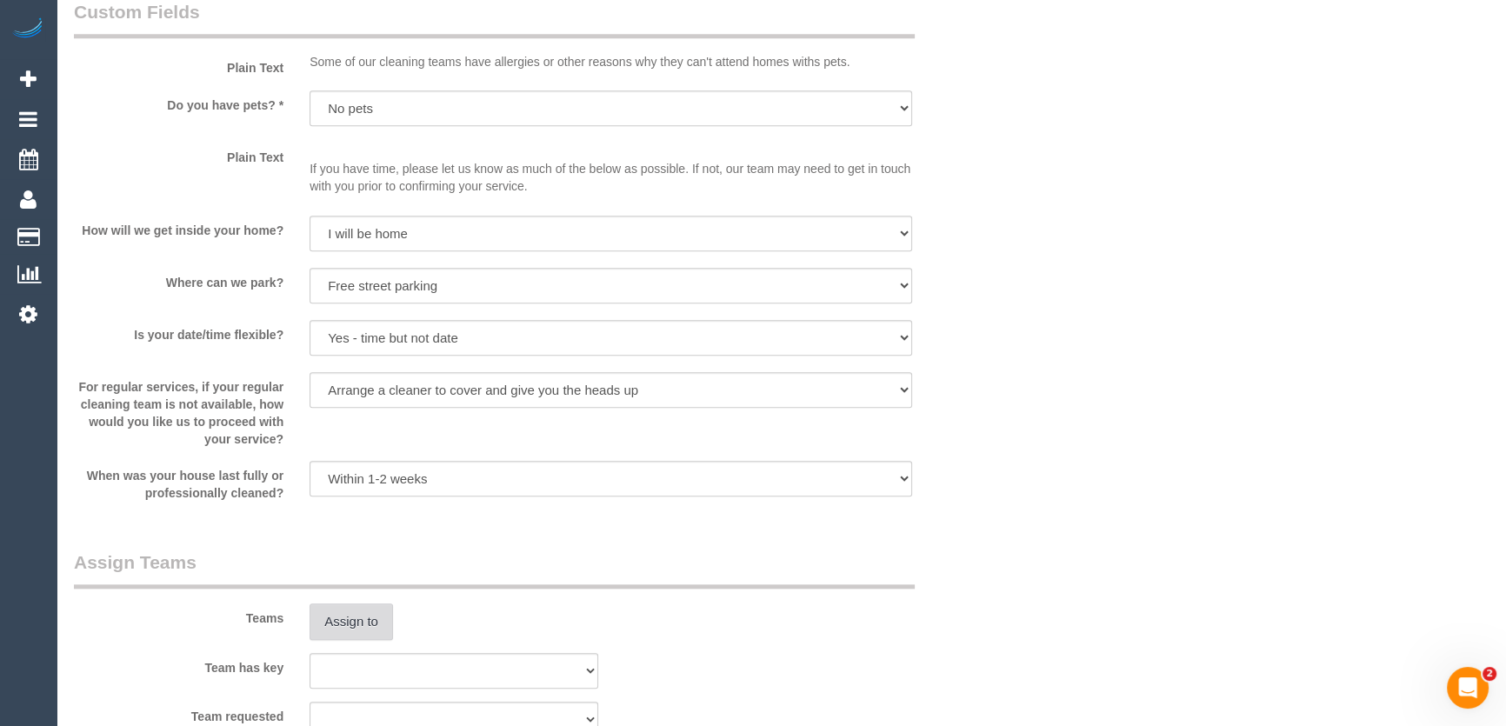
click at [364, 621] on button "Assign to" at bounding box center [351, 622] width 83 height 37
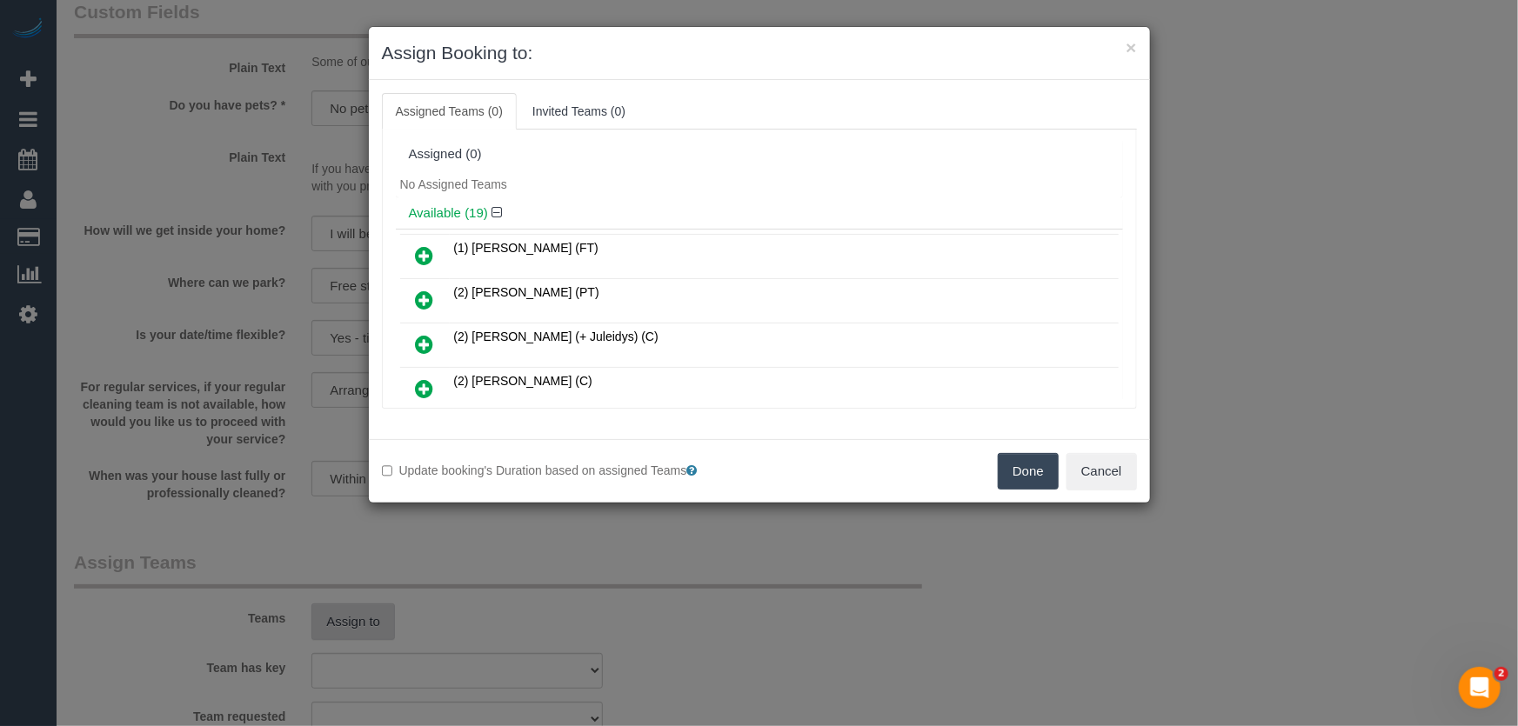
scroll to position [239, 0]
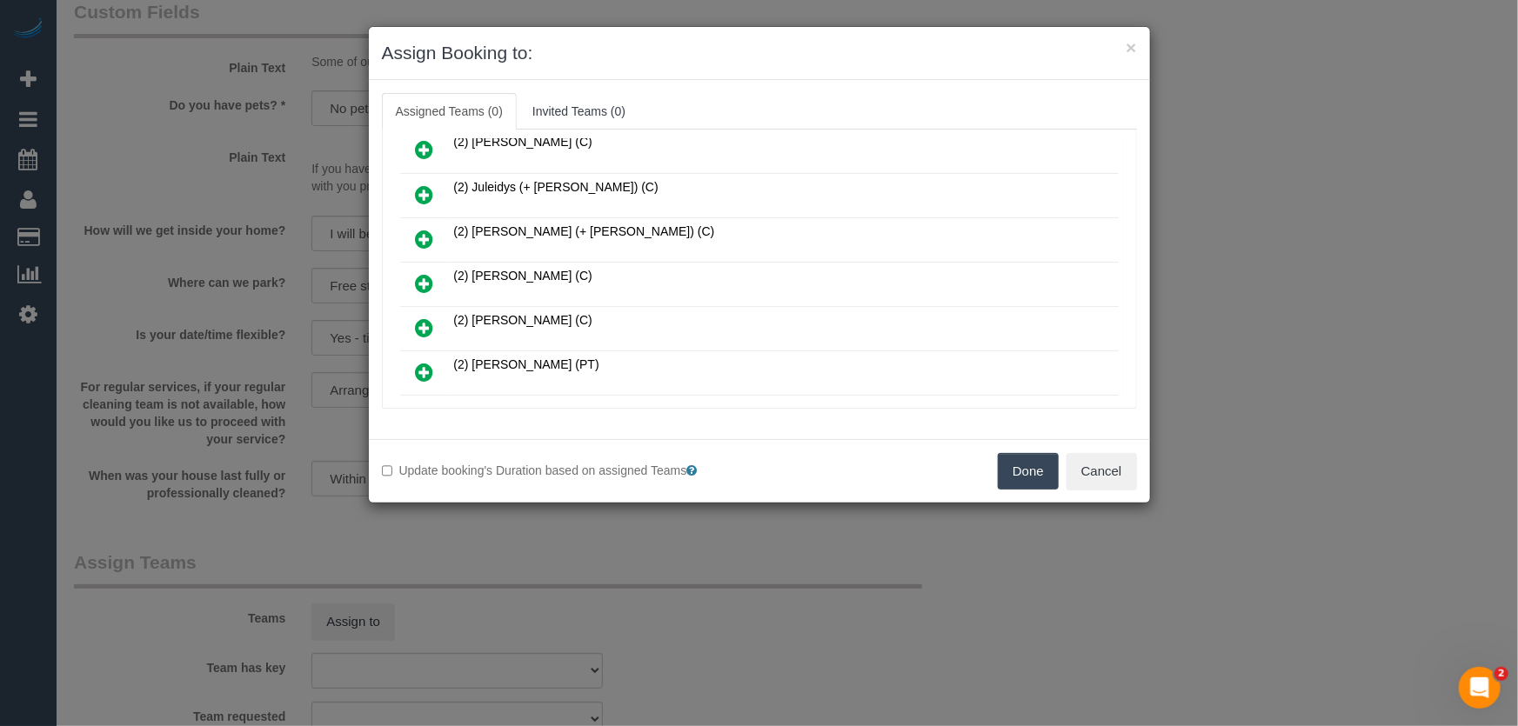
click at [428, 274] on icon at bounding box center [425, 283] width 18 height 21
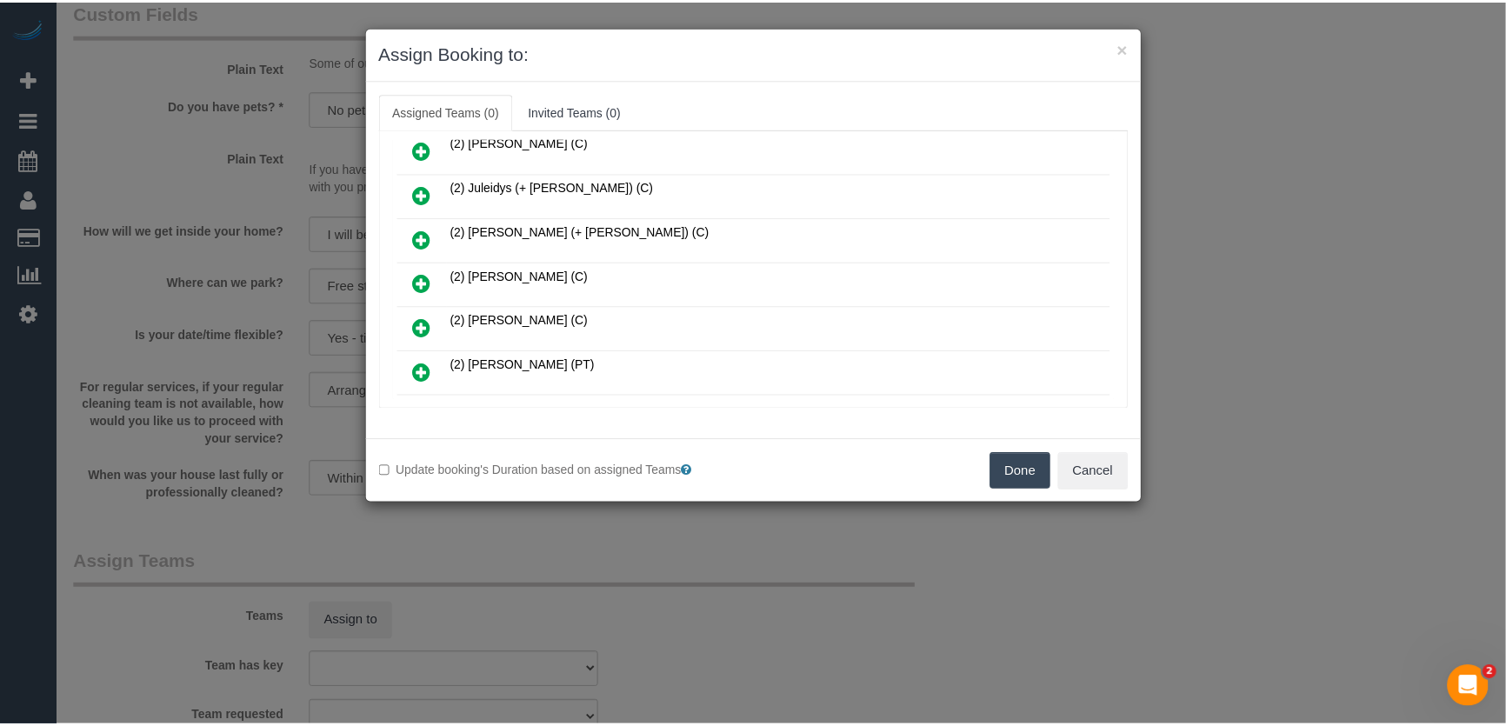
scroll to position [279, 0]
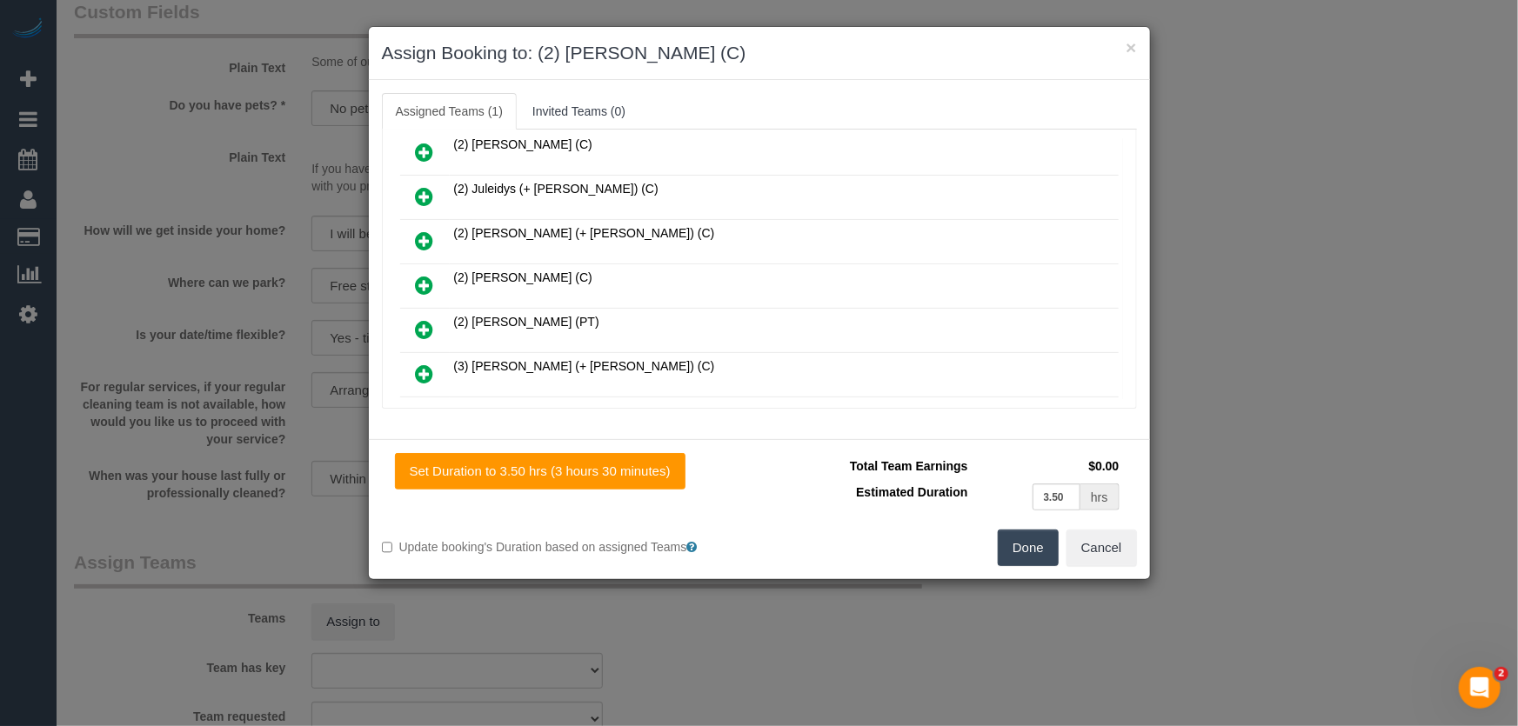
click at [1042, 558] on button "Done" at bounding box center [1027, 548] width 61 height 37
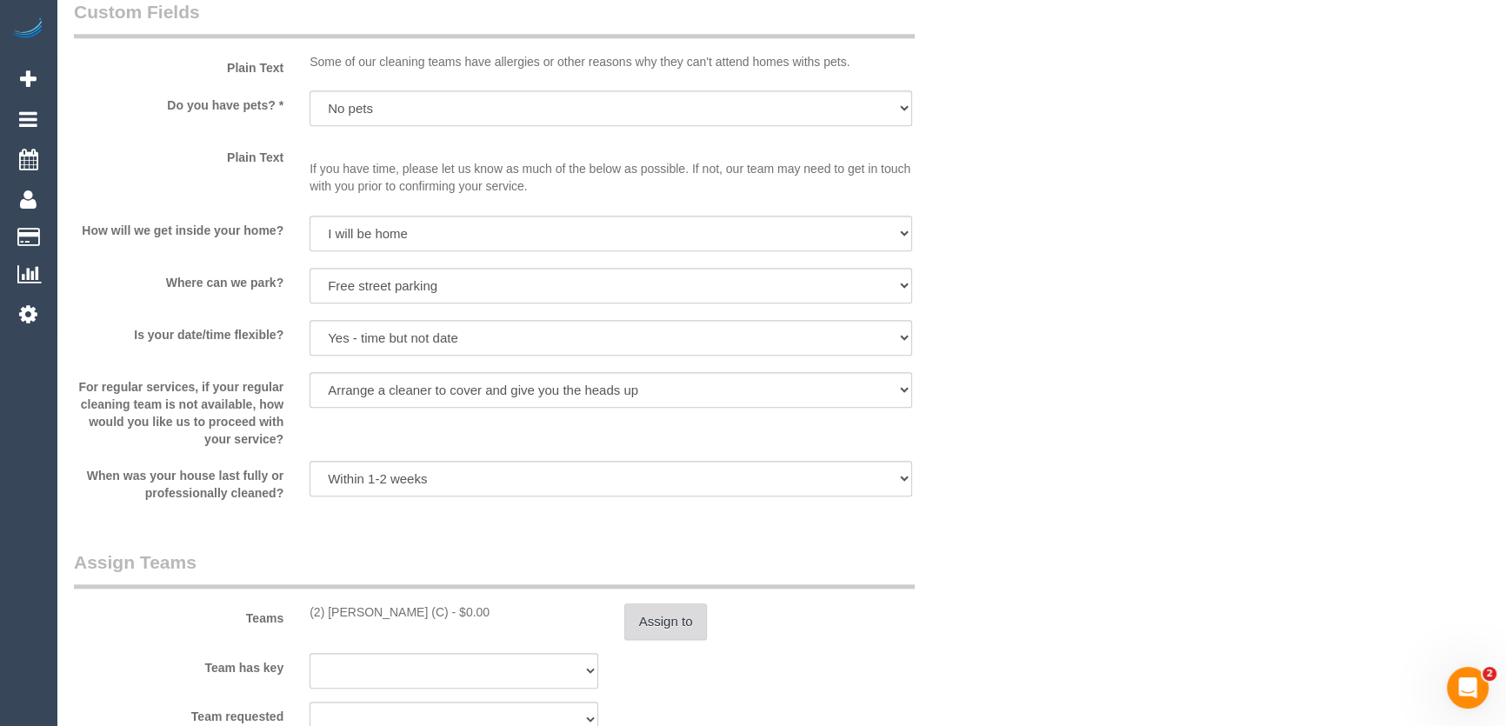
click at [656, 618] on button "Assign to" at bounding box center [665, 622] width 83 height 37
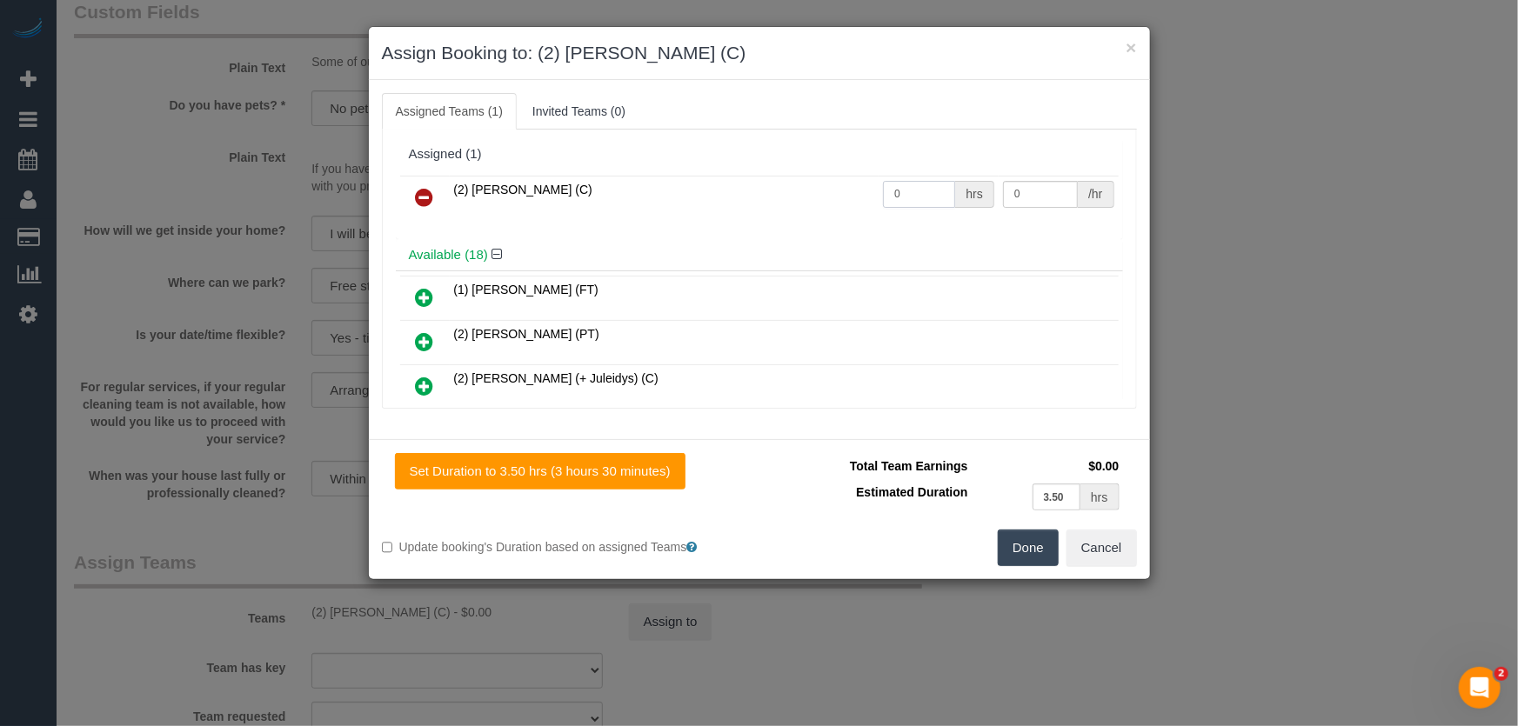
click at [901, 193] on input "0" at bounding box center [919, 194] width 72 height 27
type input "1"
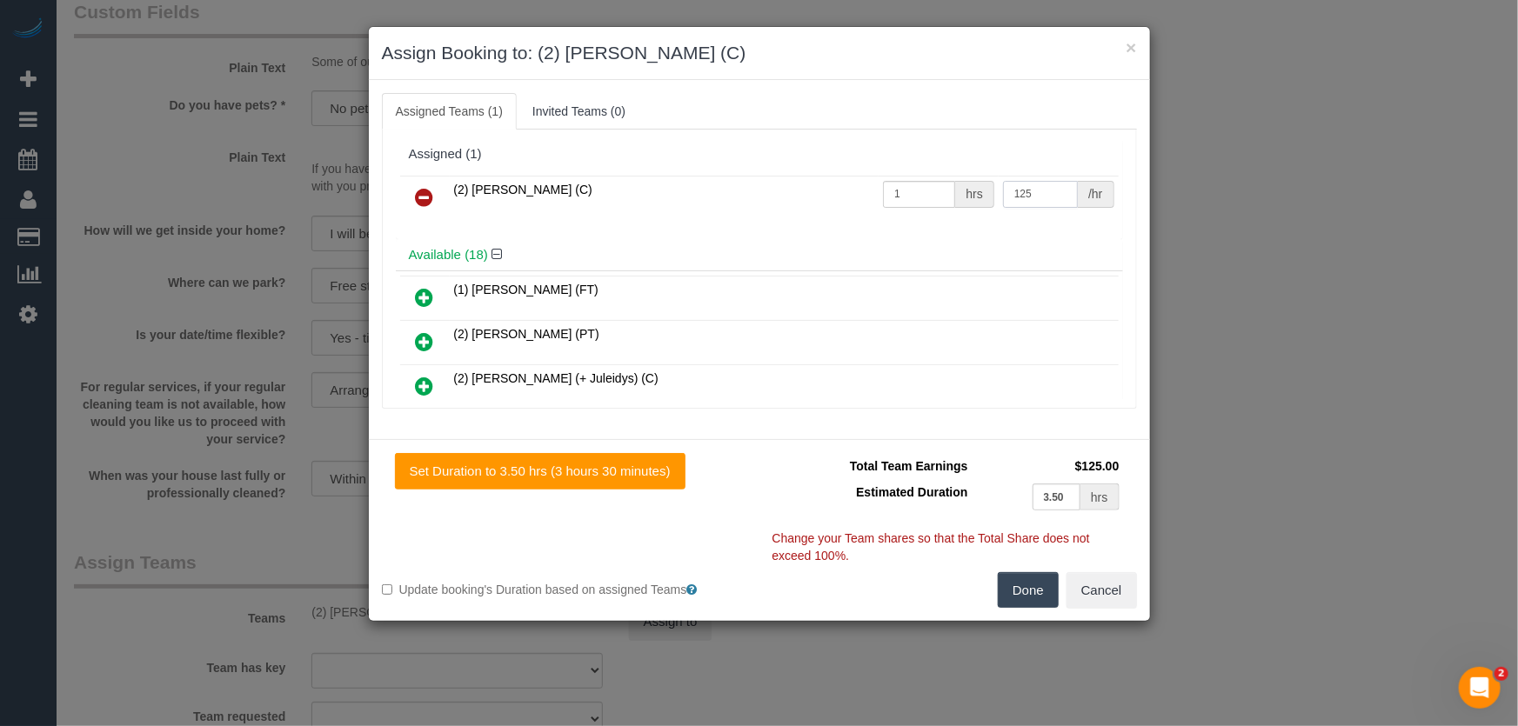
type input "125"
click at [1037, 590] on button "Done" at bounding box center [1027, 590] width 61 height 37
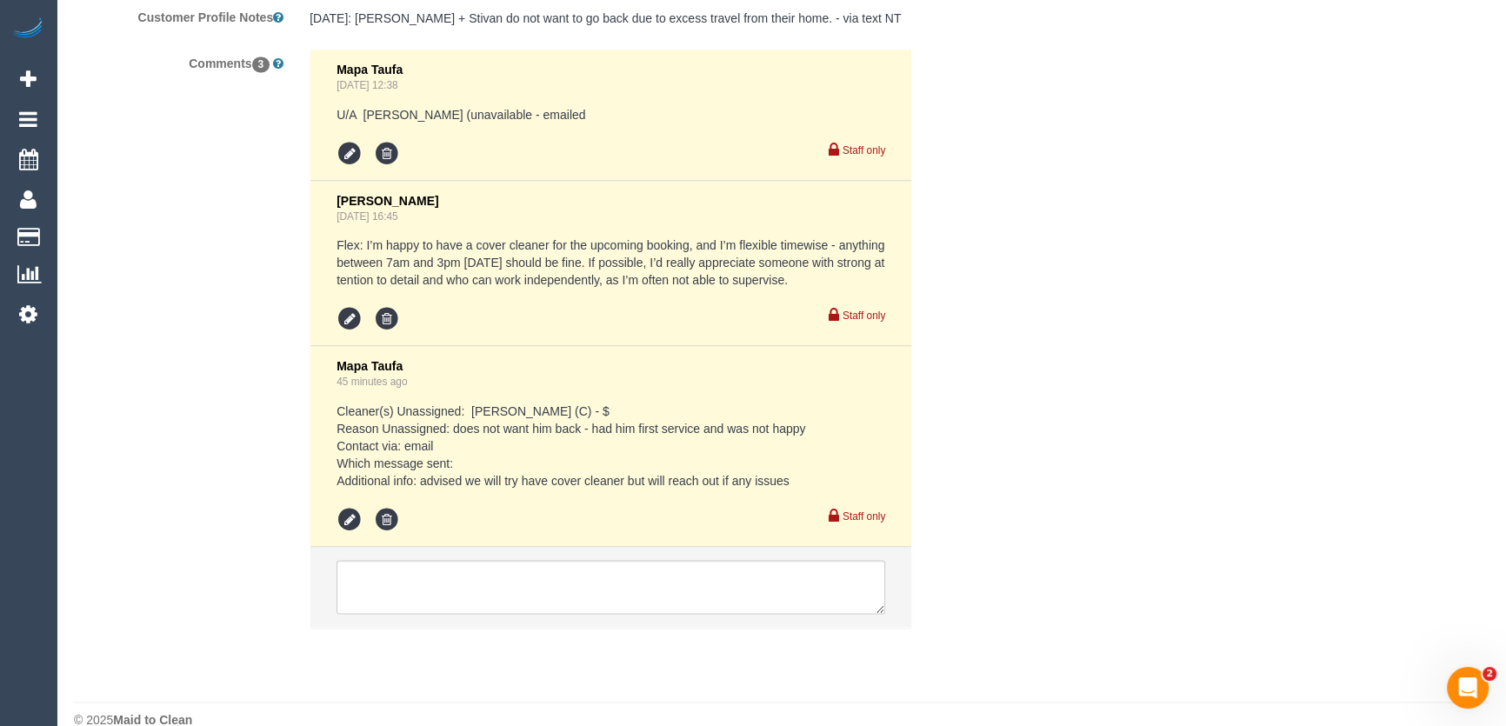
scroll to position [3245, 0]
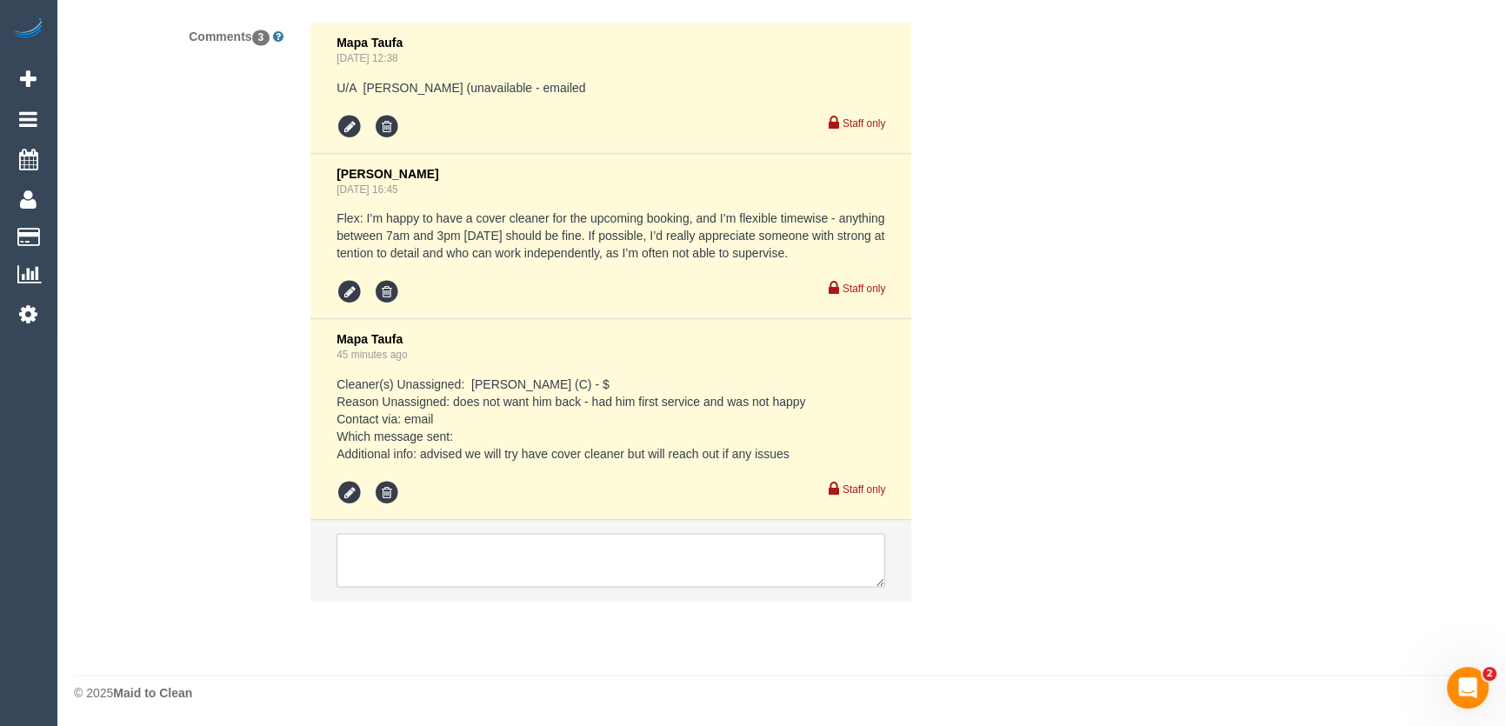
click at [389, 561] on textarea at bounding box center [611, 560] width 549 height 54
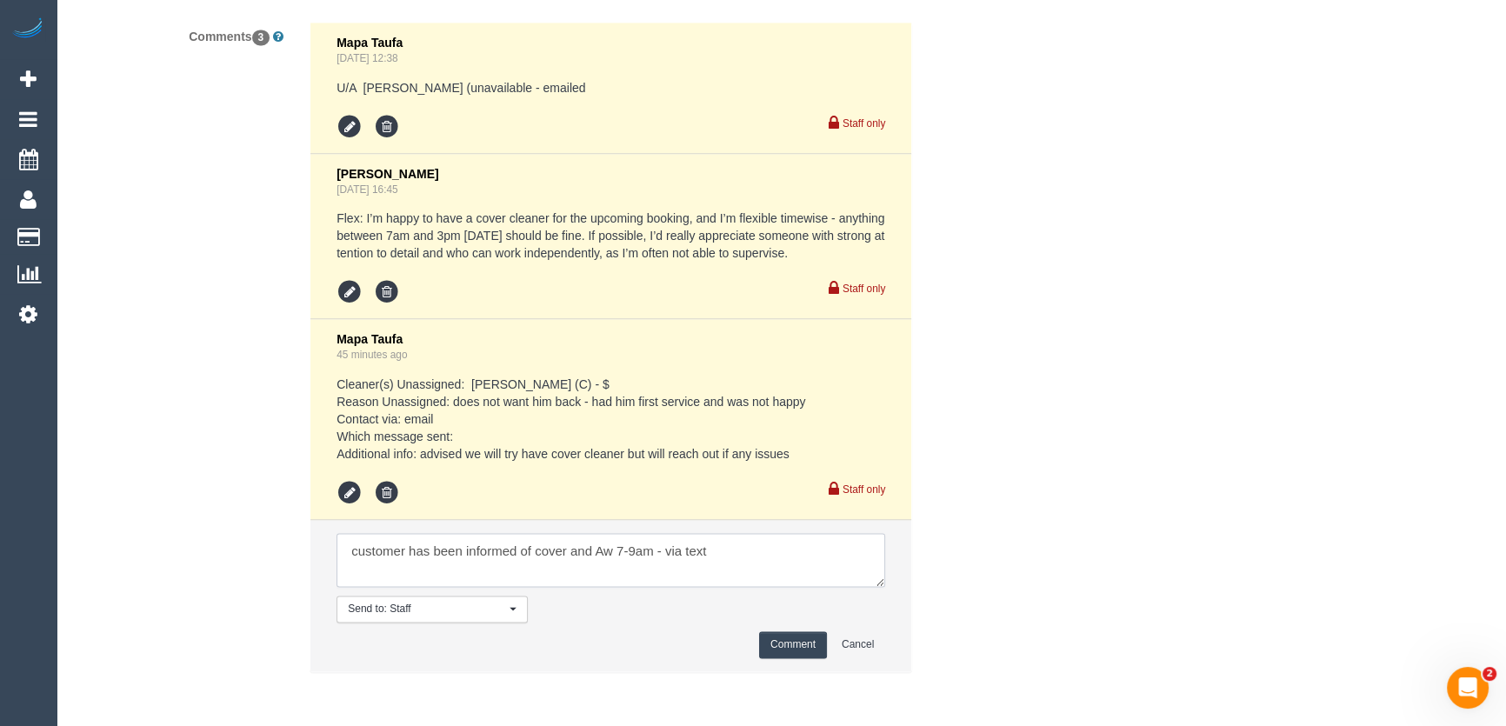
type textarea "customer has been informed of cover and Aw 7-9am - via text"
click at [799, 653] on button "Comment" at bounding box center [793, 644] width 68 height 27
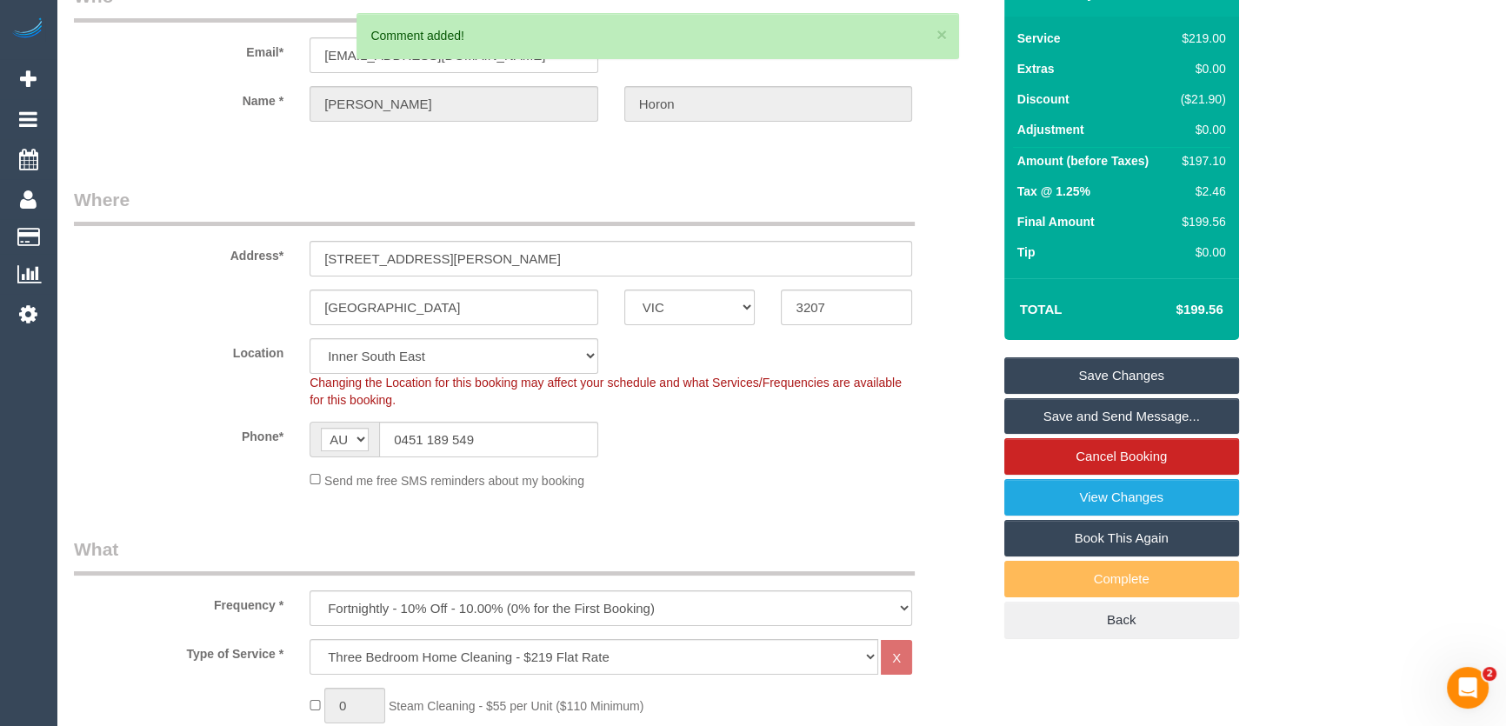
scroll to position [0, 0]
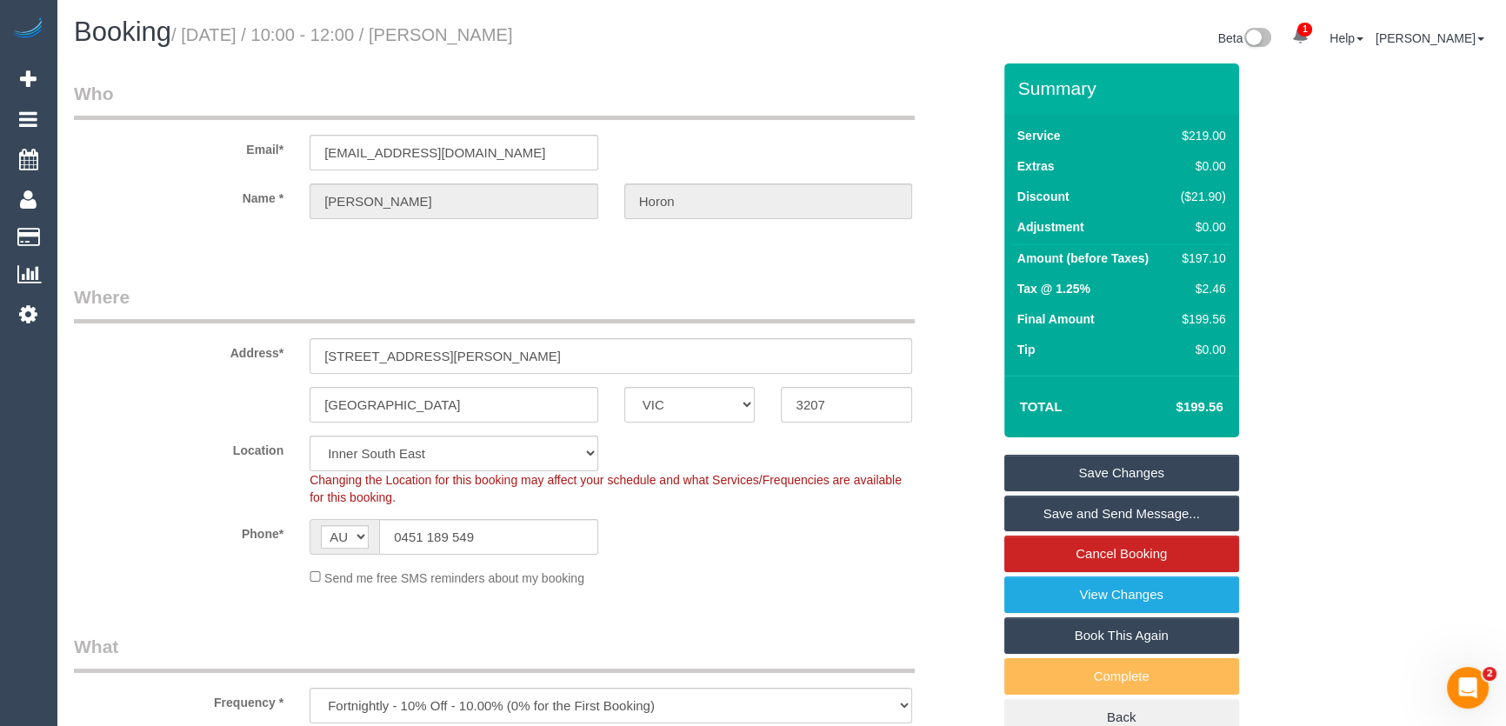
click at [487, 39] on small "/ [DATE] / 10:00 - 12:00 / [PERSON_NAME]" at bounding box center [342, 34] width 342 height 19
copy small "[PERSON_NAME]"
click at [515, 530] on input "0451 189 549" at bounding box center [488, 537] width 219 height 36
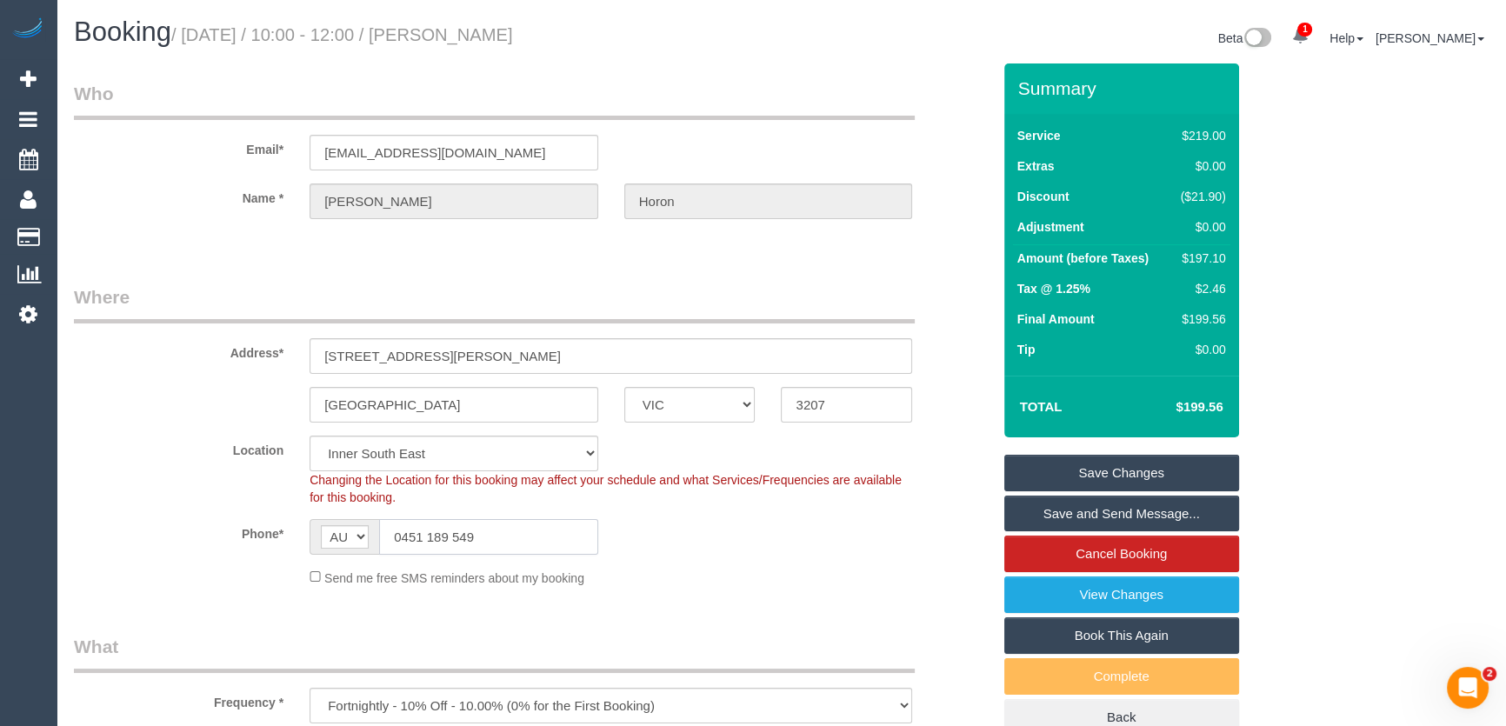
click at [515, 530] on input "0451 189 549" at bounding box center [488, 537] width 219 height 36
click at [1060, 517] on link "Save and Send Message..." at bounding box center [1121, 514] width 235 height 37
click at [1063, 517] on fieldset "Save Changes Save and Send Message... Cancel Booking View Changes Book This Aga…" at bounding box center [1121, 596] width 235 height 282
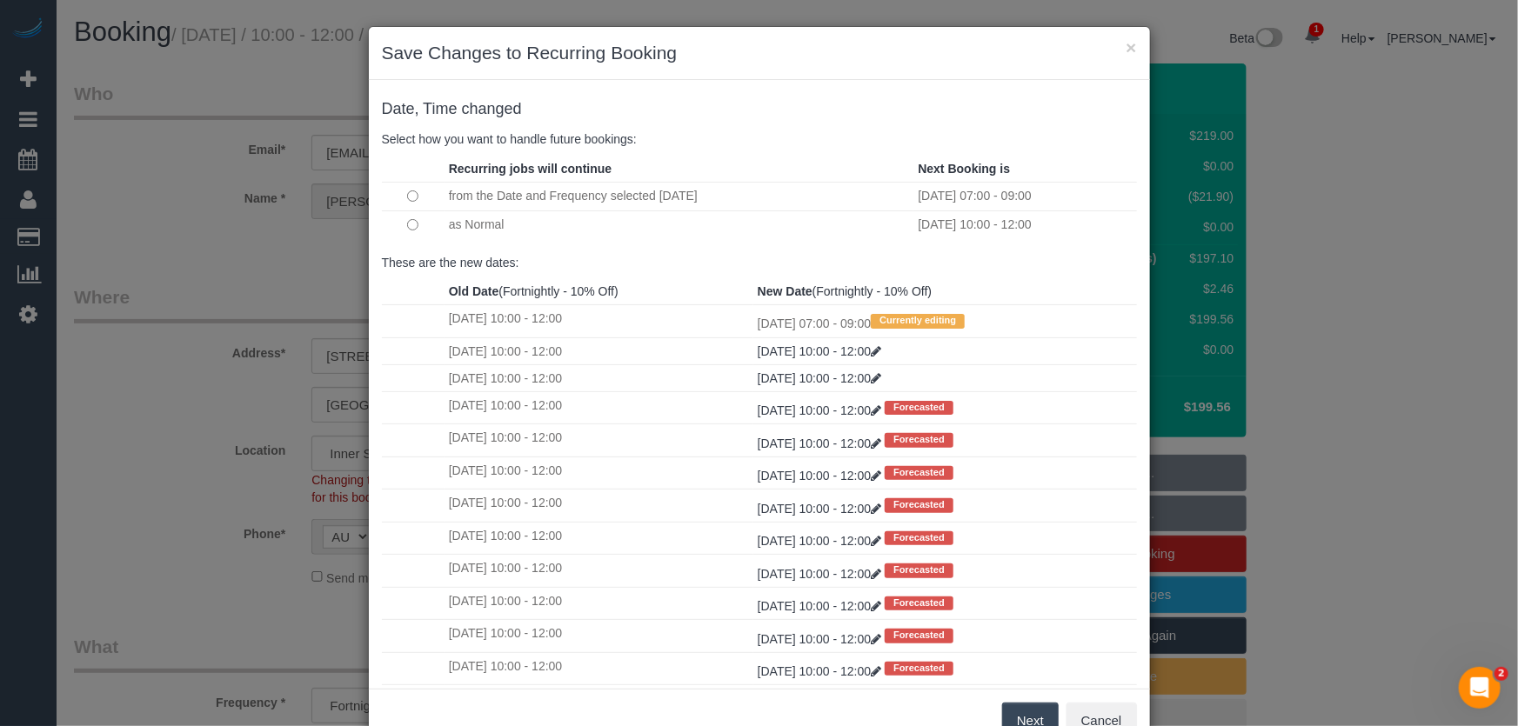
click at [1016, 713] on button "Next" at bounding box center [1030, 721] width 57 height 37
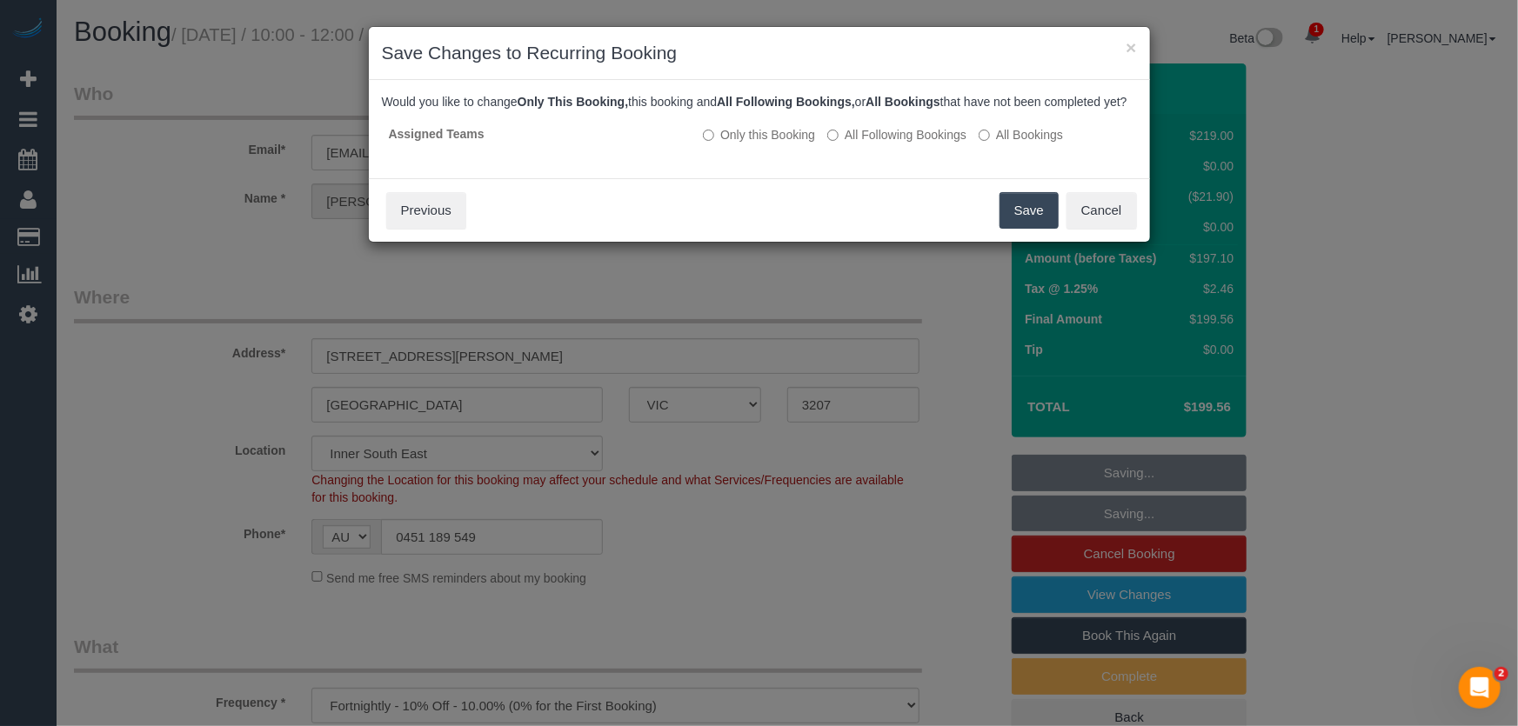
click at [1030, 223] on button "Save" at bounding box center [1028, 210] width 59 height 37
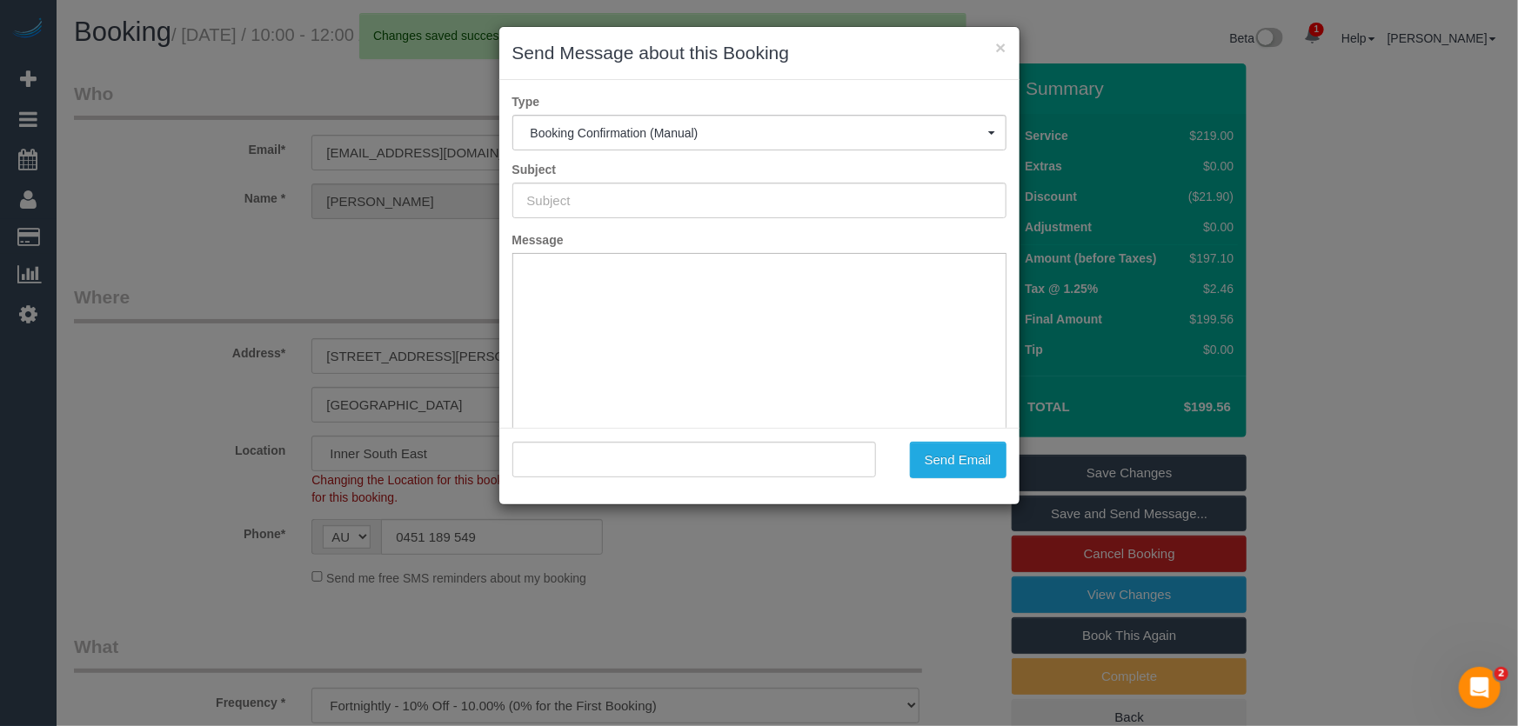
type input "Booking Confirmed"
type input ""[PERSON_NAME]" <[EMAIL_ADDRESS][DOMAIN_NAME]>"
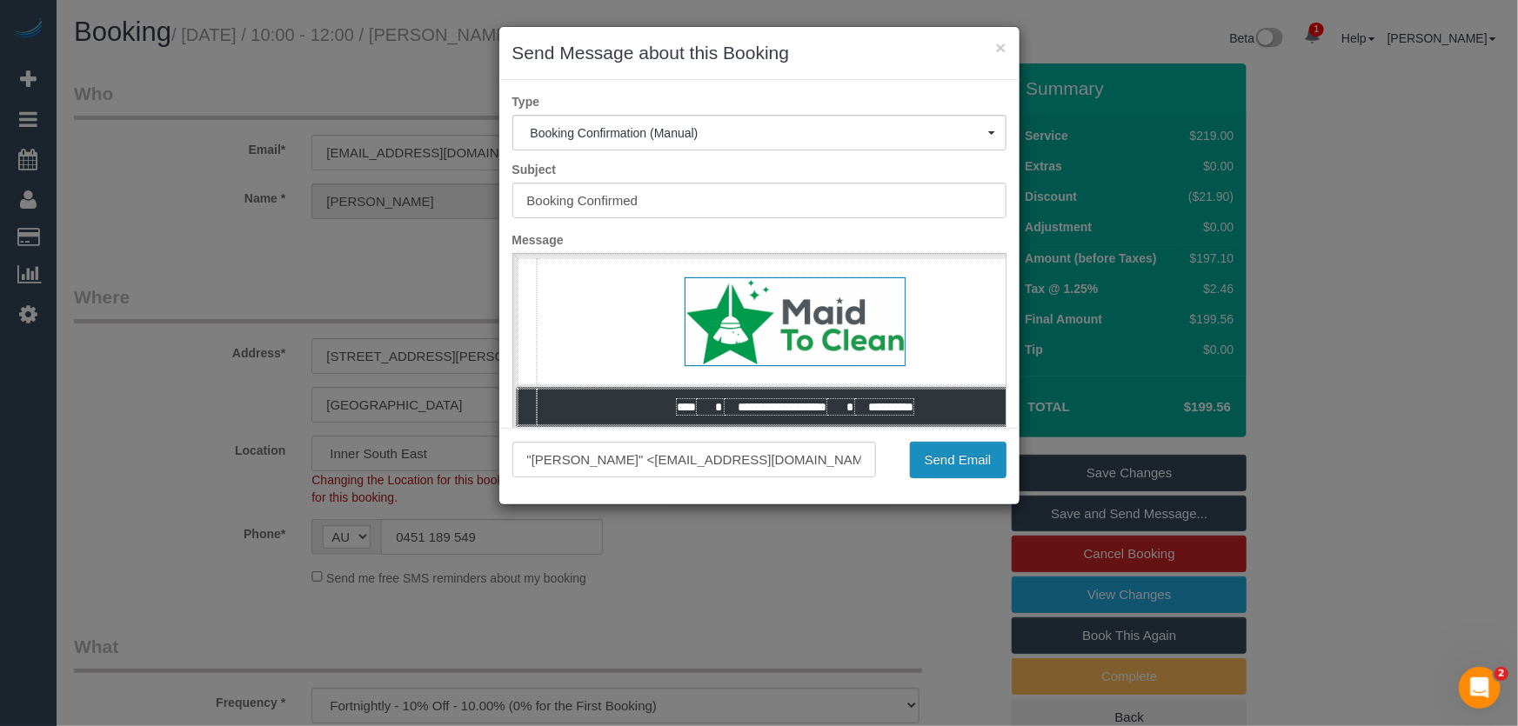
click at [931, 469] on button "Send Email" at bounding box center [958, 460] width 97 height 37
